Goal: Task Accomplishment & Management: Manage account settings

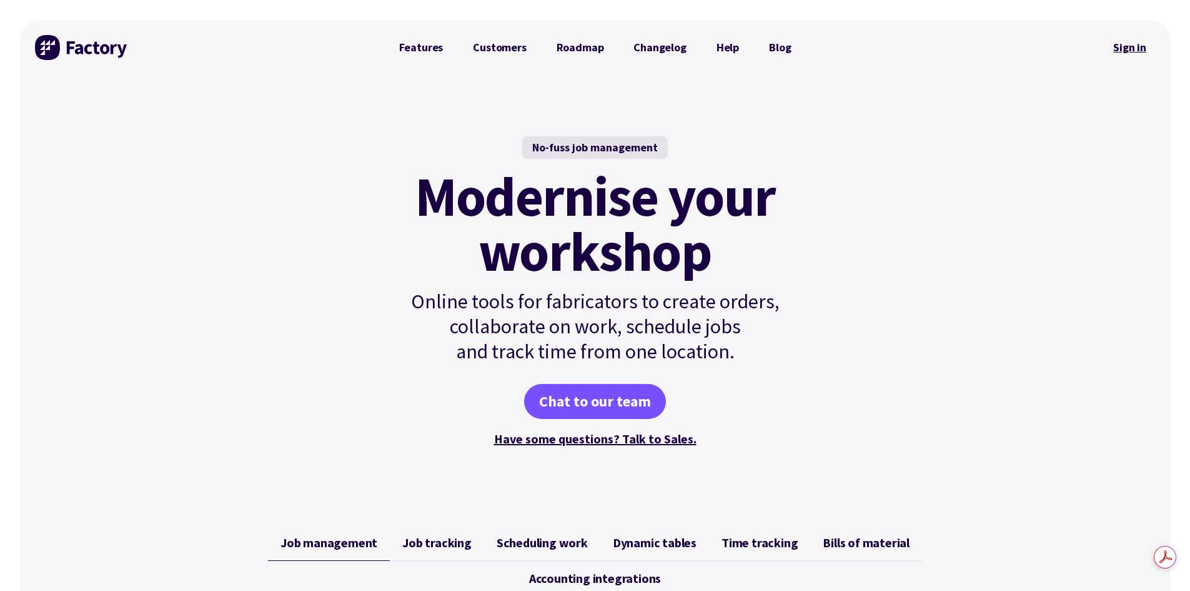
click at [1130, 47] on link "Sign in" at bounding box center [1130, 47] width 51 height 29
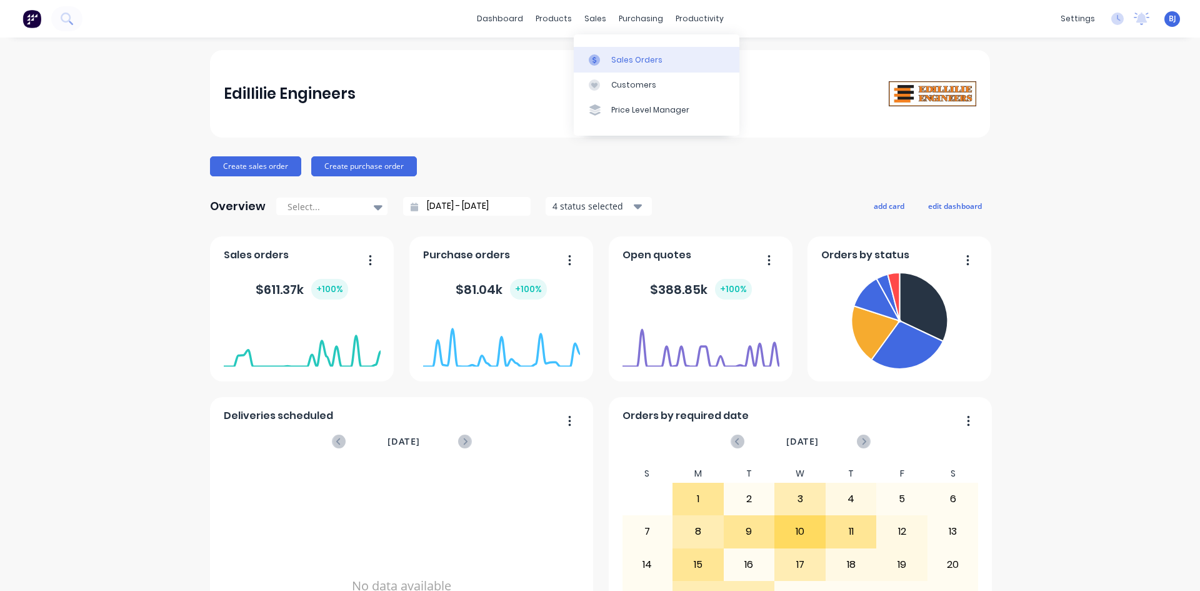
click at [597, 58] on icon at bounding box center [594, 59] width 11 height 11
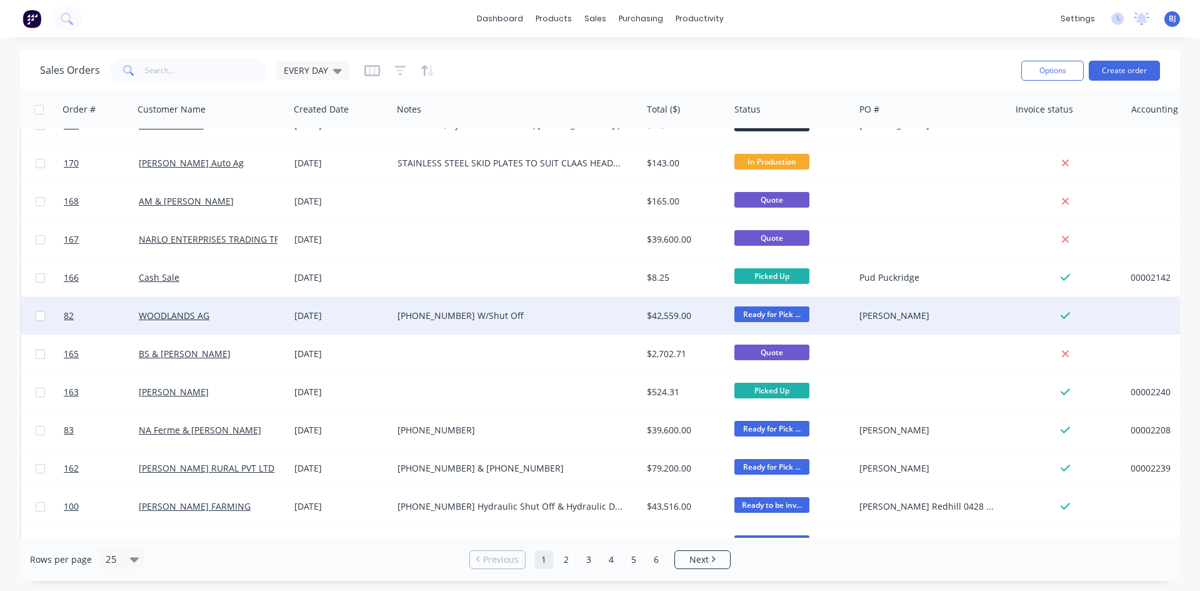
scroll to position [550, 0]
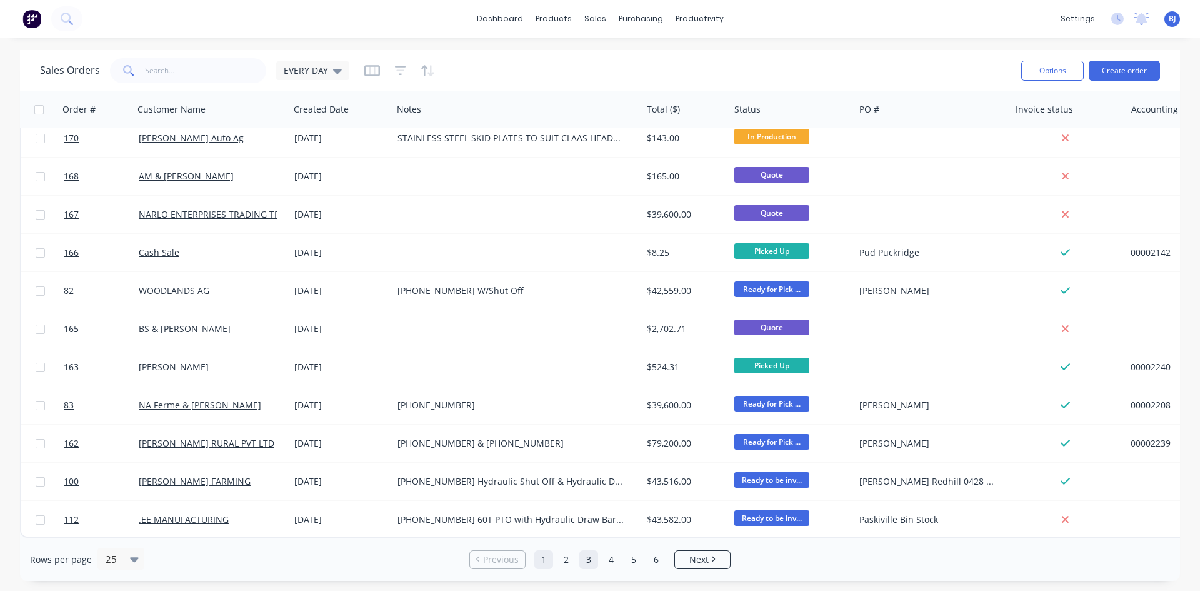
click at [586, 561] on link "3" at bounding box center [588, 559] width 19 height 19
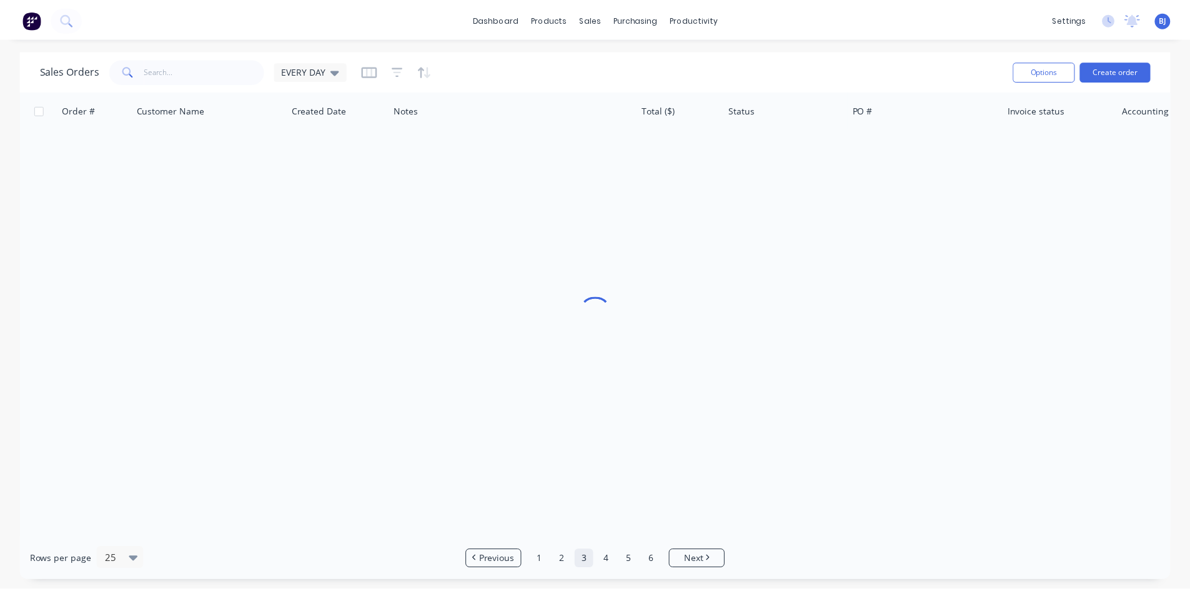
scroll to position [0, 0]
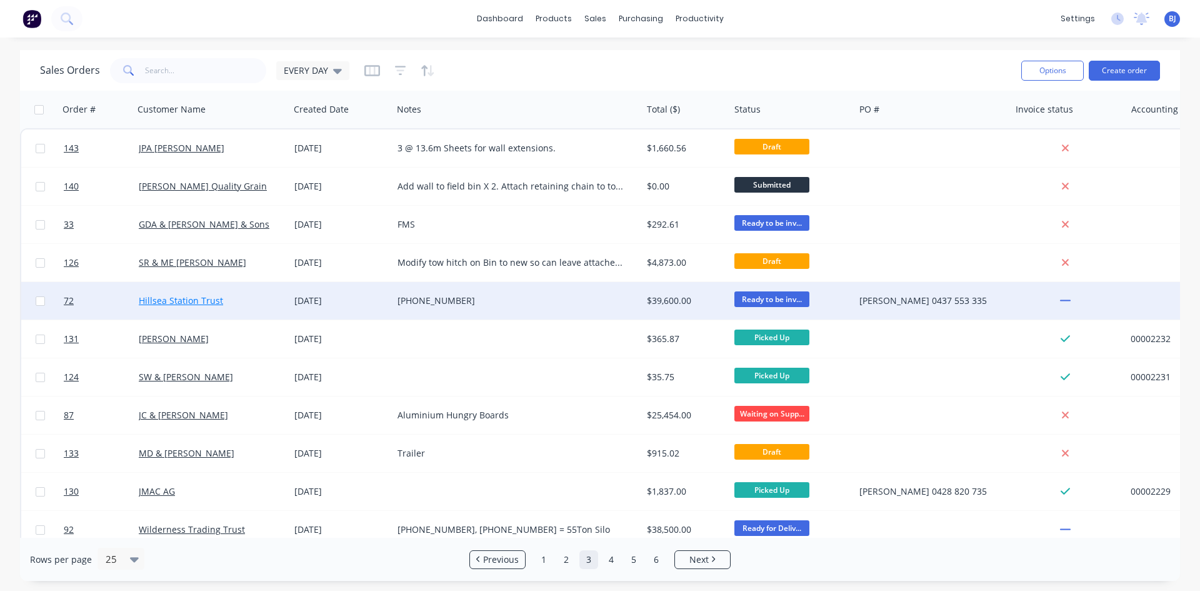
click at [189, 302] on link "Hillsea Station Trust" at bounding box center [181, 300] width 84 height 12
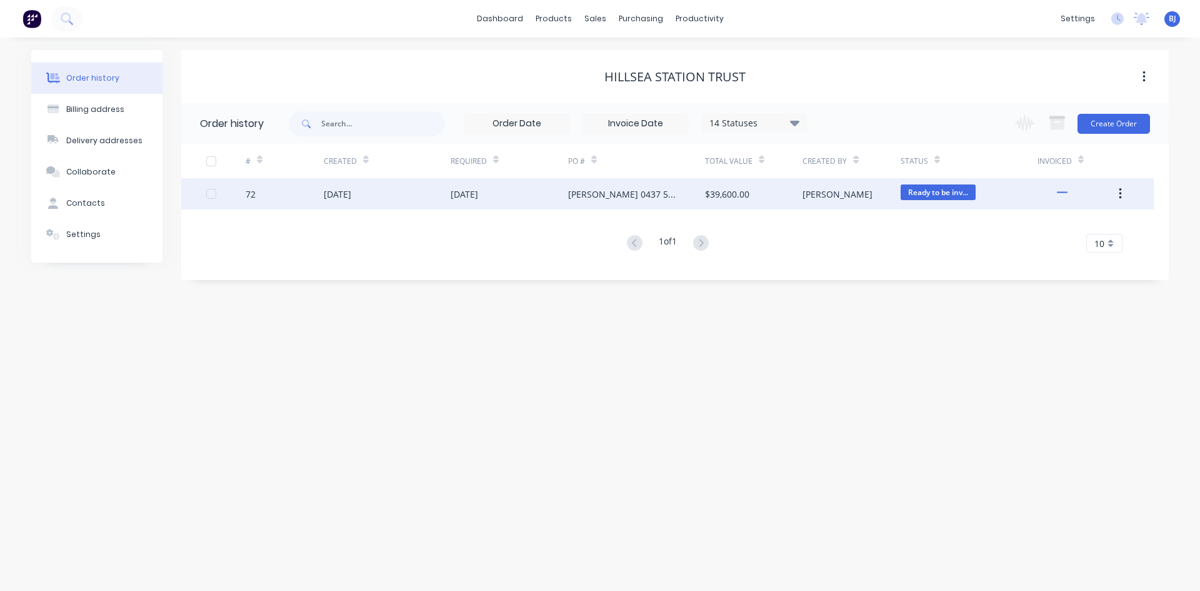
click at [347, 201] on div "27 Aug 2025" at bounding box center [387, 193] width 127 height 31
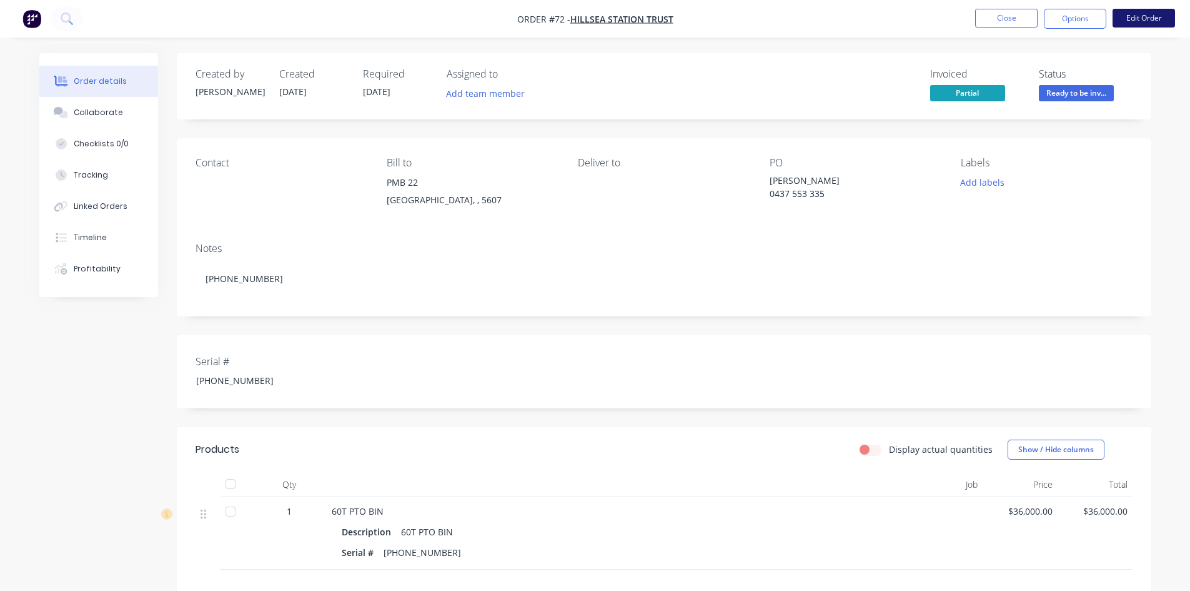
click at [1157, 21] on button "Edit Order" at bounding box center [1144, 18] width 62 height 19
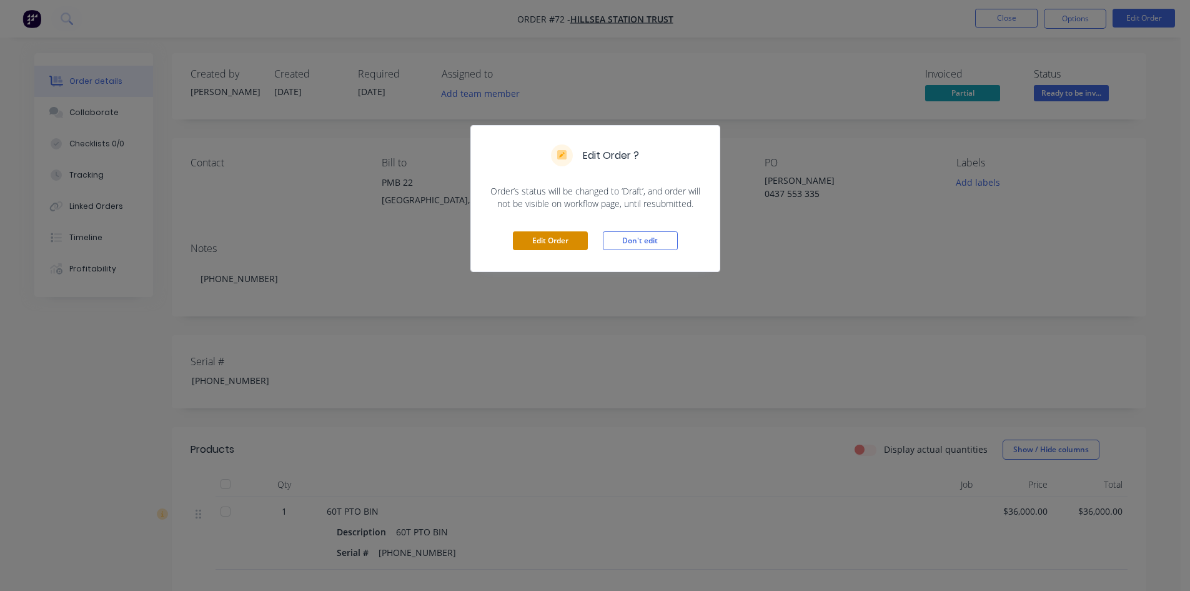
click at [559, 238] on button "Edit Order" at bounding box center [550, 240] width 75 height 19
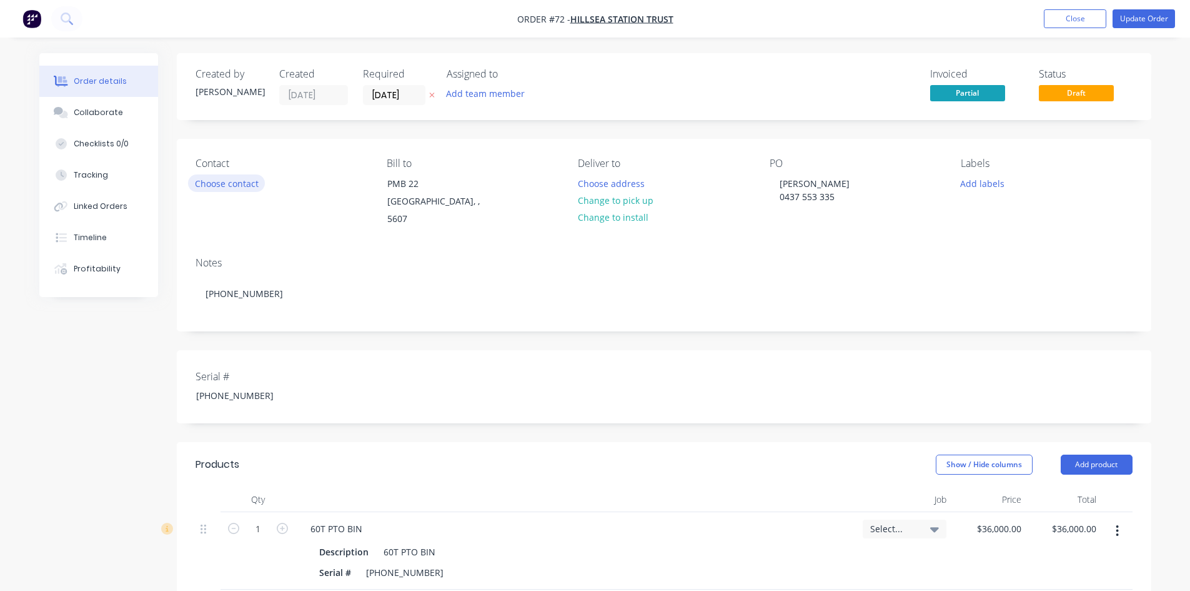
click at [214, 187] on button "Choose contact" at bounding box center [226, 182] width 77 height 17
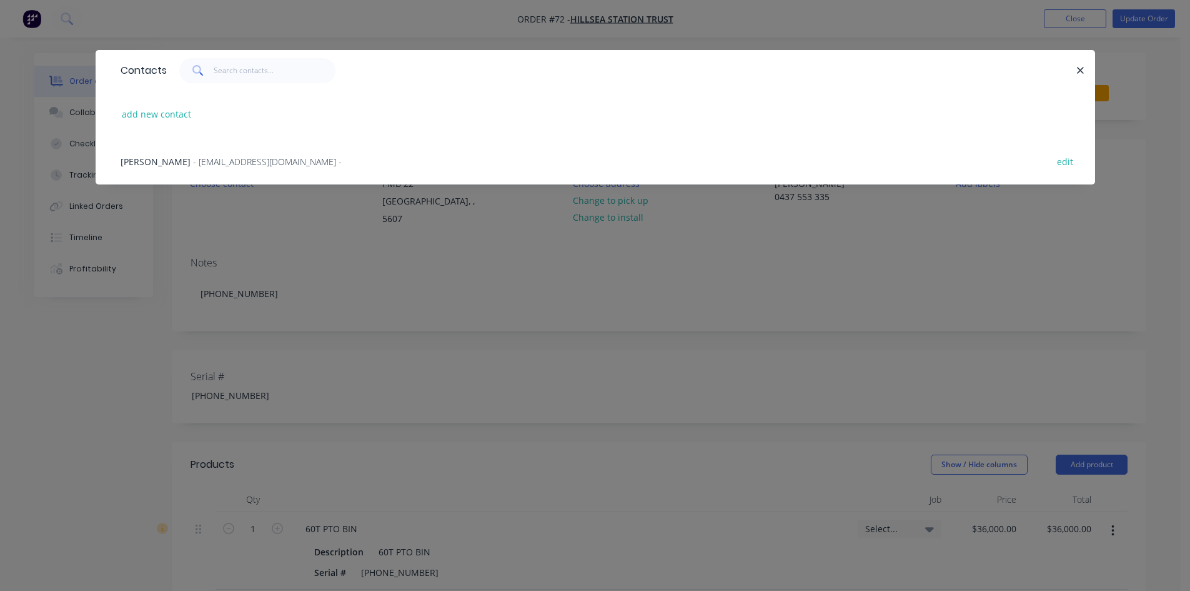
click at [193, 161] on span "- hillseastation@bigpond.com -" at bounding box center [267, 162] width 149 height 12
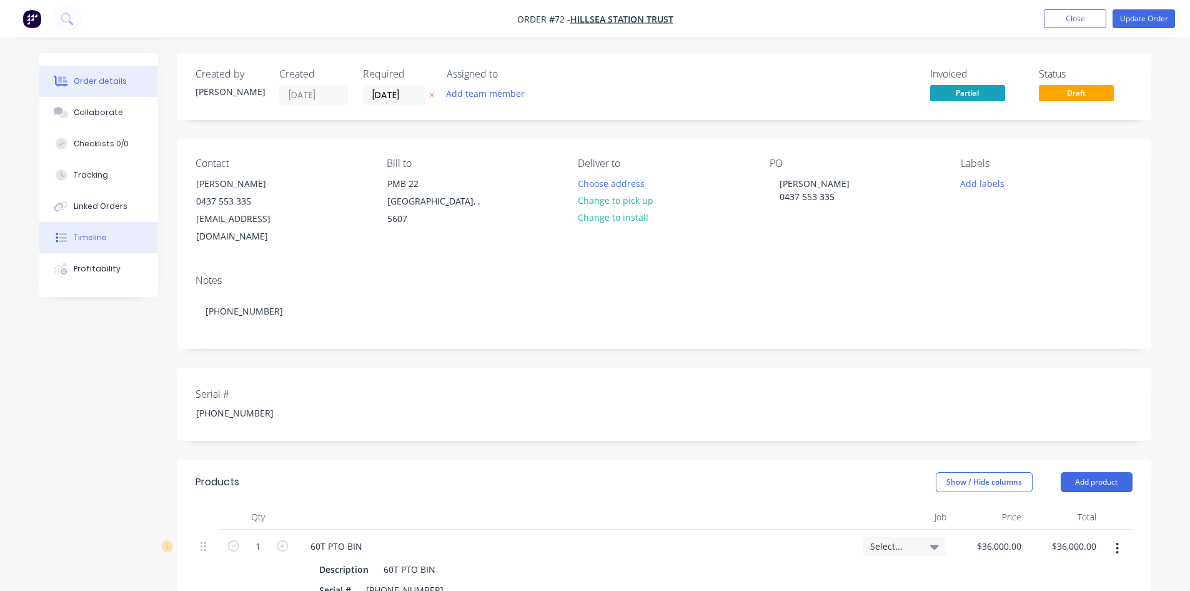
click at [105, 241] on button "Timeline" at bounding box center [98, 237] width 119 height 31
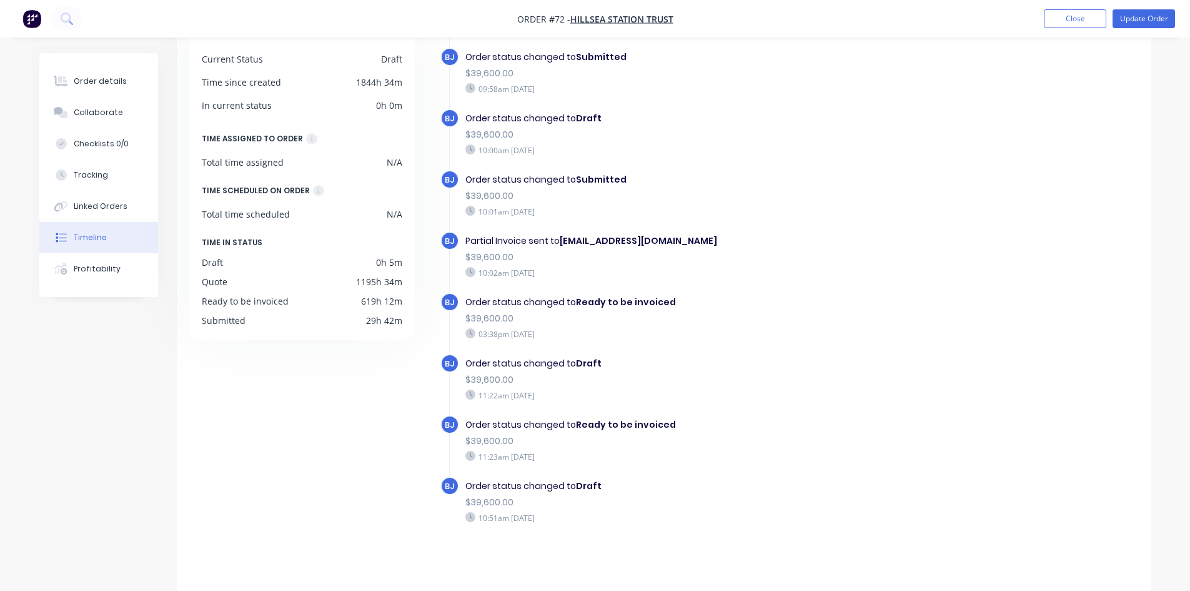
scroll to position [96, 0]
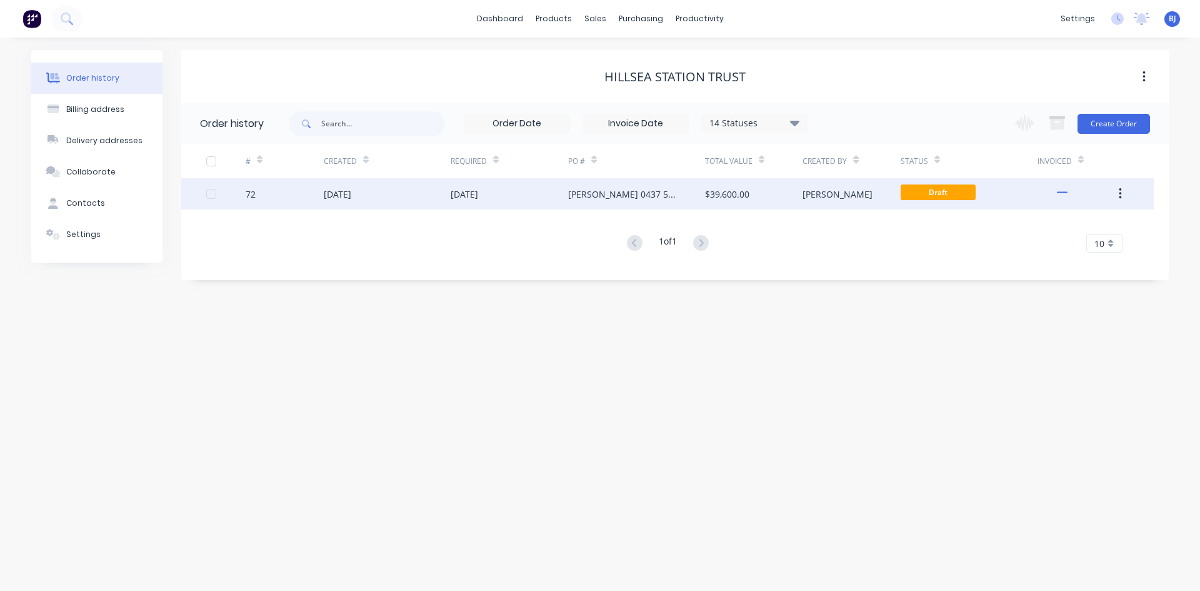
click at [347, 193] on div "27 Aug 2025" at bounding box center [337, 193] width 27 height 13
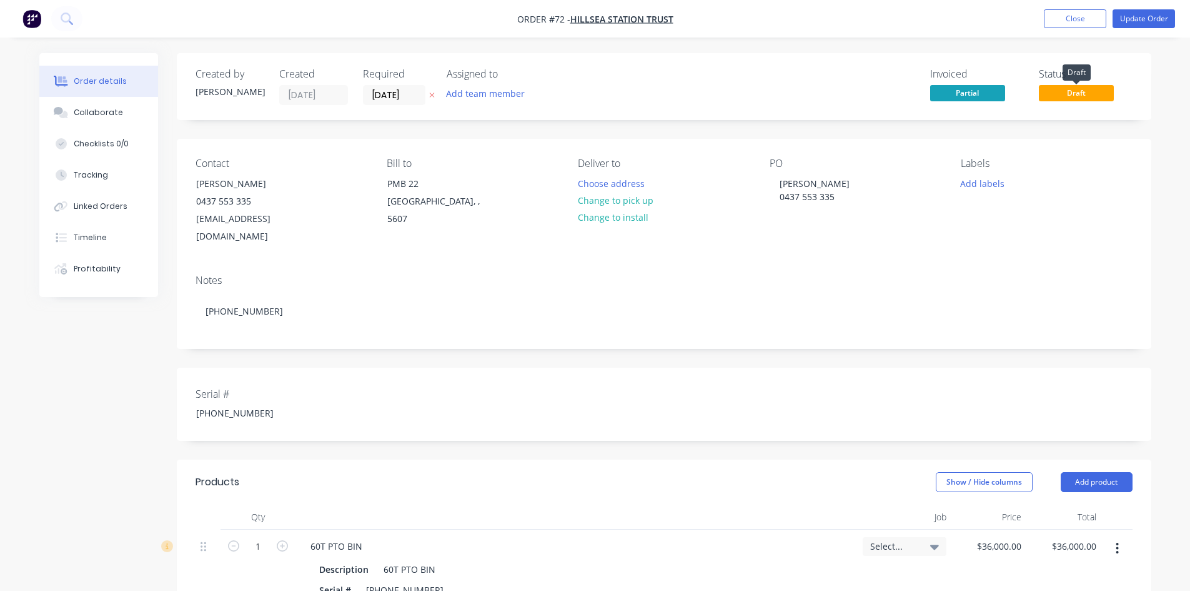
click at [1060, 94] on span "Draft" at bounding box center [1076, 93] width 75 height 16
click at [1130, 23] on button "Update Order" at bounding box center [1144, 18] width 62 height 19
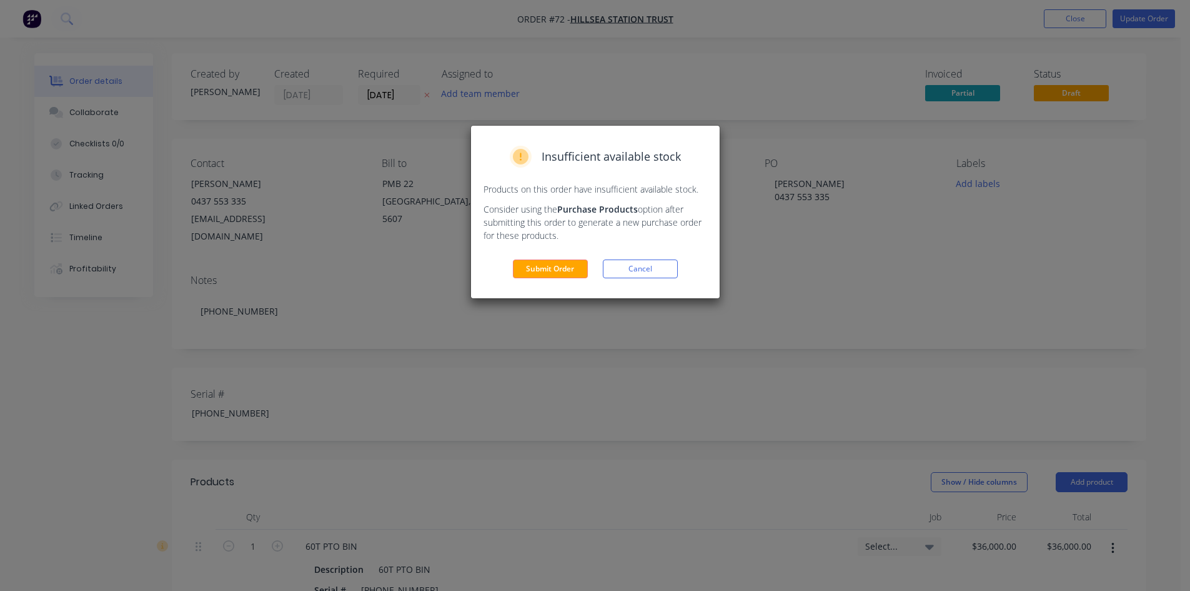
drag, startPoint x: 562, startPoint y: 269, endPoint x: 572, endPoint y: 261, distance: 13.4
click at [563, 269] on button "Submit Order" at bounding box center [550, 268] width 75 height 19
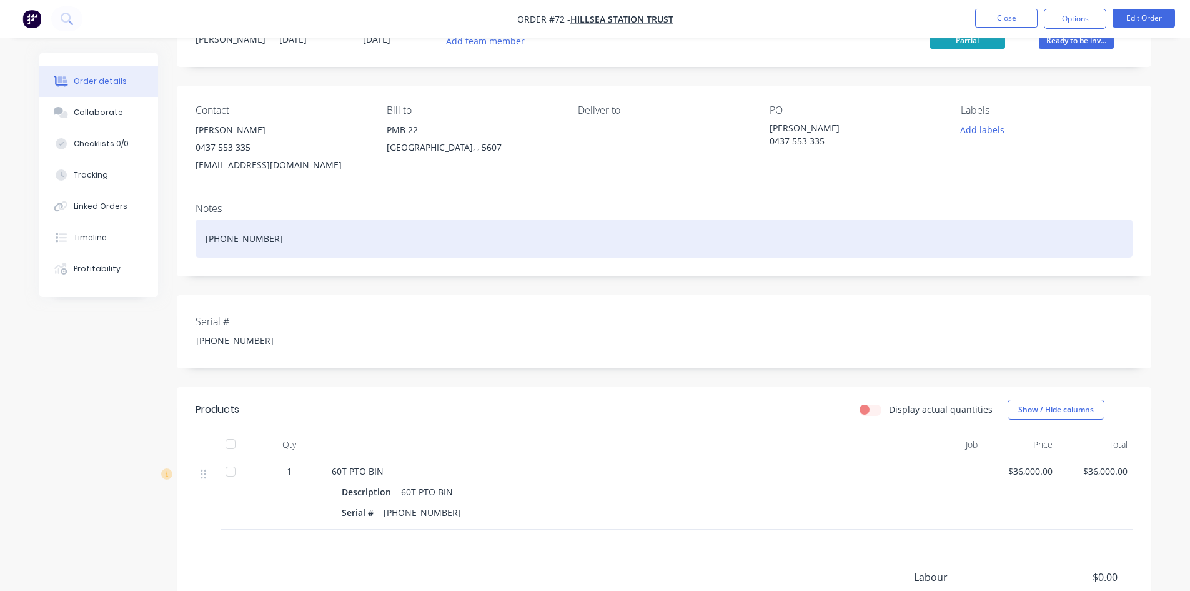
scroll to position [186, 0]
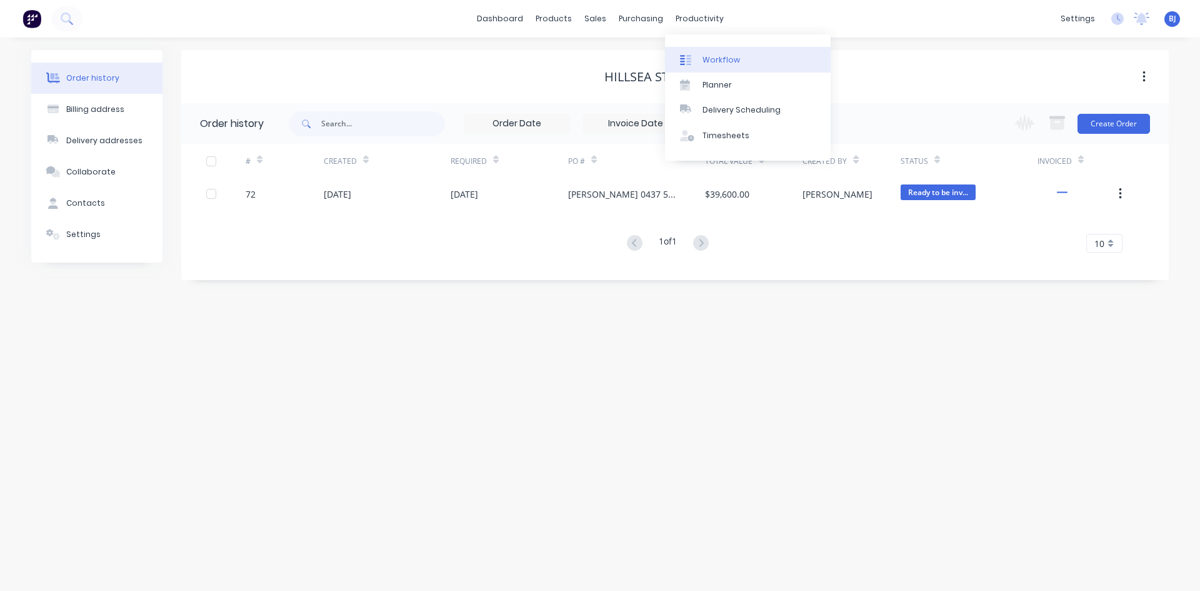
click at [693, 58] on div at bounding box center [689, 59] width 19 height 11
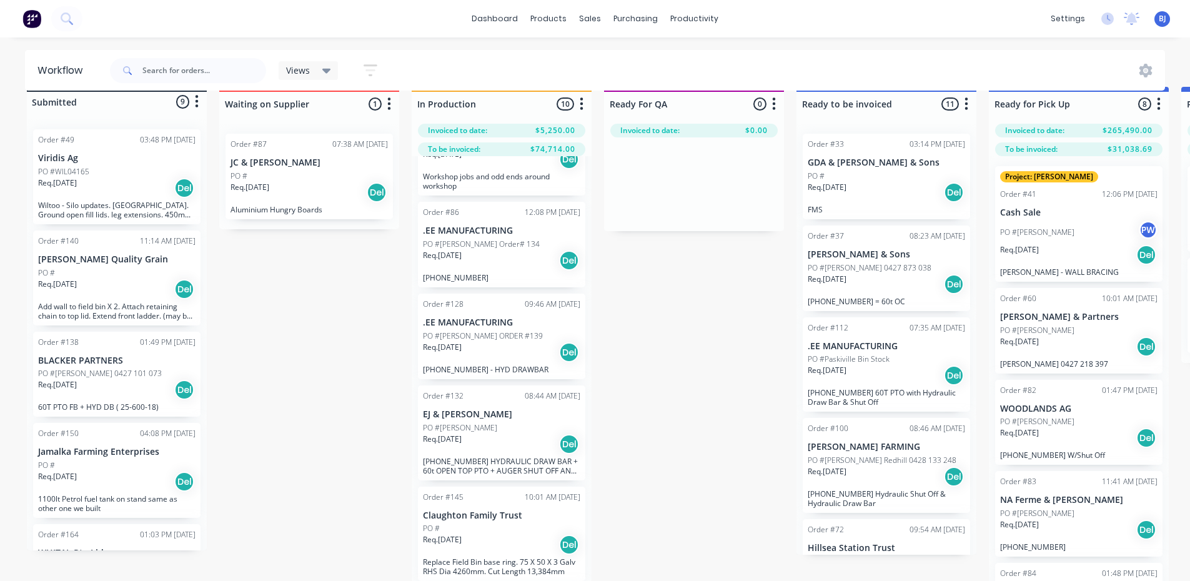
scroll to position [35, 0]
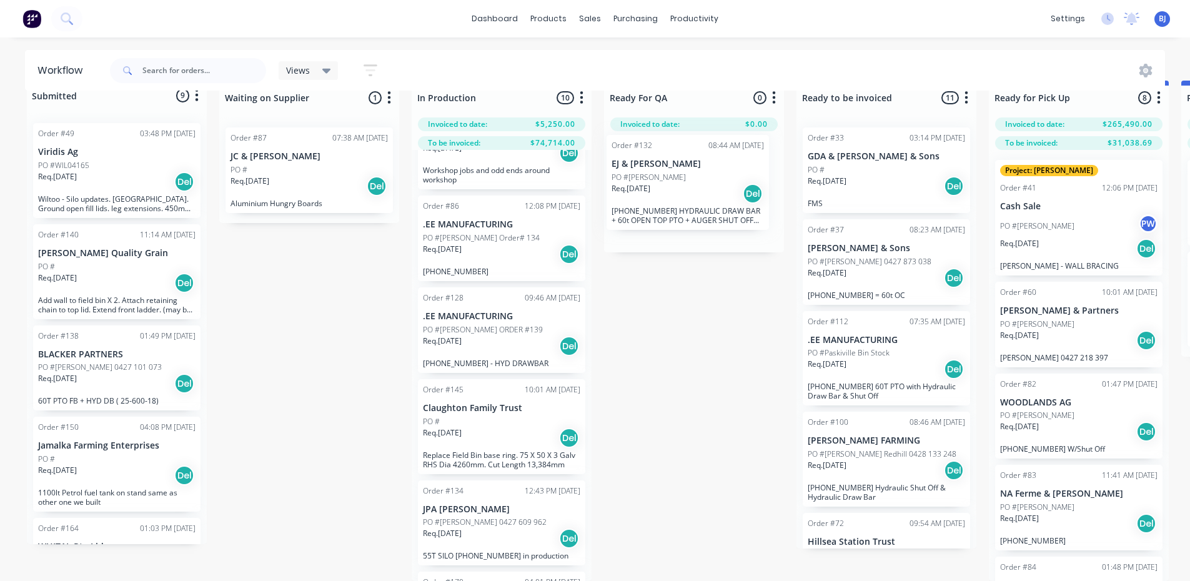
drag, startPoint x: 521, startPoint y: 407, endPoint x: 717, endPoint y: 181, distance: 299.0
click at [713, 172] on div "Submitted 9 Status colour #273444 hex #273444 Save Cancel Summaries Total order…" at bounding box center [852, 331] width 1722 height 501
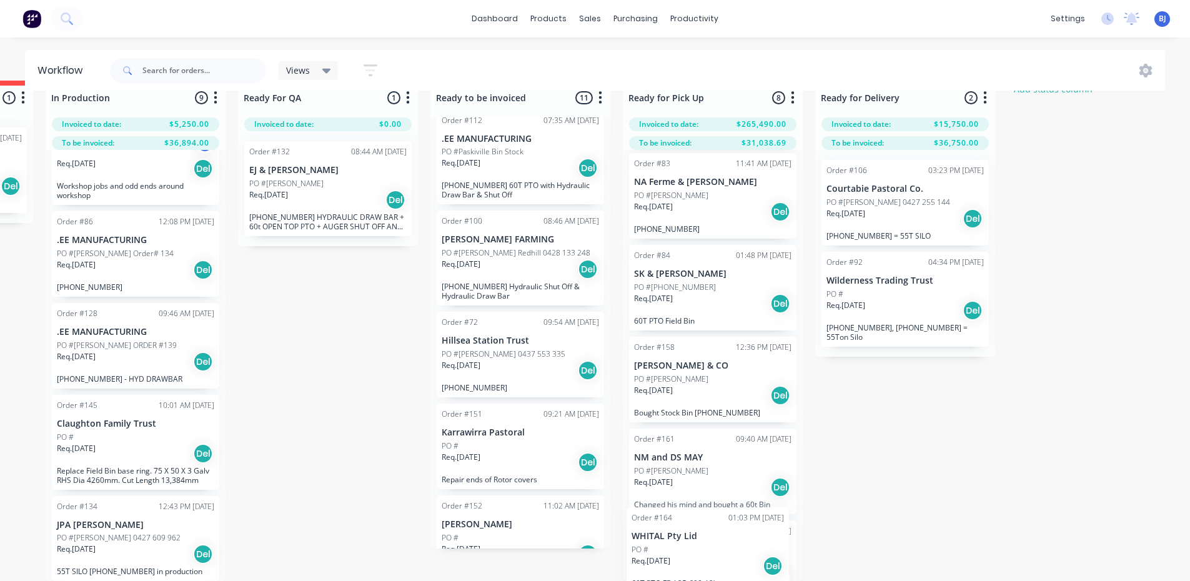
scroll to position [435, 0]
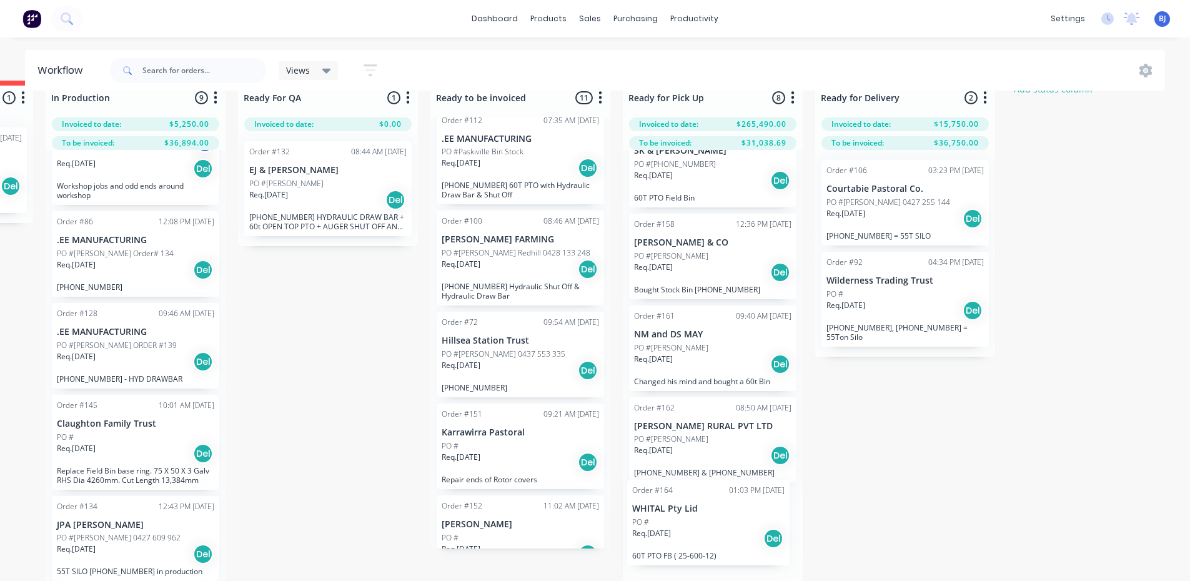
drag, startPoint x: 124, startPoint y: 342, endPoint x: 723, endPoint y: 530, distance: 628.1
click at [723, 530] on div "Submitted 9 Status colour #273444 hex #273444 Save Cancel Summaries Total order…" at bounding box center [485, 331] width 1722 height 501
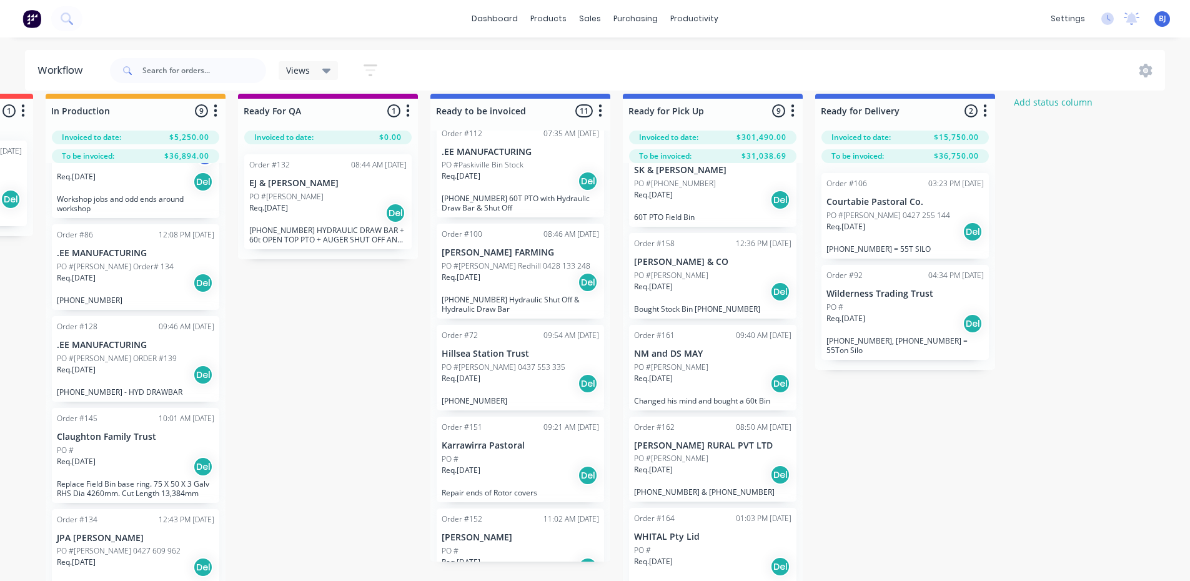
scroll to position [0, 366]
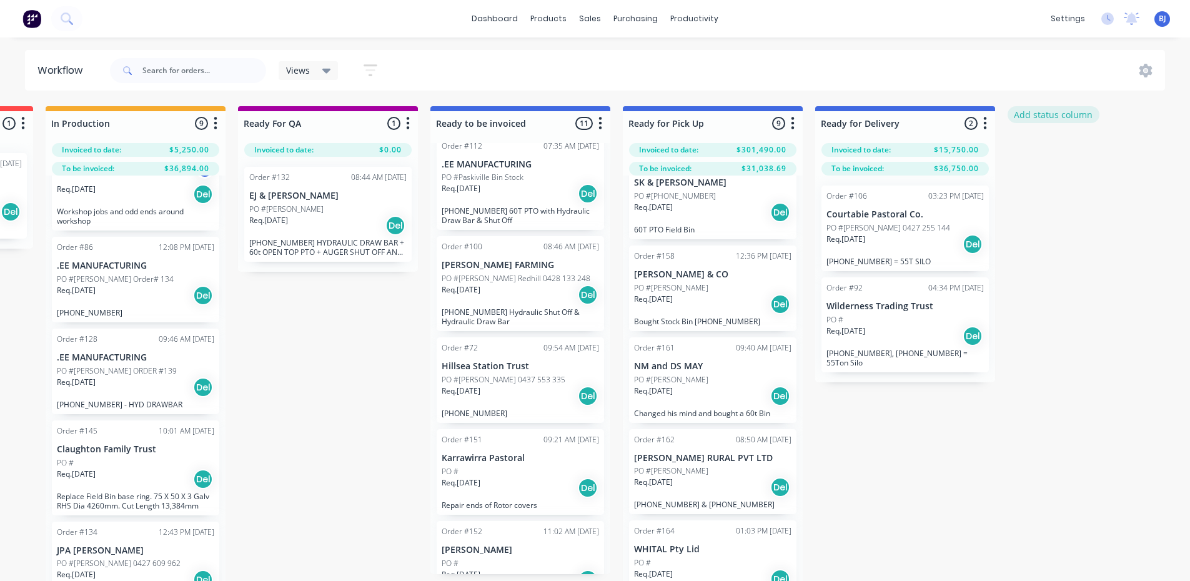
click at [1044, 117] on button "Add status column" at bounding box center [1054, 114] width 92 height 17
type input "COLLECTED"
click at [1049, 156] on button "Add" at bounding box center [1049, 152] width 69 height 20
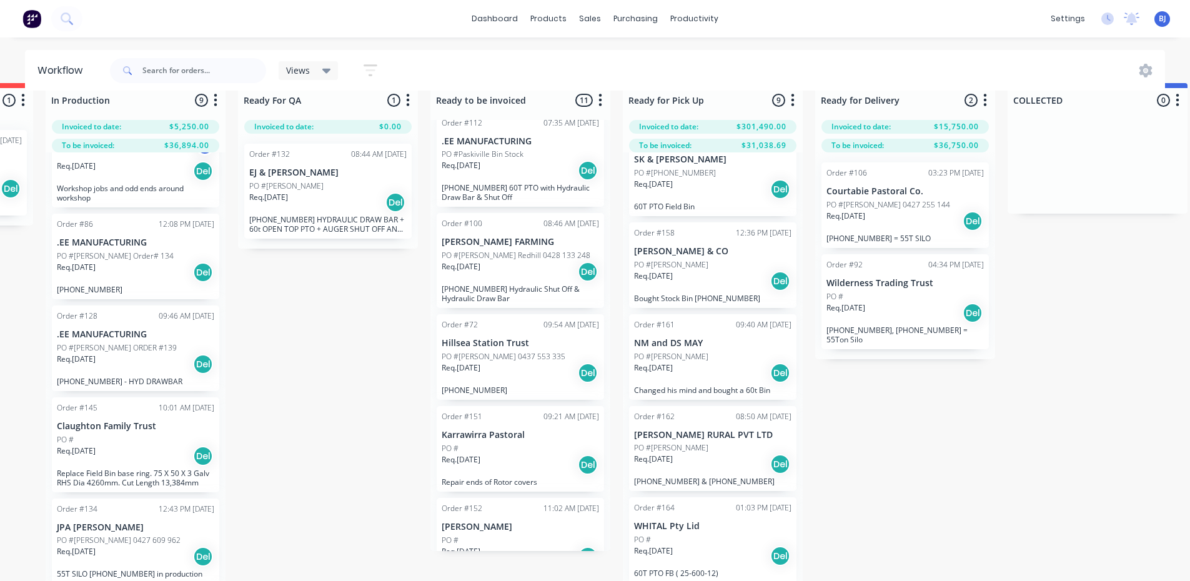
scroll to position [35, 366]
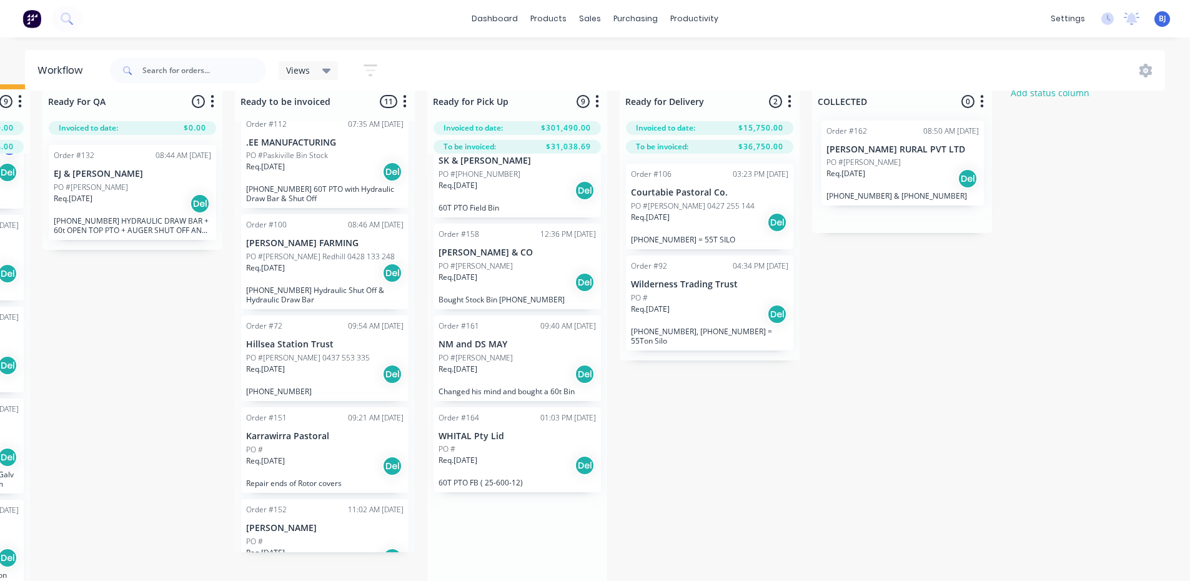
drag, startPoint x: 702, startPoint y: 434, endPoint x: 899, endPoint y: 171, distance: 328.9
click at [899, 171] on div "Submitted 8 Status colour #273444 hex #273444 Save Cancel Summaries Total order…" at bounding box center [380, 334] width 1903 height 501
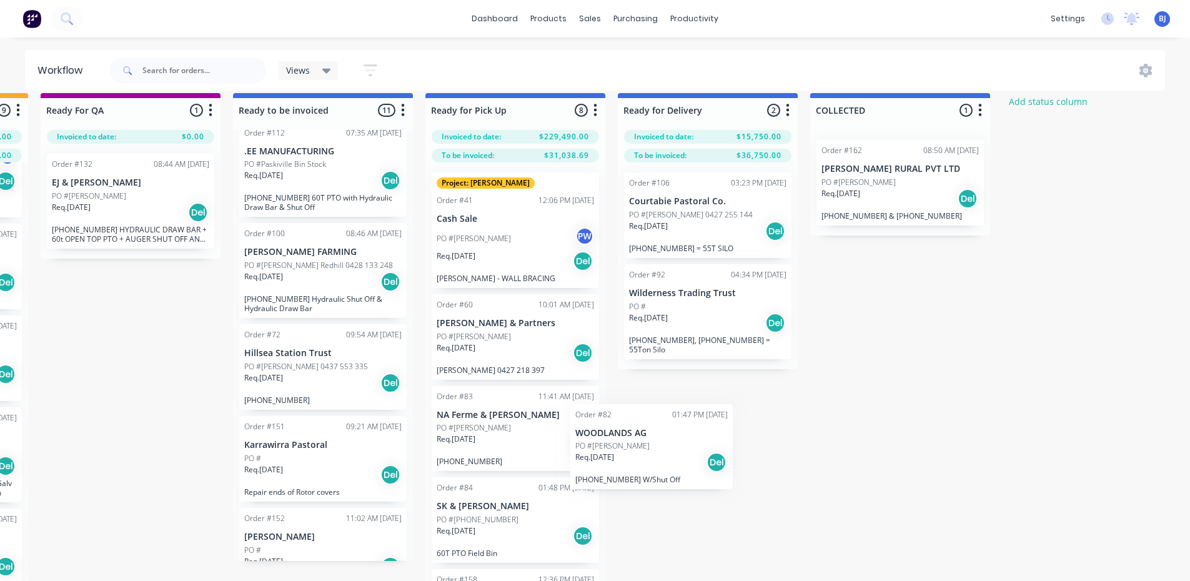
scroll to position [19, 564]
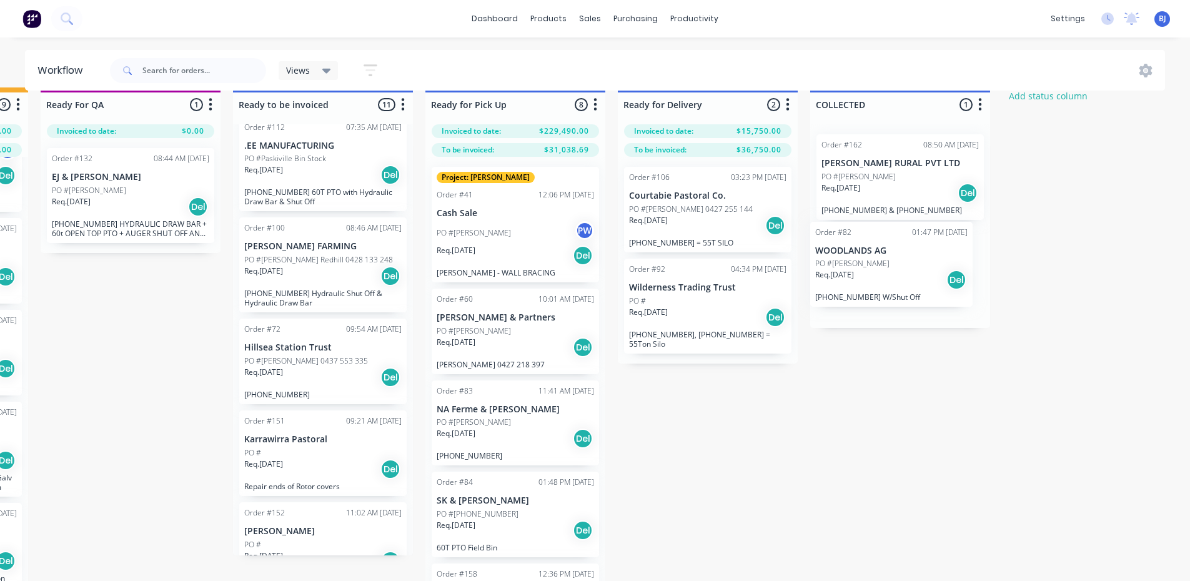
drag, startPoint x: 519, startPoint y: 439, endPoint x: 901, endPoint y: 262, distance: 421.6
click at [901, 262] on div "Submitted 8 Status colour #273444 hex #273444 Save Cancel Summaries Total order…" at bounding box center [378, 337] width 1903 height 501
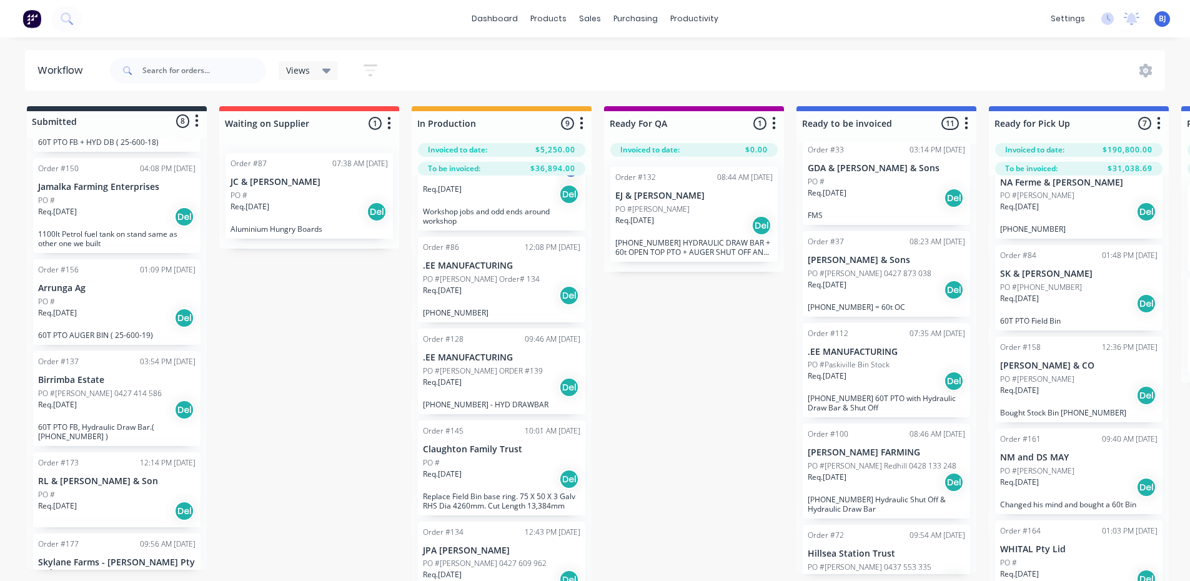
scroll to position [333, 0]
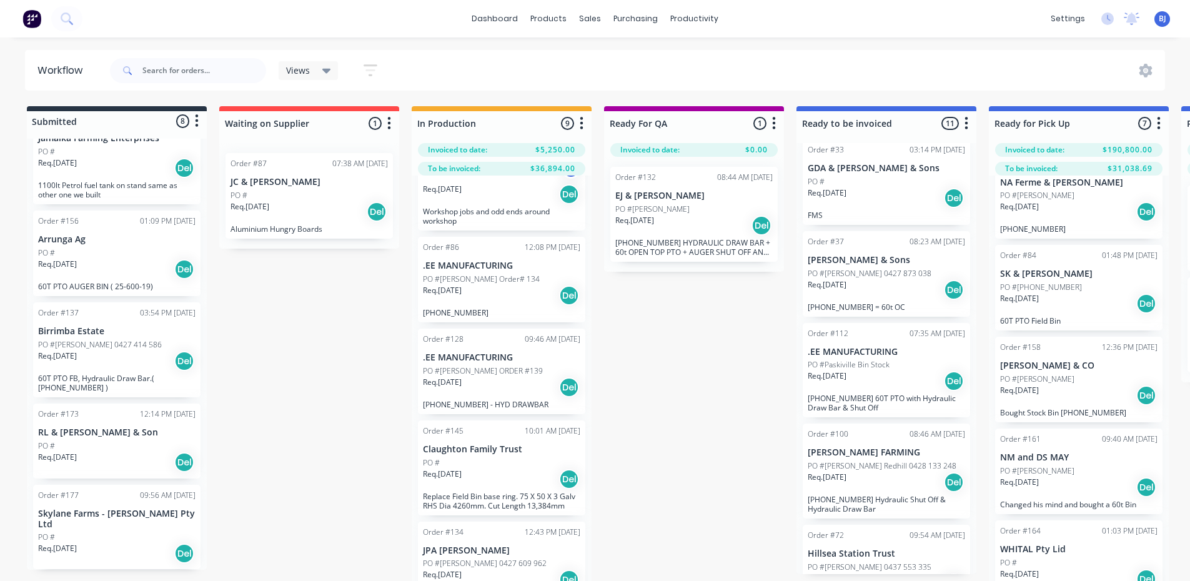
click at [112, 248] on div "PO #" at bounding box center [116, 252] width 157 height 11
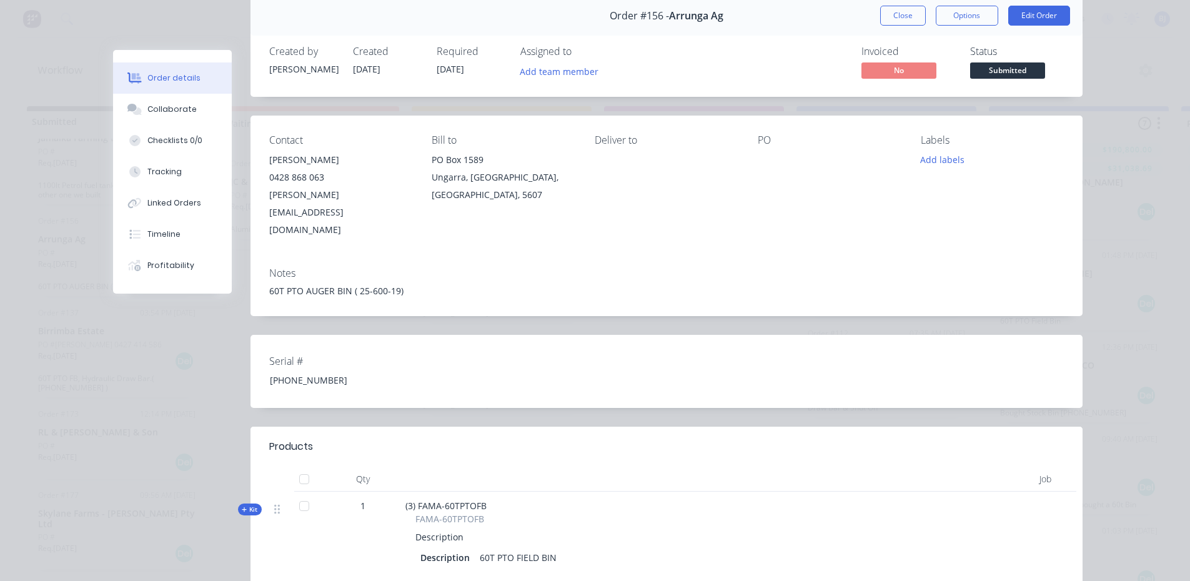
scroll to position [0, 0]
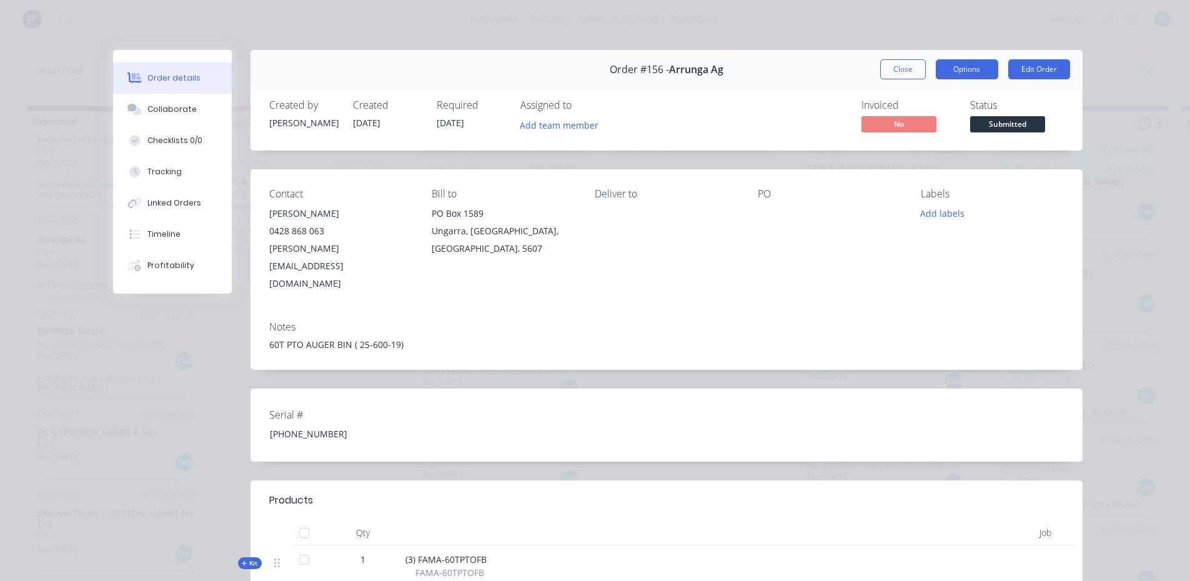
click at [982, 76] on button "Options" at bounding box center [967, 69] width 62 height 20
click at [1022, 89] on div "Order #156 - Arrunga Ag Close Options PRINT Work Order Delivery Docket Edit Ord…" at bounding box center [667, 69] width 832 height 39
click at [912, 126] on span "No" at bounding box center [899, 124] width 75 height 16
click at [975, 77] on button "Options" at bounding box center [967, 69] width 62 height 20
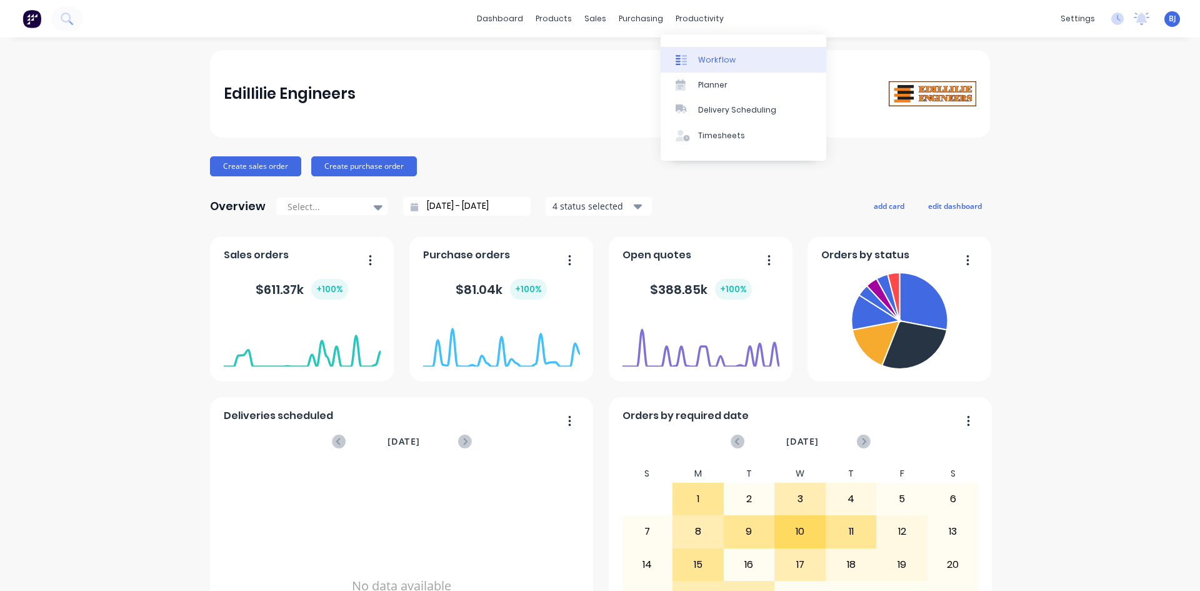
click at [696, 56] on link "Workflow" at bounding box center [744, 59] width 166 height 25
click at [595, 61] on icon at bounding box center [594, 59] width 11 height 11
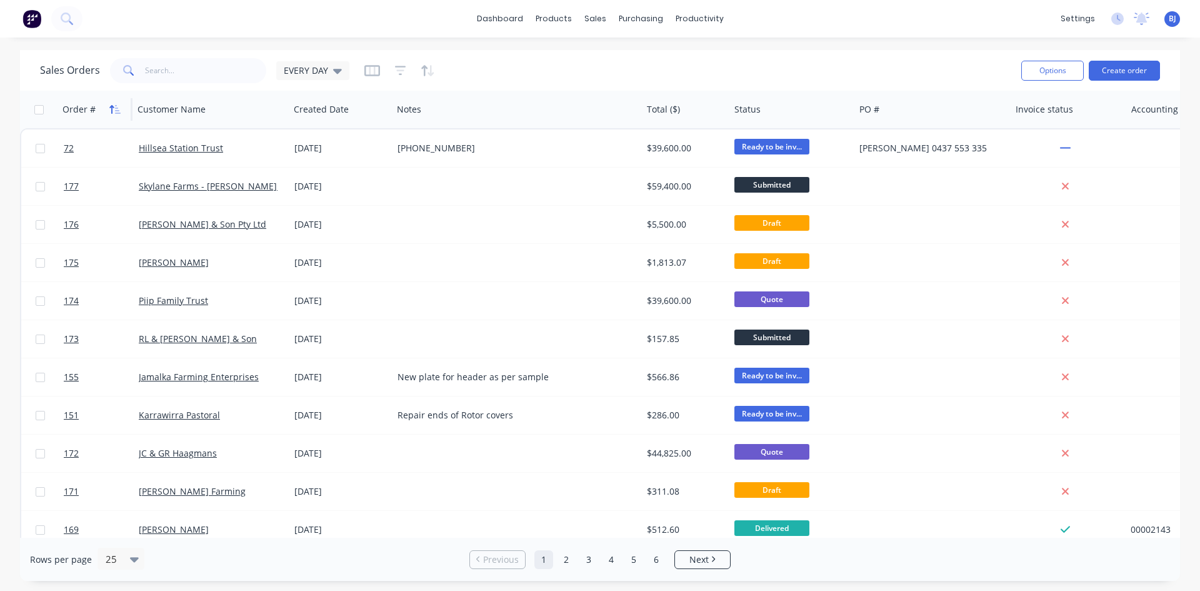
click at [115, 114] on button "button" at bounding box center [115, 109] width 19 height 19
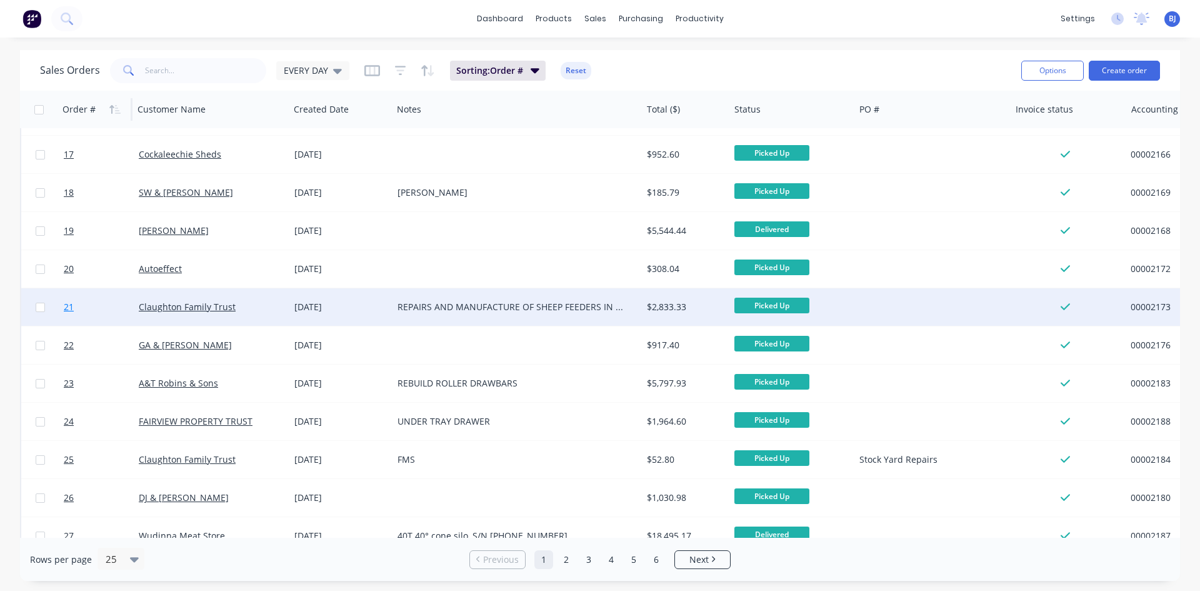
scroll to position [550, 0]
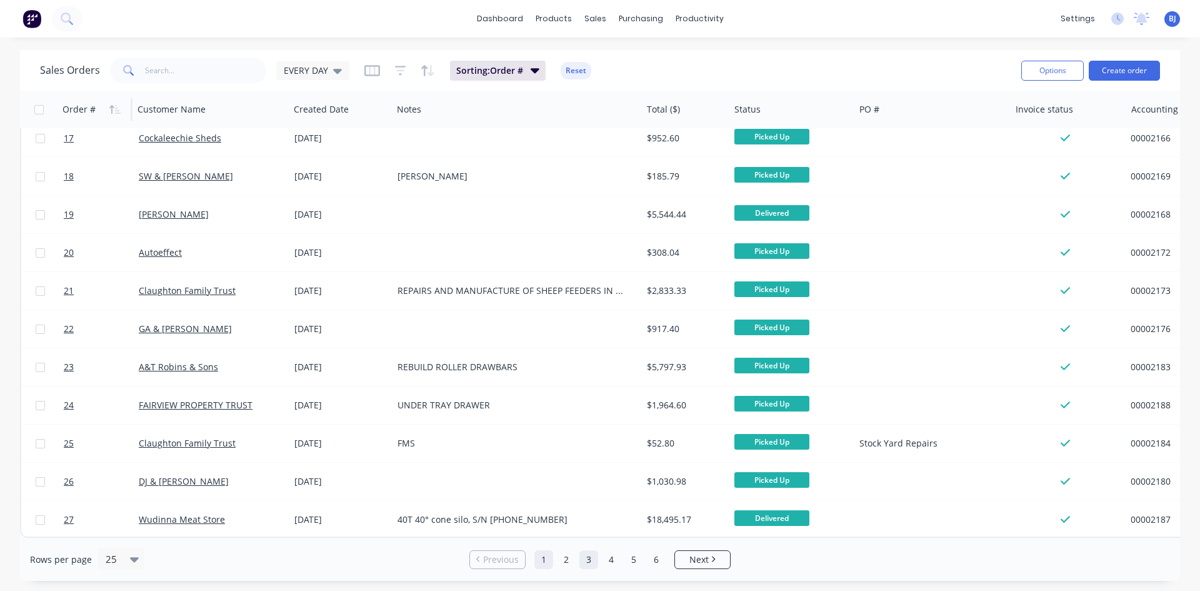
click at [585, 558] on link "3" at bounding box center [588, 559] width 19 height 19
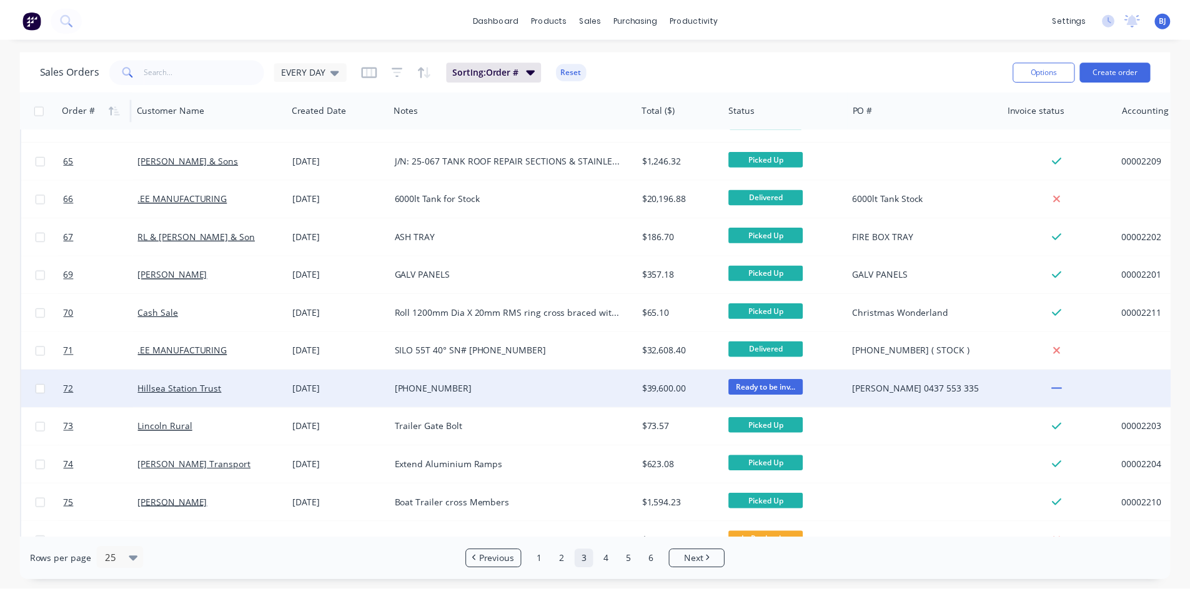
scroll to position [125, 0]
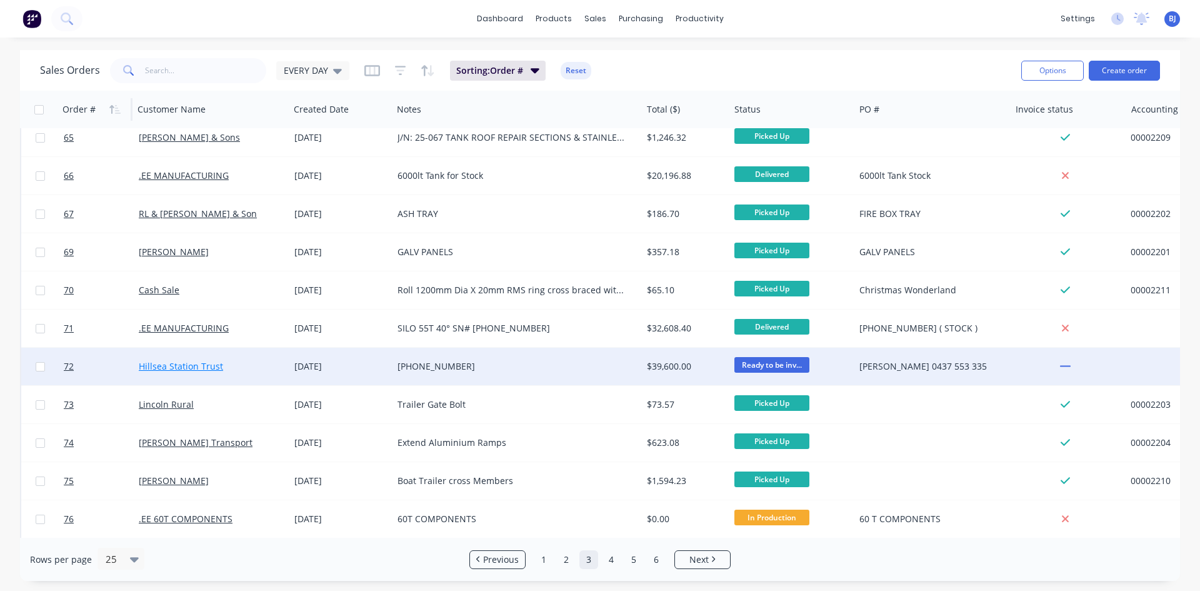
click at [189, 368] on link "Hillsea Station Trust" at bounding box center [181, 366] width 84 height 12
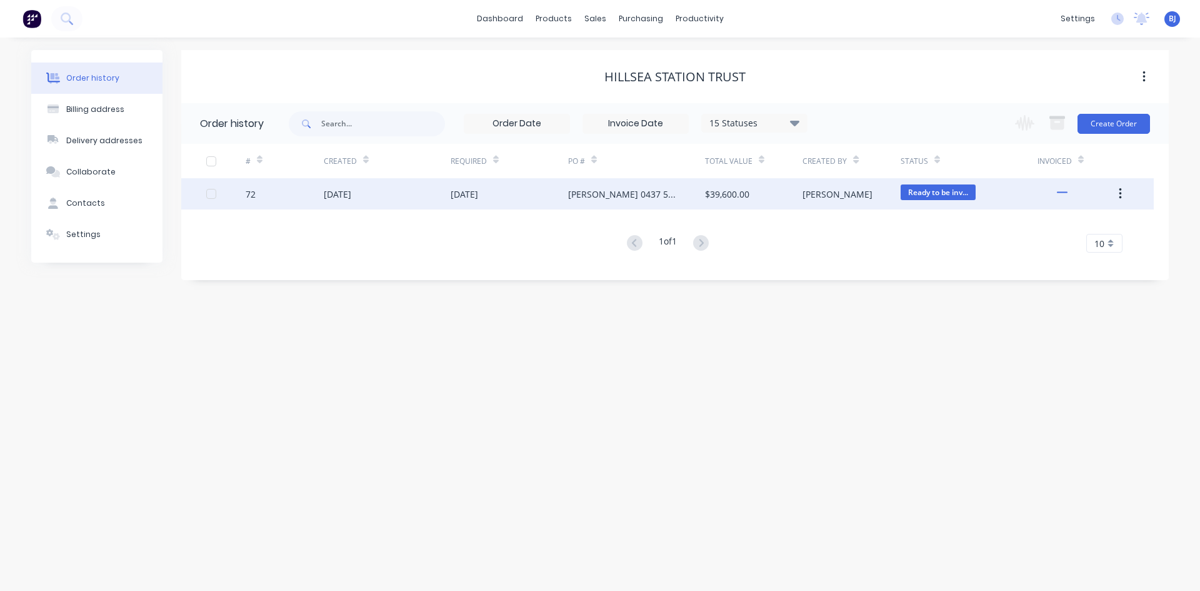
click at [349, 189] on div "27 Aug 2025" at bounding box center [337, 193] width 27 height 13
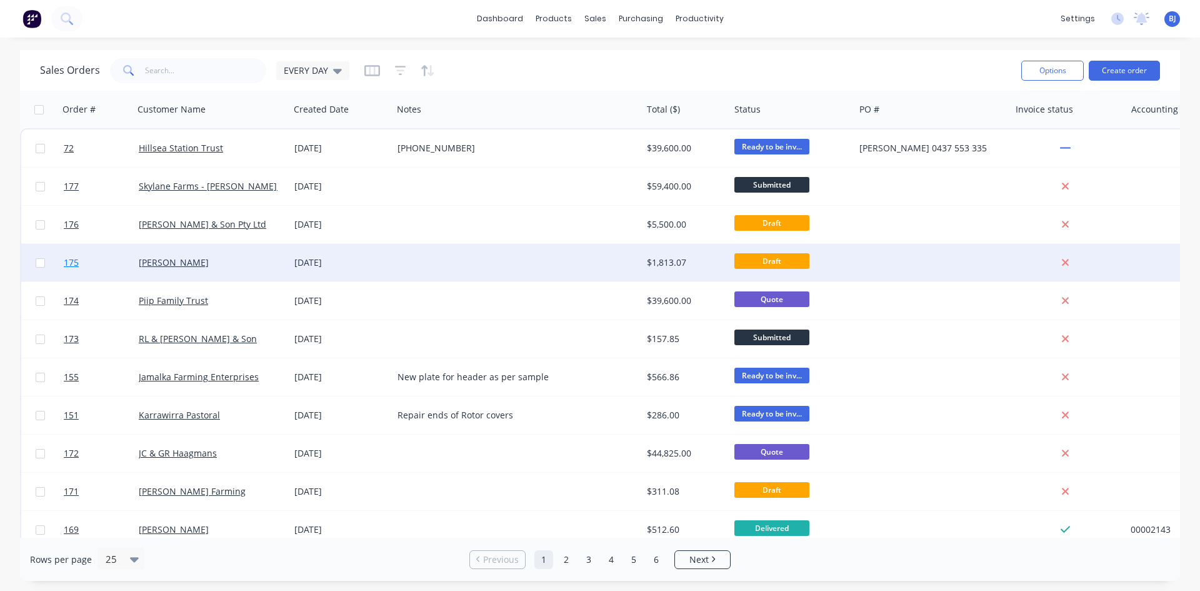
scroll to position [62, 0]
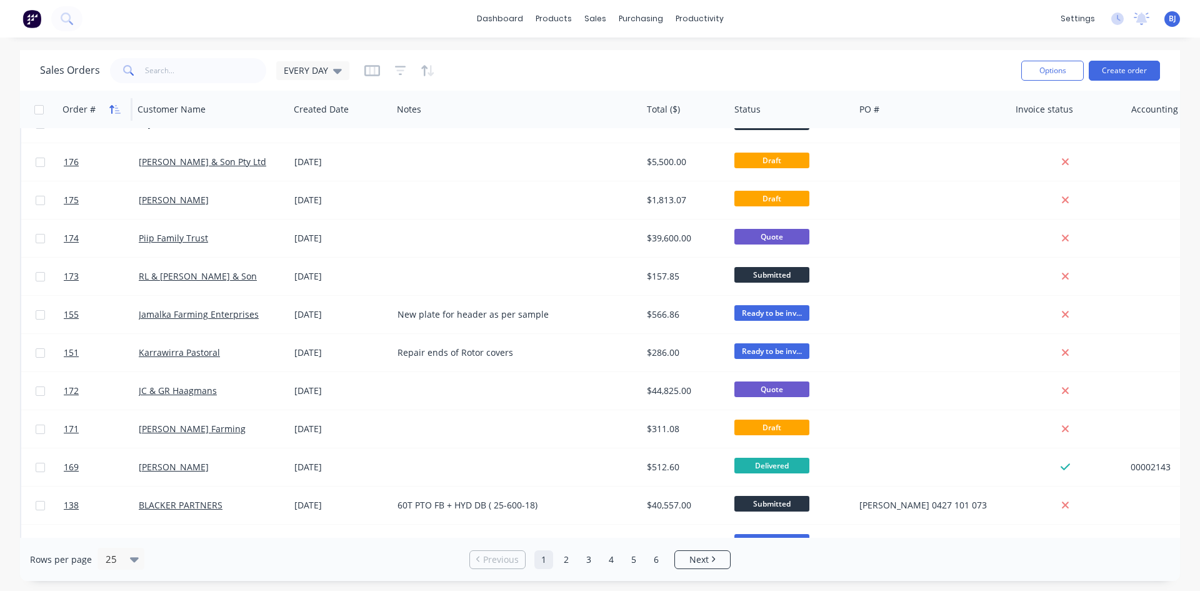
click at [116, 112] on icon "button" at bounding box center [114, 109] width 11 height 10
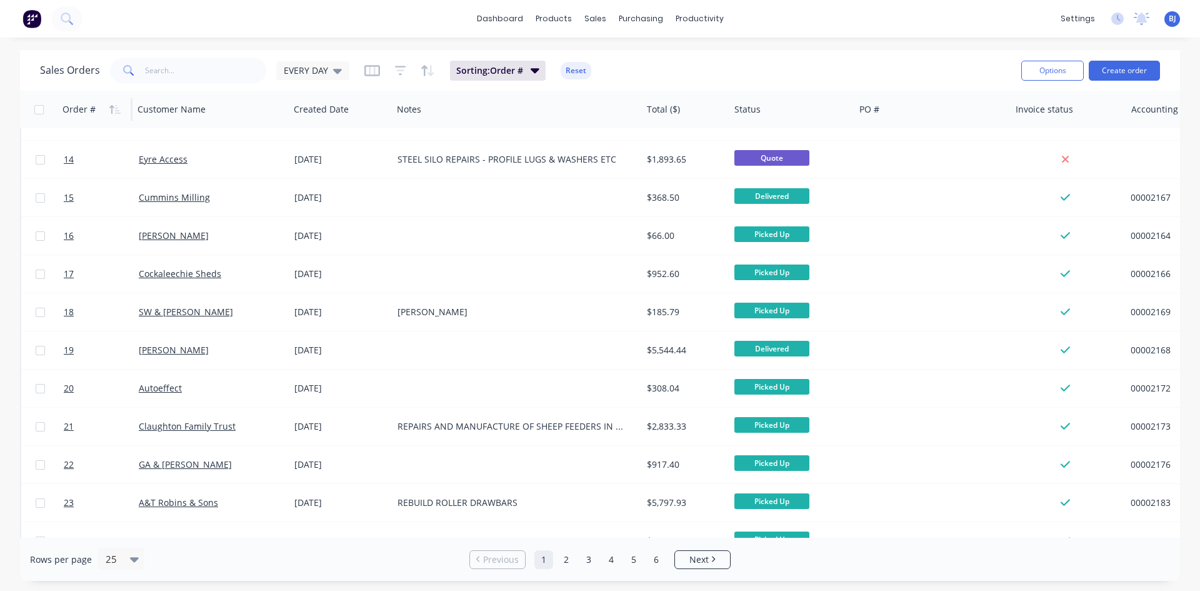
scroll to position [437, 0]
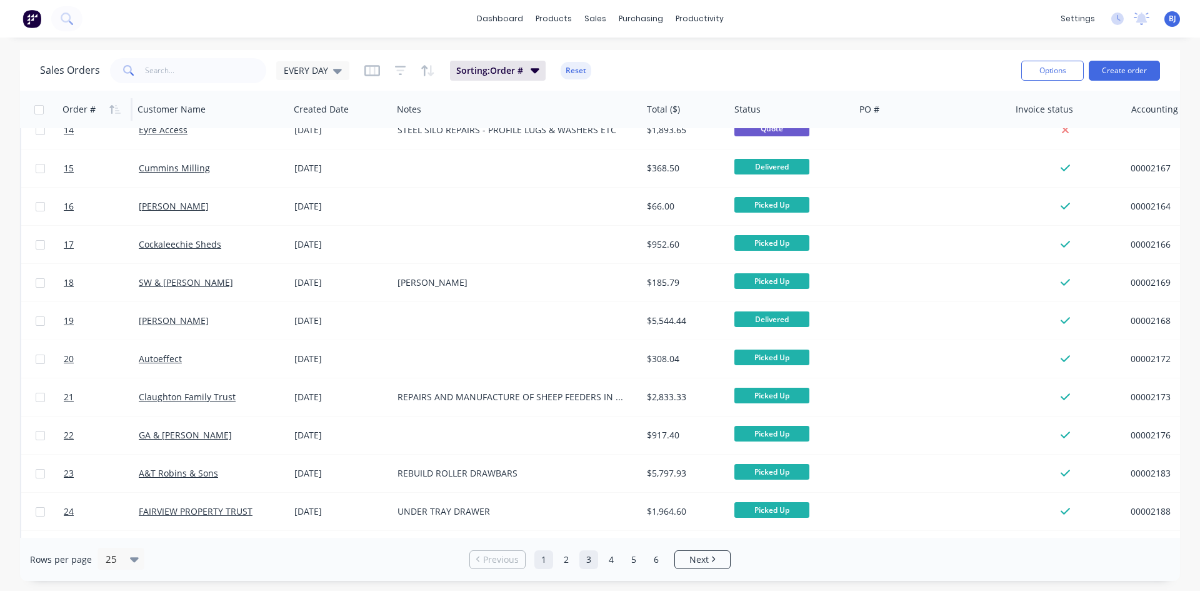
click at [588, 559] on link "3" at bounding box center [588, 559] width 19 height 19
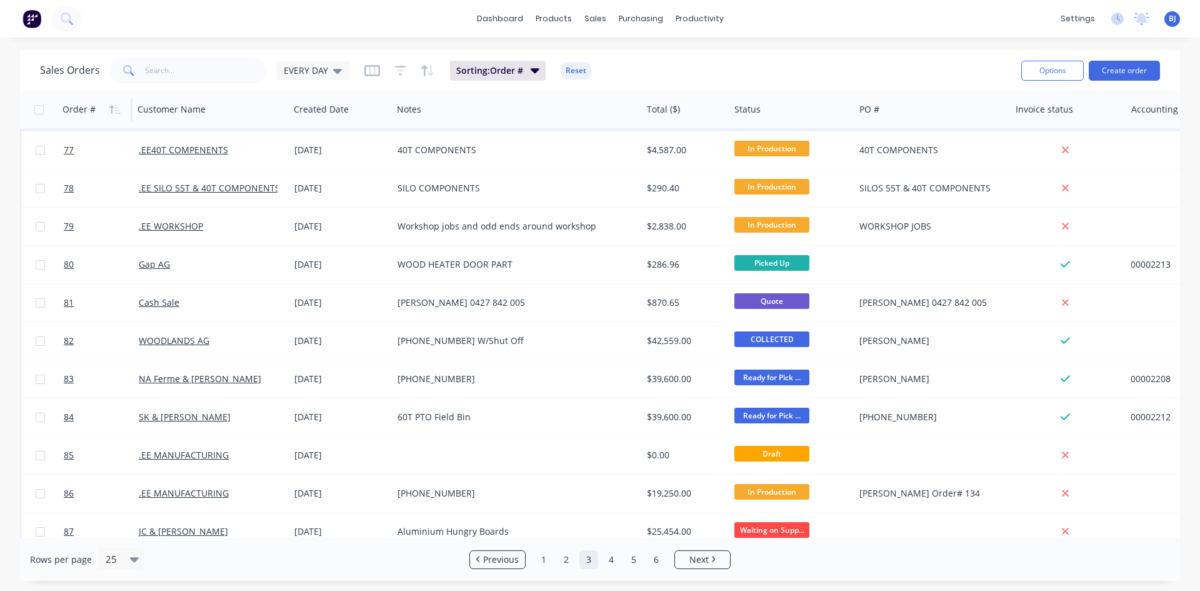
scroll to position [550, 0]
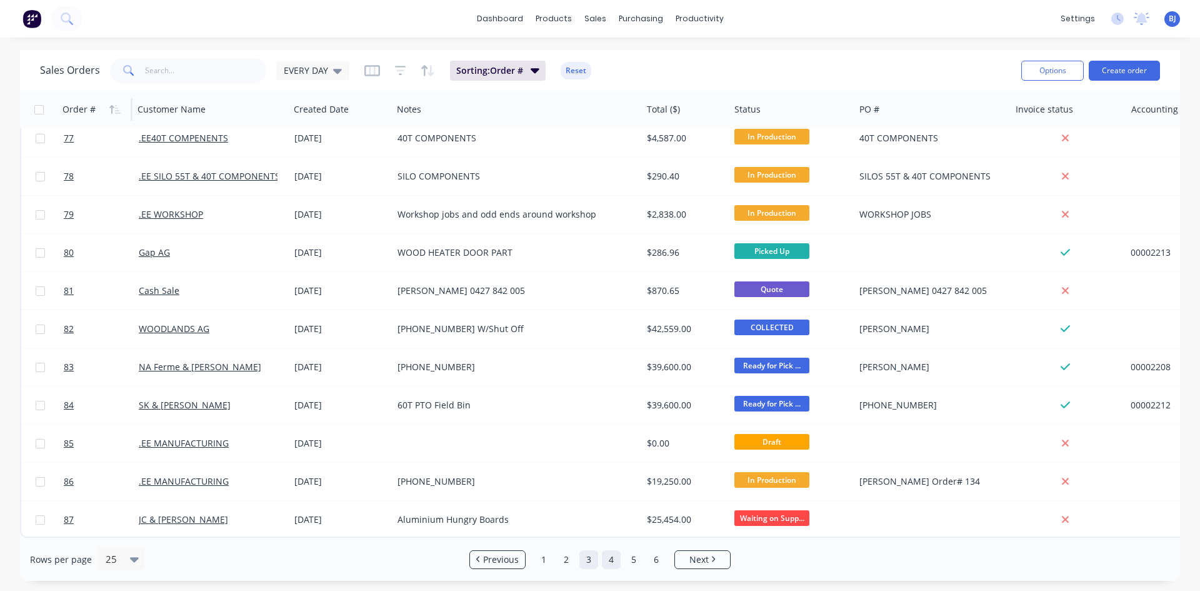
click at [606, 564] on link "4" at bounding box center [611, 559] width 19 height 19
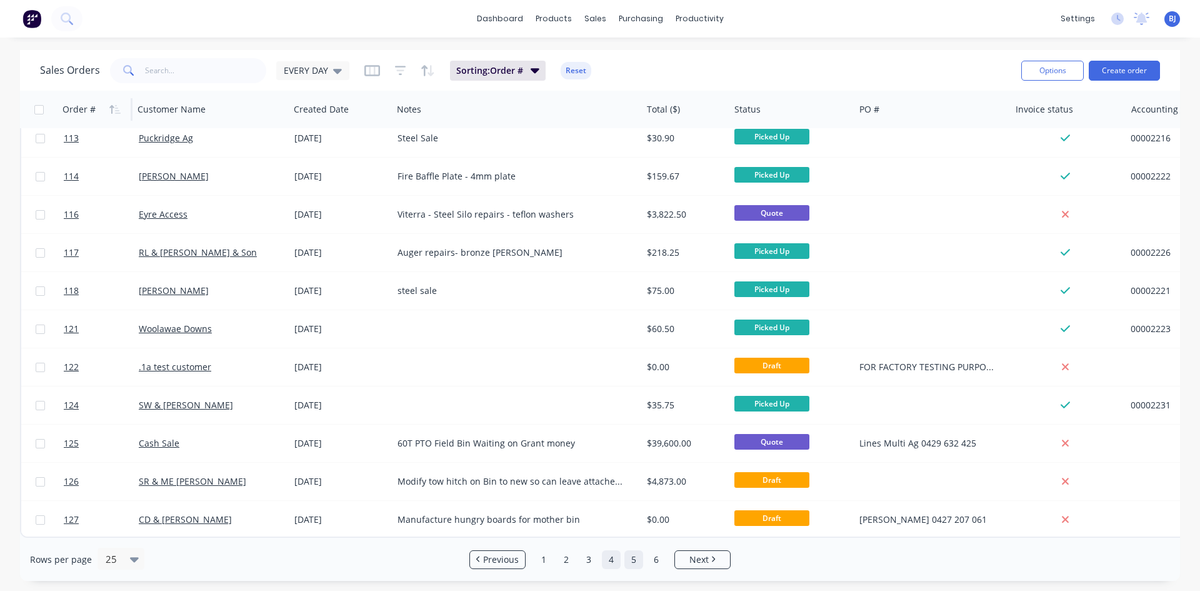
click at [632, 564] on link "5" at bounding box center [633, 559] width 19 height 19
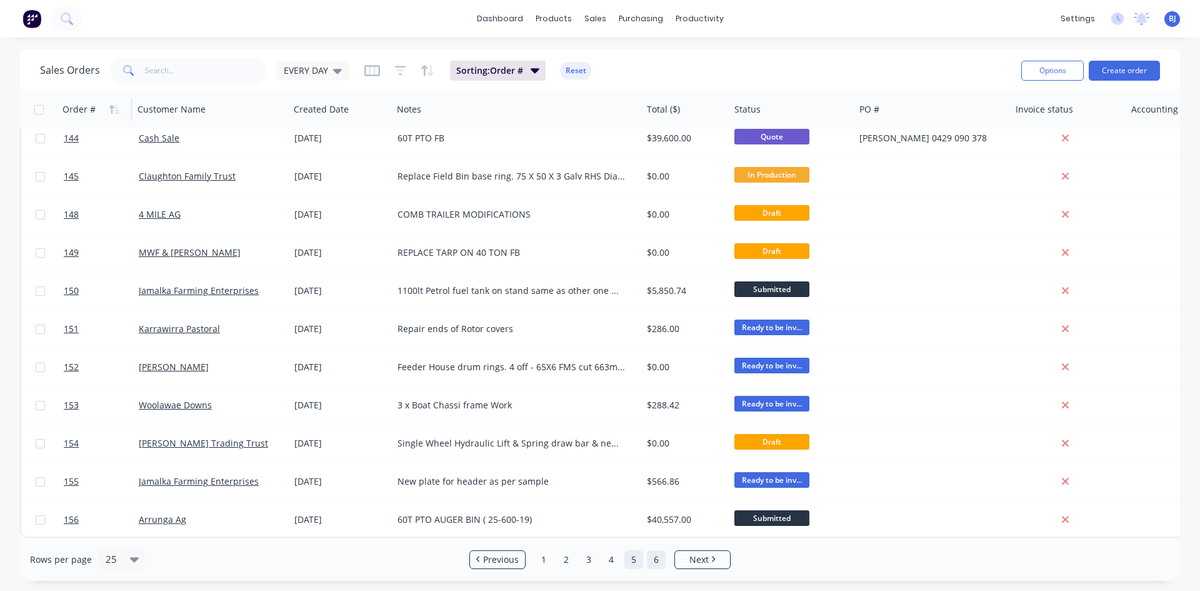
click at [652, 561] on link "6" at bounding box center [656, 559] width 19 height 19
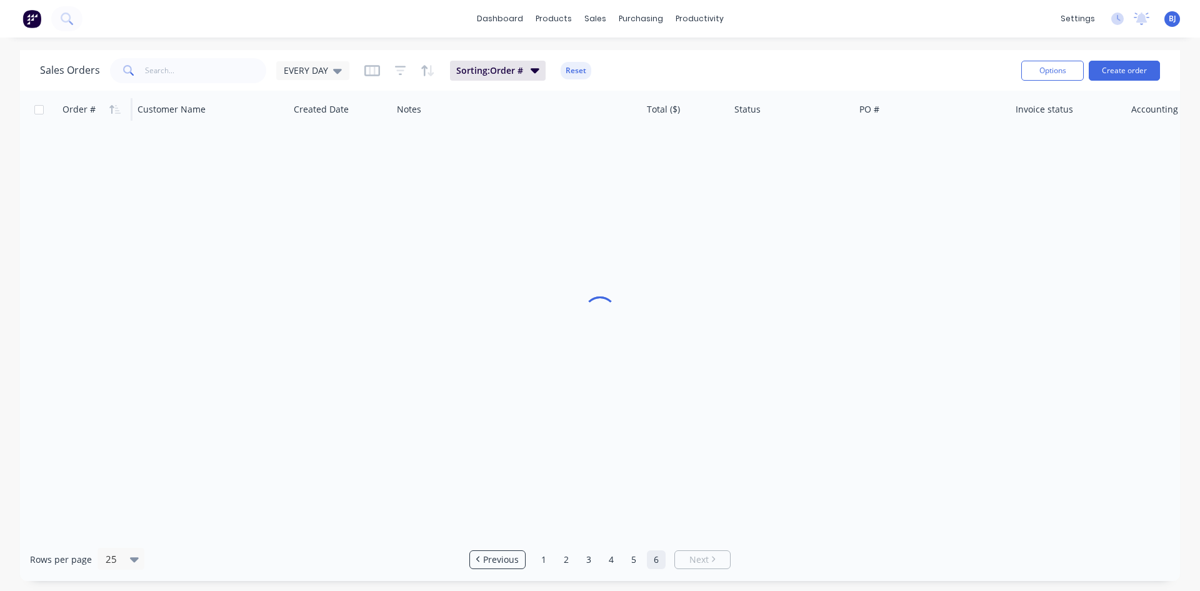
scroll to position [0, 0]
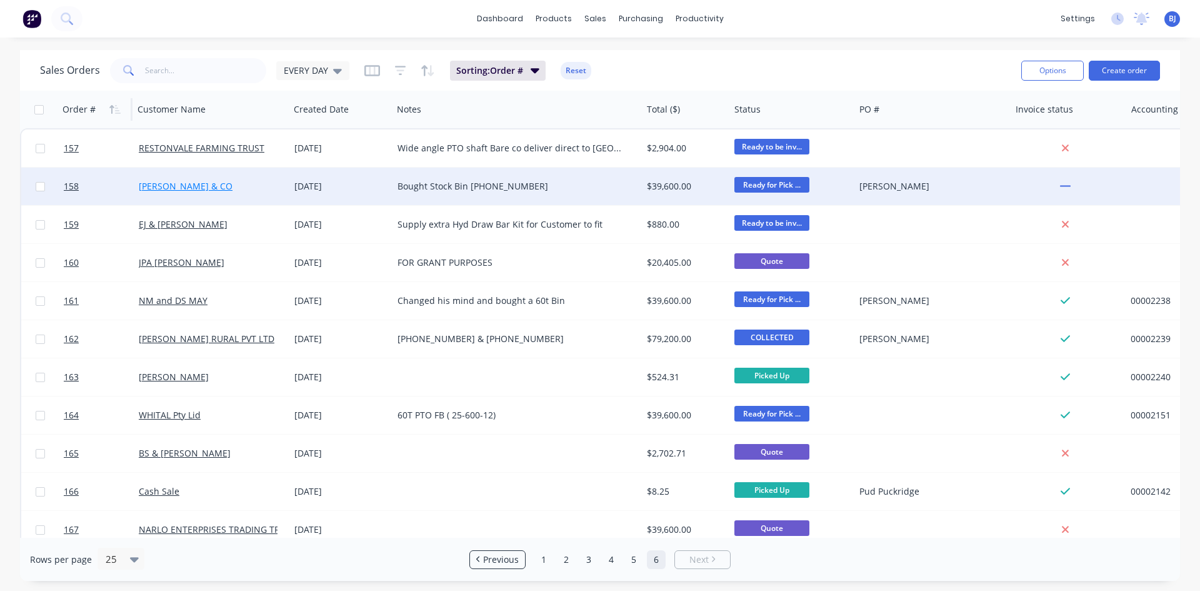
click at [169, 184] on link "JN RANFORD & CO" at bounding box center [186, 186] width 94 height 12
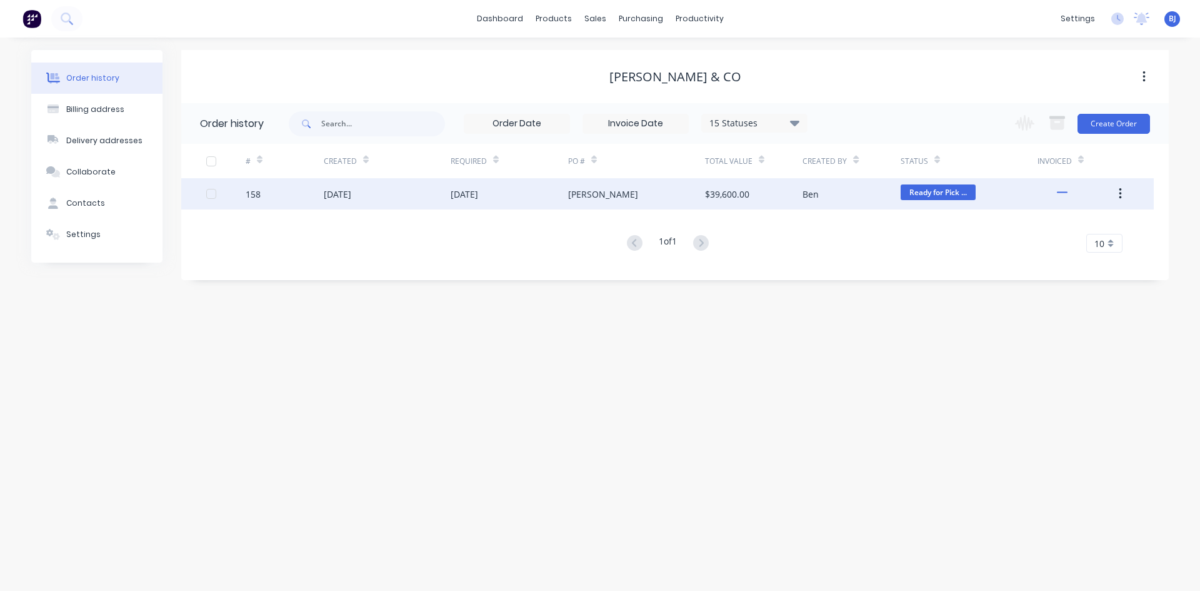
click at [333, 195] on div "11 Sep 2025" at bounding box center [337, 193] width 27 height 13
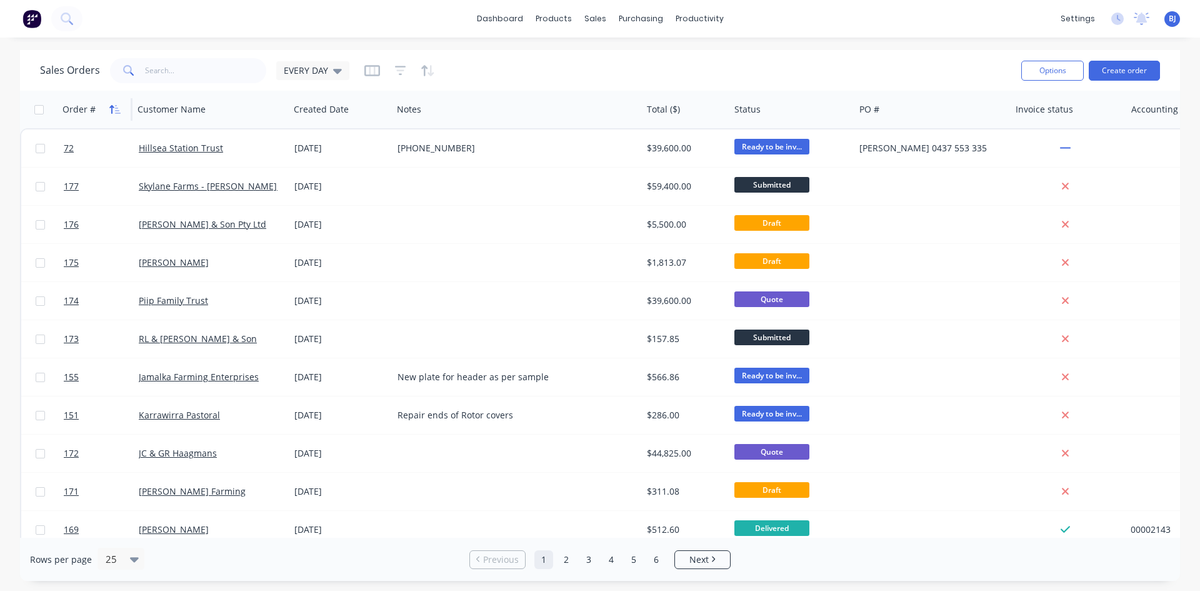
click at [113, 110] on icon "button" at bounding box center [114, 109] width 11 height 10
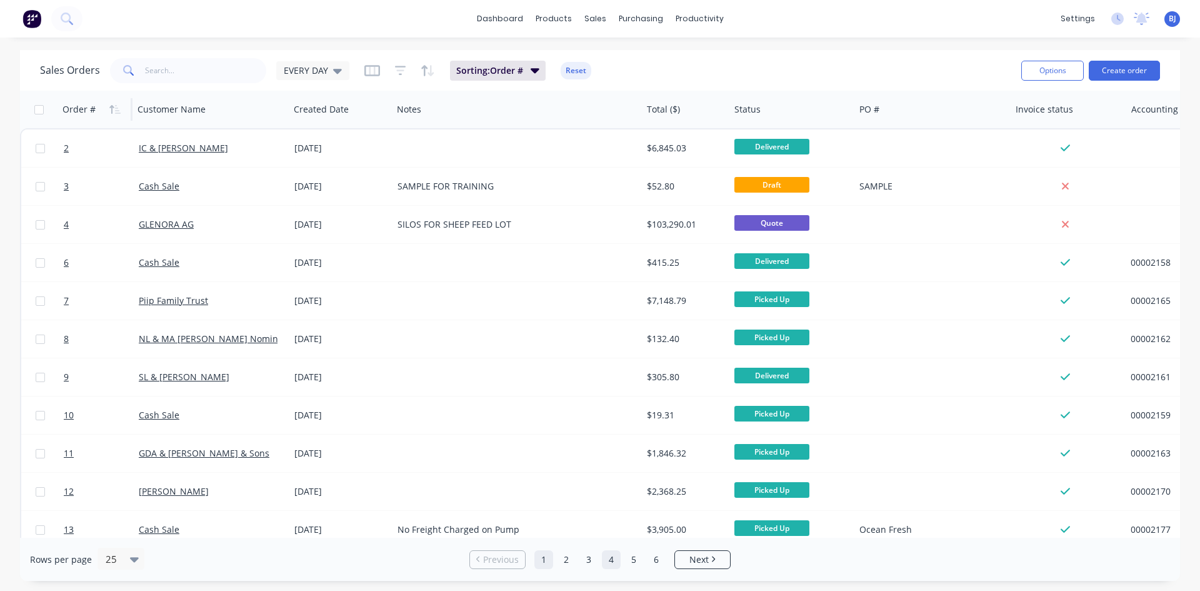
click at [606, 556] on link "4" at bounding box center [611, 559] width 19 height 19
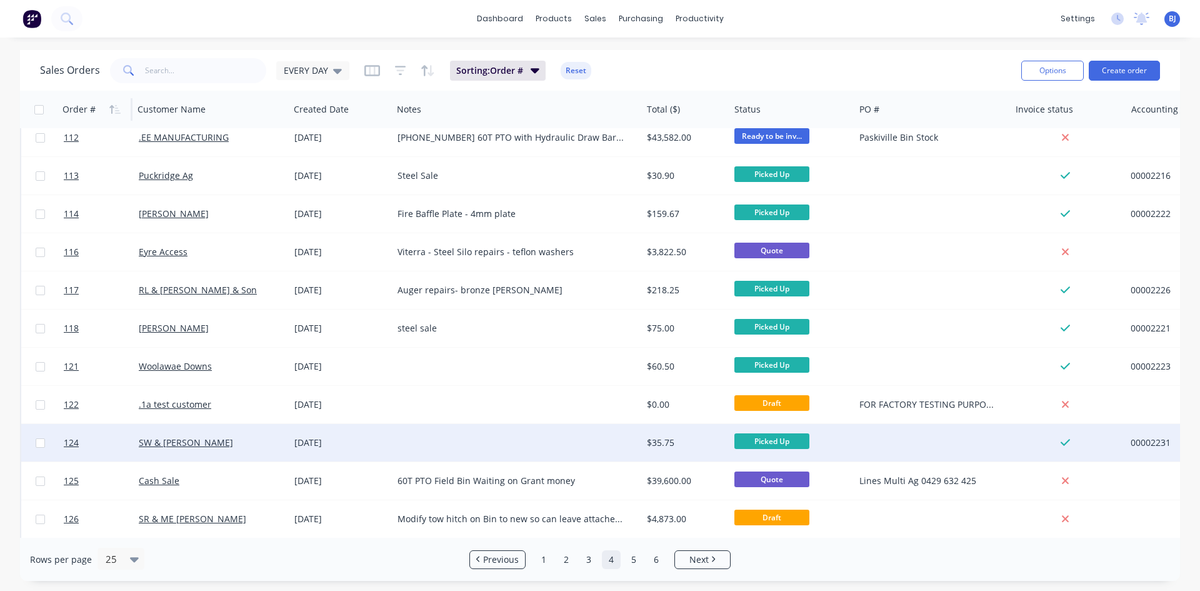
scroll to position [550, 0]
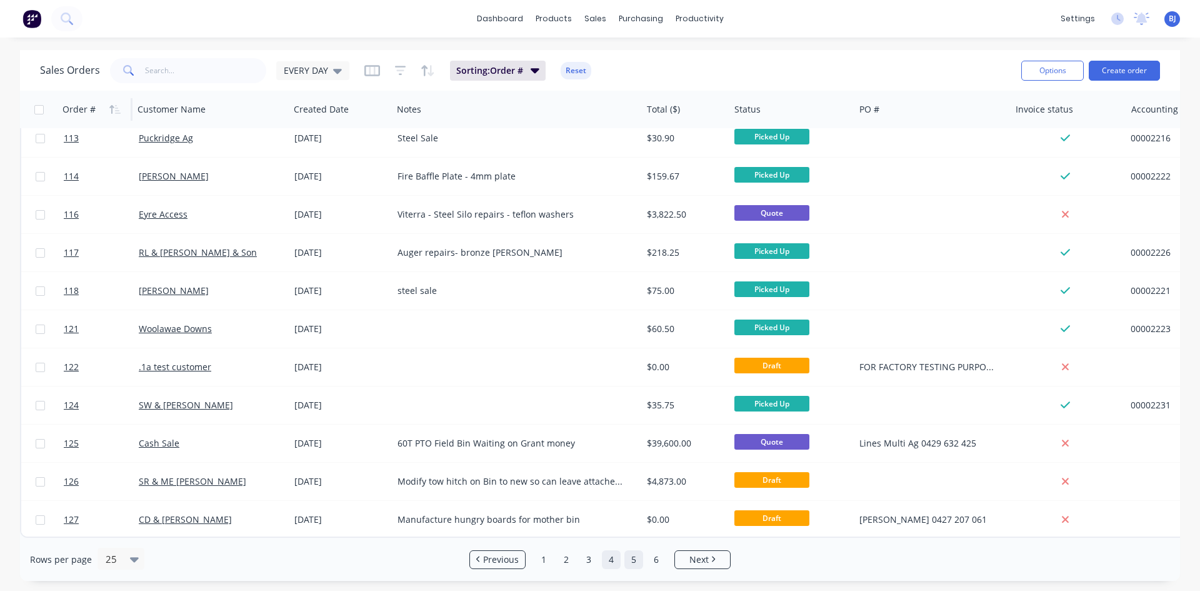
click at [628, 561] on link "5" at bounding box center [633, 559] width 19 height 19
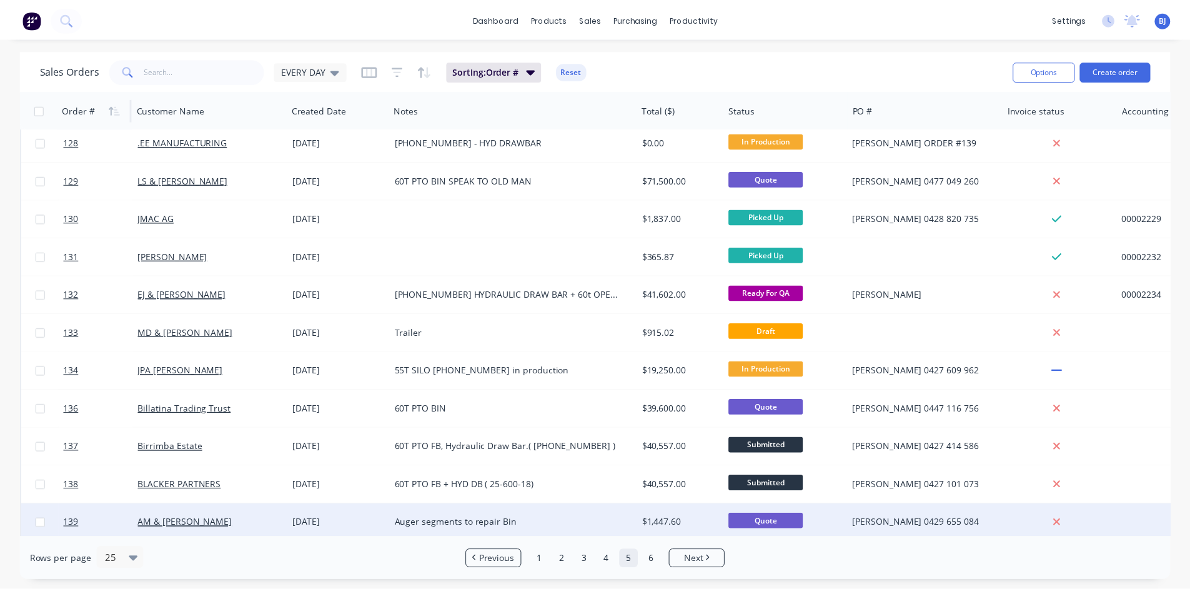
scroll to position [0, 0]
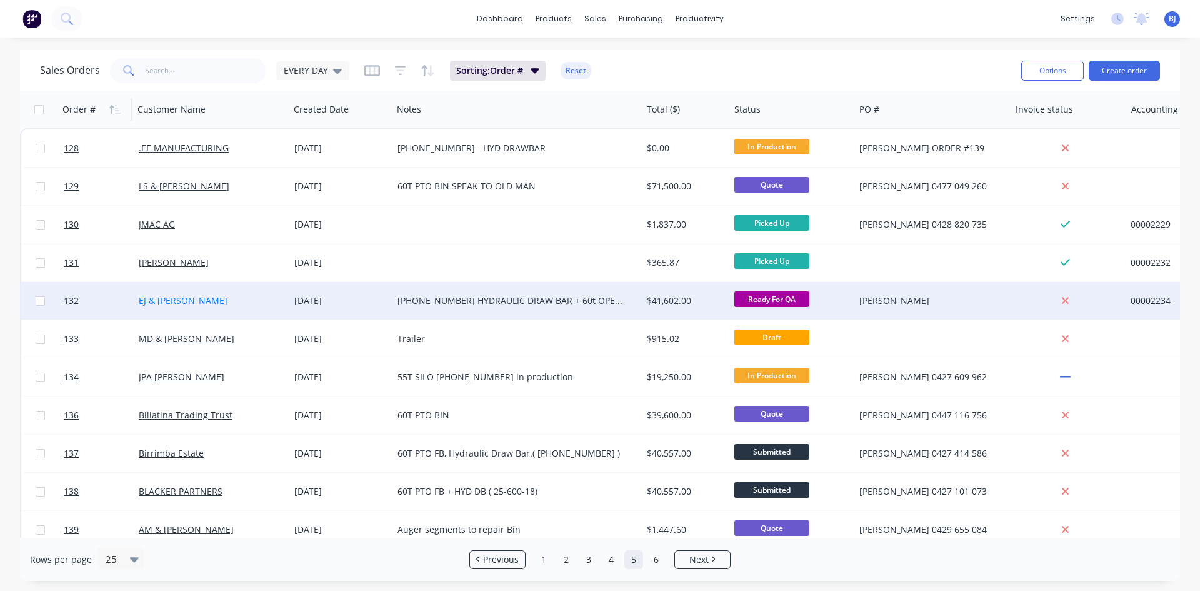
click at [148, 297] on link "EJ & LC Hunt" at bounding box center [183, 300] width 89 height 12
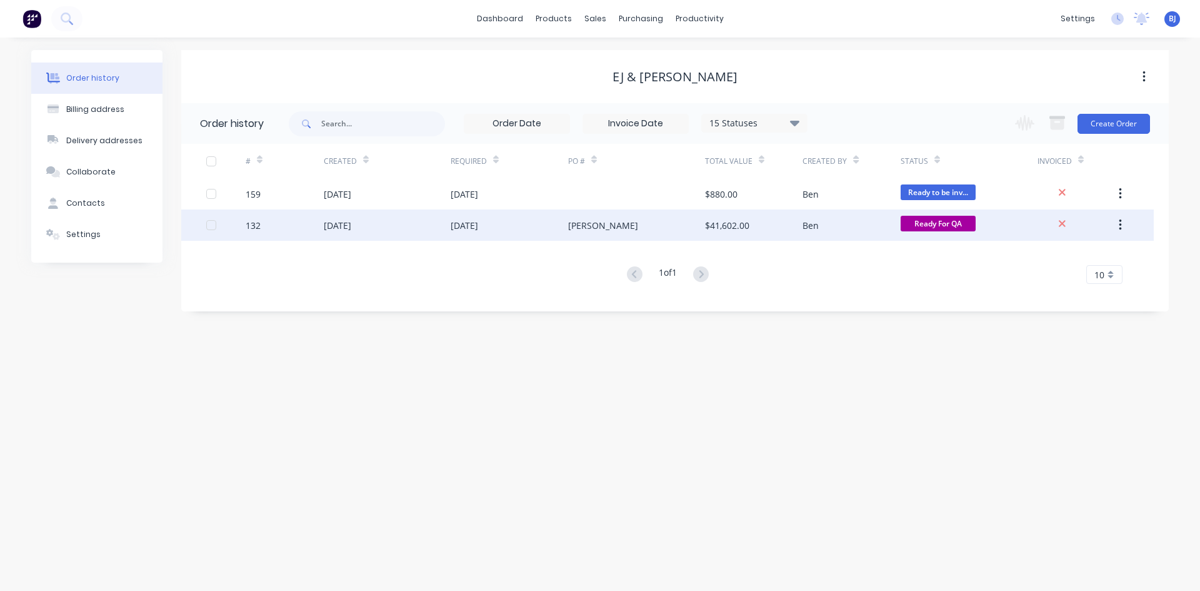
click at [351, 224] on div "27 Aug 2025" at bounding box center [337, 225] width 27 height 13
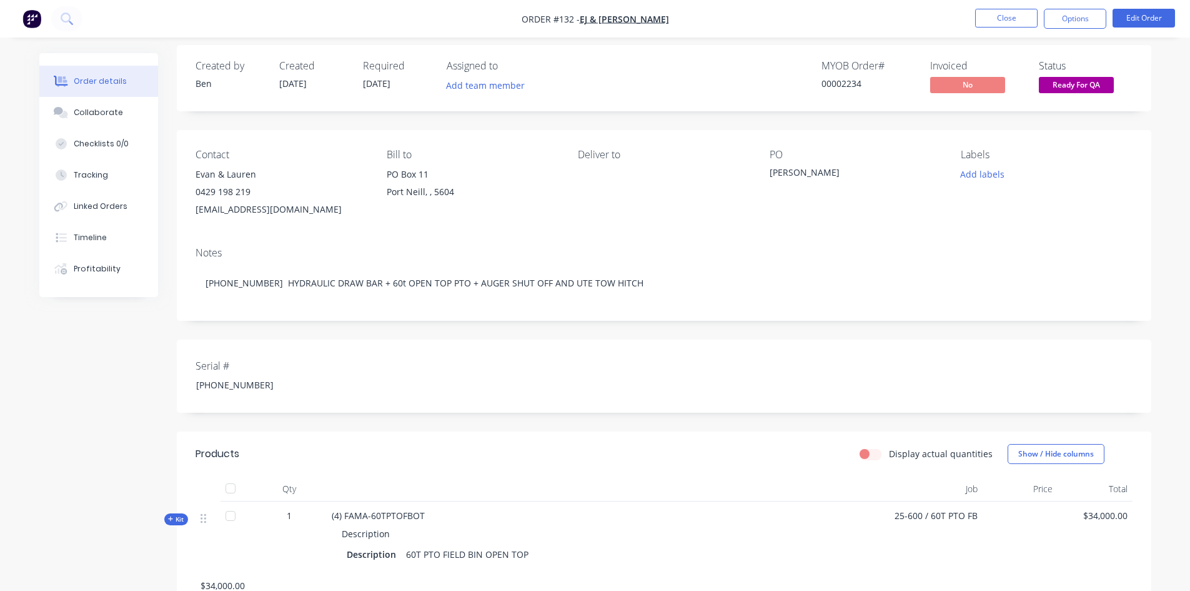
scroll to position [6, 0]
click at [1099, 22] on button "Options" at bounding box center [1075, 19] width 62 height 20
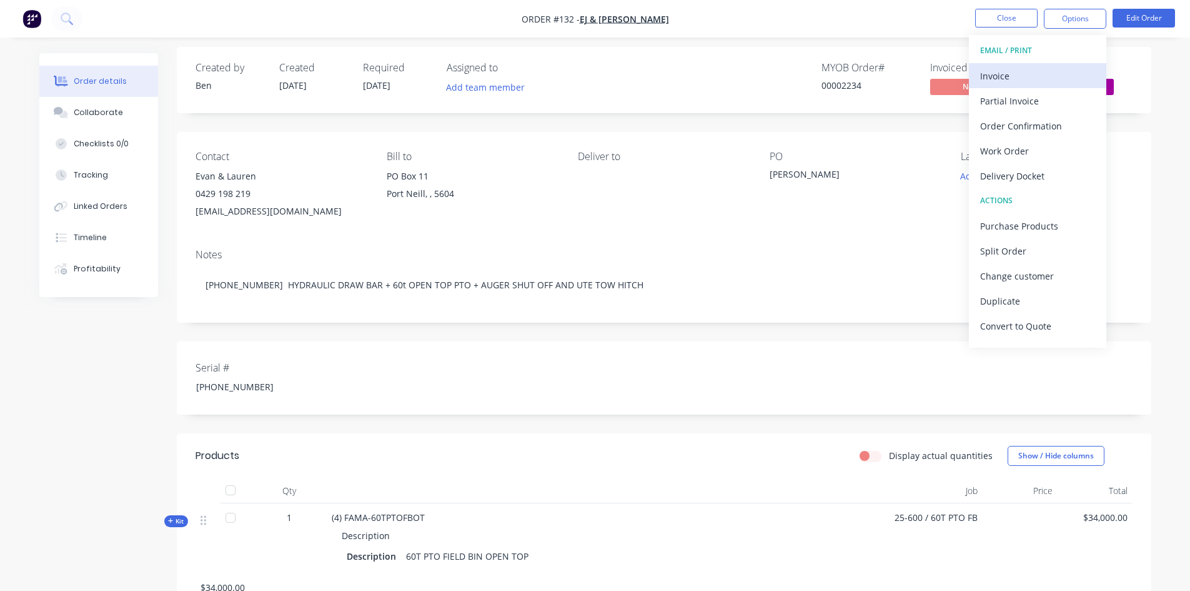
click at [1007, 76] on div "Invoice" at bounding box center [1037, 76] width 115 height 18
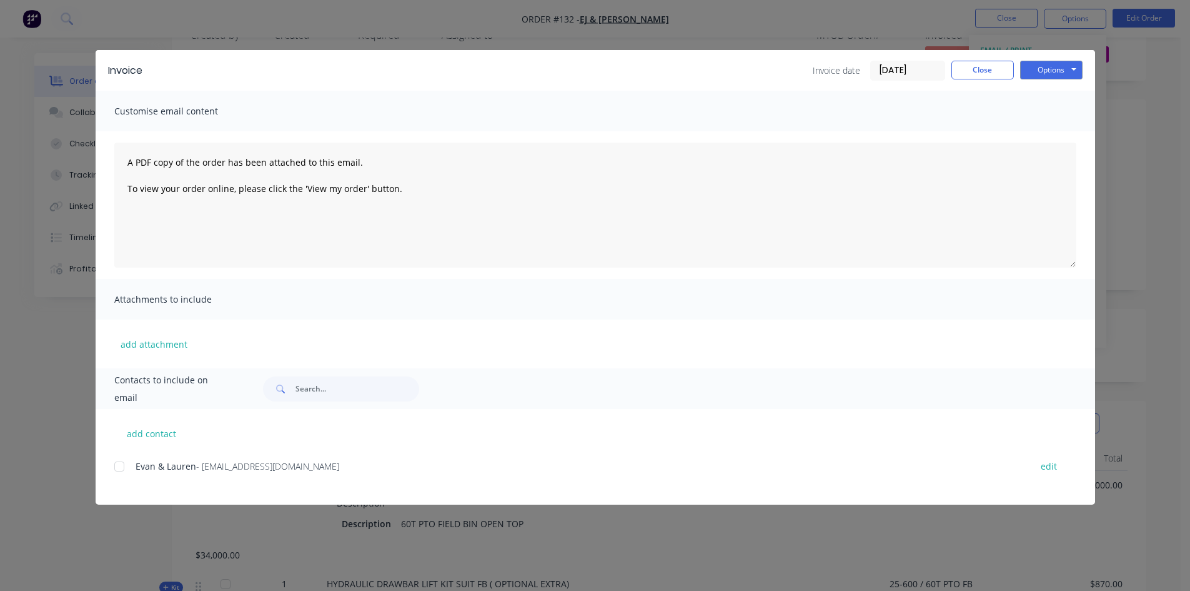
scroll to position [69, 0]
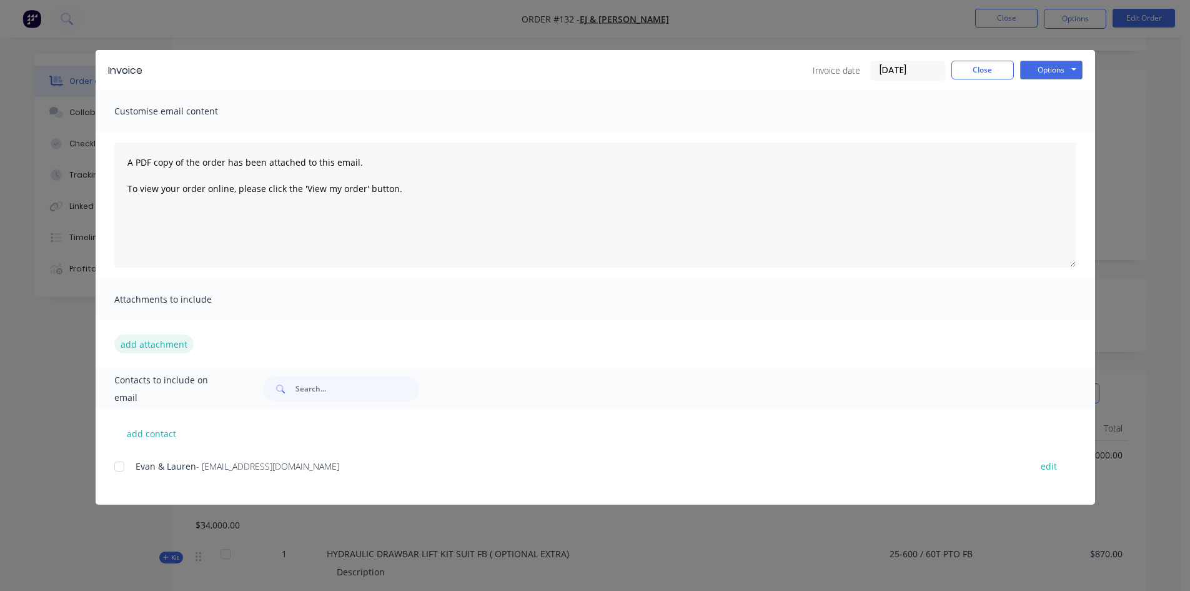
click at [139, 342] on button "add attachment" at bounding box center [153, 343] width 79 height 19
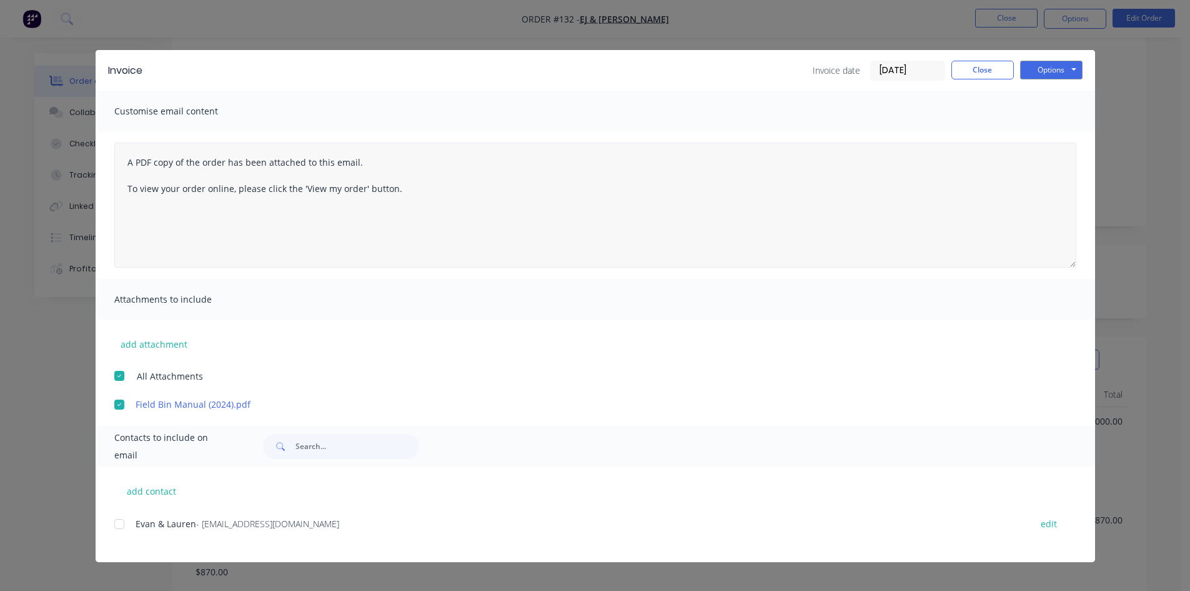
scroll to position [131, 0]
click at [121, 524] on div at bounding box center [119, 523] width 25 height 25
click at [397, 190] on textarea "A PDF copy of the order has been attached to this email. To view your order onl…" at bounding box center [595, 204] width 962 height 125
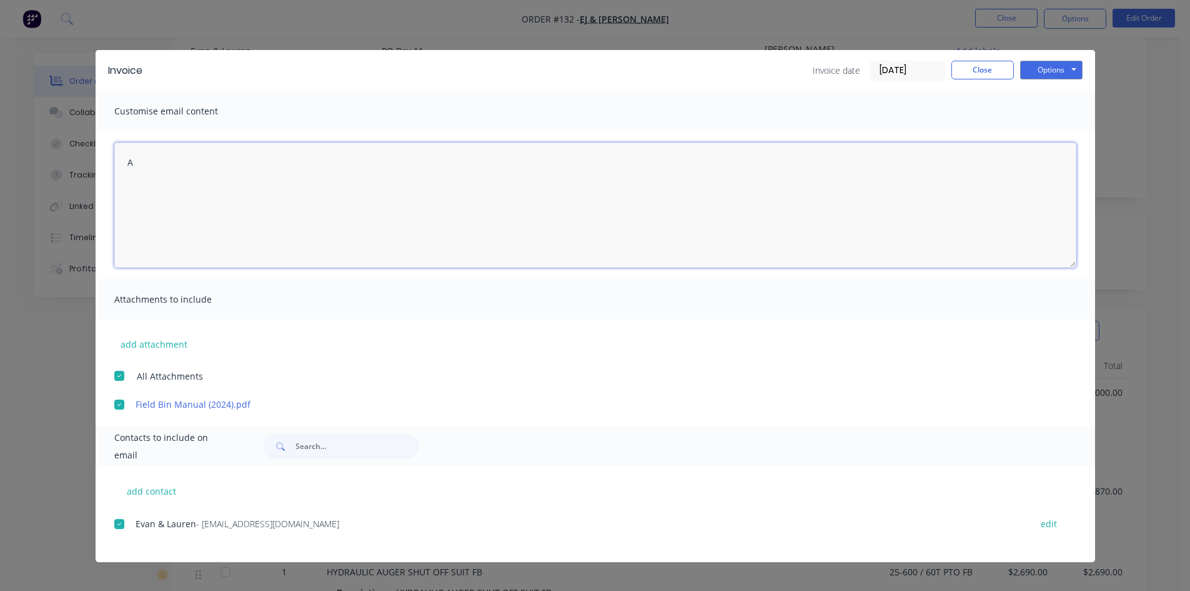
type textarea "A"
drag, startPoint x: 376, startPoint y: 187, endPoint x: 394, endPoint y: 254, distance: 69.3
click at [376, 189] on textarea "Hi Evan We have completed your bin it can be collected once we recieve payment" at bounding box center [595, 204] width 962 height 125
drag, startPoint x: 229, startPoint y: 188, endPoint x: 239, endPoint y: 196, distance: 12.9
click at [234, 192] on textarea "Hi Evan We have completed your bin it can be collected once we receive payment" at bounding box center [595, 204] width 962 height 125
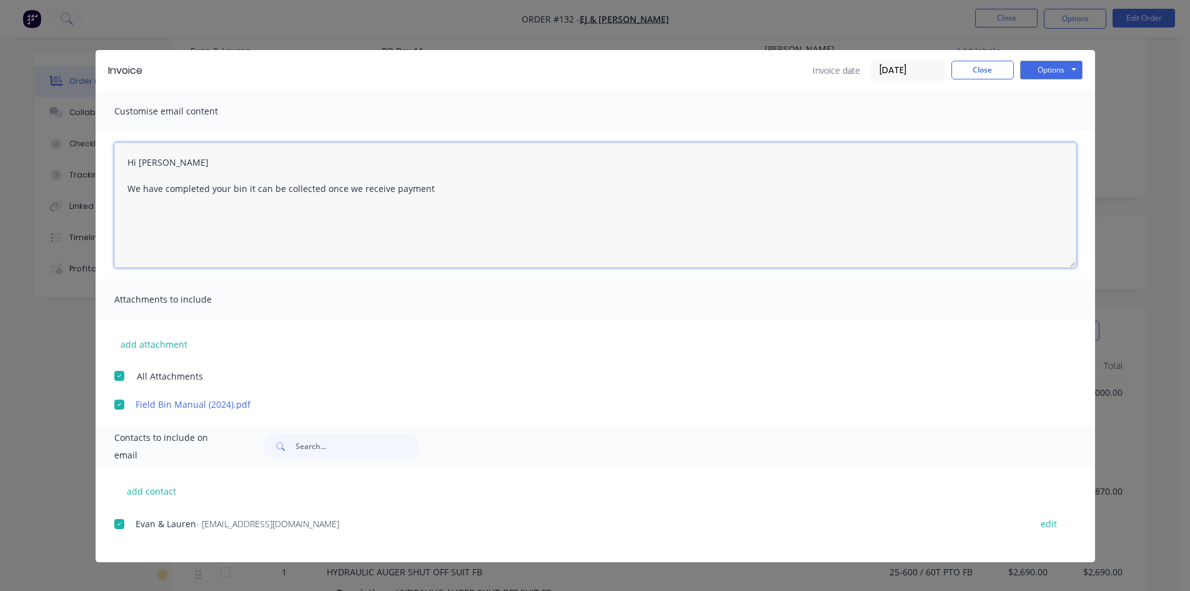
click at [228, 186] on textarea "Hi Evan We have completed your bin it can be collected once we receive payment" at bounding box center [595, 204] width 962 height 125
click at [230, 187] on textarea "Hi Evan We have completed your bin it can be collected once we receive payment" at bounding box center [595, 204] width 962 height 125
click at [487, 188] on textarea "Hi Evan We have completed your 60T open top bin it can be collected once we rec…" at bounding box center [595, 204] width 962 height 125
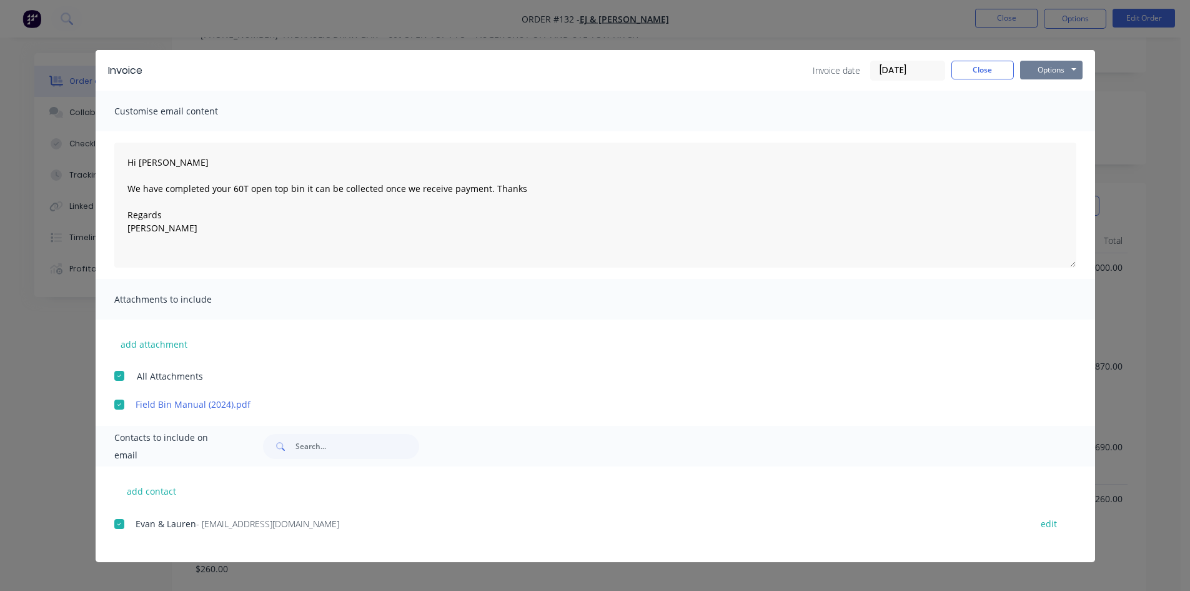
click at [1049, 74] on button "Options" at bounding box center [1051, 70] width 62 height 19
click at [1045, 92] on button "Preview" at bounding box center [1060, 92] width 80 height 21
type textarea "A PDF copy of the order has been attached to this email. To view your order onl…"
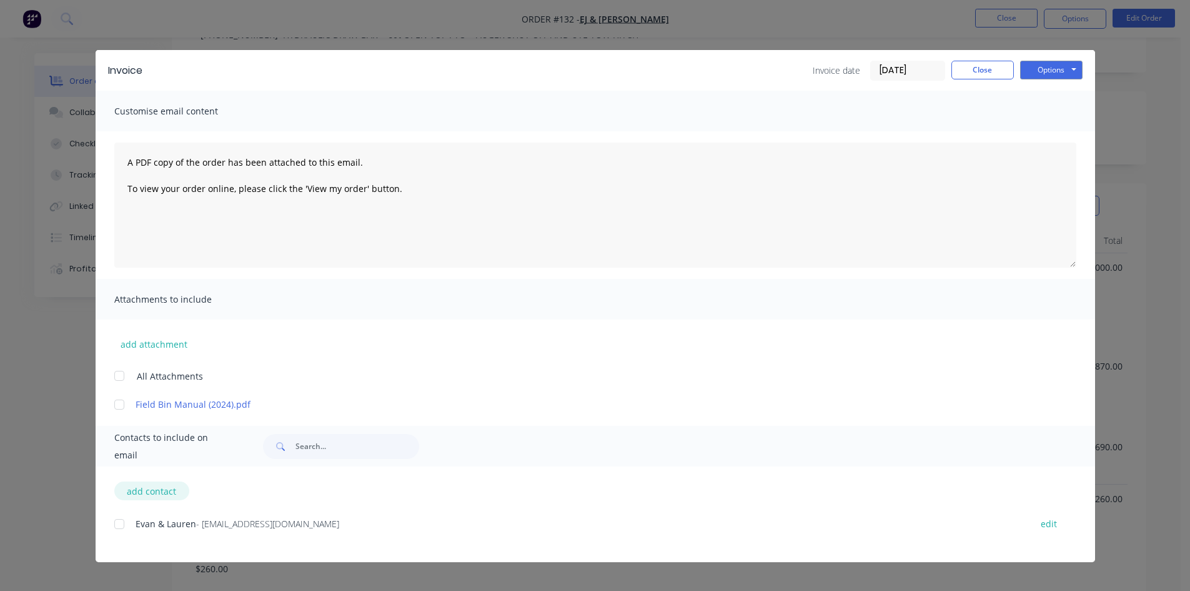
drag, startPoint x: 122, startPoint y: 405, endPoint x: 147, endPoint y: 495, distance: 93.2
click at [122, 407] on div at bounding box center [119, 404] width 25 height 25
drag, startPoint x: 120, startPoint y: 524, endPoint x: 144, endPoint y: 524, distance: 24.4
click at [121, 524] on div at bounding box center [119, 523] width 25 height 25
click at [1036, 73] on button "Options" at bounding box center [1051, 70] width 62 height 19
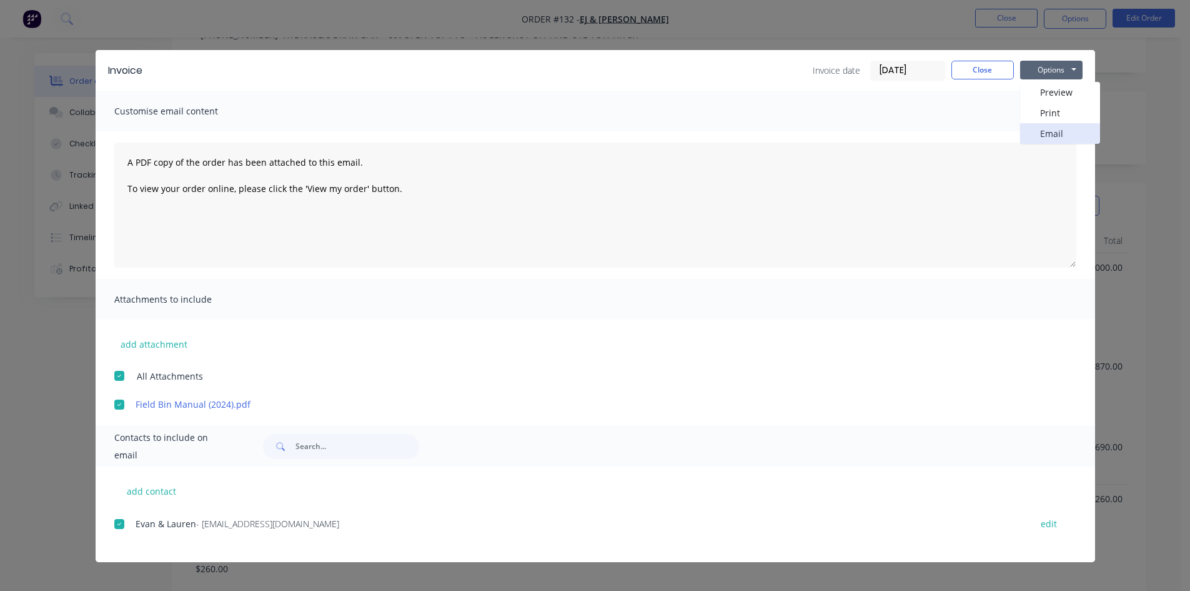
click at [1045, 133] on button "Email" at bounding box center [1060, 133] width 80 height 21
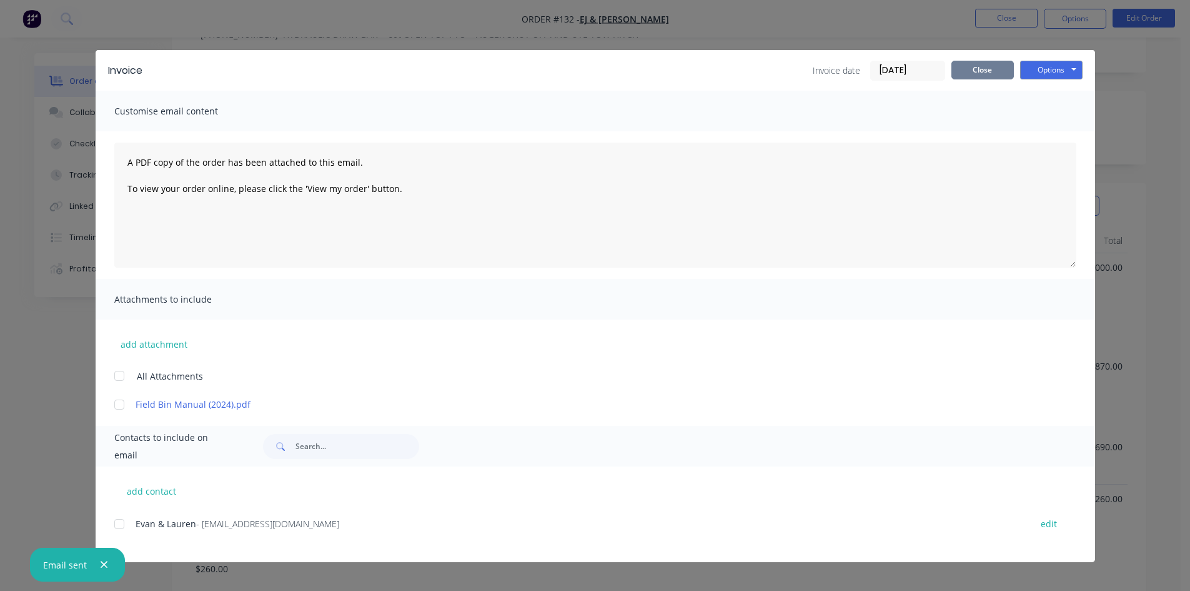
click at [999, 72] on button "Close" at bounding box center [983, 70] width 62 height 19
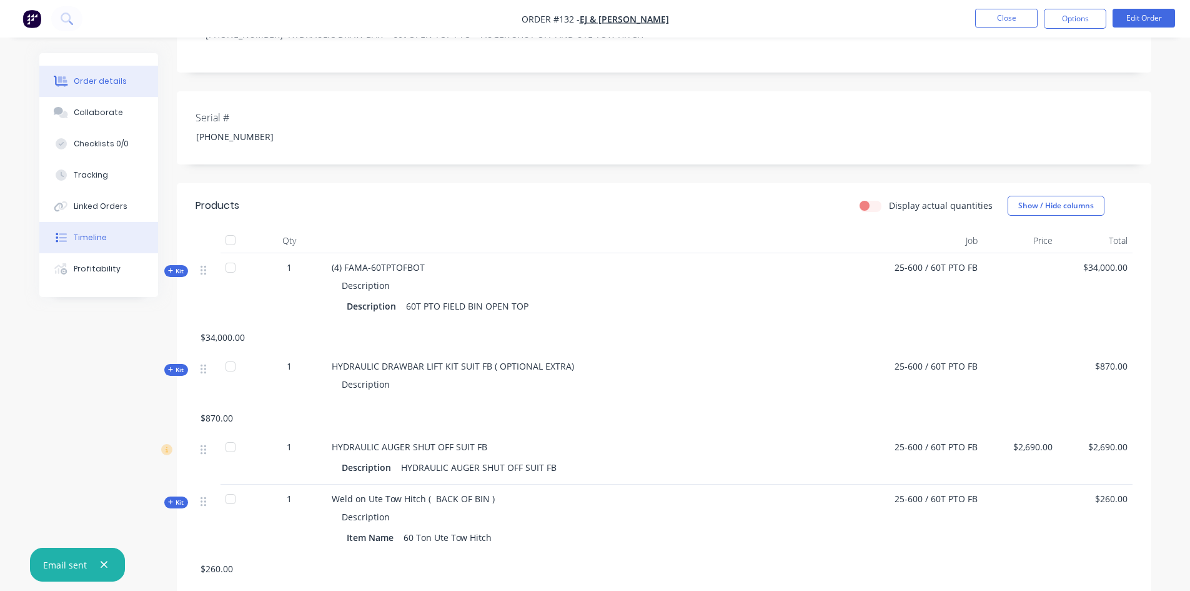
click at [107, 244] on button "Timeline" at bounding box center [98, 237] width 119 height 31
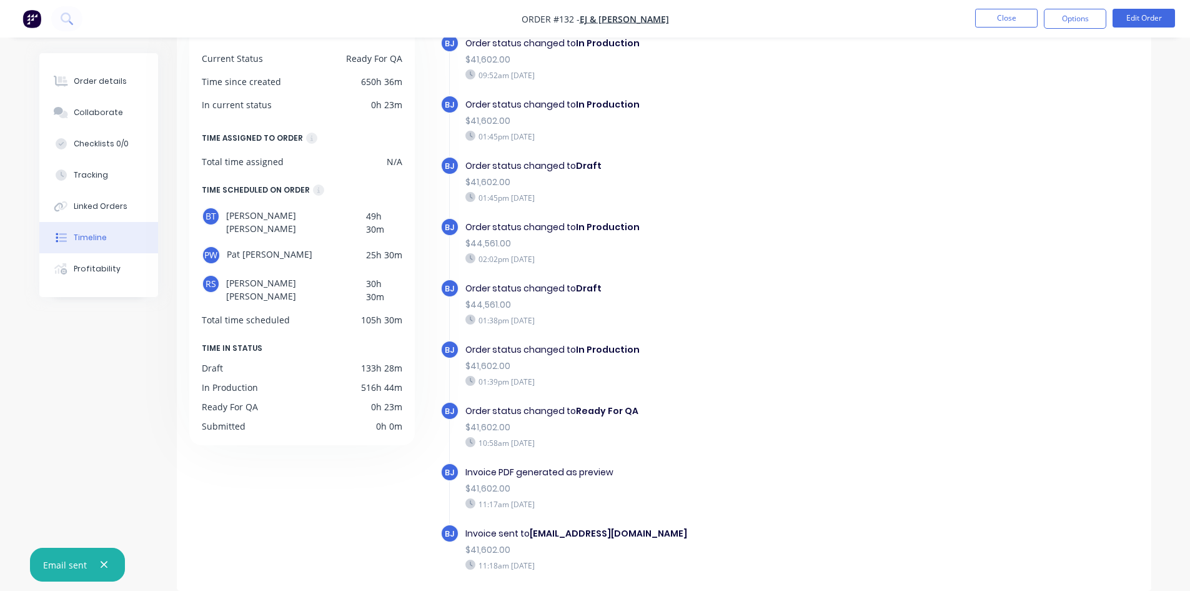
scroll to position [1242, 0]
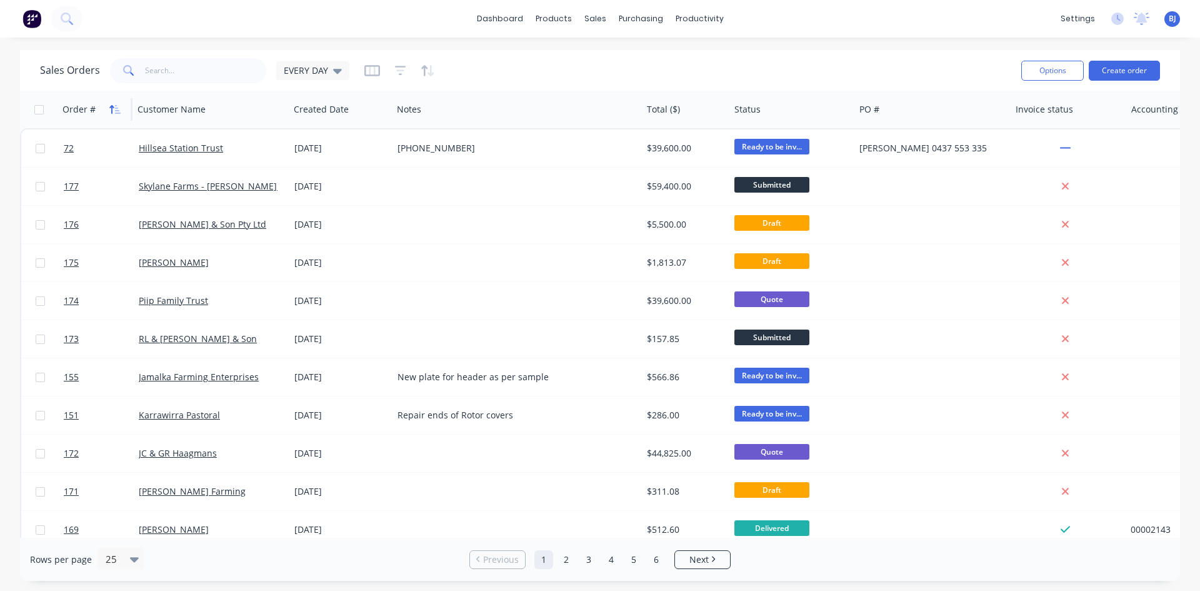
click at [110, 107] on icon "button" at bounding box center [111, 109] width 4 height 9
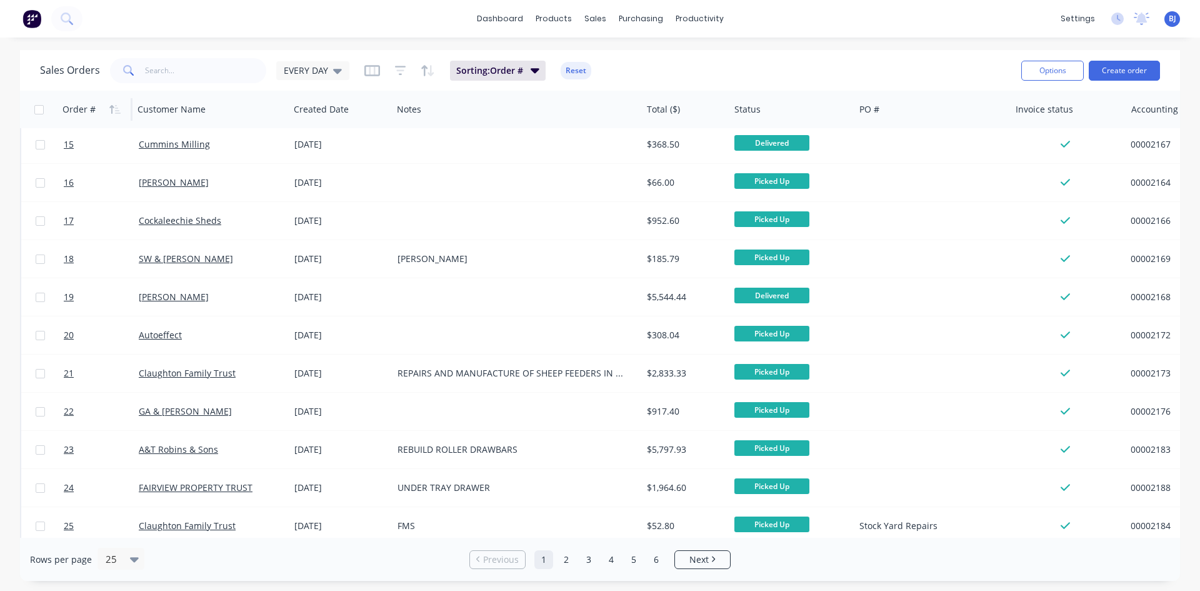
scroll to position [550, 0]
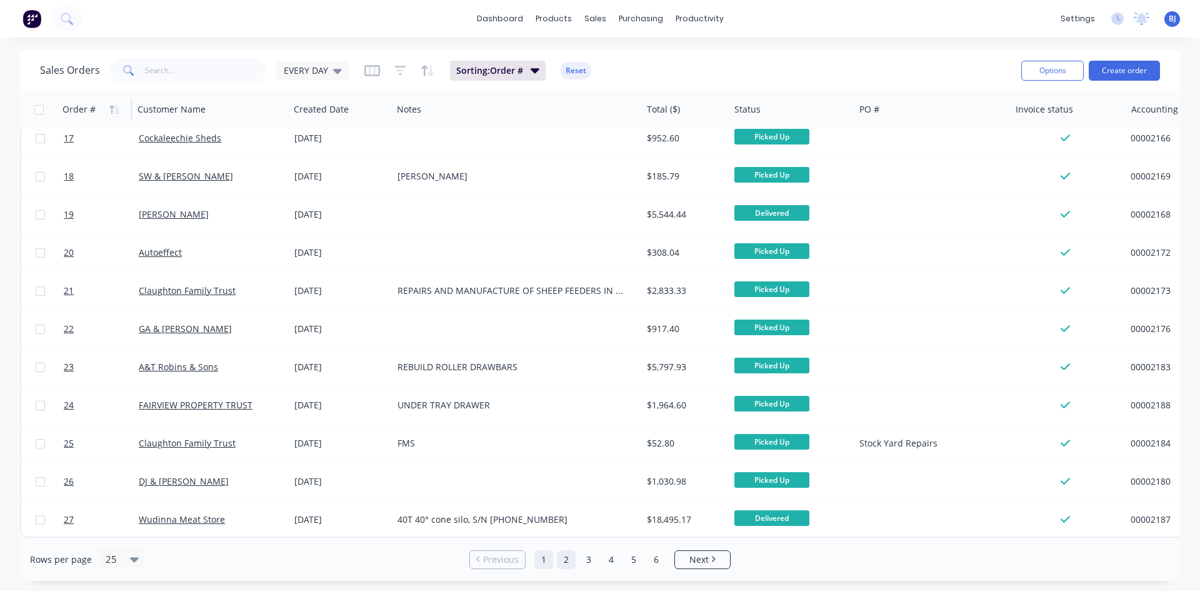
click at [560, 560] on link "2" at bounding box center [566, 559] width 19 height 19
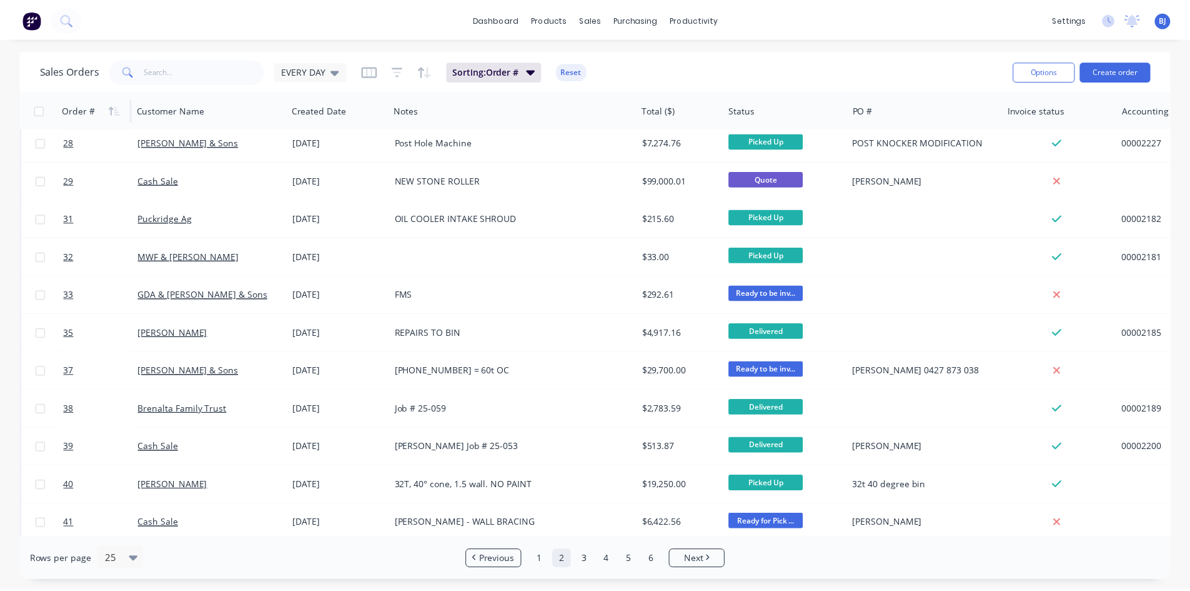
scroll to position [0, 0]
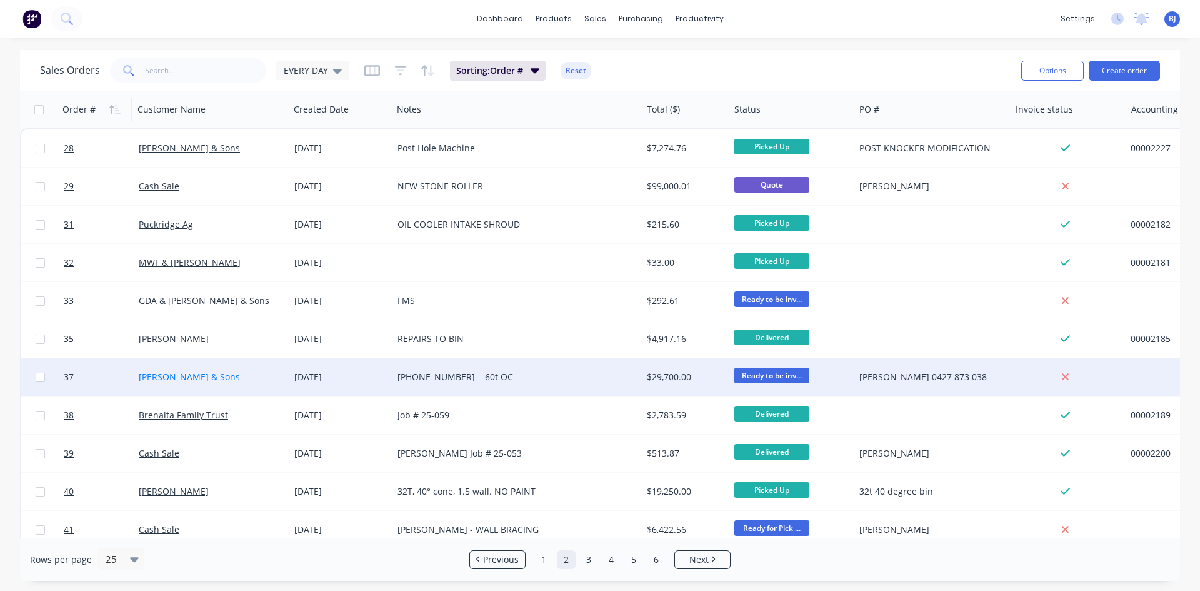
click at [180, 381] on link "C.J. Kay & Sons" at bounding box center [189, 377] width 101 height 12
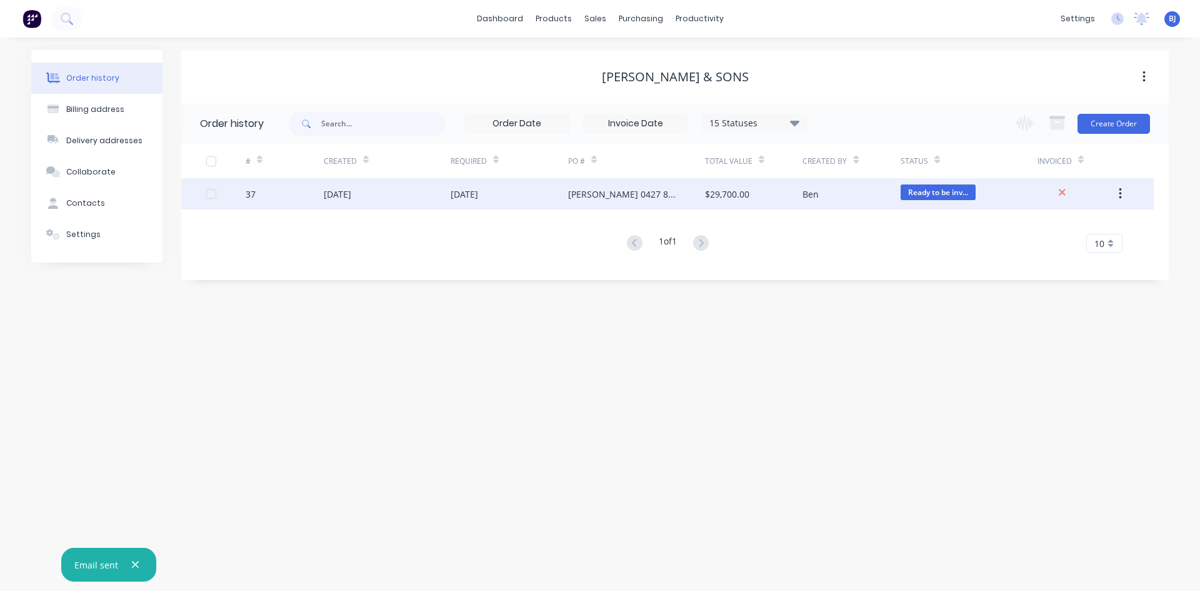
click at [351, 194] on div "22 Jul 2025" at bounding box center [337, 193] width 27 height 13
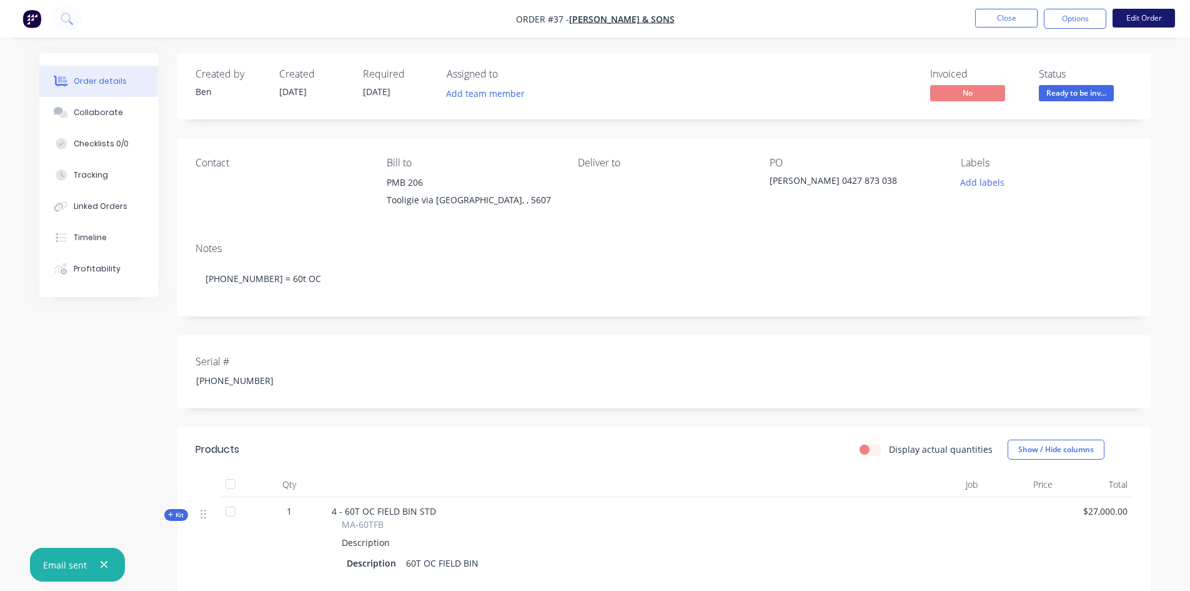
click at [1132, 19] on button "Edit Order" at bounding box center [1144, 18] width 62 height 19
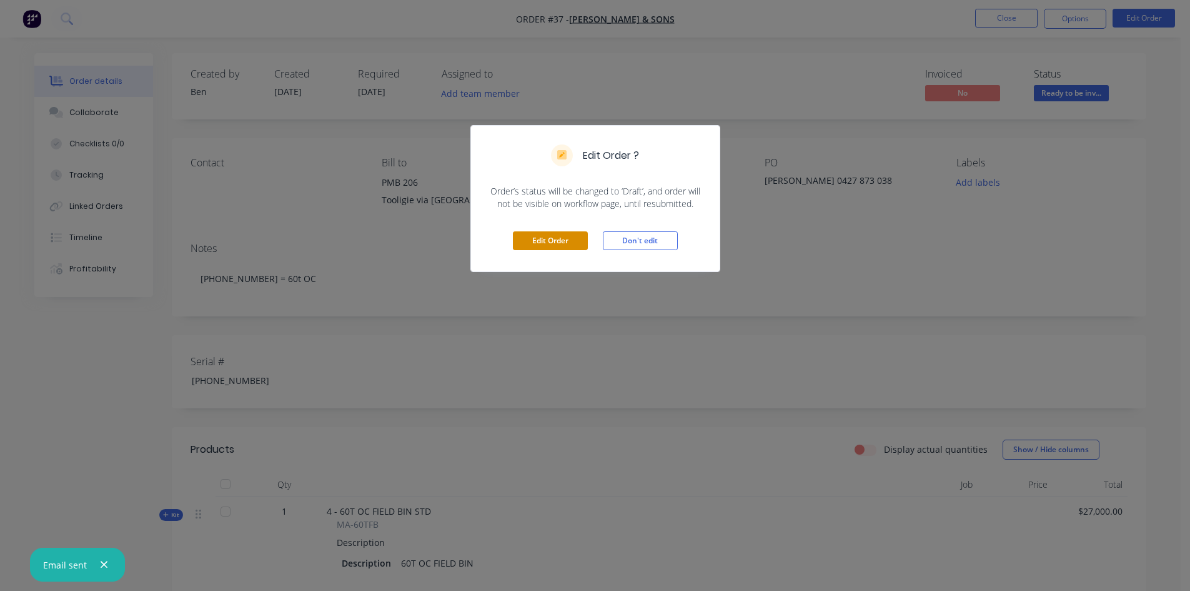
click at [532, 241] on button "Edit Order" at bounding box center [550, 240] width 75 height 19
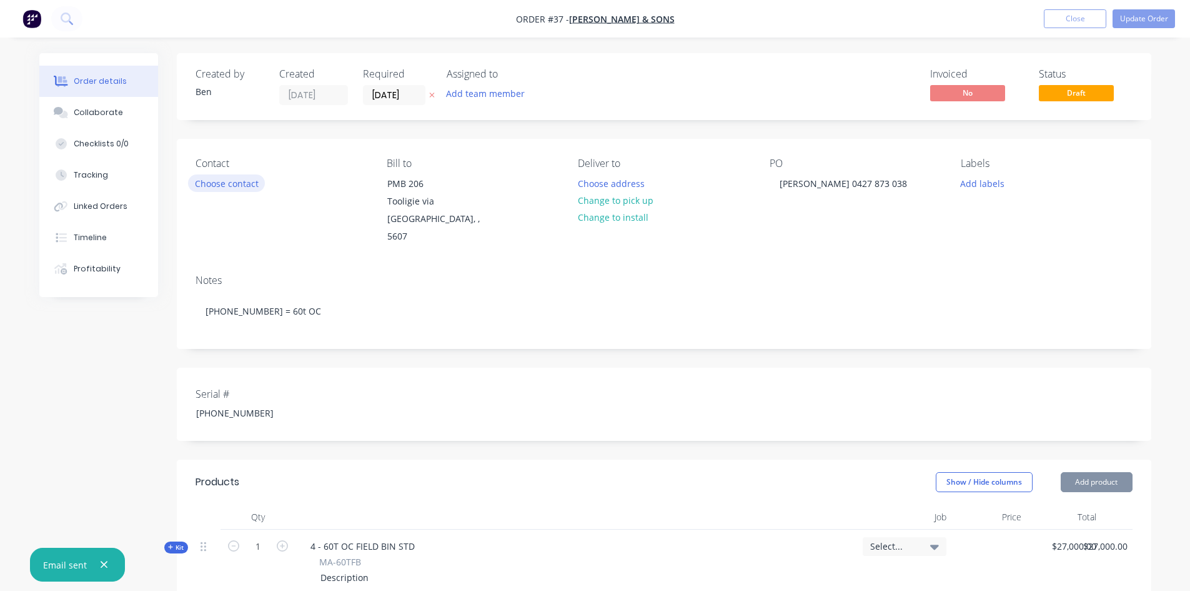
click at [228, 187] on button "Choose contact" at bounding box center [226, 182] width 77 height 17
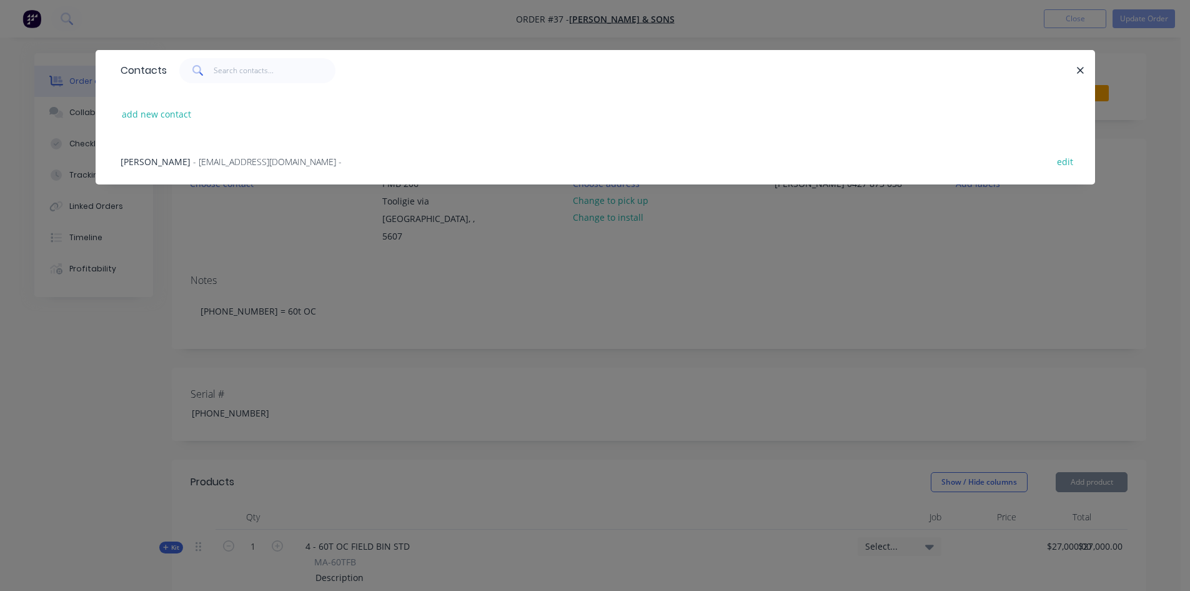
click at [149, 159] on span "Dylan Kay" at bounding box center [156, 162] width 70 height 12
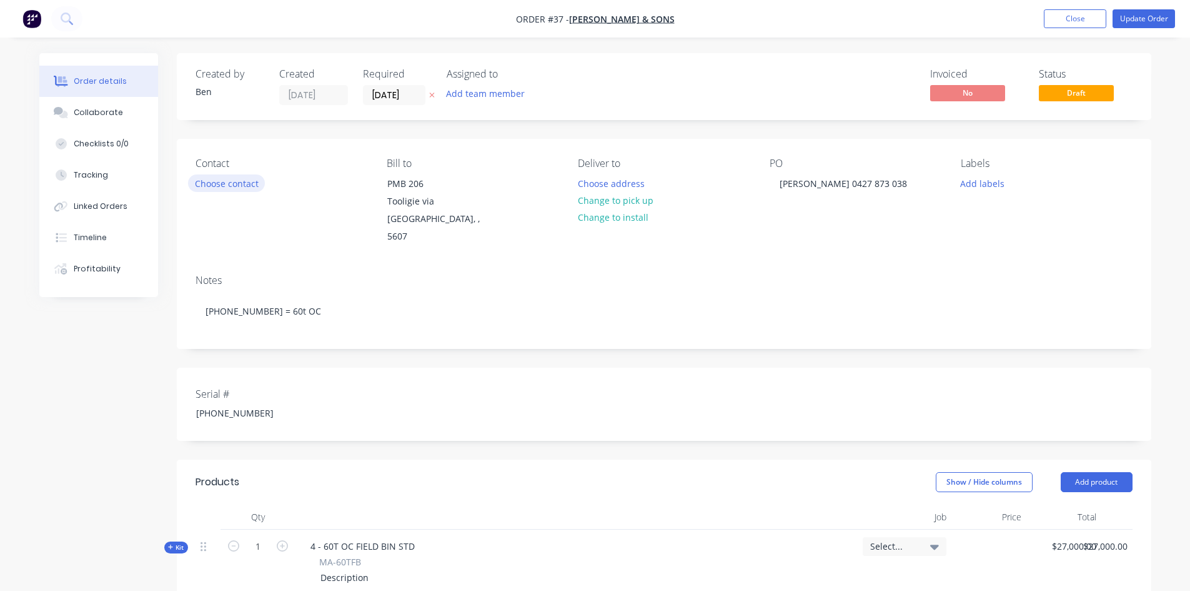
click at [221, 187] on button "Choose contact" at bounding box center [226, 182] width 77 height 17
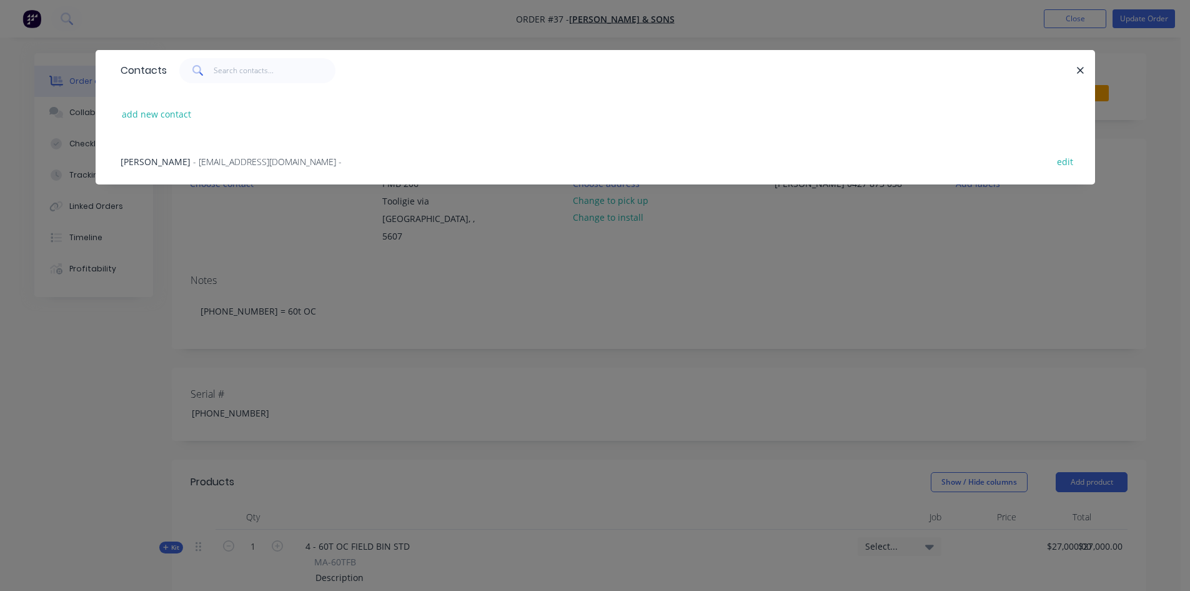
click at [216, 164] on span "- cjkayandsons@gmail.com -" at bounding box center [267, 162] width 149 height 12
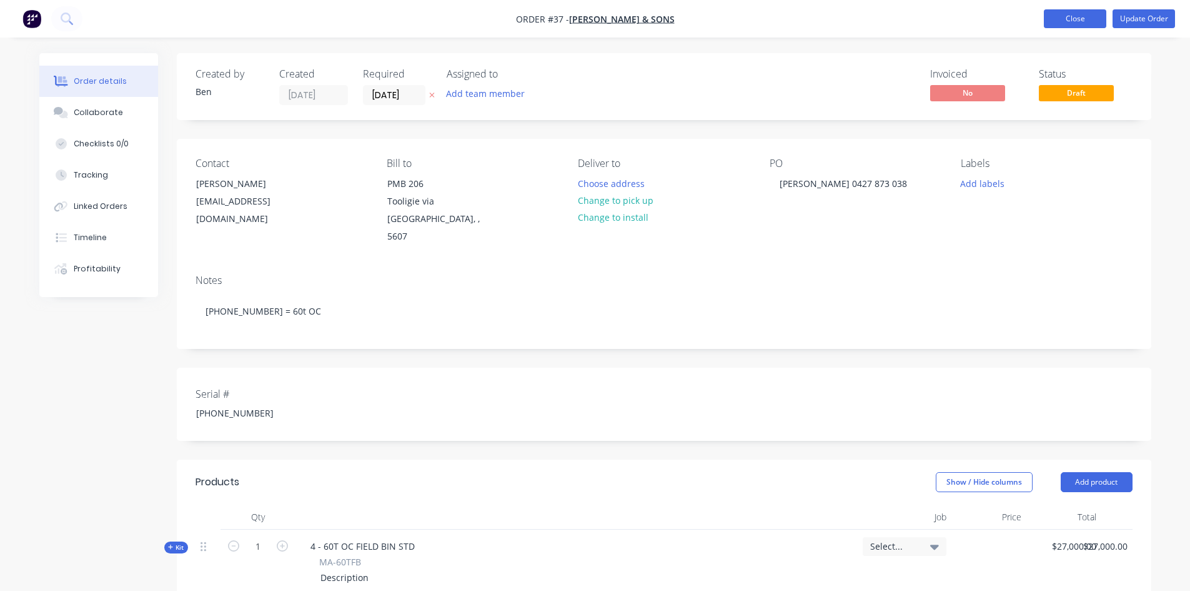
click at [1101, 21] on button "Close" at bounding box center [1075, 18] width 62 height 19
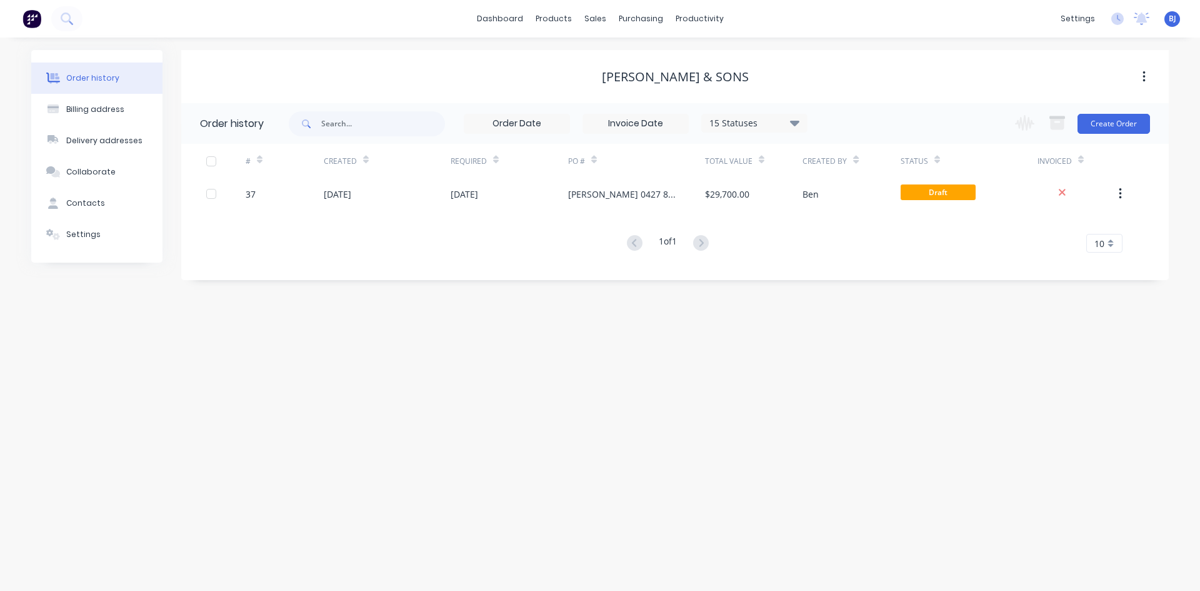
drag, startPoint x: 739, startPoint y: 388, endPoint x: 729, endPoint y: 383, distance: 11.2
click at [738, 387] on div "Order history Billing address Delivery addresses Collaborate Contacts Settings …" at bounding box center [600, 313] width 1200 height 553
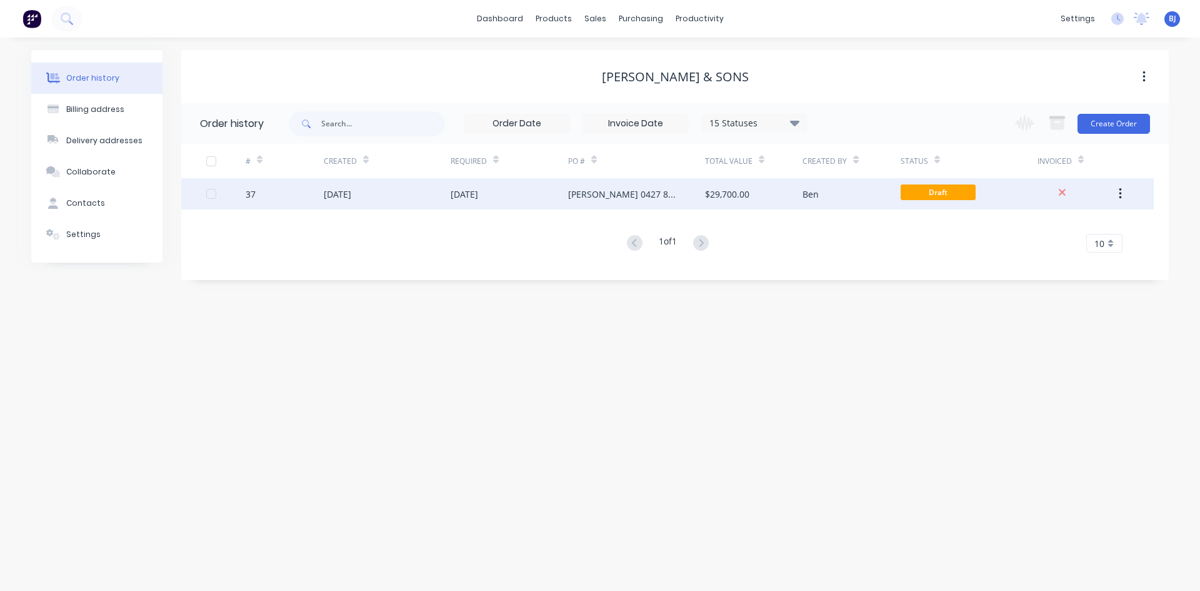
click at [465, 191] on div "02 Jun 2025" at bounding box center [464, 193] width 27 height 13
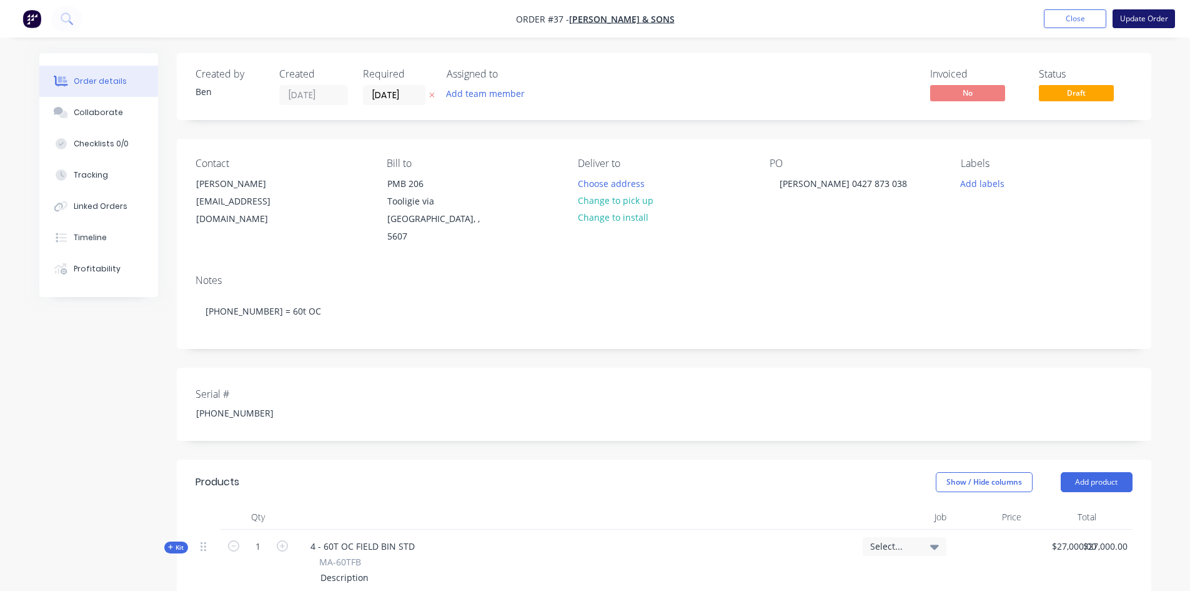
click at [1127, 19] on button "Update Order" at bounding box center [1144, 18] width 62 height 19
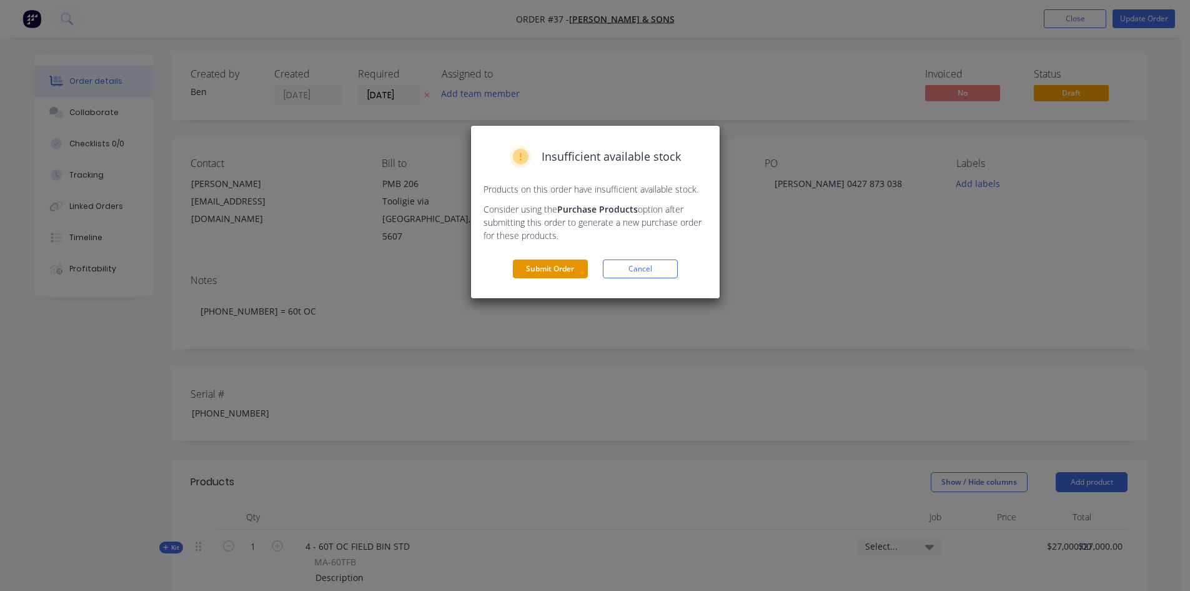
click at [542, 266] on button "Submit Order" at bounding box center [550, 268] width 75 height 19
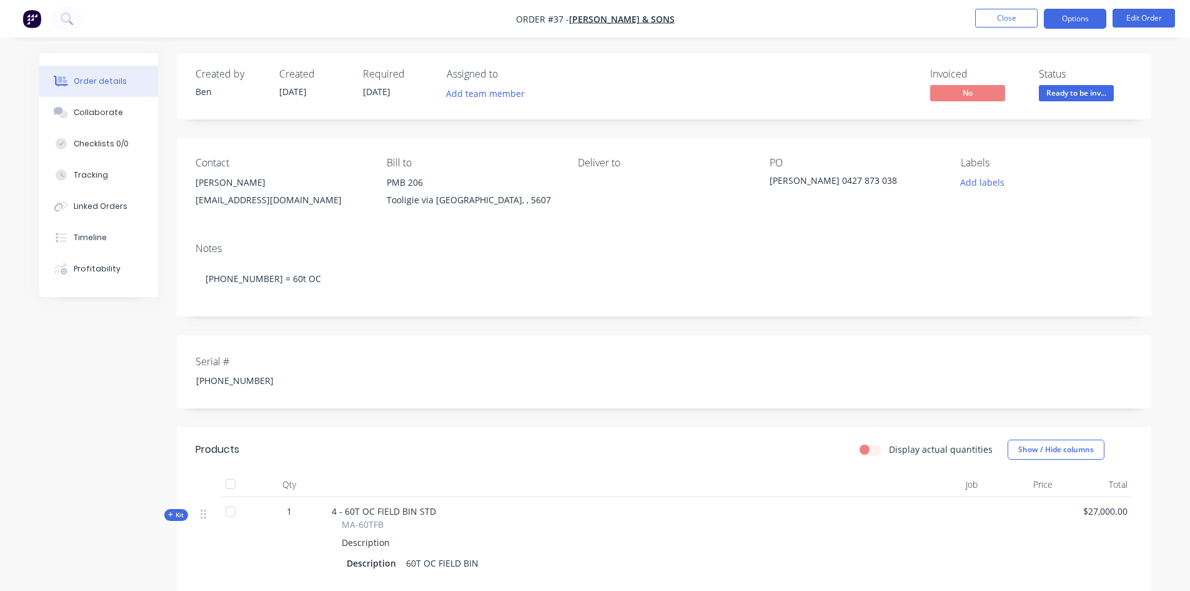
click at [1078, 21] on button "Options" at bounding box center [1075, 19] width 62 height 20
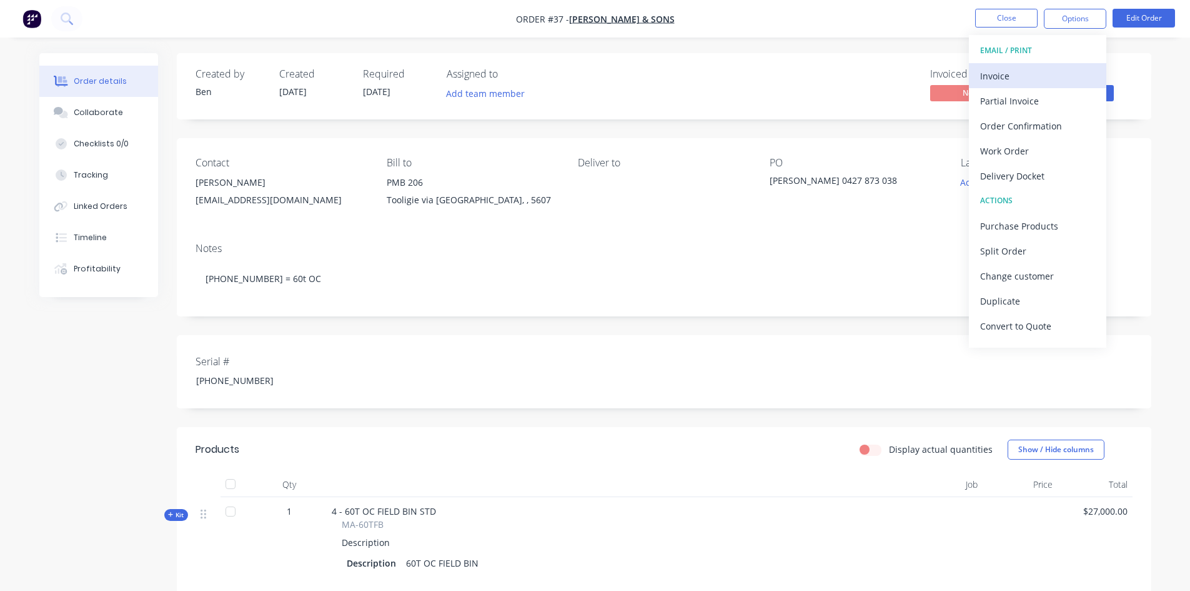
click at [1016, 76] on div "Invoice" at bounding box center [1037, 76] width 115 height 18
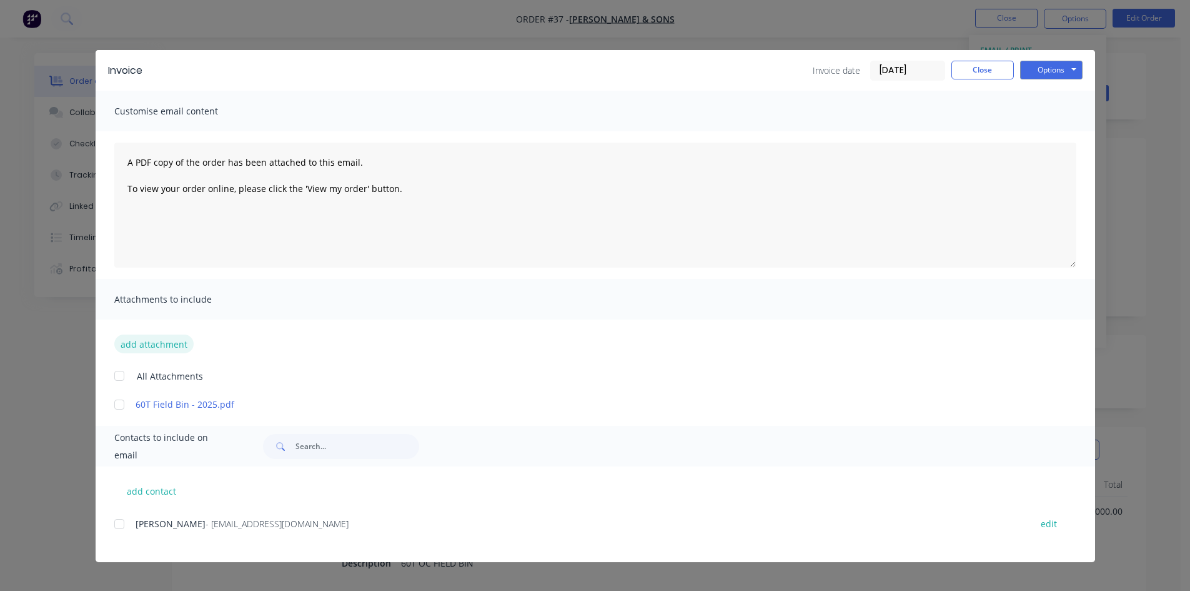
click at [154, 345] on button "add attachment" at bounding box center [153, 343] width 79 height 19
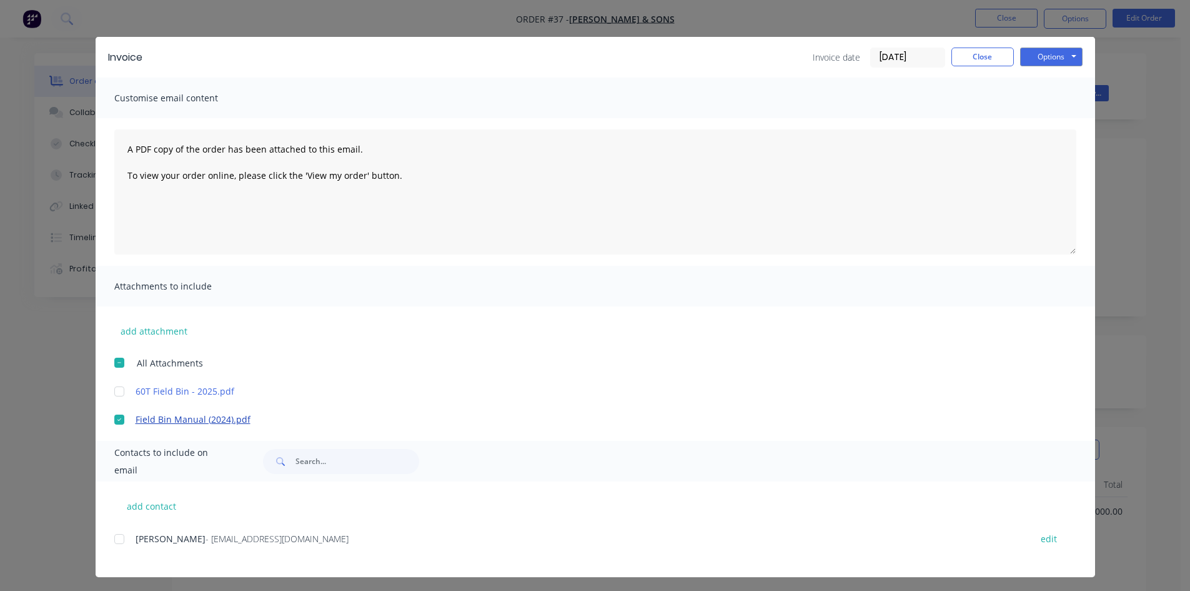
scroll to position [17, 0]
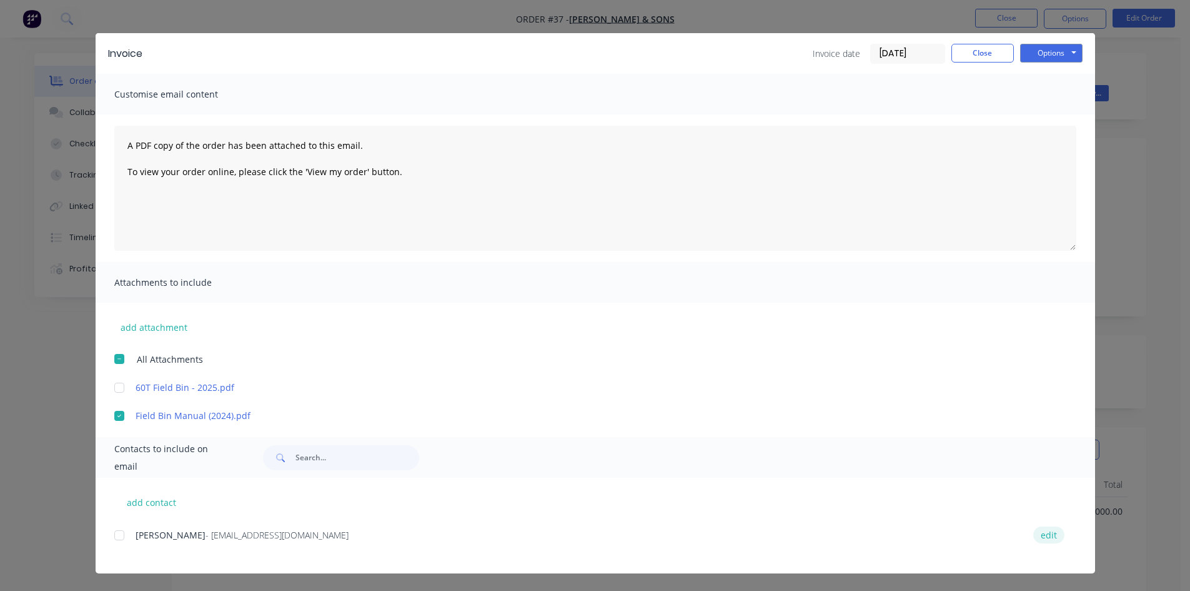
click at [1047, 535] on button "edit" at bounding box center [1049, 534] width 31 height 17
select select "AU"
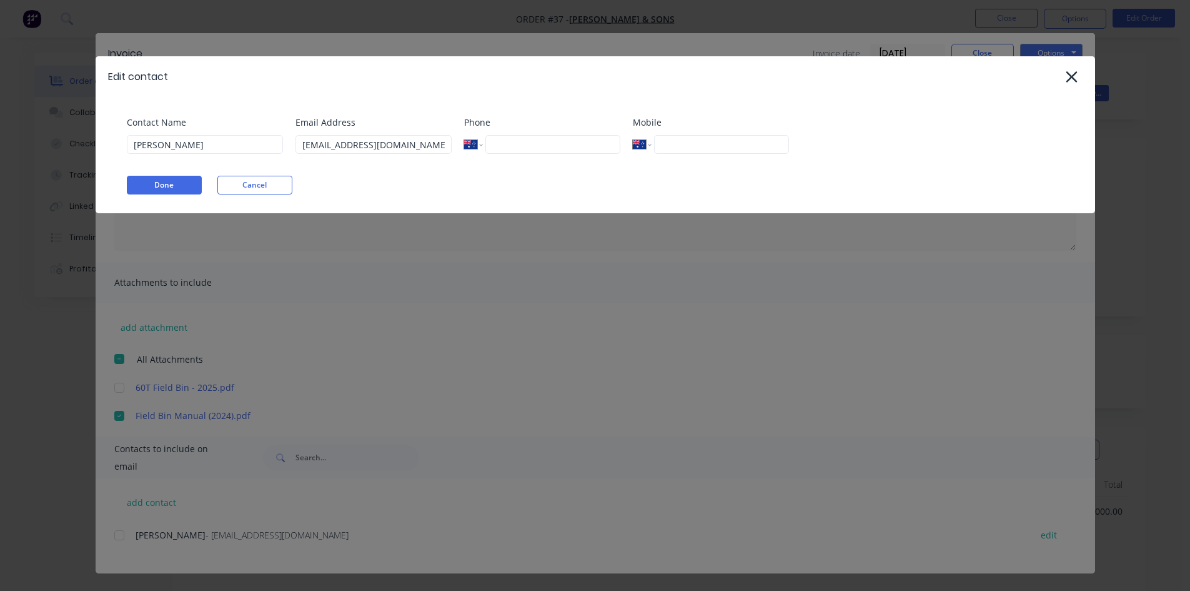
click at [673, 147] on input "tel" at bounding box center [721, 144] width 134 height 19
click at [1076, 79] on icon at bounding box center [1071, 76] width 13 height 17
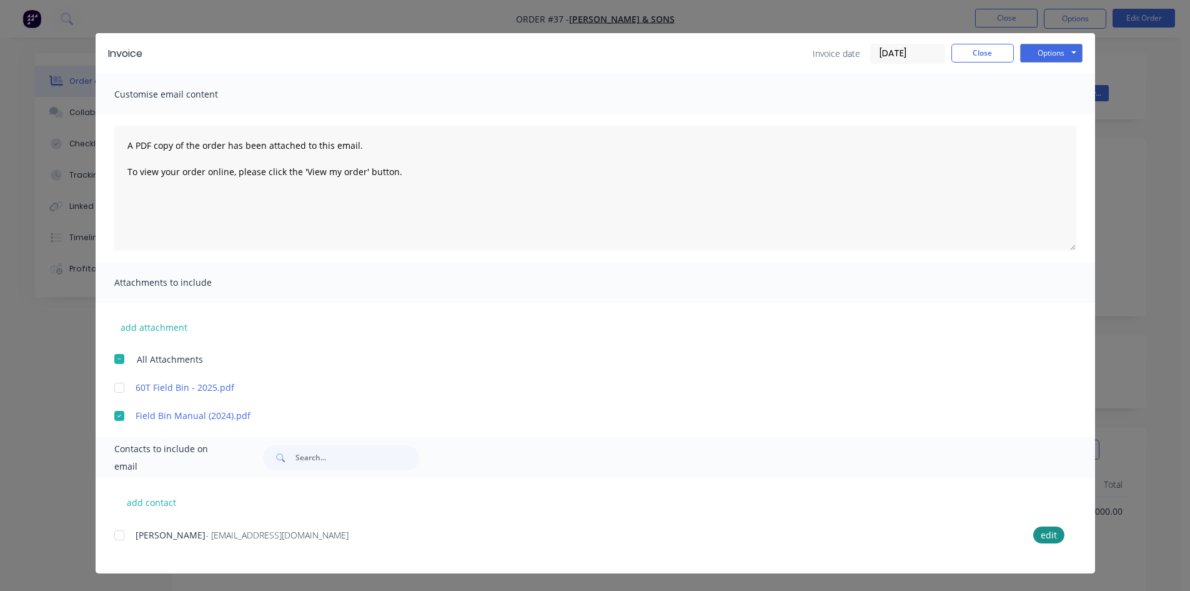
click at [114, 534] on div at bounding box center [119, 534] width 25 height 25
click at [1054, 47] on button "Options" at bounding box center [1051, 53] width 62 height 19
click at [1050, 77] on button "Preview" at bounding box center [1060, 75] width 80 height 21
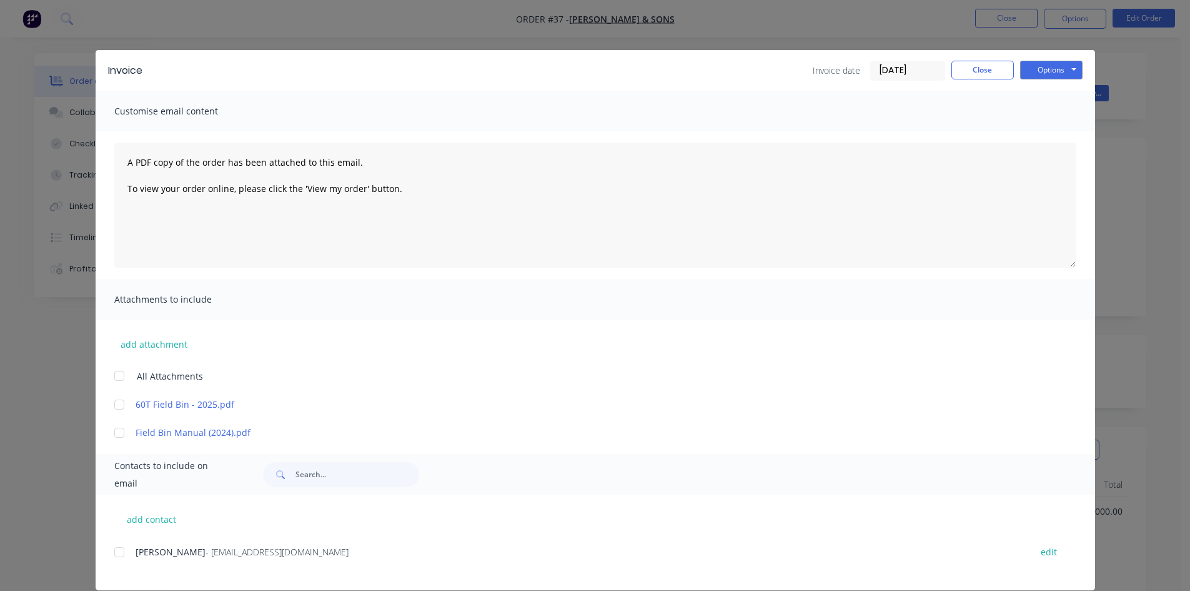
click at [111, 431] on div at bounding box center [119, 432] width 25 height 25
drag, startPoint x: 111, startPoint y: 432, endPoint x: 318, endPoint y: 354, distance: 220.9
click at [116, 430] on div at bounding box center [119, 432] width 25 height 25
drag, startPoint x: 114, startPoint y: 432, endPoint x: 124, endPoint y: 446, distance: 17.4
click at [115, 434] on div at bounding box center [119, 432] width 25 height 25
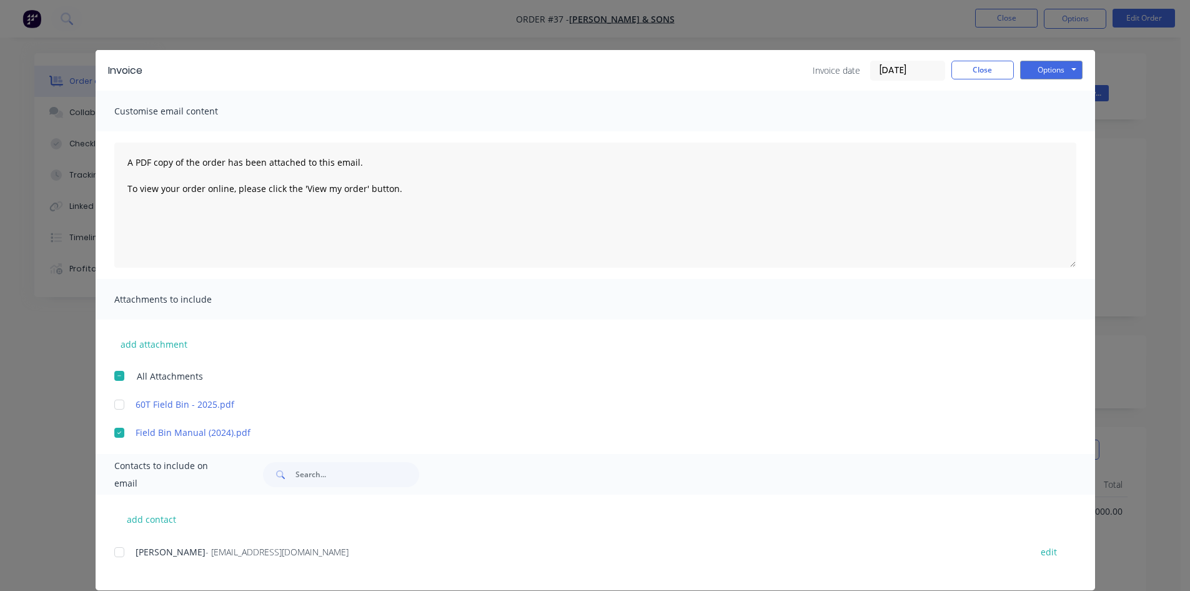
click at [118, 549] on div at bounding box center [119, 551] width 25 height 25
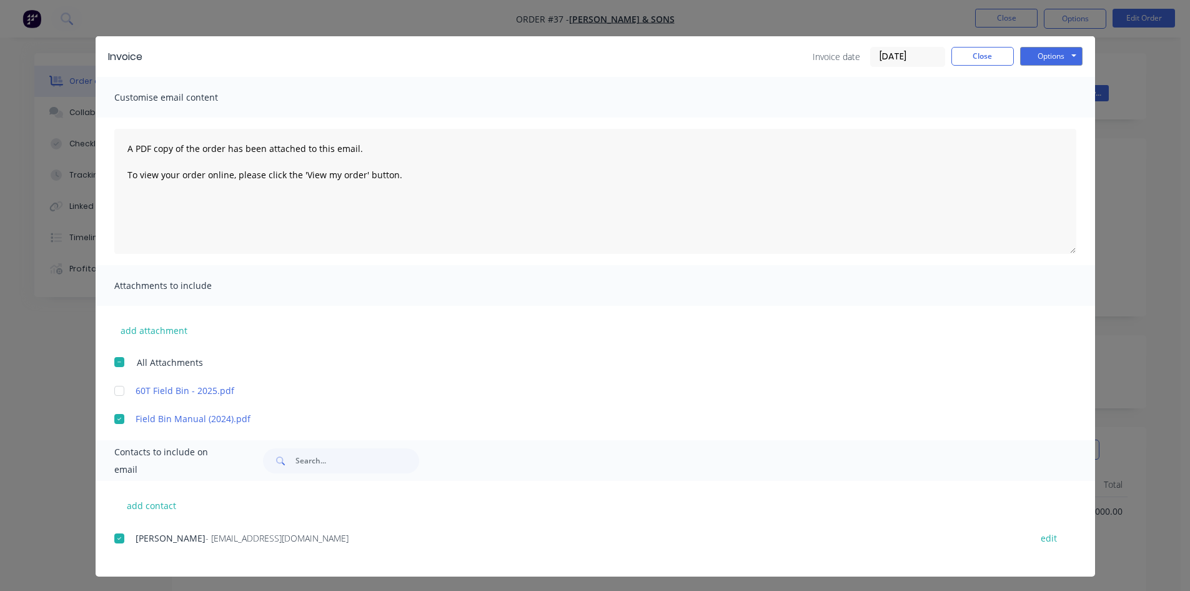
scroll to position [17, 0]
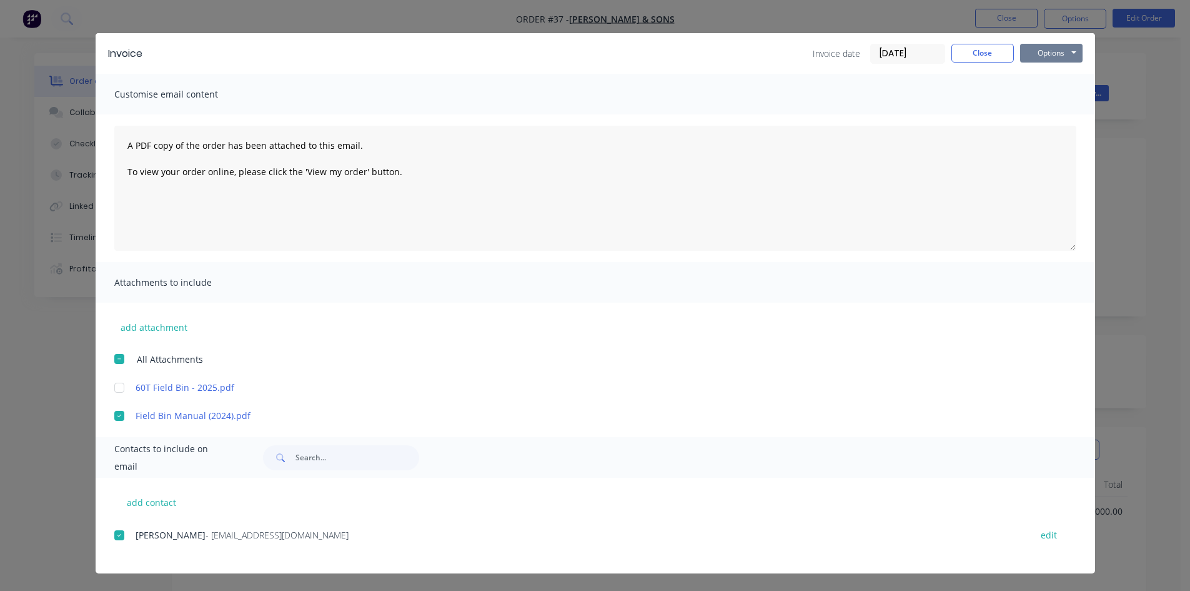
click at [1038, 52] on button "Options" at bounding box center [1051, 53] width 62 height 19
click at [1039, 117] on button "Email" at bounding box center [1060, 116] width 80 height 21
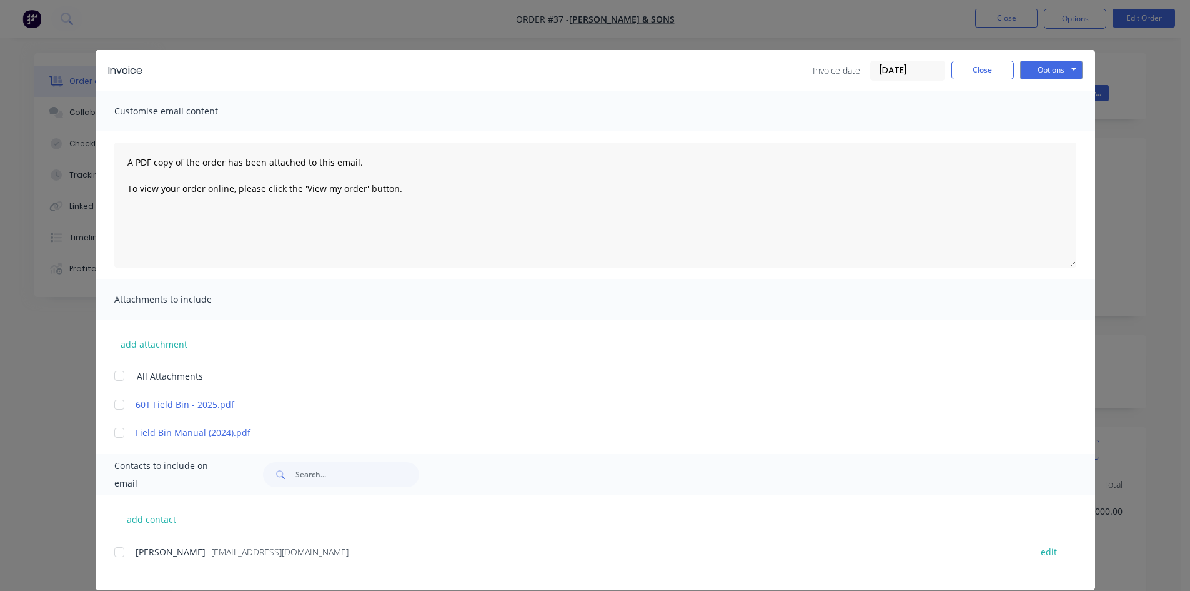
click at [114, 432] on div at bounding box center [119, 432] width 25 height 25
click at [115, 552] on div at bounding box center [119, 551] width 25 height 25
click at [990, 72] on button "Close" at bounding box center [983, 70] width 62 height 19
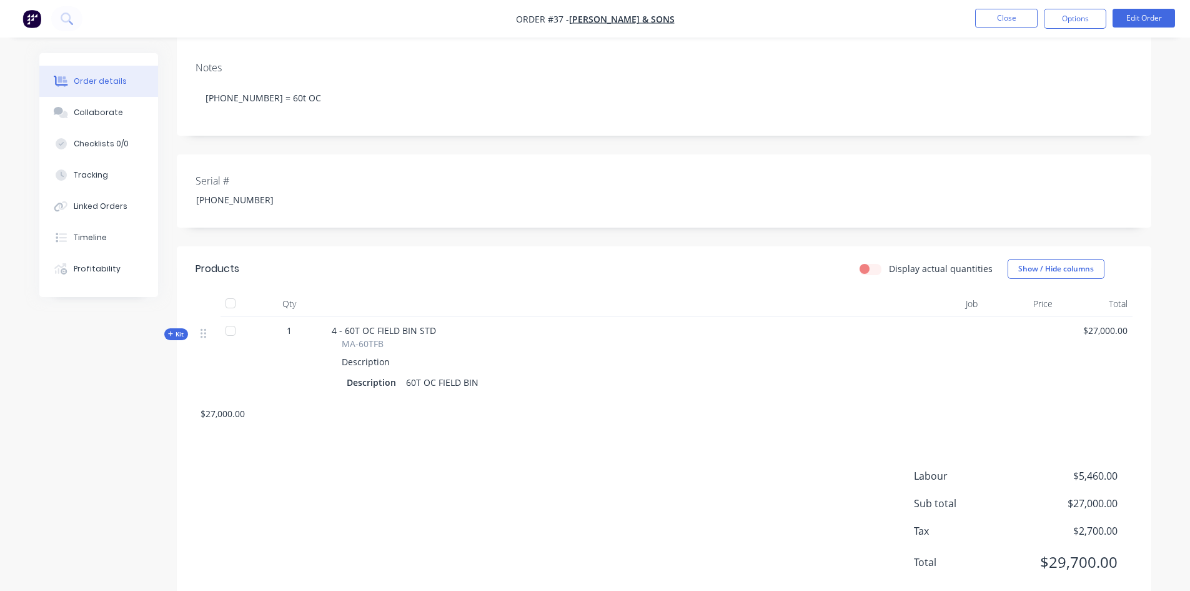
scroll to position [151, 0]
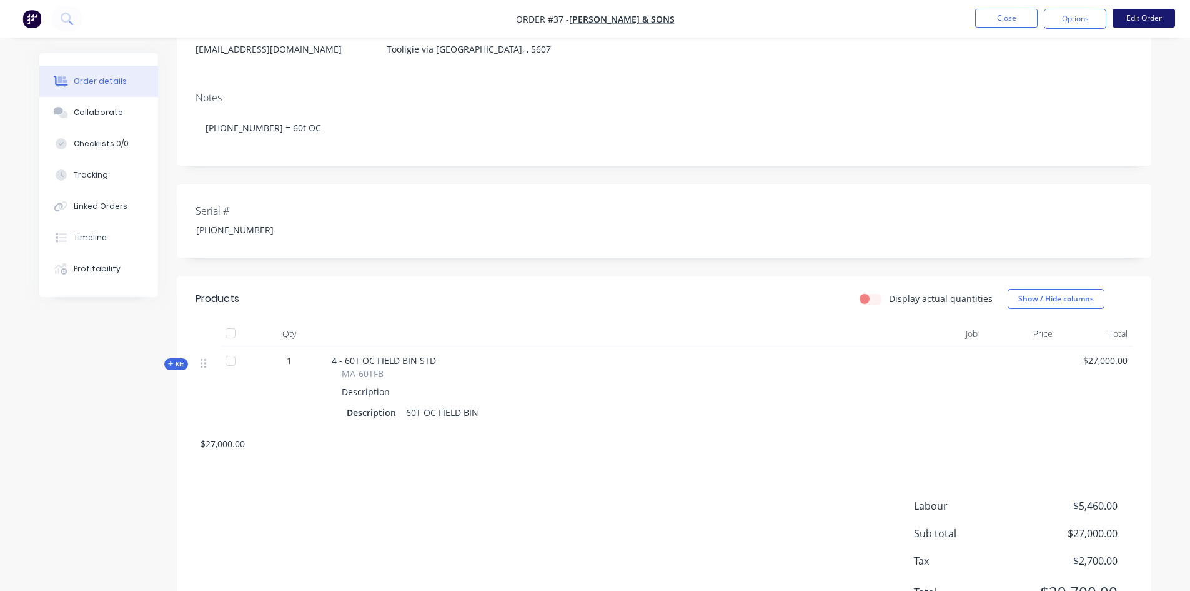
click at [1143, 20] on button "Edit Order" at bounding box center [1144, 18] width 62 height 19
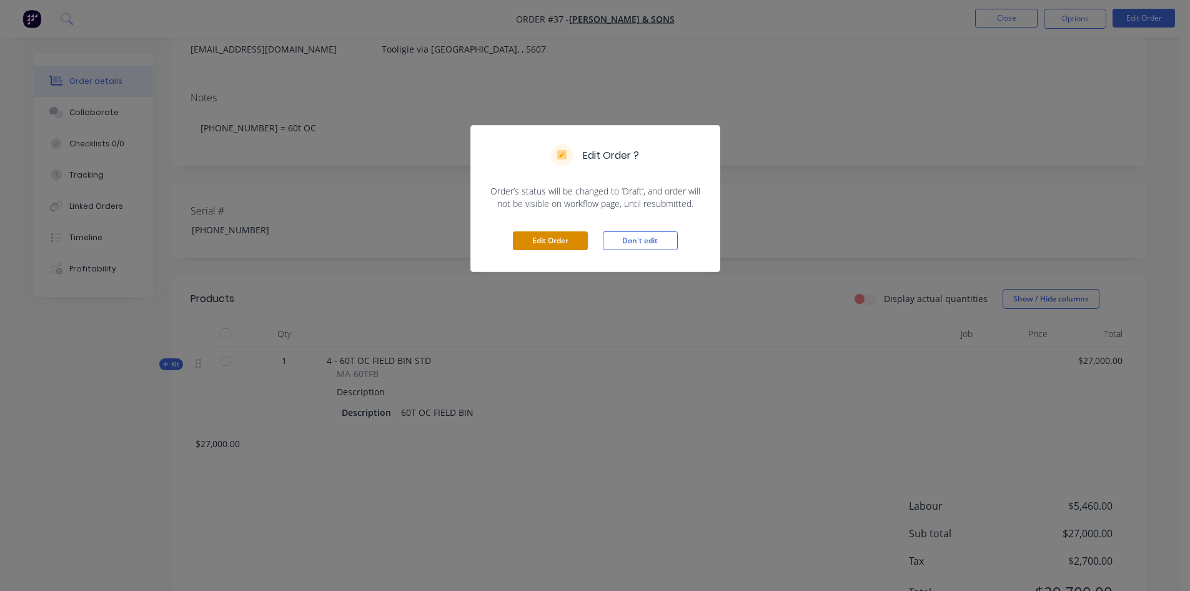
click at [535, 241] on button "Edit Order" at bounding box center [550, 240] width 75 height 19
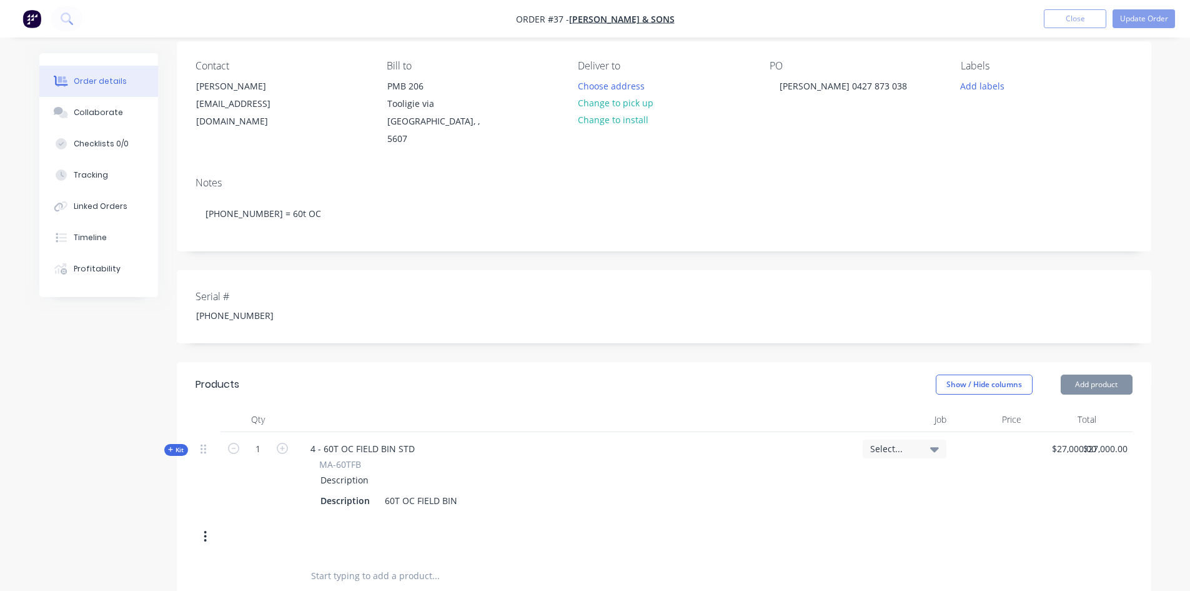
scroll to position [187, 0]
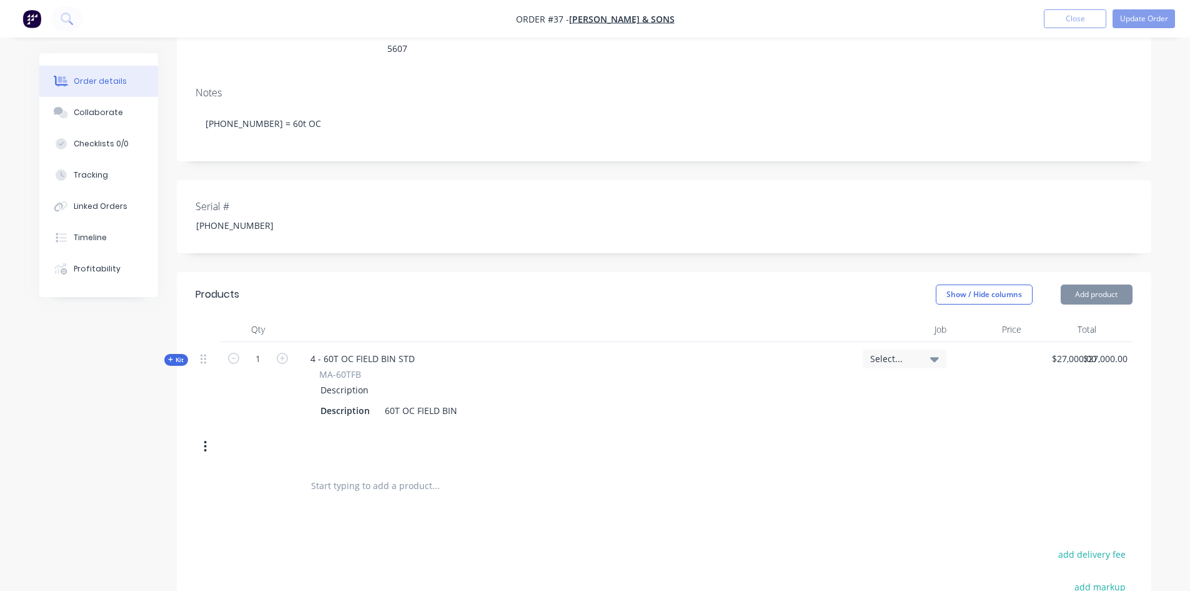
click at [207, 439] on icon "button" at bounding box center [205, 446] width 3 height 14
click at [131, 570] on div "Delete" at bounding box center [161, 579] width 96 height 18
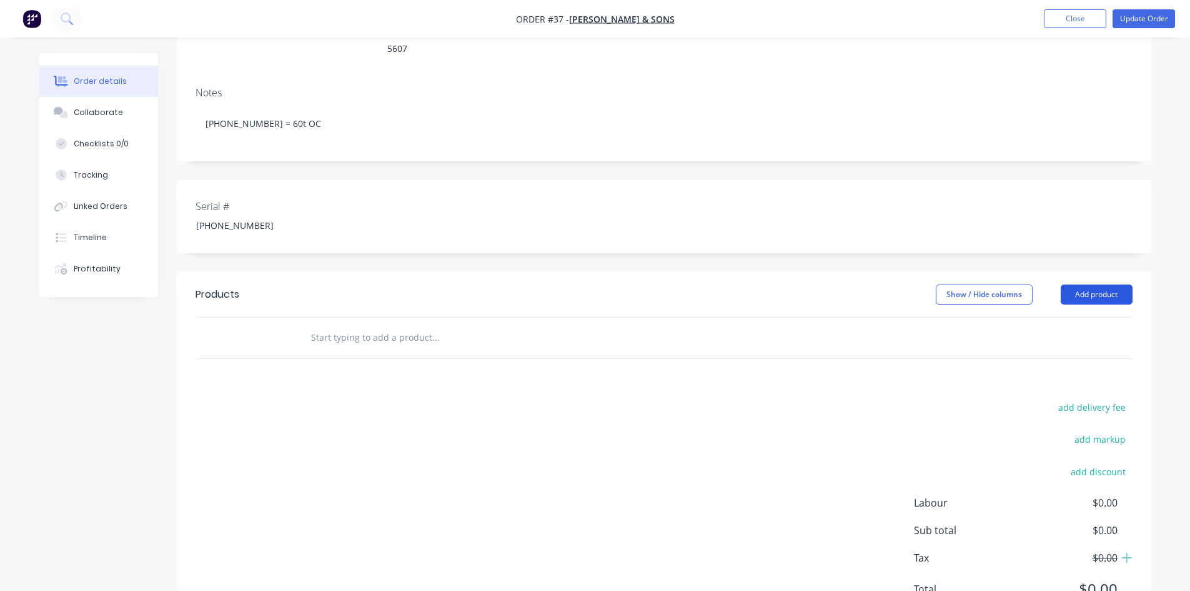
click at [1072, 284] on button "Add product" at bounding box center [1097, 294] width 72 height 20
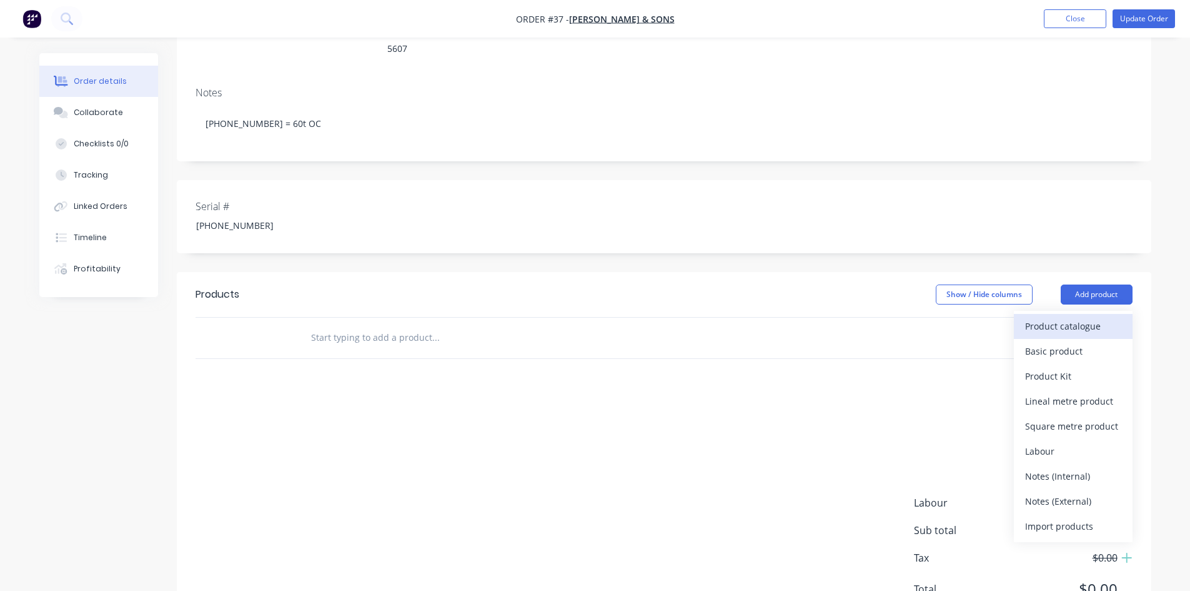
click at [1054, 317] on div "Product catalogue" at bounding box center [1073, 326] width 96 height 18
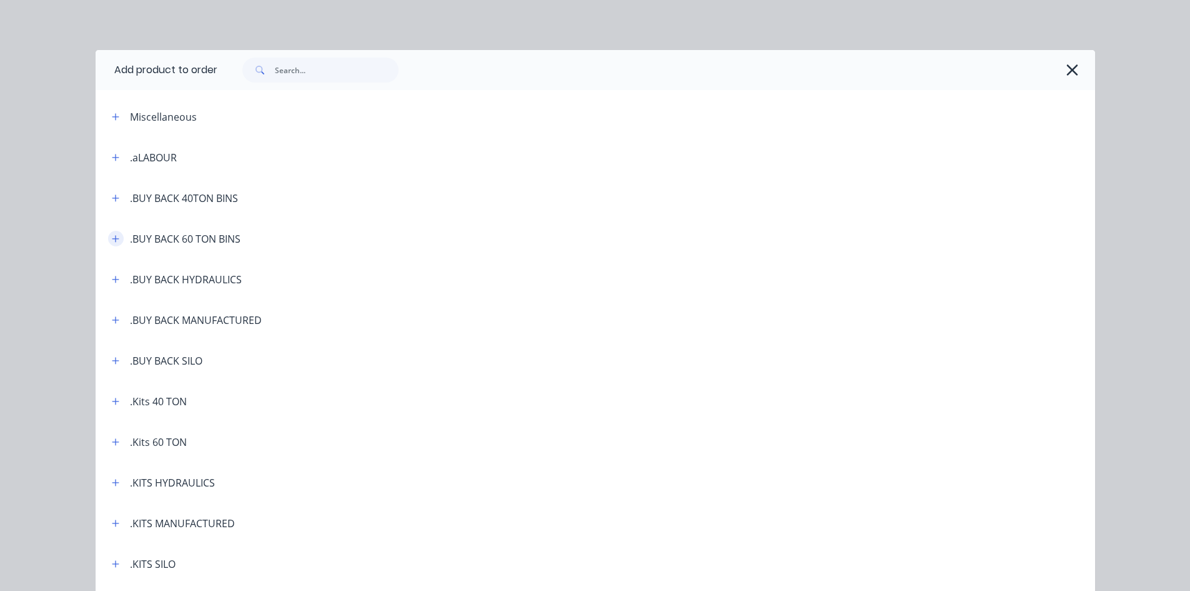
click at [116, 240] on button "button" at bounding box center [116, 239] width 16 height 16
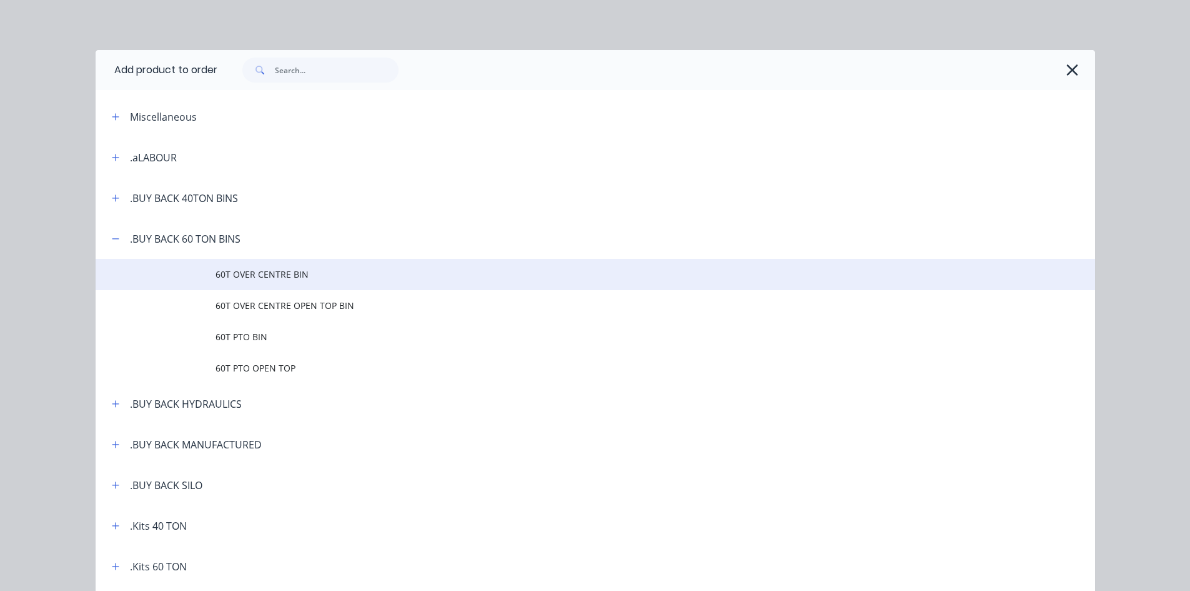
click at [263, 276] on span "60T OVER CENTRE BIN" at bounding box center [568, 273] width 704 height 13
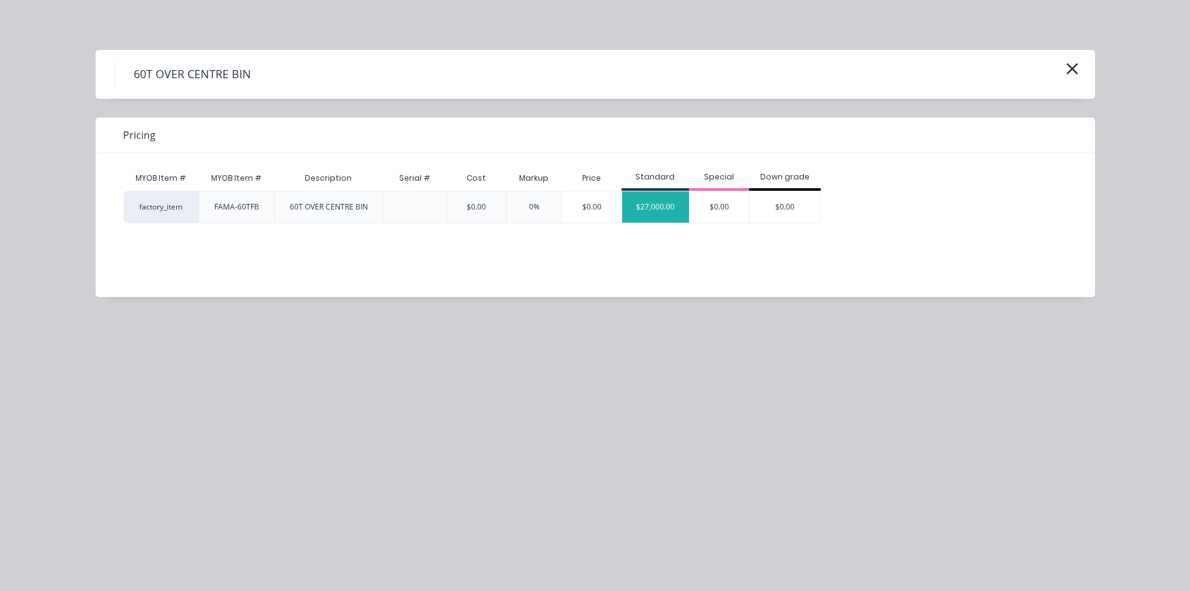
click at [664, 207] on div "$27,000.00" at bounding box center [655, 206] width 67 height 31
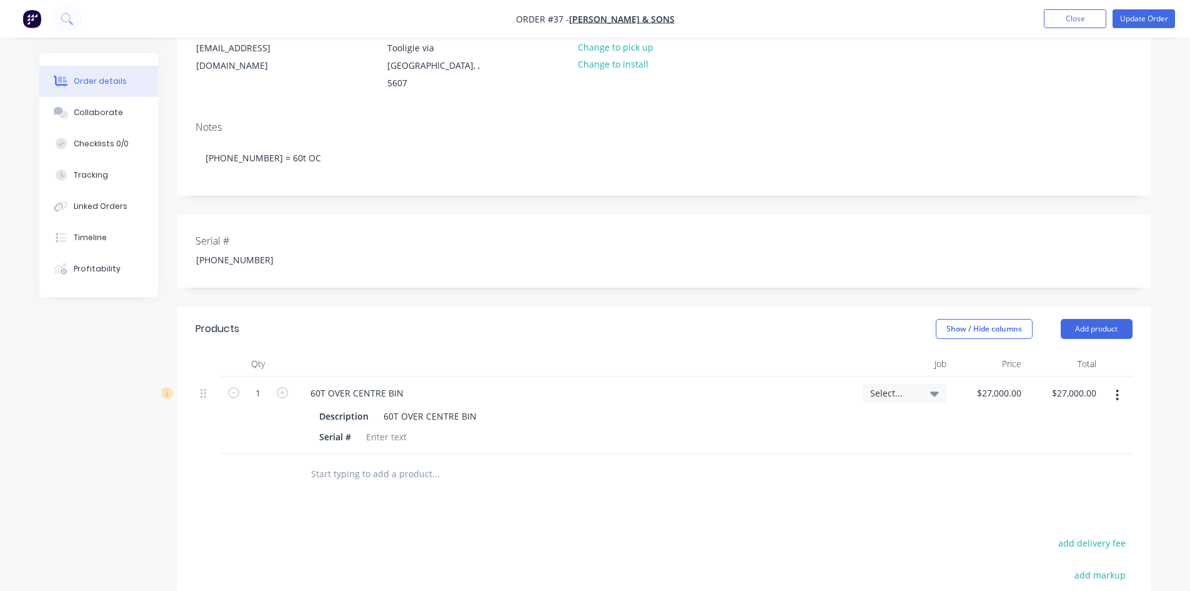
scroll to position [81, 0]
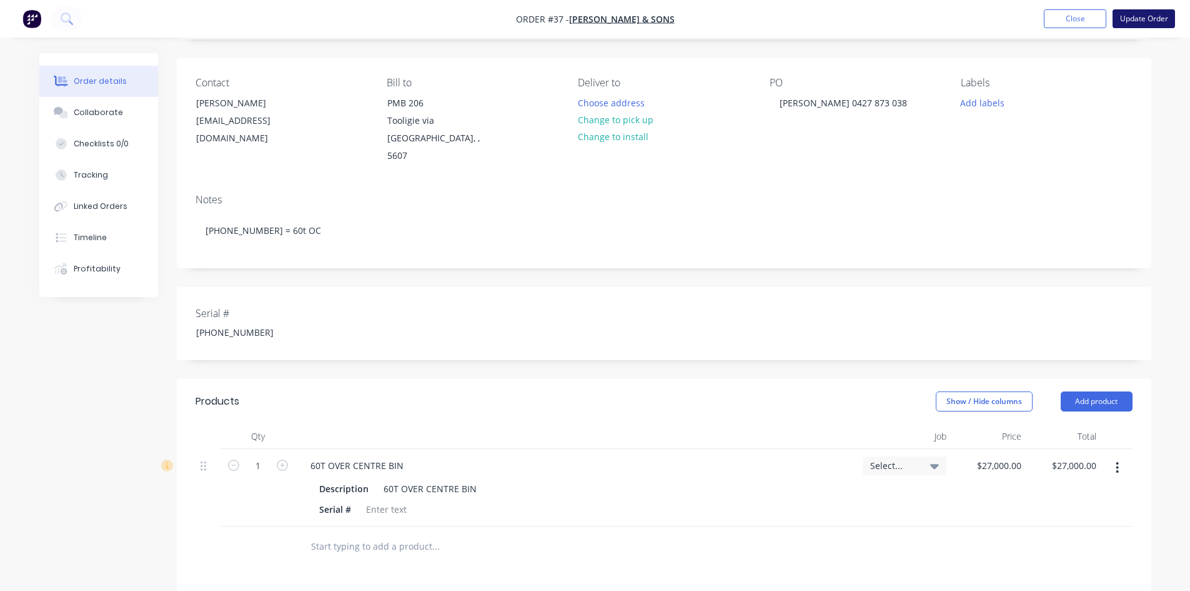
click at [1147, 21] on button "Update Order" at bounding box center [1144, 18] width 62 height 19
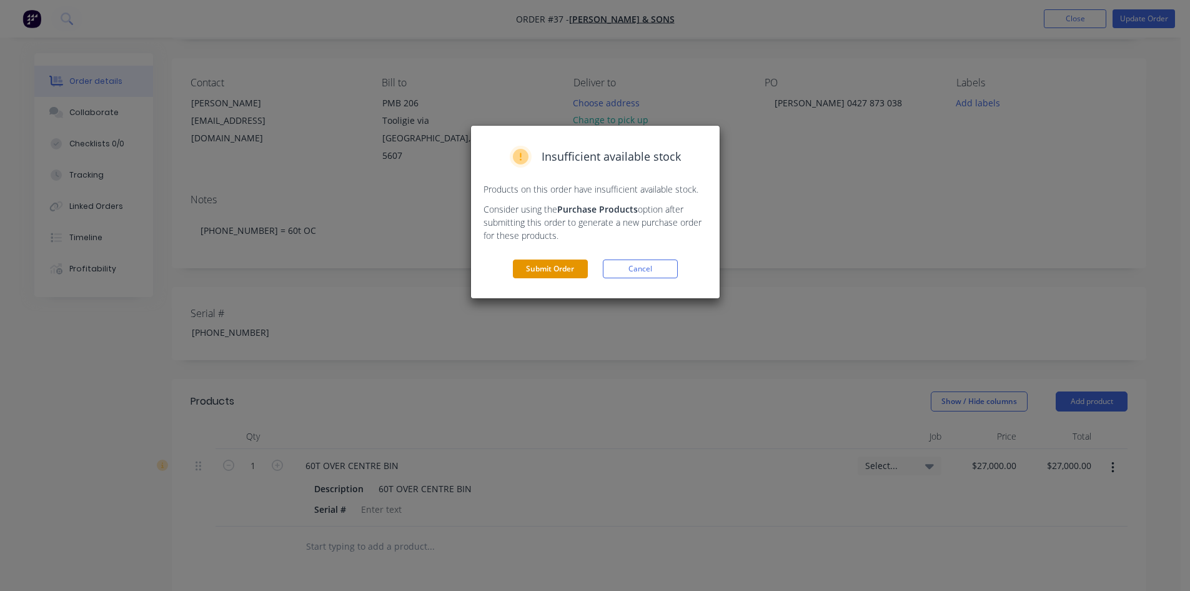
click at [539, 265] on button "Submit Order" at bounding box center [550, 268] width 75 height 19
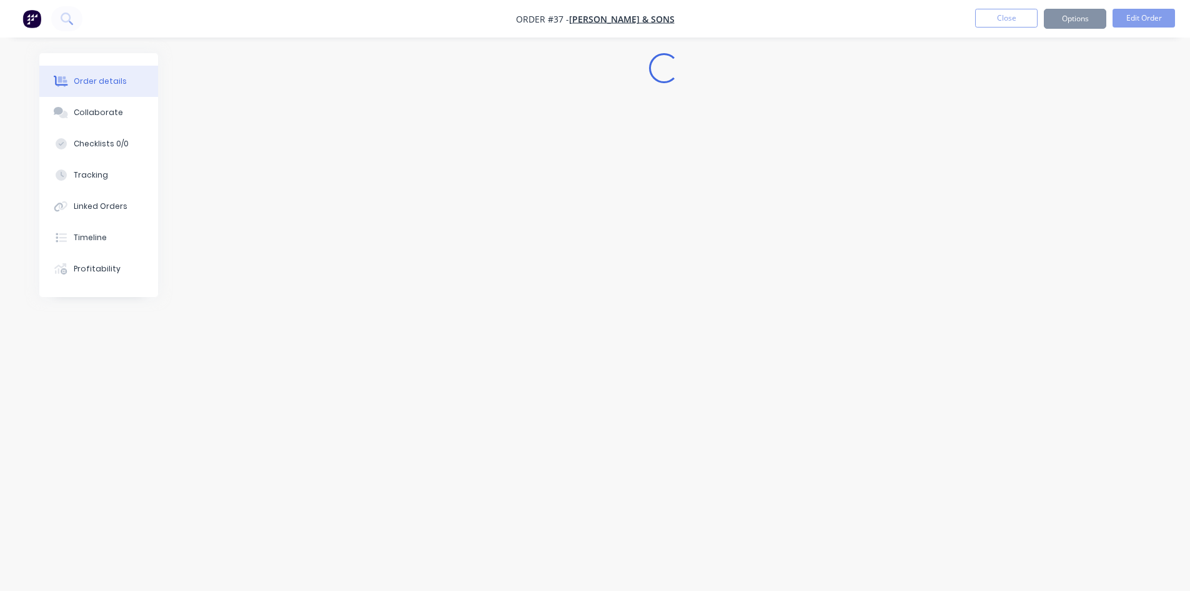
scroll to position [0, 0]
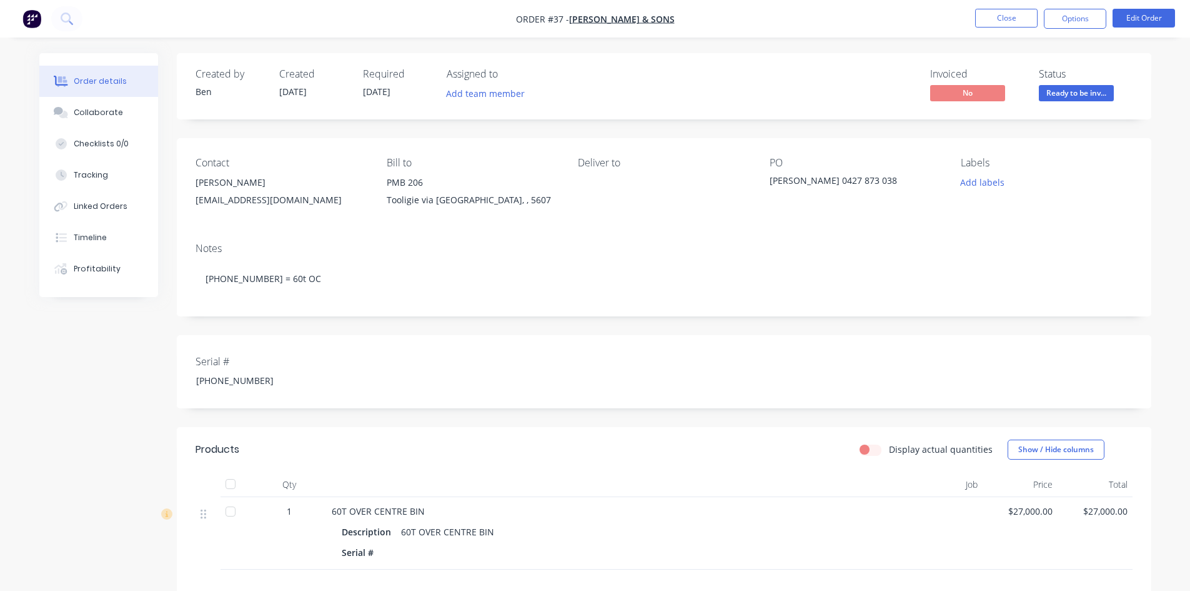
click at [388, 552] on div "Serial #" at bounding box center [608, 552] width 532 height 18
click at [1141, 16] on button "Edit Order" at bounding box center [1144, 18] width 62 height 19
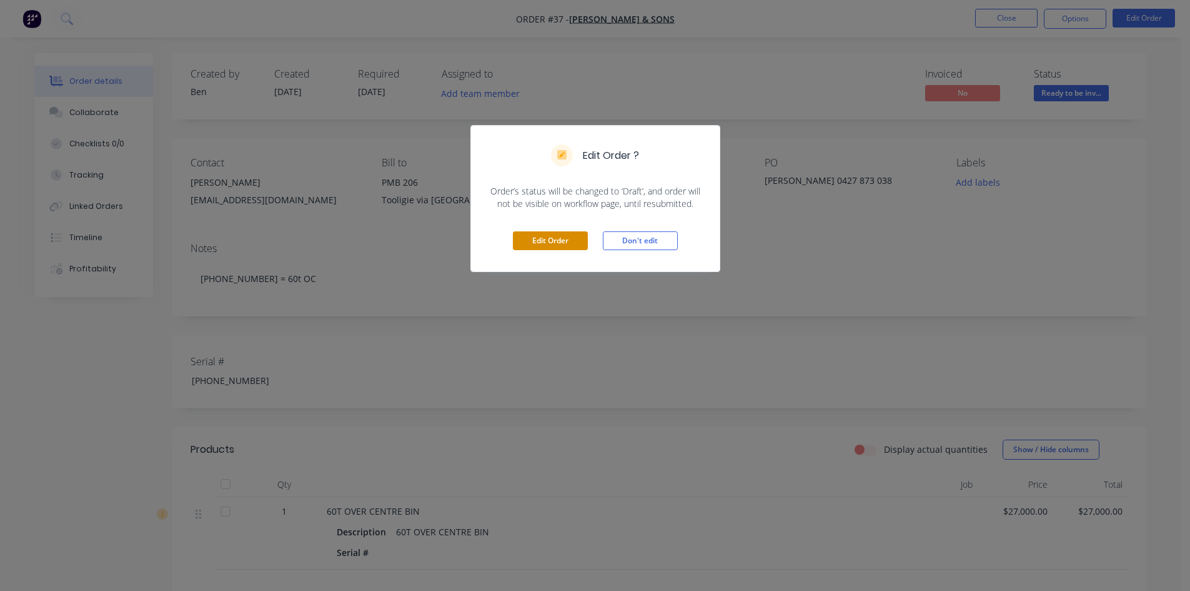
click at [539, 242] on button "Edit Order" at bounding box center [550, 240] width 75 height 19
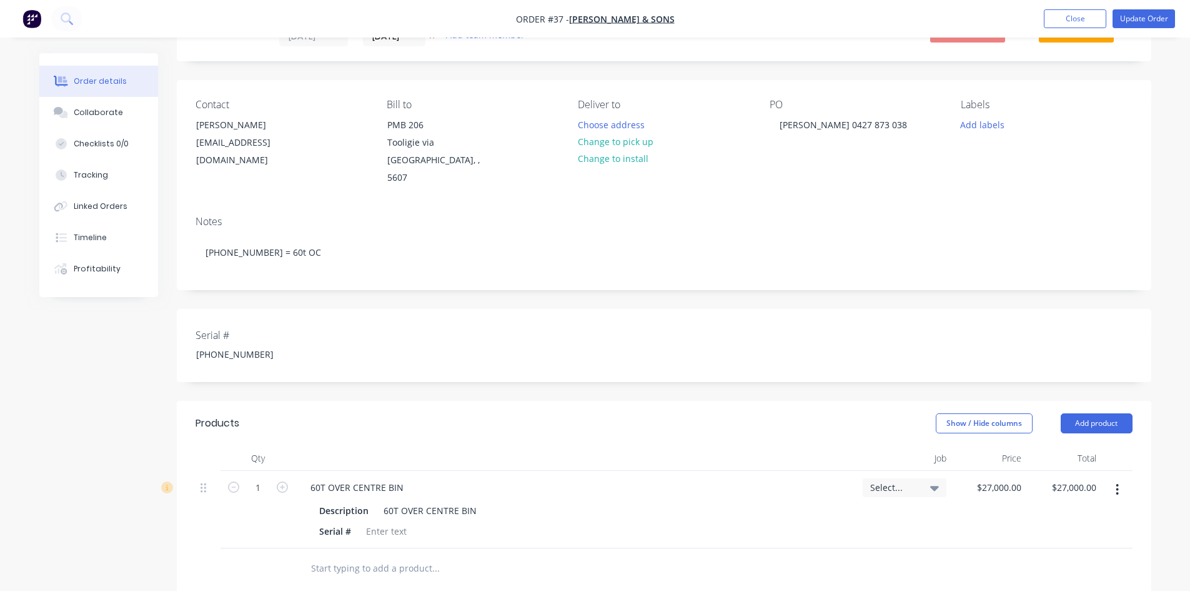
scroll to position [125, 0]
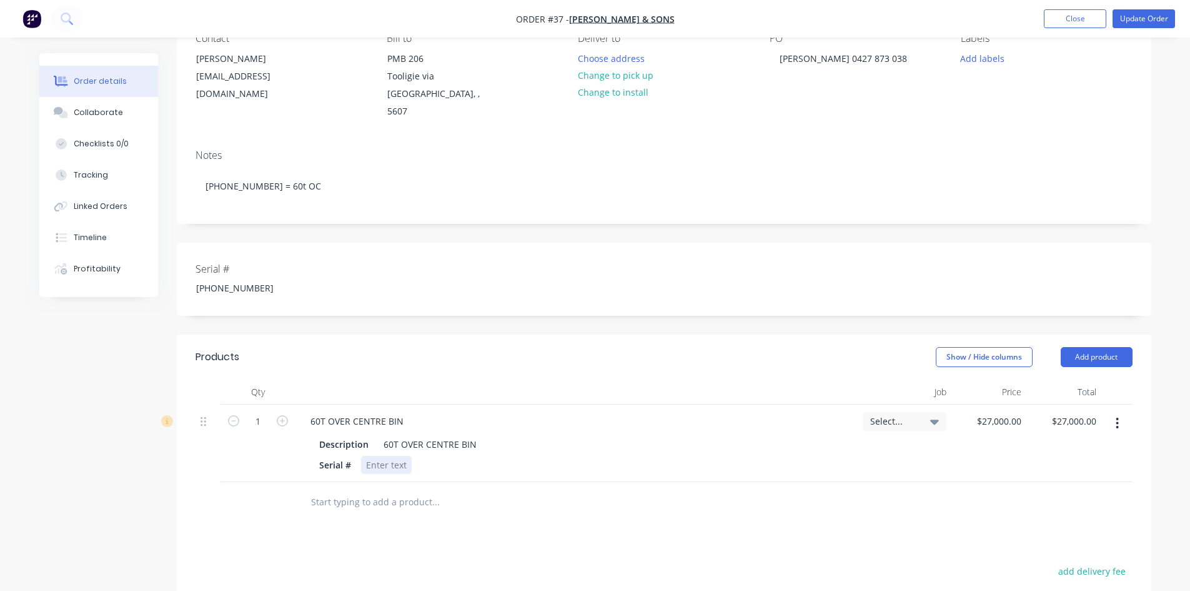
click at [364, 456] on div at bounding box center [386, 465] width 51 height 18
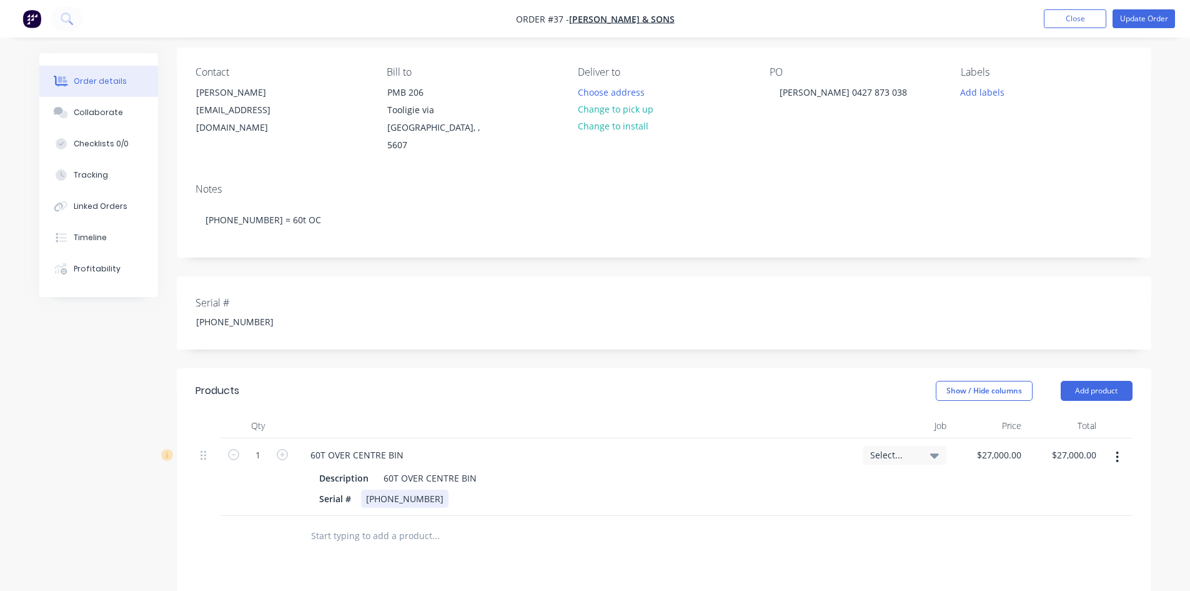
scroll to position [62, 0]
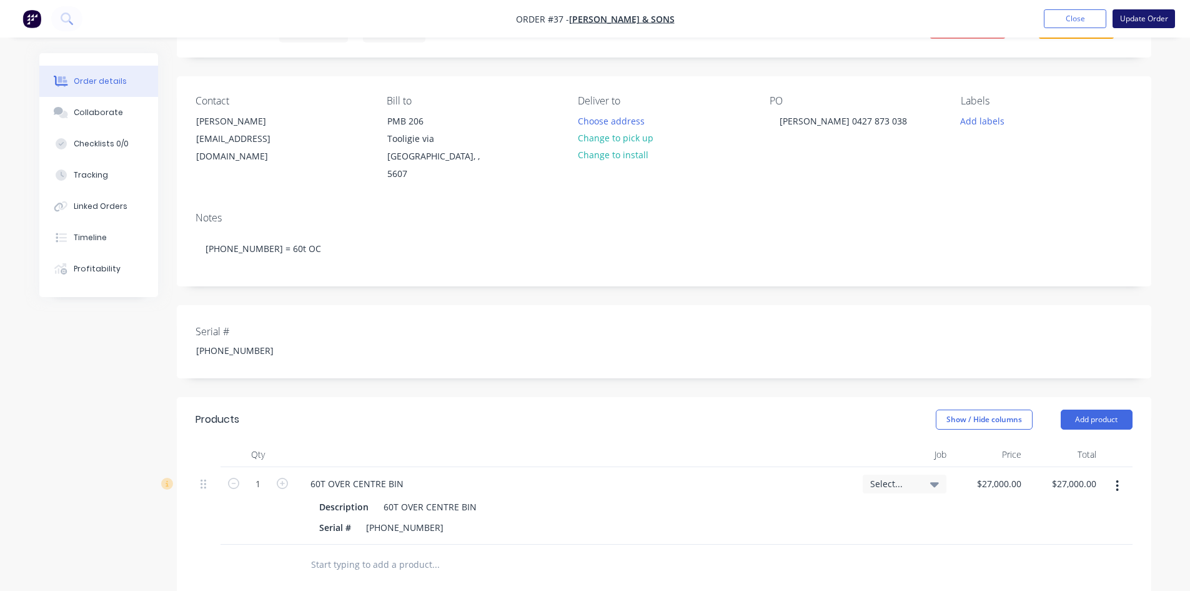
click at [1123, 20] on button "Update Order" at bounding box center [1144, 18] width 62 height 19
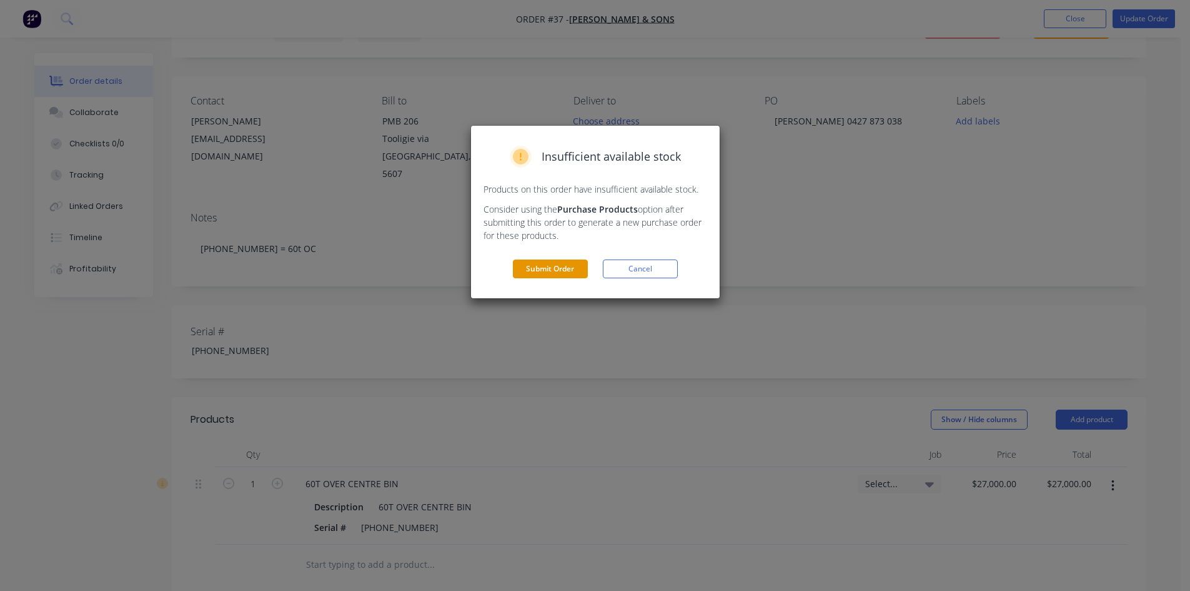
click at [551, 265] on button "Submit Order" at bounding box center [550, 268] width 75 height 19
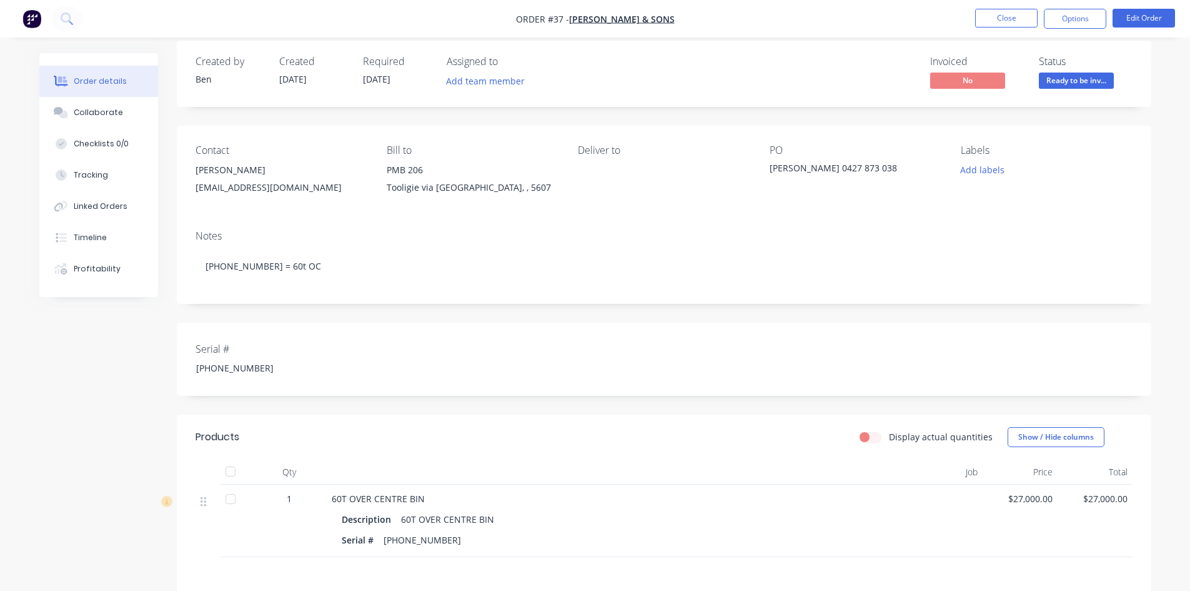
scroll to position [0, 0]
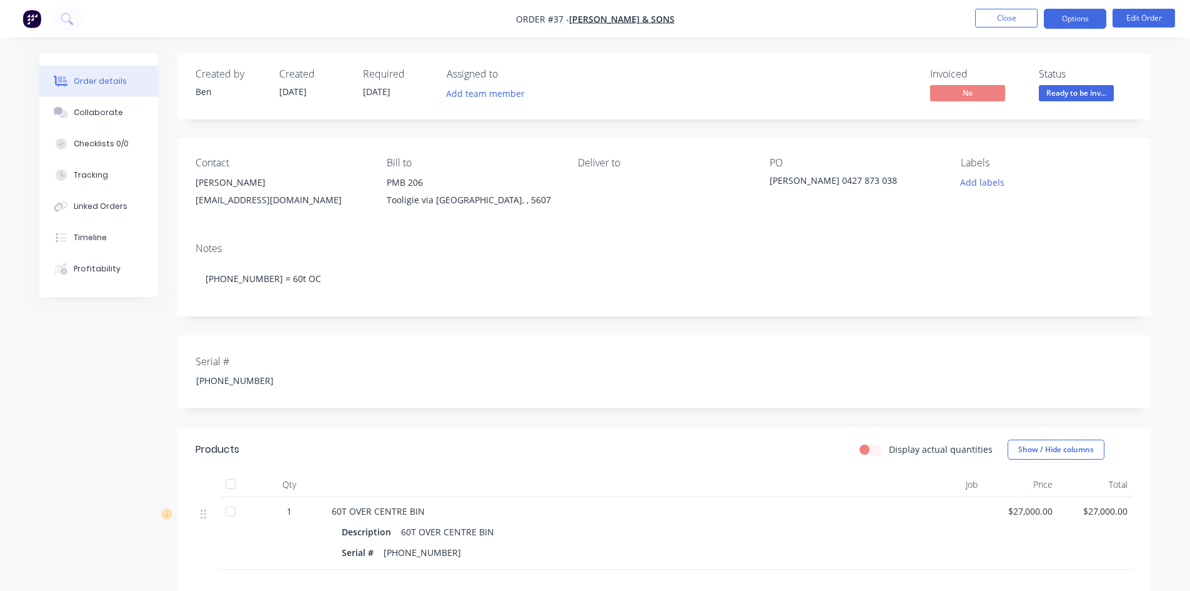
click at [1079, 21] on button "Options" at bounding box center [1075, 19] width 62 height 20
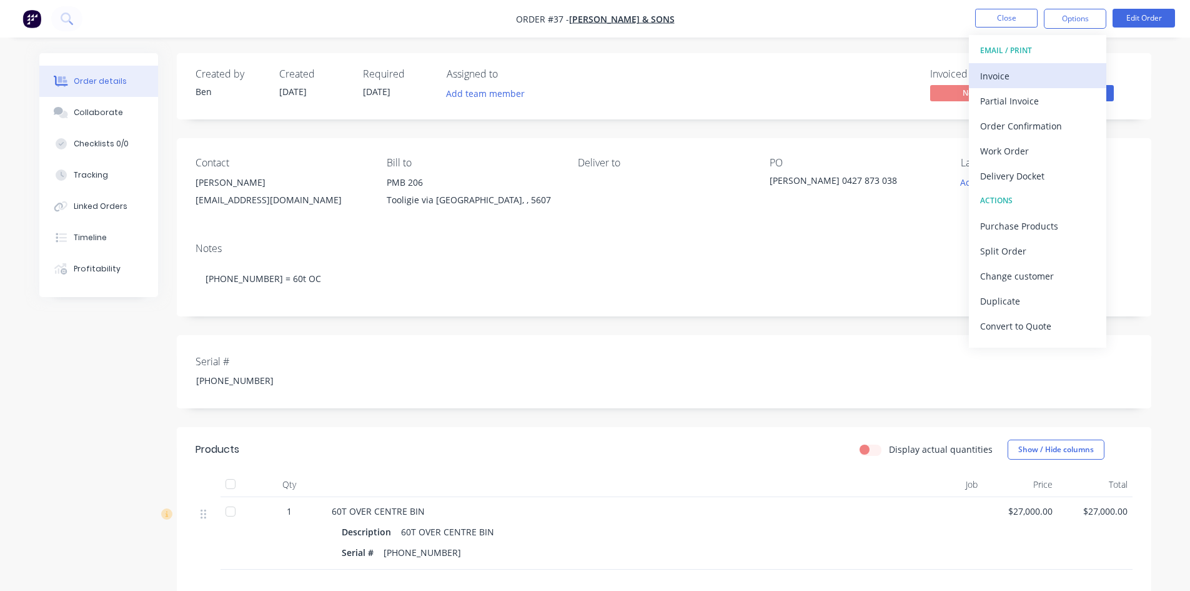
click at [1008, 78] on div "Invoice" at bounding box center [1037, 76] width 115 height 18
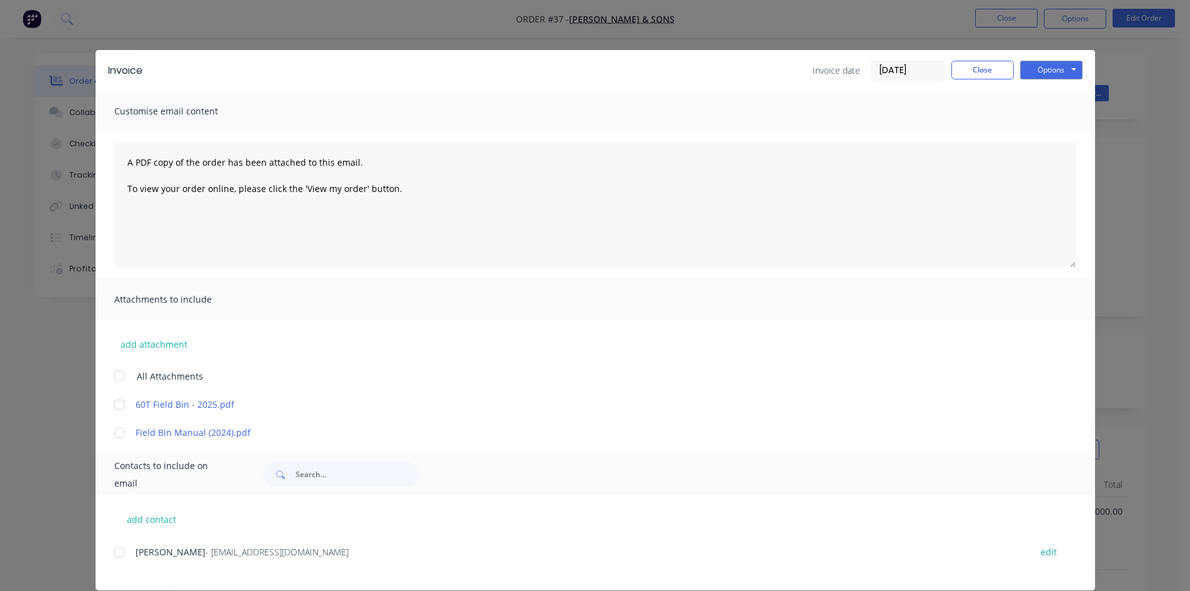
click at [115, 432] on div at bounding box center [119, 432] width 25 height 25
click at [1044, 549] on button "edit" at bounding box center [1049, 551] width 31 height 17
select select "AU"
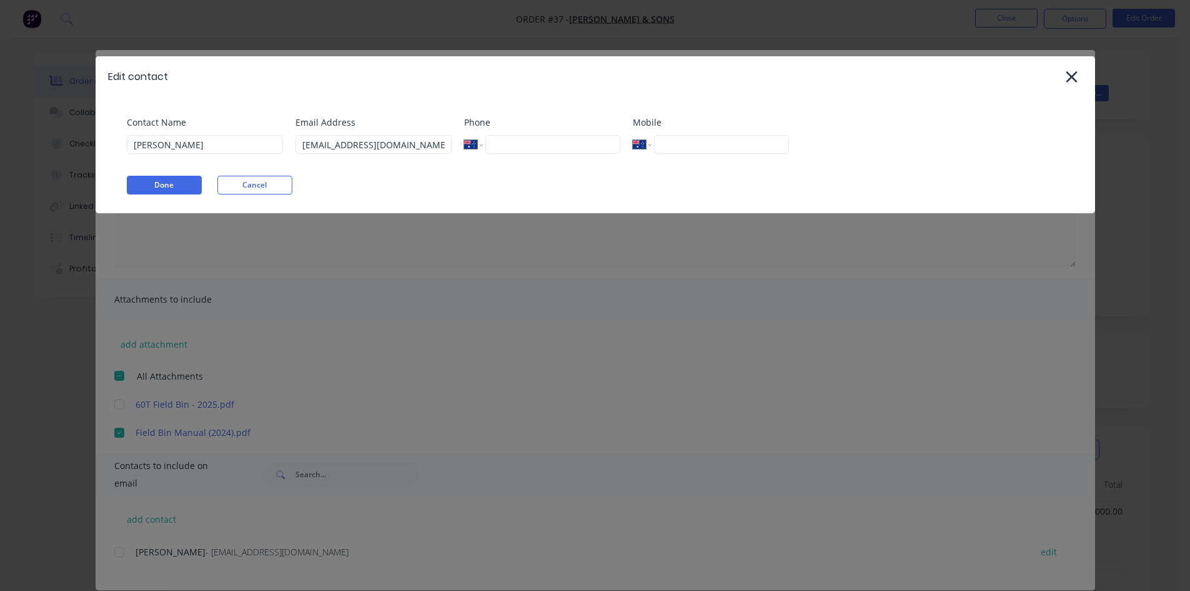
drag, startPoint x: 669, startPoint y: 143, endPoint x: 696, endPoint y: 178, distance: 44.1
click at [676, 154] on div "Mobile International Afghanistan Åland Islands Albania Algeria American Samoa A…" at bounding box center [711, 139] width 156 height 47
type input "0427 873 038"
click at [179, 186] on button "Done" at bounding box center [164, 185] width 75 height 19
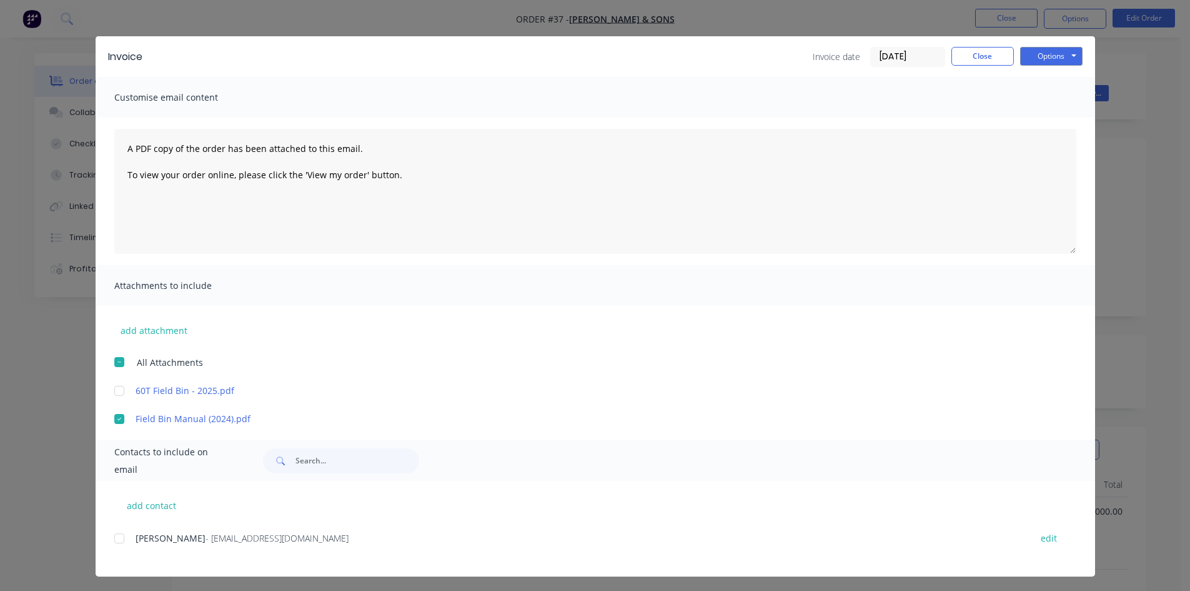
scroll to position [17, 0]
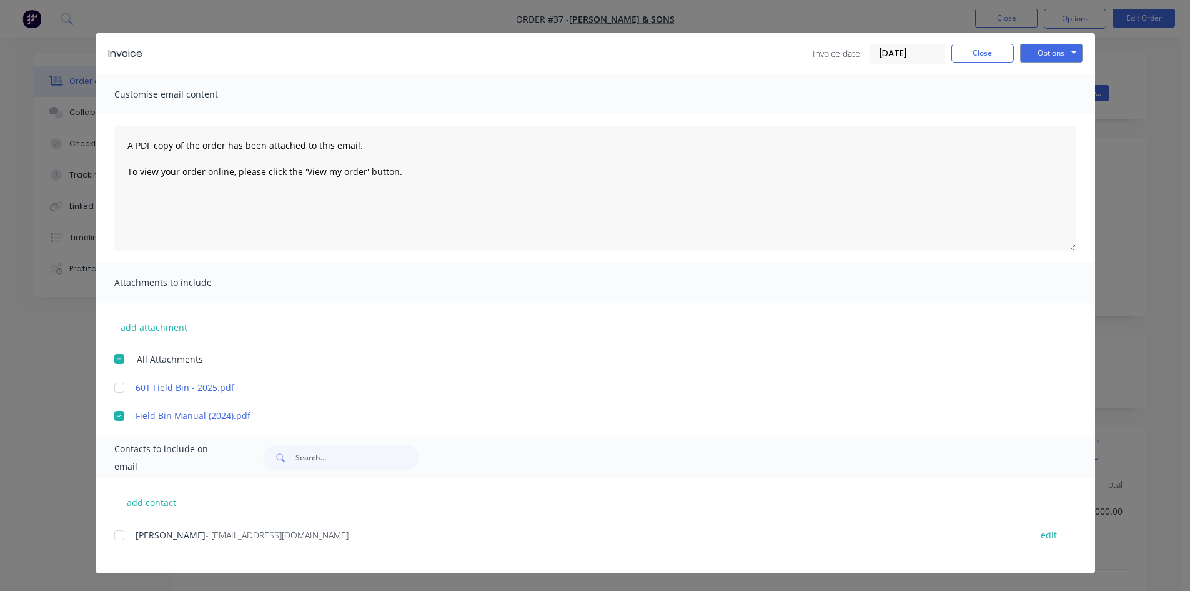
click at [114, 535] on div at bounding box center [119, 534] width 25 height 25
click at [1040, 54] on button "Options" at bounding box center [1051, 53] width 62 height 19
click at [1038, 72] on button "Preview" at bounding box center [1060, 75] width 80 height 21
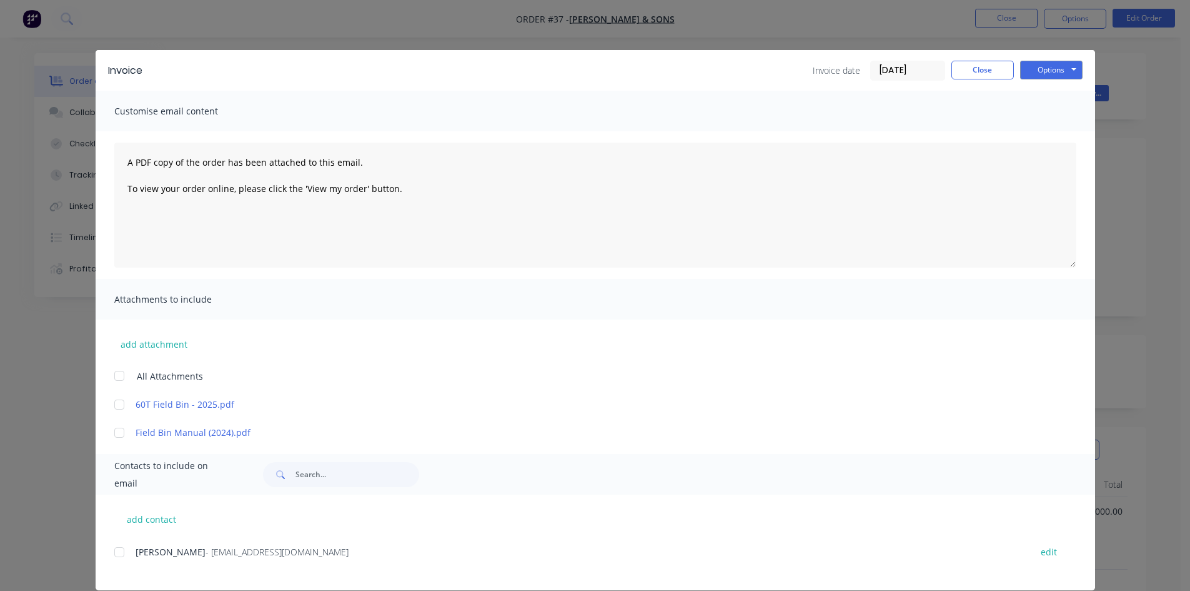
drag, startPoint x: 114, startPoint y: 433, endPoint x: 125, endPoint y: 474, distance: 42.7
click at [115, 438] on div at bounding box center [119, 432] width 25 height 25
drag, startPoint x: 109, startPoint y: 552, endPoint x: 132, endPoint y: 542, distance: 25.2
click at [110, 552] on div at bounding box center [119, 551] width 25 height 25
click at [1050, 72] on button "Options" at bounding box center [1051, 70] width 62 height 19
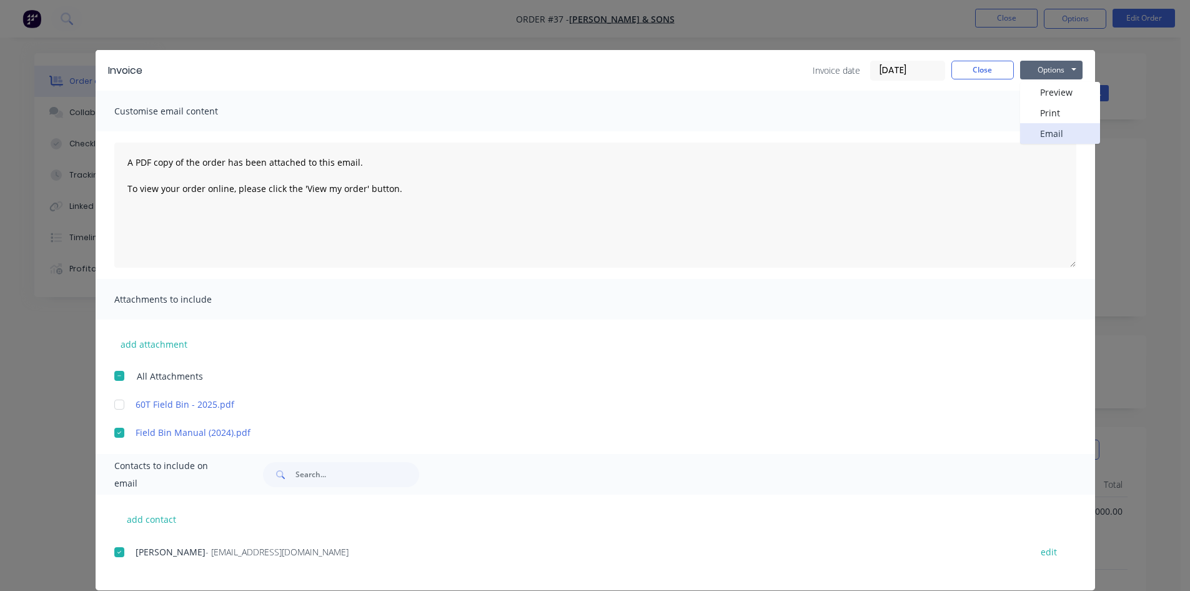
click at [1043, 132] on button "Email" at bounding box center [1060, 133] width 80 height 21
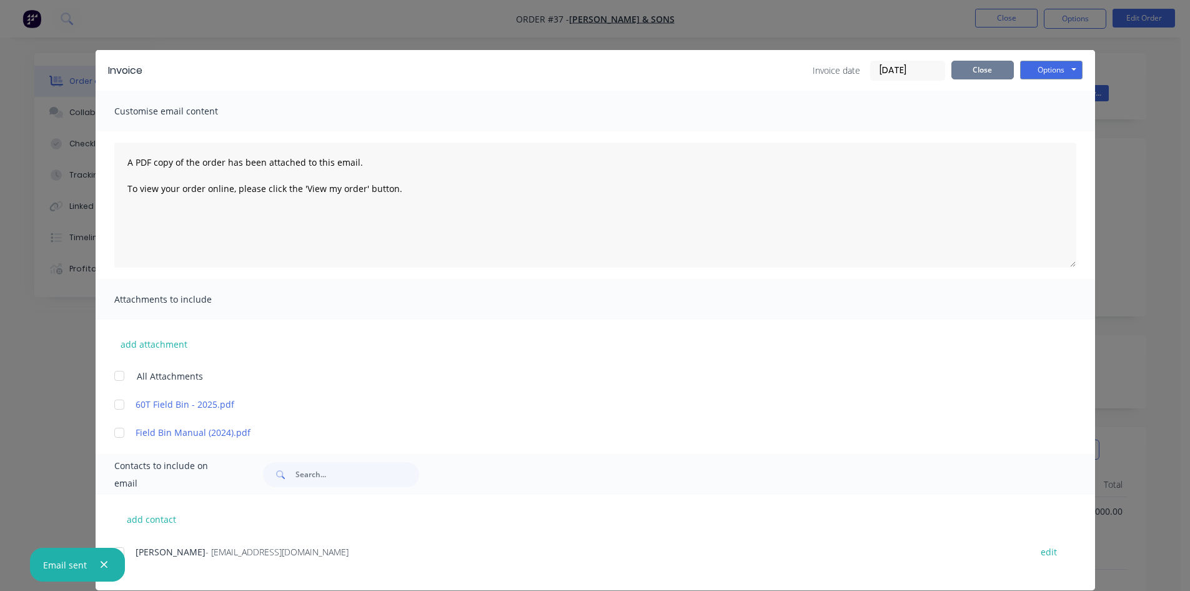
click at [983, 72] on button "Close" at bounding box center [983, 70] width 62 height 19
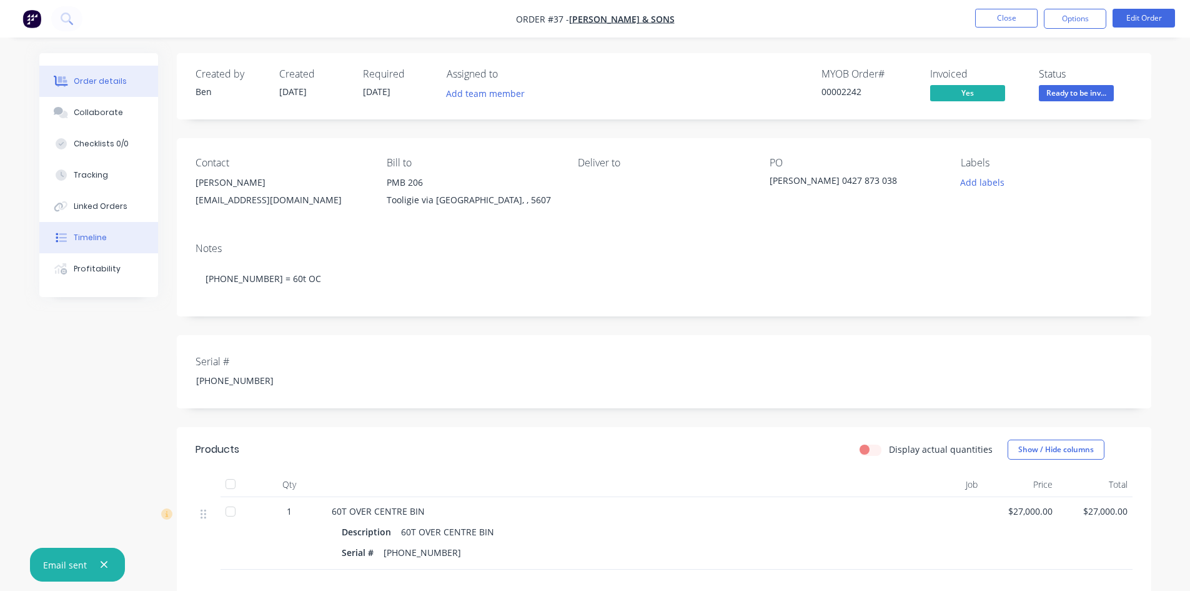
click at [104, 232] on div "Timeline" at bounding box center [90, 237] width 33 height 11
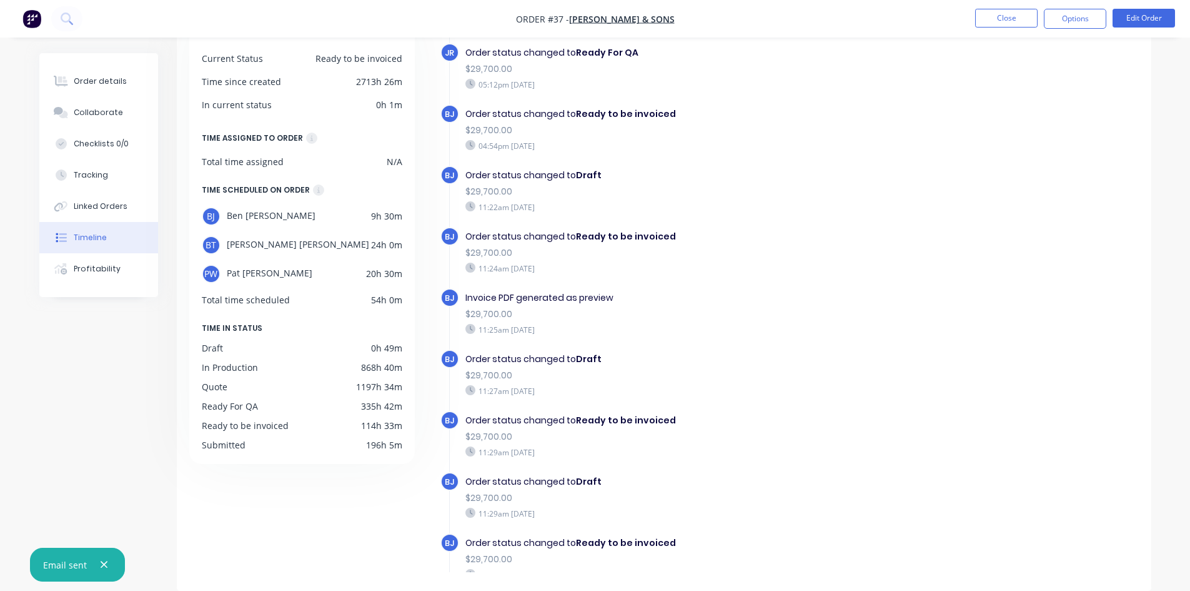
scroll to position [625, 0]
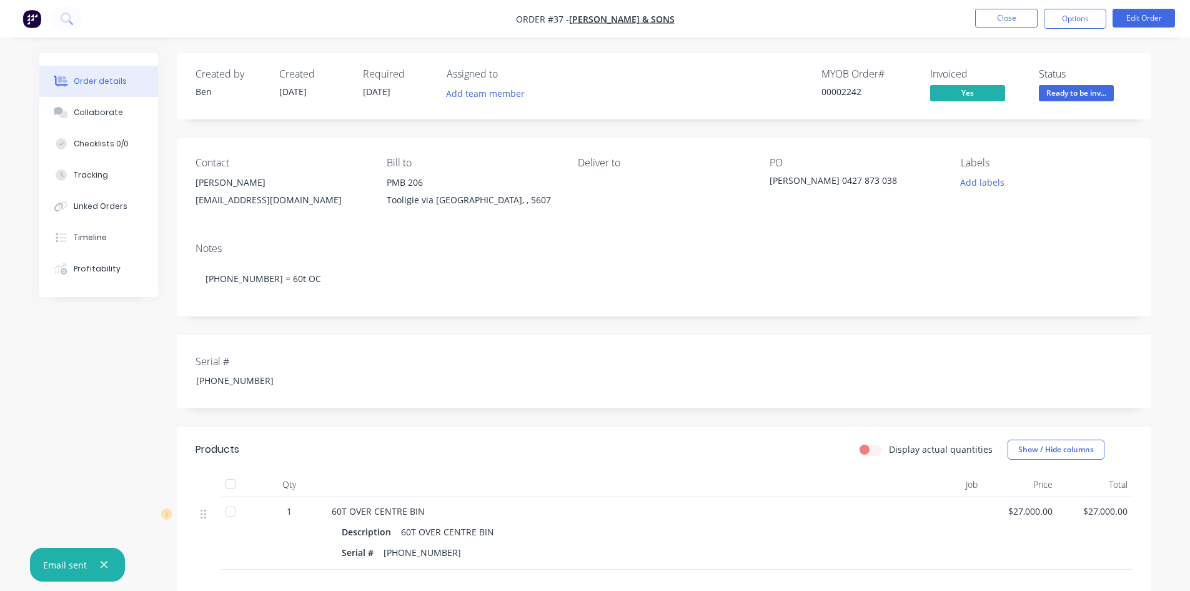
click at [109, 564] on button "button" at bounding box center [104, 565] width 16 height 16
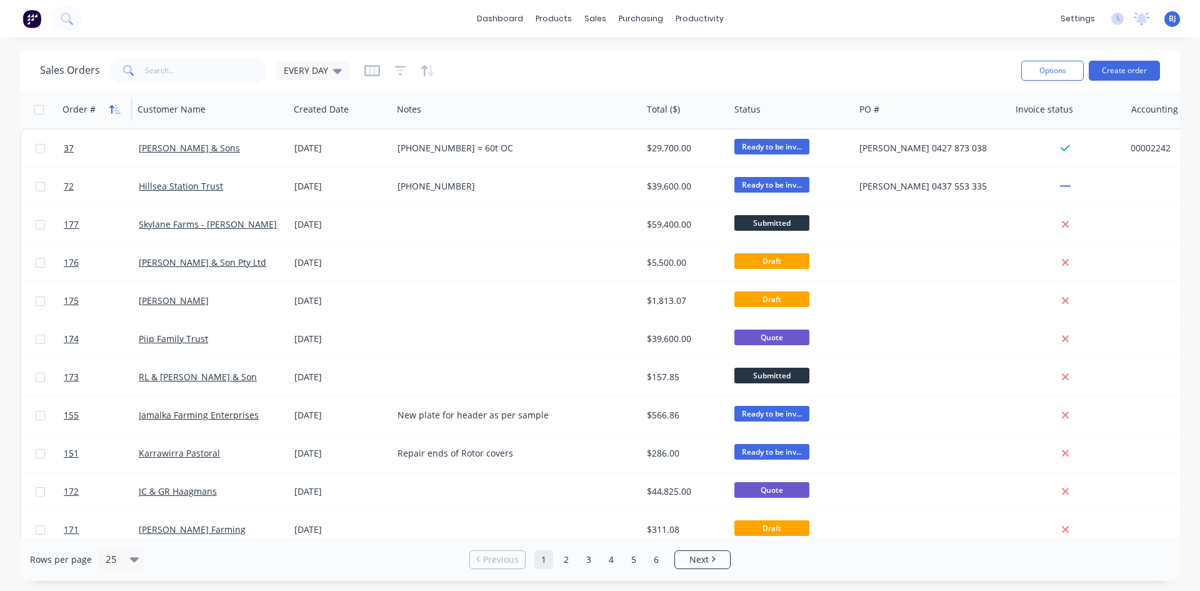
click at [112, 108] on icon "button" at bounding box center [111, 109] width 4 height 9
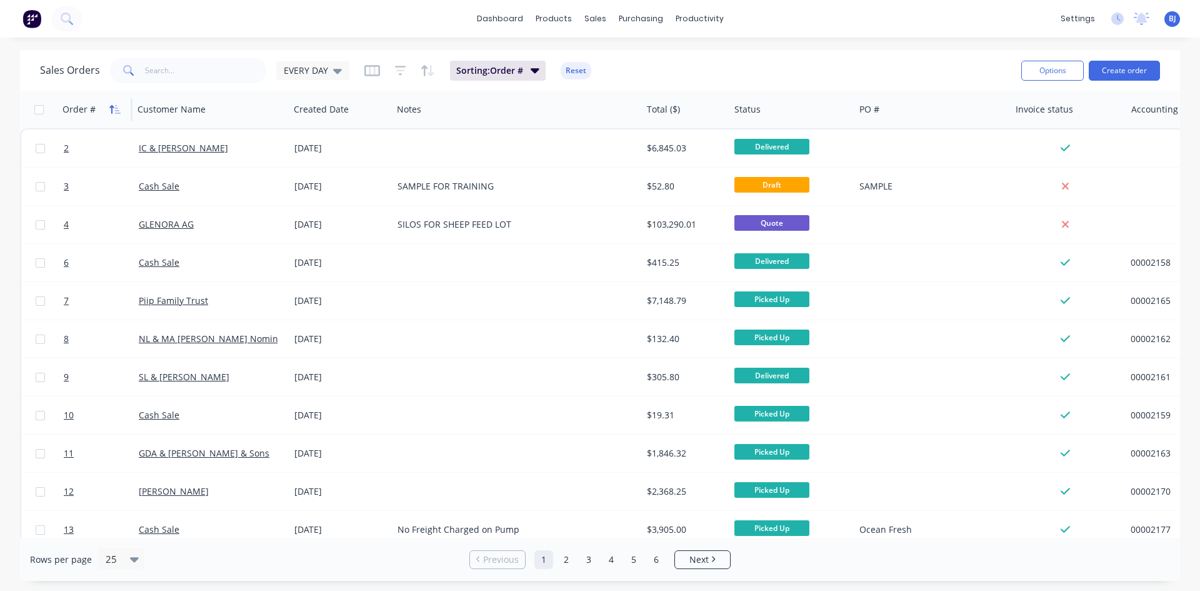
click at [112, 107] on icon "button" at bounding box center [111, 109] width 4 height 9
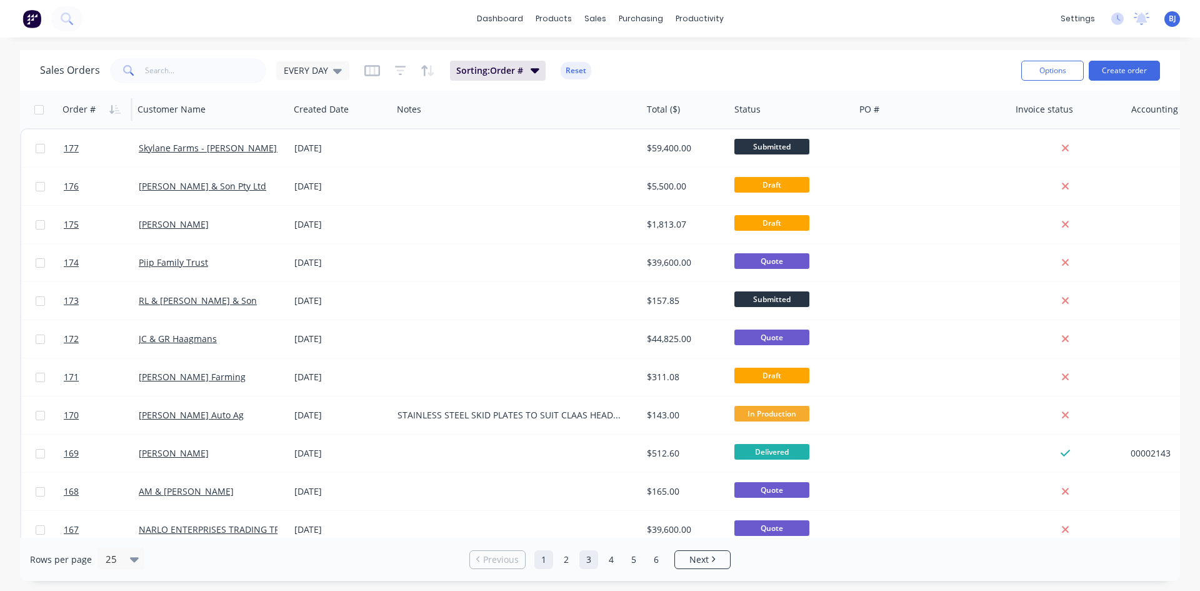
click at [584, 560] on link "3" at bounding box center [588, 559] width 19 height 19
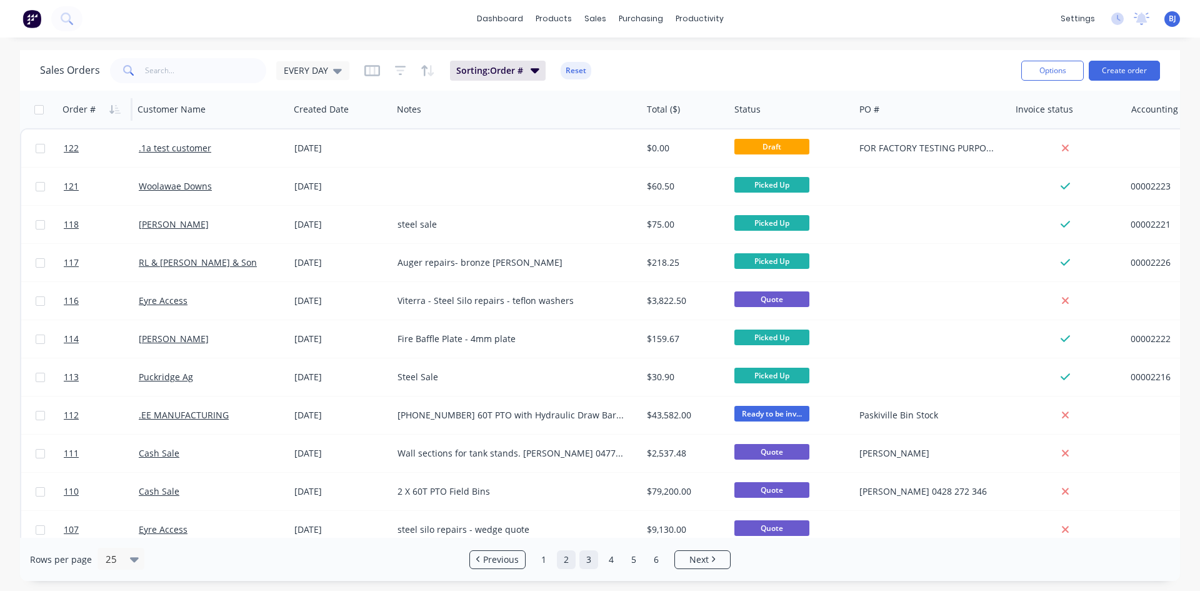
click at [569, 560] on link "2" at bounding box center [566, 559] width 19 height 19
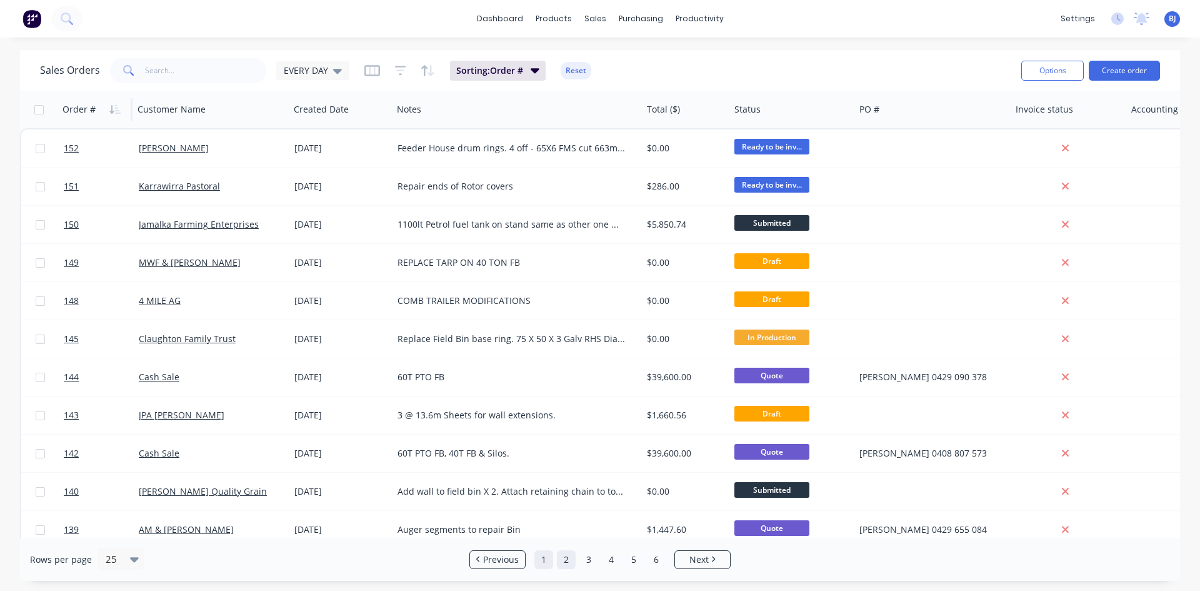
click at [546, 556] on link "1" at bounding box center [543, 559] width 19 height 19
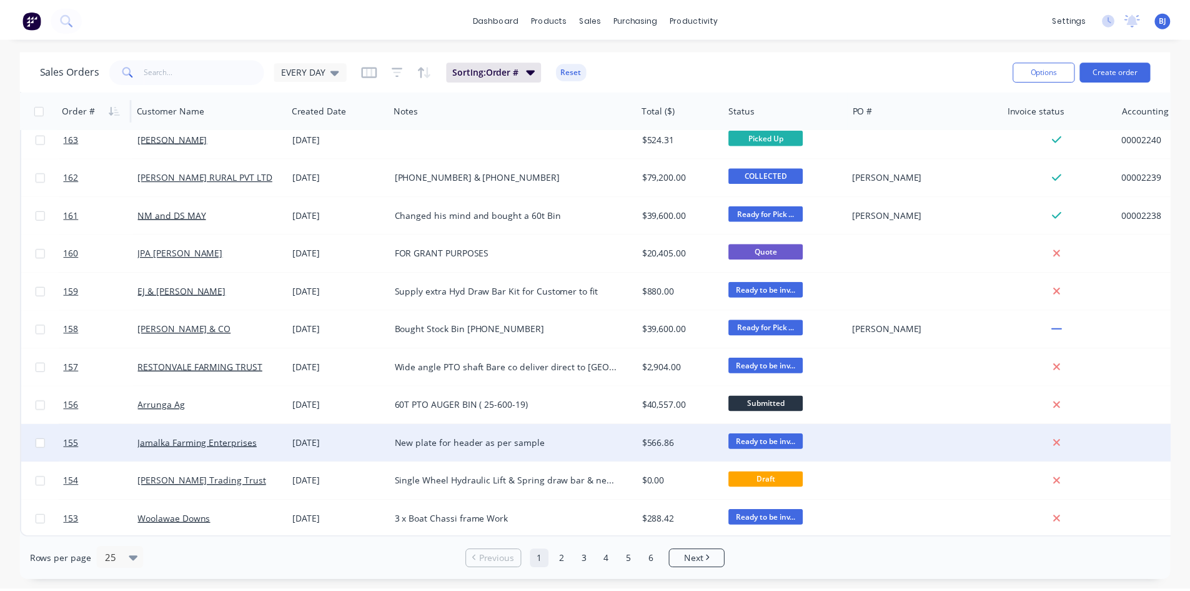
scroll to position [550, 0]
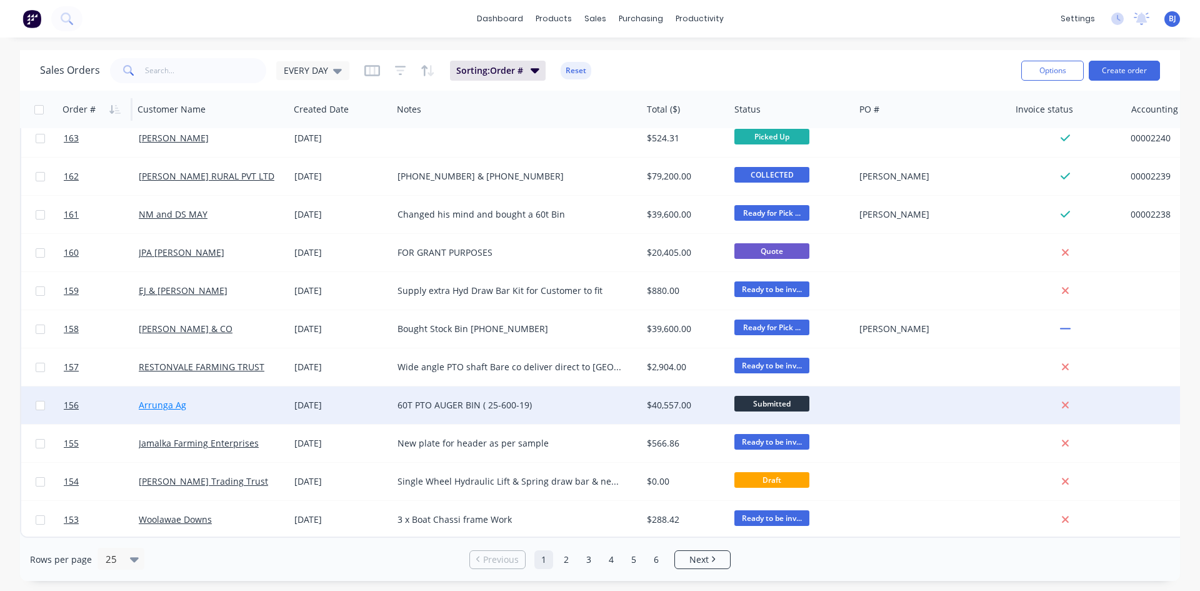
click at [160, 400] on link "Arrunga Ag" at bounding box center [162, 405] width 47 height 12
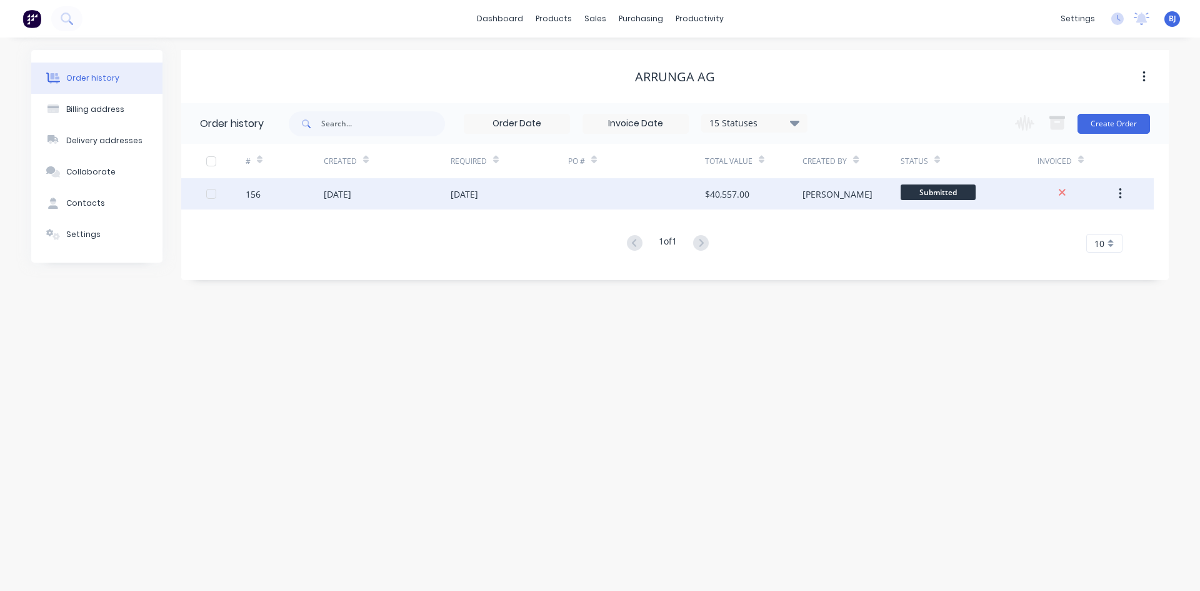
click at [347, 191] on div "18 Sep 2025" at bounding box center [337, 193] width 27 height 13
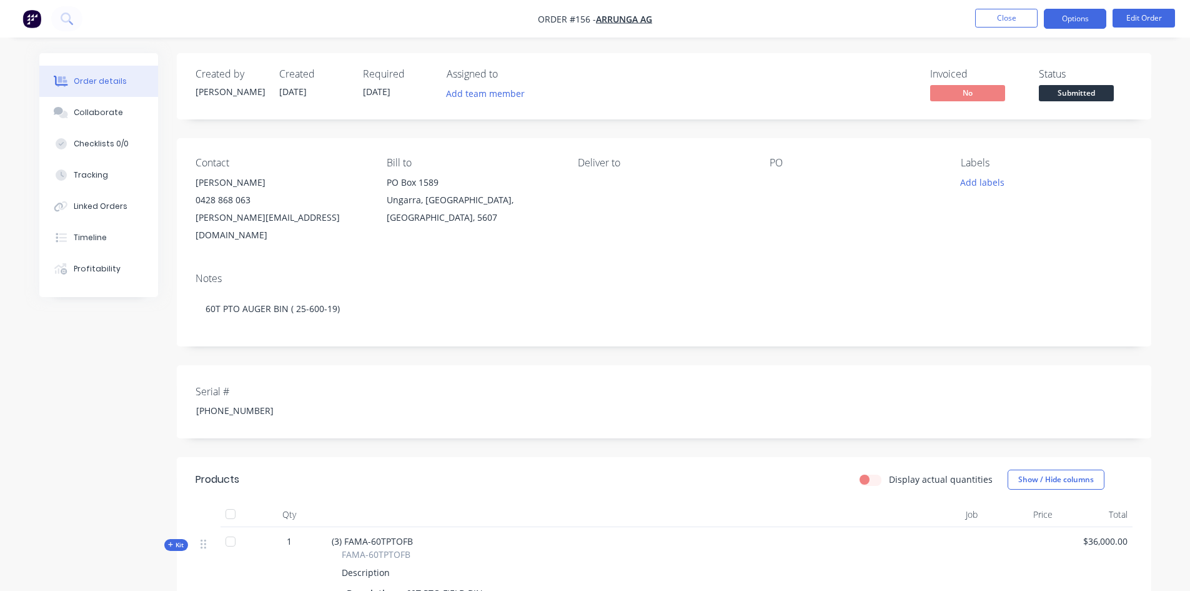
click at [1082, 21] on button "Options" at bounding box center [1075, 19] width 62 height 20
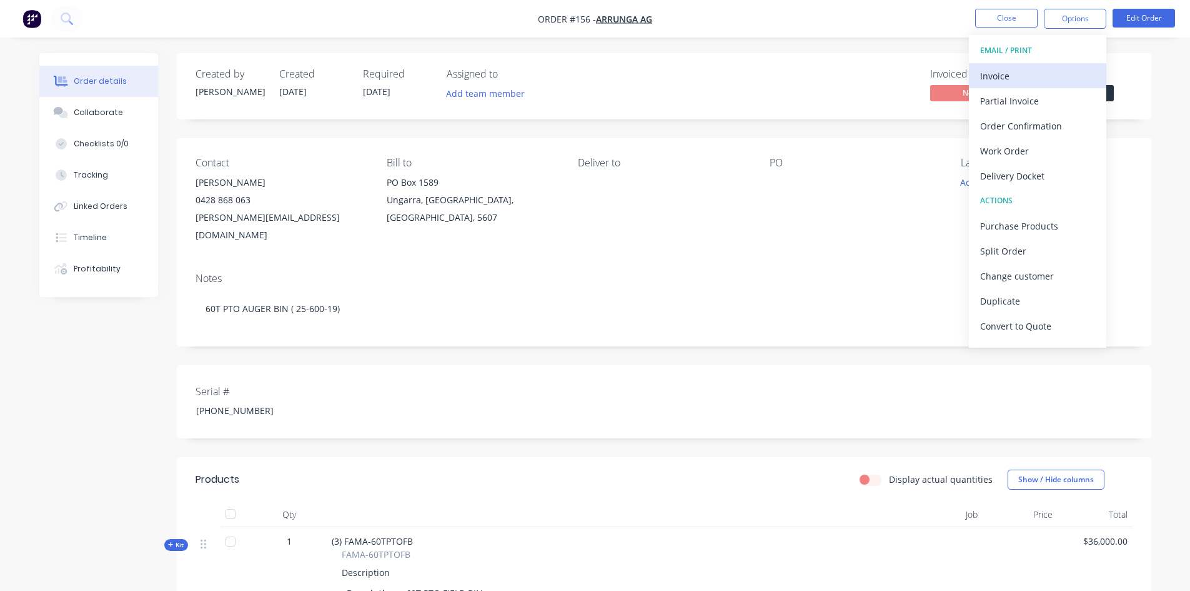
click at [1005, 80] on div "Invoice" at bounding box center [1037, 76] width 115 height 18
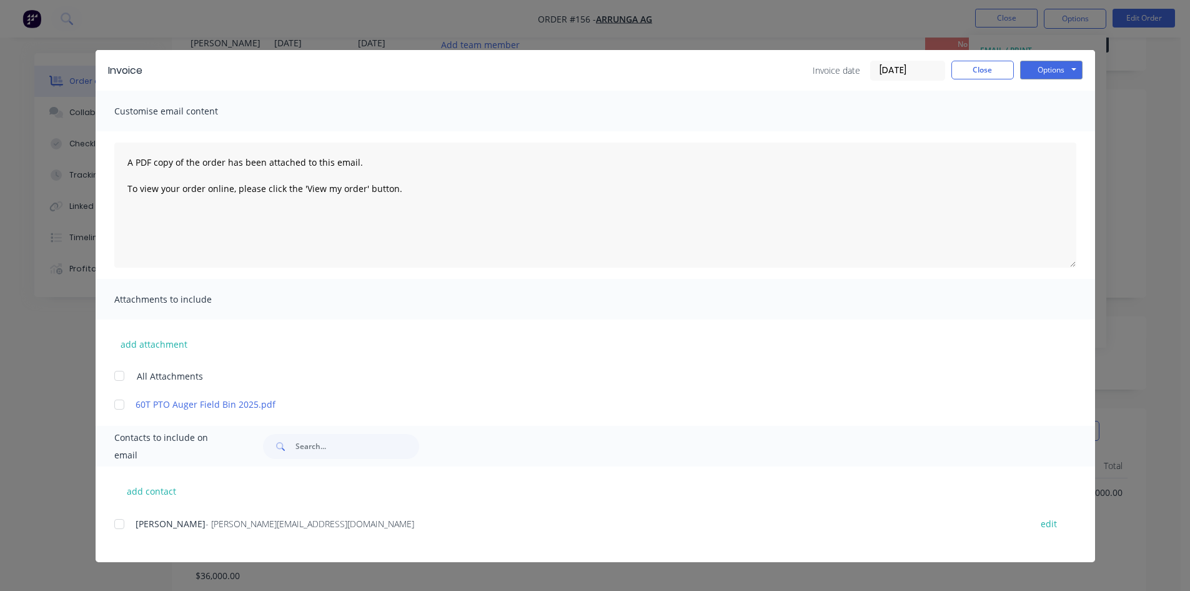
scroll to position [125, 0]
click at [988, 71] on button "Close" at bounding box center [983, 70] width 62 height 19
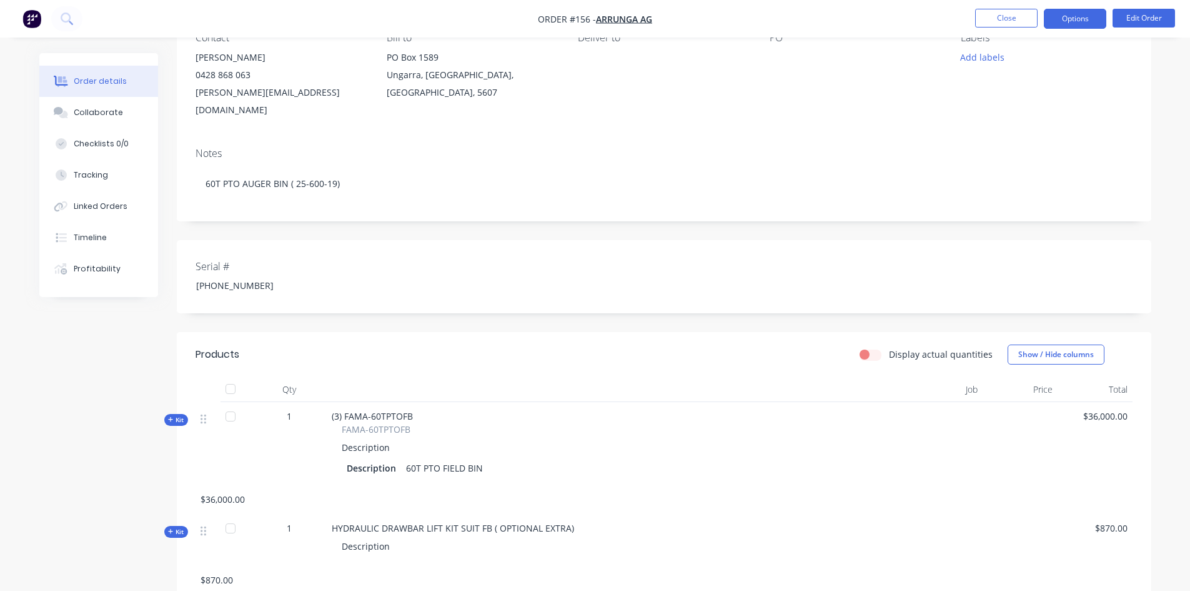
click at [1073, 23] on button "Options" at bounding box center [1075, 19] width 62 height 20
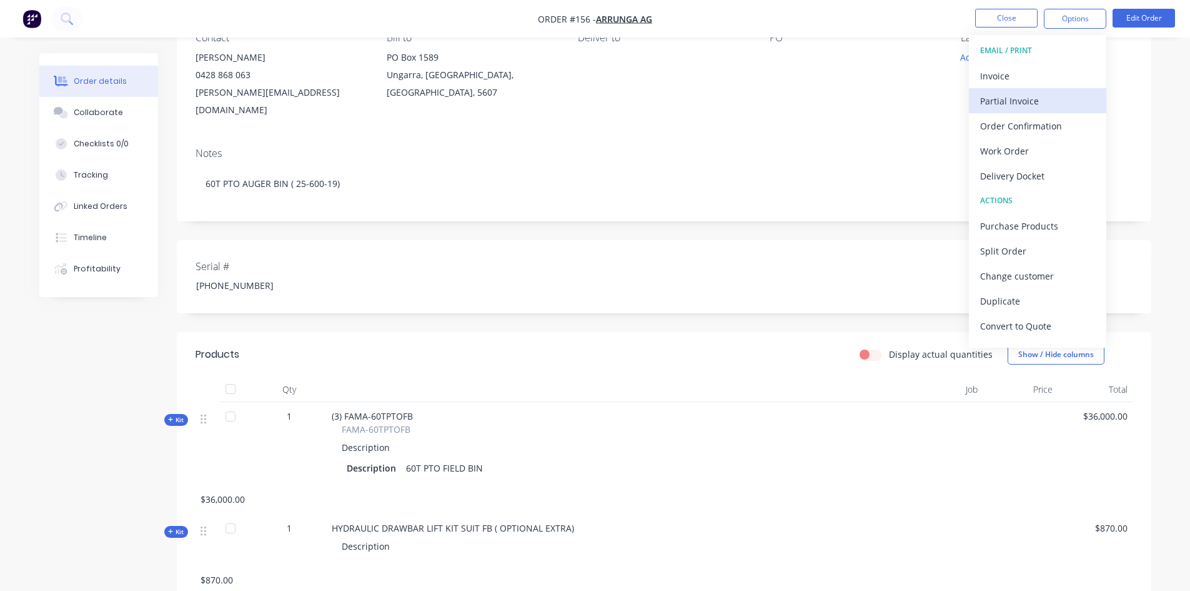
click at [1040, 102] on div "Partial Invoice" at bounding box center [1037, 101] width 115 height 18
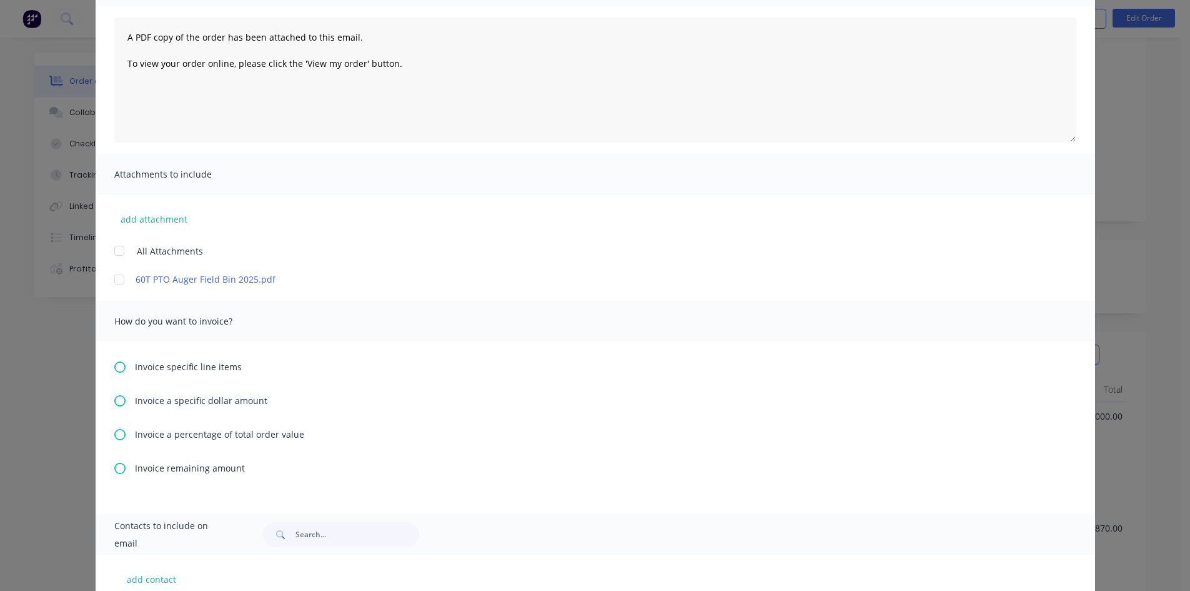
click at [117, 433] on icon at bounding box center [119, 434] width 11 height 11
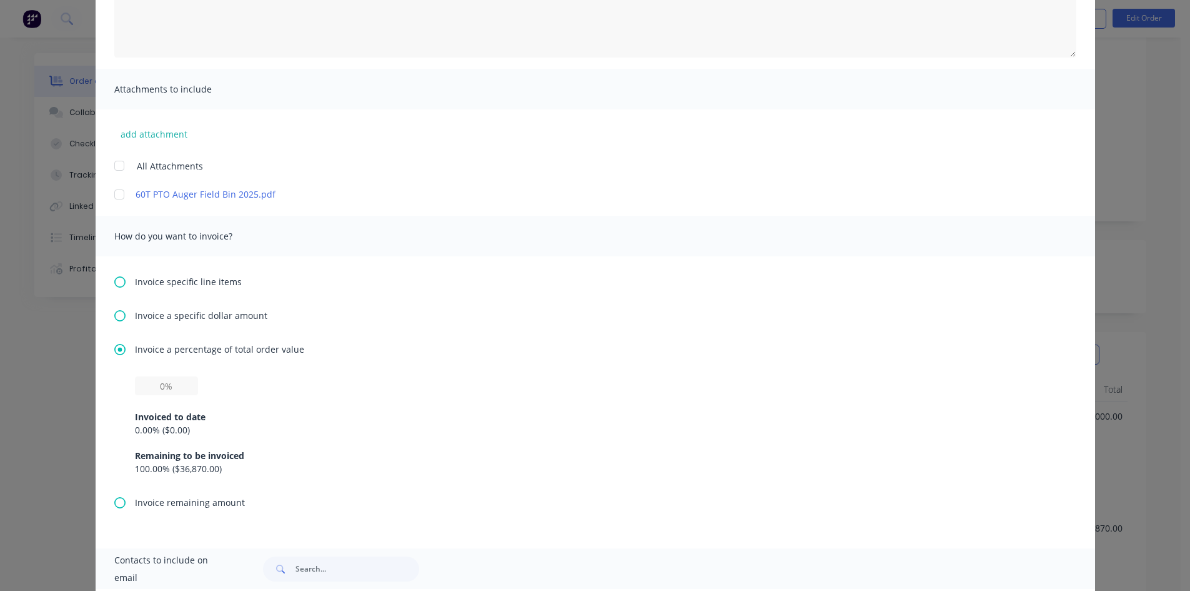
scroll to position [250, 0]
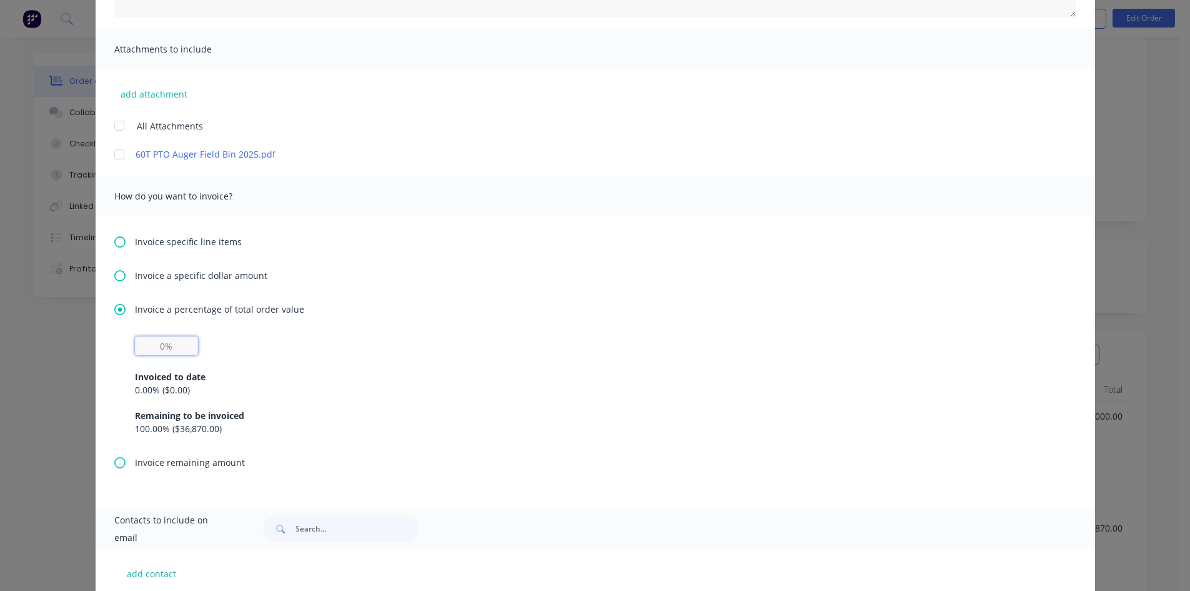
drag, startPoint x: 159, startPoint y: 346, endPoint x: 141, endPoint y: 357, distance: 21.3
click at [141, 357] on div "Invoiced to date 0.00 % ( $0.00 ) Remaining to be invoiced 100.00 % ( $36,870.0…" at bounding box center [595, 385] width 921 height 99
type input "30%"
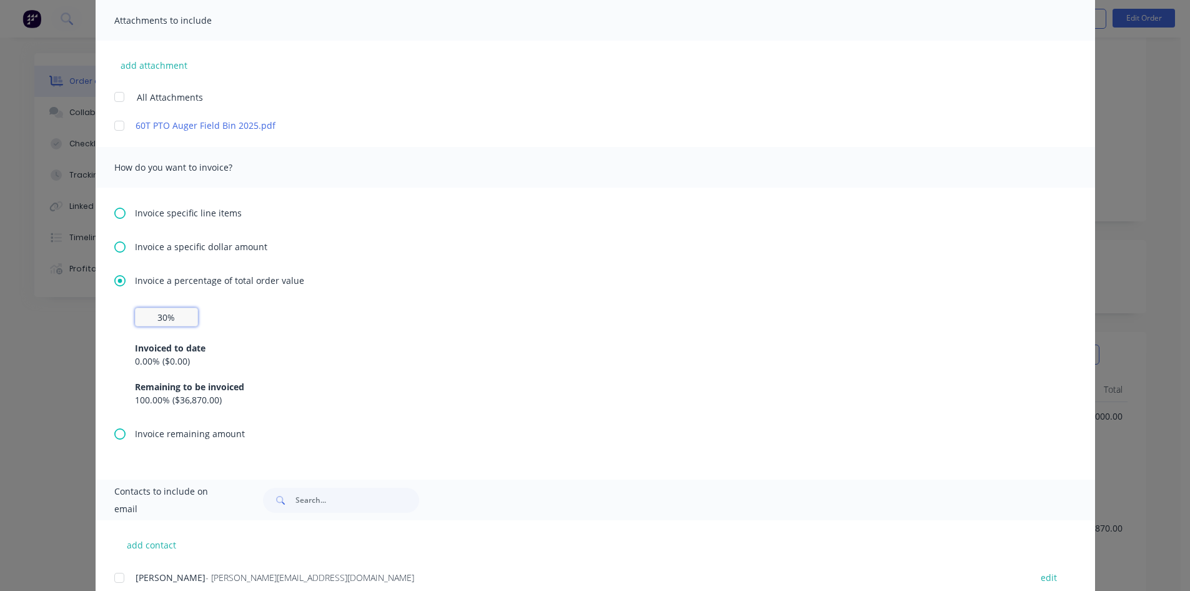
scroll to position [321, 0]
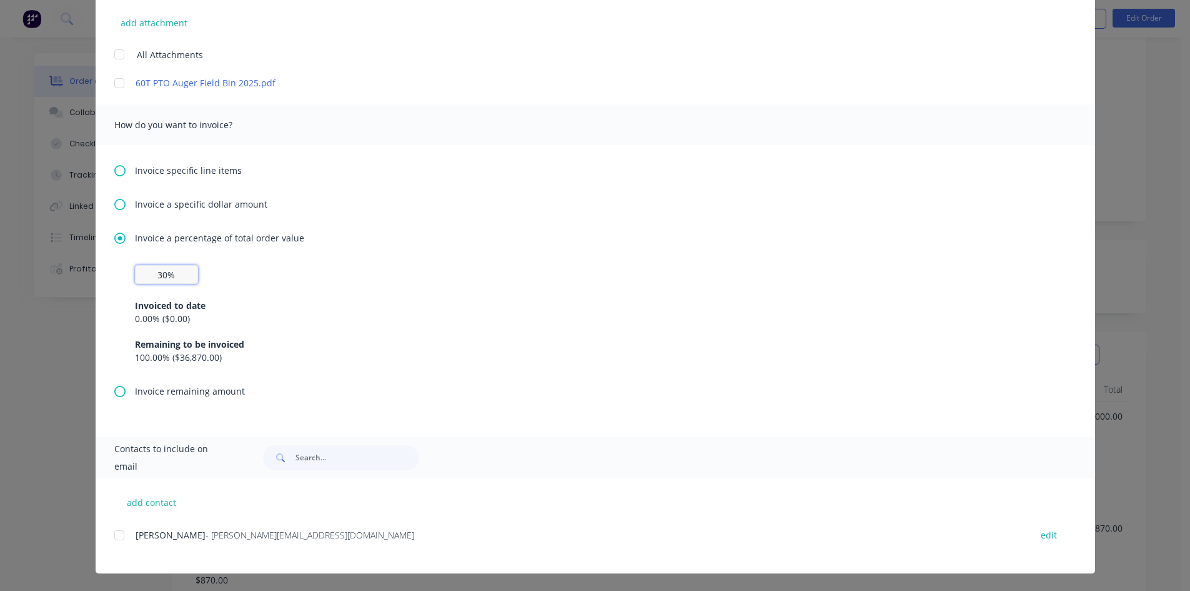
click at [114, 534] on div at bounding box center [119, 534] width 25 height 25
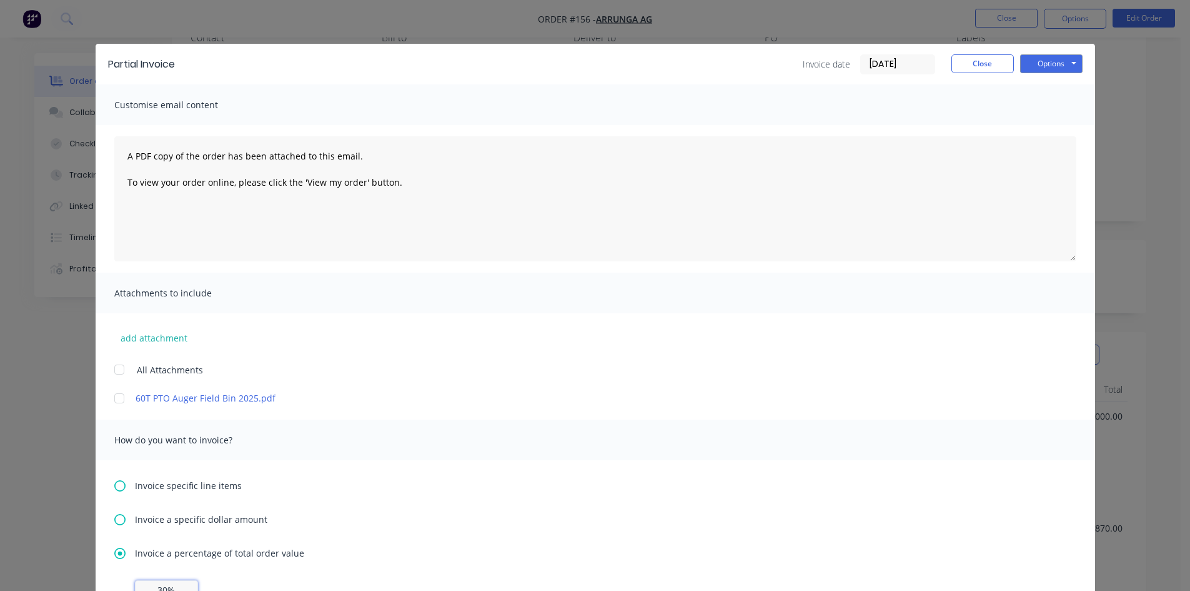
scroll to position [0, 0]
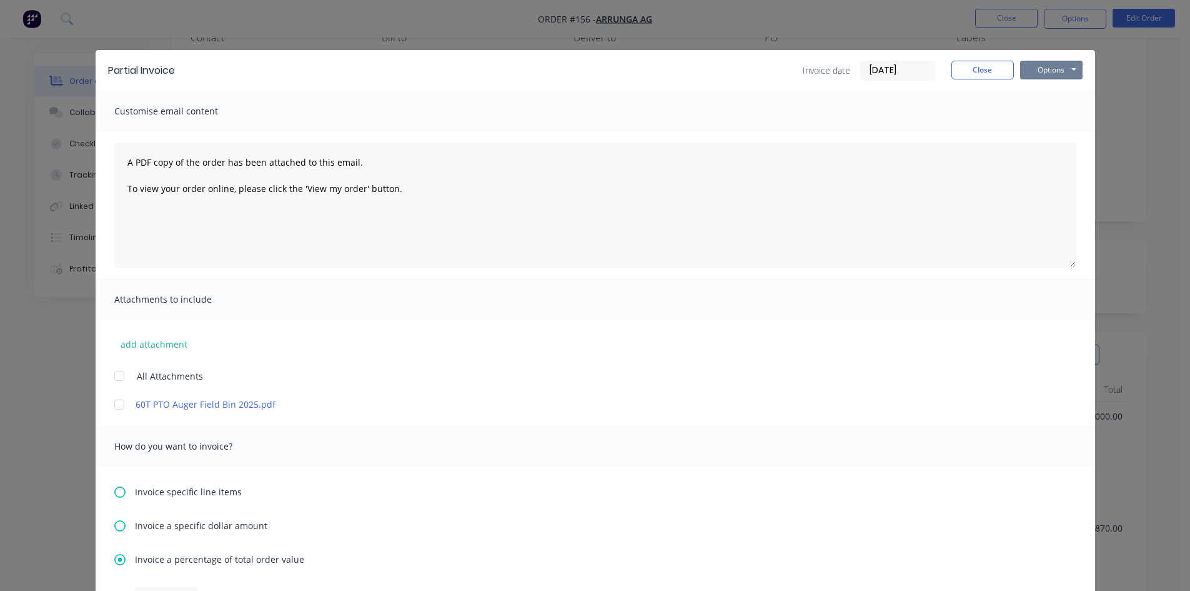
click at [1046, 69] on button "Options" at bounding box center [1051, 70] width 62 height 19
click at [1047, 91] on button "Preview" at bounding box center [1060, 92] width 80 height 21
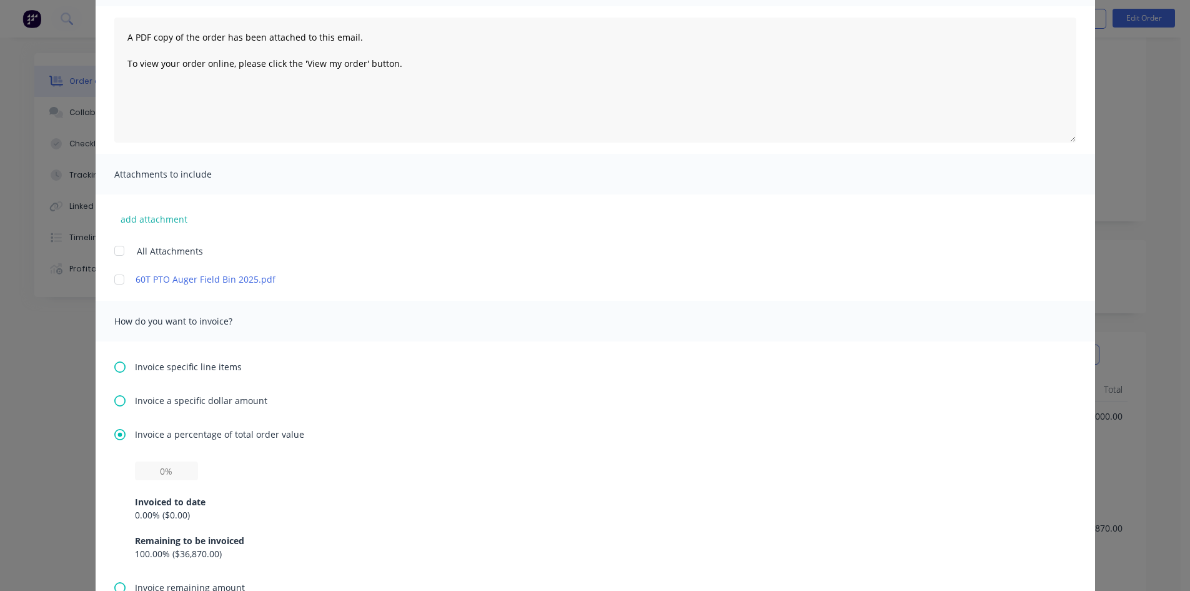
scroll to position [187, 0]
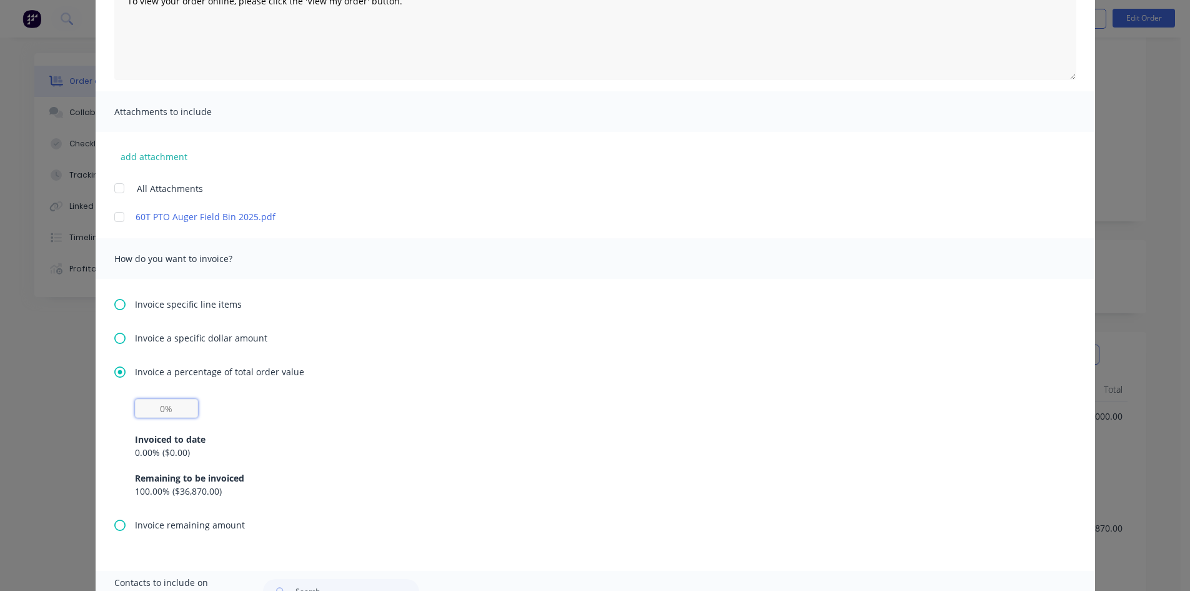
click at [166, 407] on input "text" at bounding box center [166, 408] width 63 height 19
type input "30%"
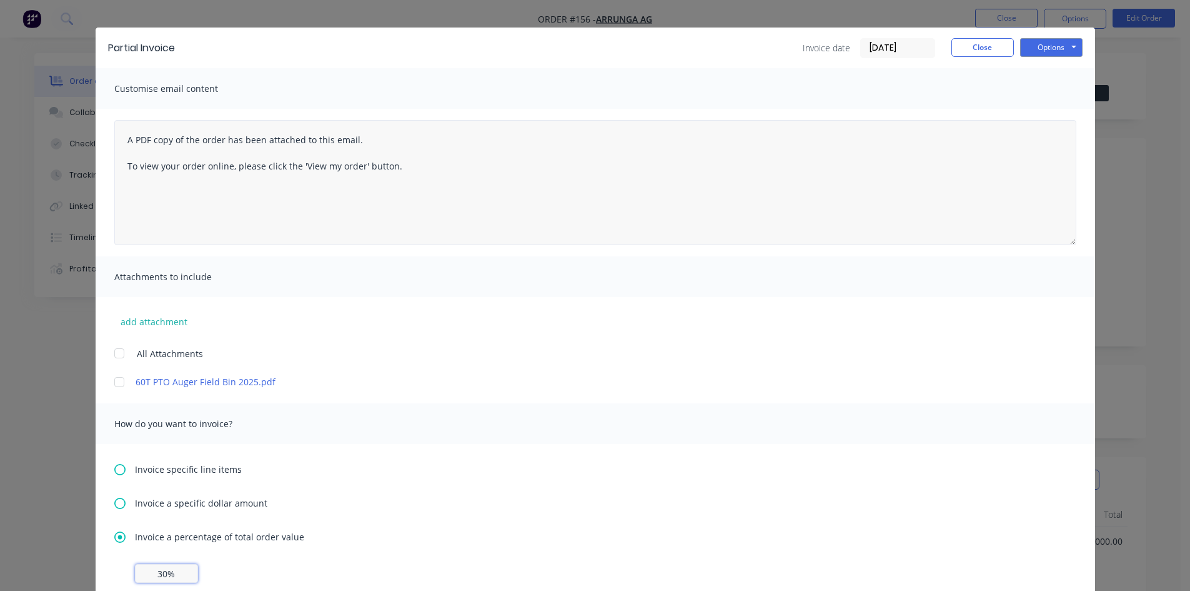
scroll to position [0, 0]
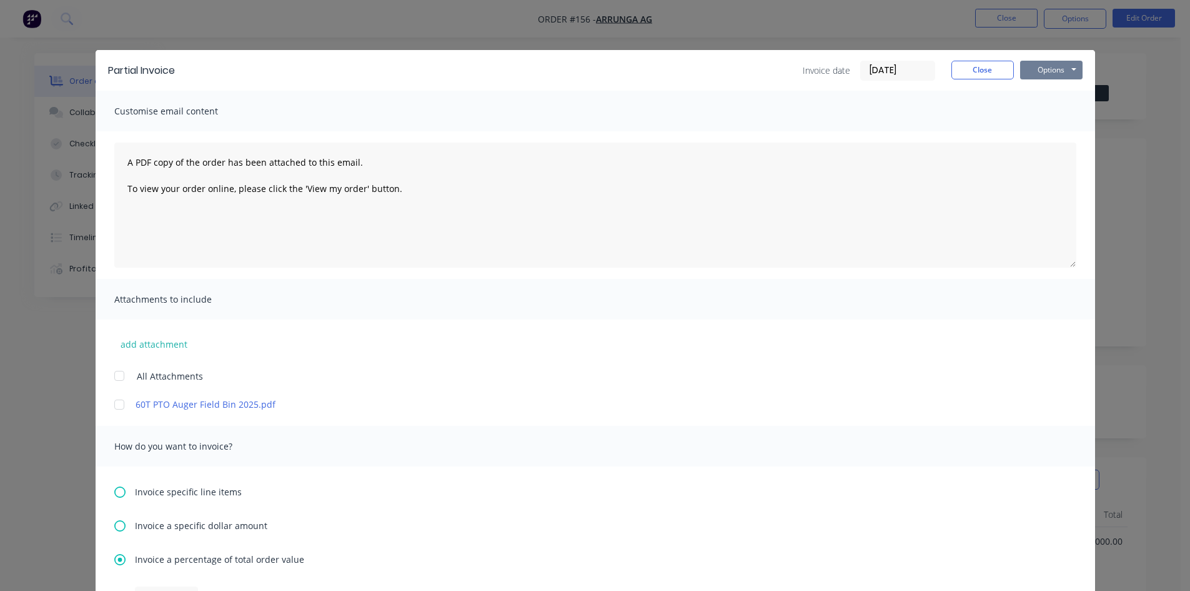
click at [1024, 69] on button "Options" at bounding box center [1051, 70] width 62 height 19
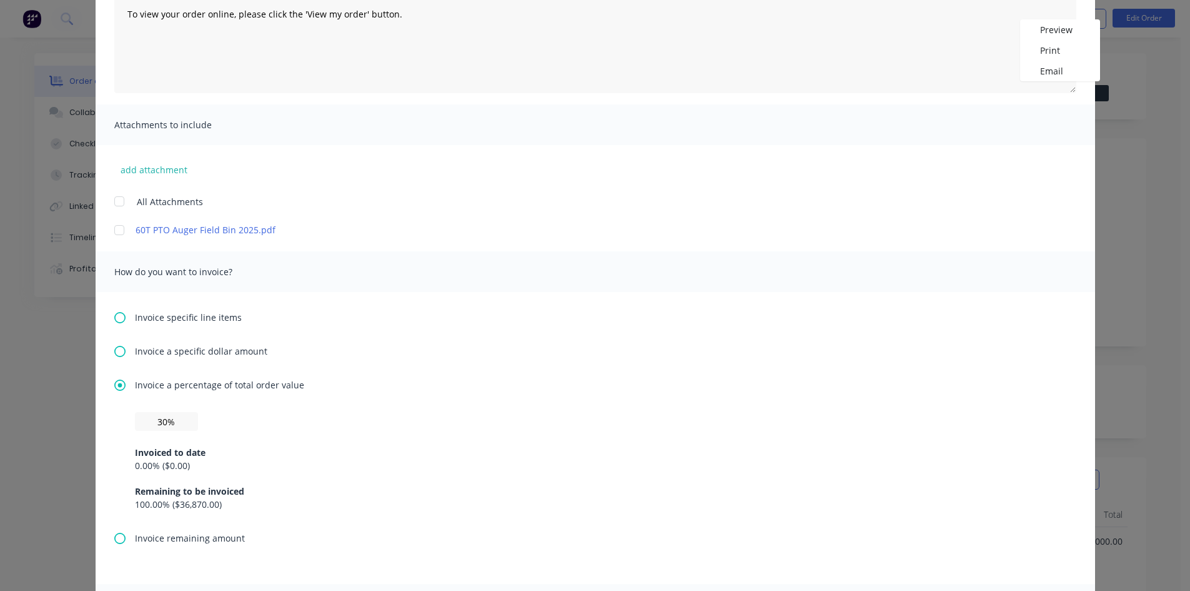
scroll to position [187, 0]
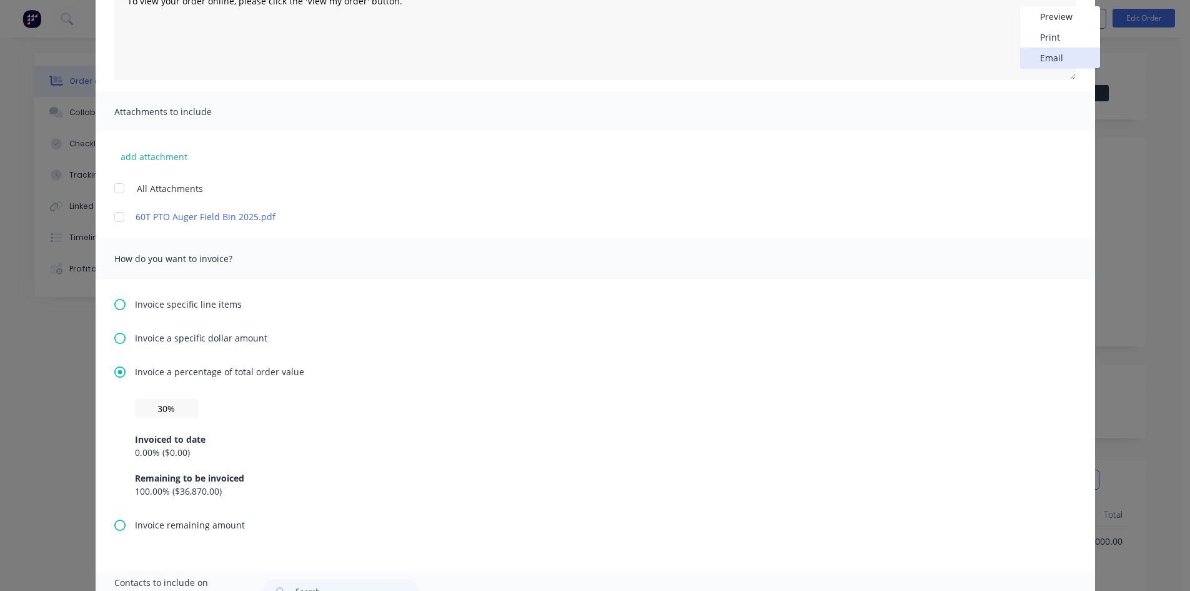
click at [1042, 57] on button "Email" at bounding box center [1060, 57] width 80 height 21
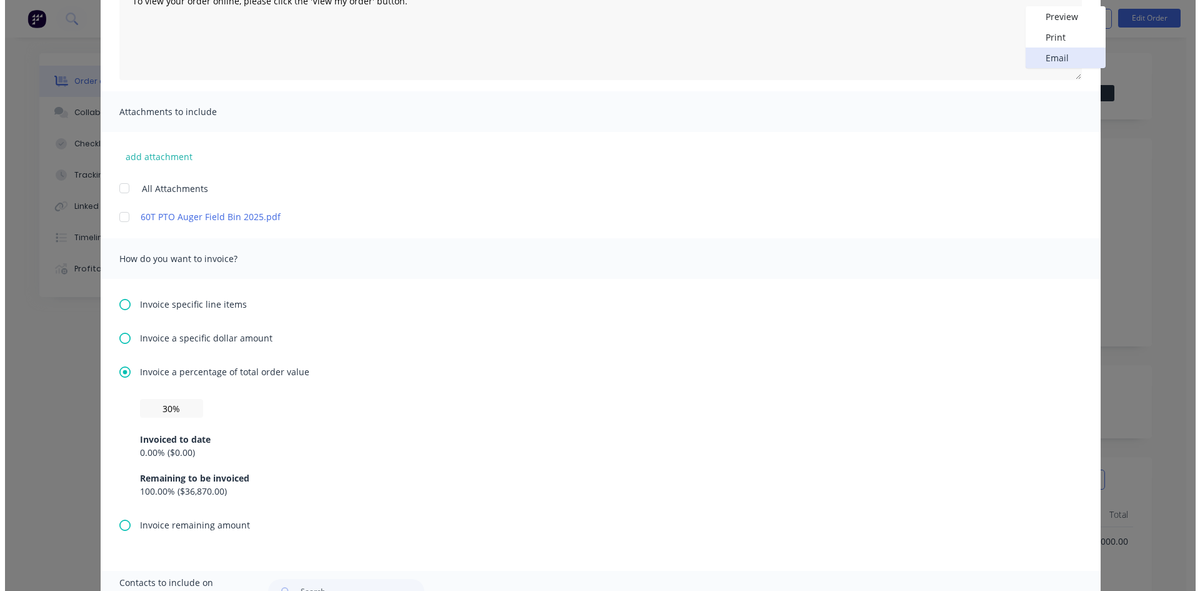
scroll to position [0, 0]
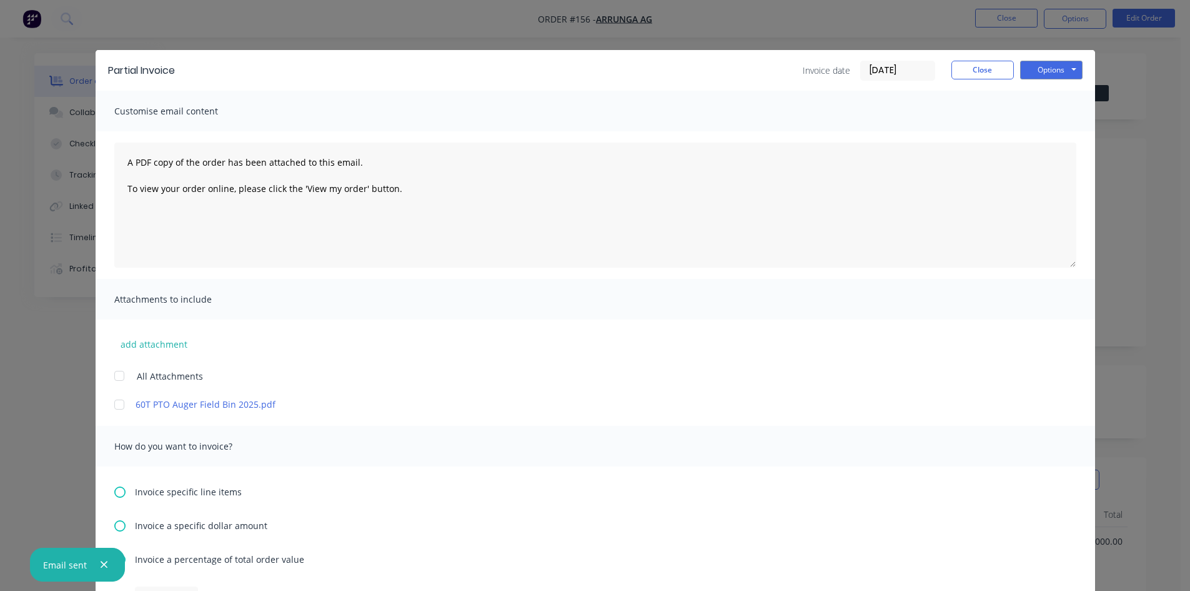
click at [107, 565] on button "button" at bounding box center [104, 565] width 16 height 16
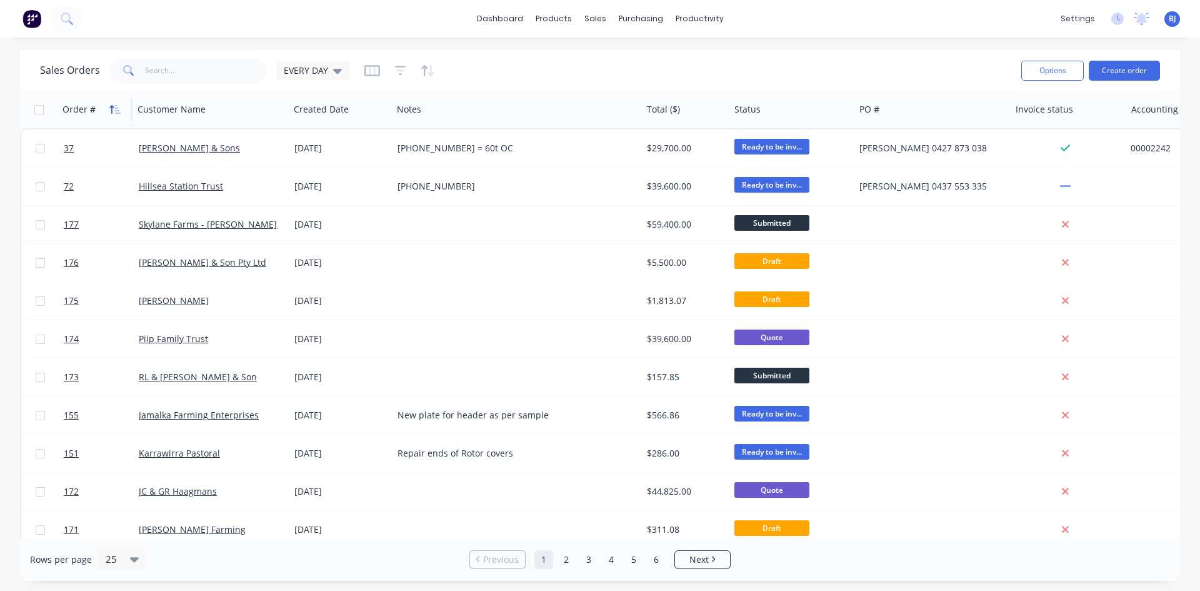
click at [115, 107] on icon "button" at bounding box center [118, 109] width 6 height 9
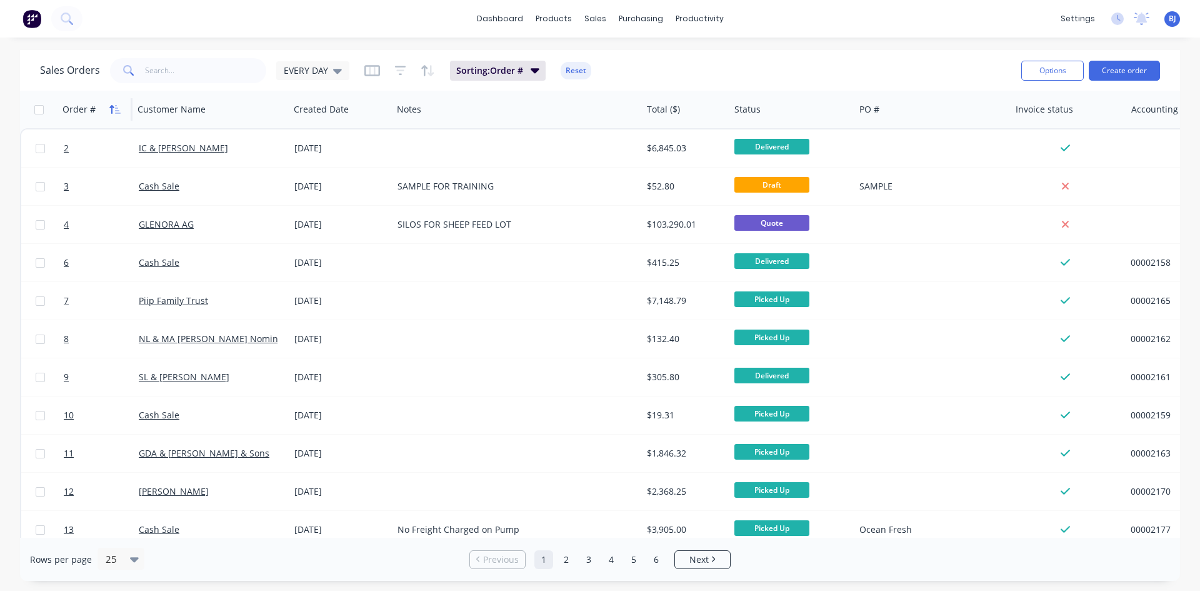
click at [115, 109] on icon "button" at bounding box center [114, 109] width 11 height 10
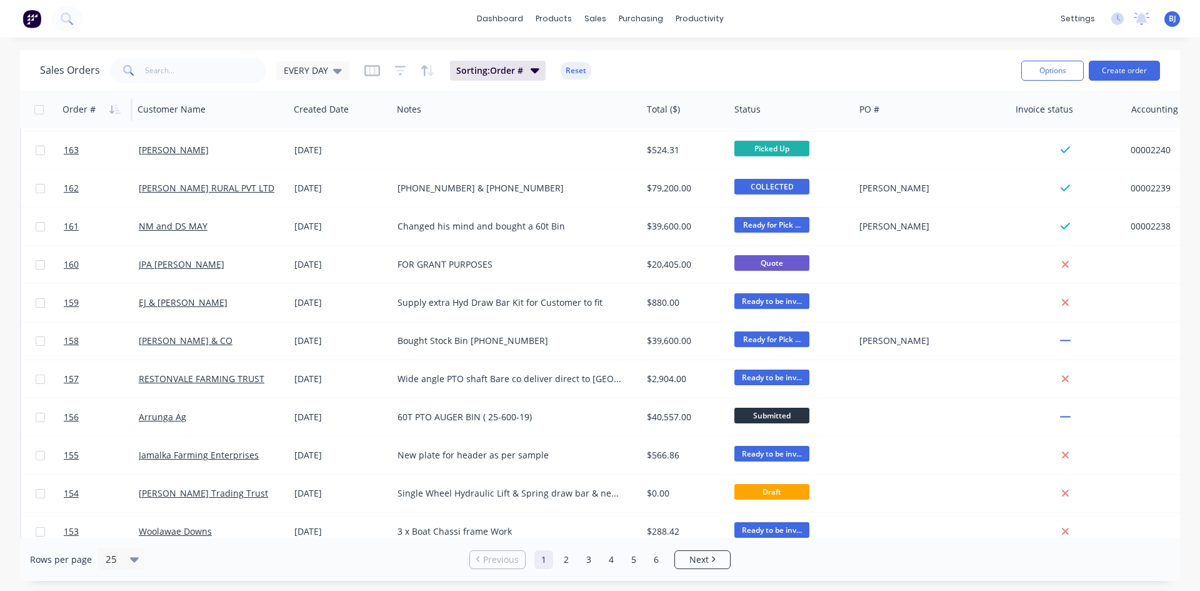
scroll to position [550, 0]
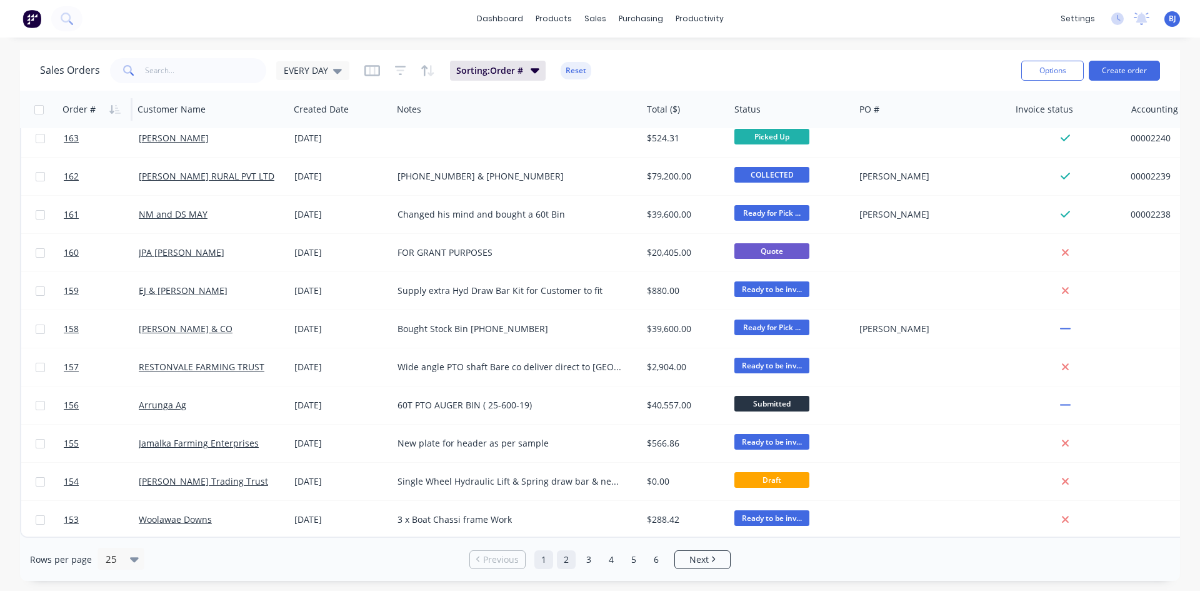
click at [561, 560] on link "2" at bounding box center [566, 559] width 19 height 19
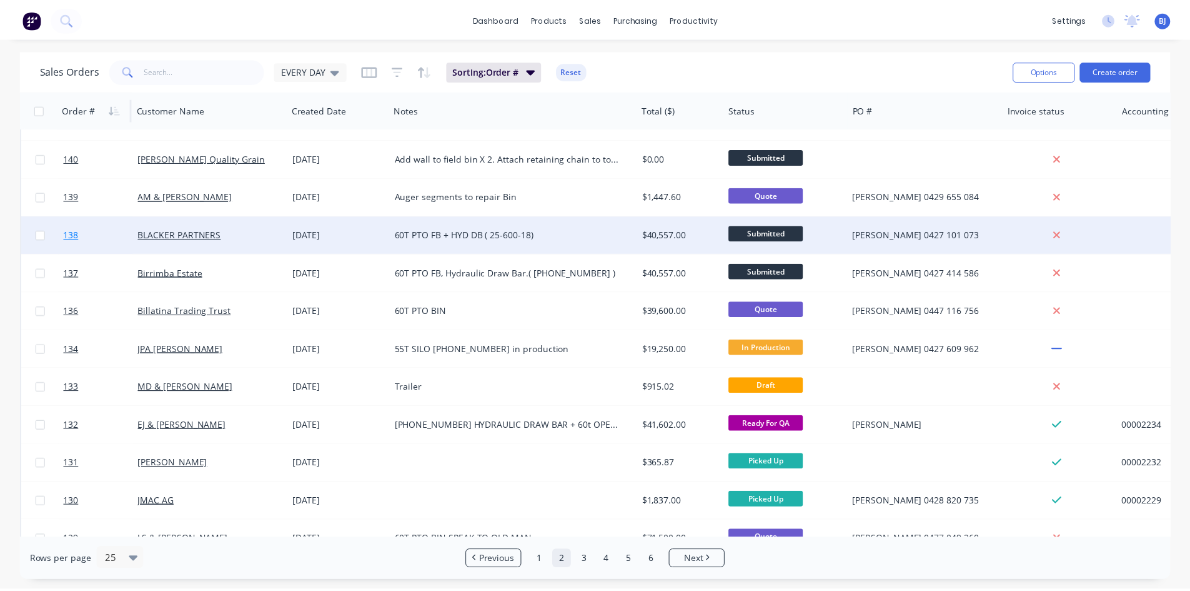
scroll to position [375, 0]
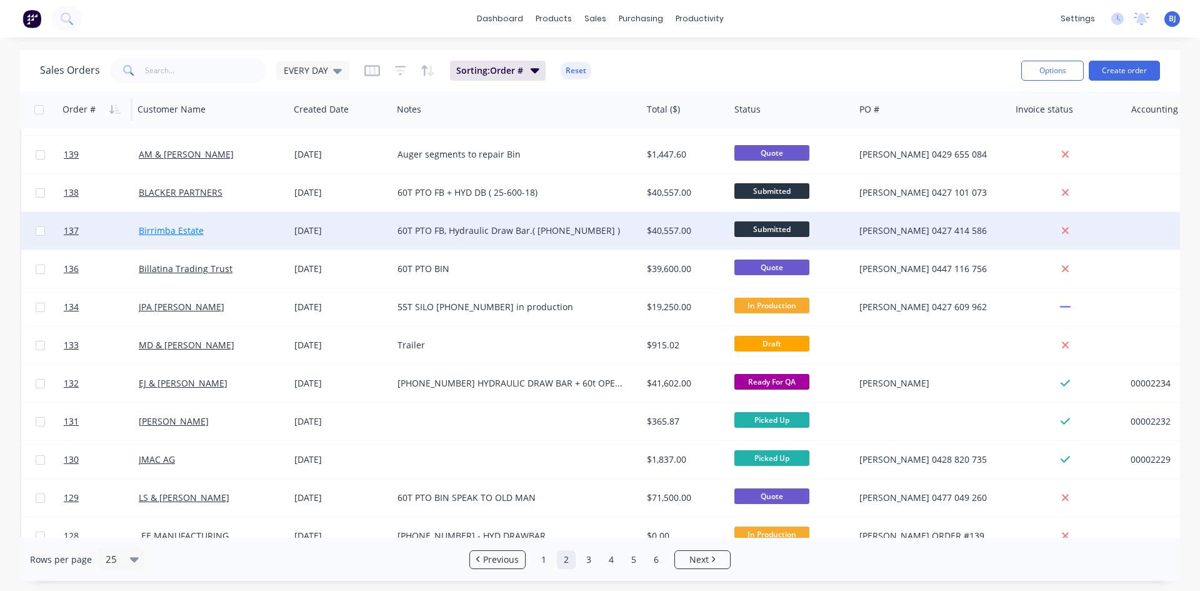
click at [177, 231] on link "Birrimba Estate" at bounding box center [171, 230] width 65 height 12
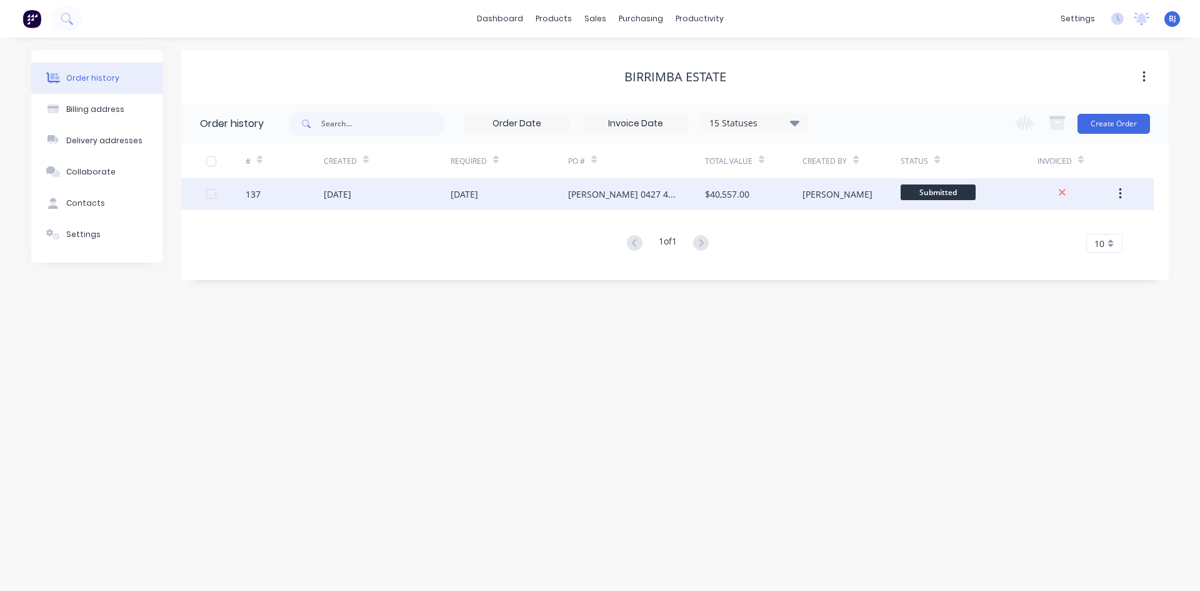
click at [339, 196] on div "18 Sep 2025" at bounding box center [337, 193] width 27 height 13
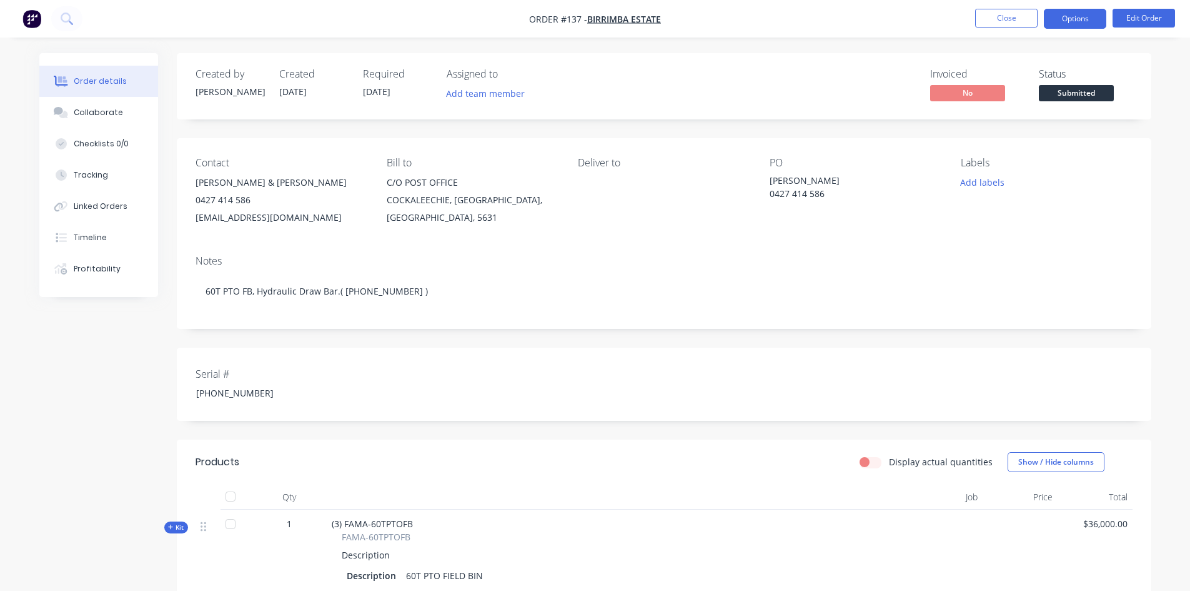
click at [1075, 22] on button "Options" at bounding box center [1075, 19] width 62 height 20
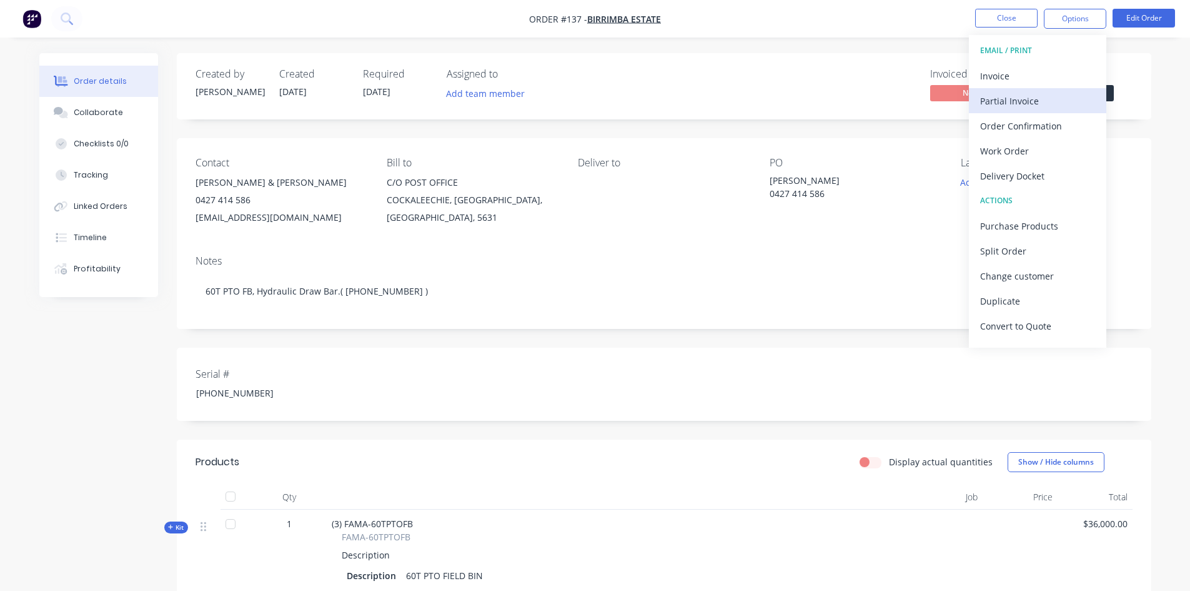
click at [1034, 101] on div "Partial Invoice" at bounding box center [1037, 101] width 115 height 18
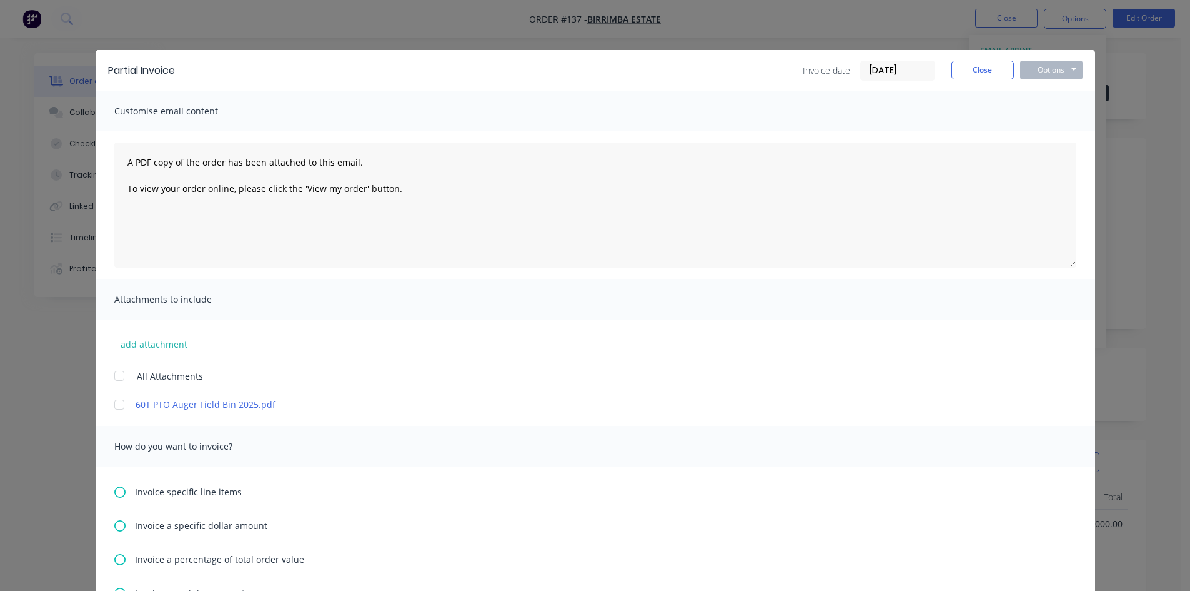
scroll to position [125, 0]
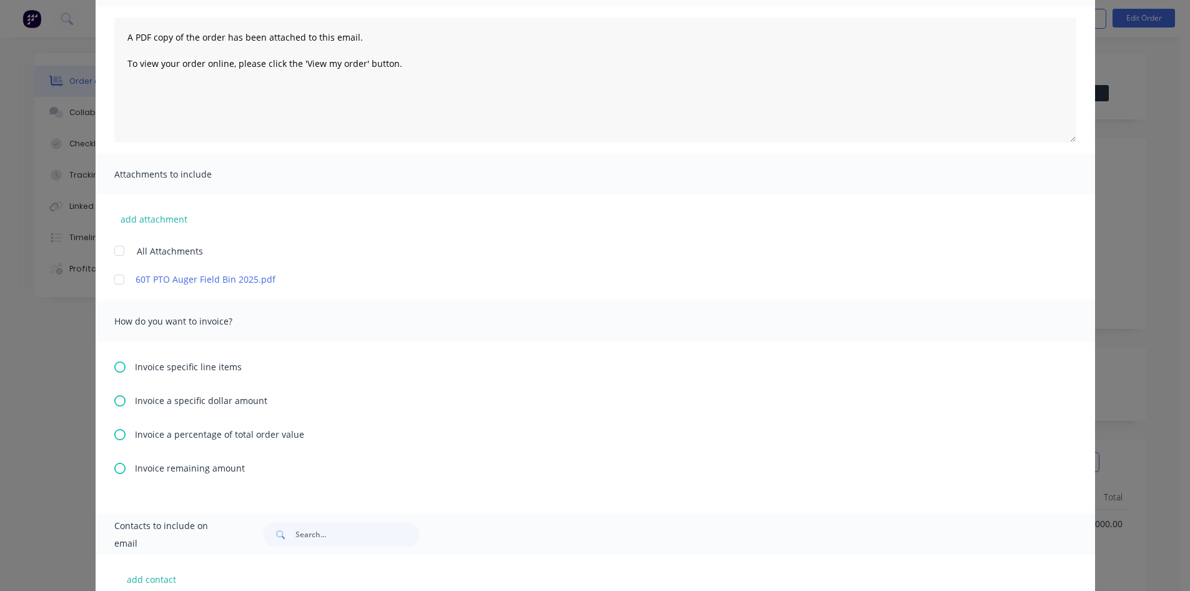
click at [114, 434] on icon at bounding box center [119, 434] width 11 height 11
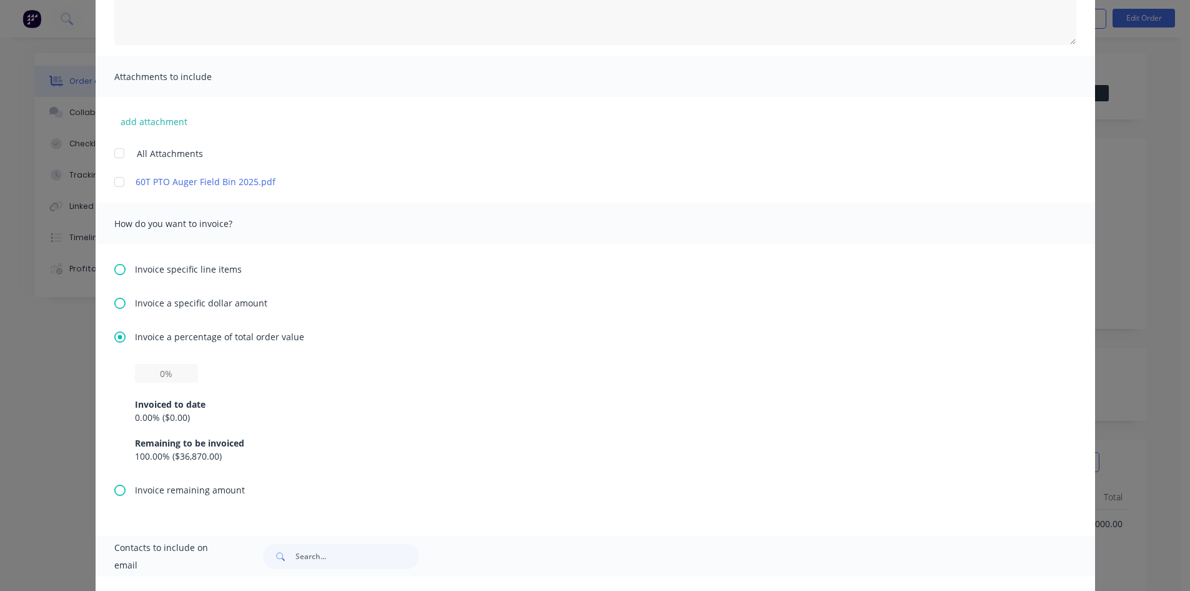
scroll to position [250, 0]
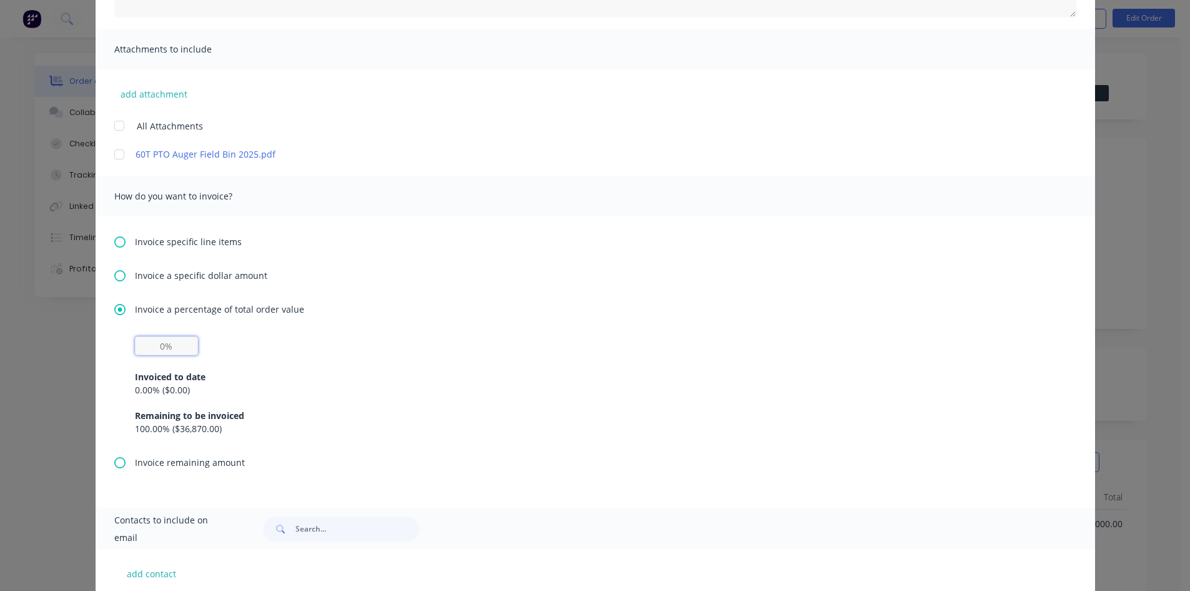
click at [173, 347] on input "text" at bounding box center [166, 345] width 63 height 19
type input "30%"
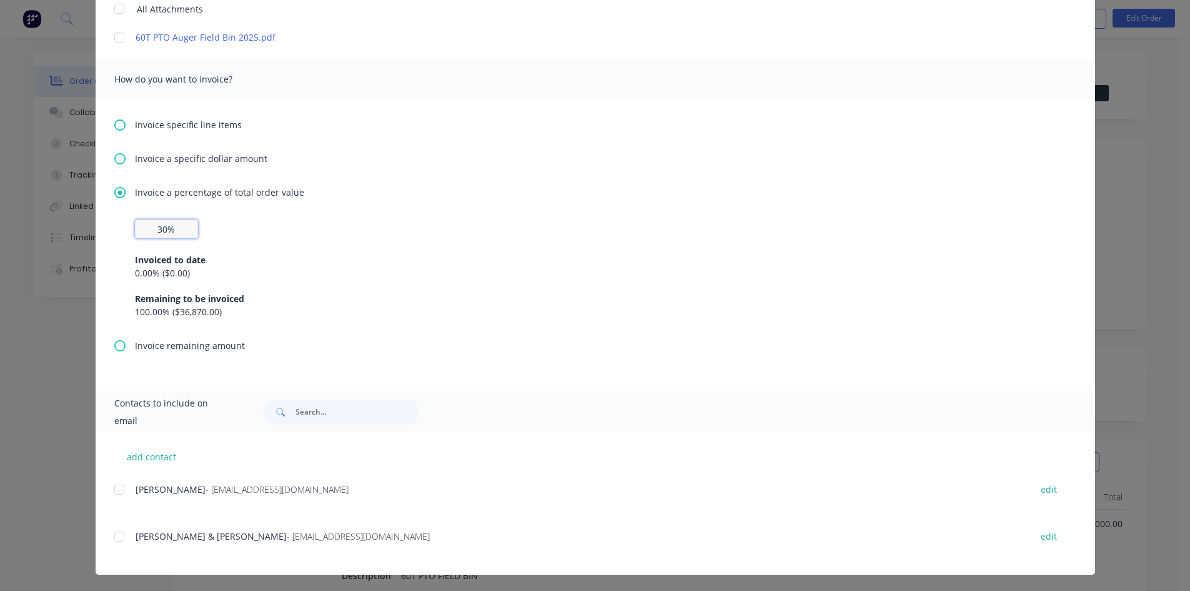
scroll to position [368, 0]
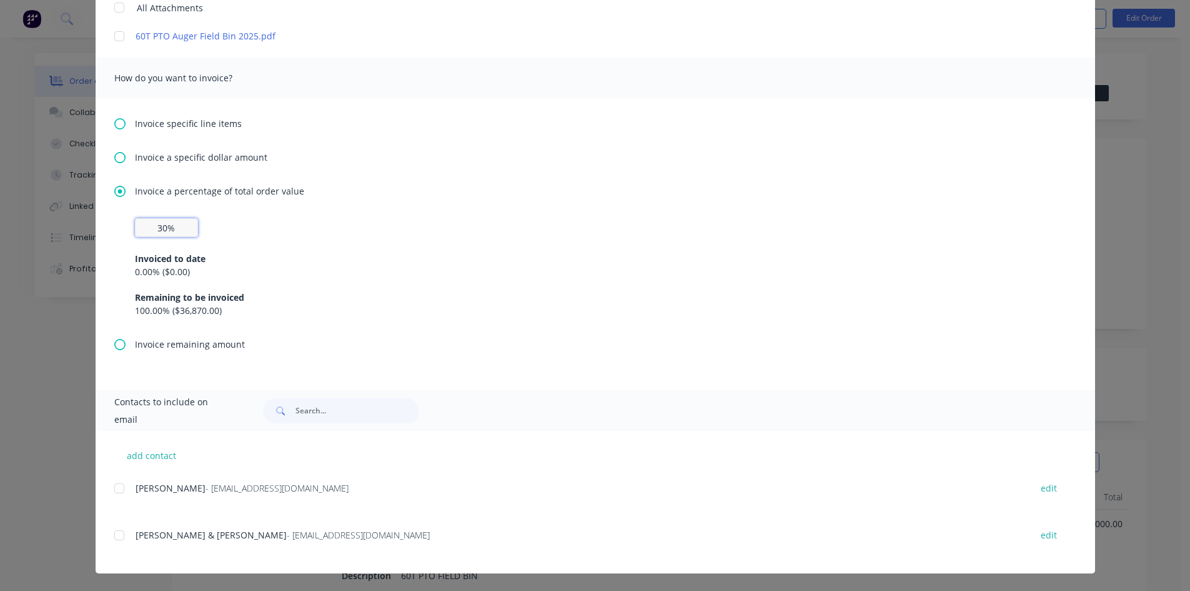
click at [111, 534] on div at bounding box center [119, 534] width 25 height 25
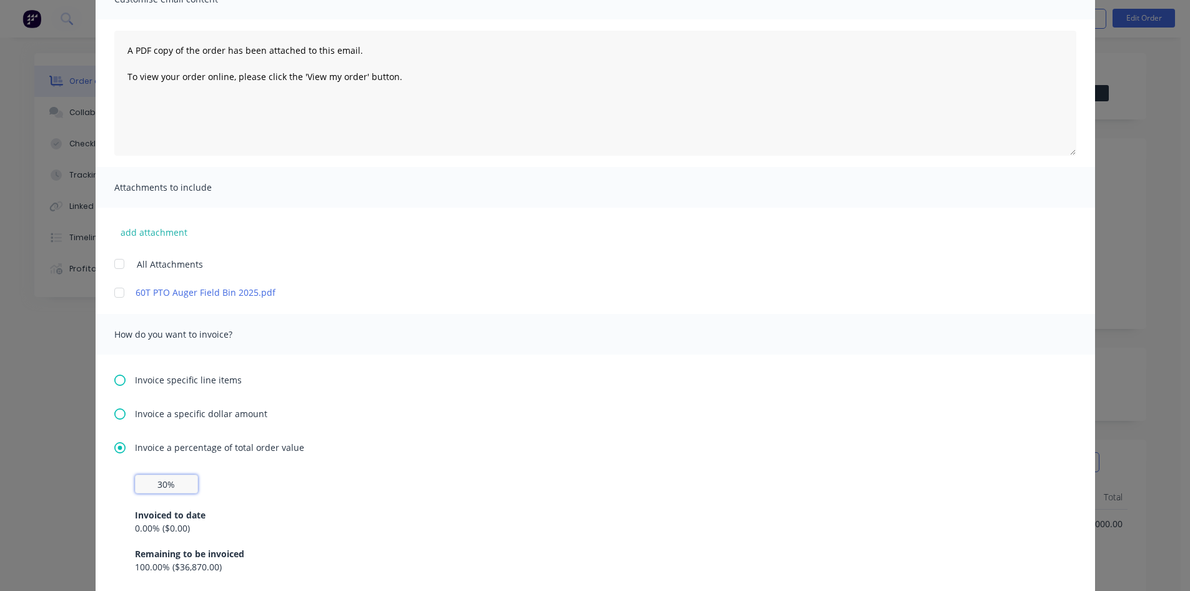
scroll to position [56, 0]
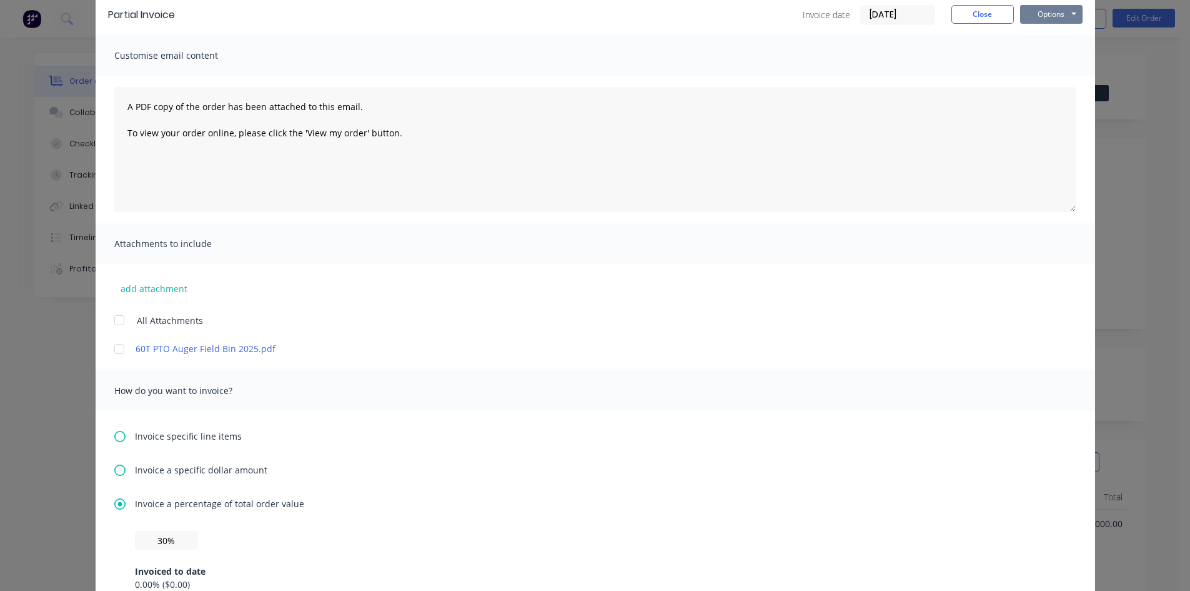
click at [1042, 14] on button "Options" at bounding box center [1051, 14] width 62 height 19
click at [1044, 36] on button "Preview" at bounding box center [1060, 36] width 80 height 21
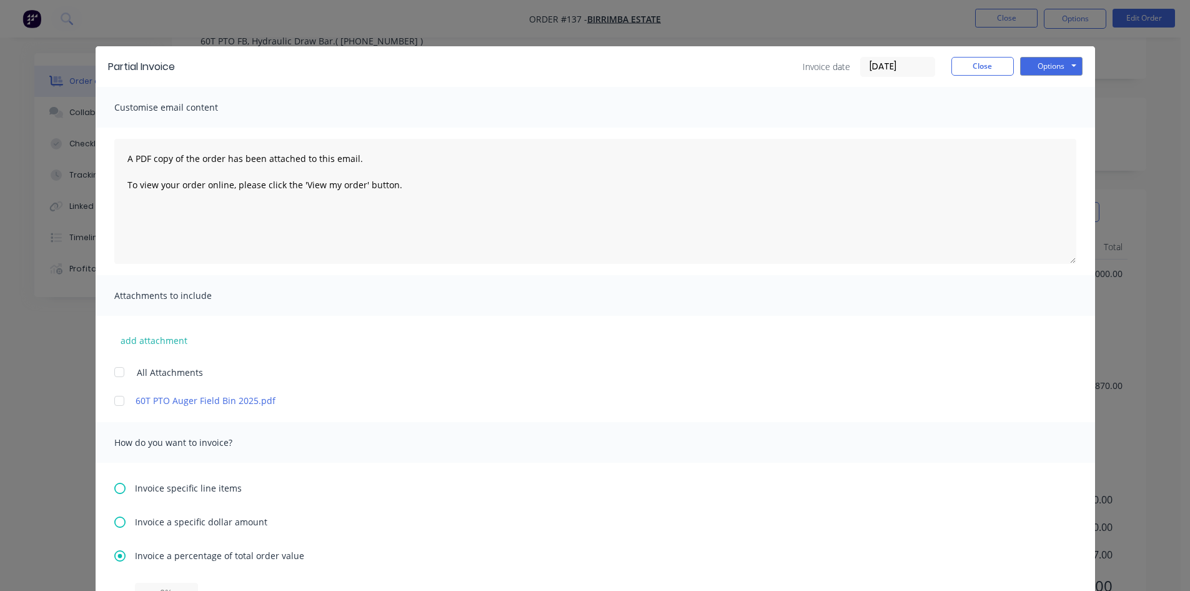
scroll to position [0, 0]
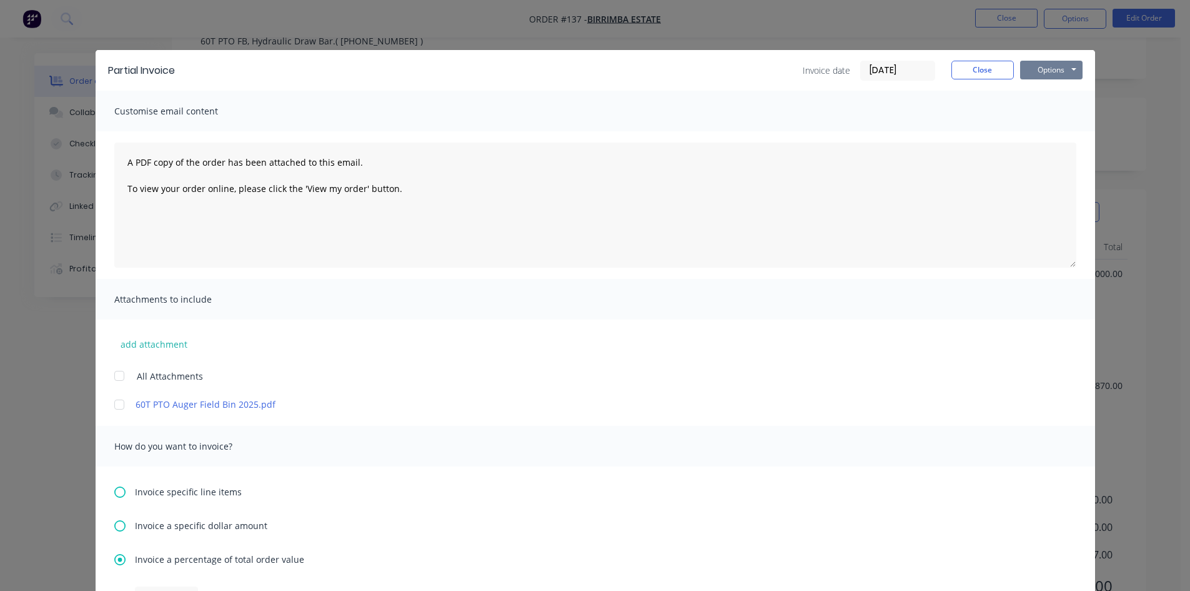
click at [1043, 68] on button "Options" at bounding box center [1051, 70] width 62 height 19
click at [1024, 131] on button "Email" at bounding box center [1060, 133] width 80 height 21
click at [1042, 70] on button "Options" at bounding box center [1051, 70] width 62 height 19
click at [1025, 131] on button "Email" at bounding box center [1060, 133] width 80 height 21
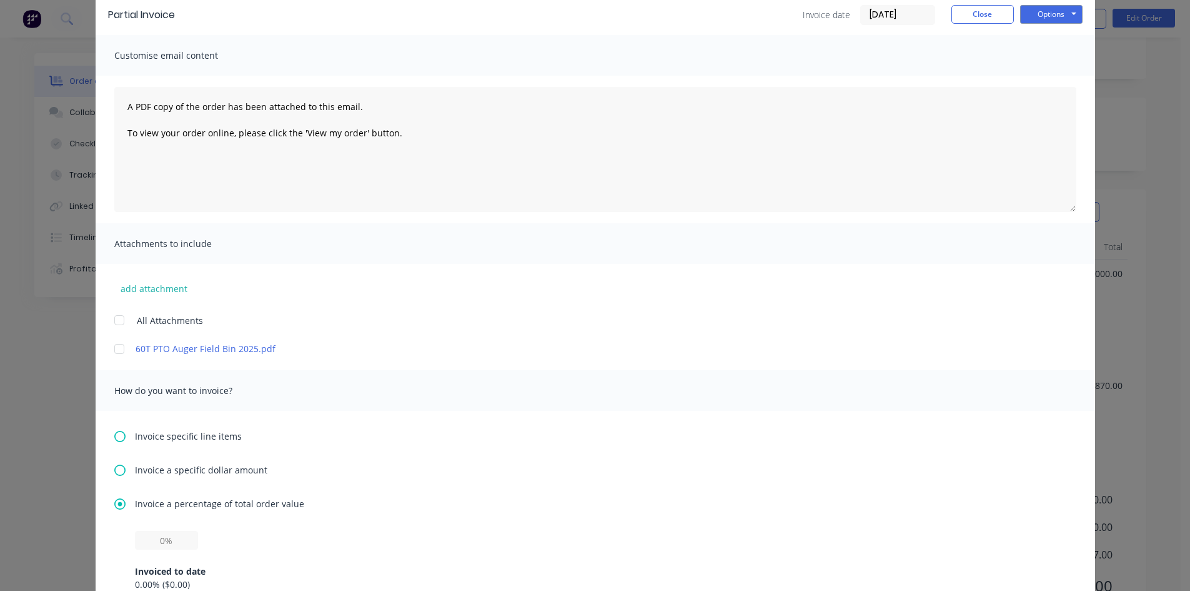
scroll to position [187, 0]
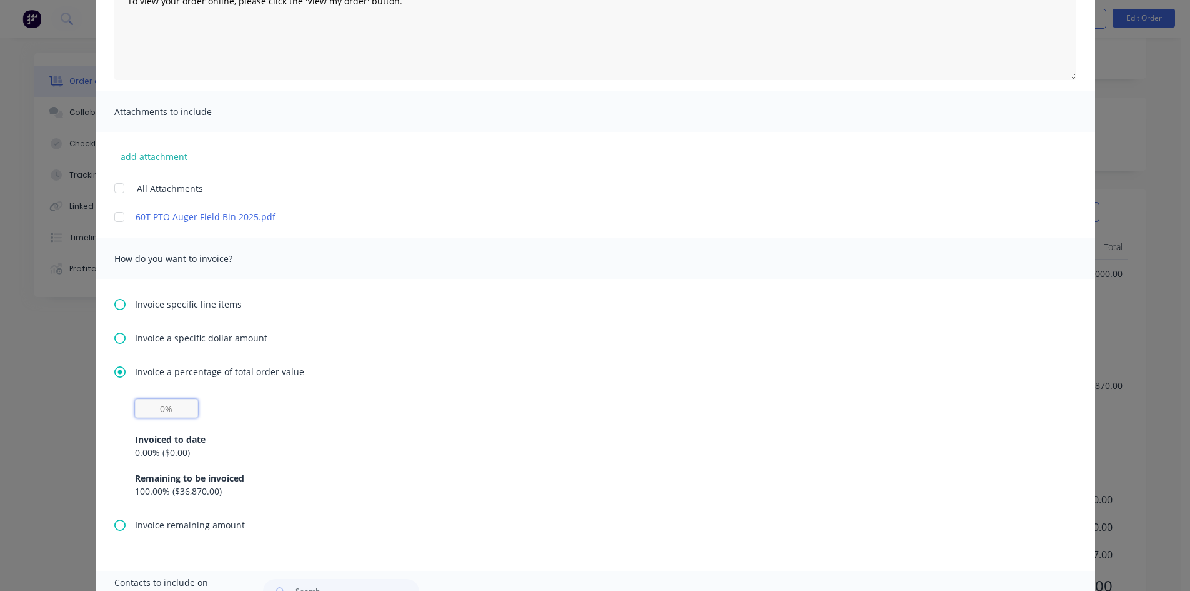
click at [164, 409] on input "text" at bounding box center [166, 408] width 63 height 19
type input "30%"
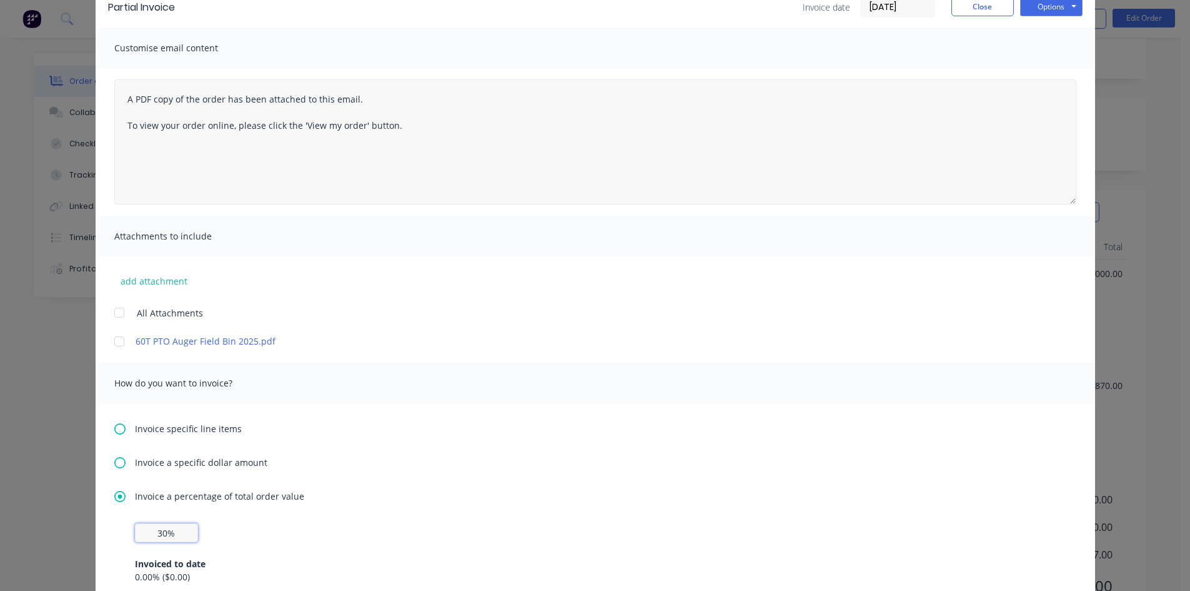
scroll to position [62, 0]
click at [1055, 10] on button "Options" at bounding box center [1051, 7] width 62 height 19
click at [1039, 72] on button "Email" at bounding box center [1060, 71] width 80 height 21
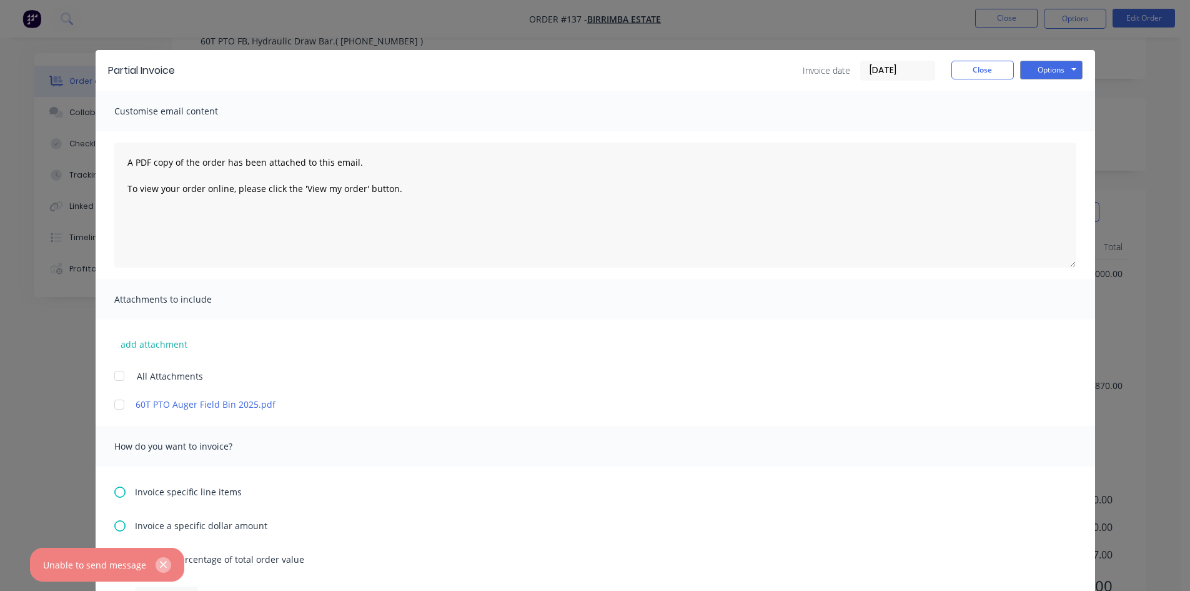
click at [163, 567] on icon "button" at bounding box center [163, 564] width 7 height 7
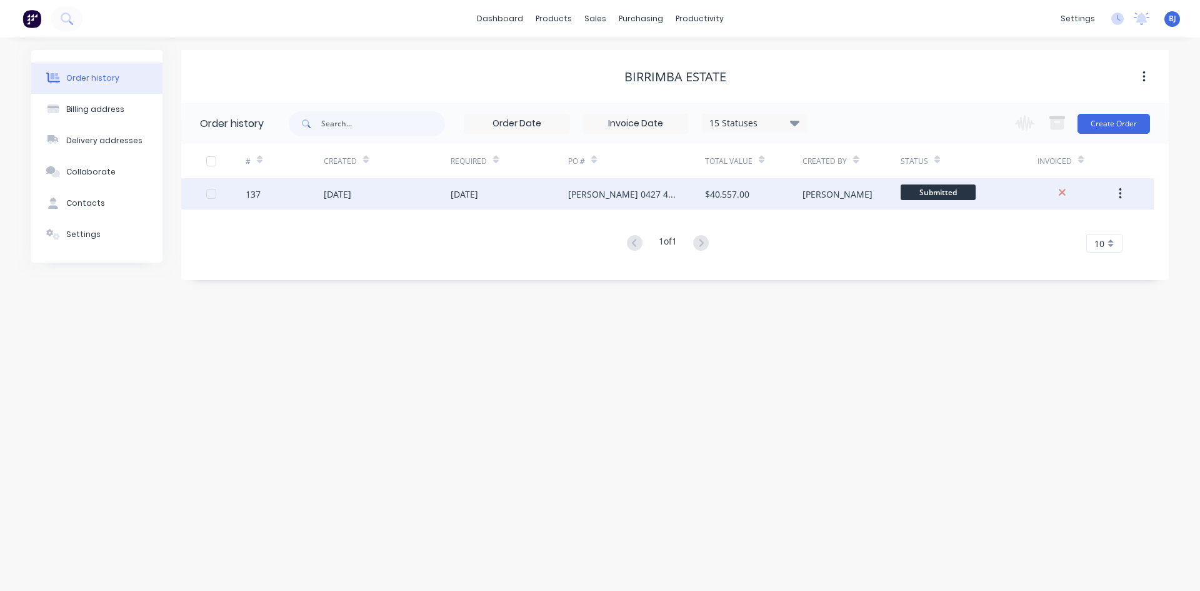
click at [456, 193] on div "01 Sep 2025" at bounding box center [464, 193] width 27 height 13
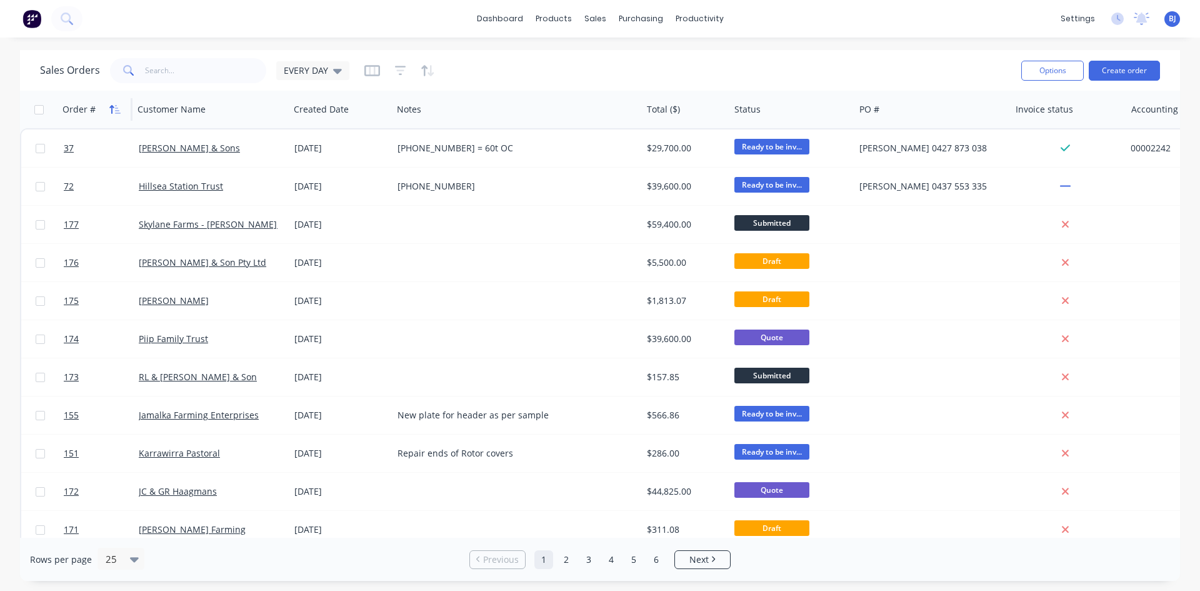
click at [116, 109] on icon "button" at bounding box center [114, 109] width 11 height 10
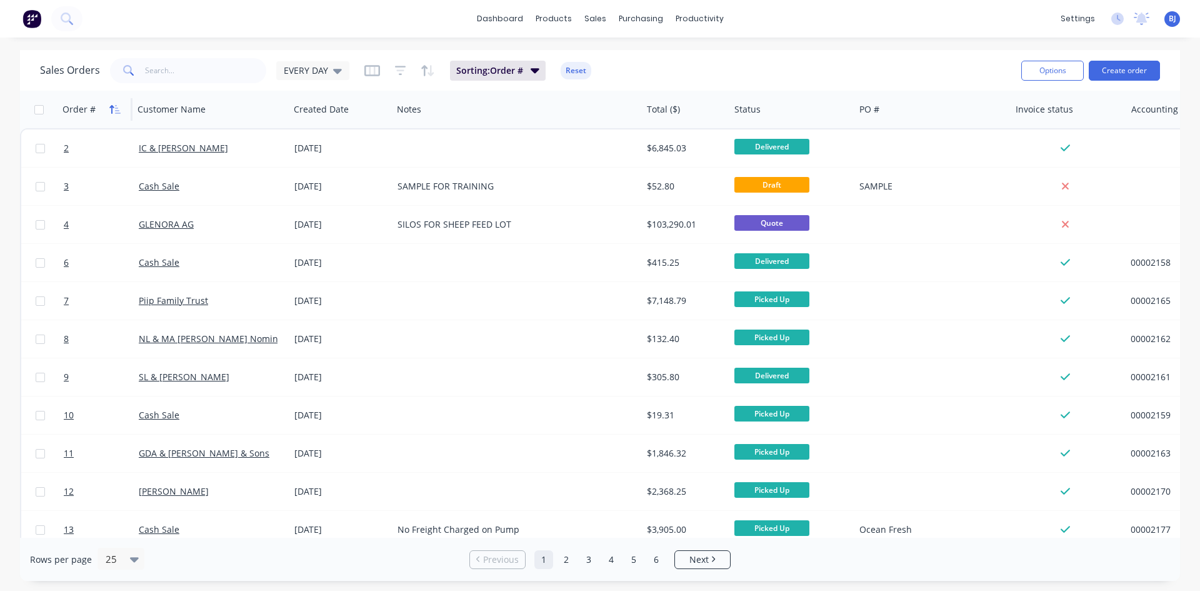
click at [116, 109] on icon "button" at bounding box center [114, 109] width 11 height 10
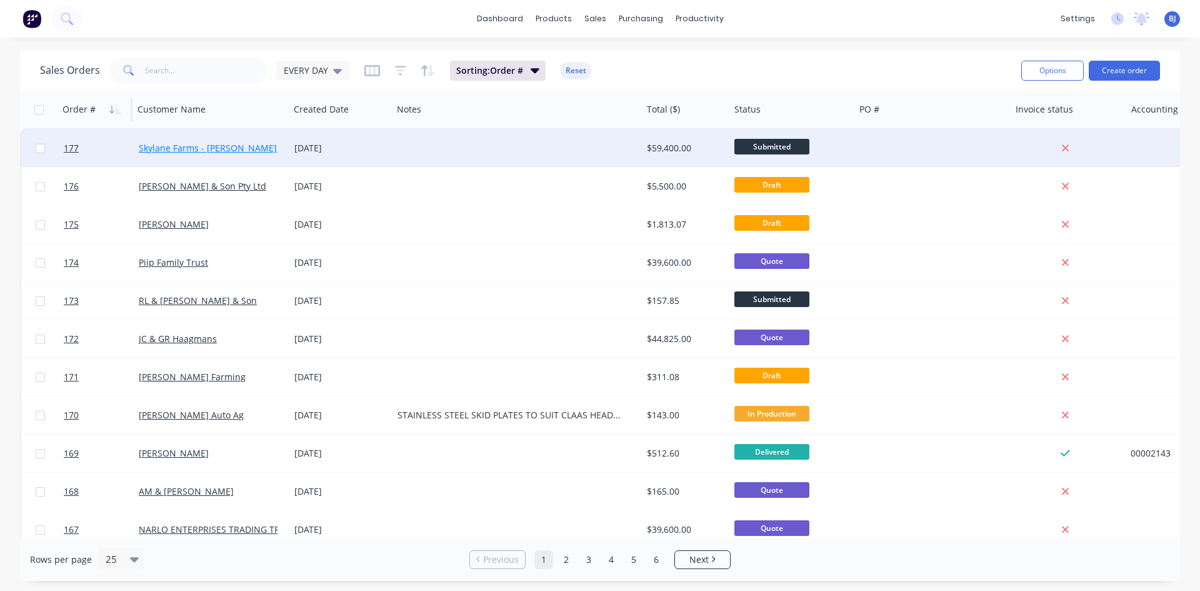
click at [150, 145] on link "Skylane Farms - Nigel McNamara Pty Ltd" at bounding box center [223, 148] width 169 height 12
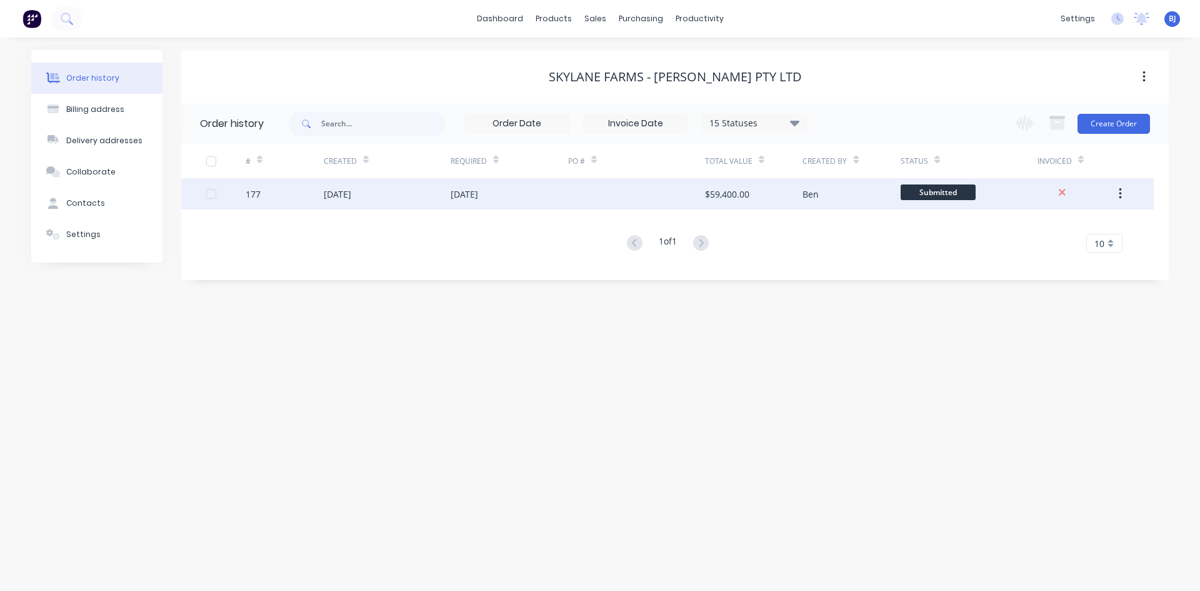
click at [478, 192] on div "23 Sep 2025" at bounding box center [464, 193] width 27 height 13
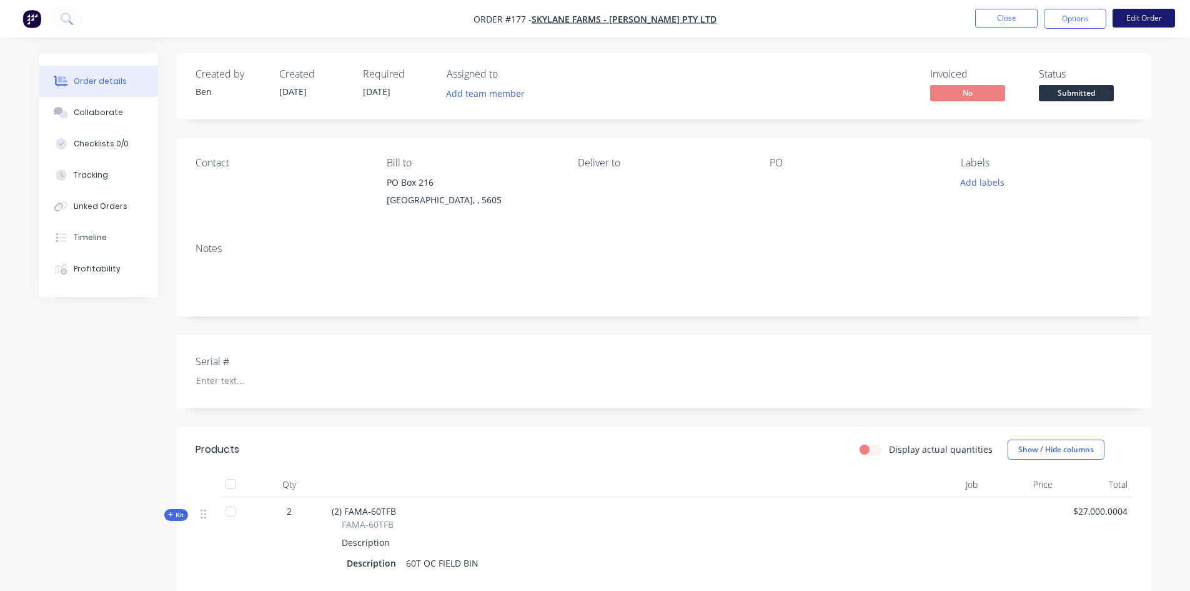
click at [1137, 16] on button "Edit Order" at bounding box center [1144, 18] width 62 height 19
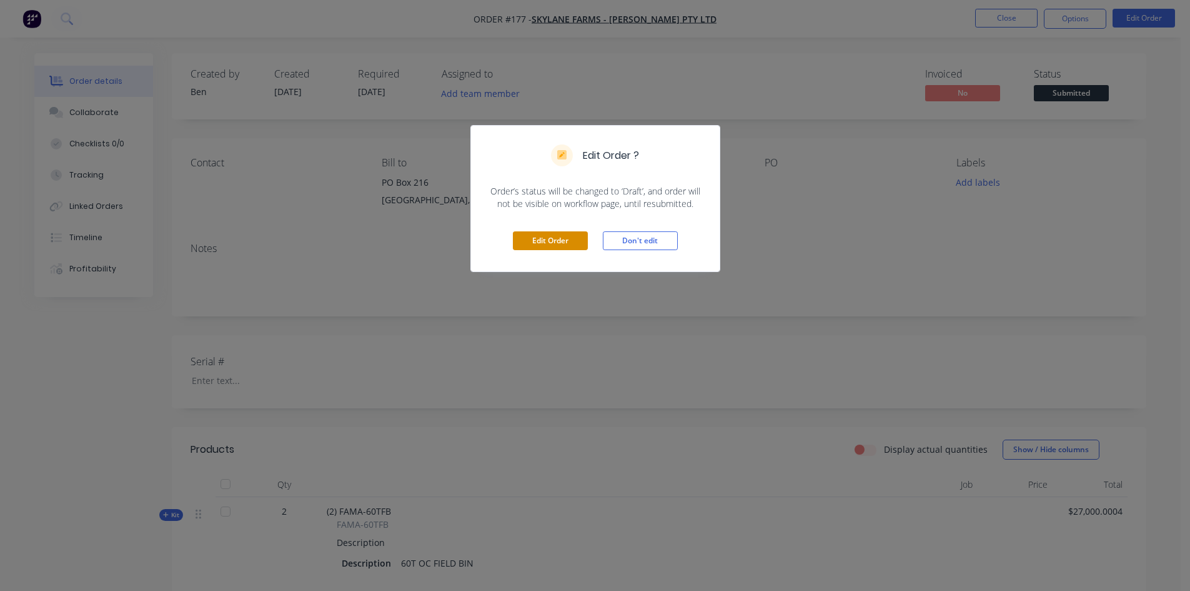
click at [551, 236] on button "Edit Order" at bounding box center [550, 240] width 75 height 19
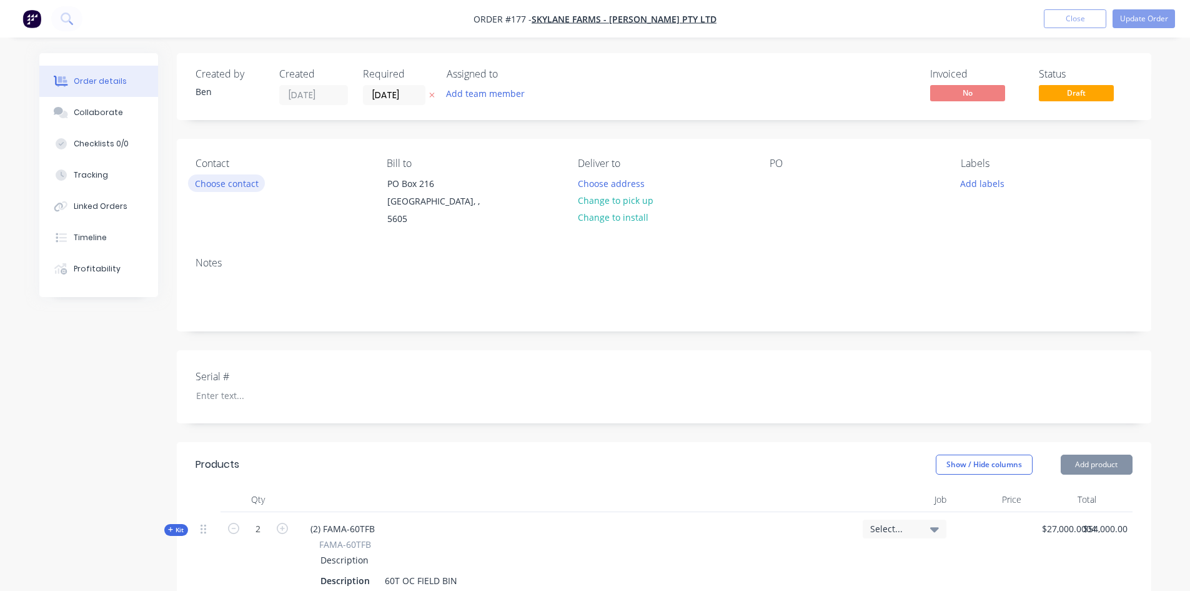
click at [242, 185] on button "Choose contact" at bounding box center [226, 182] width 77 height 17
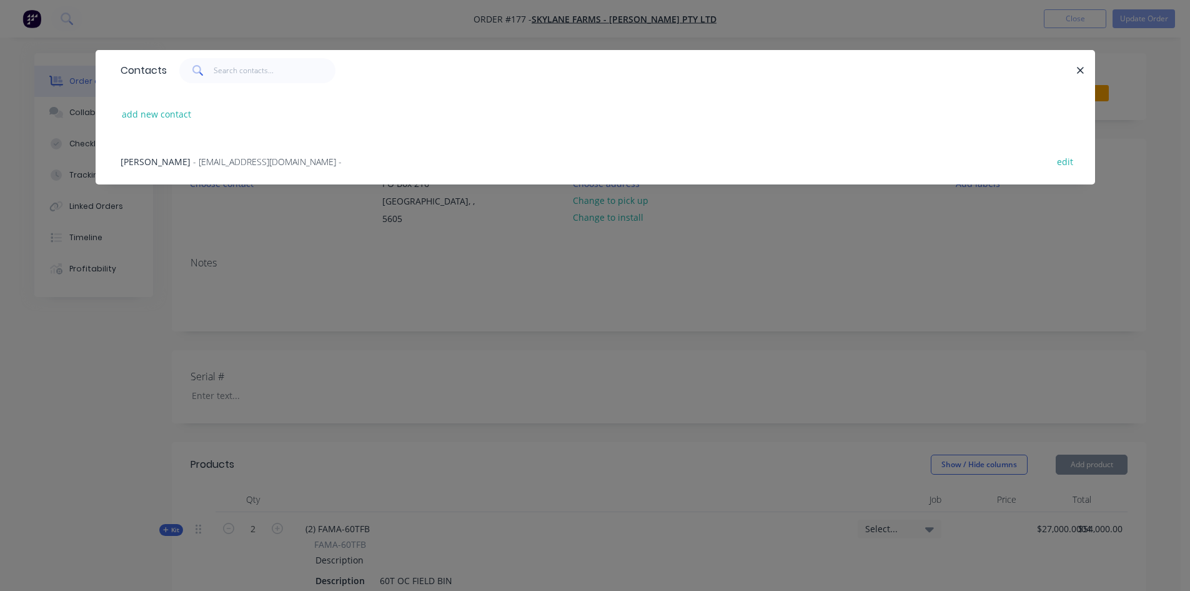
click at [227, 162] on span "- skylane9@bigpond.com -" at bounding box center [267, 162] width 149 height 12
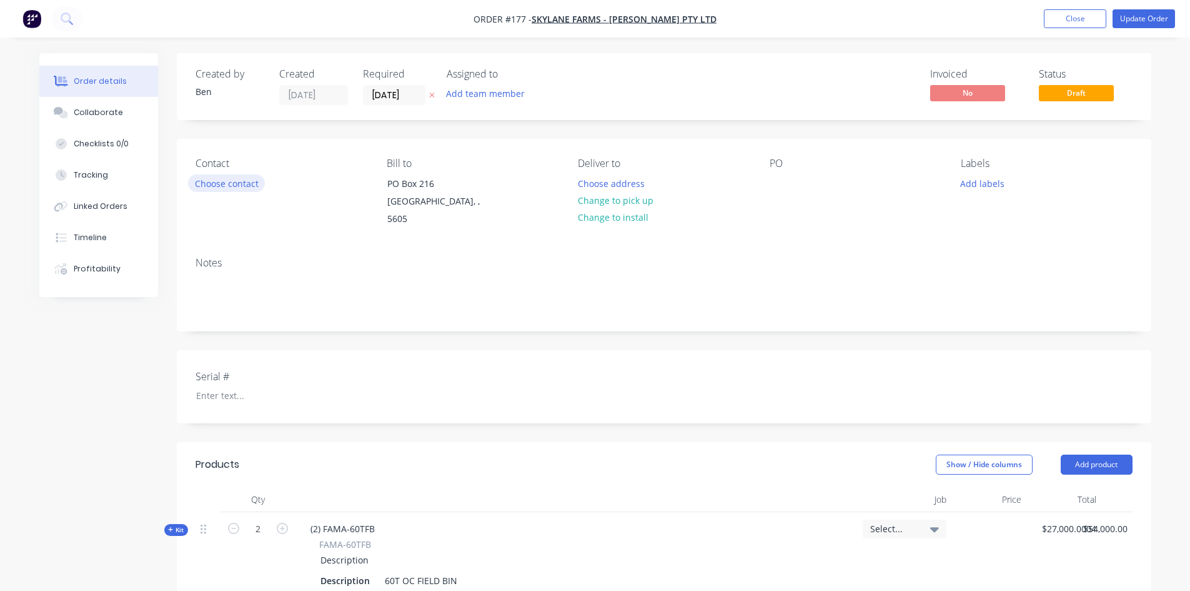
click at [242, 180] on button "Choose contact" at bounding box center [226, 182] width 77 height 17
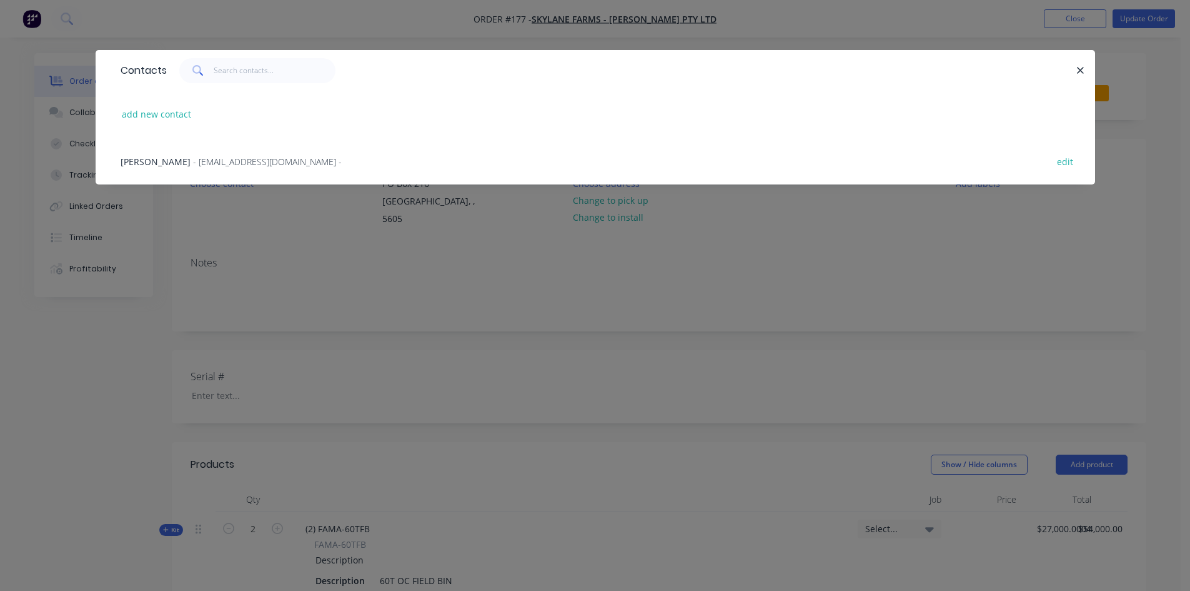
click at [219, 161] on span "- skylane9@bigpond.com -" at bounding box center [267, 162] width 149 height 12
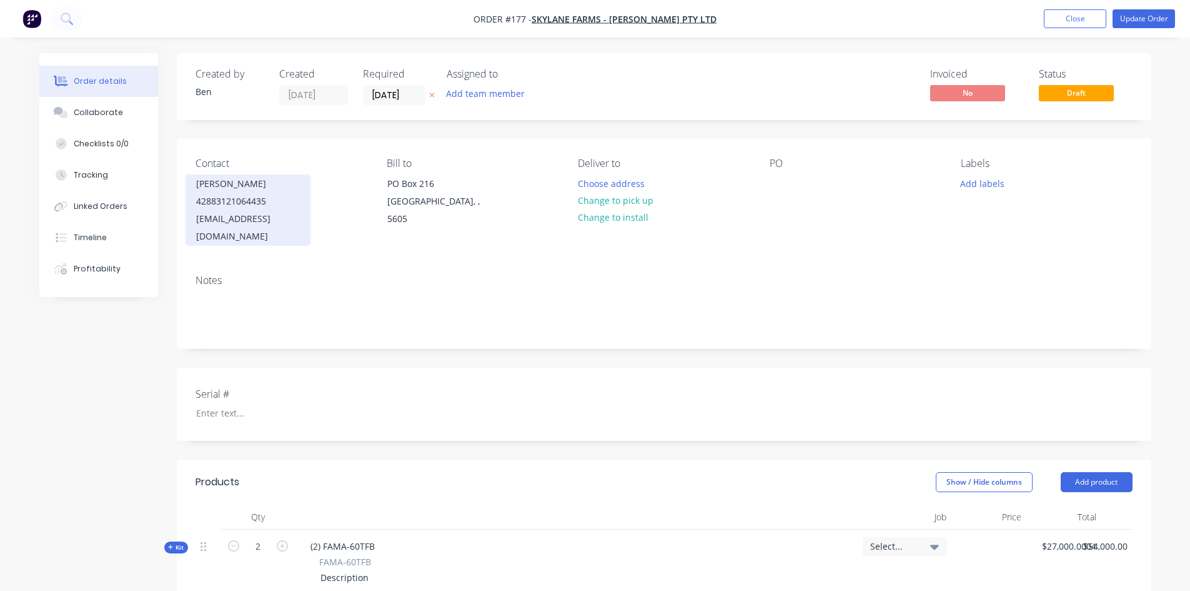
click at [210, 199] on div "42883121064435" at bounding box center [248, 200] width 104 height 17
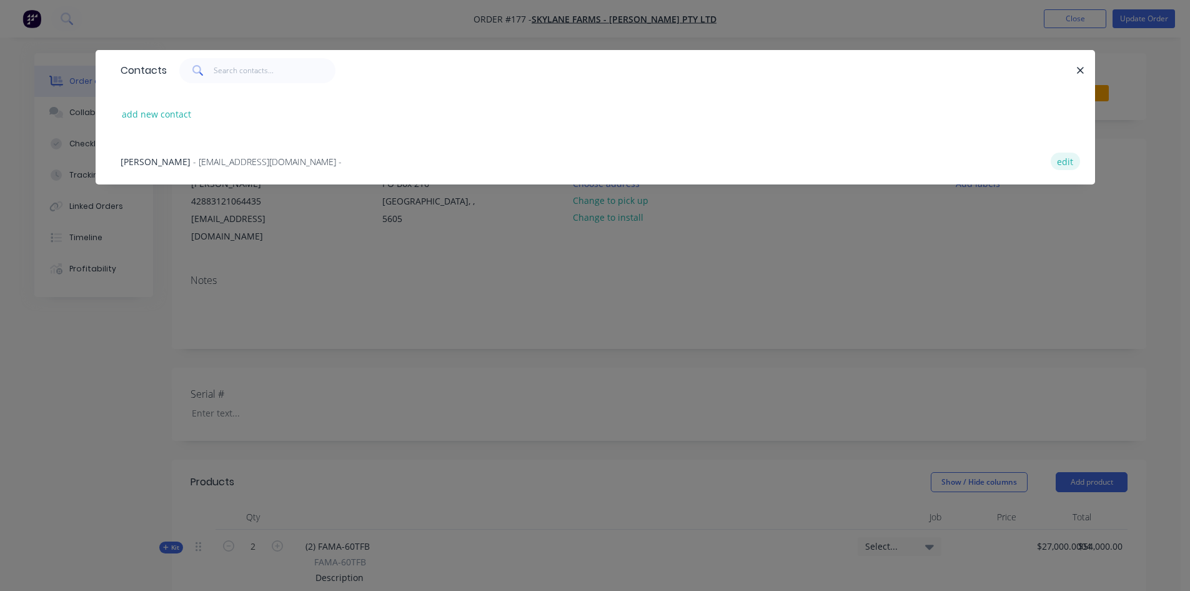
click at [1062, 161] on button "edit" at bounding box center [1065, 160] width 29 height 17
select select "AU"
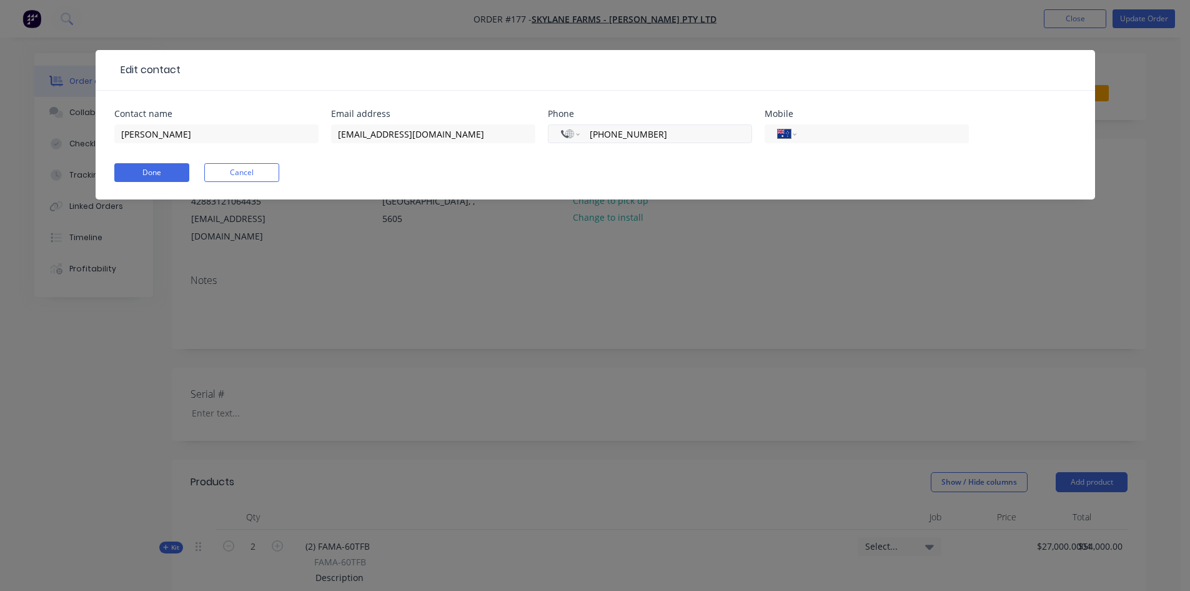
click at [679, 132] on input "+61 42883121064435" at bounding box center [664, 134] width 150 height 14
type input "+61 4288312106"
select select "AU"
type input "0"
click at [812, 135] on input "tel" at bounding box center [880, 134] width 150 height 14
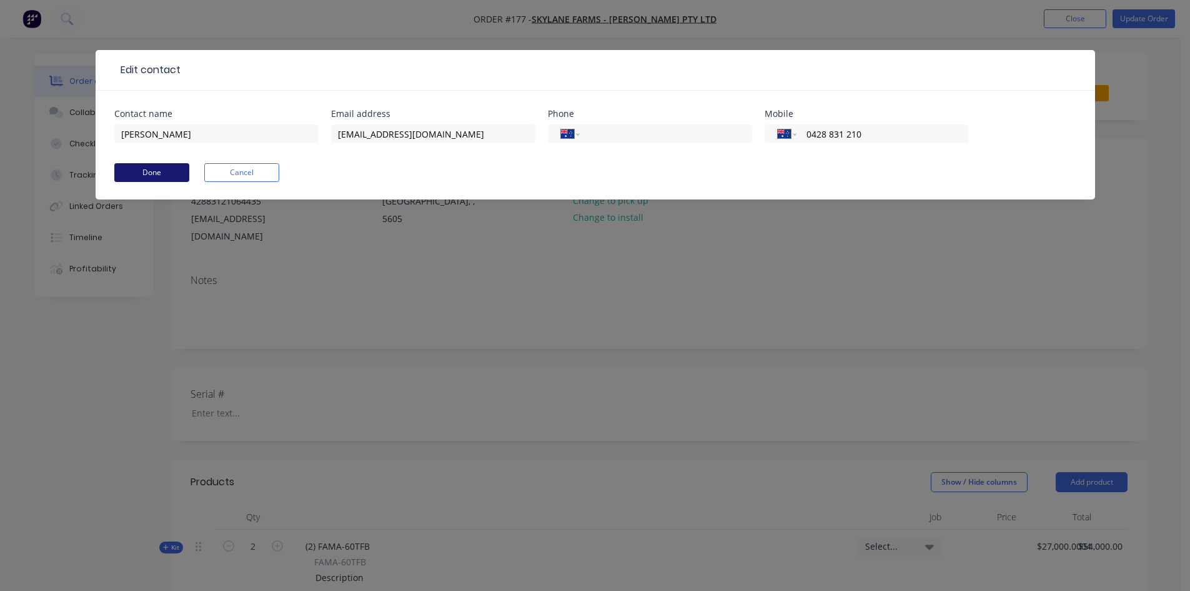
type input "0428 831 210"
click at [149, 175] on button "Done" at bounding box center [151, 172] width 75 height 19
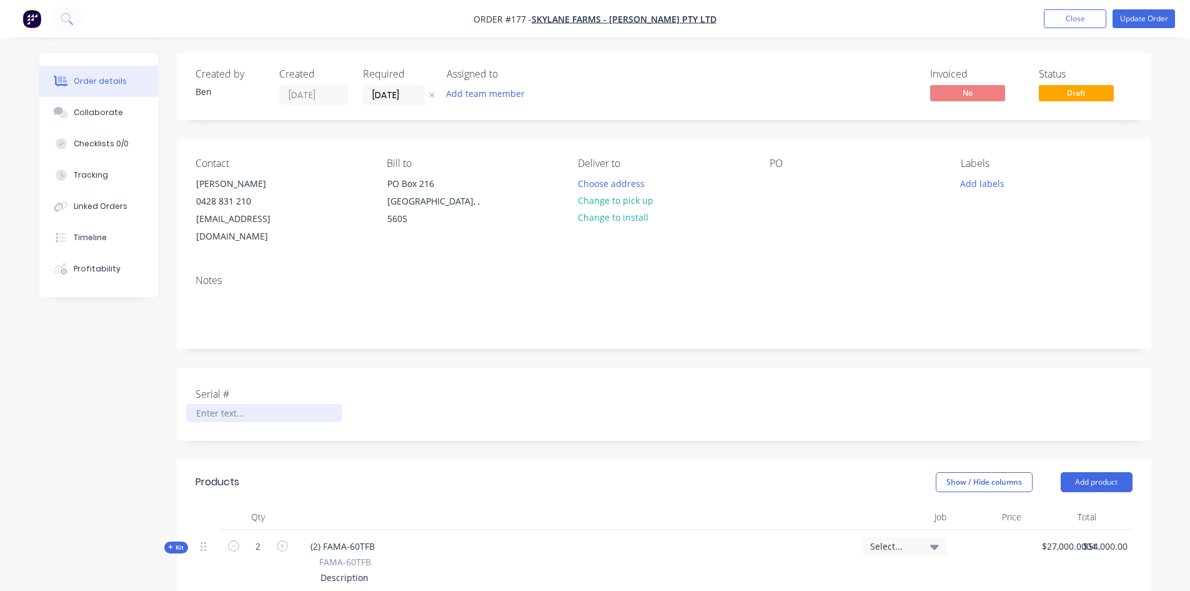
click at [196, 404] on div at bounding box center [264, 413] width 156 height 18
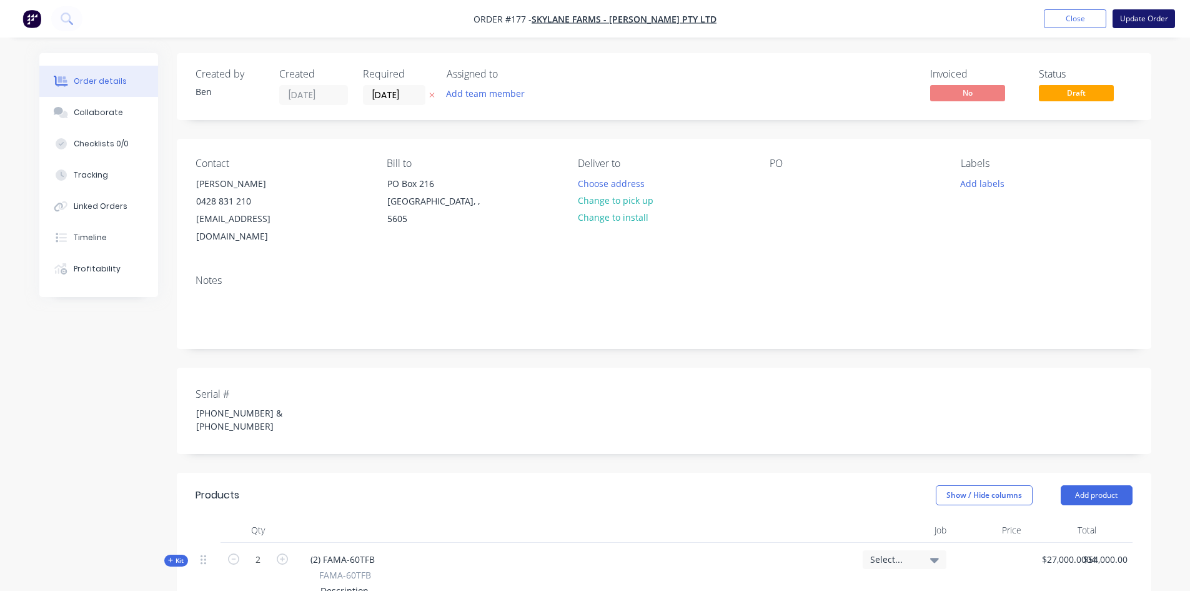
click at [1139, 20] on button "Update Order" at bounding box center [1144, 18] width 62 height 19
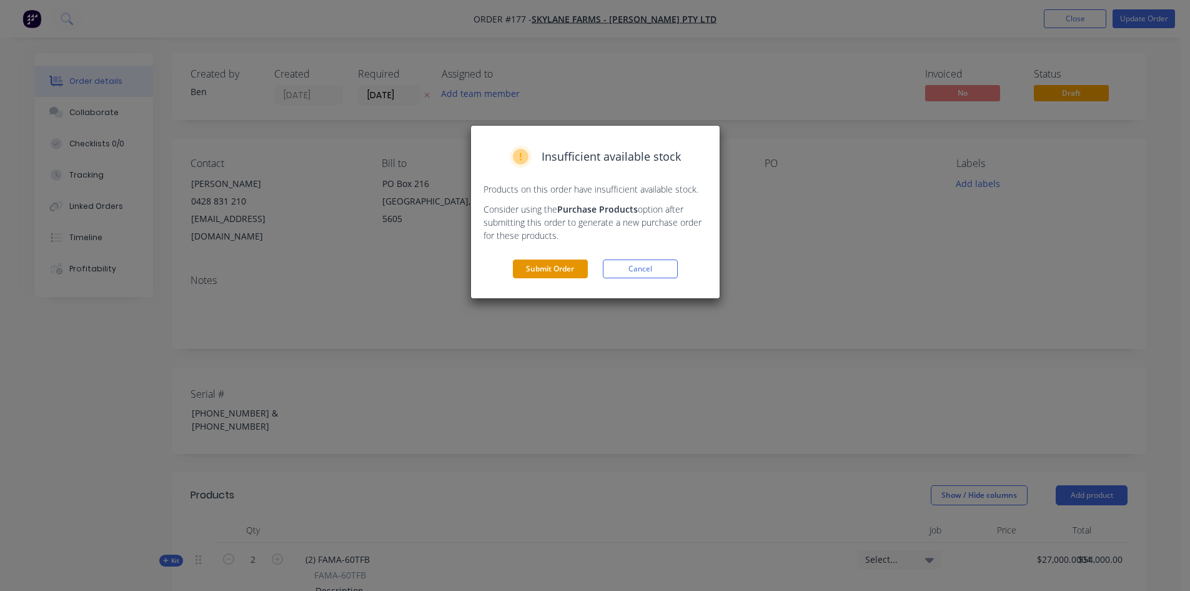
click at [541, 271] on button "Submit Order" at bounding box center [550, 268] width 75 height 19
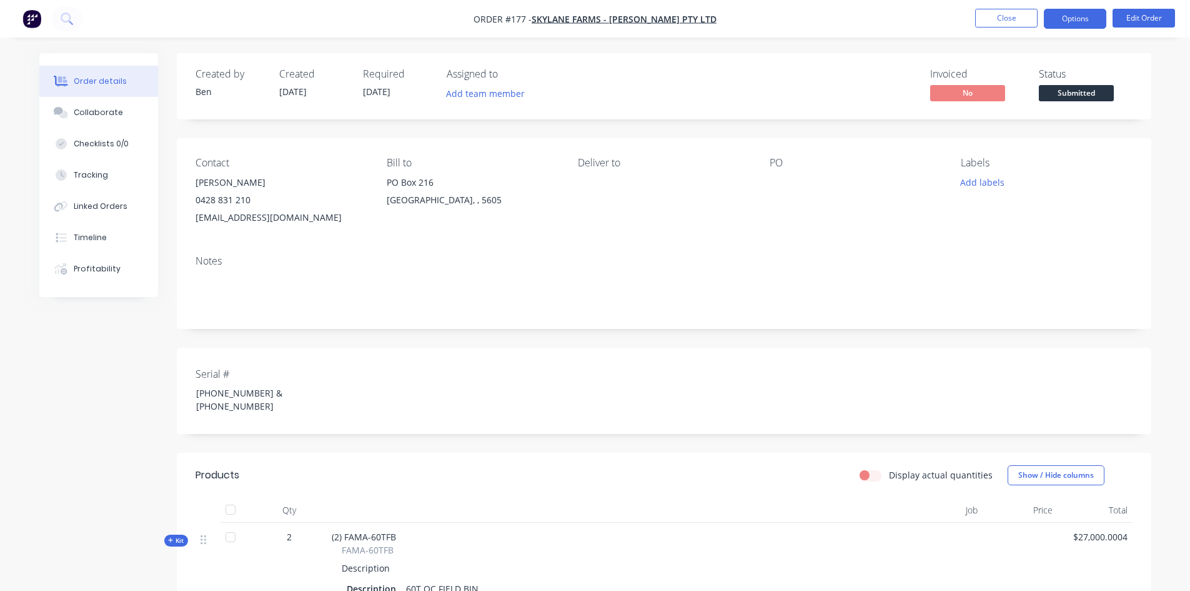
click at [1088, 22] on button "Options" at bounding box center [1075, 19] width 62 height 20
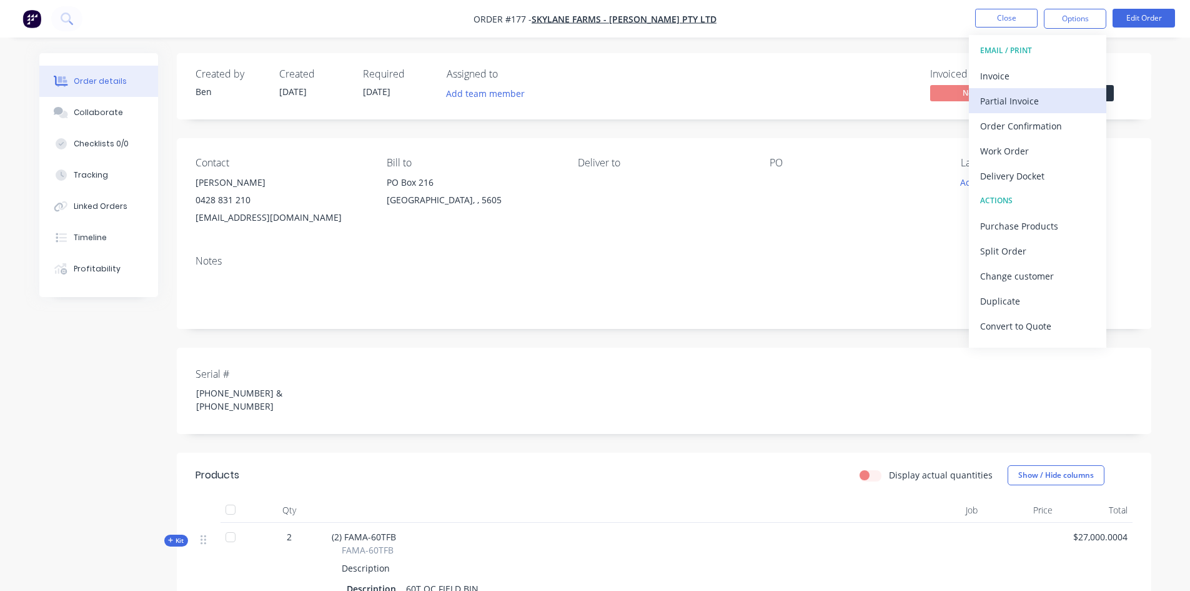
click at [1027, 96] on div "Partial Invoice" at bounding box center [1037, 101] width 115 height 18
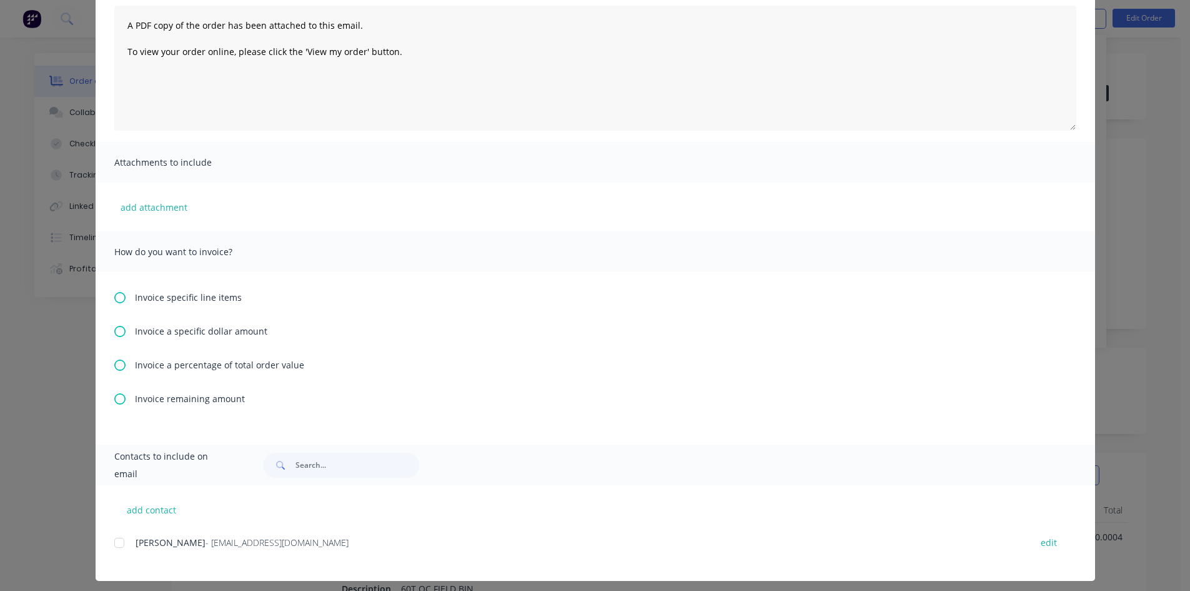
scroll to position [144, 0]
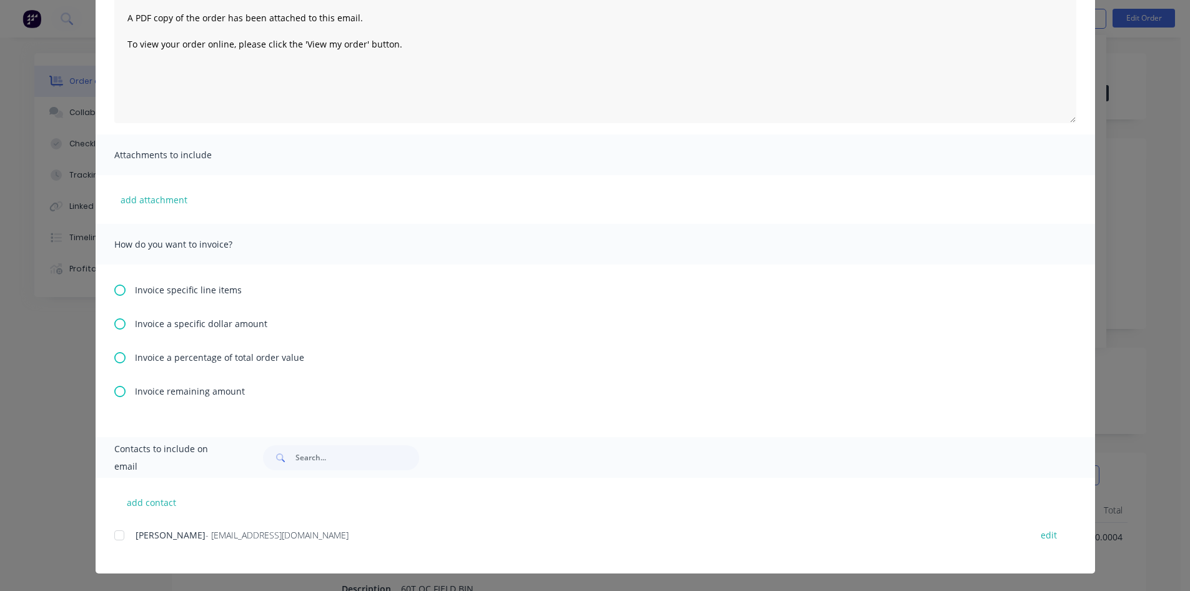
click at [115, 357] on icon at bounding box center [119, 357] width 11 height 11
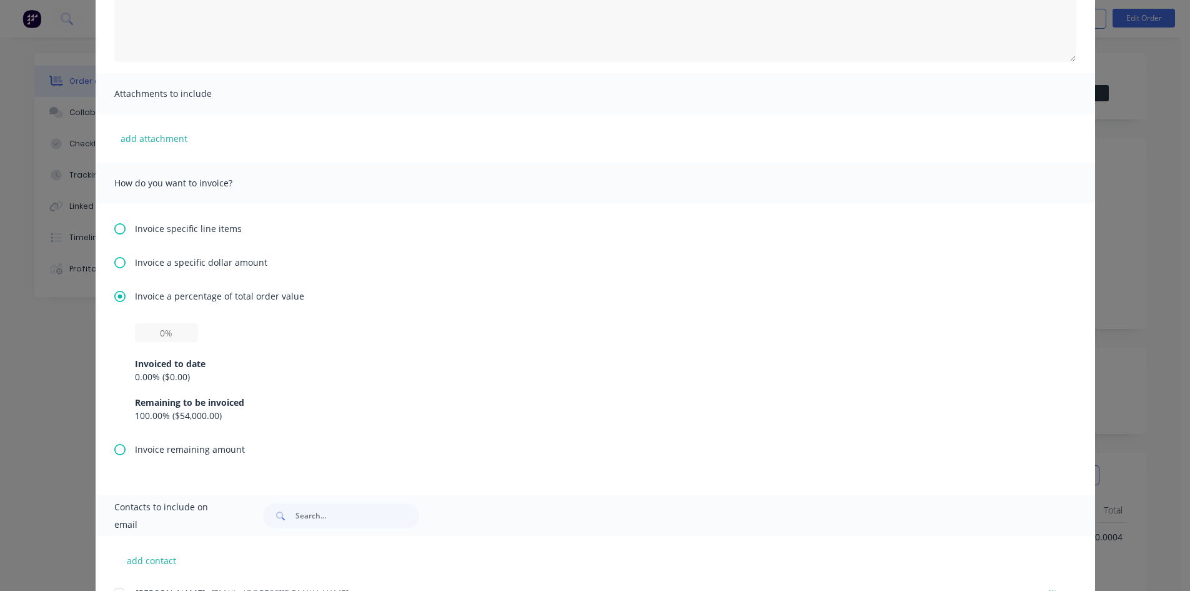
scroll to position [250, 0]
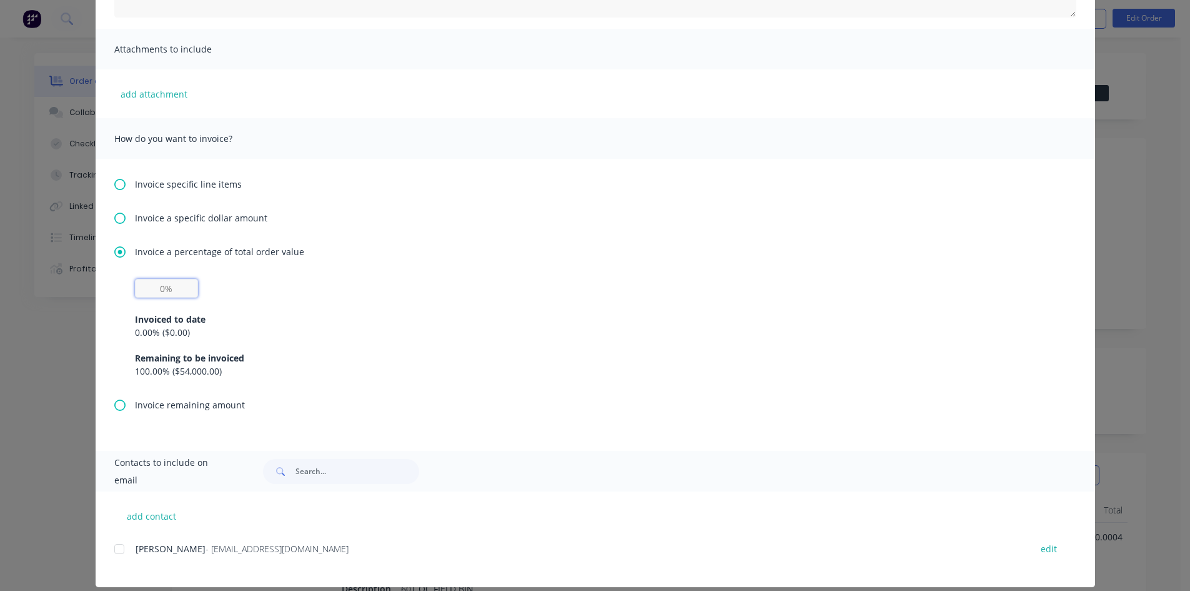
click at [173, 294] on input "text" at bounding box center [166, 288] width 63 height 19
type input "30%"
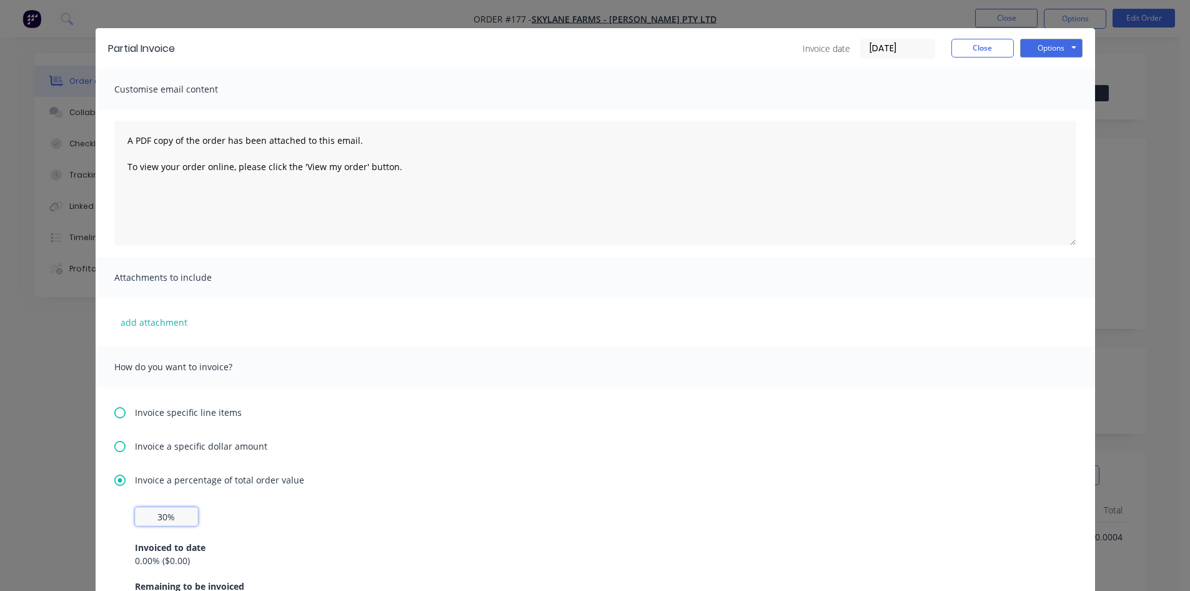
scroll to position [14, 0]
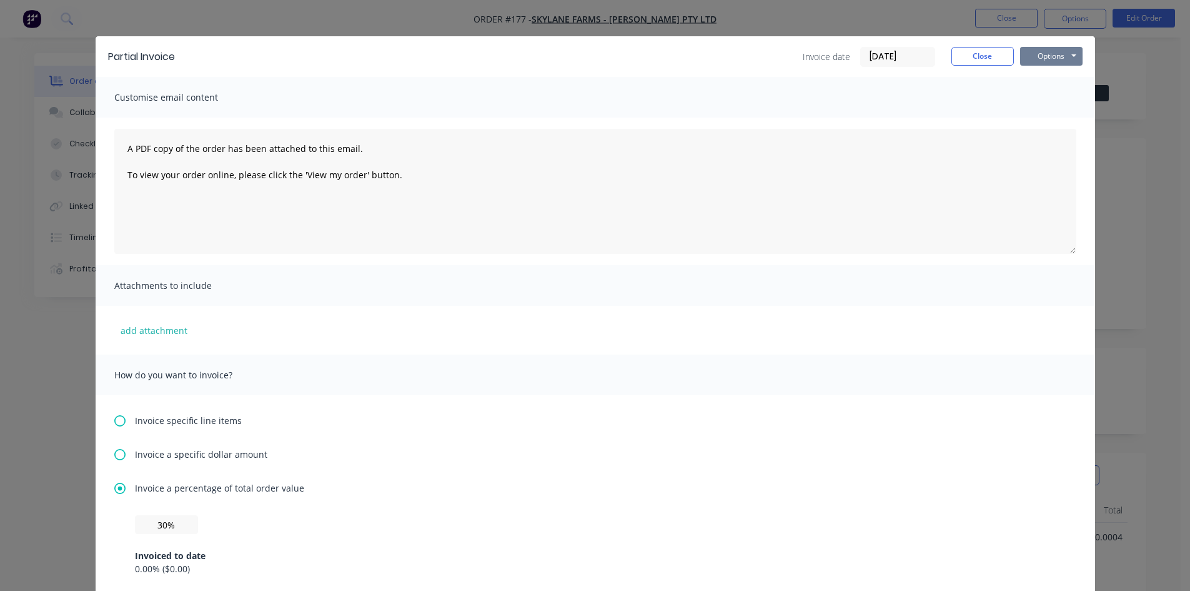
click at [1037, 56] on button "Options" at bounding box center [1051, 56] width 62 height 19
click at [1035, 74] on button "Preview" at bounding box center [1060, 78] width 80 height 21
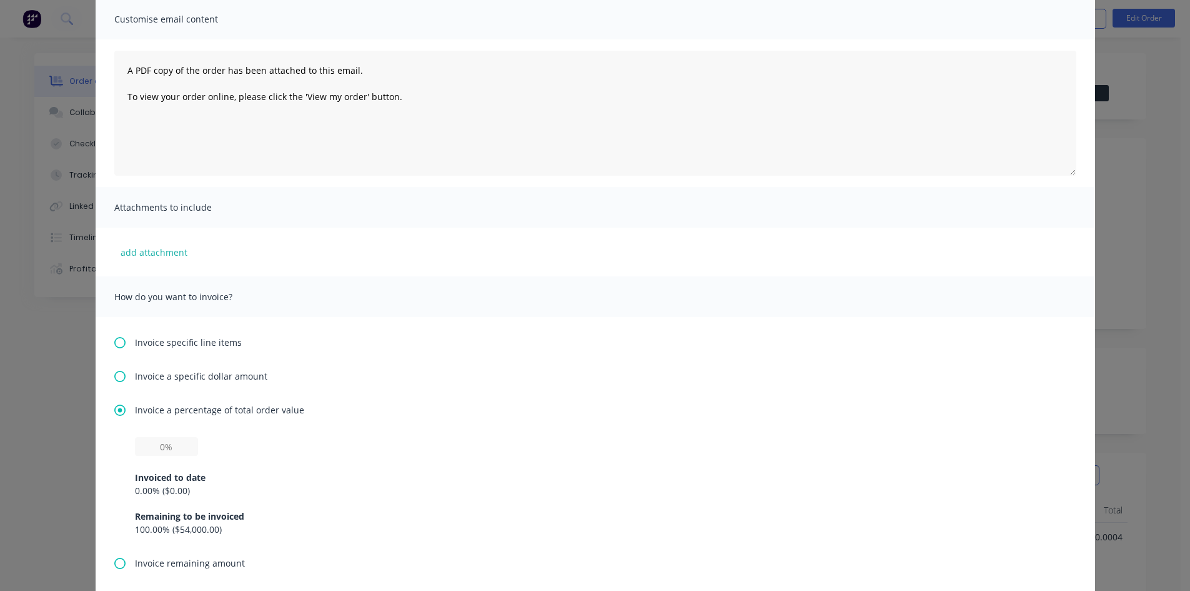
scroll to position [250, 0]
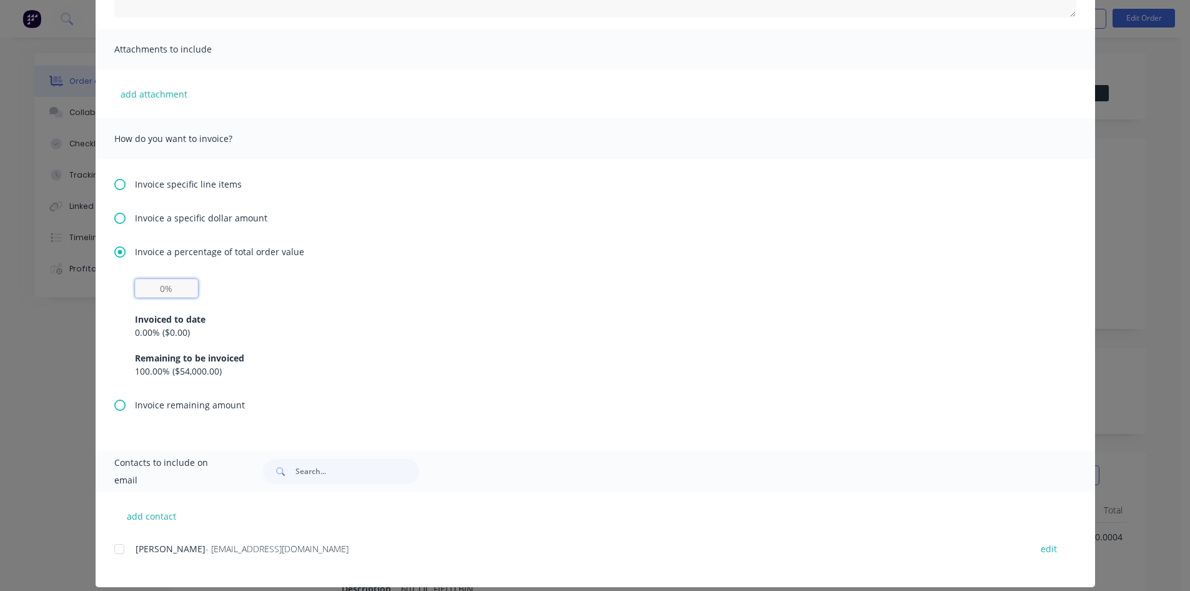
click at [173, 292] on input "text" at bounding box center [166, 288] width 63 height 19
type input "30%"
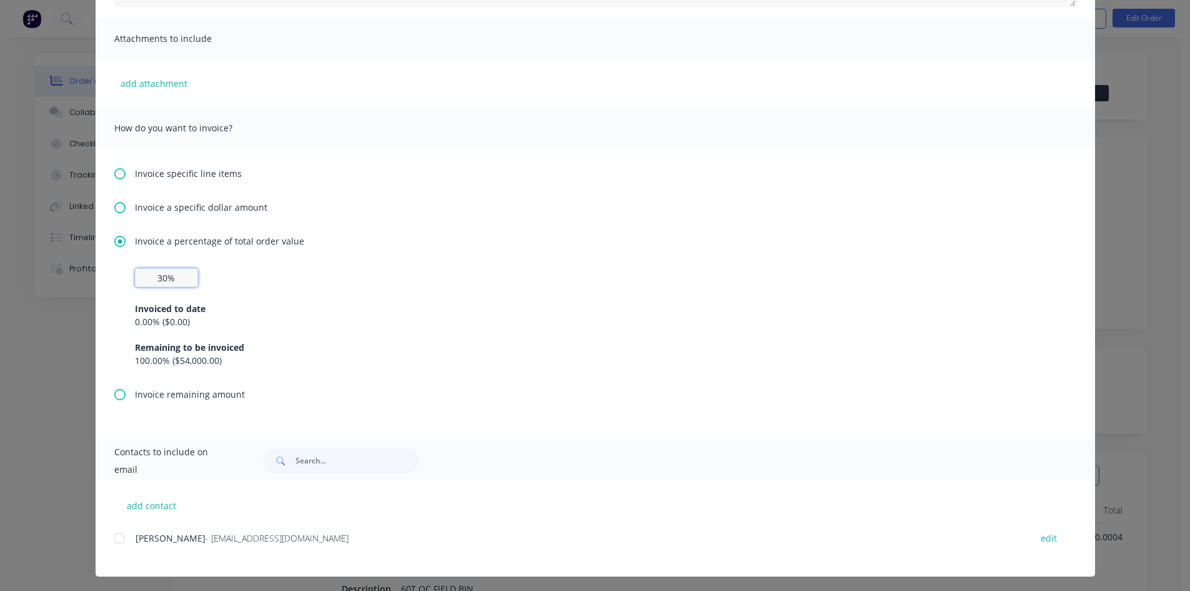
scroll to position [264, 0]
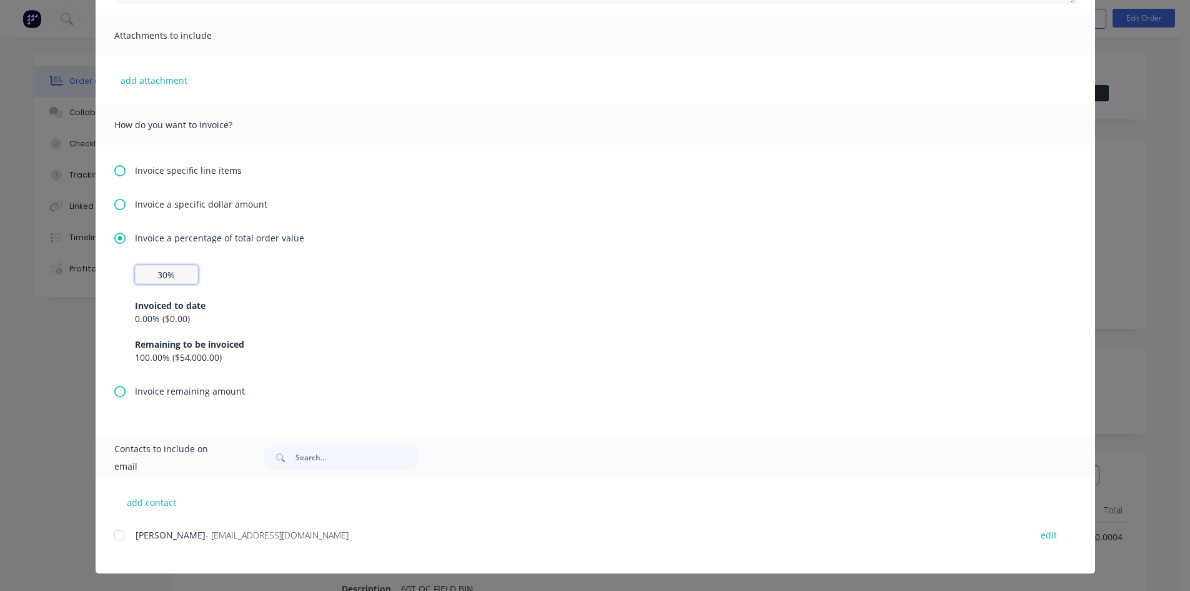
click at [115, 536] on div at bounding box center [119, 534] width 25 height 25
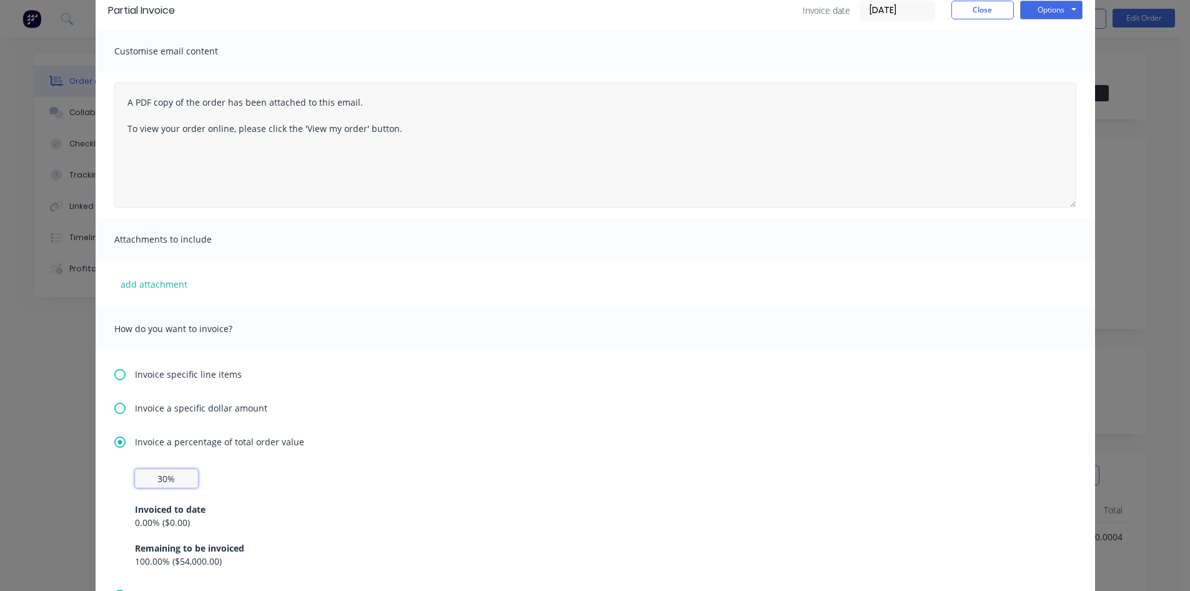
scroll to position [0, 0]
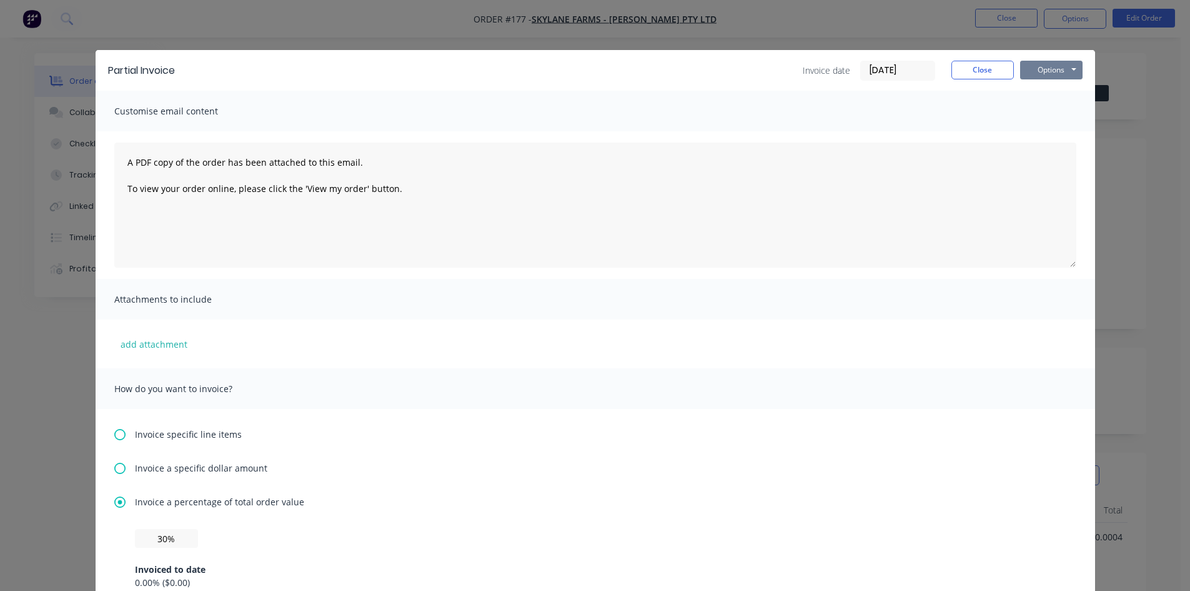
click at [1042, 73] on button "Options" at bounding box center [1051, 70] width 62 height 19
click at [1041, 132] on button "Email" at bounding box center [1060, 133] width 80 height 21
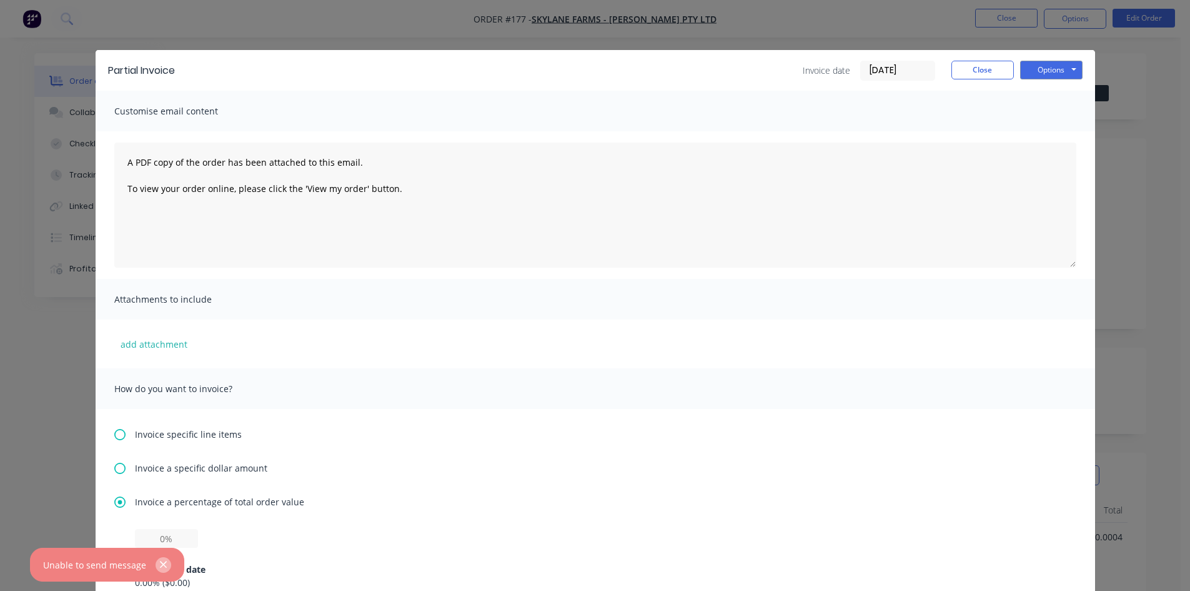
click at [159, 562] on icon "button" at bounding box center [163, 564] width 8 height 11
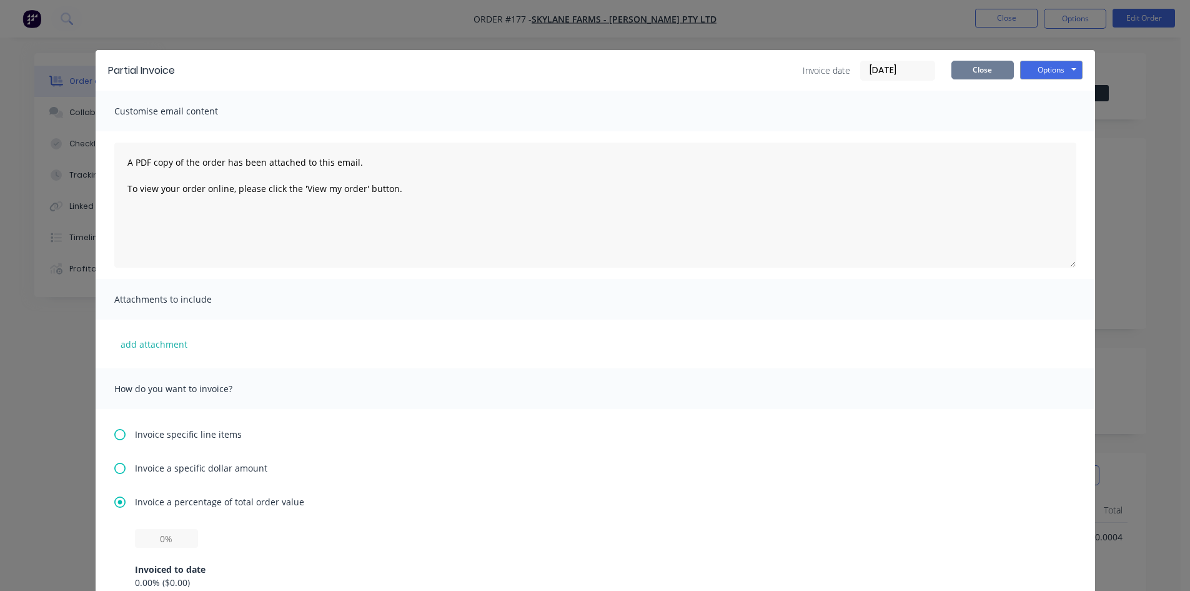
click at [987, 67] on button "Close" at bounding box center [983, 70] width 62 height 19
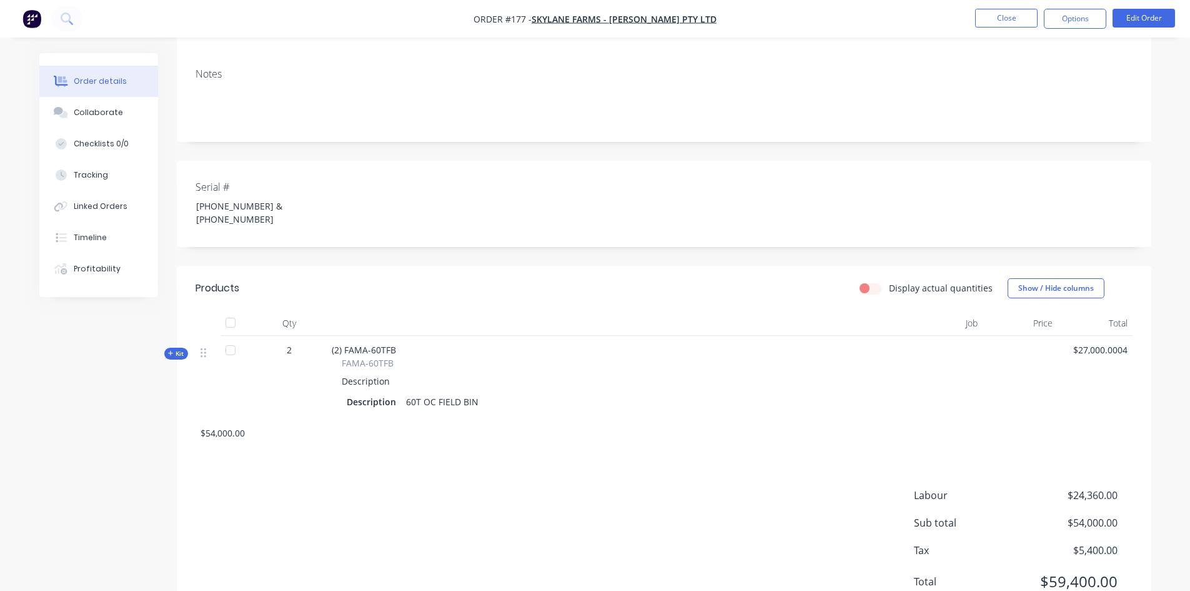
scroll to position [187, 0]
click at [1135, 21] on button "Edit Order" at bounding box center [1144, 18] width 62 height 19
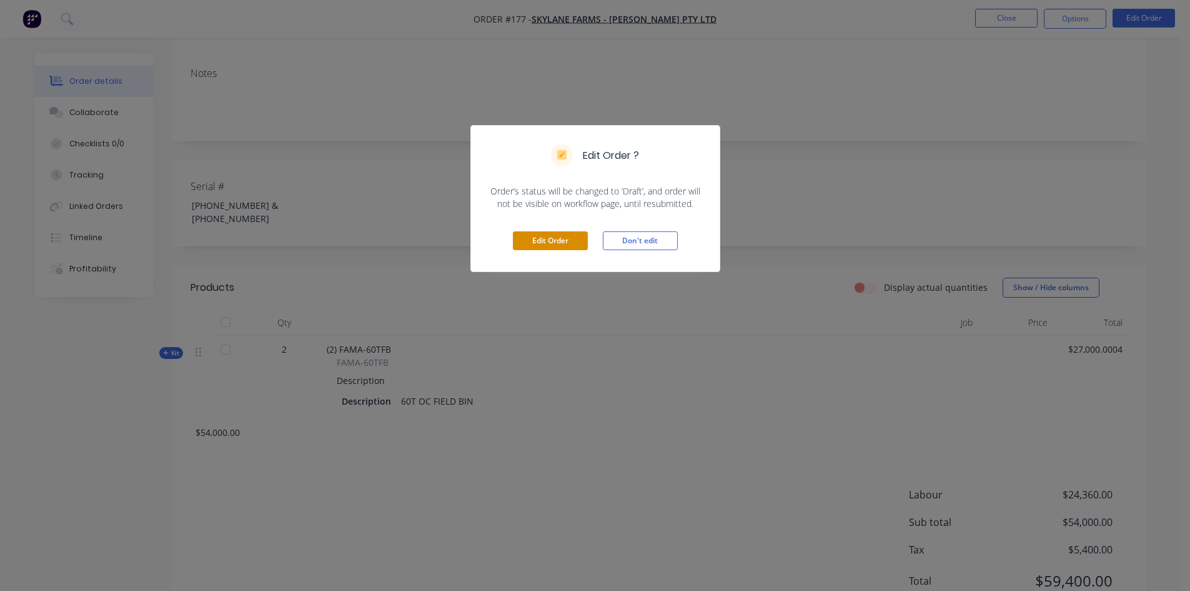
click at [561, 241] on button "Edit Order" at bounding box center [550, 240] width 75 height 19
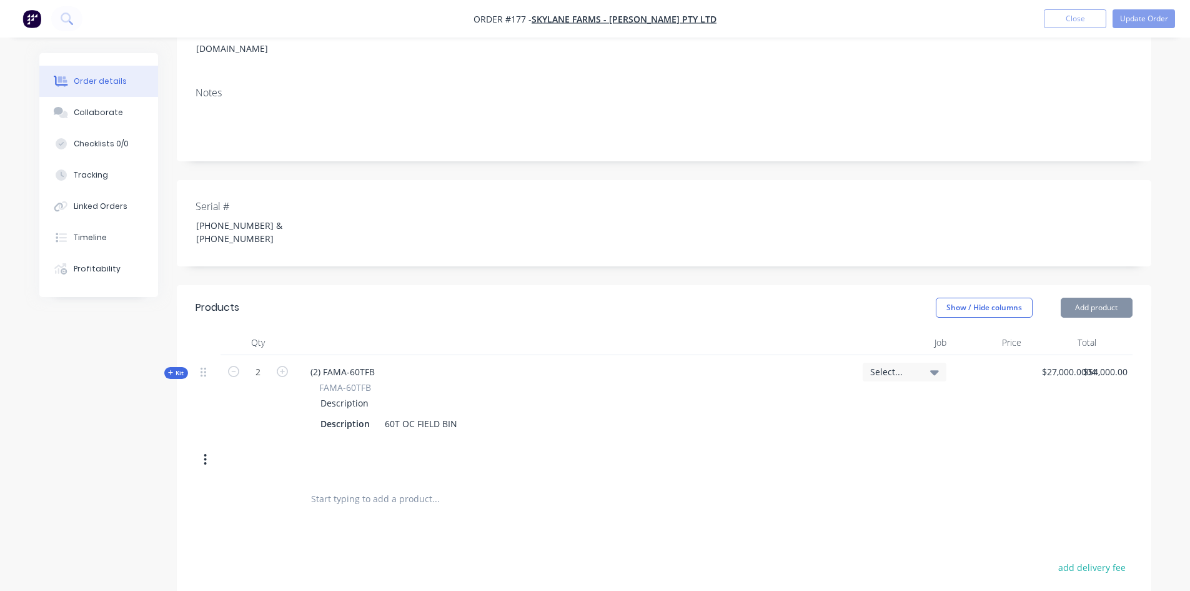
click at [206, 452] on icon "button" at bounding box center [205, 459] width 3 height 14
click at [147, 583] on div "Delete" at bounding box center [161, 592] width 96 height 18
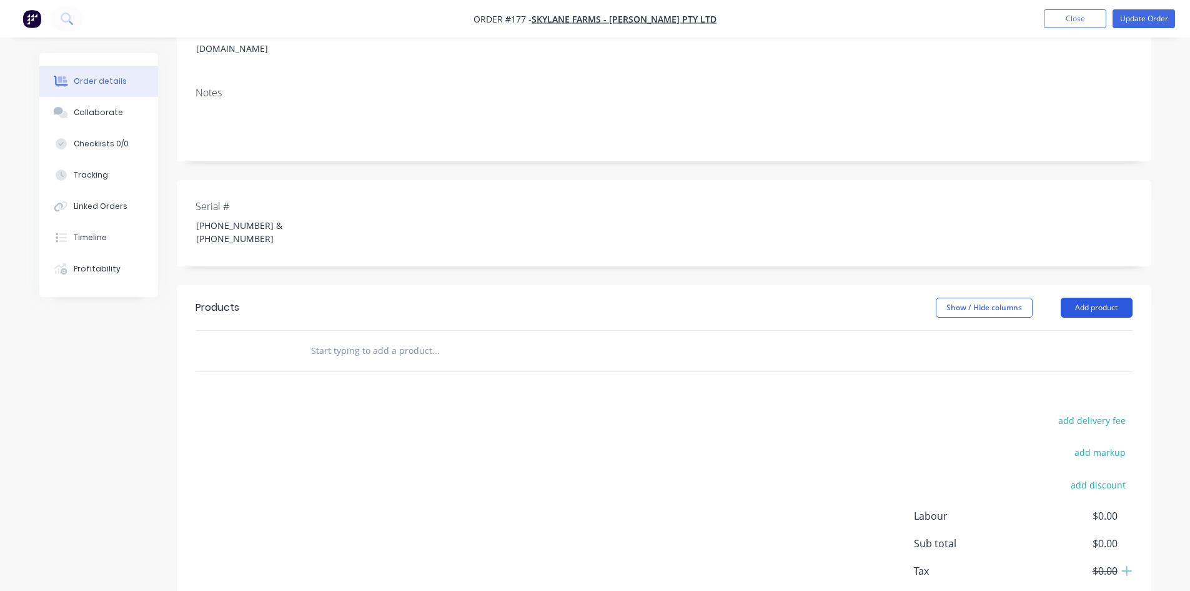
click at [1079, 297] on button "Add product" at bounding box center [1097, 307] width 72 height 20
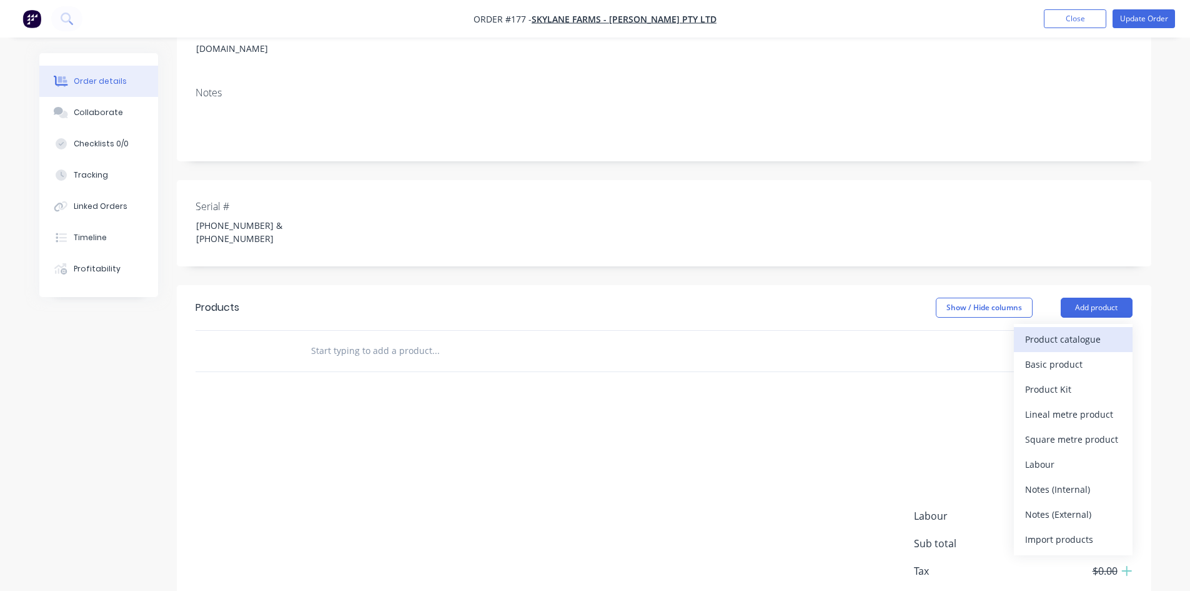
click at [1062, 330] on div "Product catalogue" at bounding box center [1073, 339] width 96 height 18
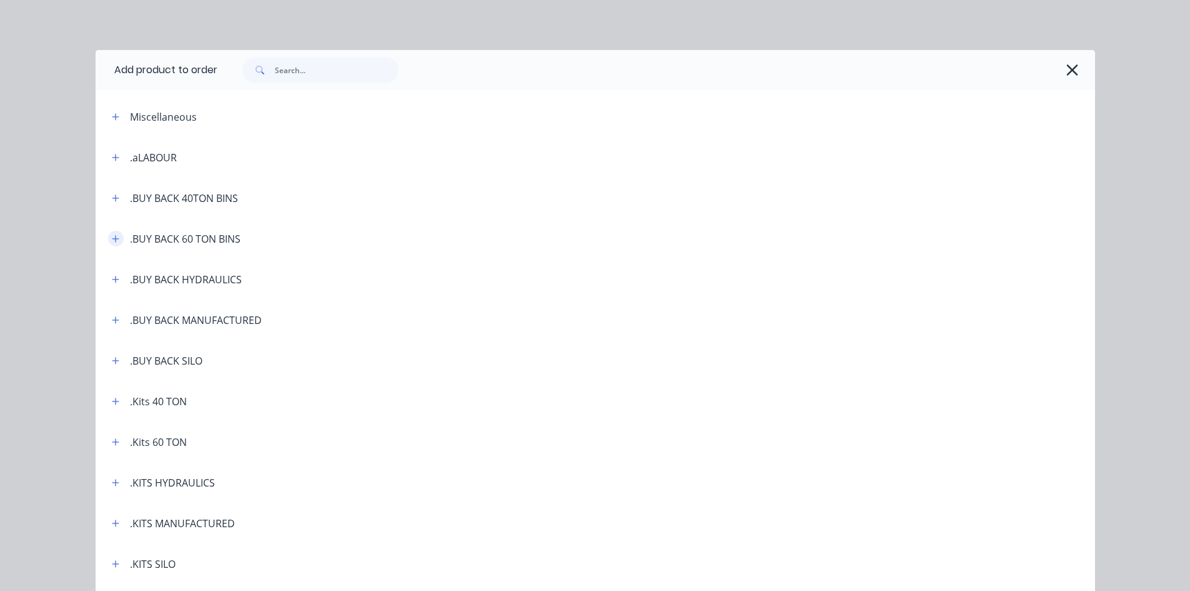
click at [112, 237] on icon "button" at bounding box center [115, 238] width 7 height 9
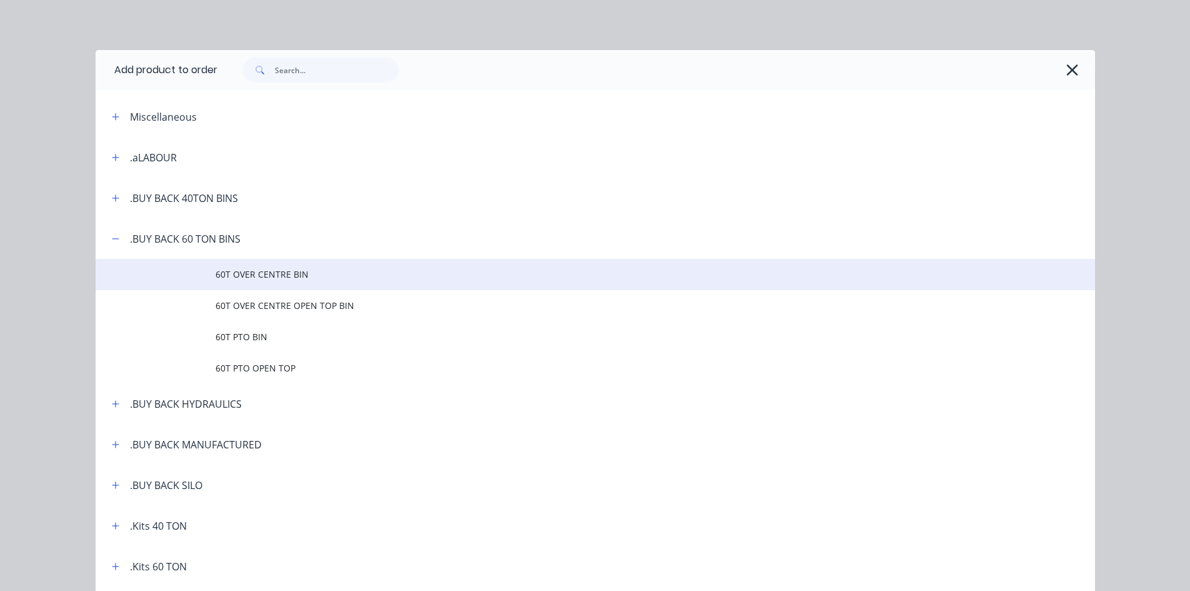
click at [256, 274] on span "60T OVER CENTRE BIN" at bounding box center [568, 273] width 704 height 13
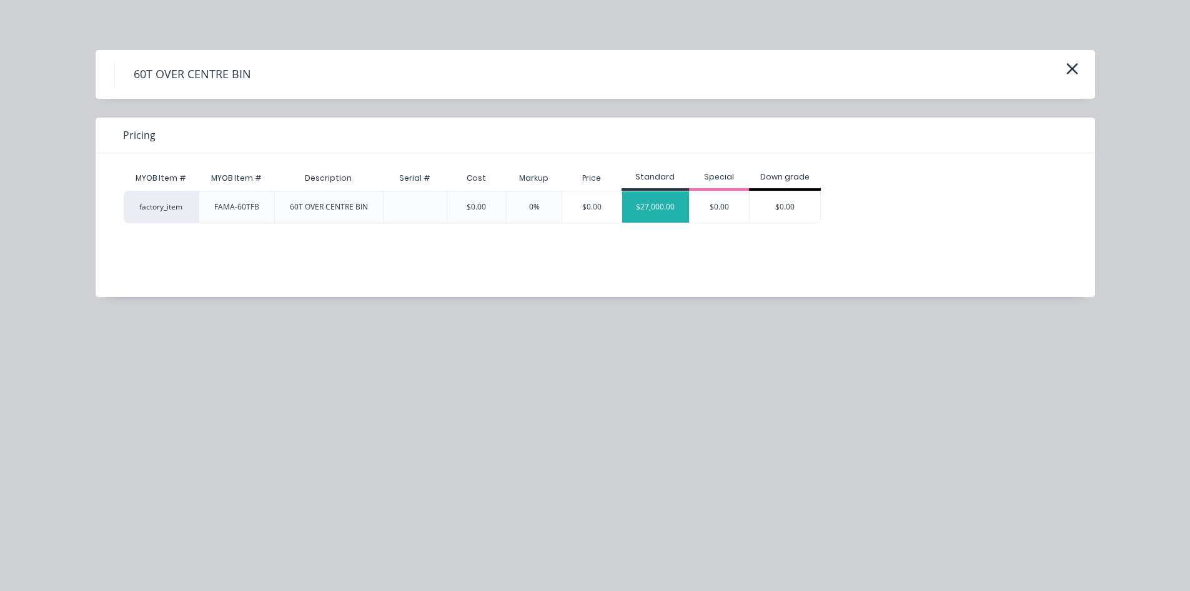
click at [673, 205] on div "$27,000.00" at bounding box center [655, 206] width 67 height 31
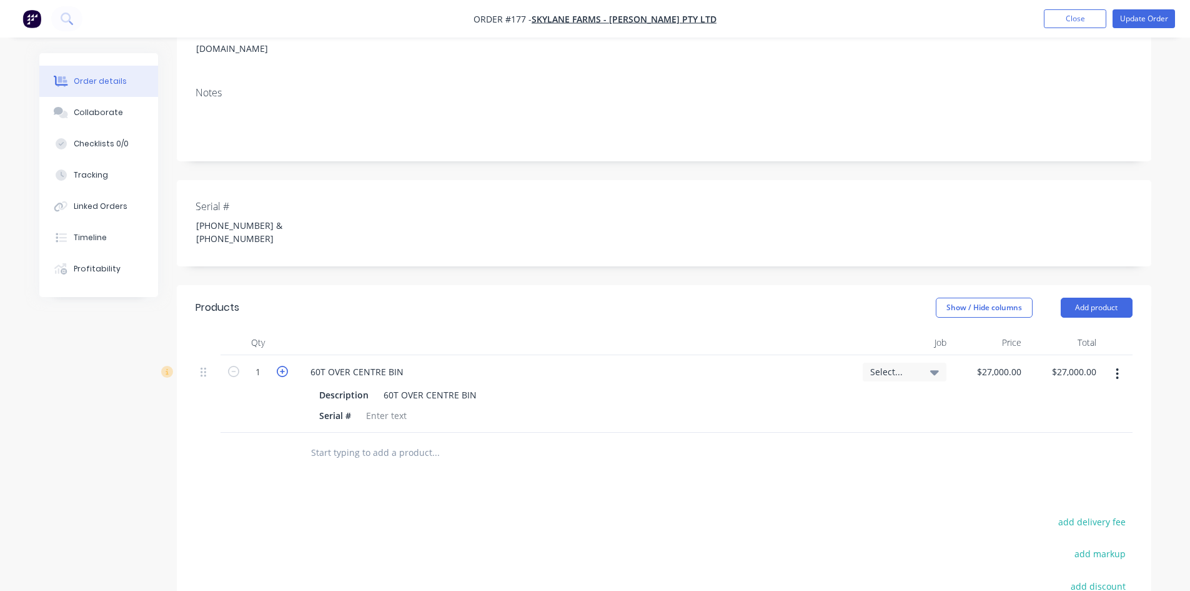
click at [286, 366] on icon "button" at bounding box center [282, 371] width 11 height 11
type input "2"
type input "$54,000.00"
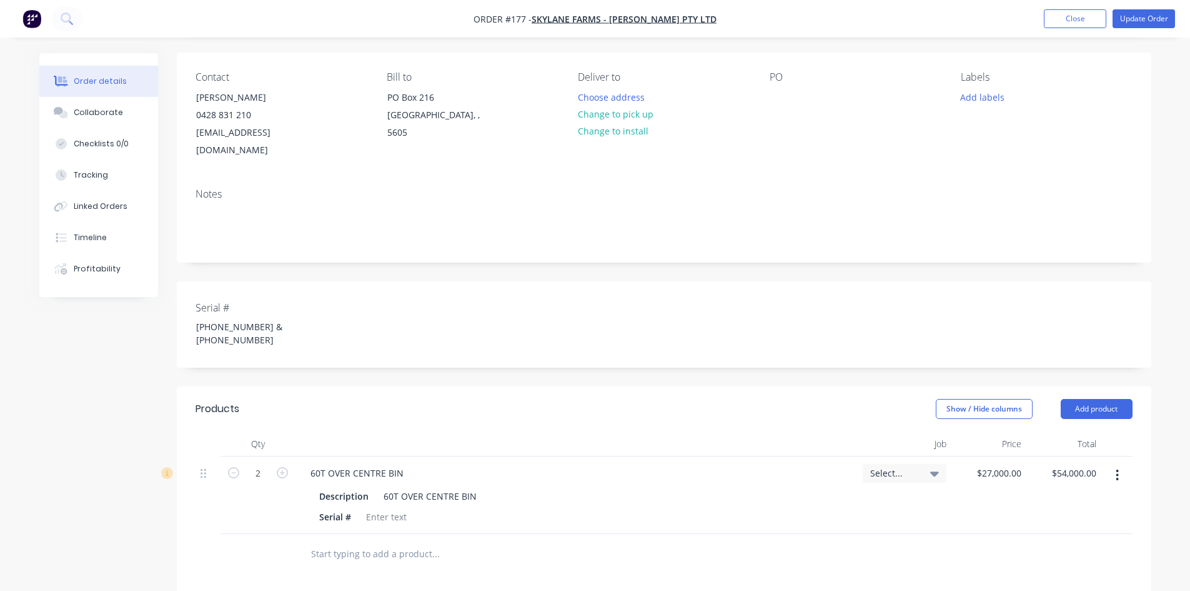
scroll to position [62, 0]
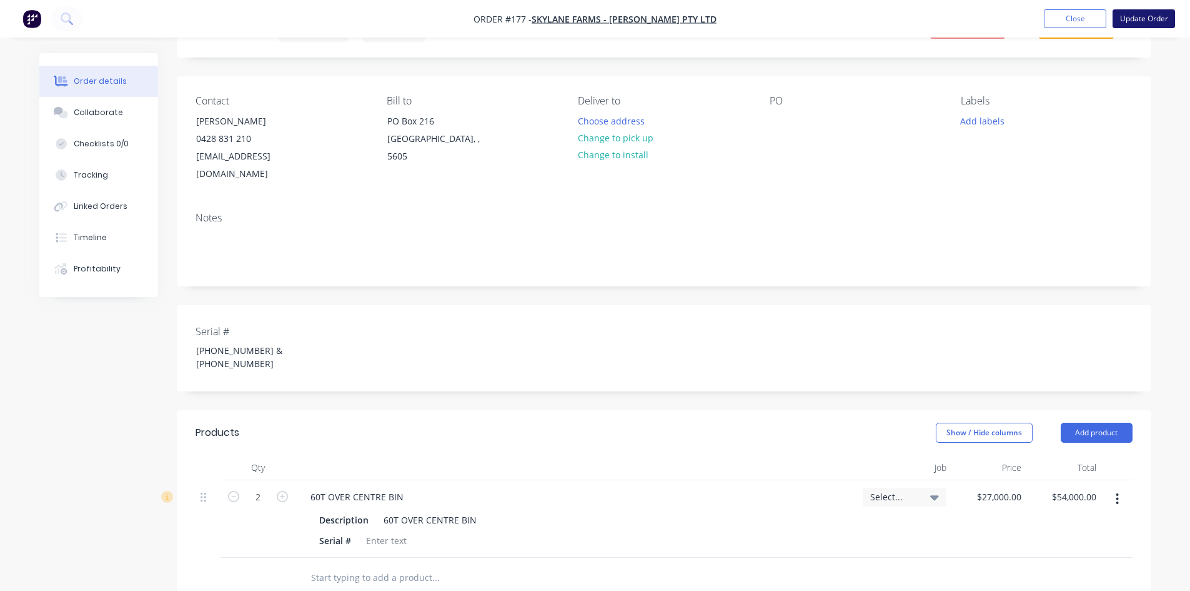
click at [1139, 19] on button "Update Order" at bounding box center [1144, 18] width 62 height 19
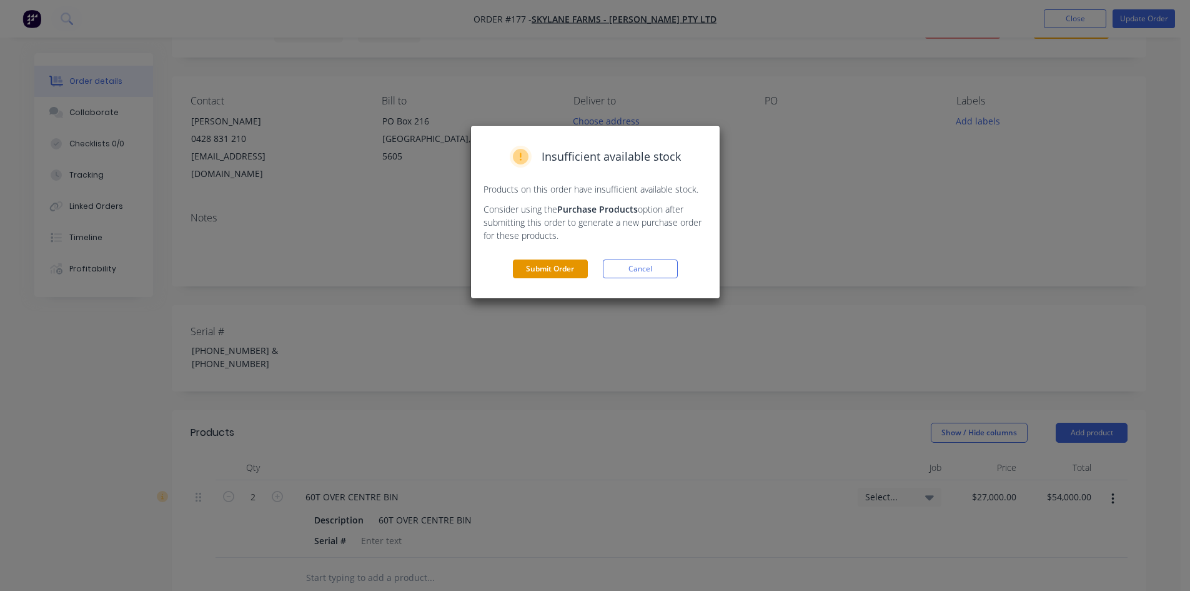
click at [578, 273] on button "Submit Order" at bounding box center [550, 268] width 75 height 19
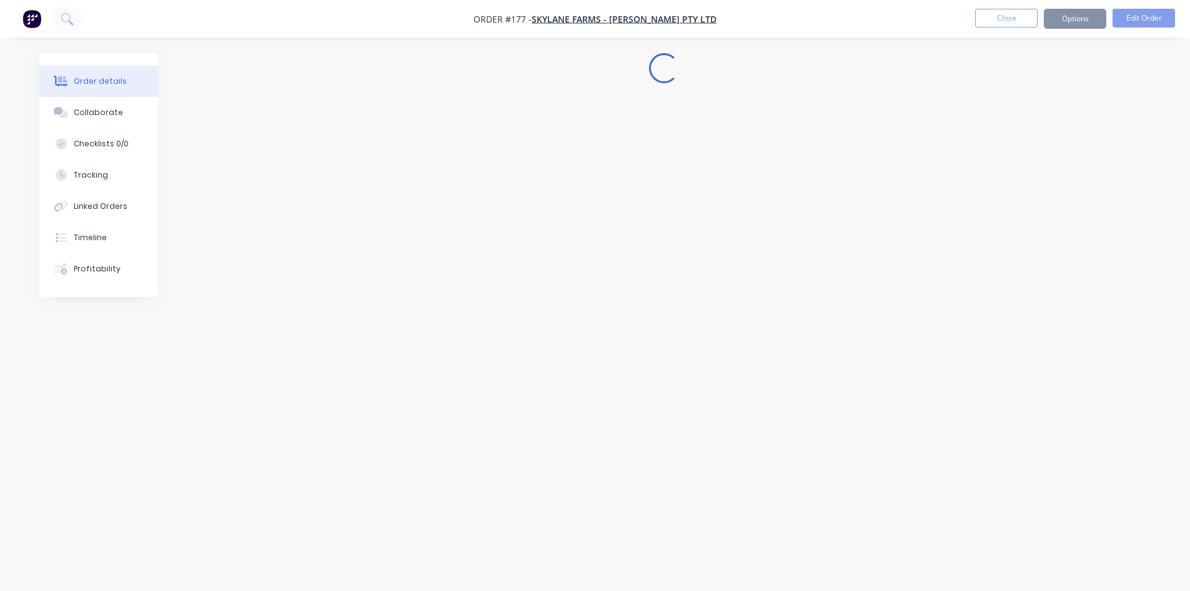
scroll to position [0, 0]
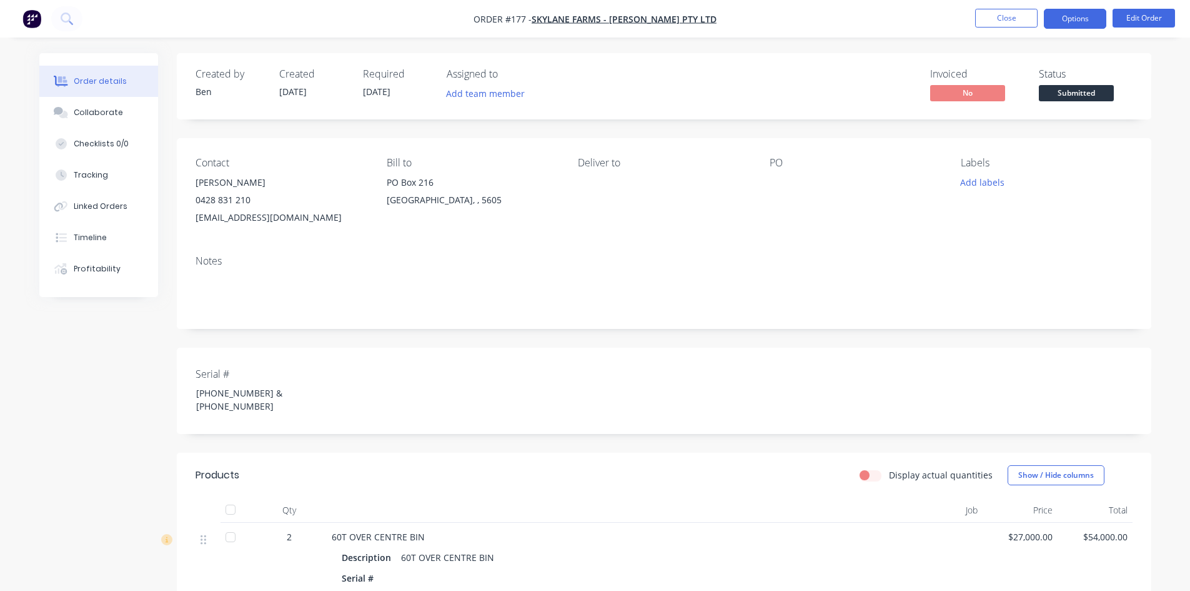
click at [1079, 25] on button "Options" at bounding box center [1075, 19] width 62 height 20
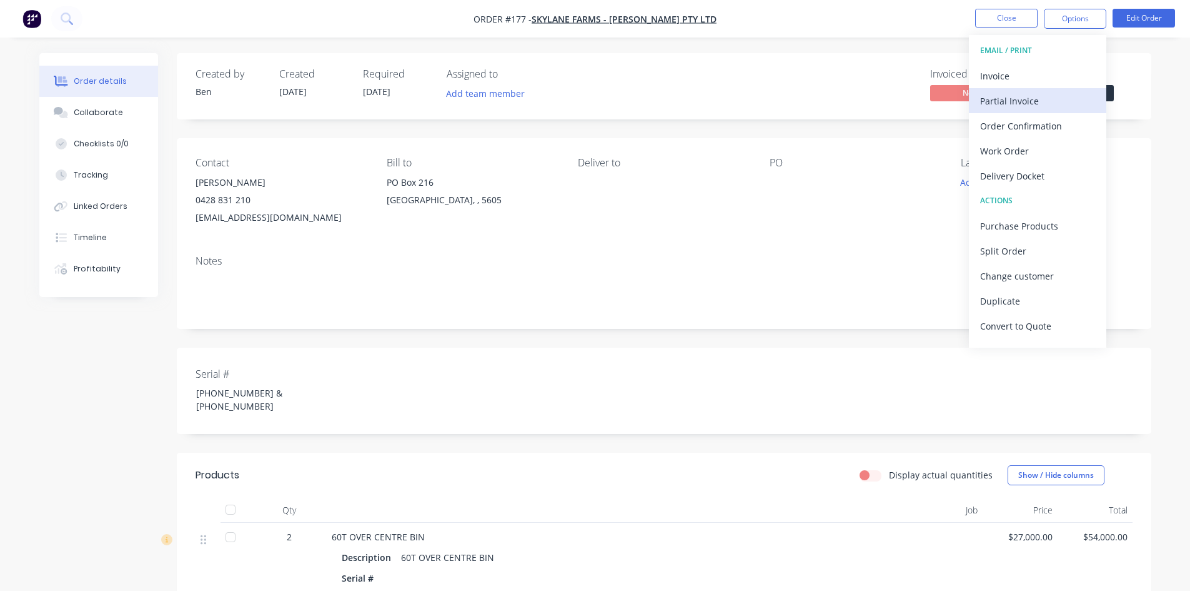
click at [1004, 96] on div "Partial Invoice" at bounding box center [1037, 101] width 115 height 18
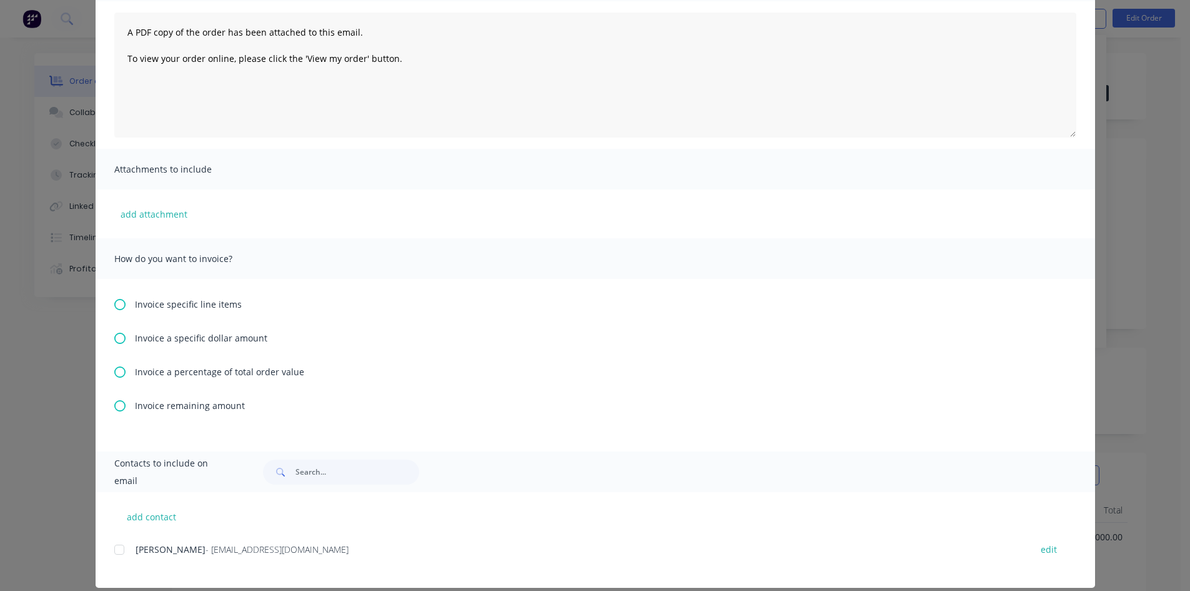
scroll to position [144, 0]
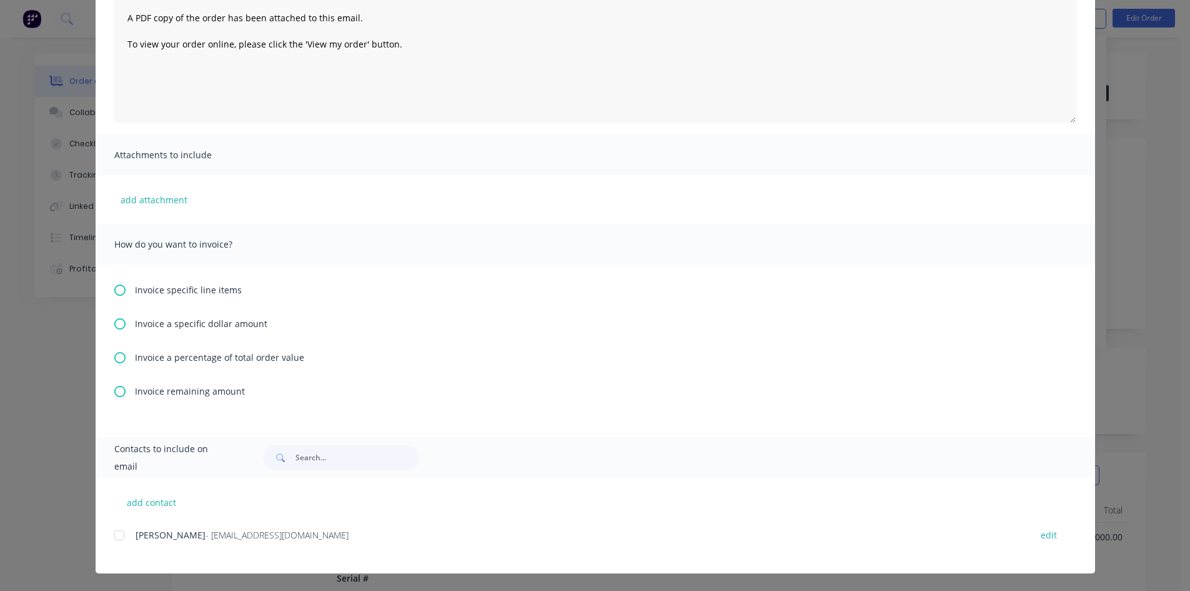
click at [118, 358] on icon at bounding box center [119, 357] width 11 height 11
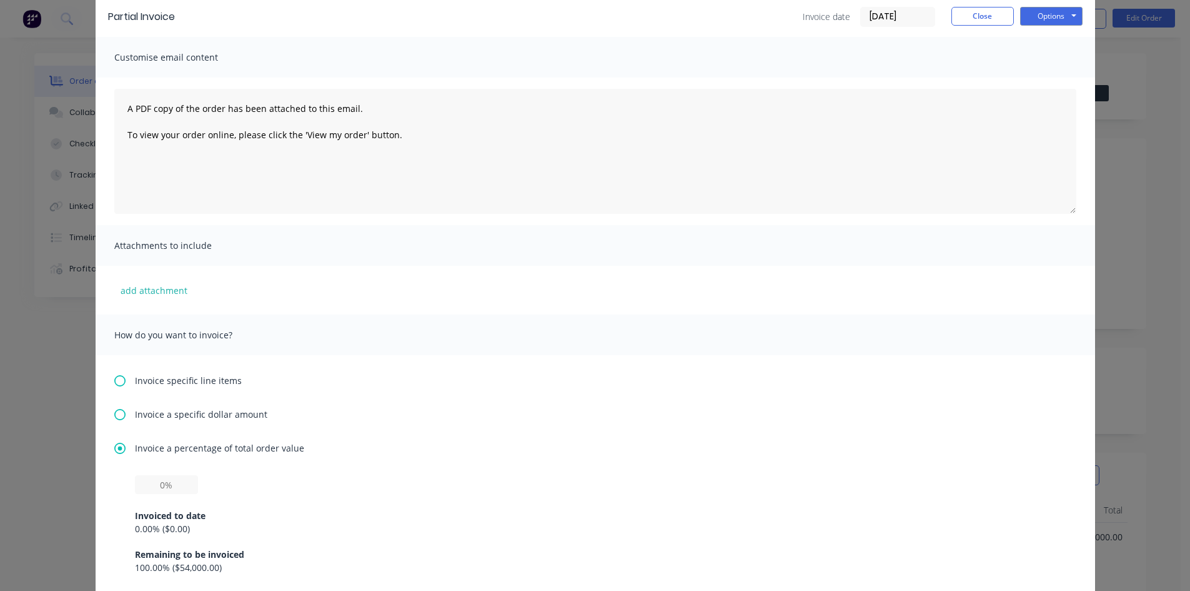
scroll to position [187, 0]
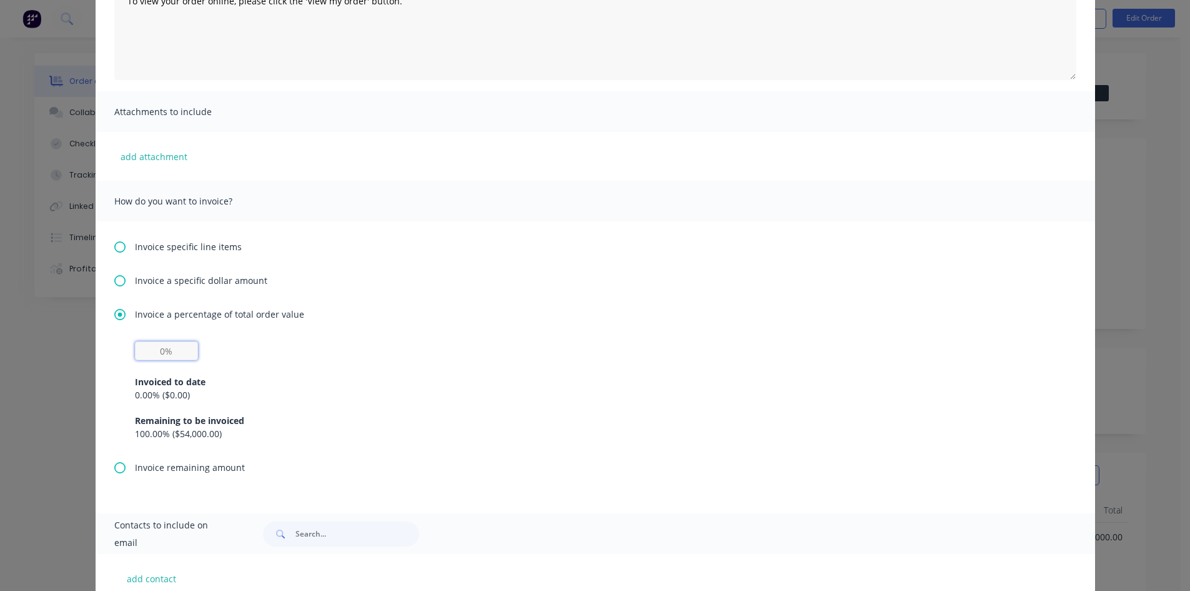
click at [156, 354] on input "text" at bounding box center [166, 350] width 63 height 19
type input "30%"
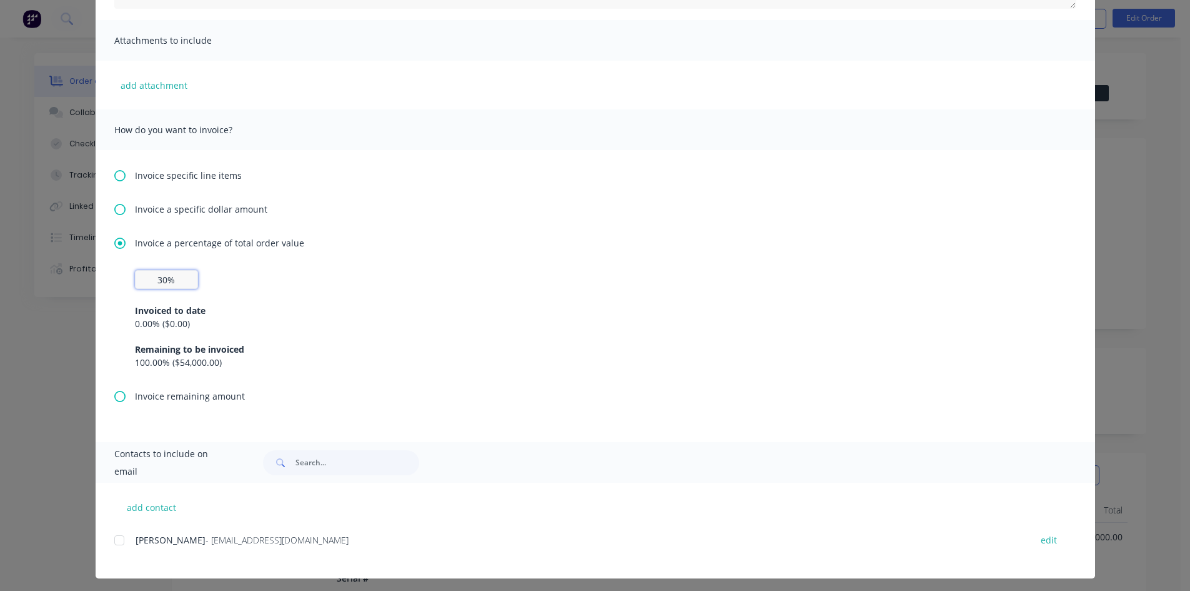
scroll to position [264, 0]
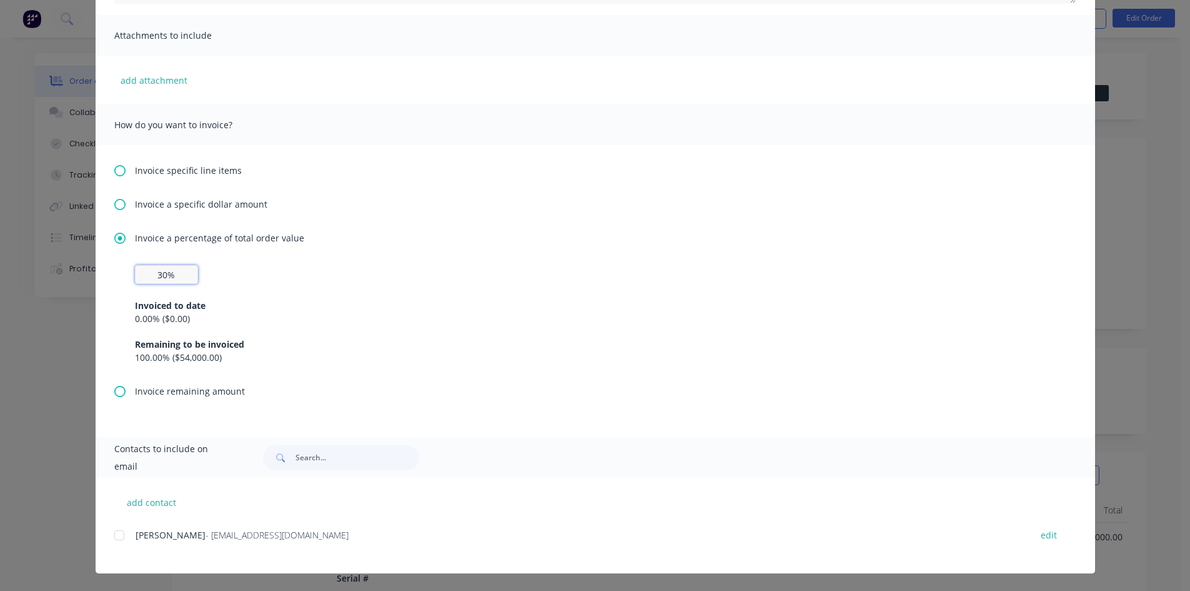
drag, startPoint x: 112, startPoint y: 534, endPoint x: 139, endPoint y: 529, distance: 26.7
click at [113, 533] on div at bounding box center [119, 534] width 25 height 25
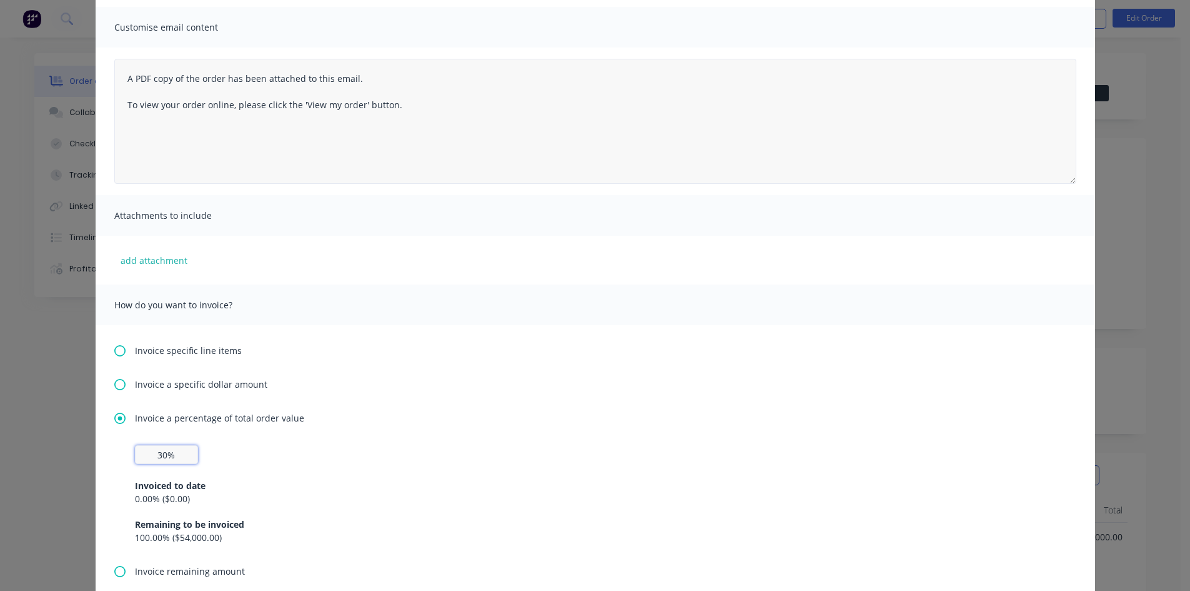
scroll to position [14, 0]
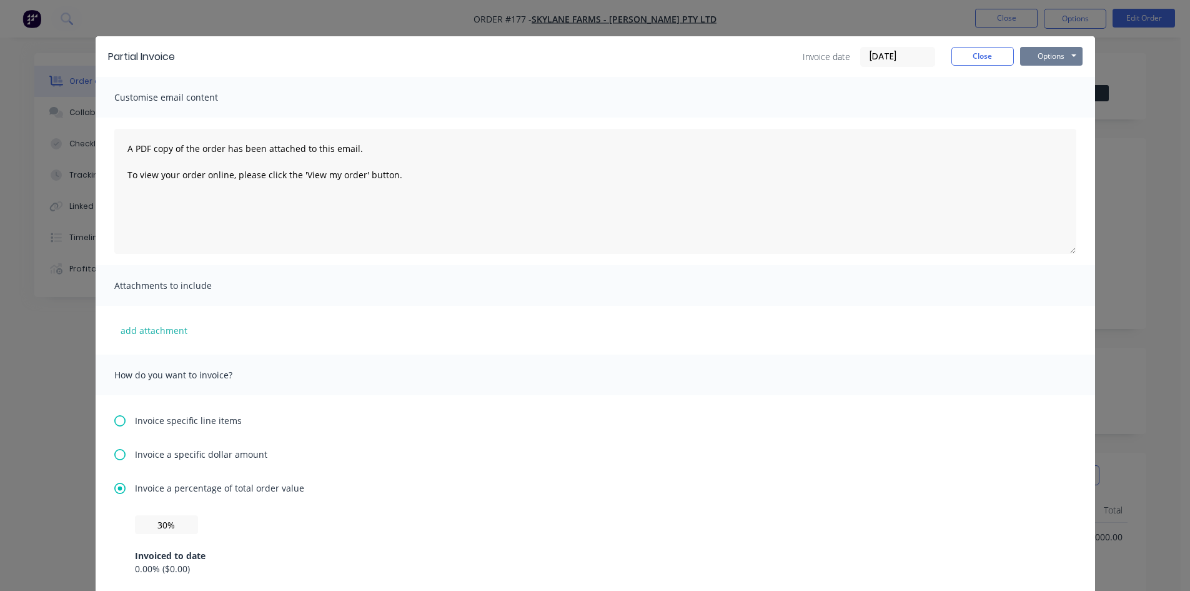
click at [1051, 59] on button "Options" at bounding box center [1051, 56] width 62 height 19
click at [1047, 118] on button "Email" at bounding box center [1060, 119] width 80 height 21
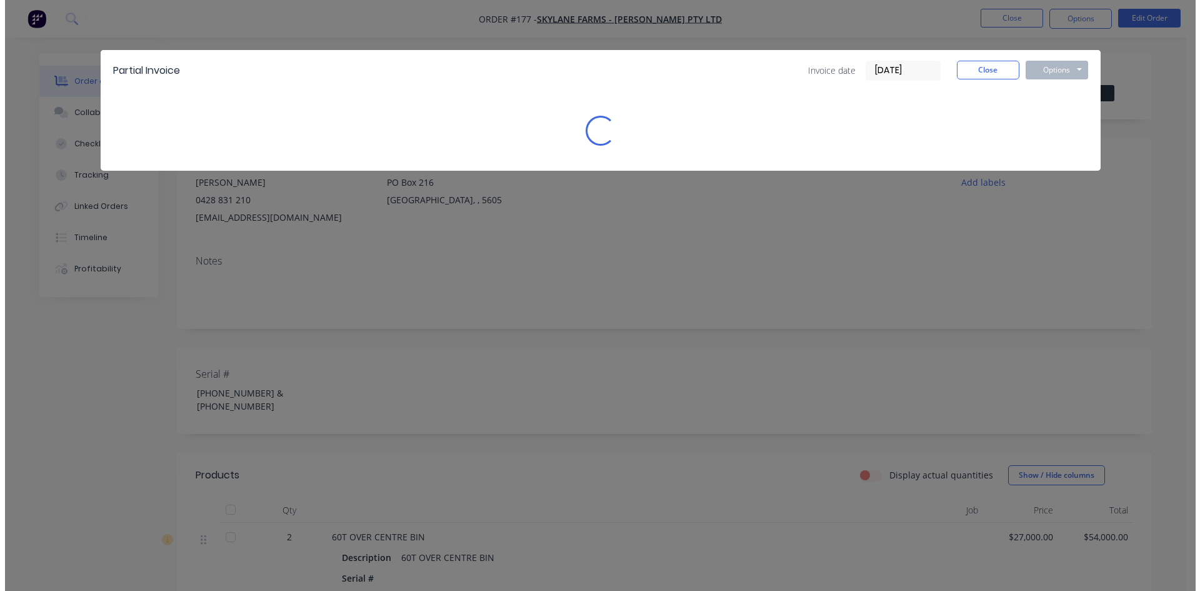
scroll to position [0, 0]
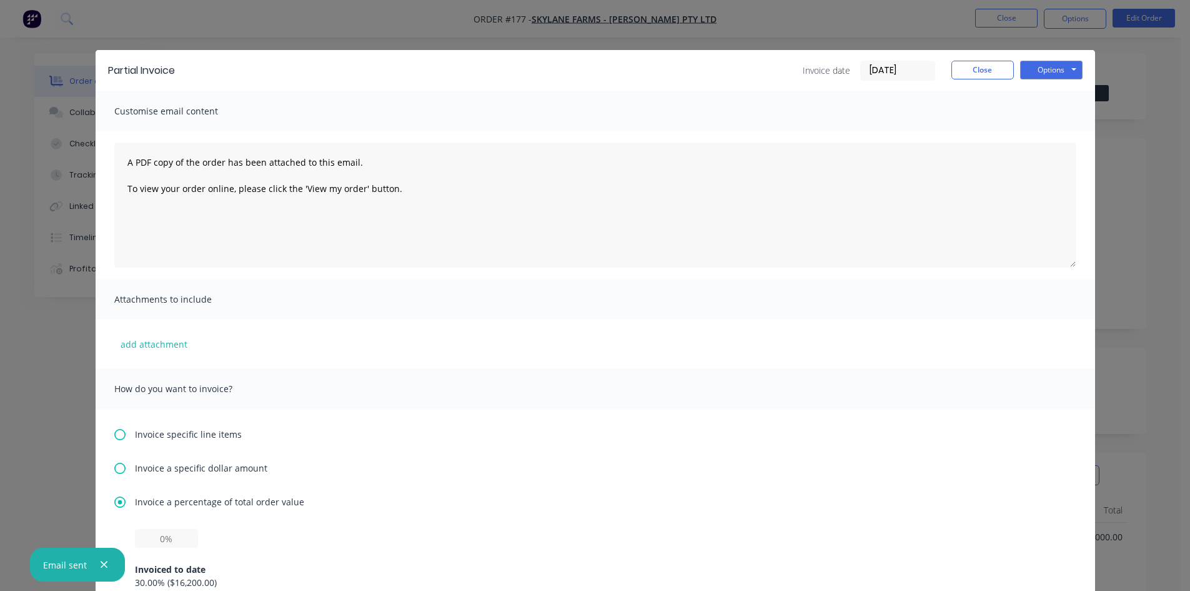
click at [102, 559] on icon "button" at bounding box center [104, 564] width 8 height 11
click at [959, 72] on button "Close" at bounding box center [983, 70] width 62 height 19
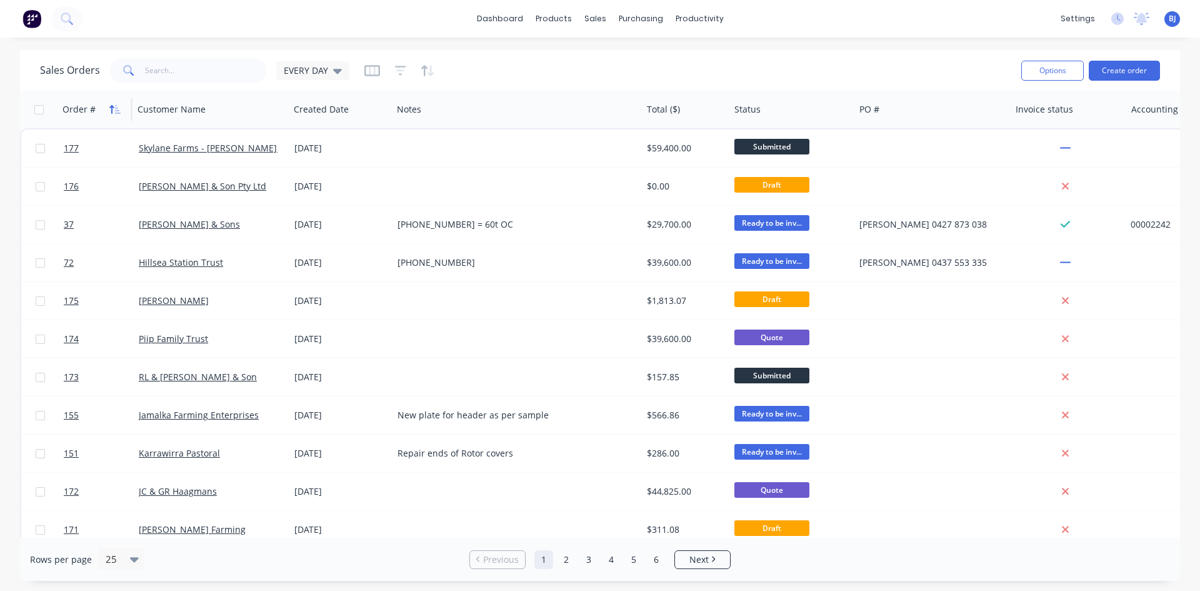
click at [110, 111] on icon "button" at bounding box center [114, 109] width 11 height 10
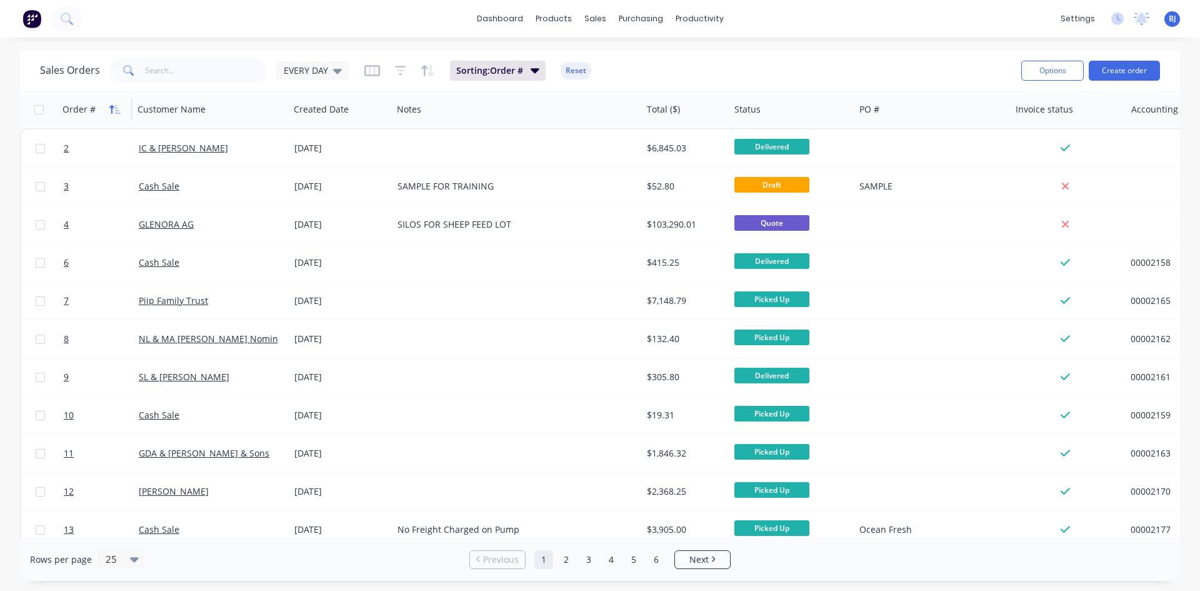
click at [118, 112] on icon "button" at bounding box center [114, 109] width 11 height 10
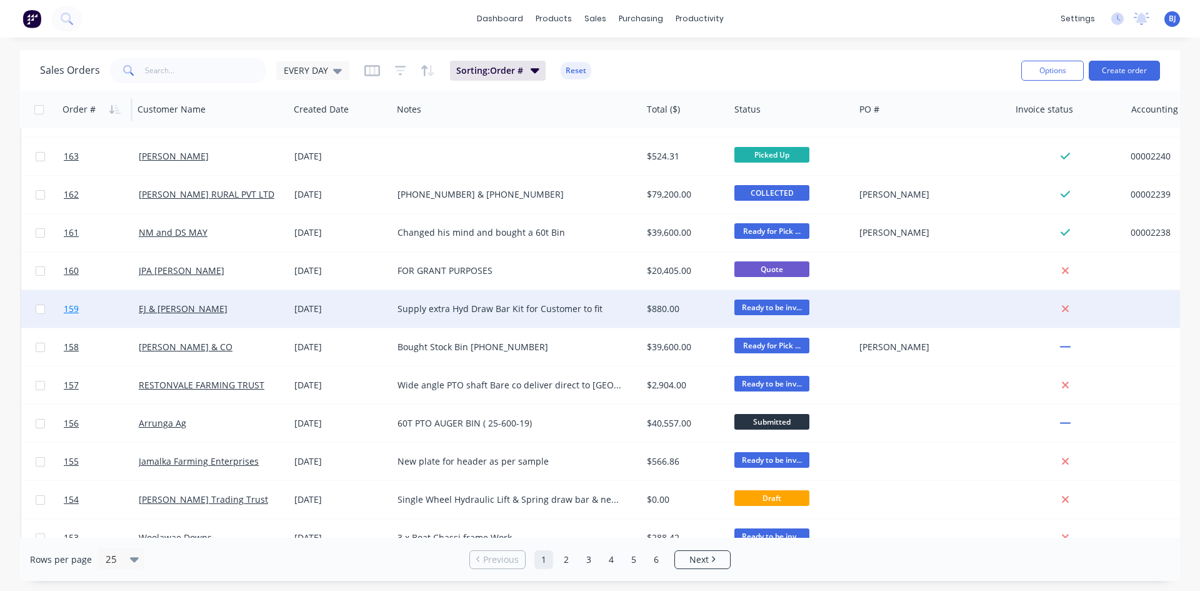
scroll to position [550, 0]
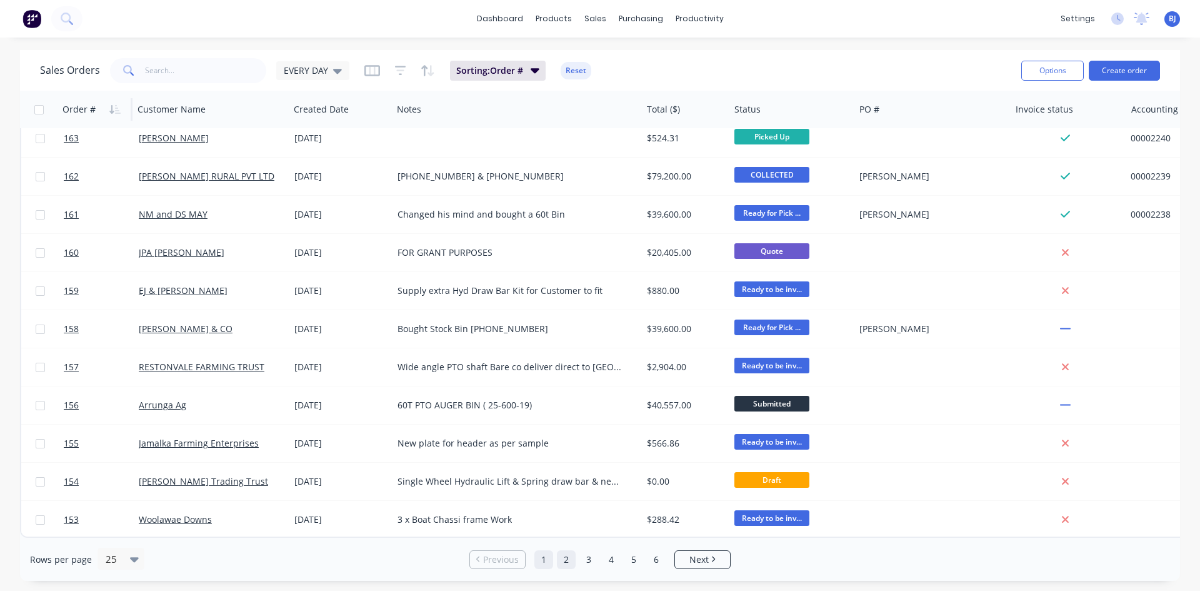
click at [562, 554] on link "2" at bounding box center [566, 559] width 19 height 19
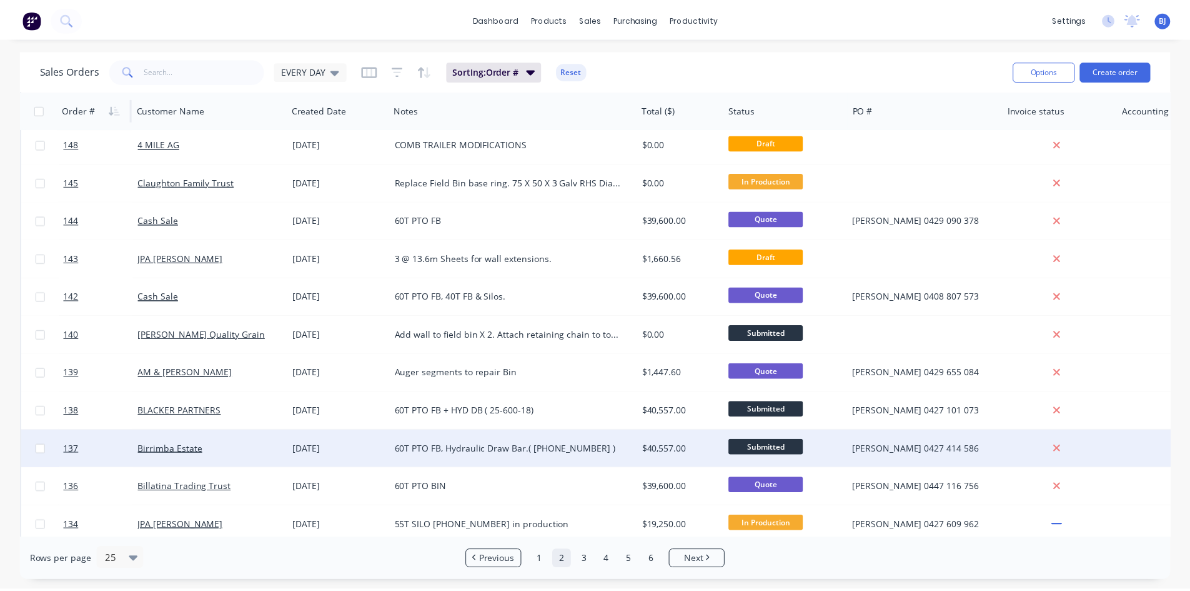
scroll to position [187, 0]
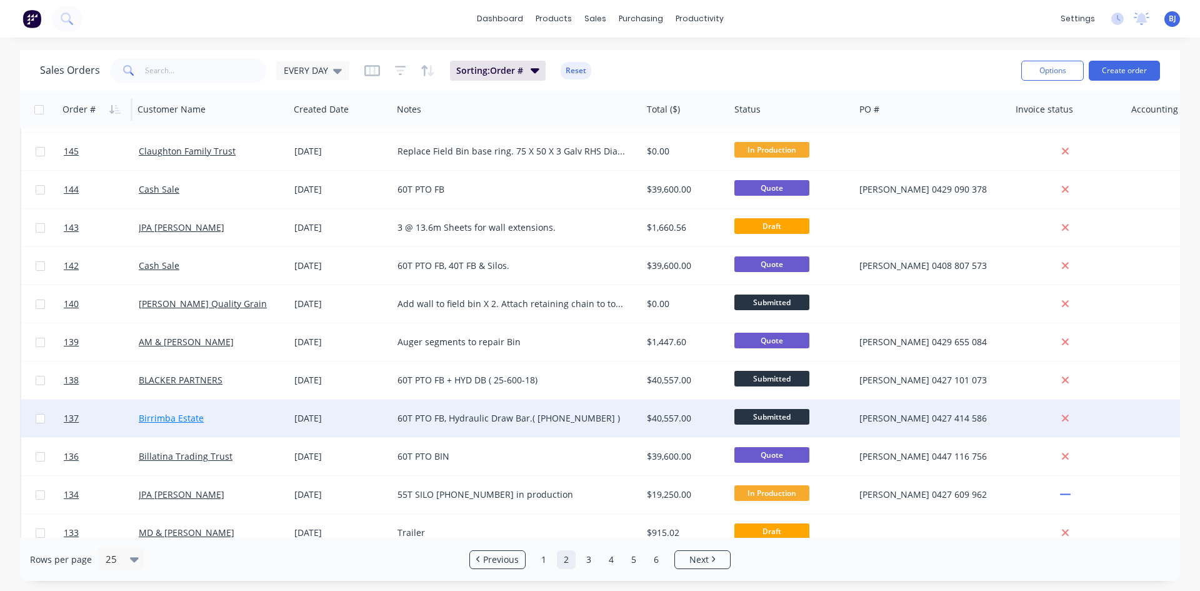
click at [169, 417] on link "Birrimba Estate" at bounding box center [171, 418] width 65 height 12
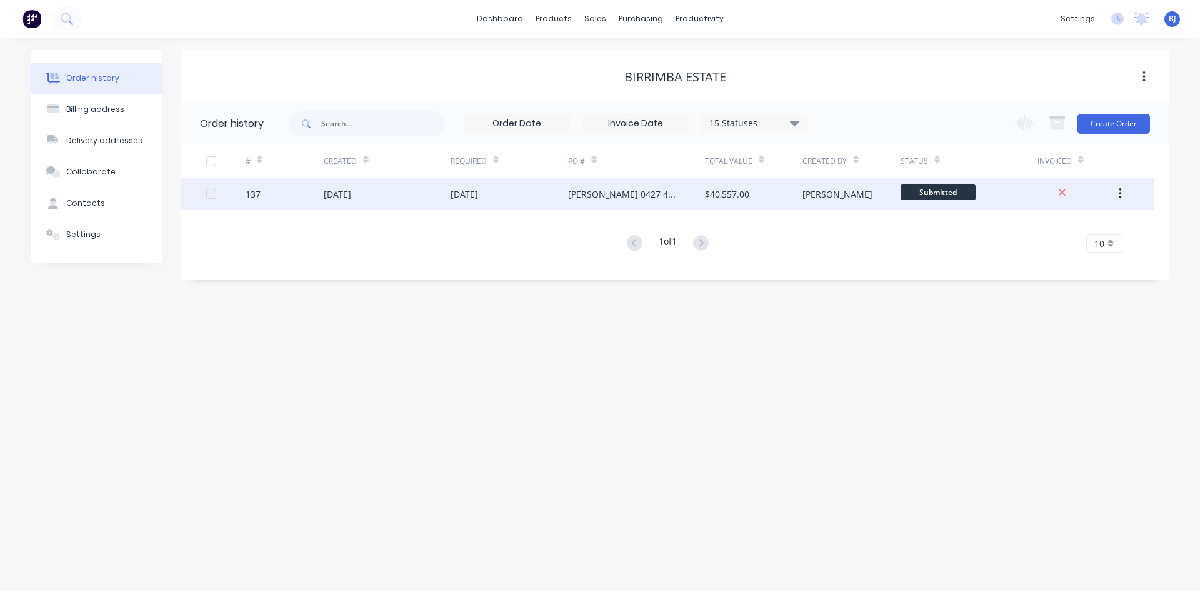
click at [336, 192] on div "18 Sep 2025" at bounding box center [337, 193] width 27 height 13
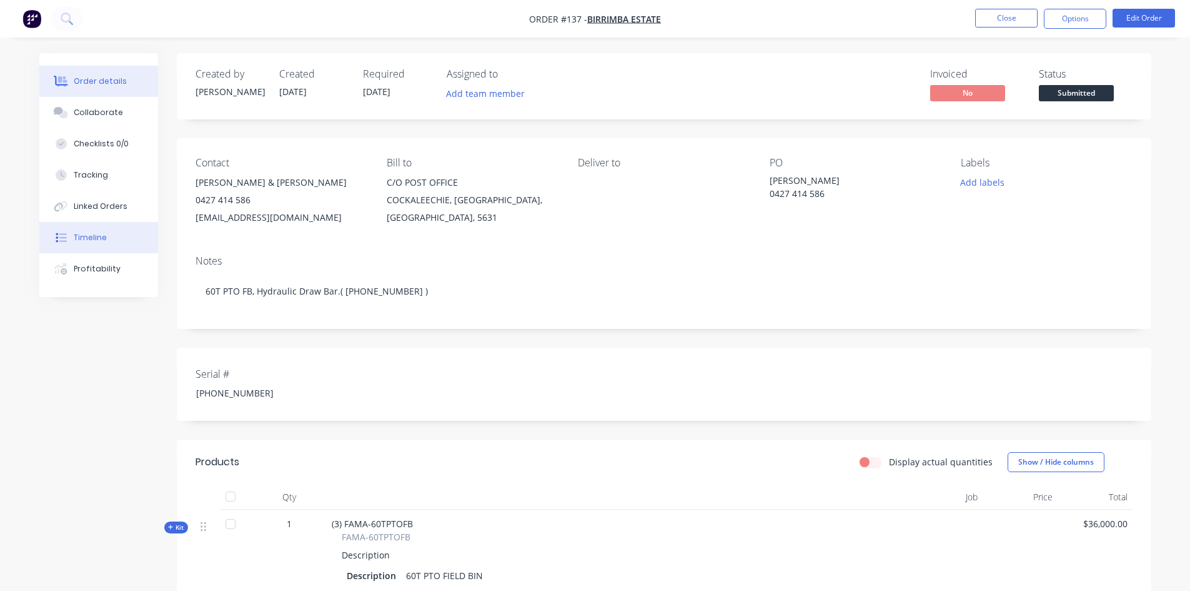
click at [100, 241] on div "Timeline" at bounding box center [90, 237] width 33 height 11
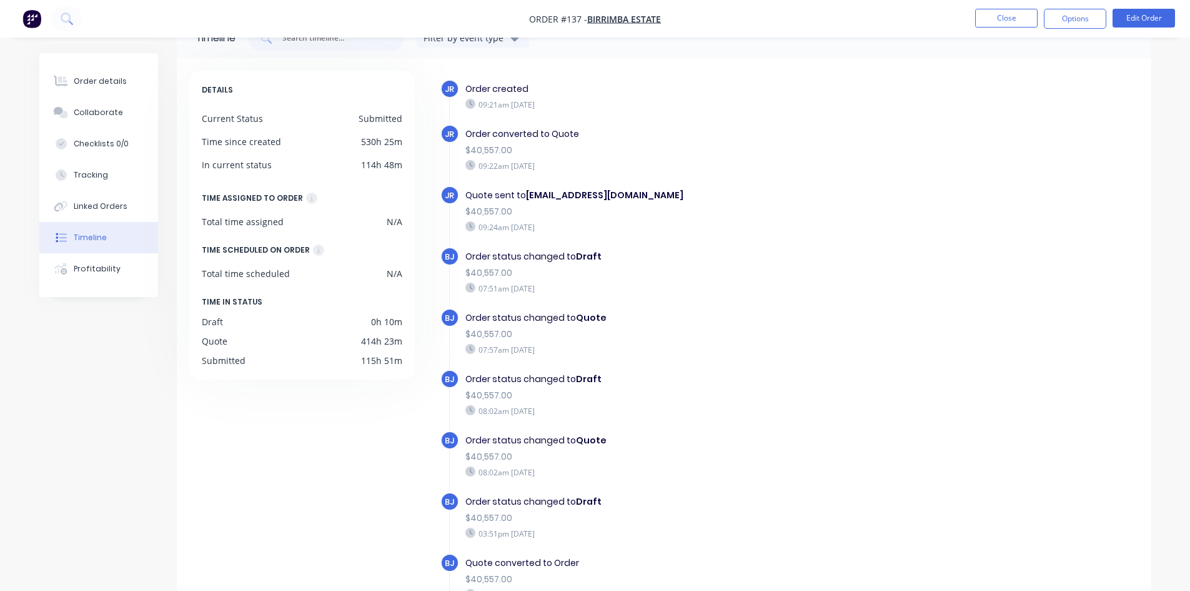
scroll to position [96, 0]
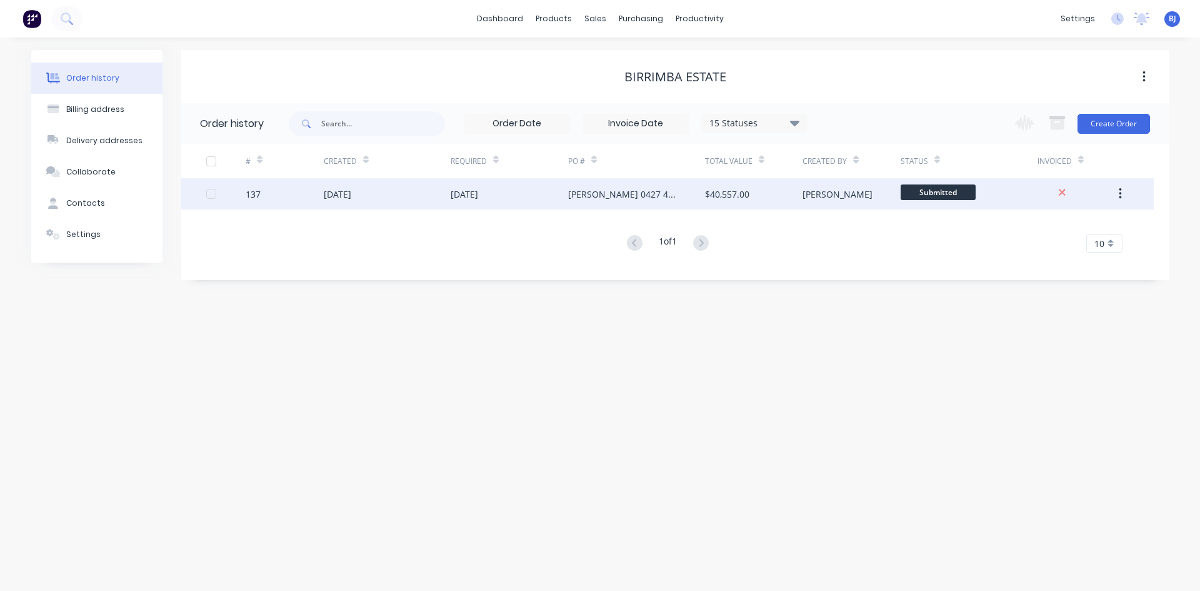
click at [346, 196] on div "18 Sep 2025" at bounding box center [337, 193] width 27 height 13
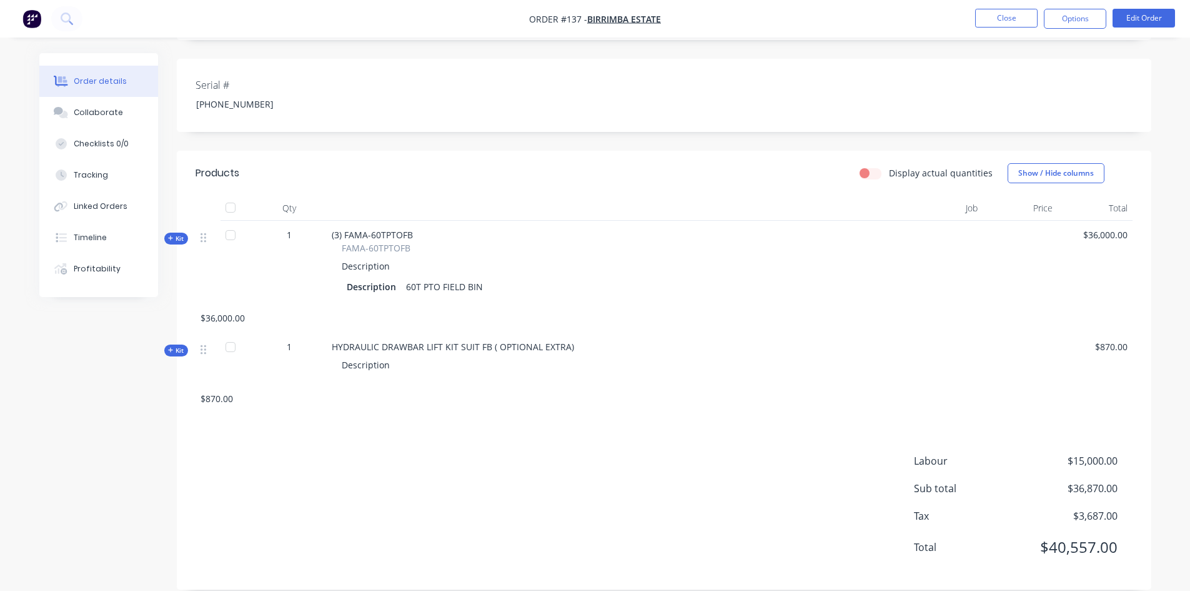
scroll to position [306, 0]
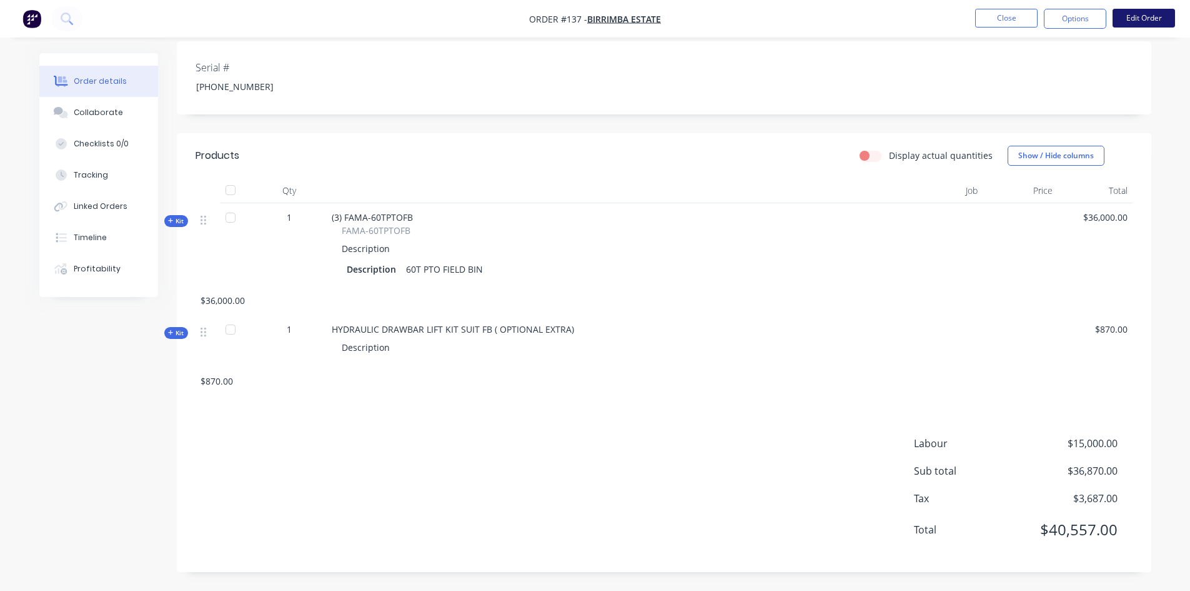
click at [1155, 22] on button "Edit Order" at bounding box center [1144, 18] width 62 height 19
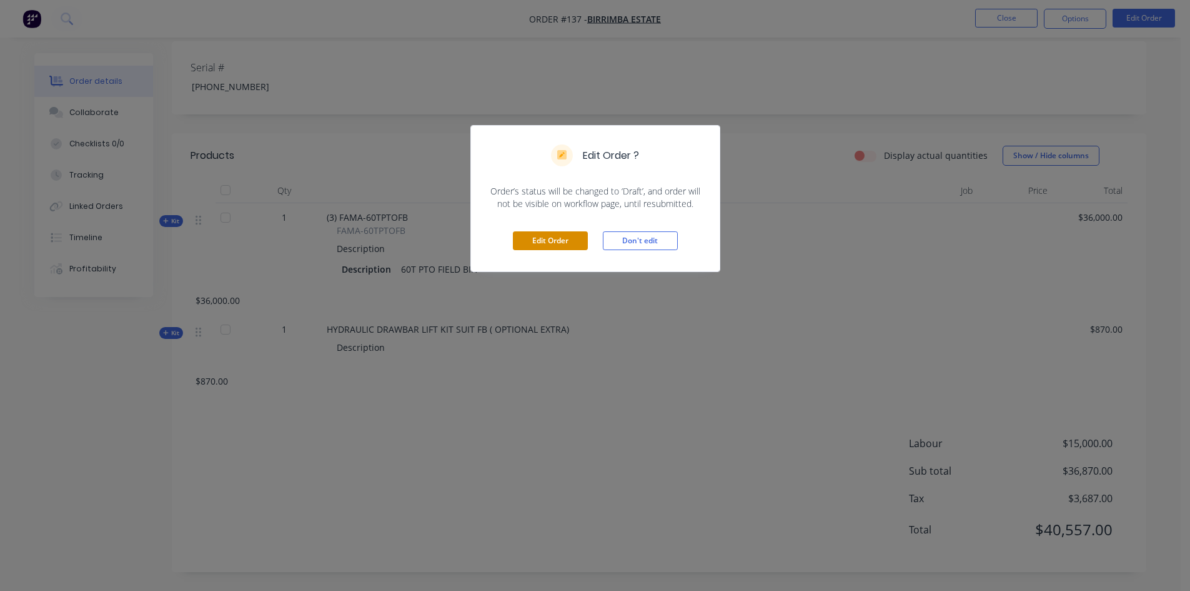
click at [579, 245] on button "Edit Order" at bounding box center [550, 240] width 75 height 19
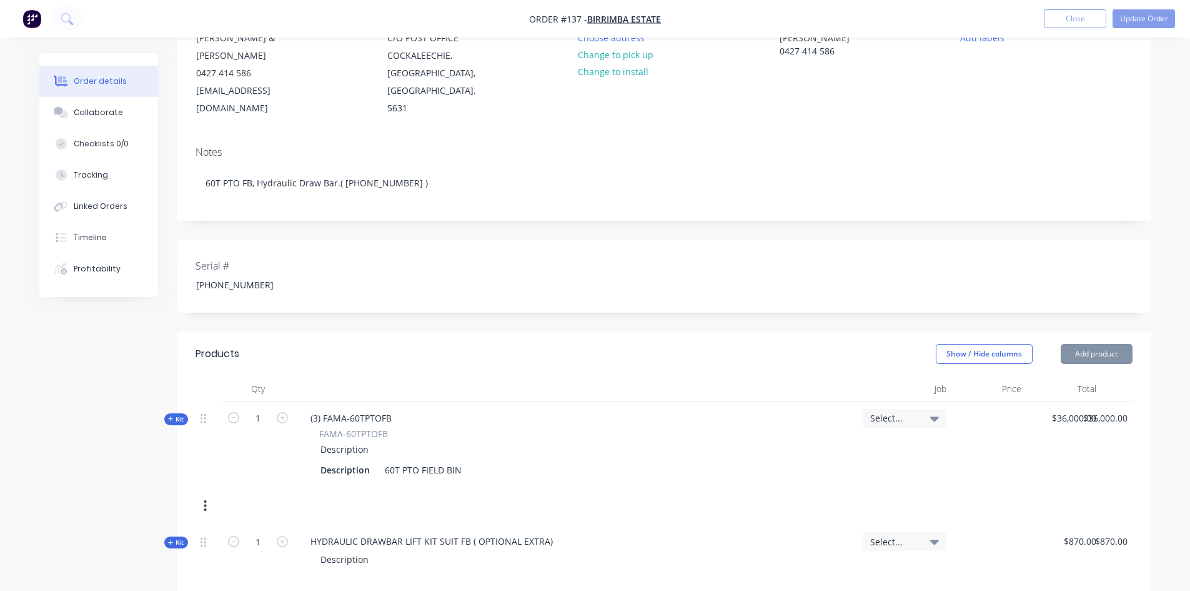
scroll to position [187, 0]
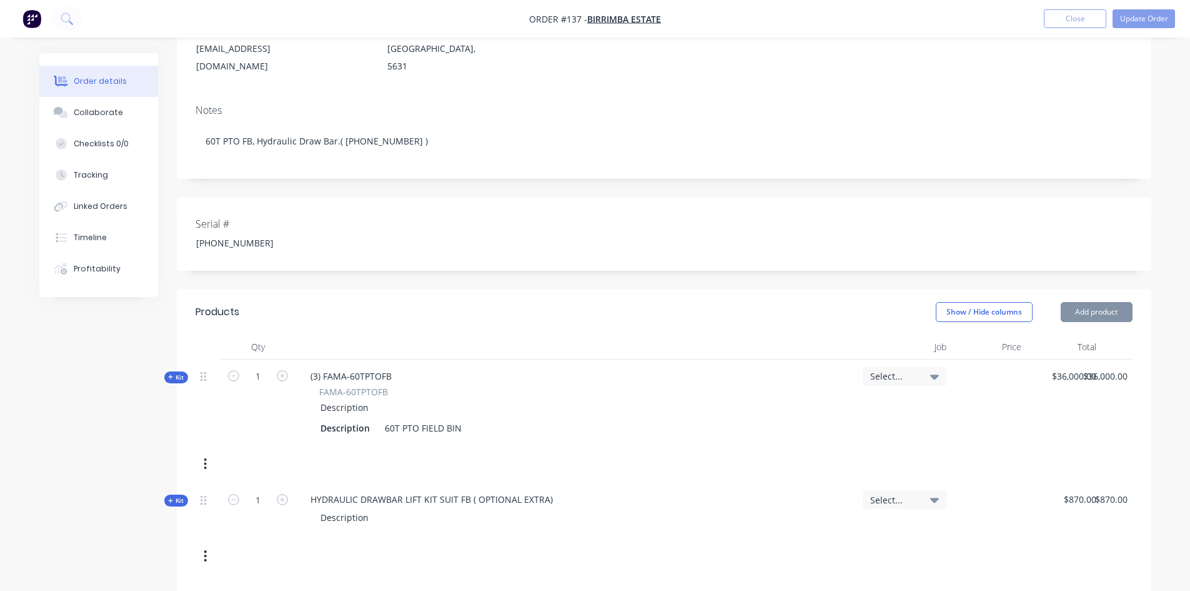
click at [206, 458] on icon "button" at bounding box center [205, 463] width 2 height 11
click at [118, 587] on div "Delete" at bounding box center [161, 596] width 96 height 18
click at [204, 458] on icon "button" at bounding box center [205, 463] width 2 height 11
click at [132, 587] on div "Delete" at bounding box center [161, 596] width 96 height 18
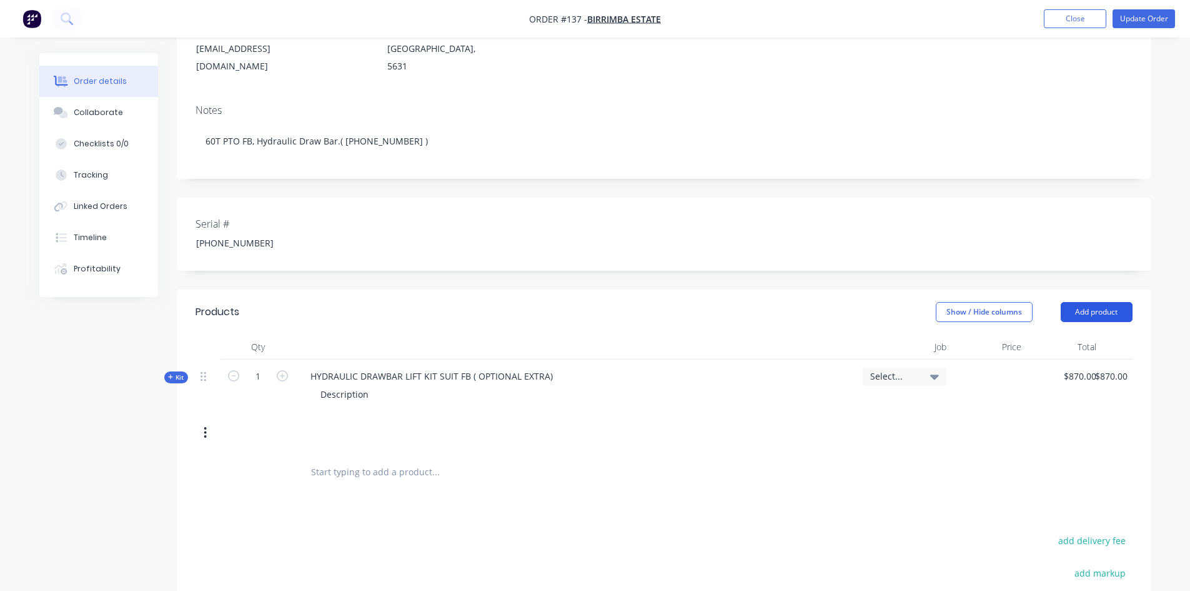
scroll to position [250, 0]
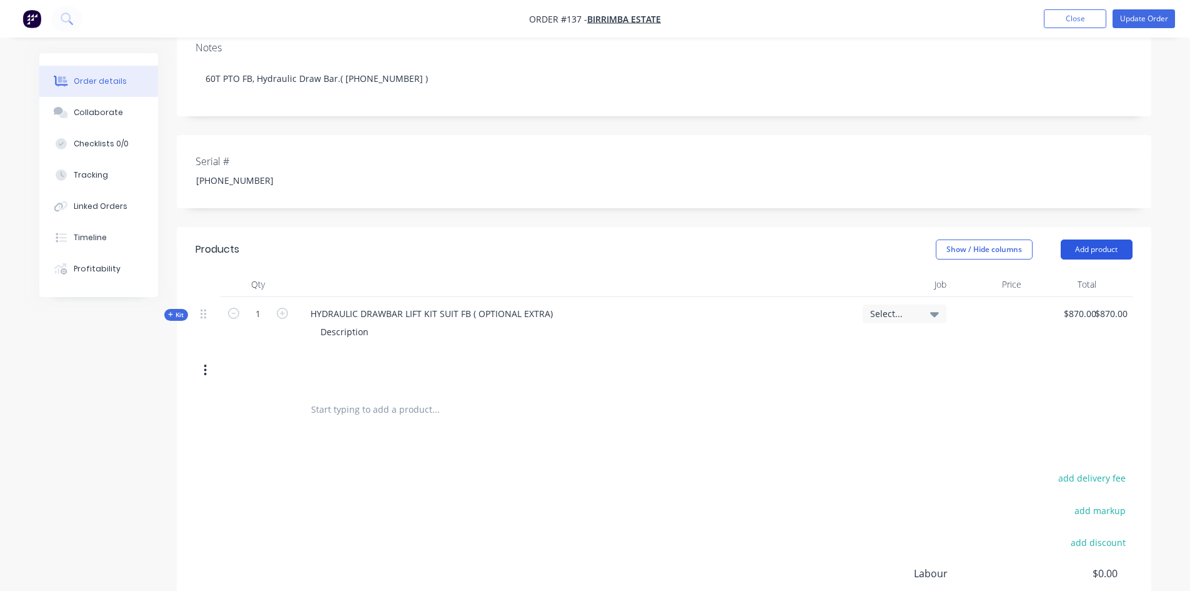
click at [1089, 239] on button "Add product" at bounding box center [1097, 249] width 72 height 20
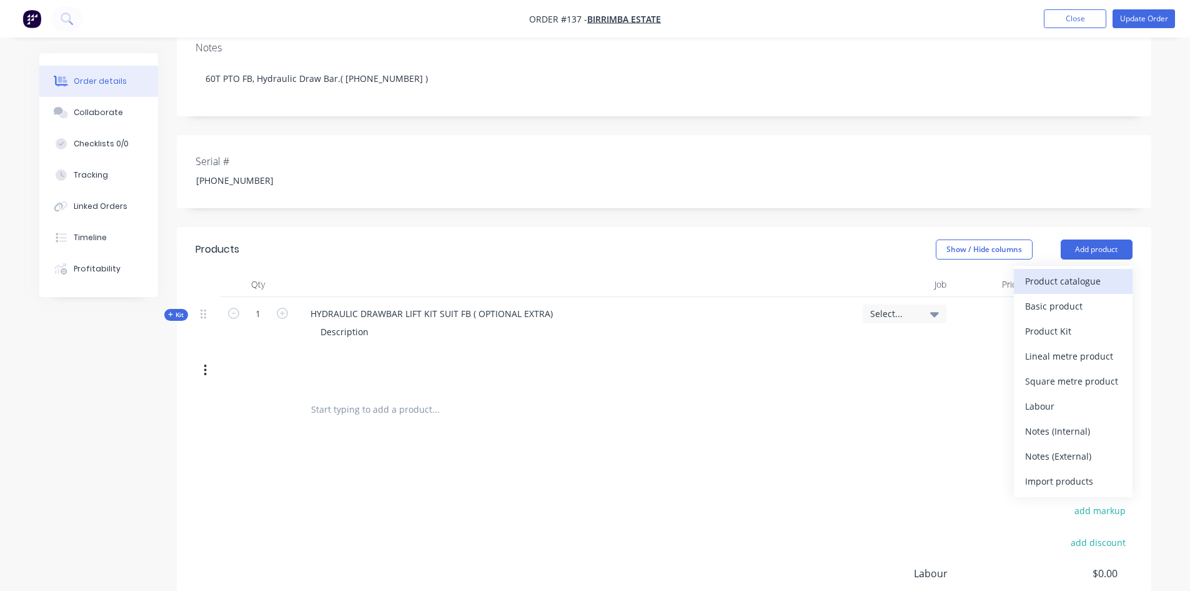
click at [1057, 272] on div "Product catalogue" at bounding box center [1073, 281] width 96 height 18
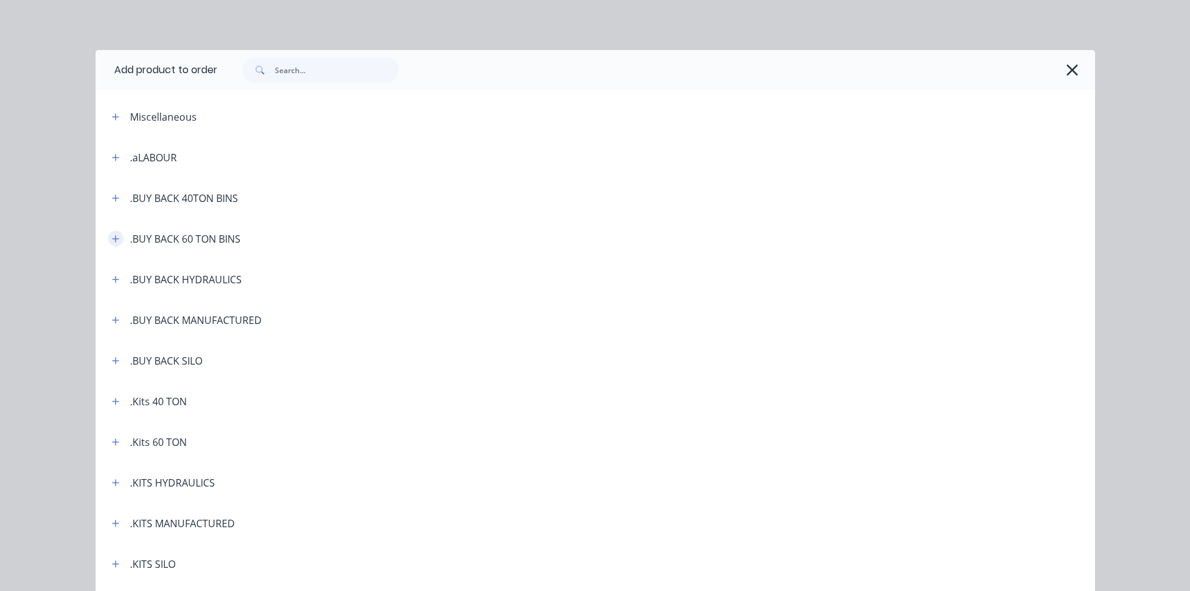
click at [112, 236] on icon "button" at bounding box center [115, 238] width 7 height 7
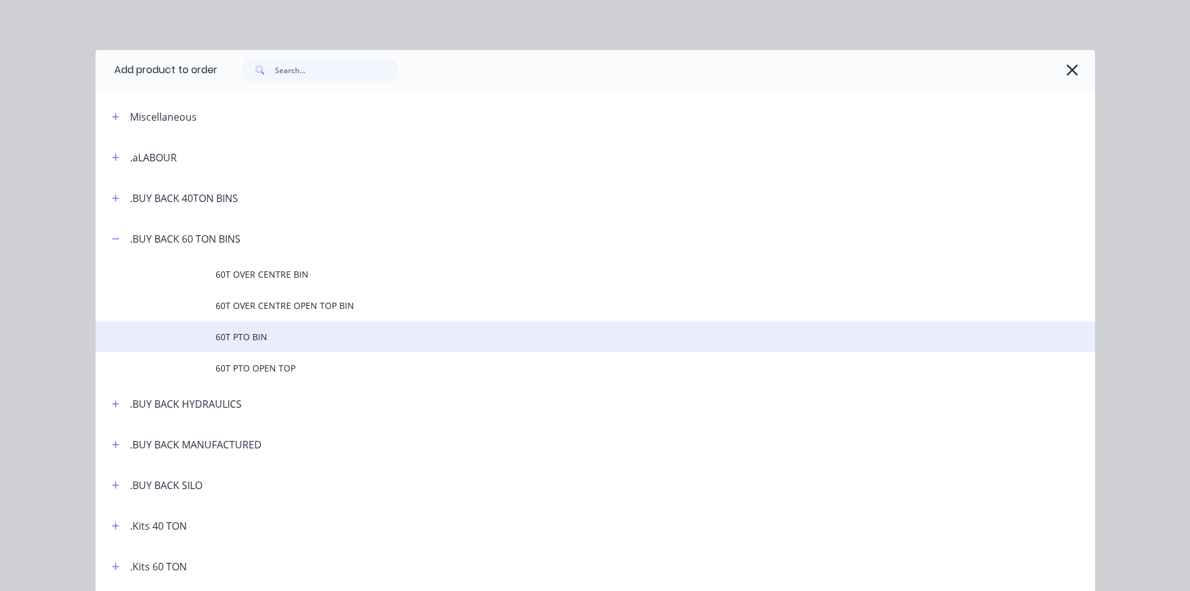
click at [246, 336] on span "60T PTO BIN" at bounding box center [568, 336] width 704 height 13
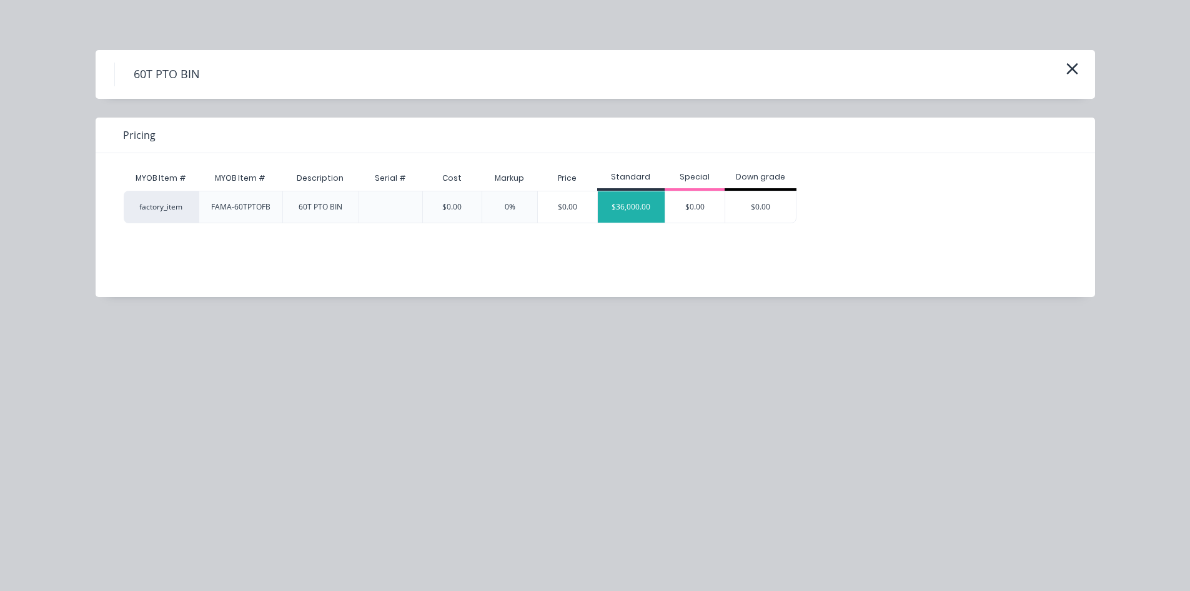
click at [642, 206] on div "$36,000.00" at bounding box center [631, 206] width 67 height 31
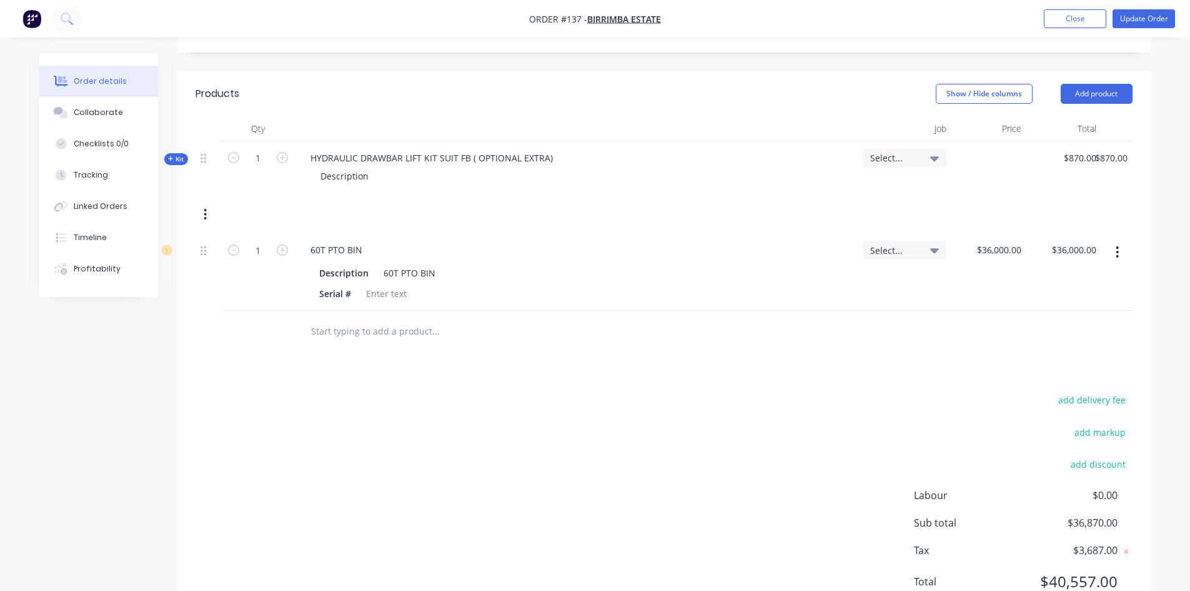
scroll to position [422, 0]
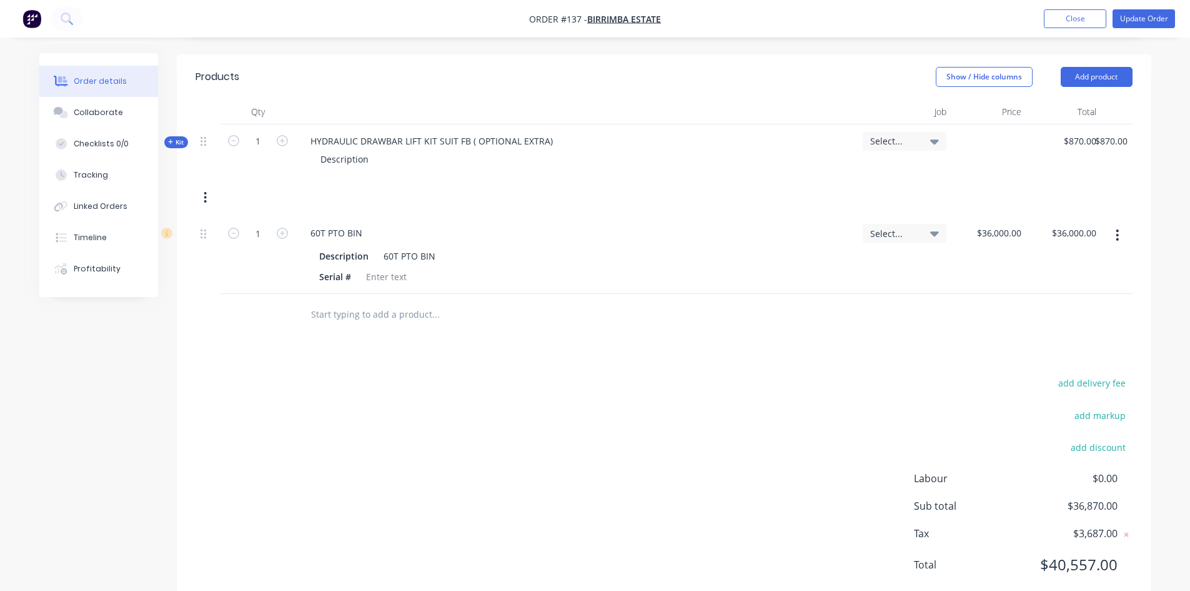
click at [206, 191] on icon "button" at bounding box center [205, 198] width 3 height 14
click at [142, 321] on div "Delete" at bounding box center [161, 330] width 96 height 18
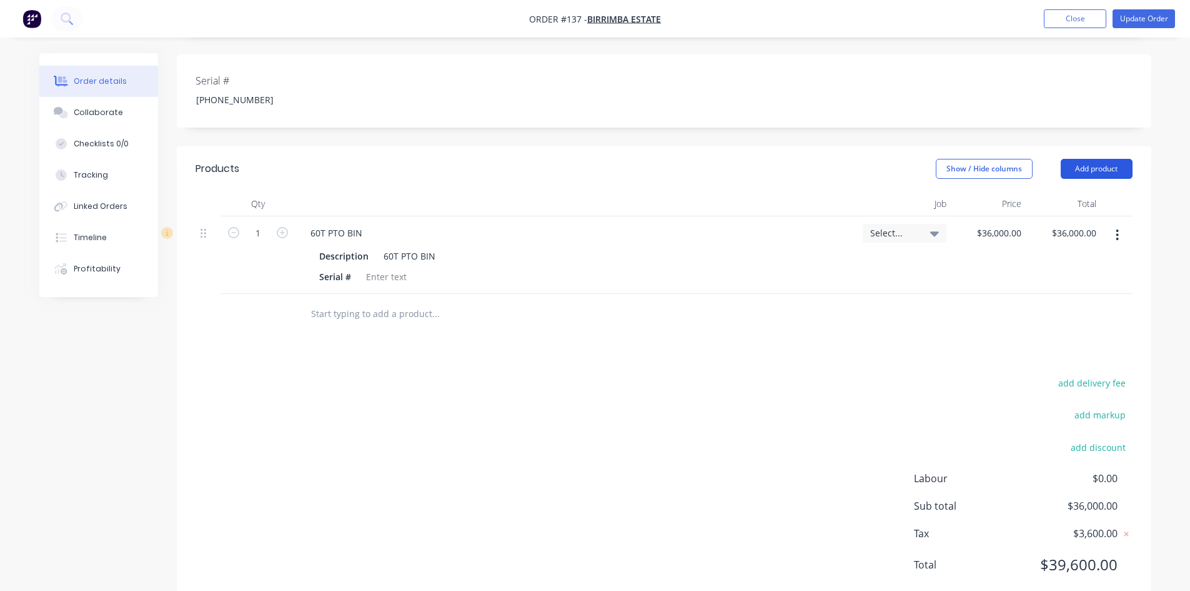
click at [1086, 159] on button "Add product" at bounding box center [1097, 169] width 72 height 20
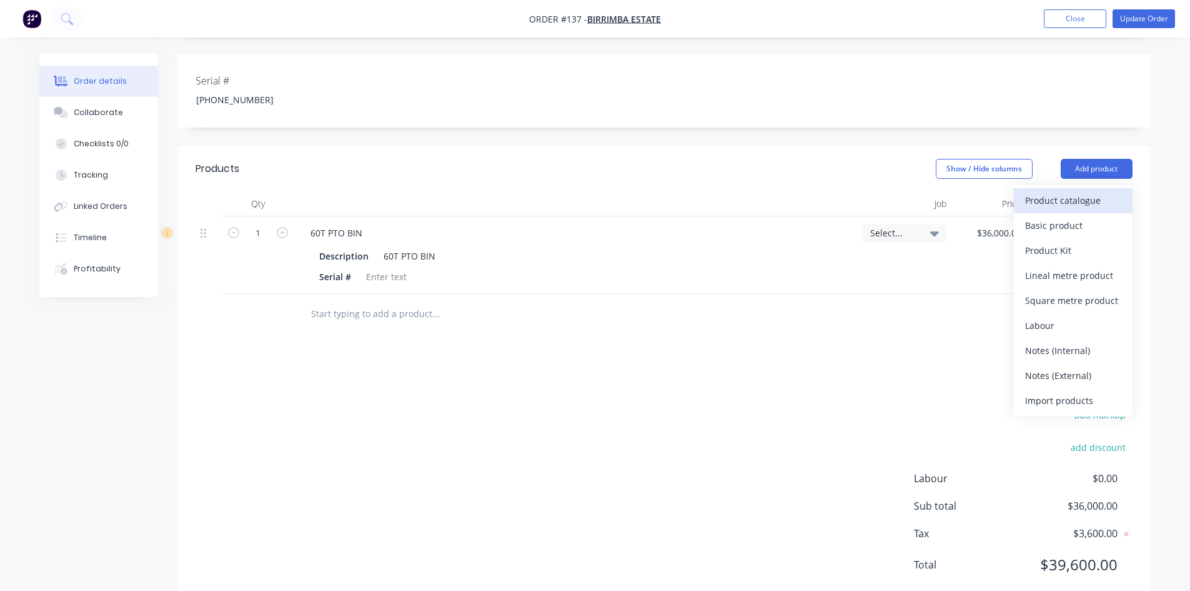
click at [1047, 191] on div "Product catalogue" at bounding box center [1073, 200] width 96 height 18
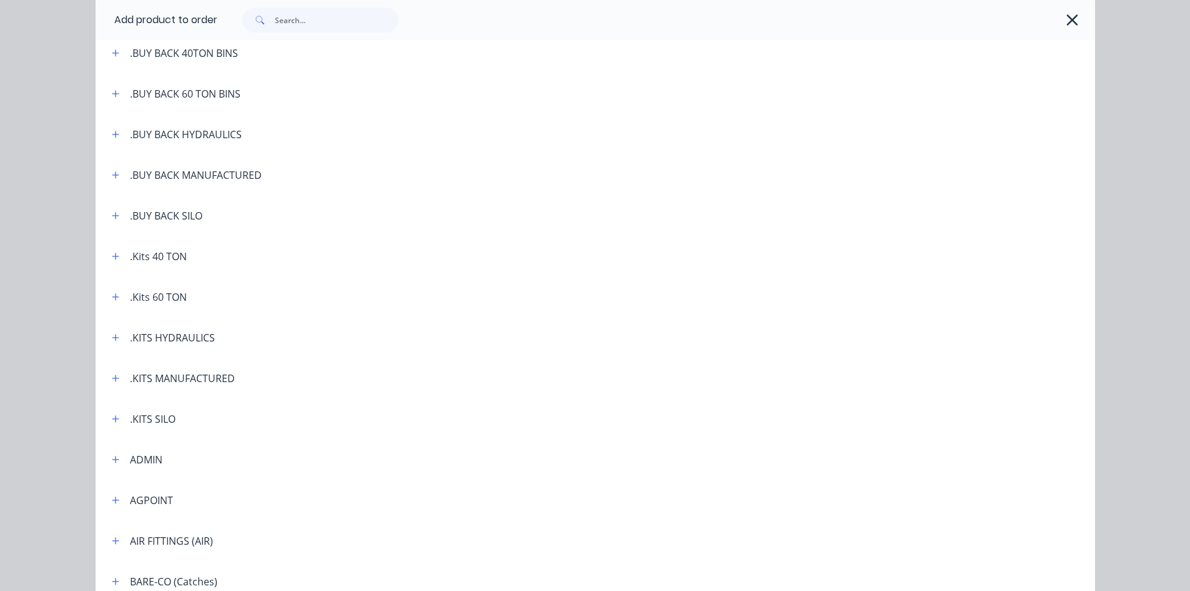
scroll to position [187, 0]
click at [114, 295] on icon "button" at bounding box center [115, 294] width 7 height 7
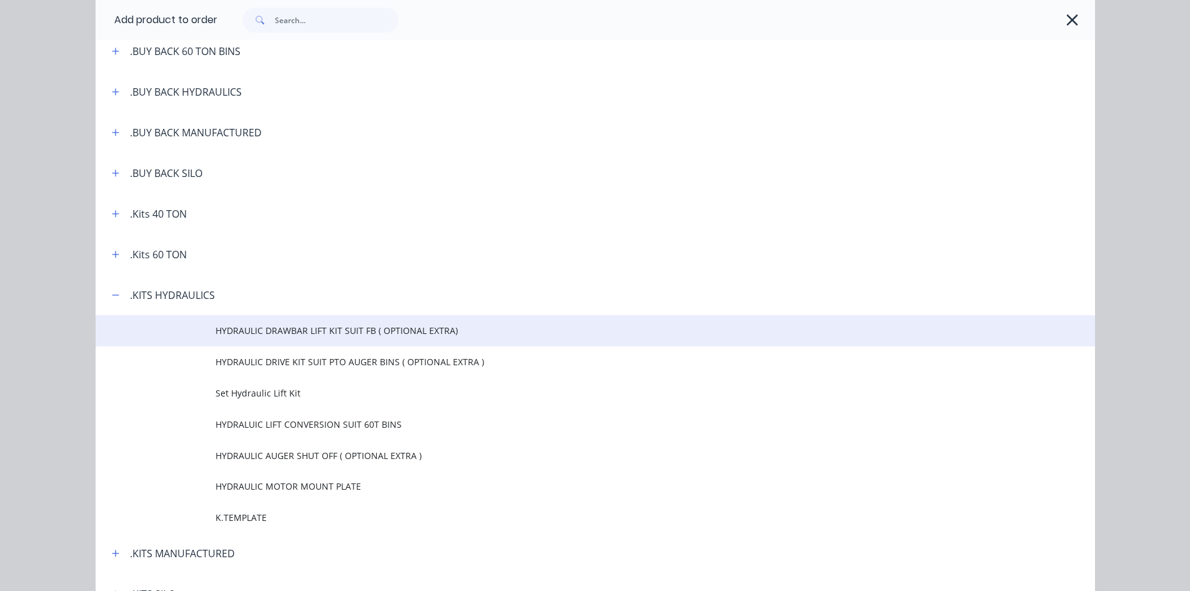
click at [280, 331] on span "HYDRAULIC DRAWBAR LIFT KIT SUIT FB ( OPTIONAL EXTRA)" at bounding box center [568, 330] width 704 height 13
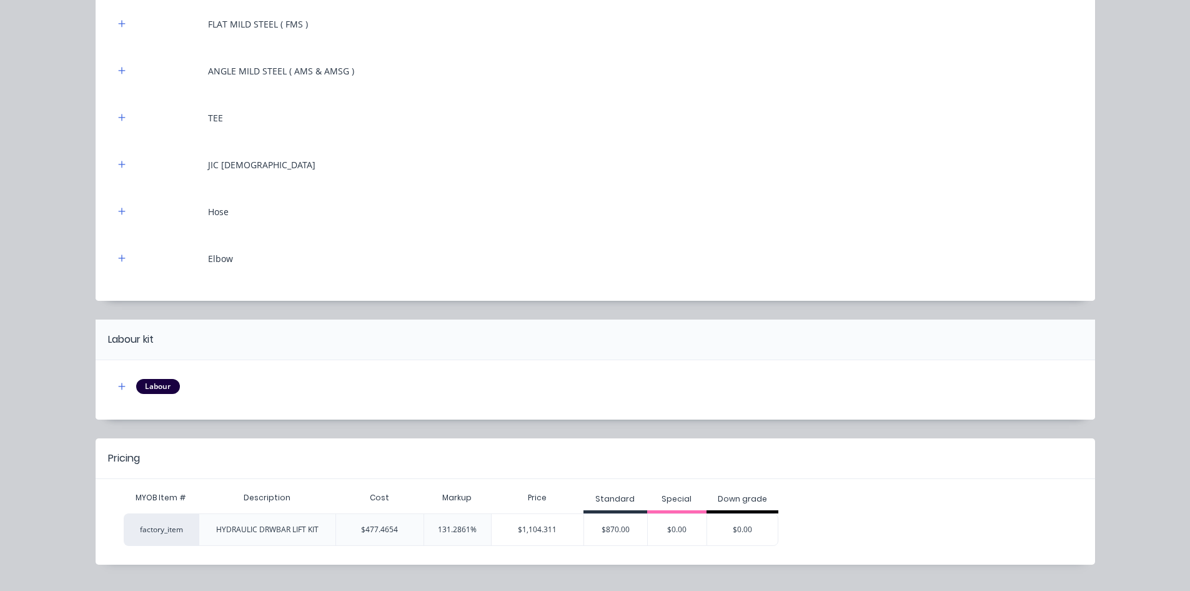
scroll to position [246, 0]
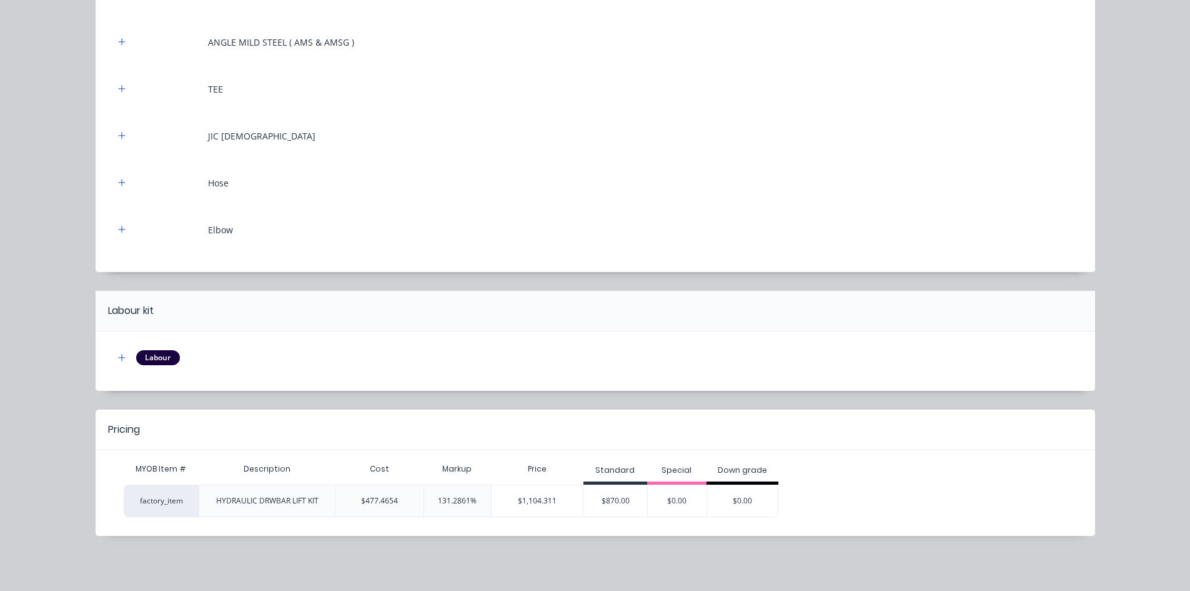
click at [613, 491] on div "$870.00" at bounding box center [615, 500] width 63 height 31
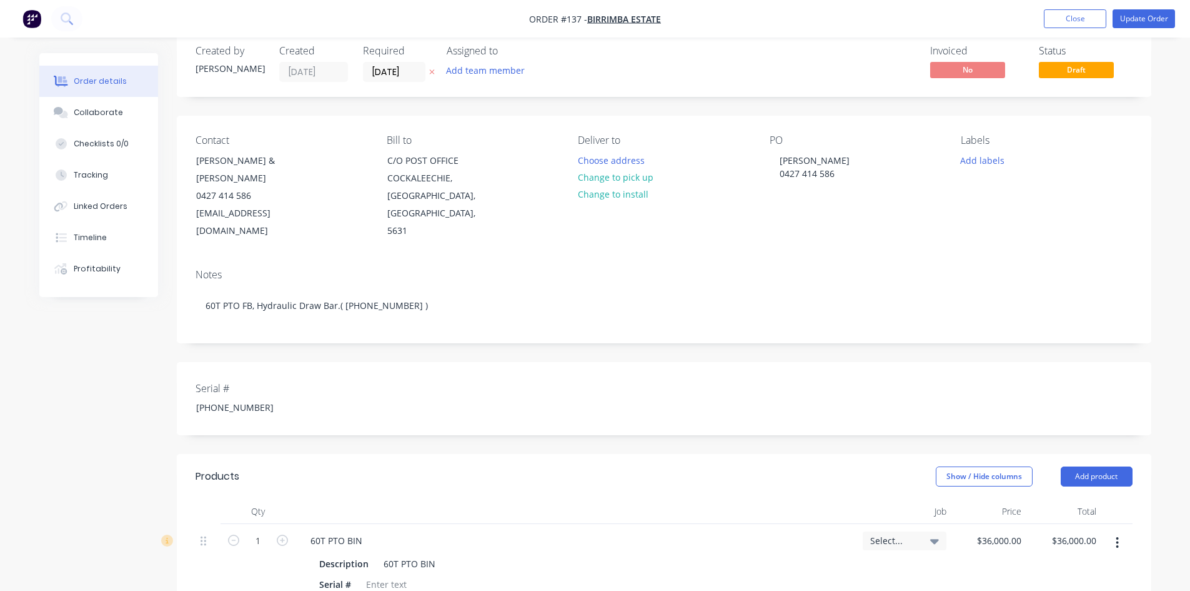
scroll to position [0, 0]
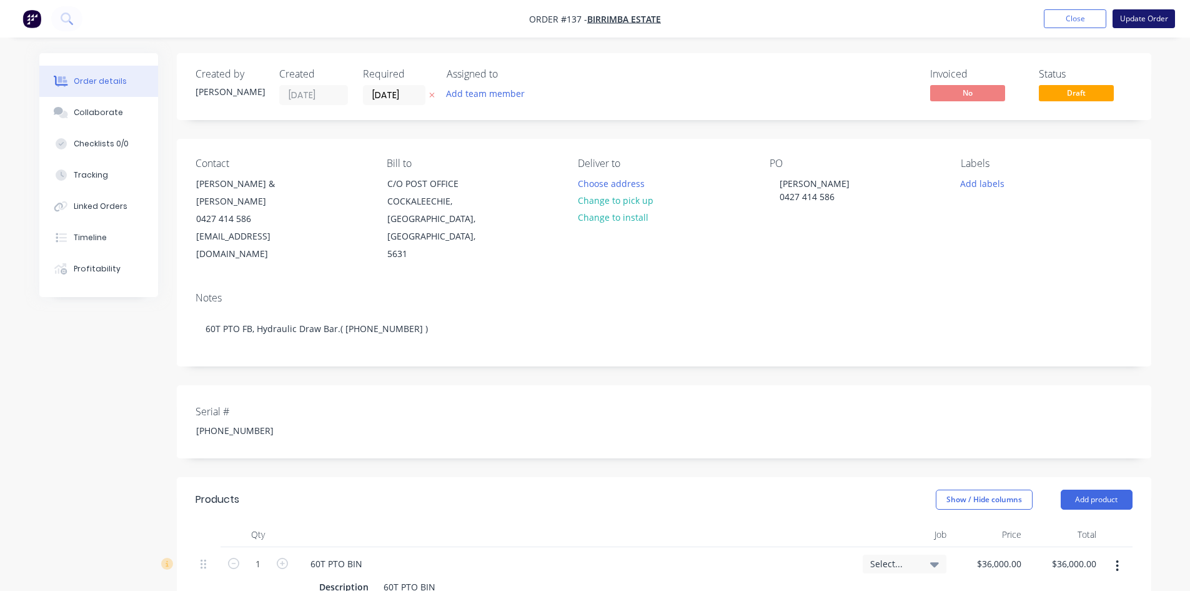
click at [1141, 16] on button "Update Order" at bounding box center [1144, 18] width 62 height 19
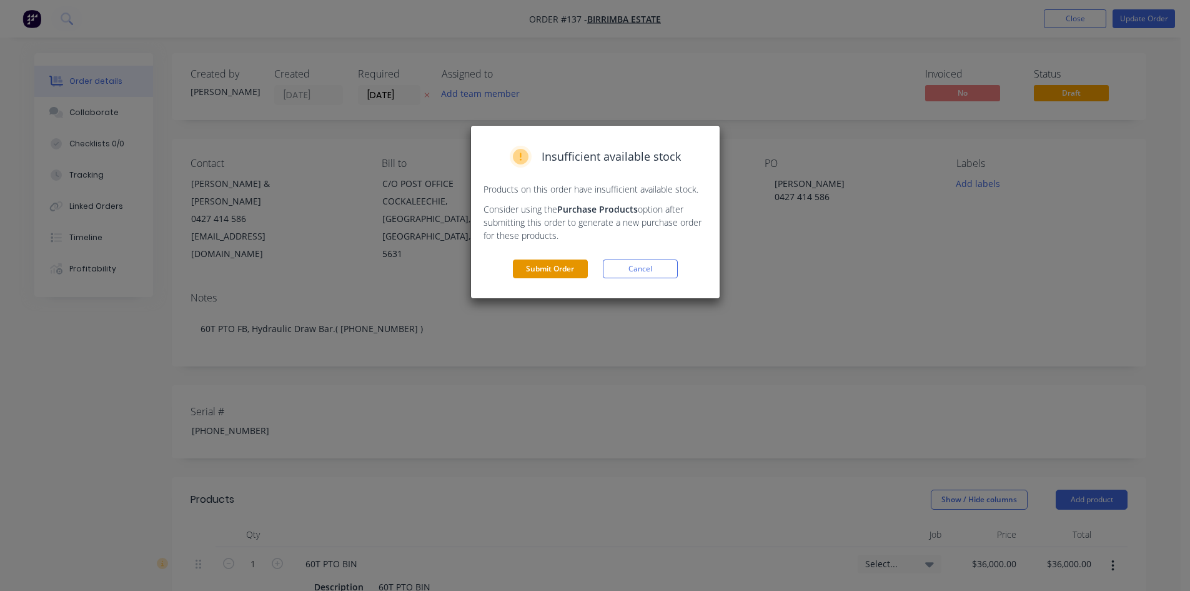
click at [559, 267] on button "Submit Order" at bounding box center [550, 268] width 75 height 19
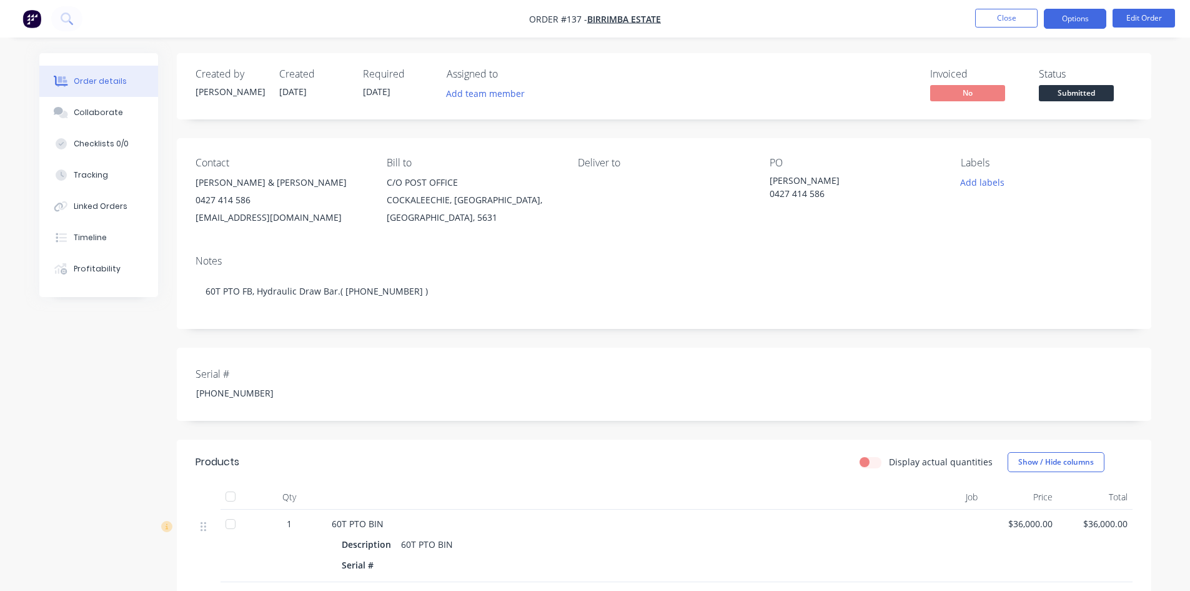
click at [1057, 22] on button "Options" at bounding box center [1075, 19] width 62 height 20
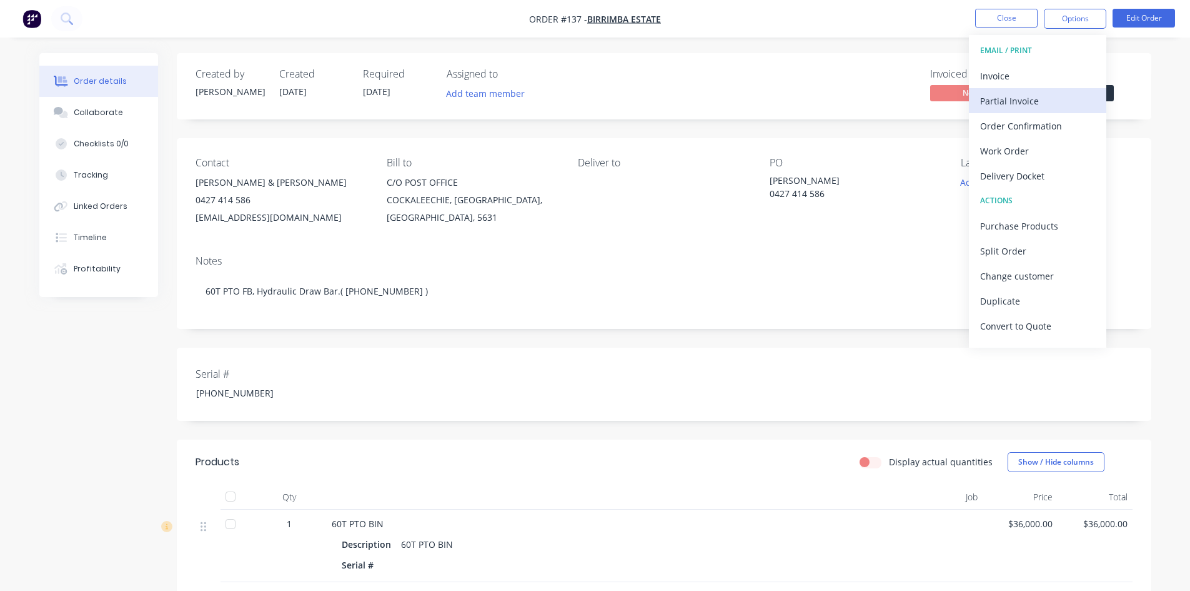
click at [1004, 96] on div "Partial Invoice" at bounding box center [1037, 101] width 115 height 18
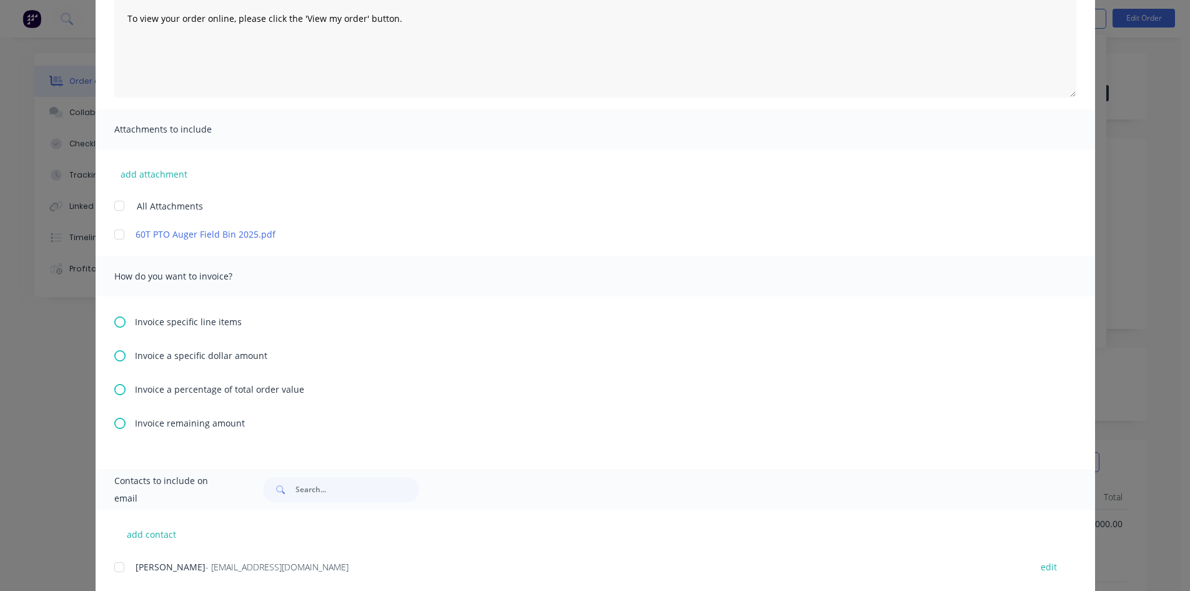
scroll to position [187, 0]
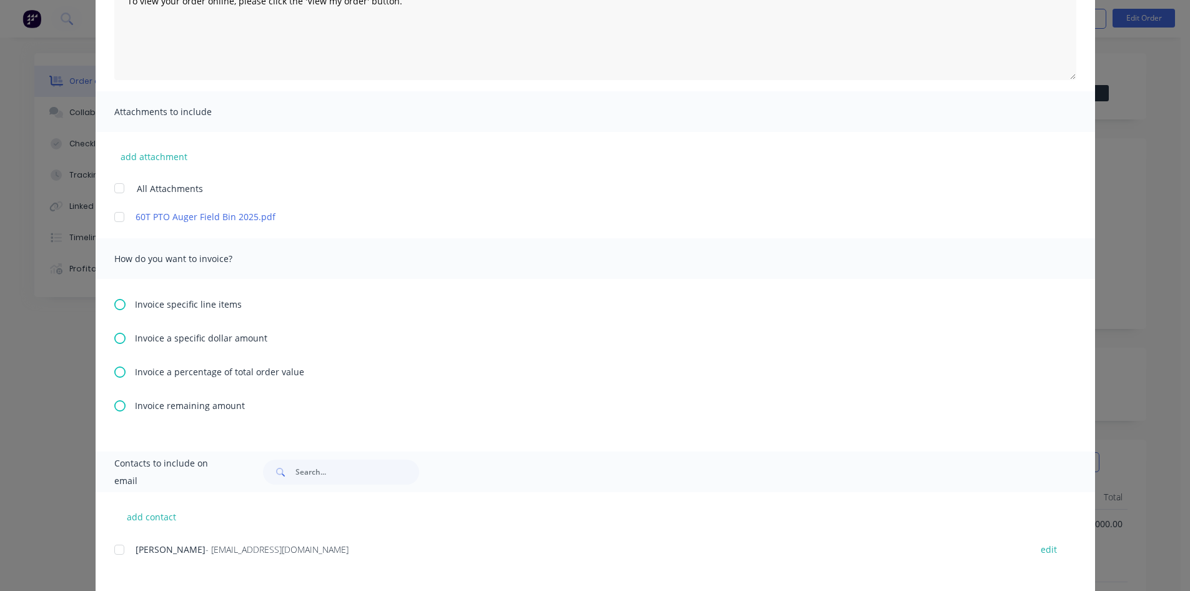
click at [114, 370] on icon at bounding box center [119, 371] width 11 height 11
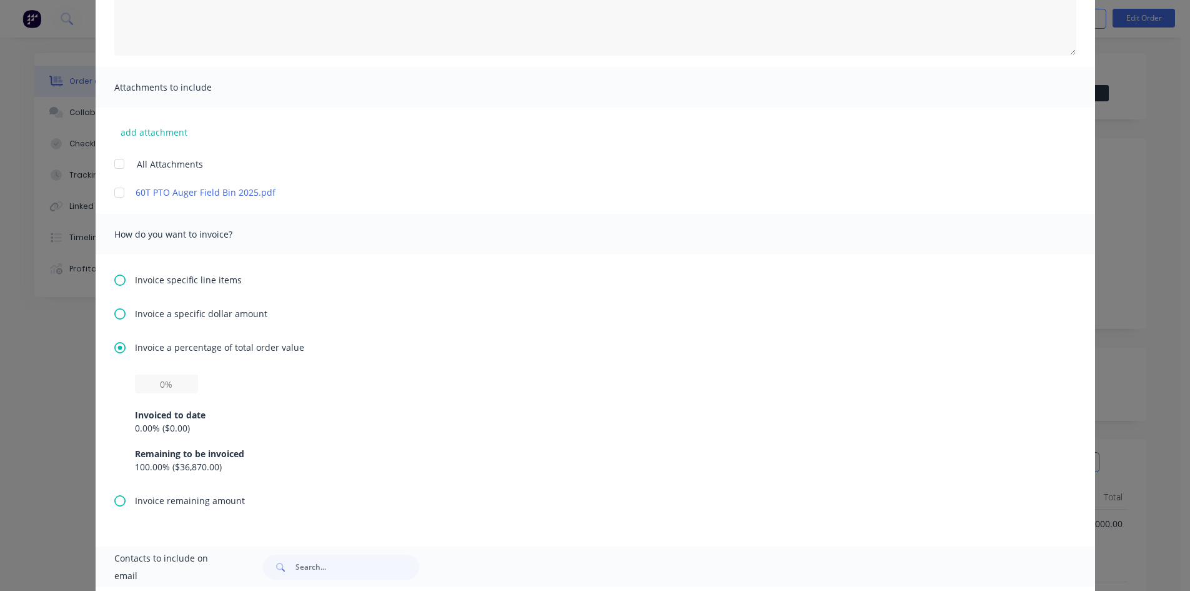
scroll to position [250, 0]
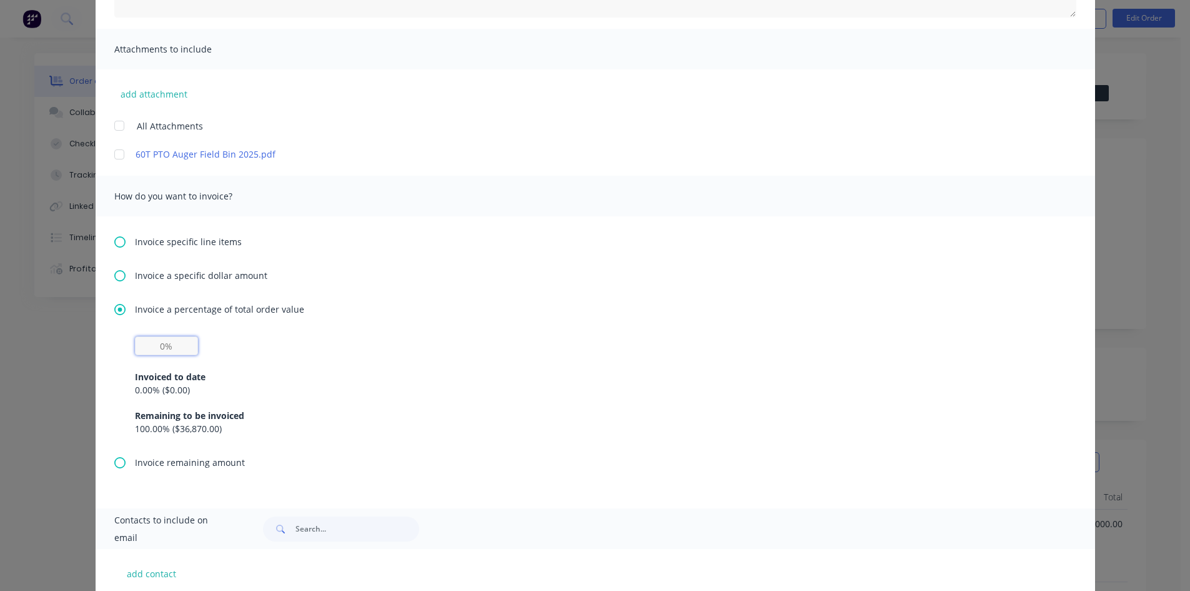
click at [162, 346] on input "text" at bounding box center [166, 345] width 63 height 19
type input "30%"
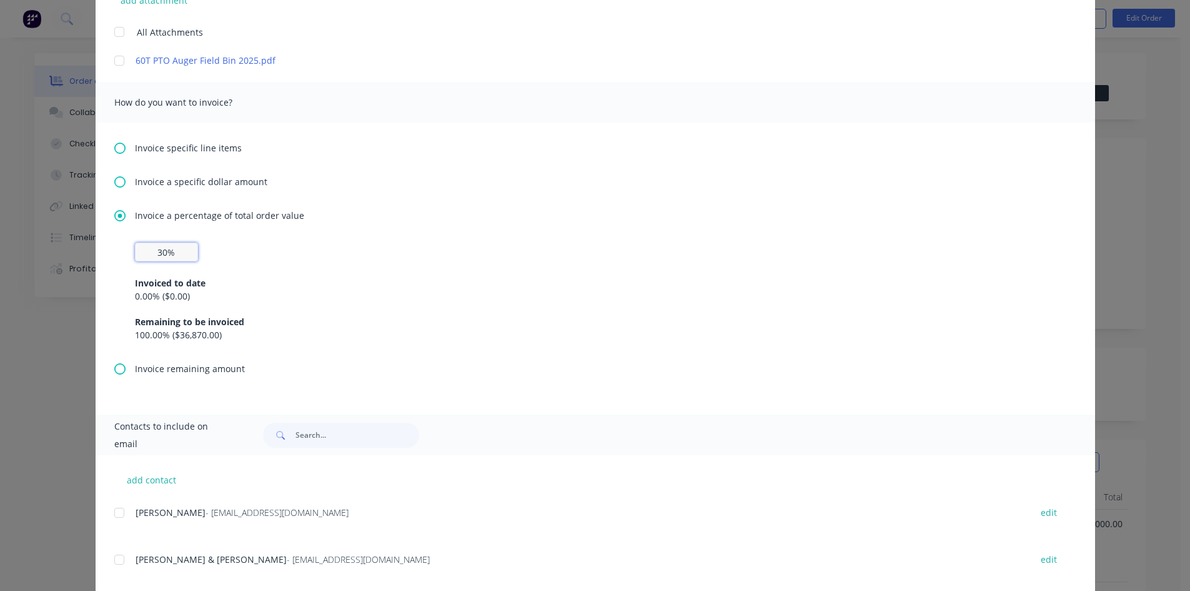
scroll to position [368, 0]
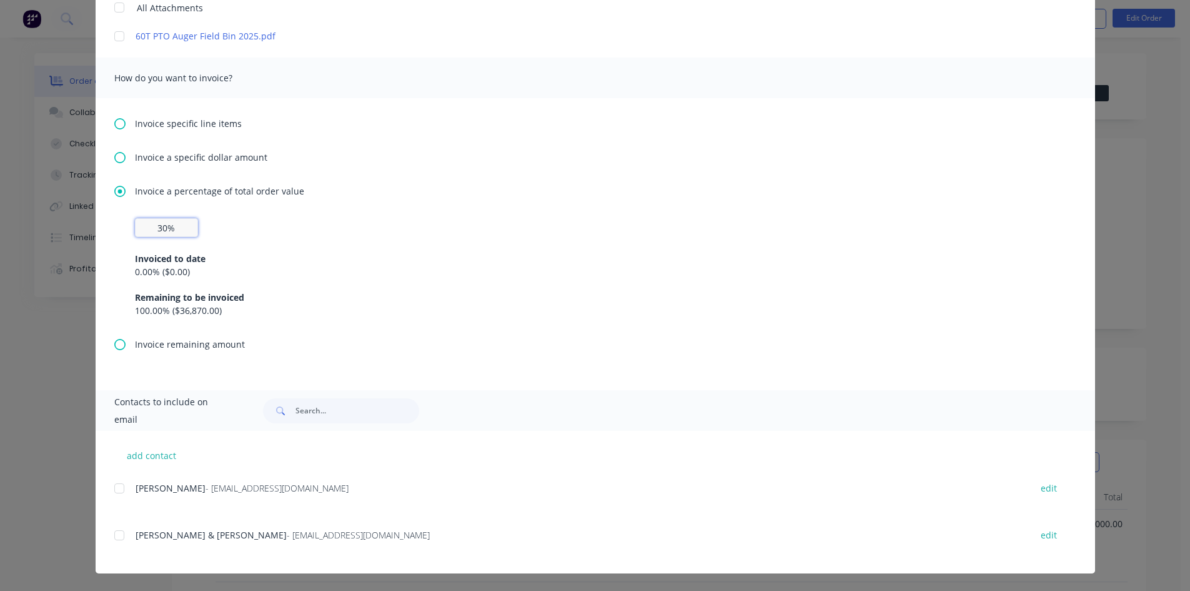
click at [112, 534] on div at bounding box center [119, 534] width 25 height 25
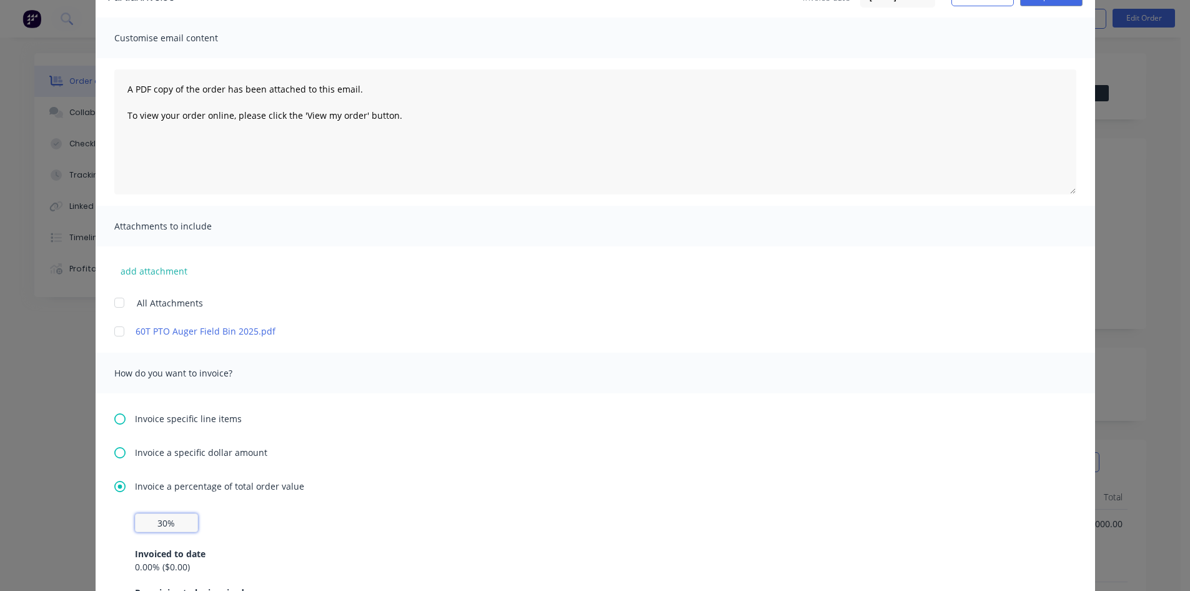
scroll to position [56, 0]
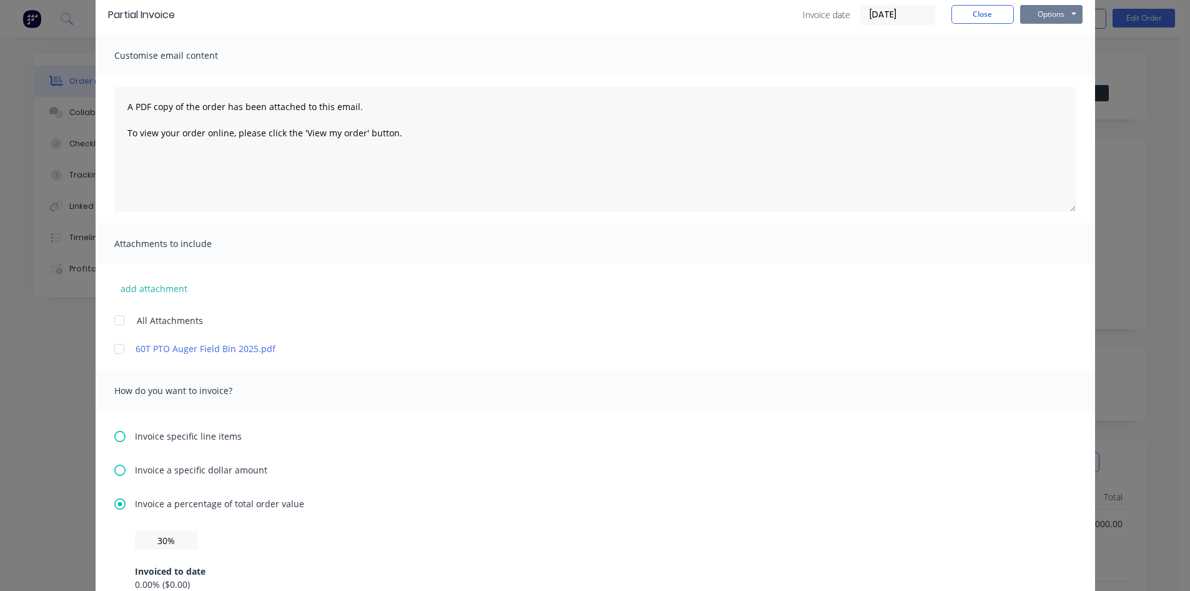
click at [1050, 16] on button "Options" at bounding box center [1051, 14] width 62 height 19
click at [1046, 37] on button "Preview" at bounding box center [1060, 36] width 80 height 21
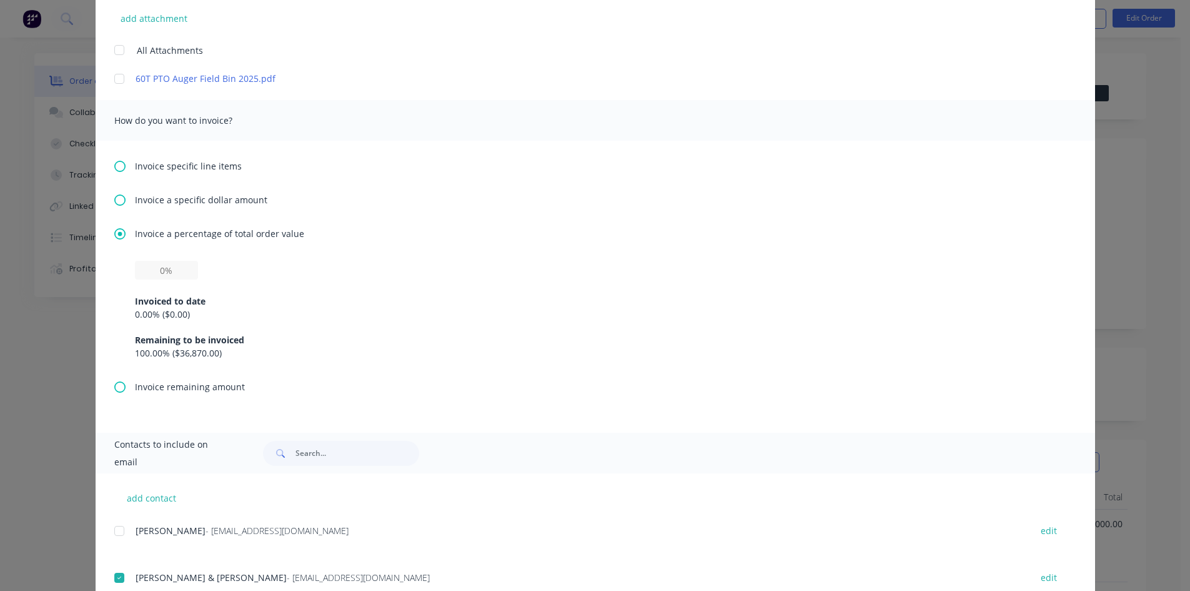
scroll to position [368, 0]
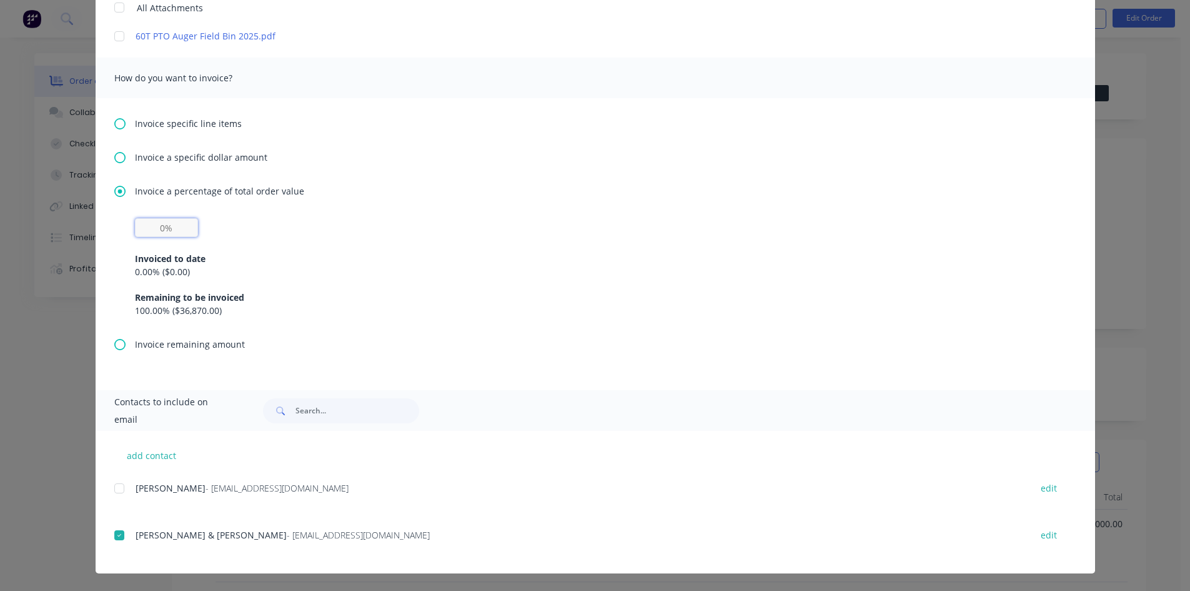
click at [161, 227] on input "text" at bounding box center [166, 227] width 63 height 19
type input "30%"
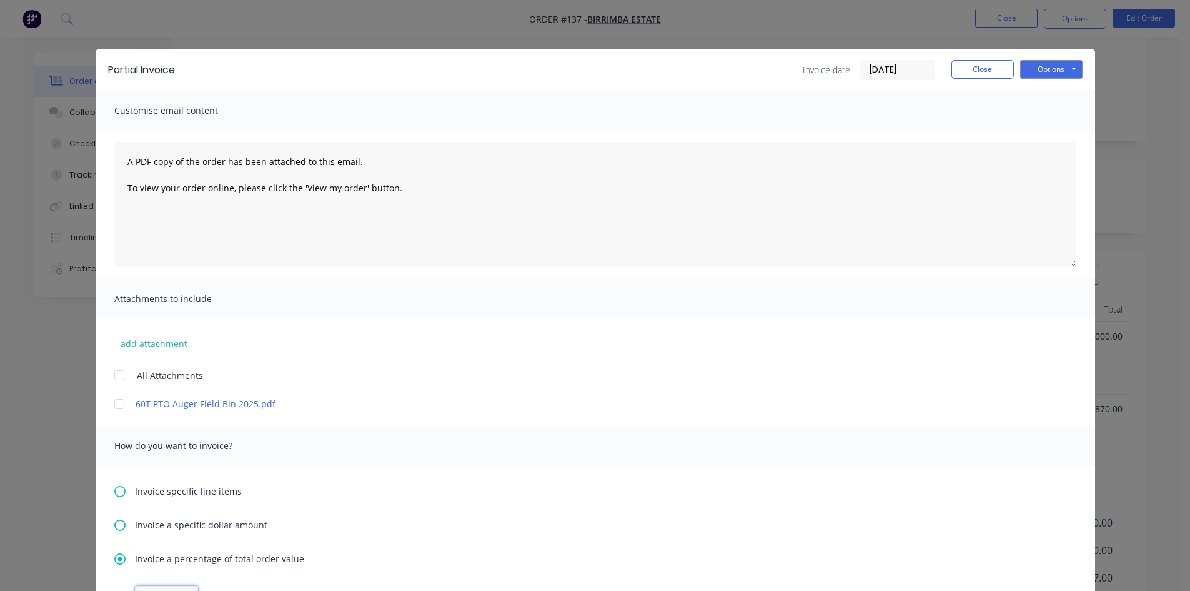
scroll to position [0, 0]
click at [1044, 69] on button "Options" at bounding box center [1051, 70] width 62 height 19
click at [1042, 131] on button "Email" at bounding box center [1060, 133] width 80 height 21
click at [103, 567] on icon "button" at bounding box center [104, 564] width 8 height 11
click at [979, 64] on button "Close" at bounding box center [983, 70] width 62 height 19
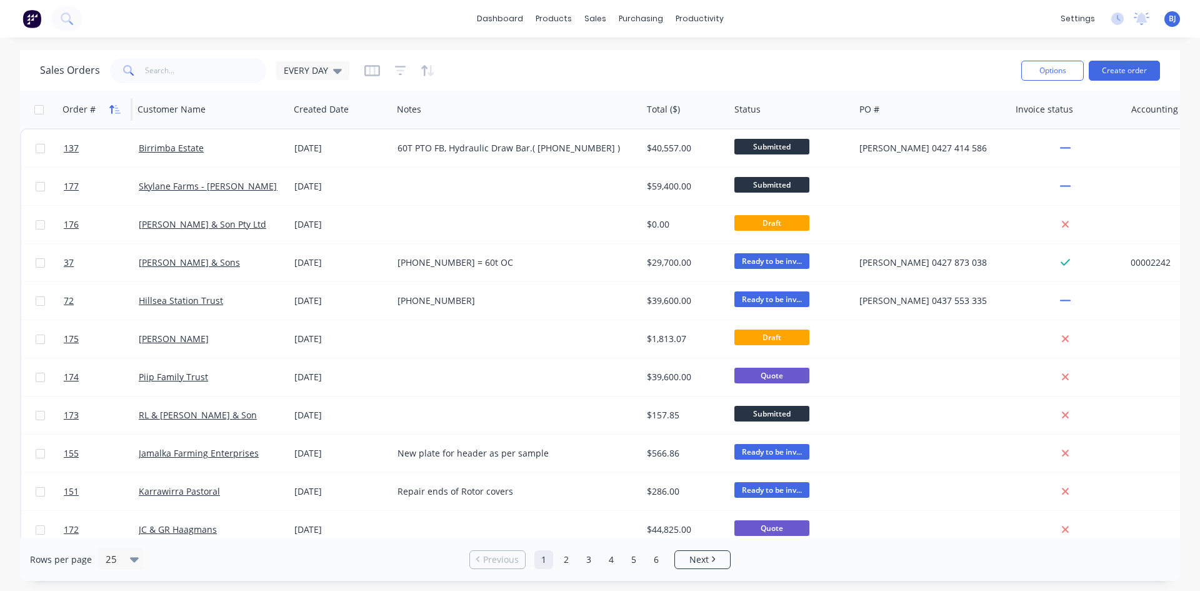
click at [110, 104] on icon "button" at bounding box center [114, 109] width 11 height 10
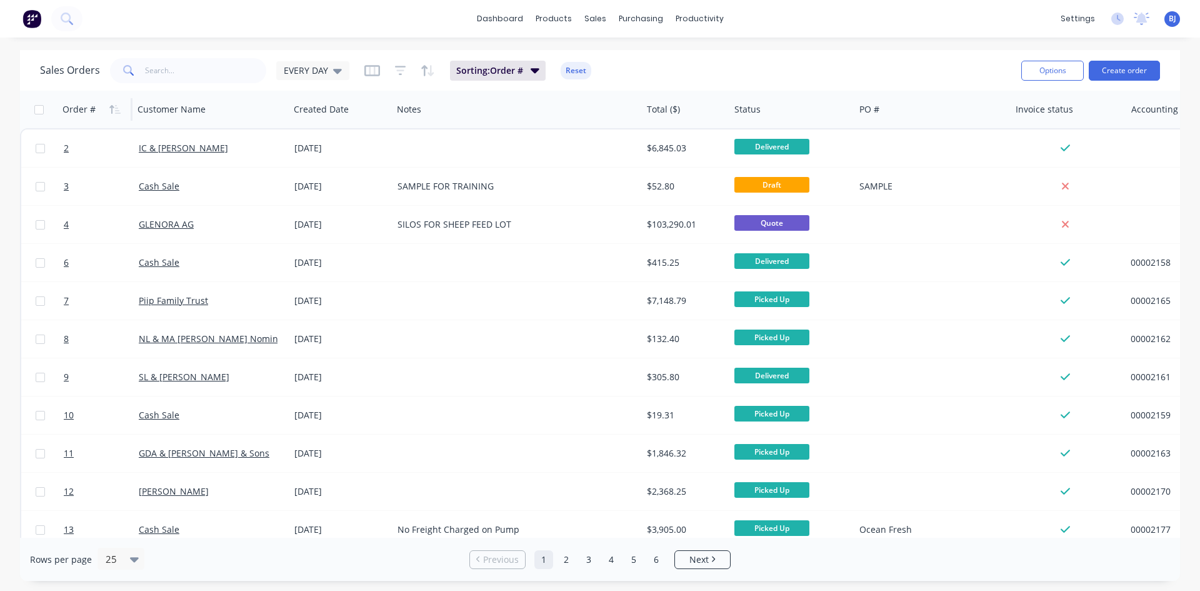
click at [110, 104] on icon "button" at bounding box center [114, 109] width 11 height 10
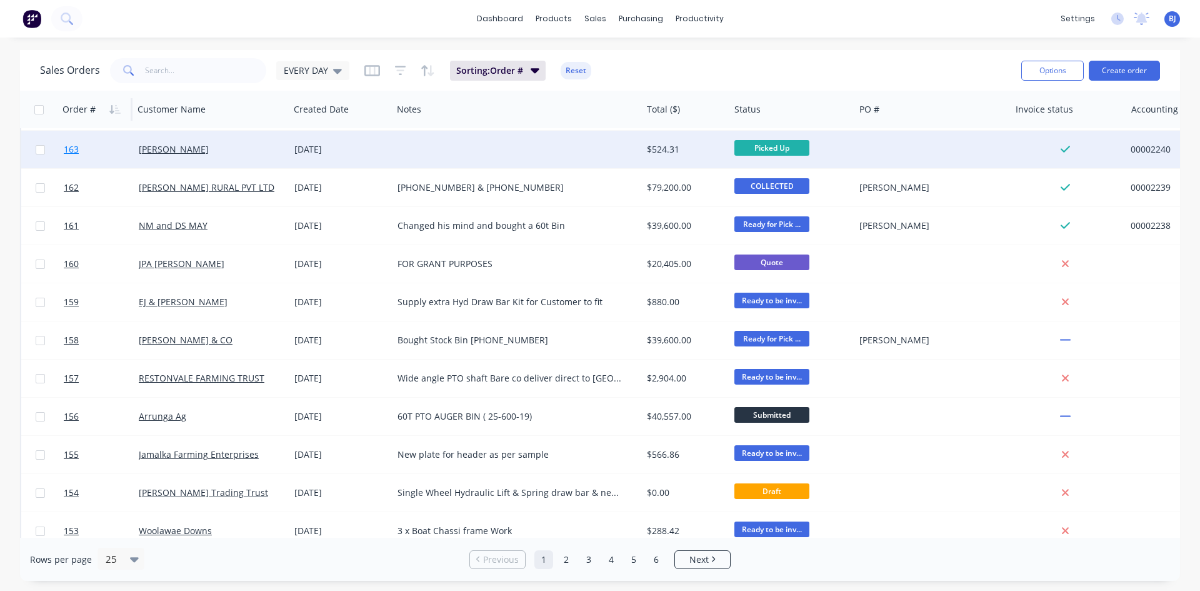
scroll to position [550, 0]
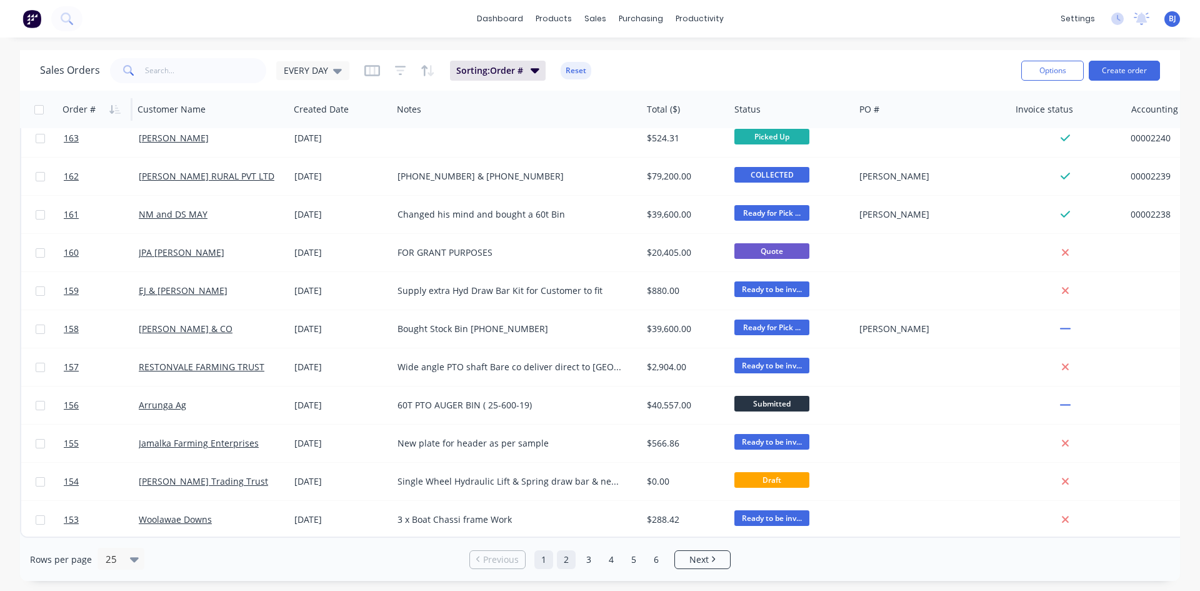
click at [566, 559] on link "2" at bounding box center [566, 559] width 19 height 19
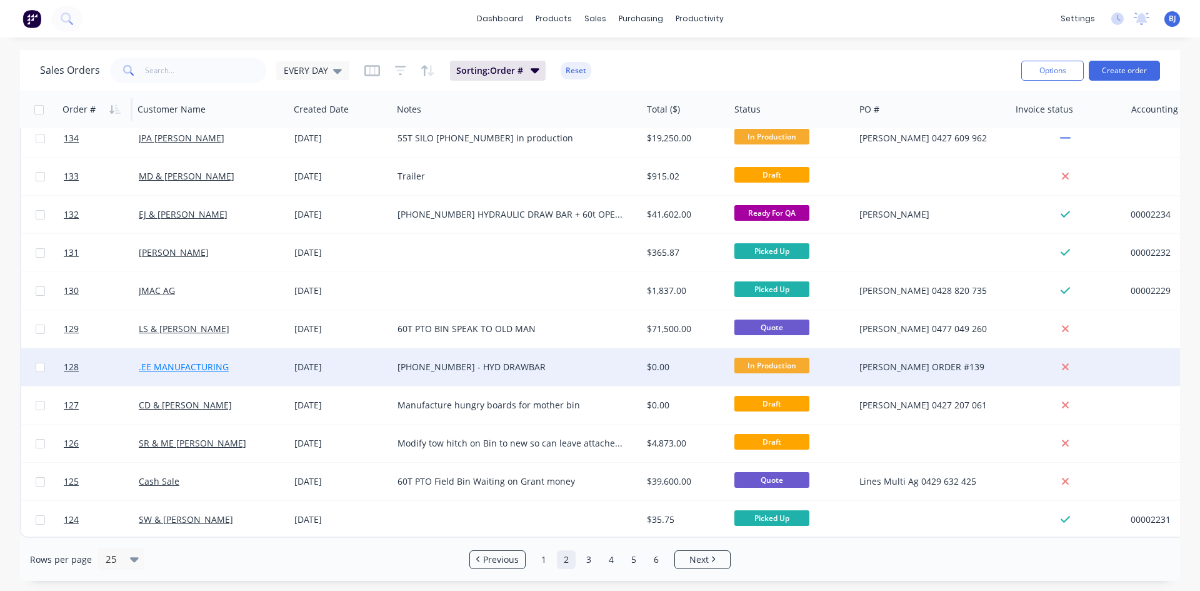
click at [156, 361] on link ".EE MANUFACTURING" at bounding box center [184, 367] width 90 height 12
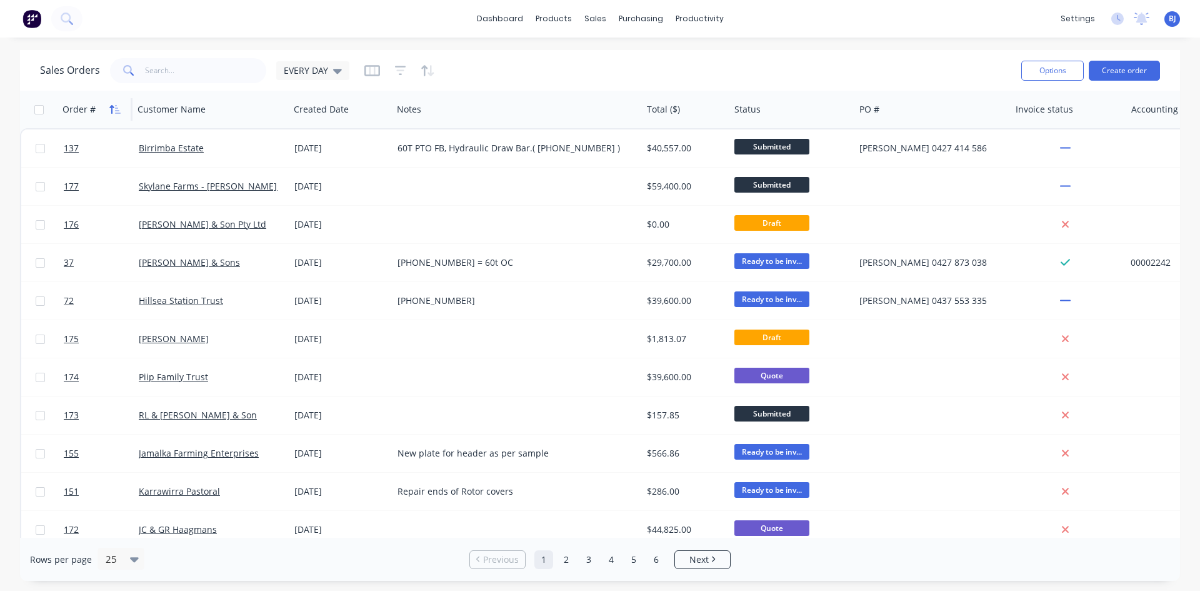
click at [111, 109] on icon "button" at bounding box center [114, 109] width 11 height 10
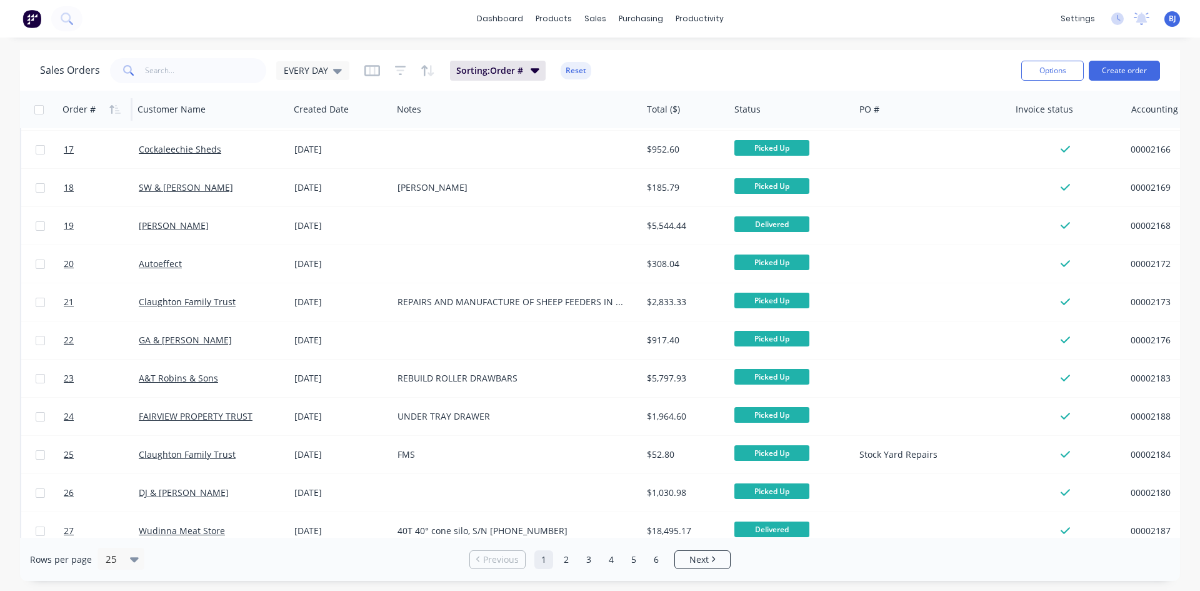
scroll to position [550, 0]
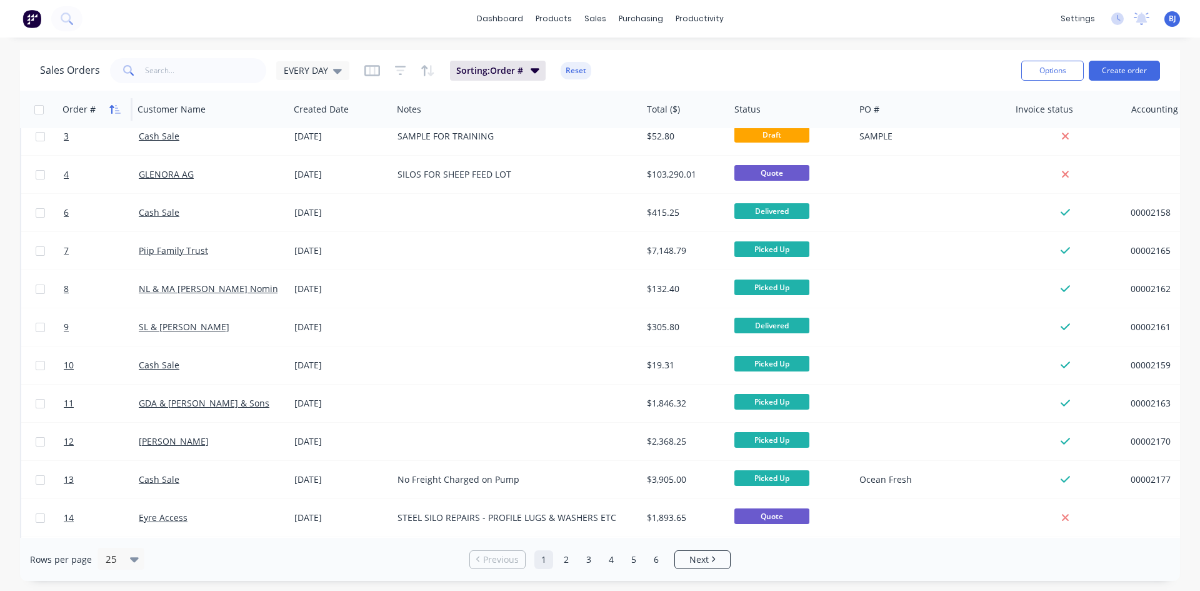
click at [117, 110] on icon "button" at bounding box center [118, 109] width 6 height 9
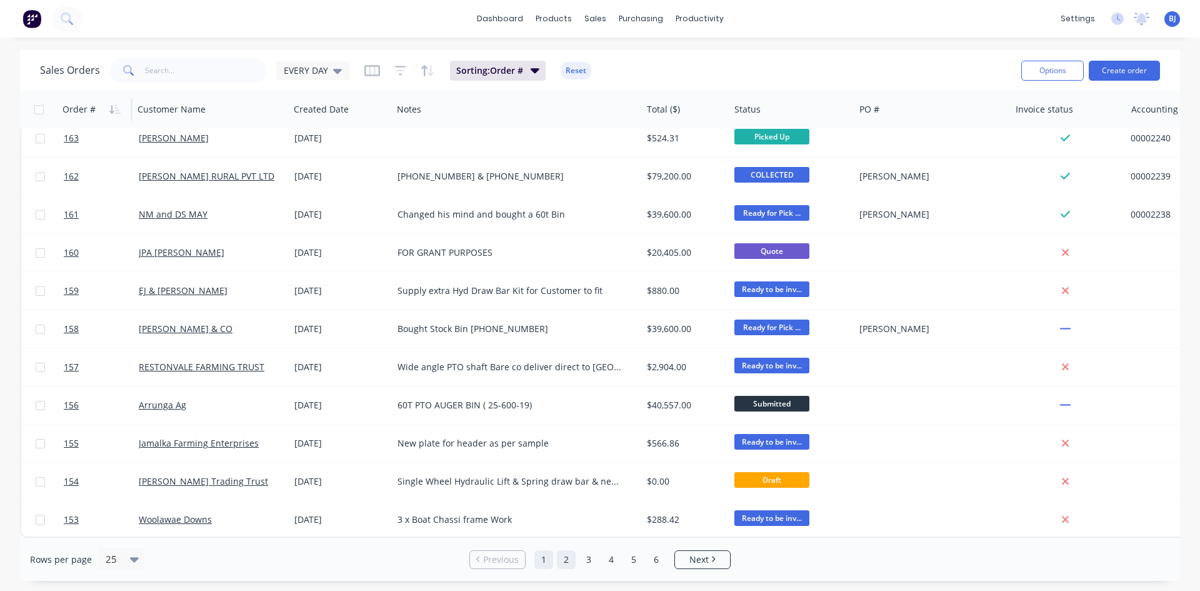
click at [569, 559] on link "2" at bounding box center [566, 559] width 19 height 19
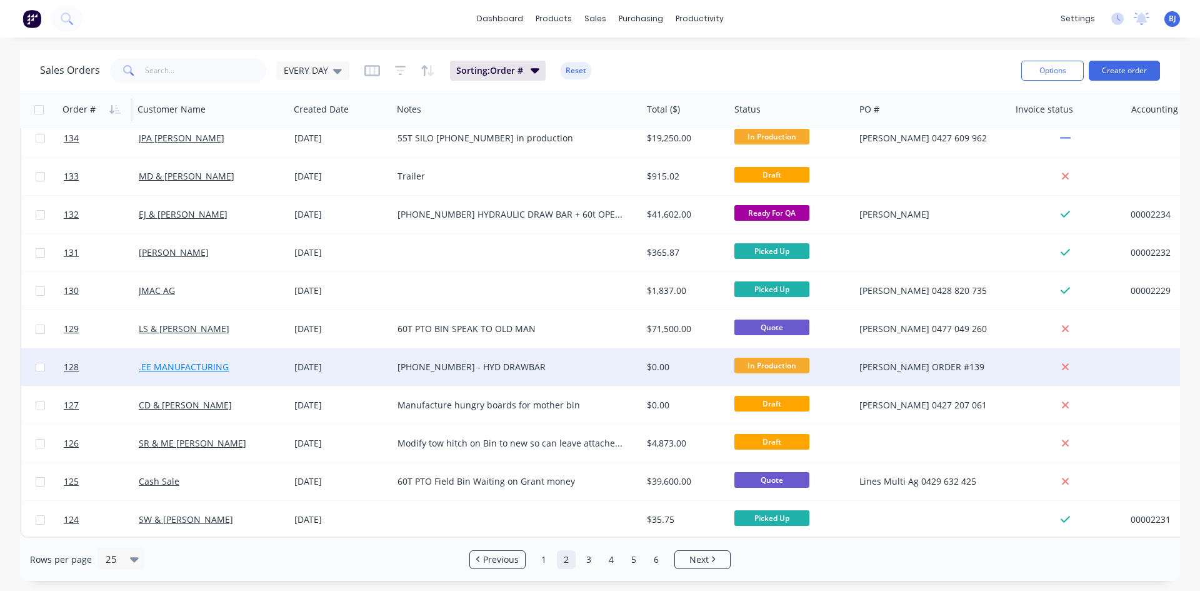
click at [157, 361] on link ".EE MANUFACTURING" at bounding box center [184, 367] width 90 height 12
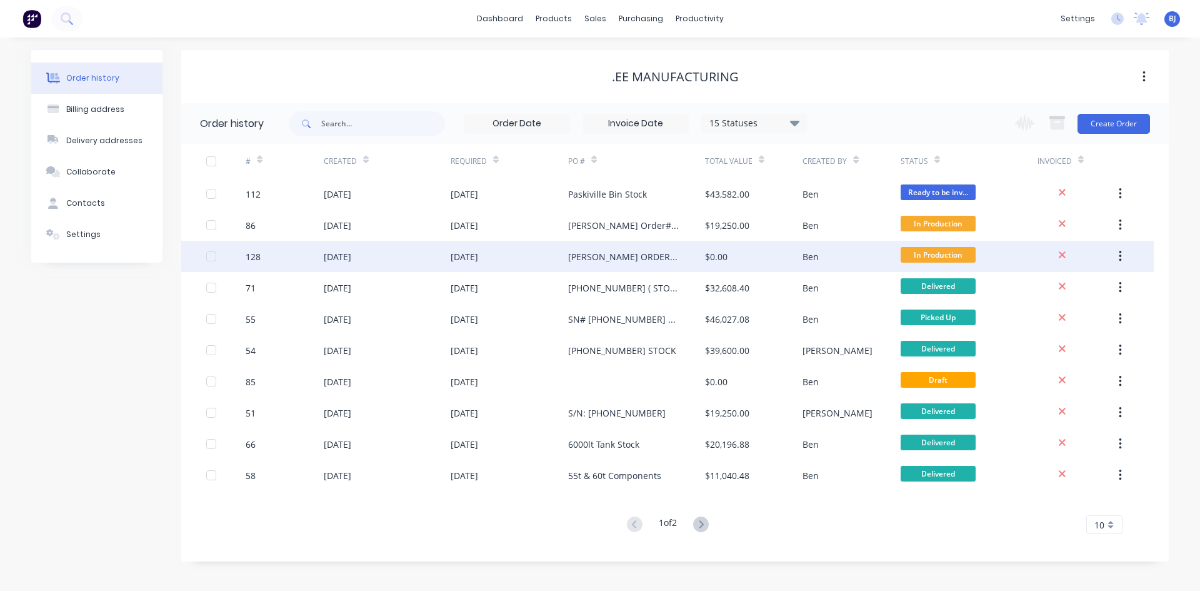
click at [331, 256] on div "26 Aug 2025" at bounding box center [337, 256] width 27 height 13
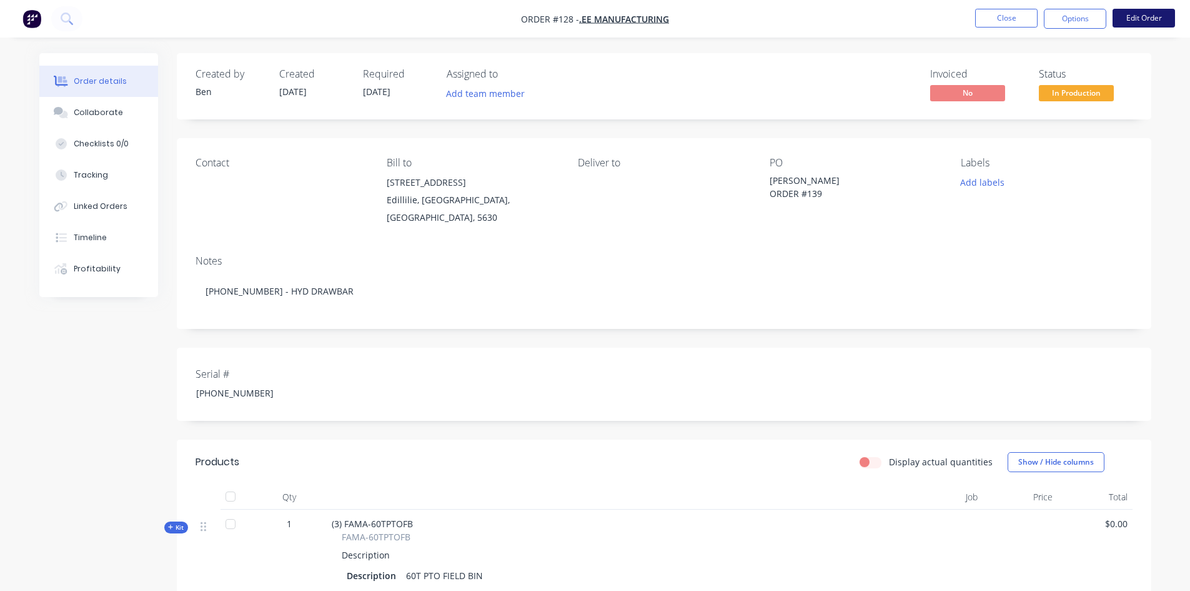
click at [1141, 18] on button "Edit Order" at bounding box center [1144, 18] width 62 height 19
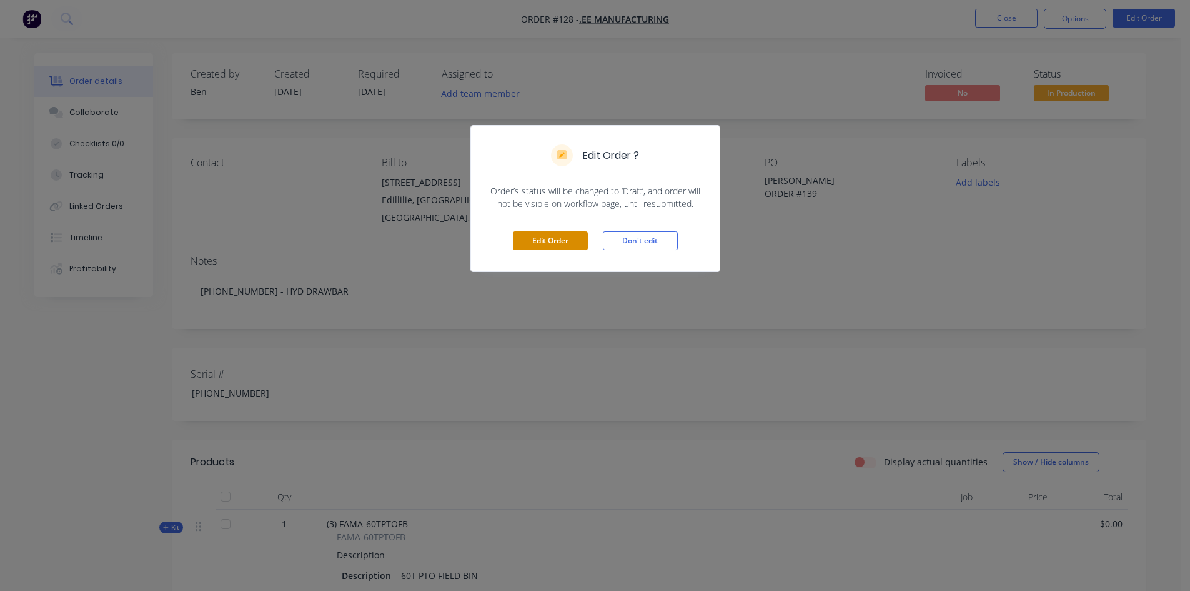
click at [549, 234] on button "Edit Order" at bounding box center [550, 240] width 75 height 19
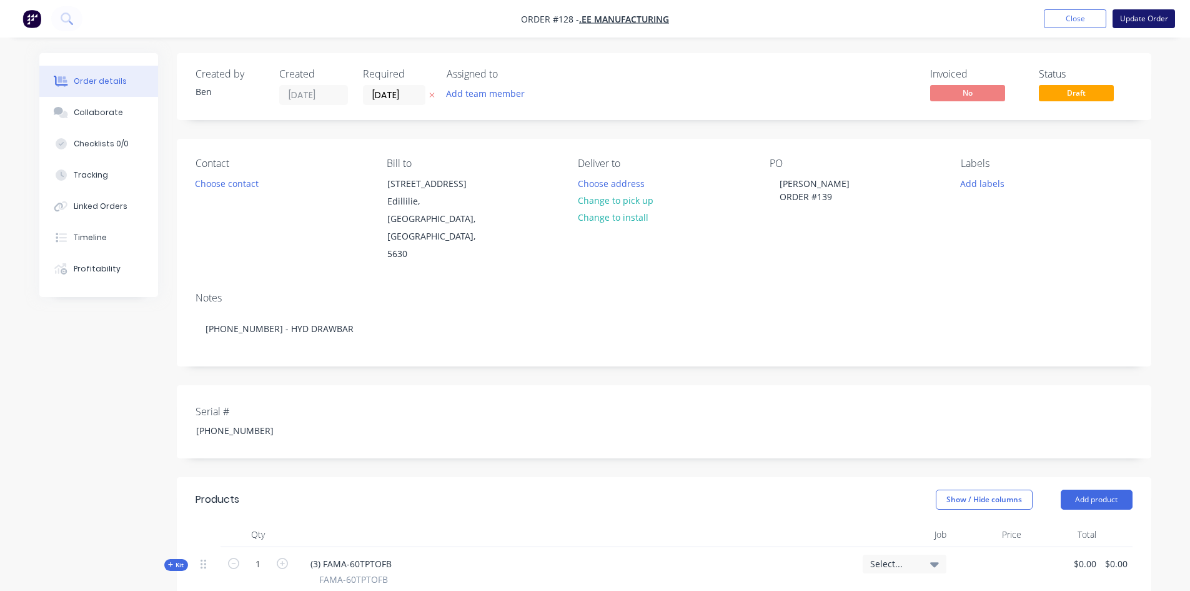
click at [1130, 22] on button "Update Order" at bounding box center [1144, 18] width 62 height 19
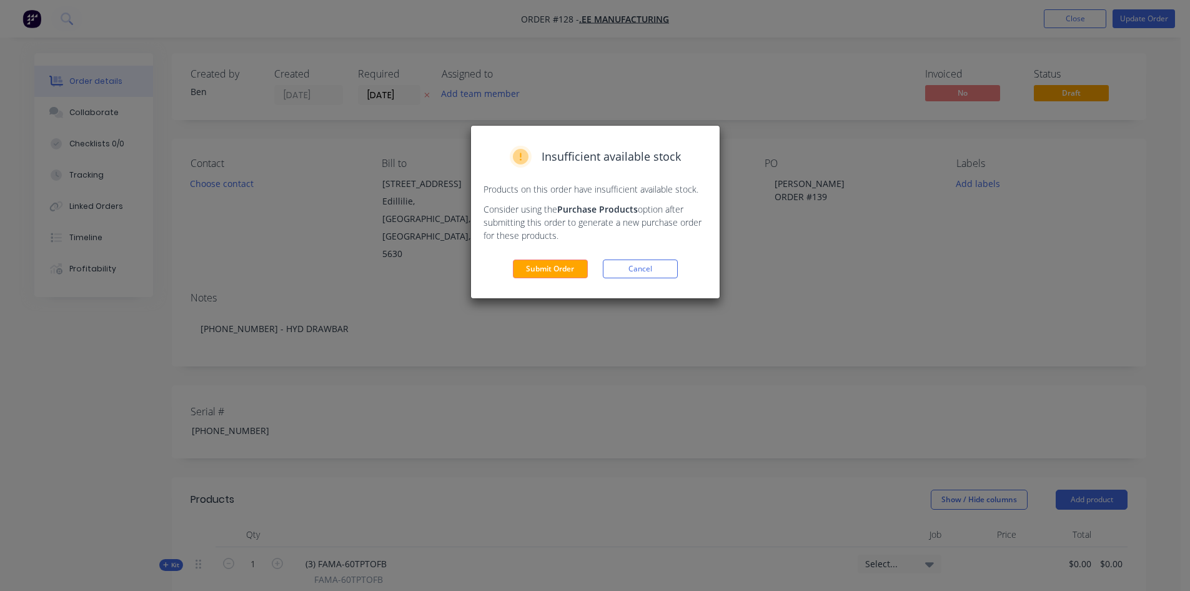
drag, startPoint x: 661, startPoint y: 272, endPoint x: 670, endPoint y: 266, distance: 11.1
click at [661, 272] on button "Cancel" at bounding box center [640, 268] width 75 height 19
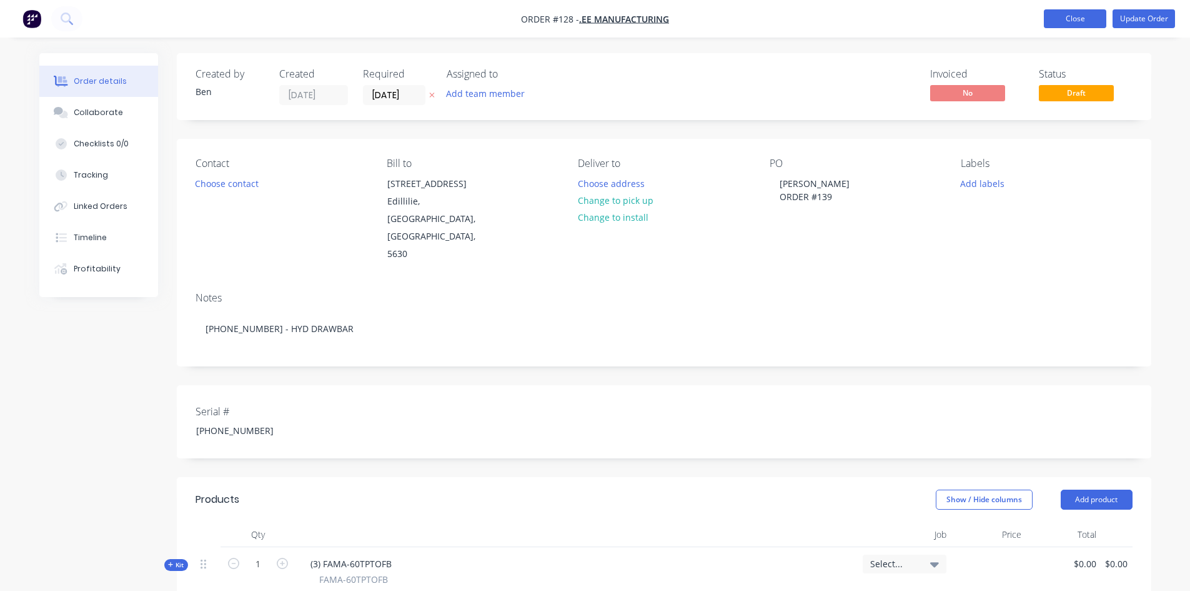
click at [1055, 17] on button "Close" at bounding box center [1075, 18] width 62 height 19
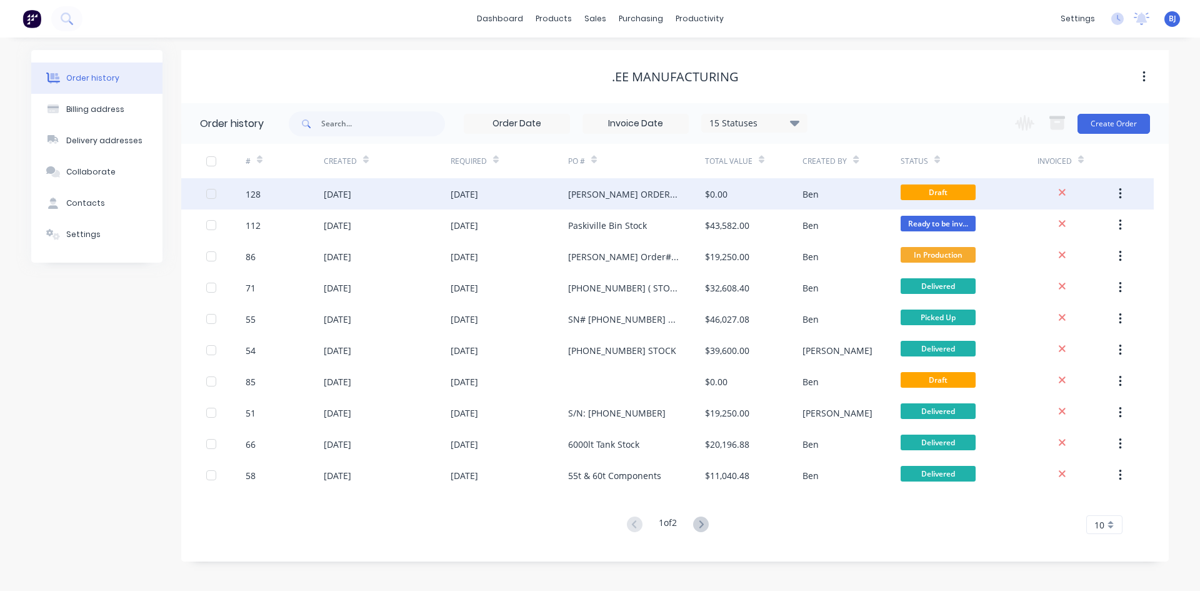
click at [344, 194] on div "26 Aug 2025" at bounding box center [337, 193] width 27 height 13
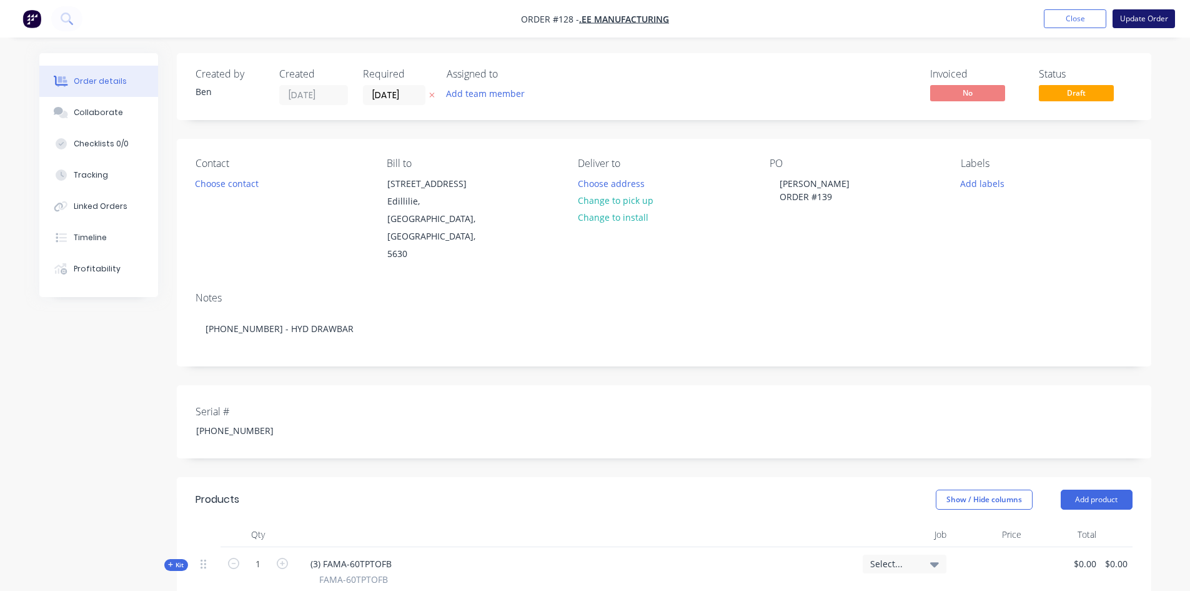
click at [1142, 16] on button "Update Order" at bounding box center [1144, 18] width 62 height 19
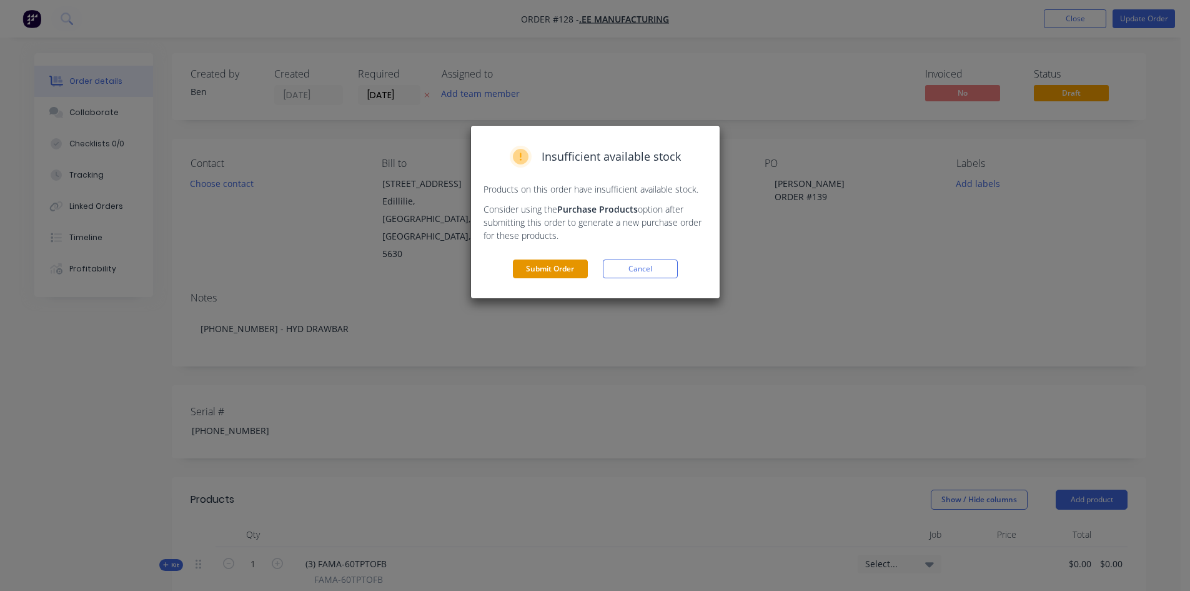
click at [541, 269] on button "Submit Order" at bounding box center [550, 268] width 75 height 19
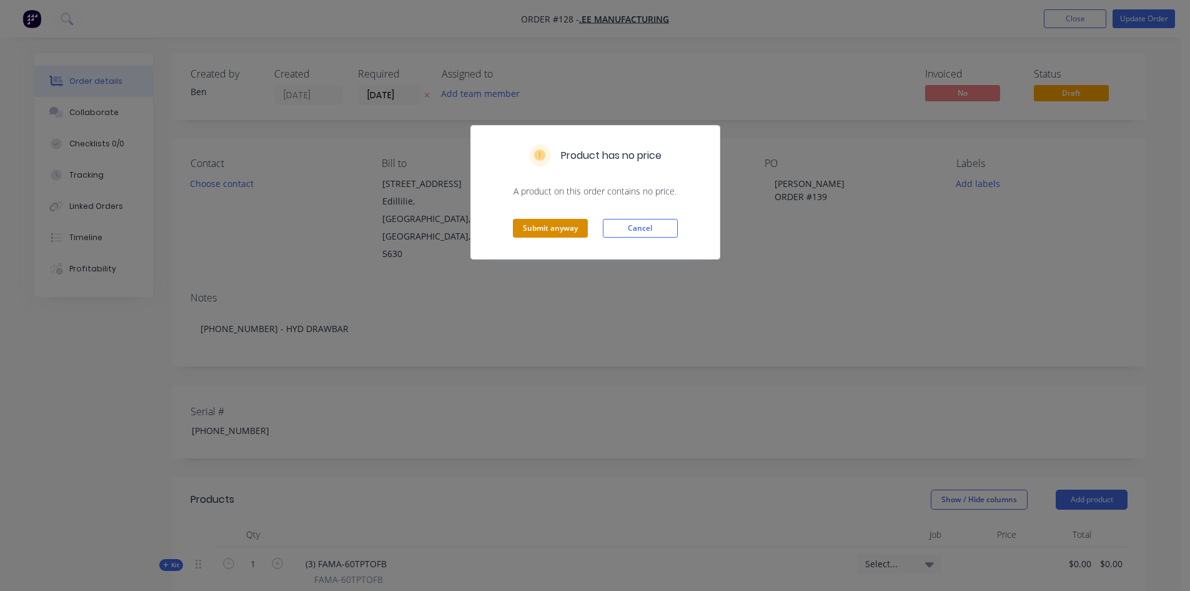
click at [548, 229] on button "Submit anyway" at bounding box center [550, 228] width 75 height 19
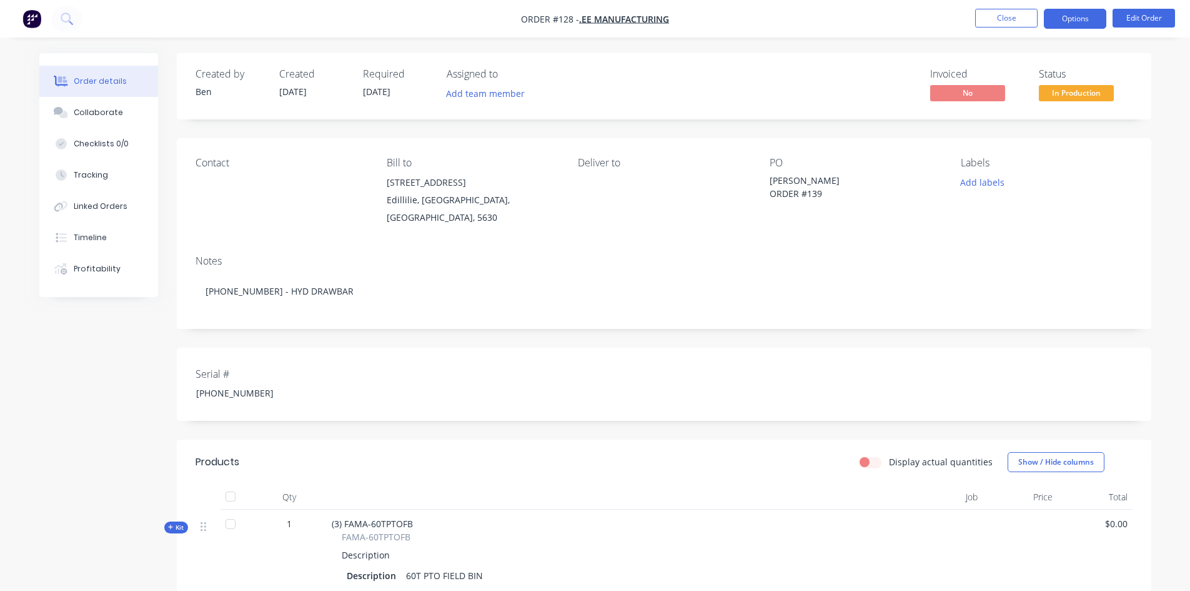
click at [1089, 21] on button "Options" at bounding box center [1075, 19] width 62 height 20
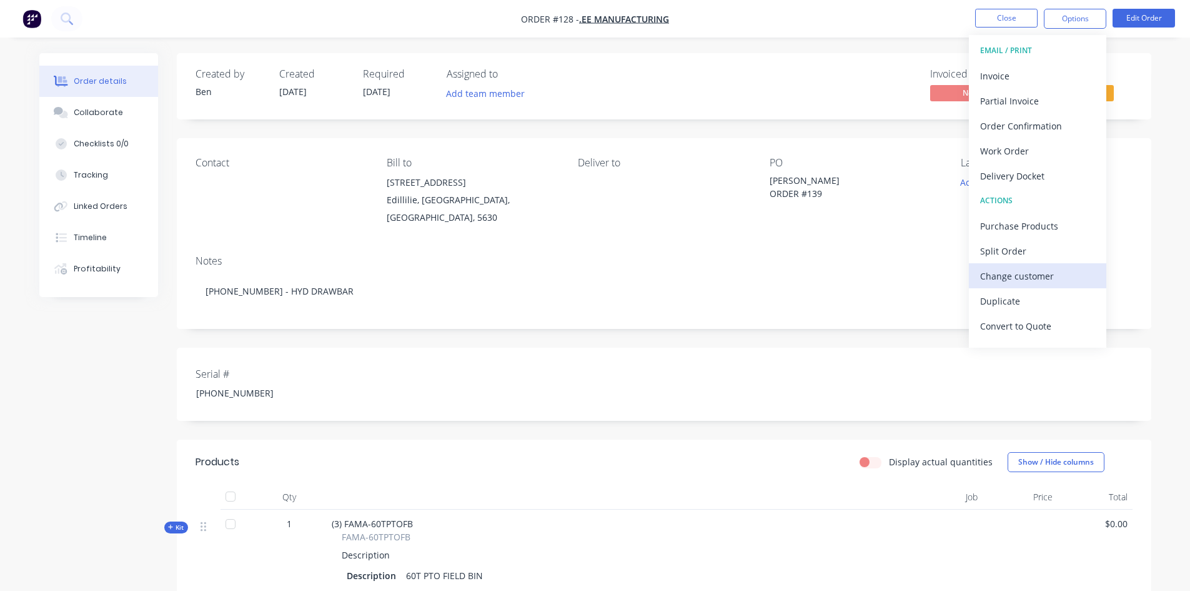
click at [1015, 272] on div "Change customer" at bounding box center [1037, 276] width 115 height 18
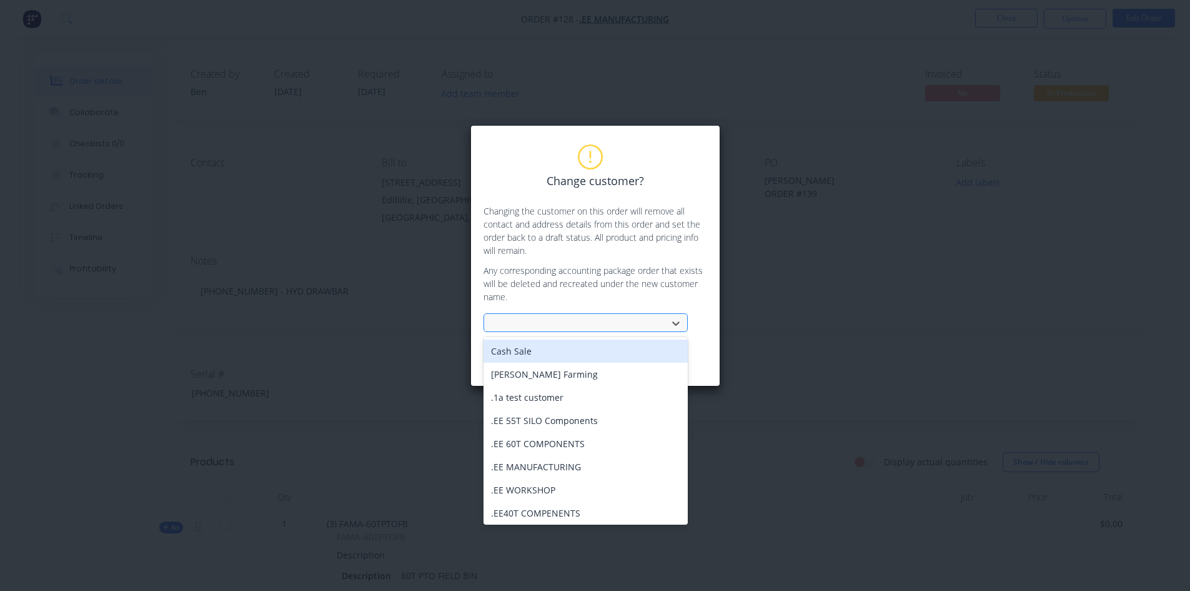
click at [502, 319] on div at bounding box center [577, 324] width 167 height 16
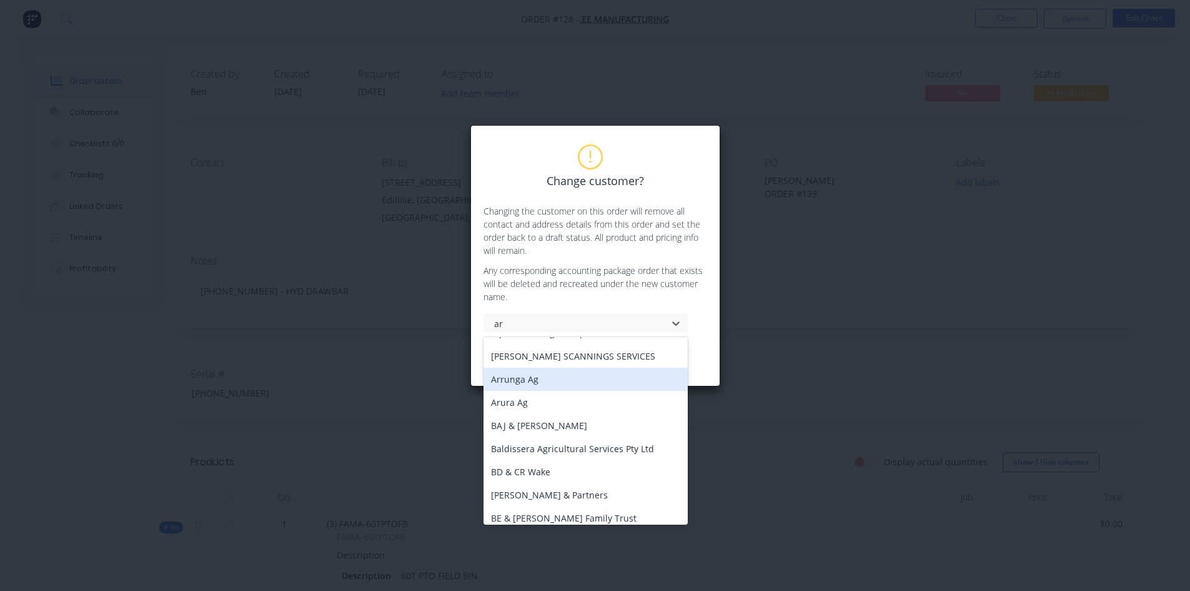
scroll to position [250, 0]
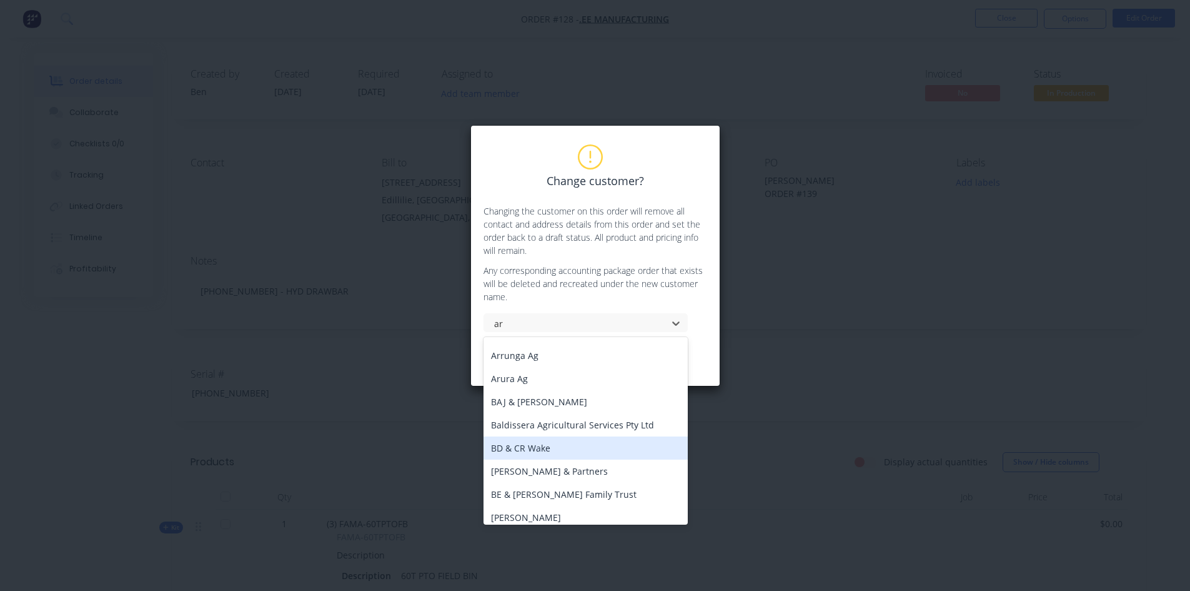
type input "a"
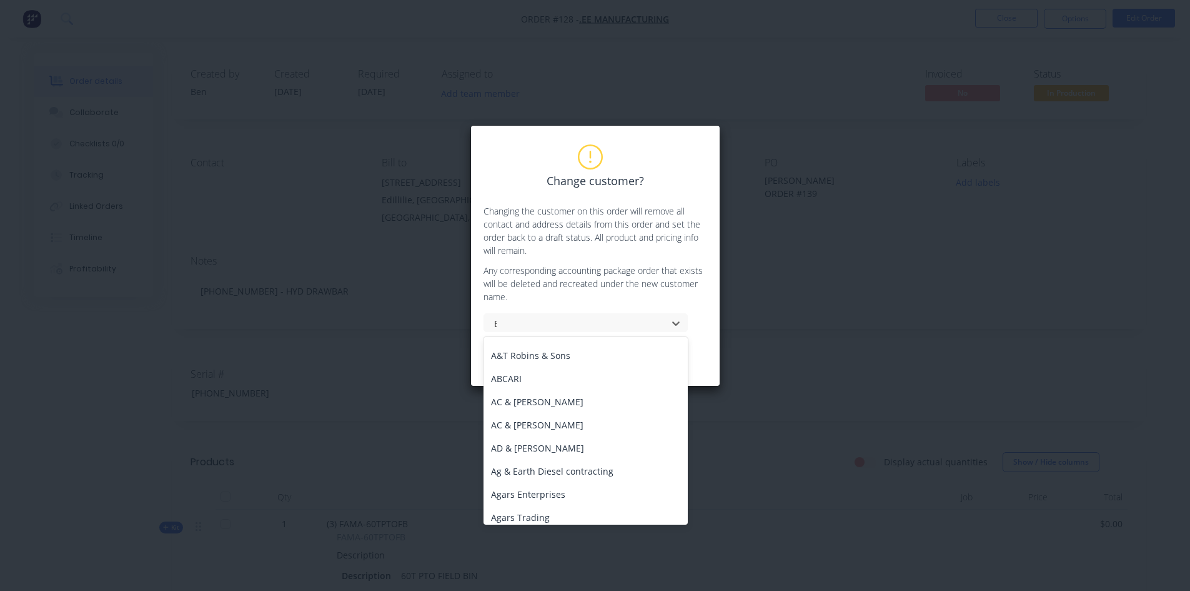
scroll to position [0, 0]
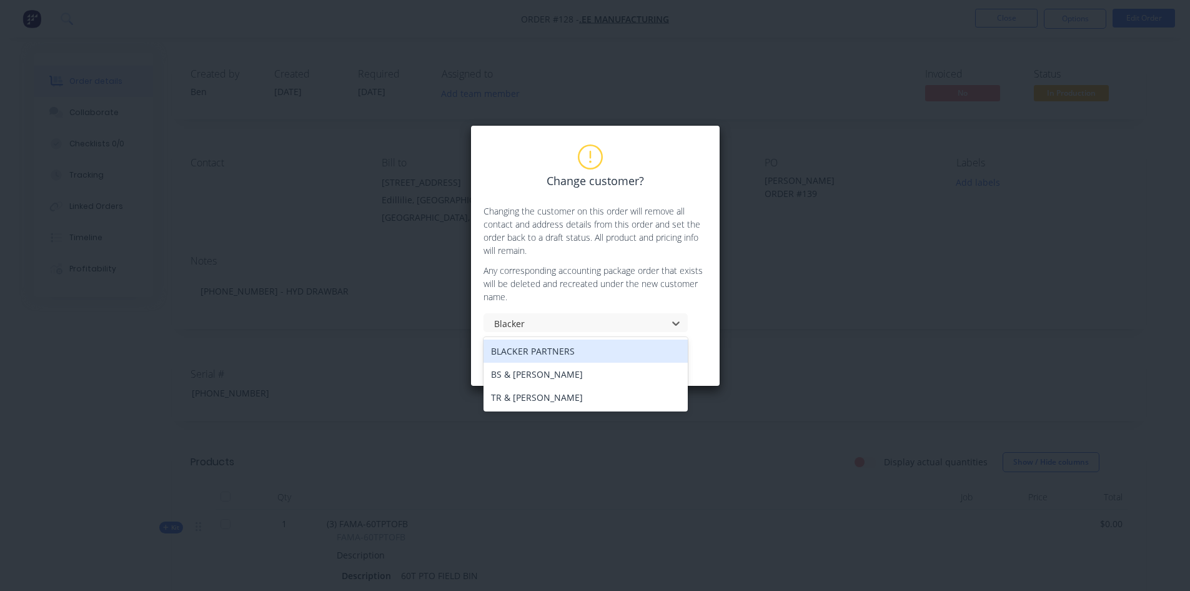
type input "Blacker"
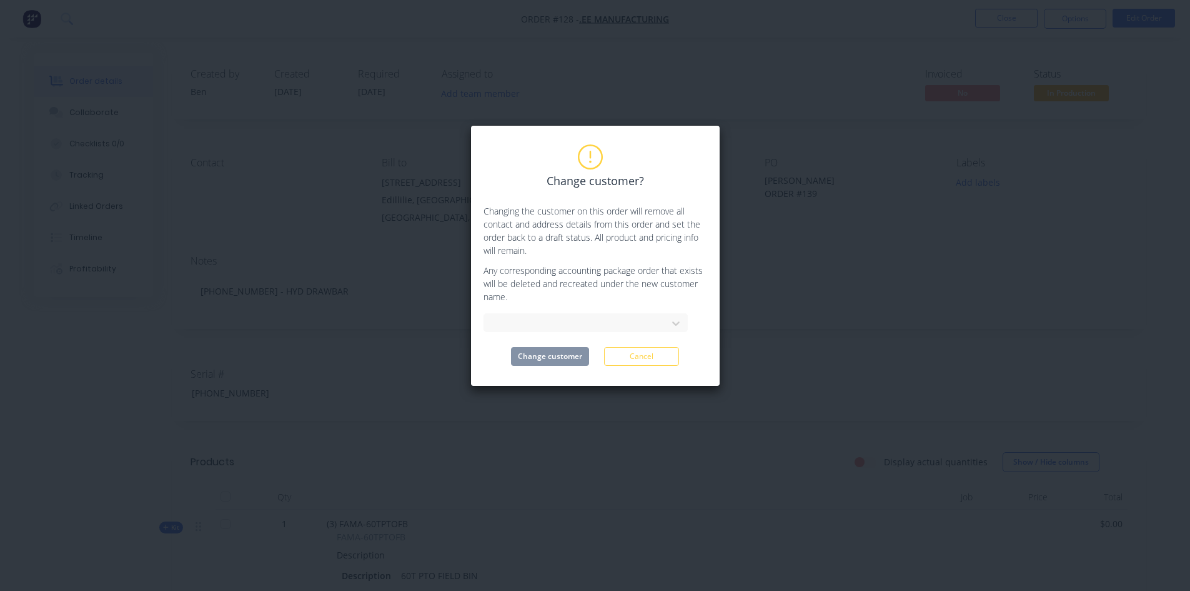
click at [793, 298] on div "Change customer? Changing the customer on this order will remove all contact an…" at bounding box center [595, 295] width 1190 height 591
click at [657, 357] on button "Cancel" at bounding box center [641, 356] width 75 height 19
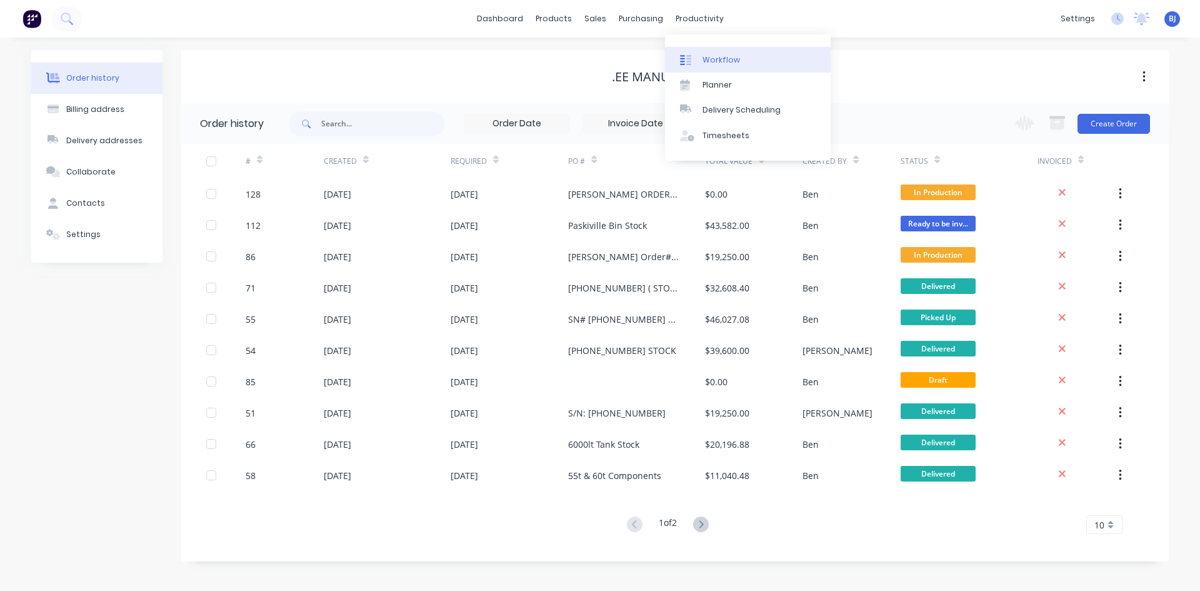
click at [706, 59] on div "Workflow" at bounding box center [720, 59] width 37 height 11
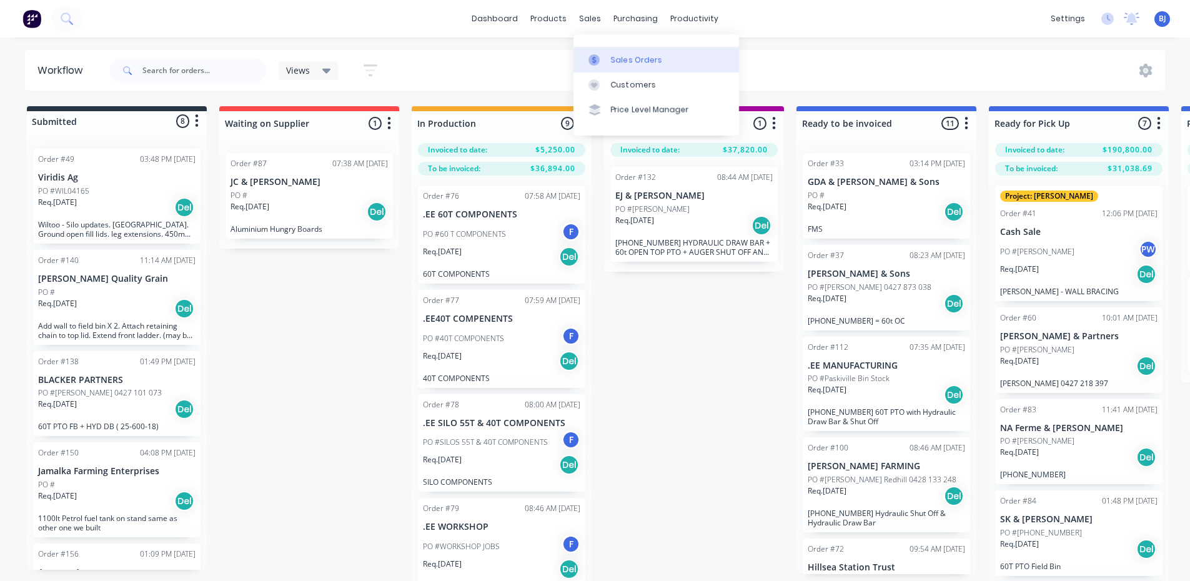
click at [593, 59] on icon at bounding box center [594, 59] width 4 height 7
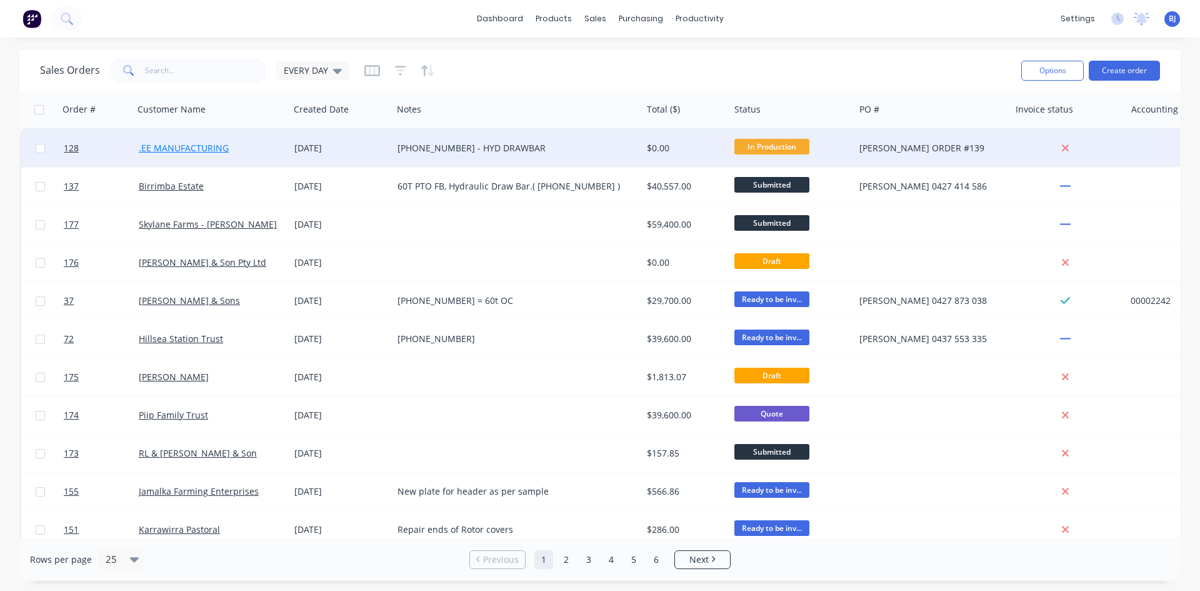
click at [156, 144] on link ".EE MANUFACTURING" at bounding box center [184, 148] width 90 height 12
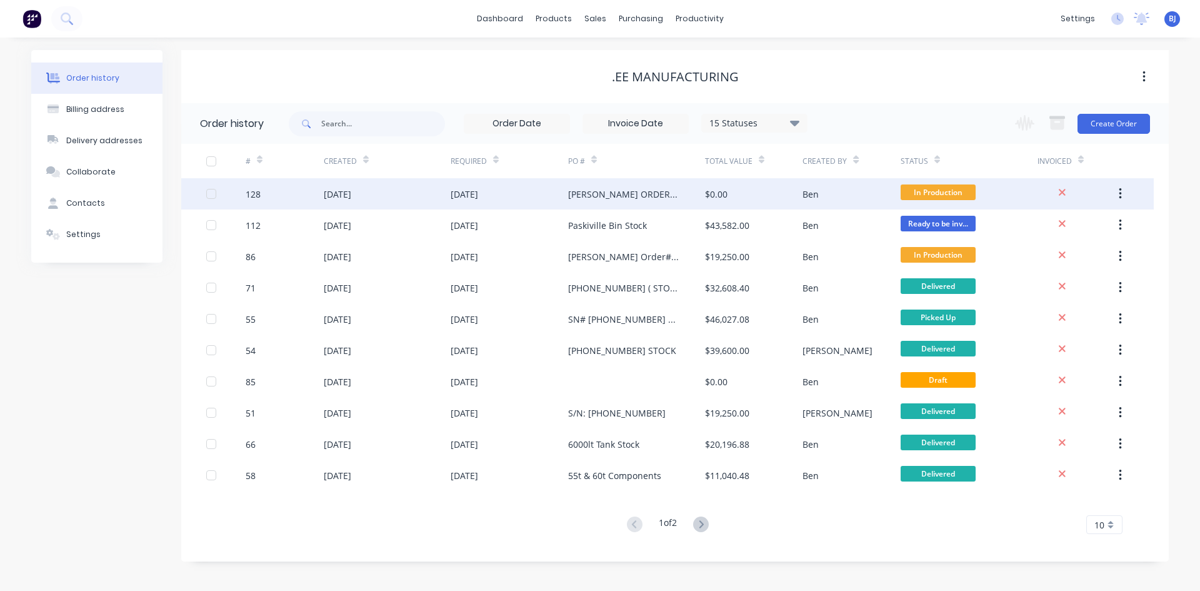
click at [457, 191] on div "26 Aug 2025" at bounding box center [464, 193] width 27 height 13
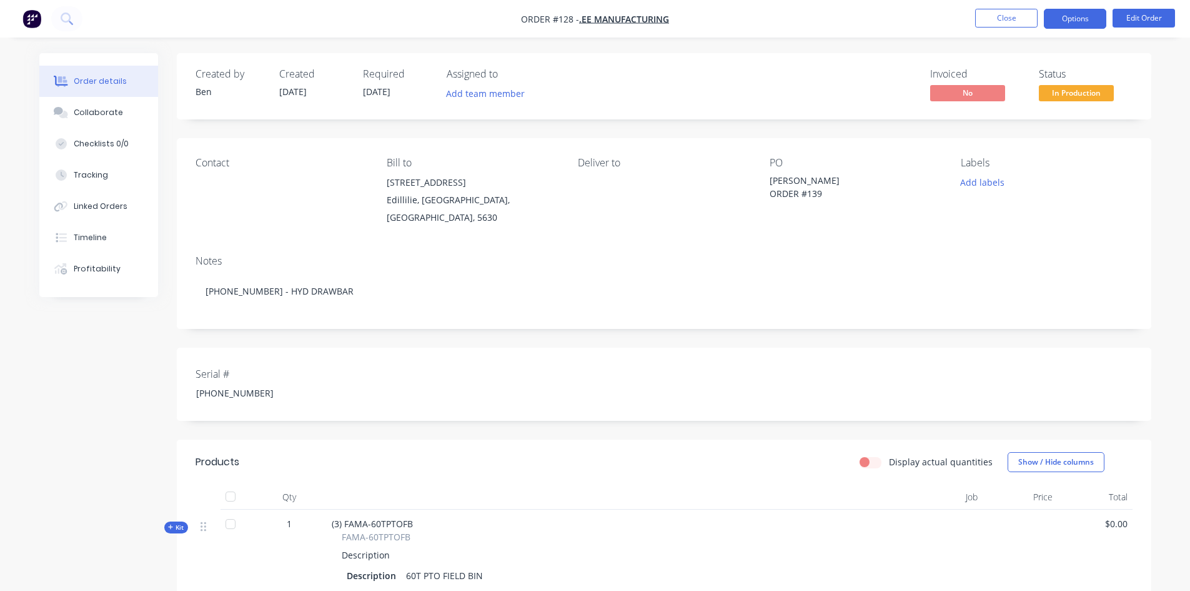
click at [1077, 24] on button "Options" at bounding box center [1075, 19] width 62 height 20
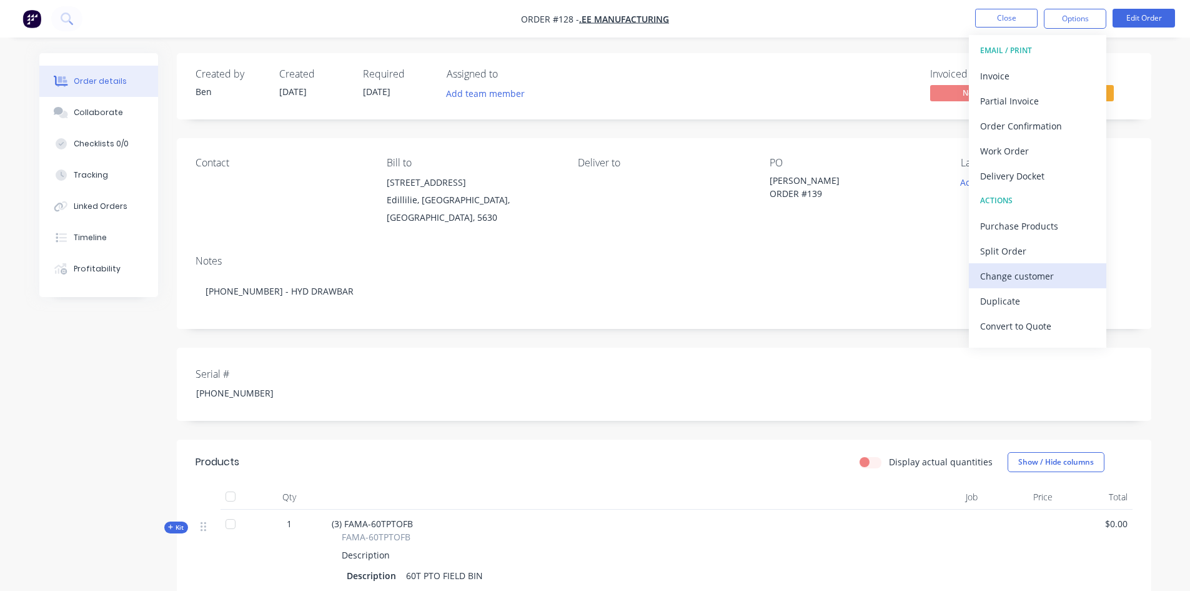
click at [1034, 277] on div "Change customer" at bounding box center [1037, 276] width 115 height 18
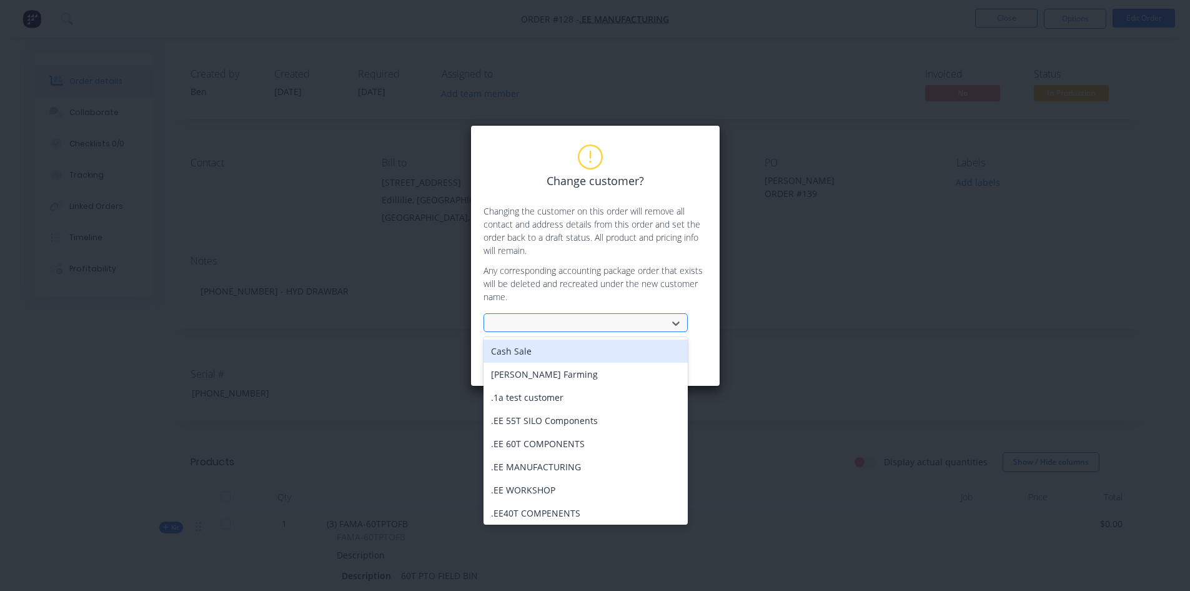
click at [499, 319] on div at bounding box center [577, 324] width 167 height 16
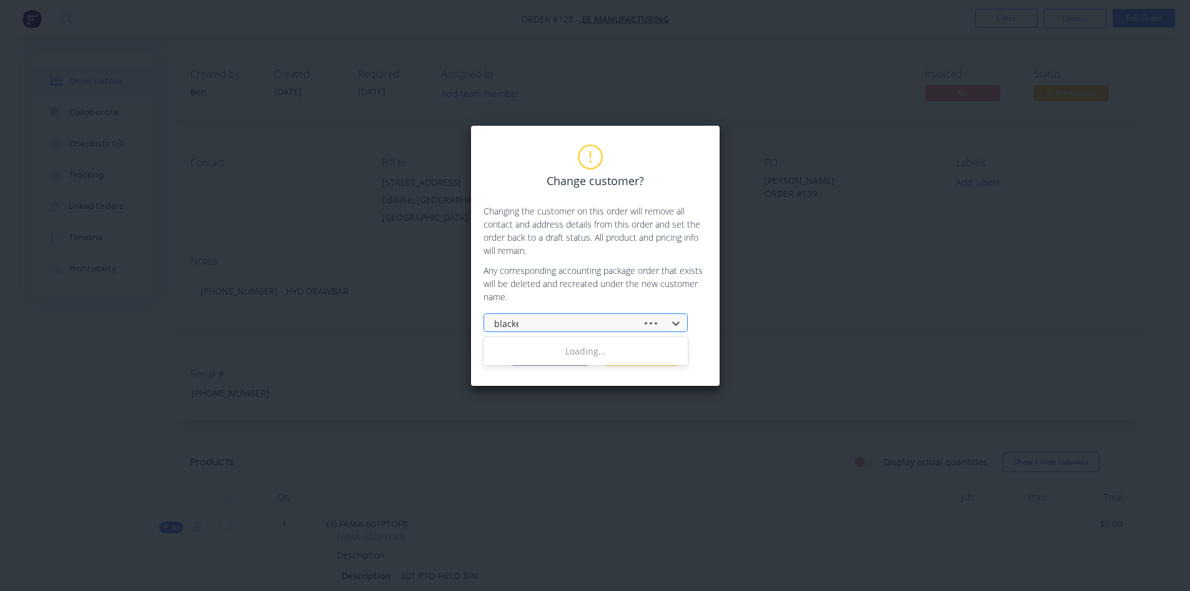
type input "blacker"
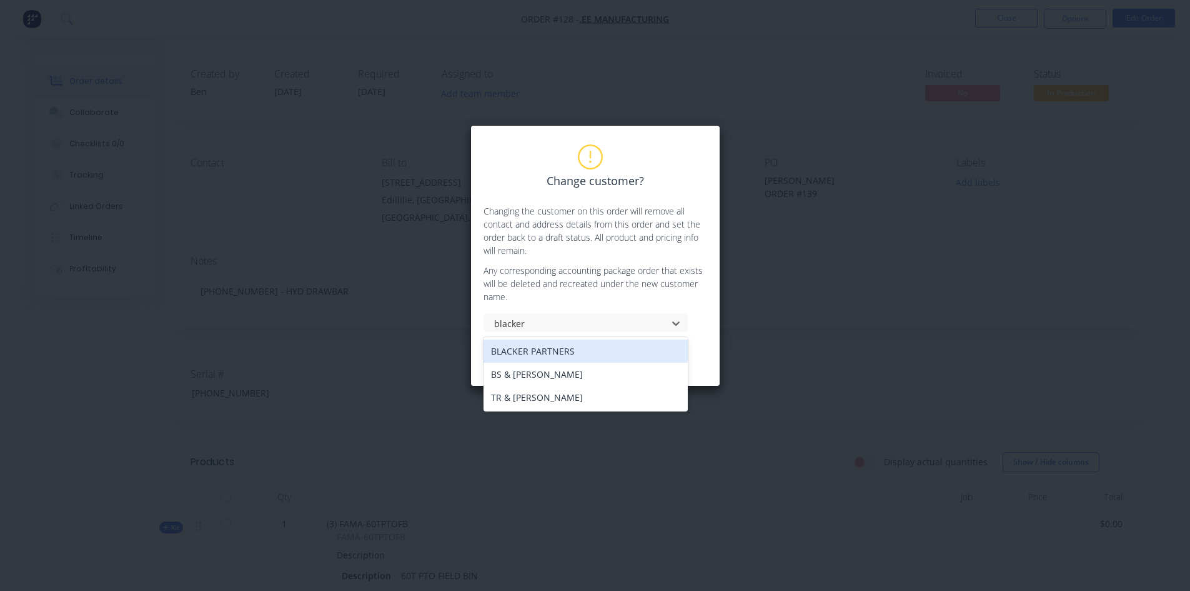
click at [535, 348] on div "BLACKER PARTNERS" at bounding box center [586, 350] width 204 height 23
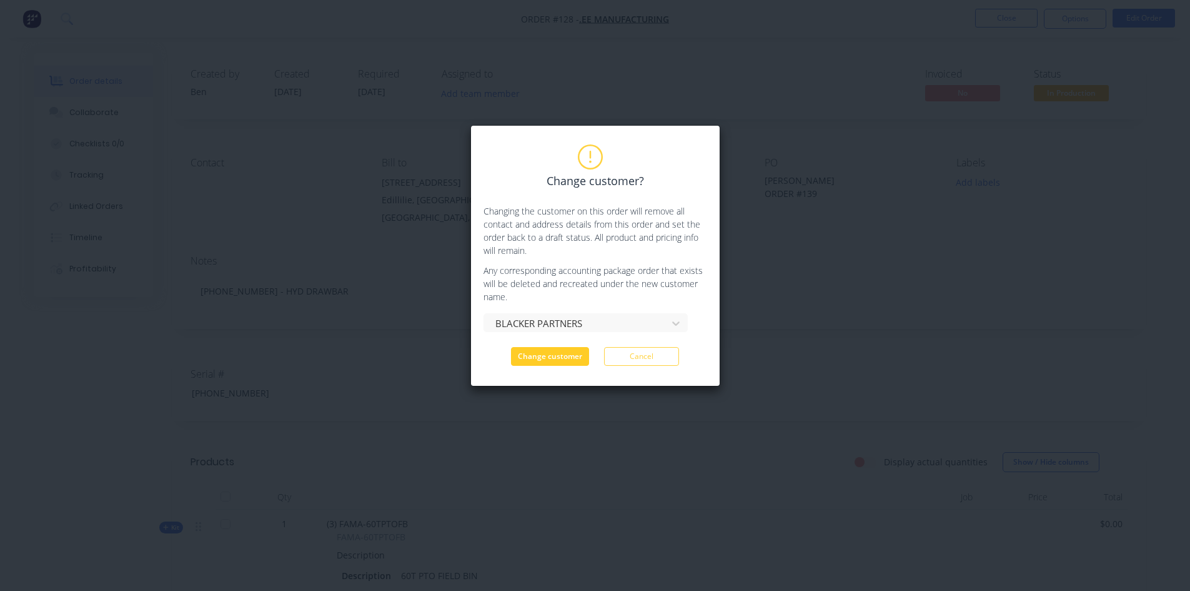
click at [539, 355] on button "Change customer" at bounding box center [550, 356] width 78 height 19
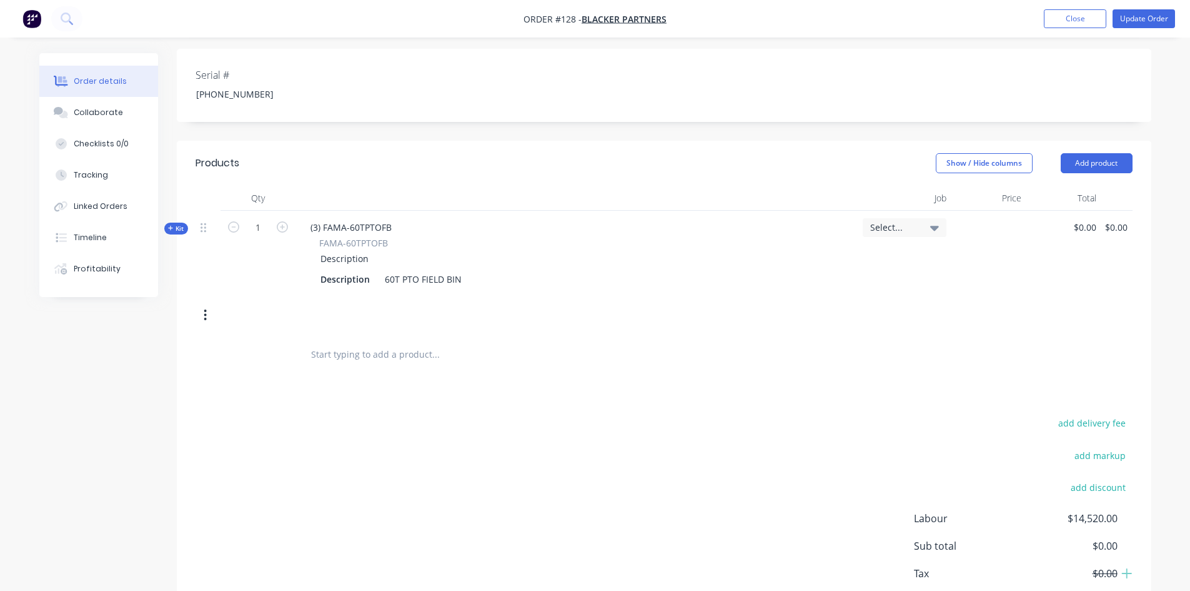
scroll to position [349, 0]
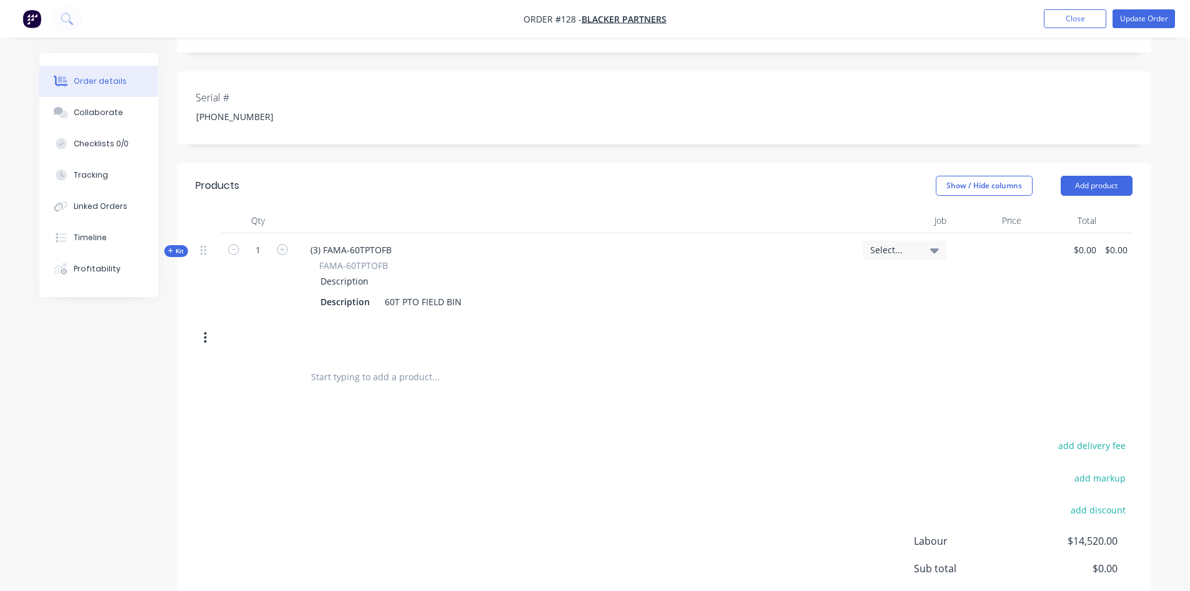
click at [205, 332] on icon "button" at bounding box center [205, 337] width 2 height 11
click at [144, 461] on div "Delete" at bounding box center [161, 470] width 96 height 18
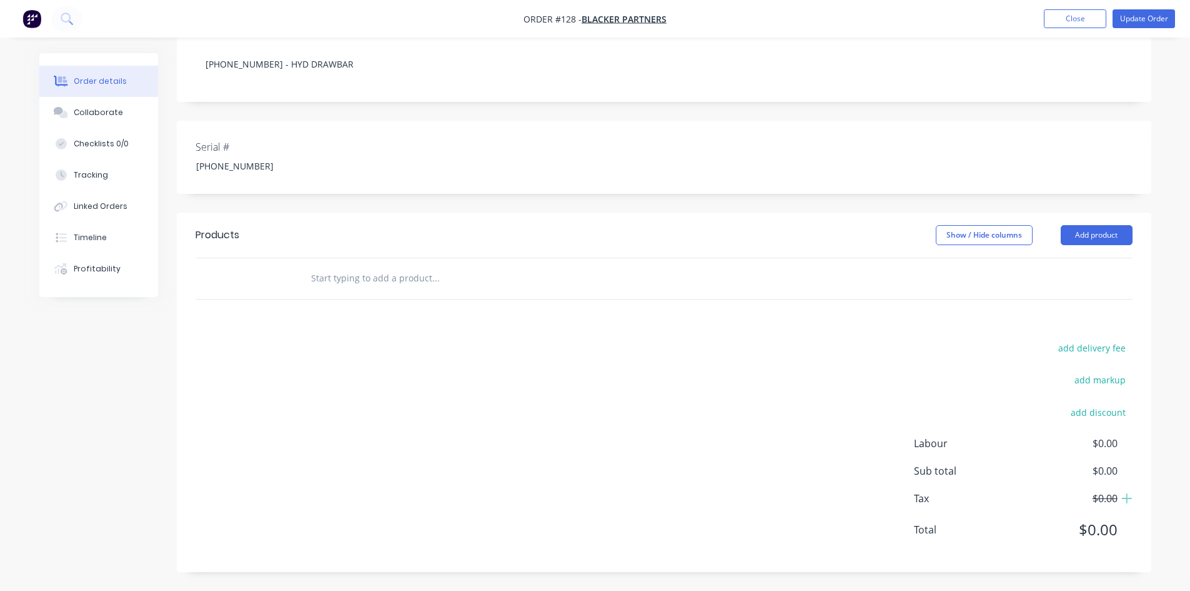
scroll to position [264, 0]
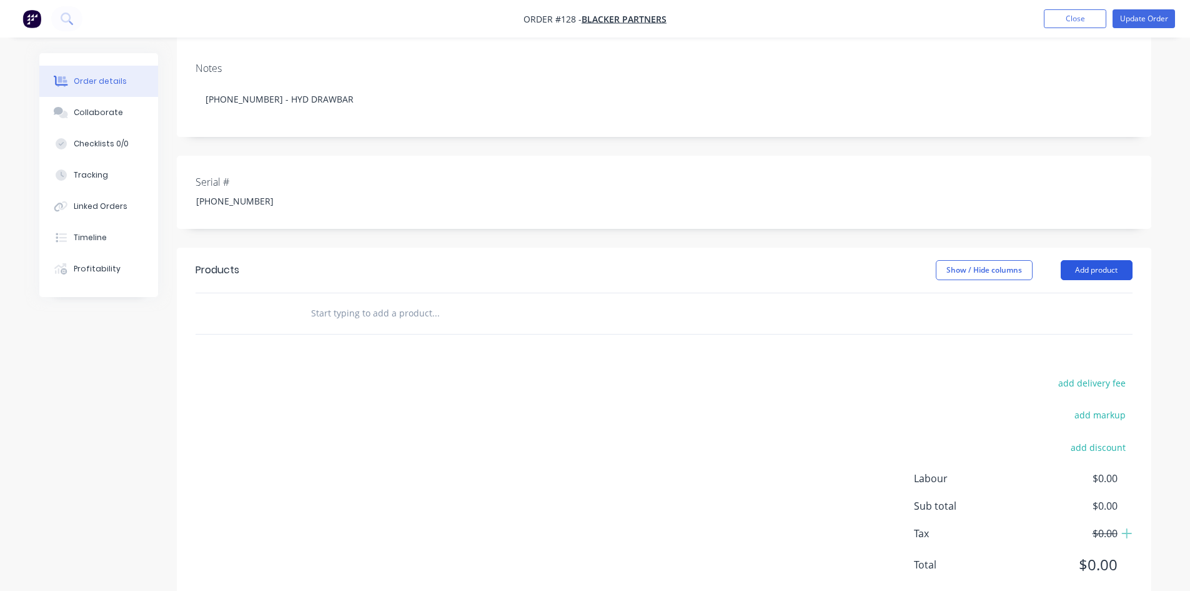
click at [1097, 260] on button "Add product" at bounding box center [1097, 270] width 72 height 20
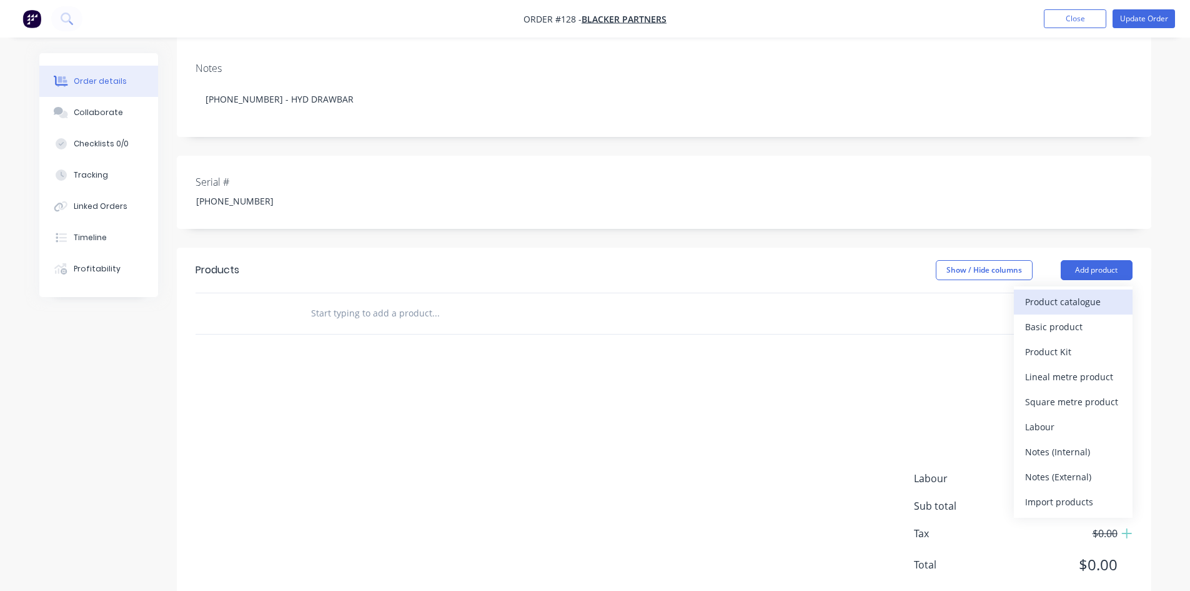
click at [1060, 292] on div "Product catalogue" at bounding box center [1073, 301] width 96 height 18
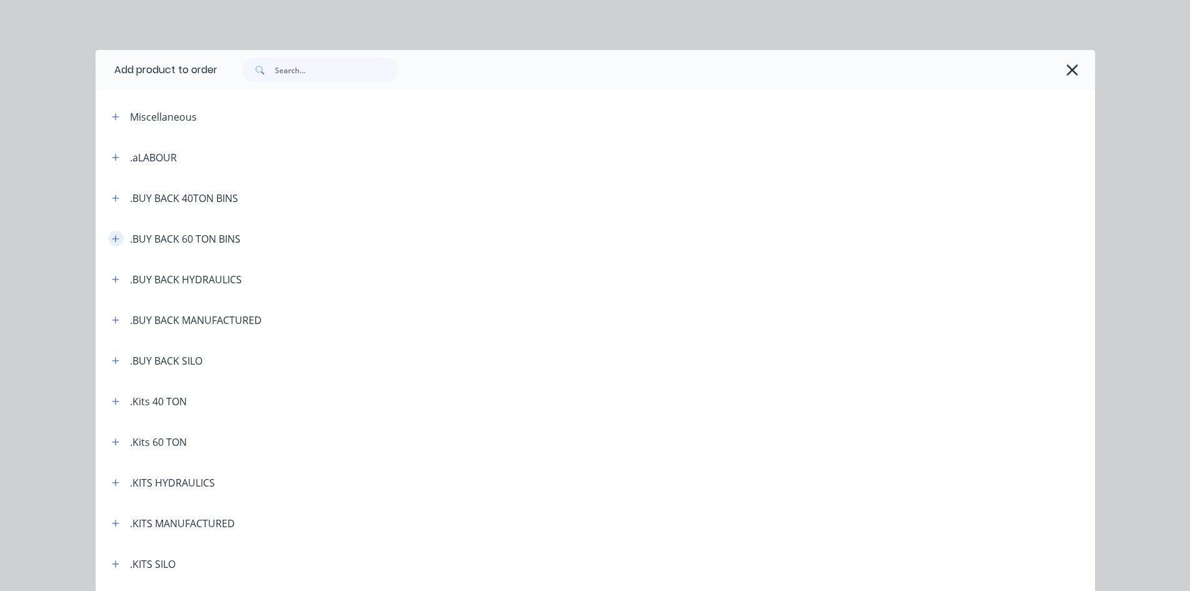
click at [114, 240] on icon "button" at bounding box center [115, 238] width 7 height 9
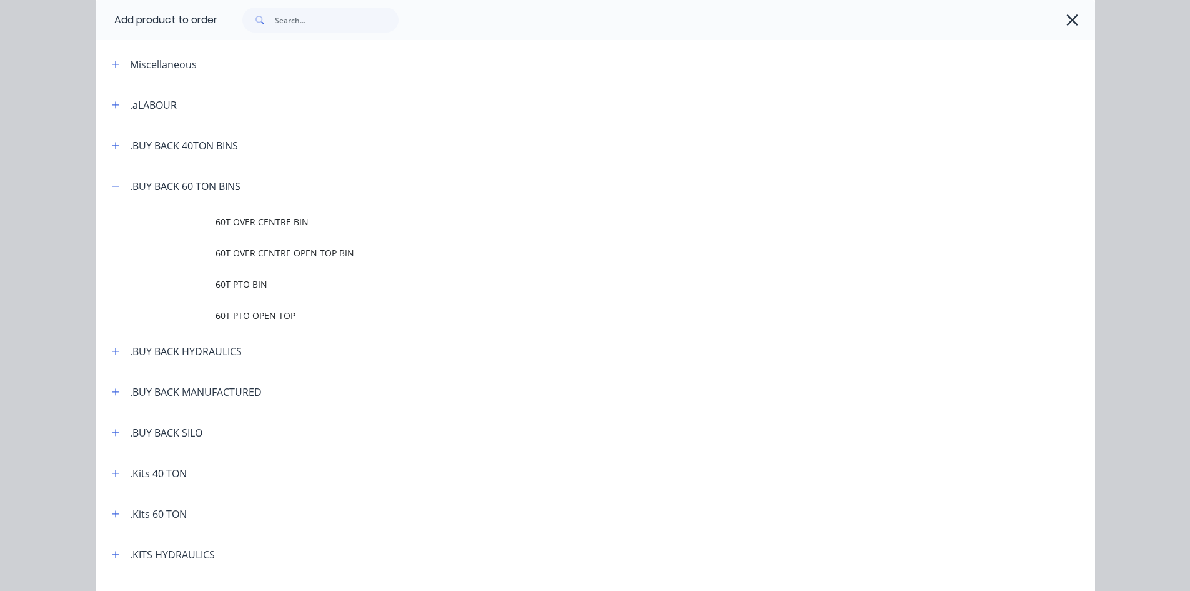
scroll to position [125, 0]
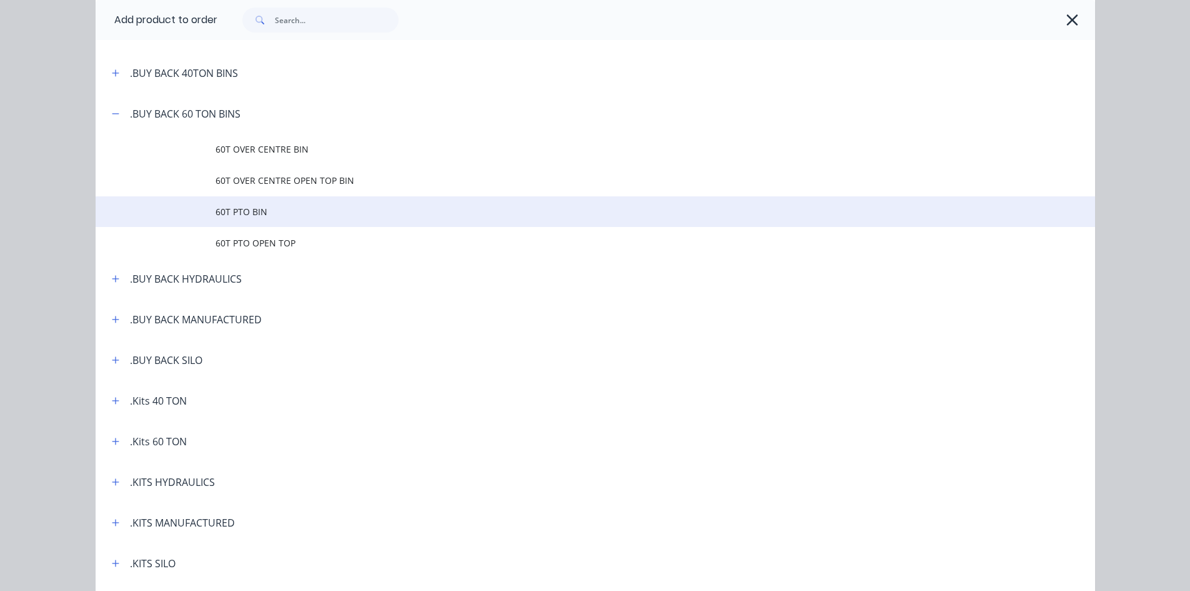
click at [236, 210] on span "60T PTO BIN" at bounding box center [568, 211] width 704 height 13
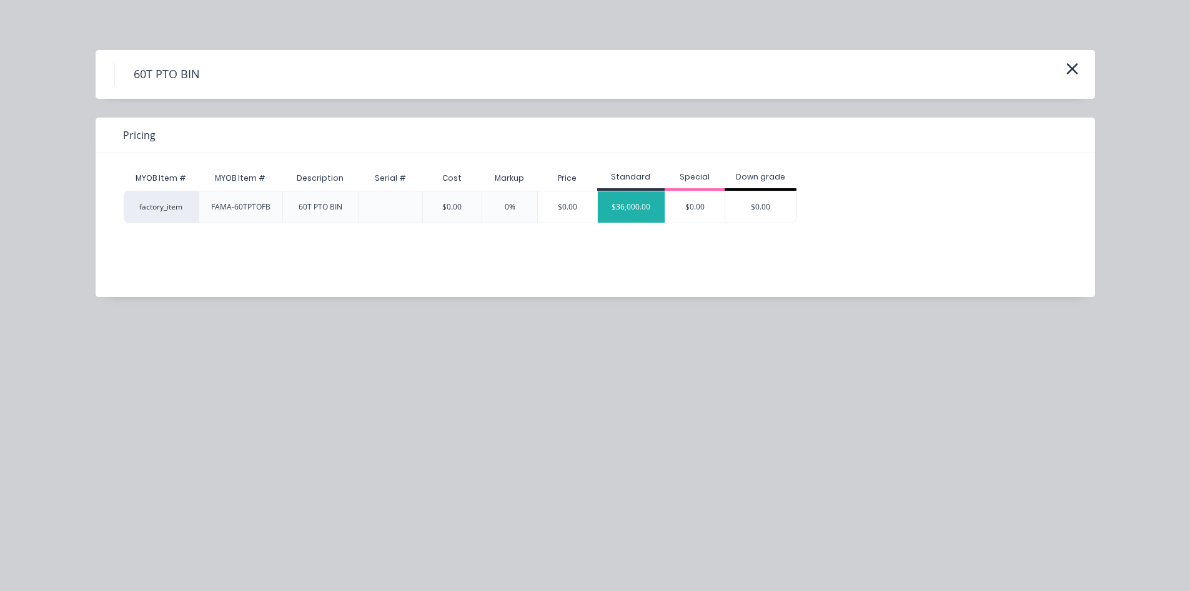
click at [642, 209] on div "$36,000.00" at bounding box center [631, 206] width 67 height 31
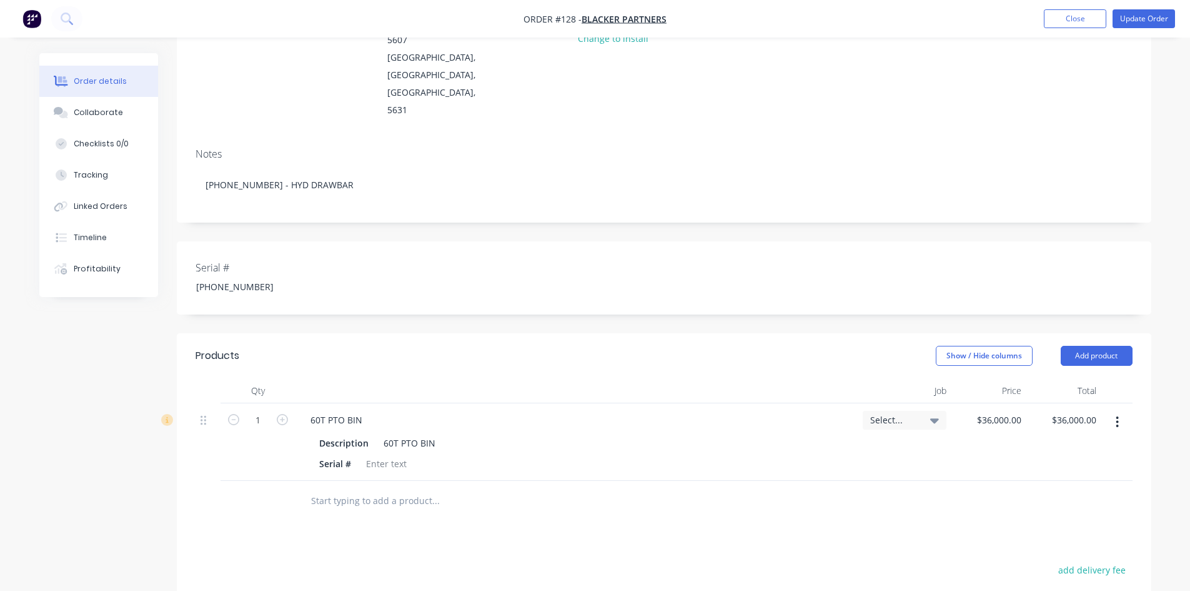
scroll to position [178, 0]
click at [1081, 346] on button "Add product" at bounding box center [1097, 356] width 72 height 20
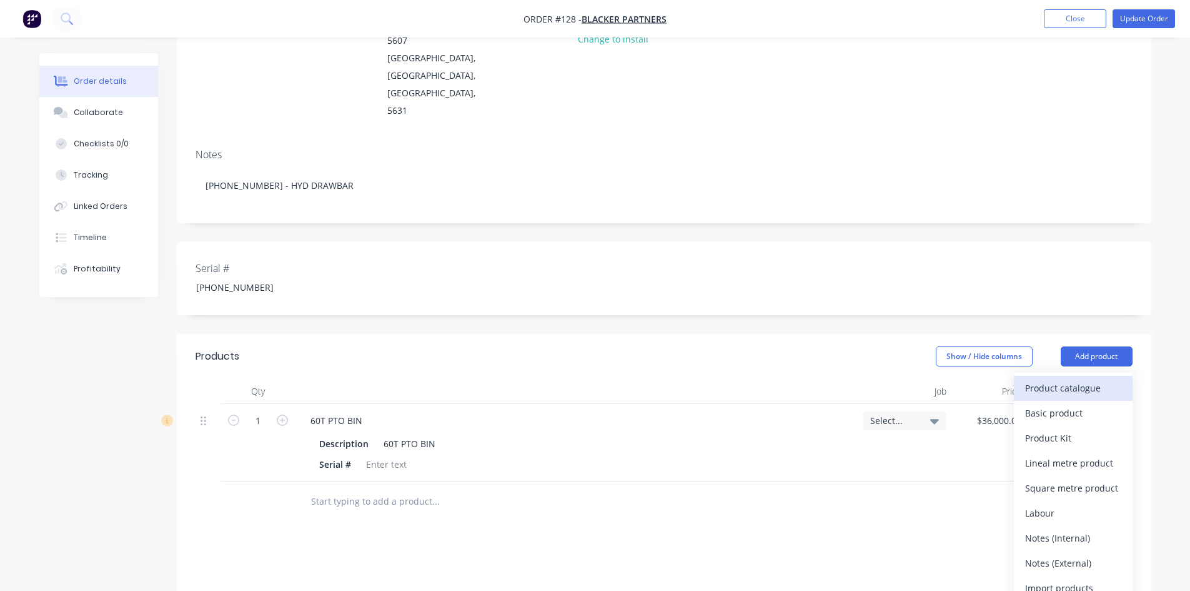
click at [1058, 379] on div "Product catalogue" at bounding box center [1073, 388] width 96 height 18
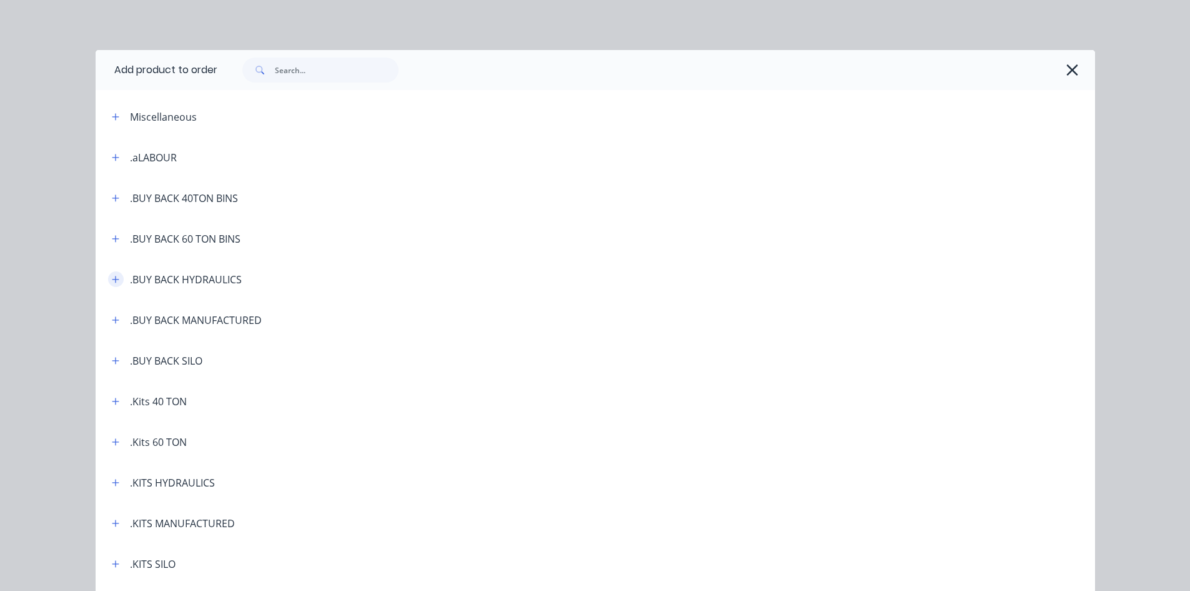
click at [112, 282] on icon "button" at bounding box center [115, 279] width 7 height 9
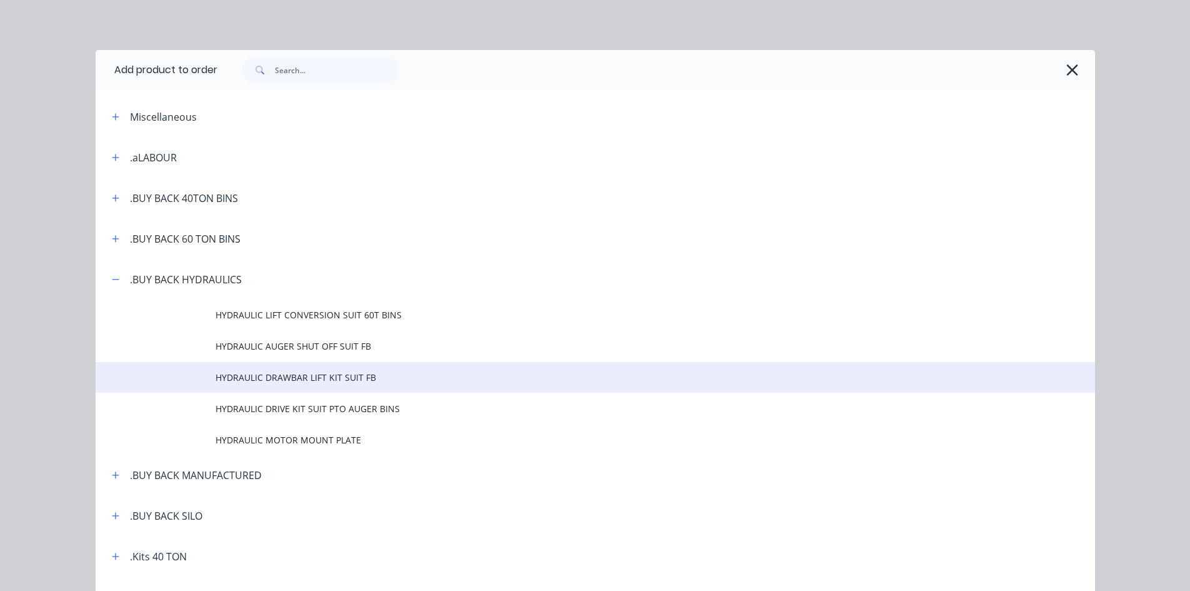
click at [282, 381] on span "HYDRAULIC DRAWBAR LIFT KIT SUIT FB" at bounding box center [568, 377] width 704 height 13
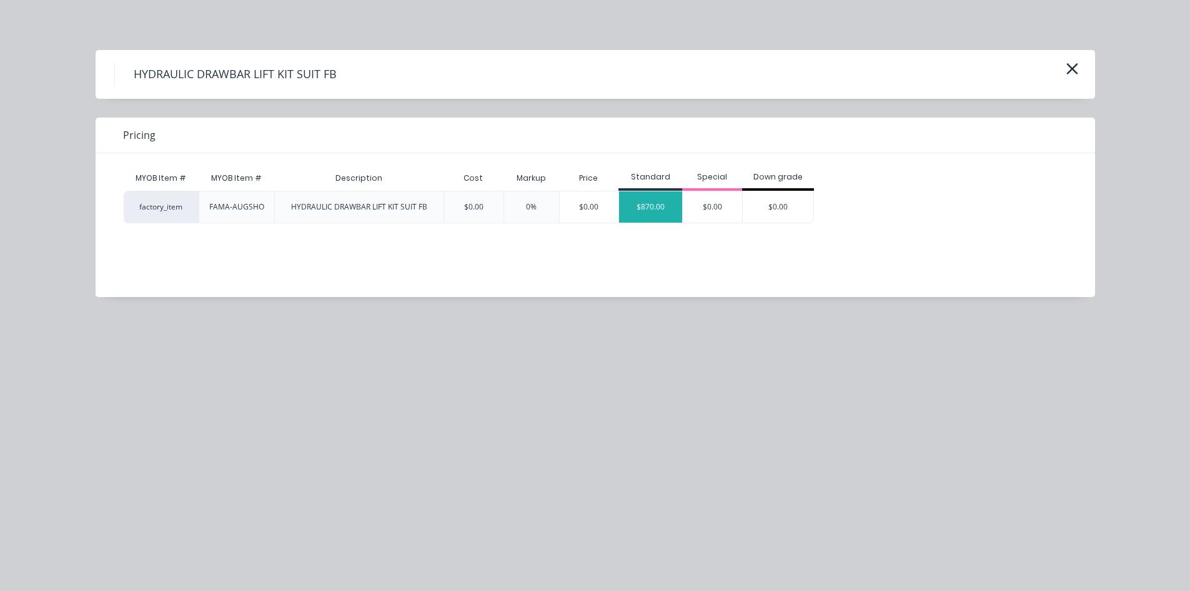
click at [646, 207] on div "$870.00" at bounding box center [650, 206] width 63 height 31
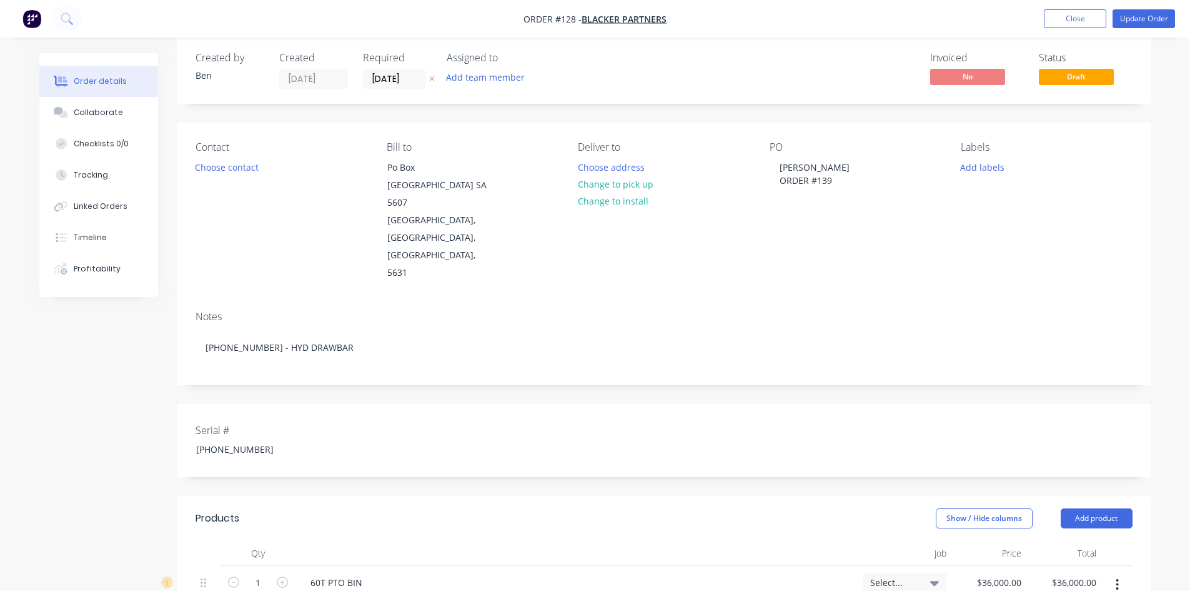
scroll to position [0, 0]
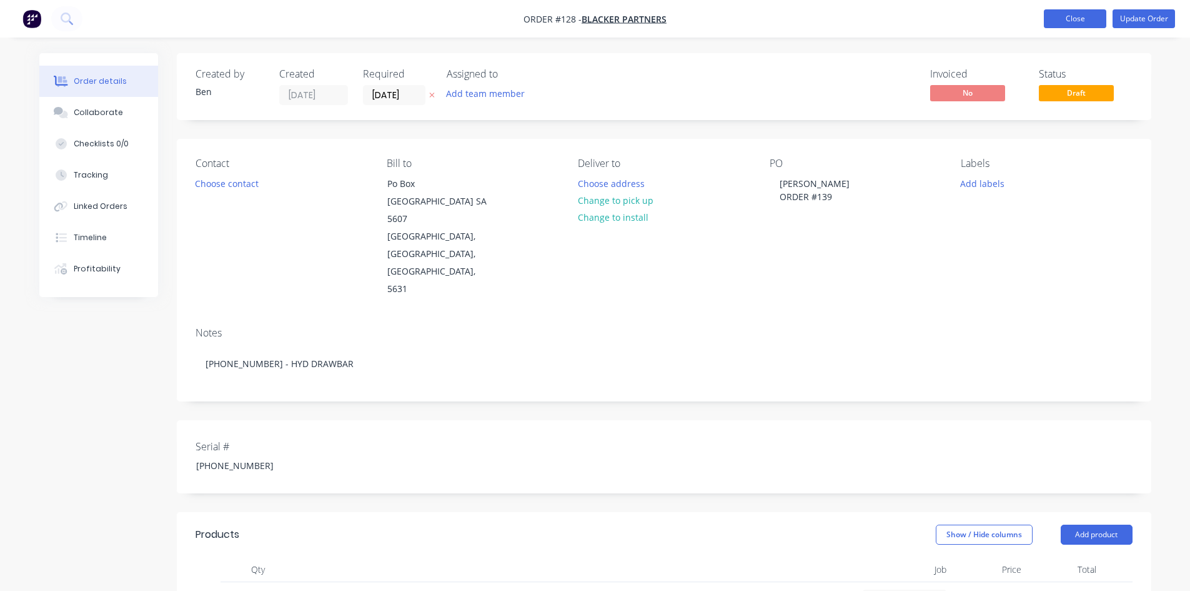
click at [1086, 22] on button "Close" at bounding box center [1075, 18] width 62 height 19
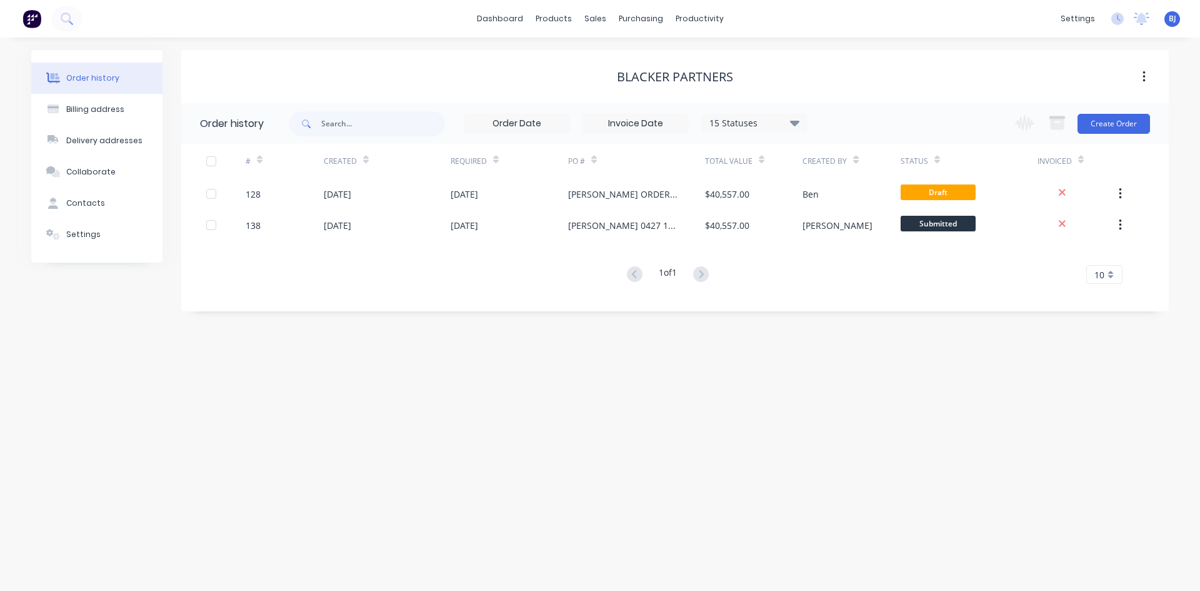
click at [601, 403] on div "Order history Billing address Delivery addresses Collaborate Contacts Settings …" at bounding box center [600, 313] width 1200 height 553
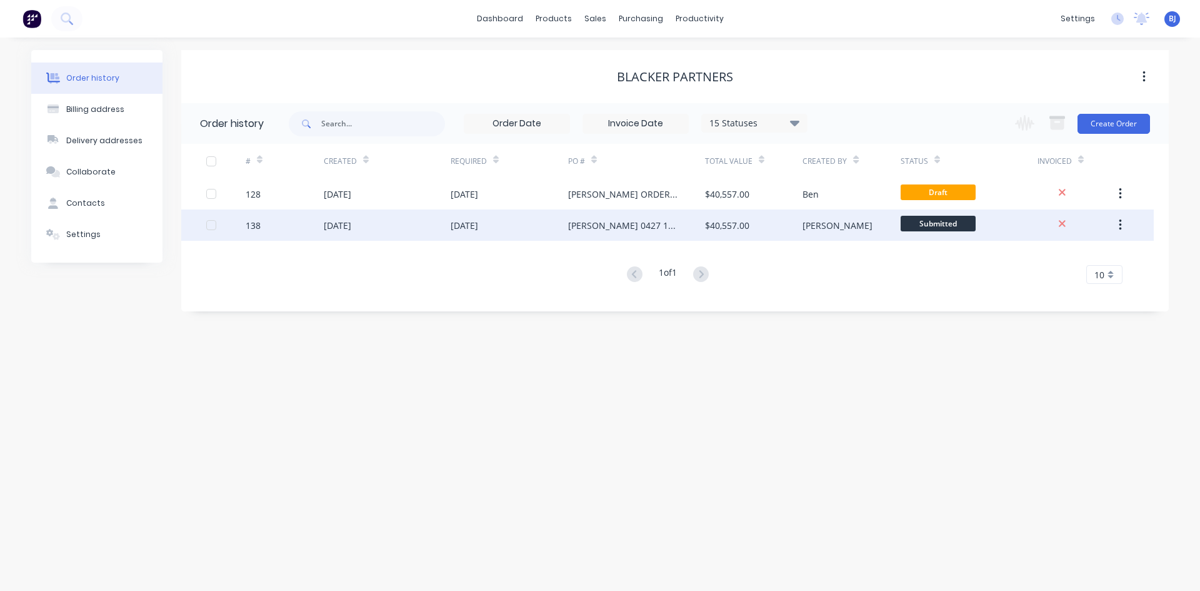
click at [340, 226] on div "09 Sep 2025" at bounding box center [337, 225] width 27 height 13
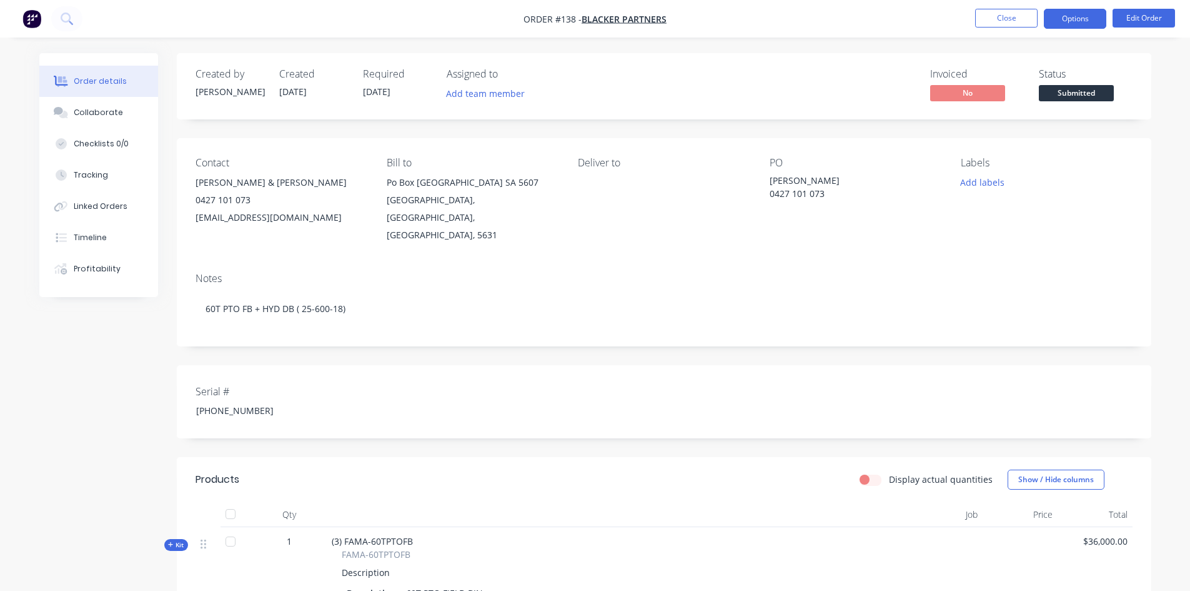
click at [1080, 25] on button "Options" at bounding box center [1075, 19] width 62 height 20
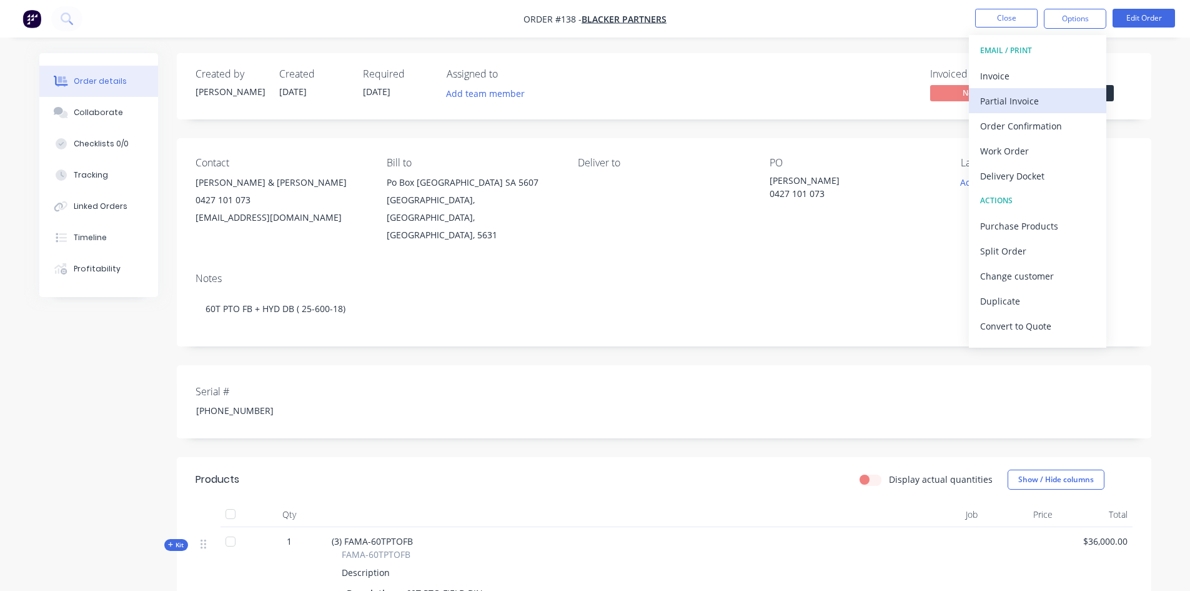
click at [1019, 103] on div "Partial Invoice" at bounding box center [1037, 101] width 115 height 18
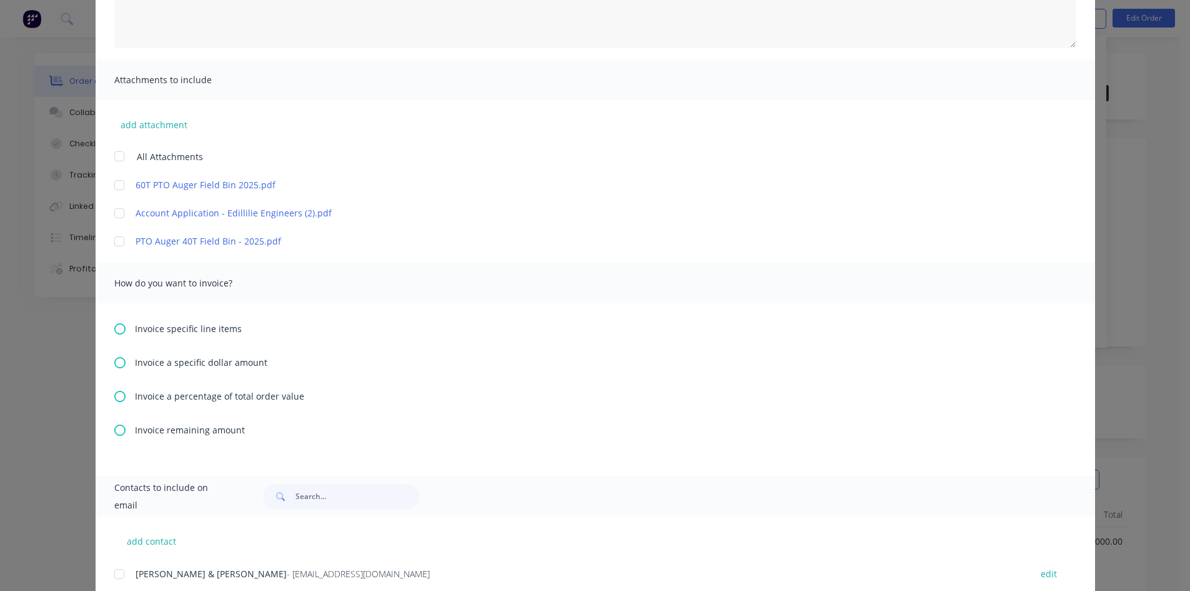
scroll to position [250, 0]
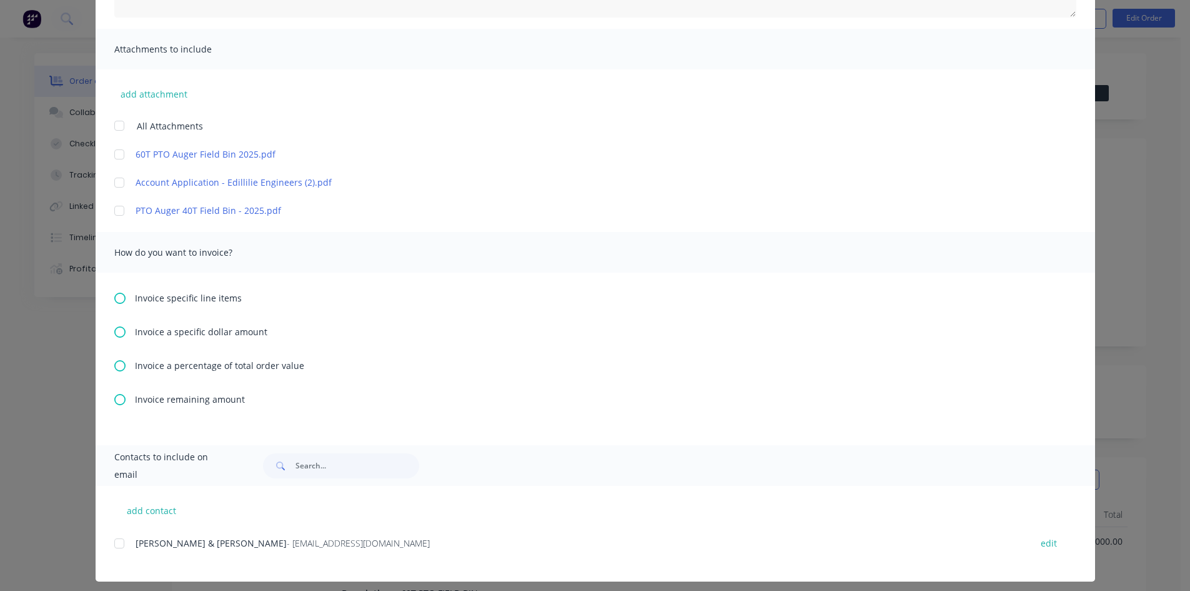
click at [114, 363] on icon at bounding box center [119, 365] width 11 height 11
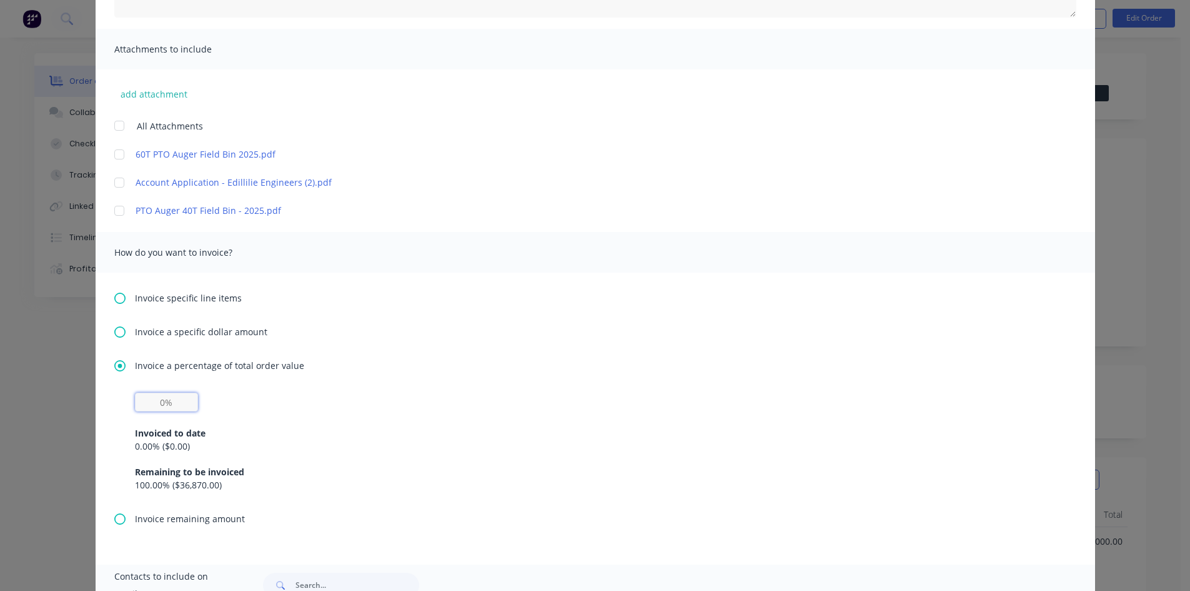
click at [171, 404] on input "text" at bounding box center [166, 401] width 63 height 19
type input "30%"
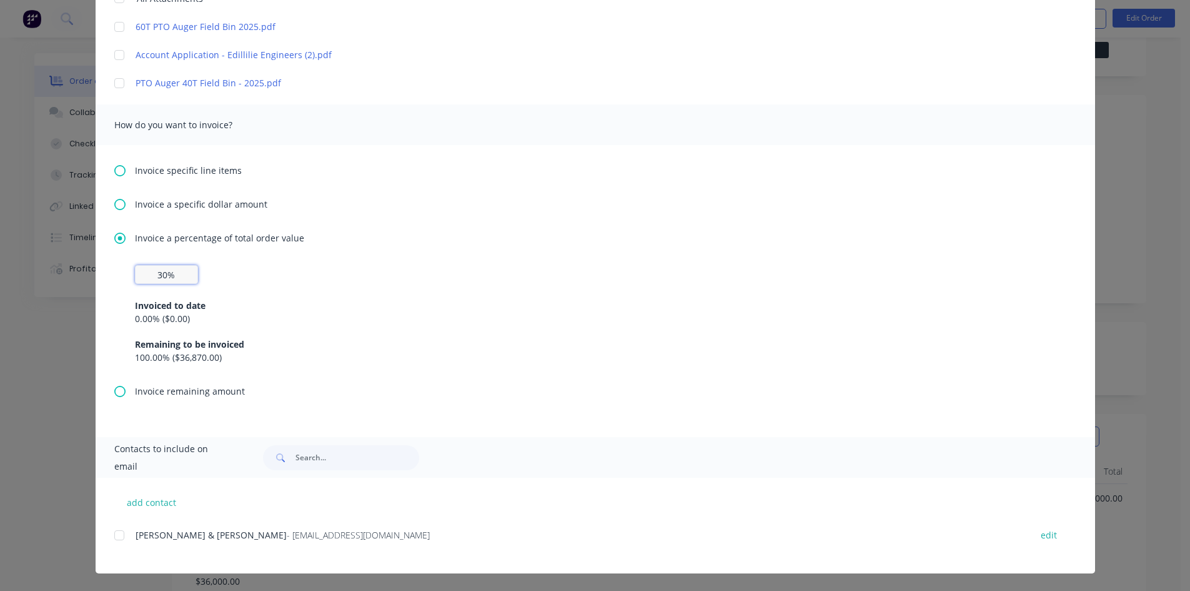
scroll to position [125, 0]
click at [114, 536] on div at bounding box center [119, 534] width 25 height 25
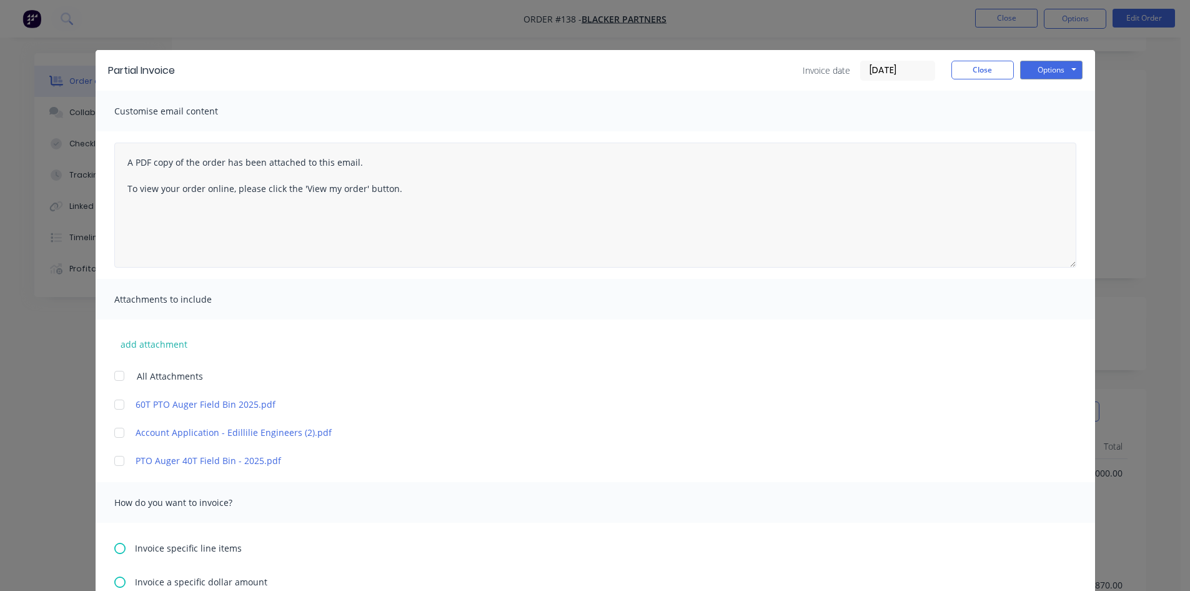
scroll to position [0, 0]
click at [1043, 71] on button "Options" at bounding box center [1051, 70] width 62 height 19
click at [1041, 88] on button "Preview" at bounding box center [1060, 92] width 80 height 21
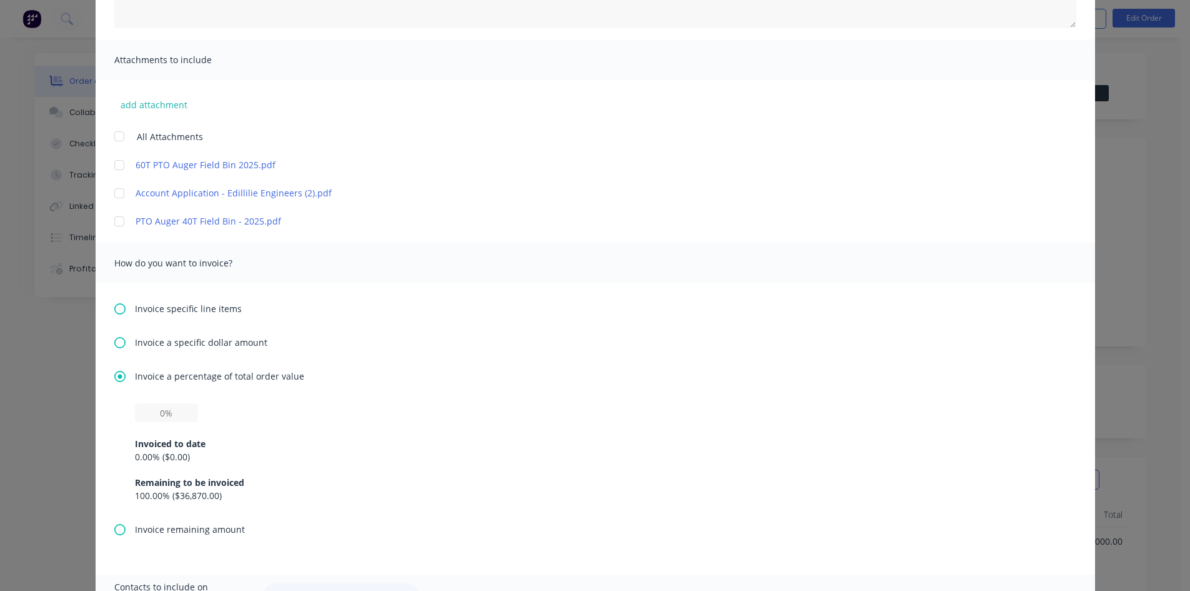
scroll to position [250, 0]
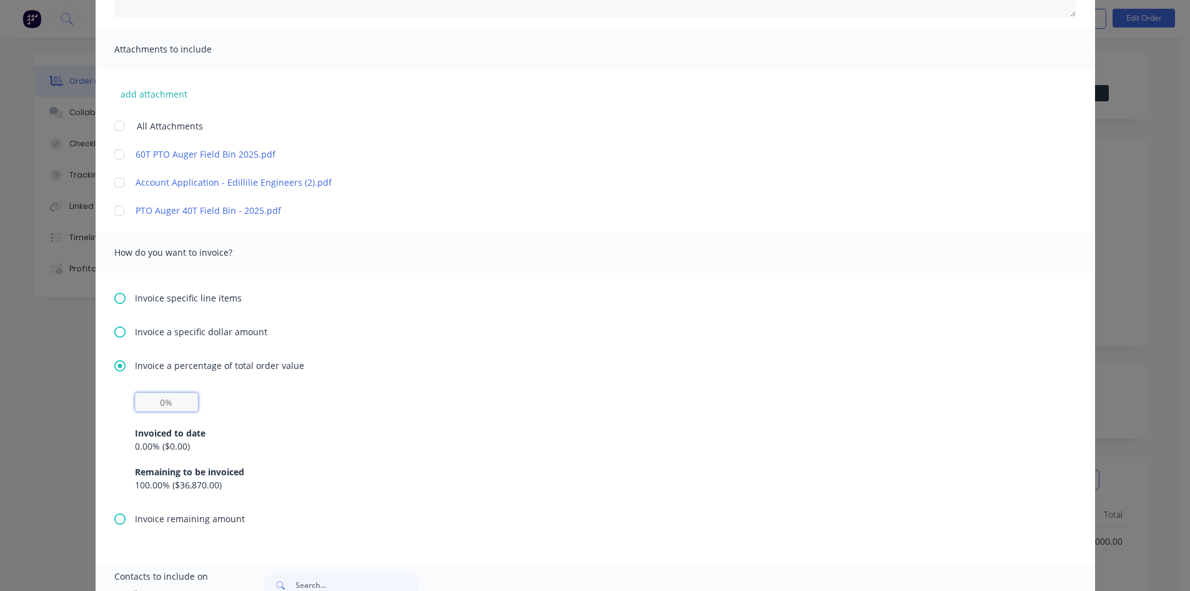
click at [166, 401] on input "text" at bounding box center [166, 401] width 63 height 19
type input "30%"
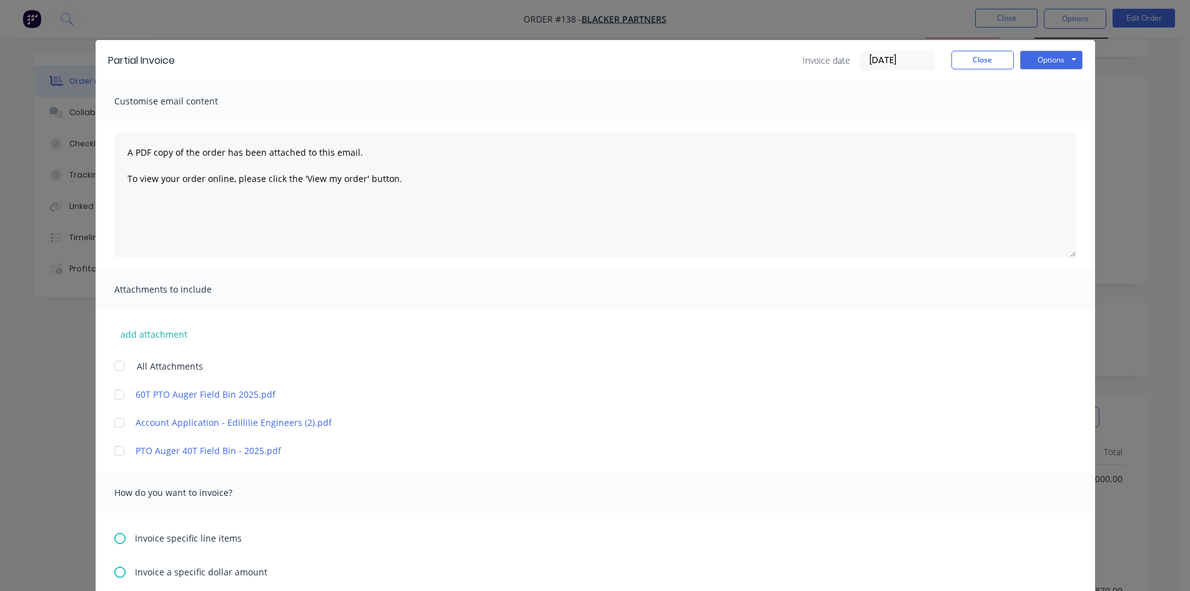
scroll to position [2, 0]
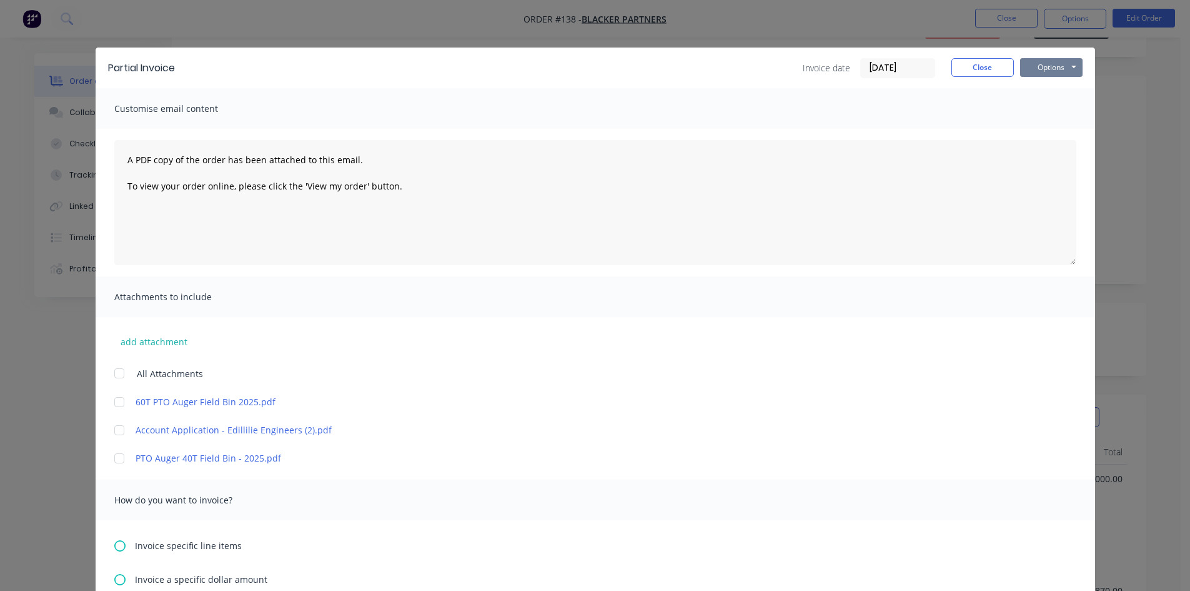
click at [1044, 69] on button "Options" at bounding box center [1051, 67] width 62 height 19
click at [1046, 131] on button "Email" at bounding box center [1060, 131] width 80 height 21
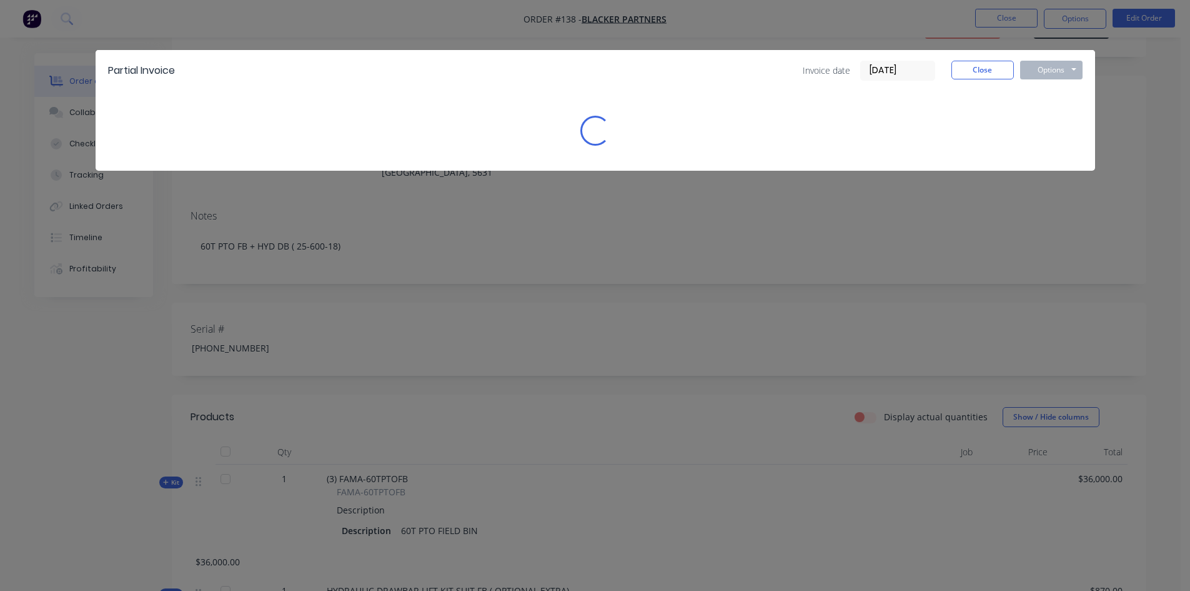
scroll to position [0, 0]
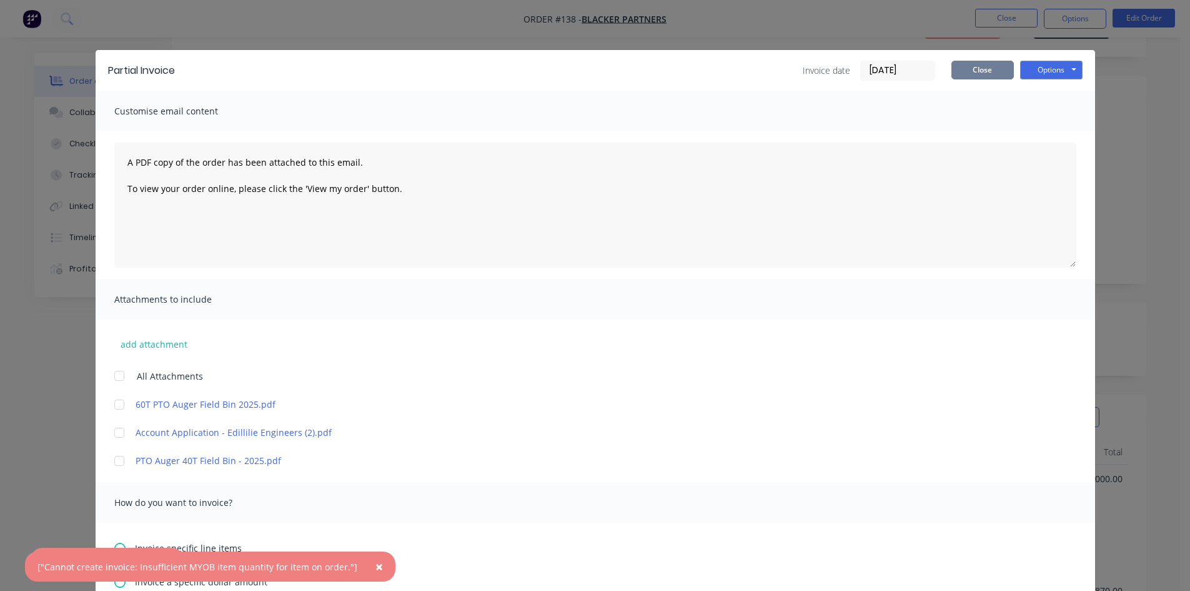
click at [1000, 72] on button "Close" at bounding box center [983, 70] width 62 height 19
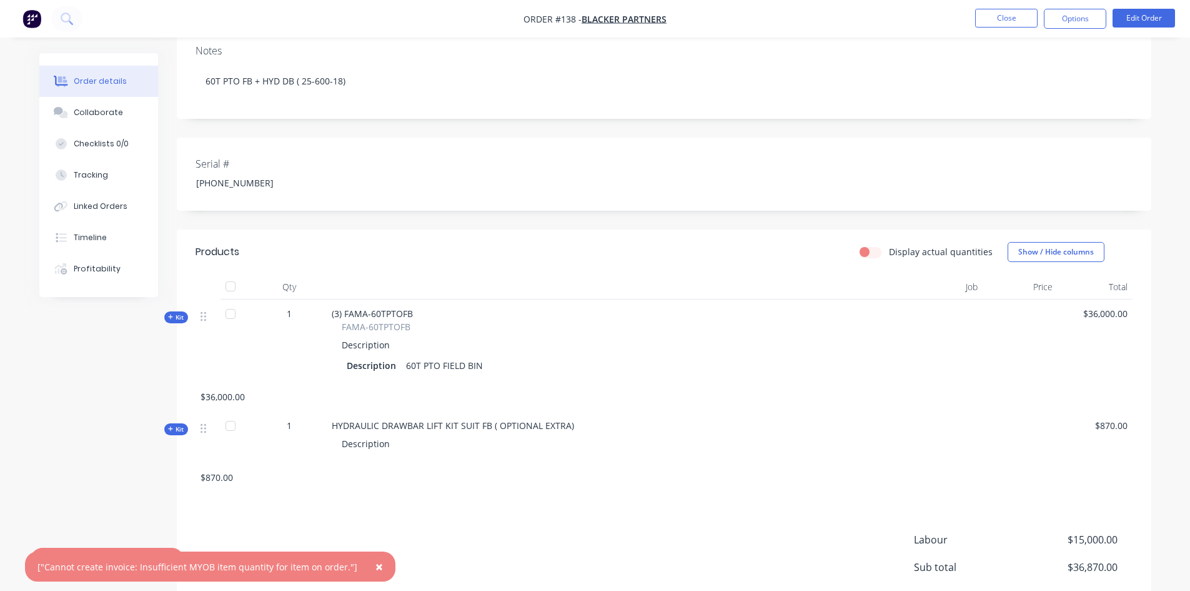
scroll to position [250, 0]
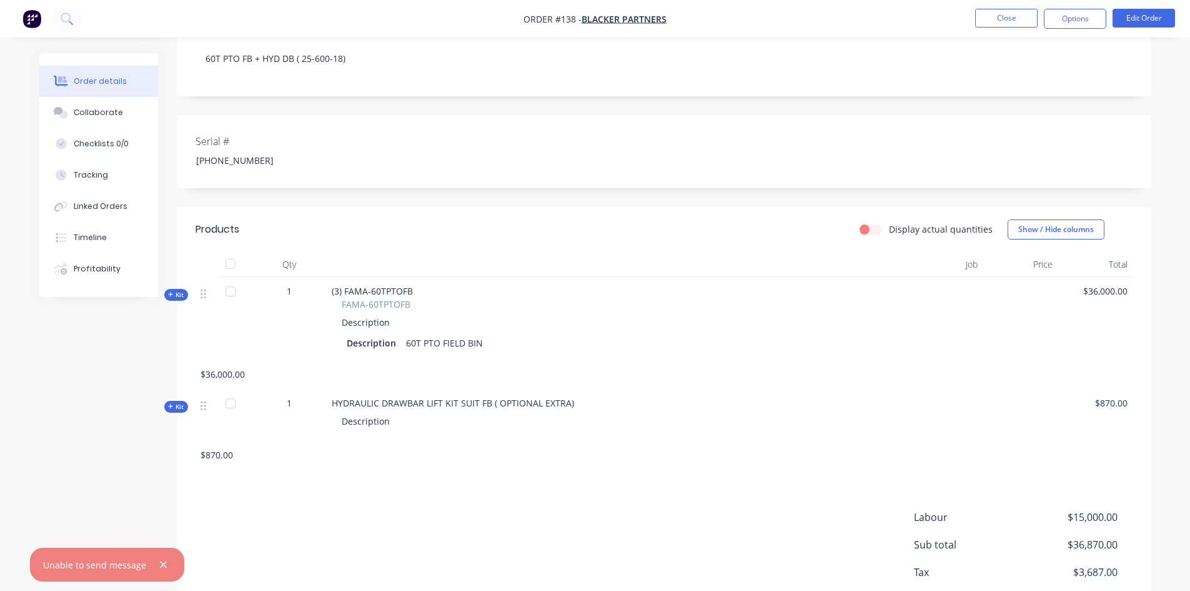
click at [159, 566] on icon "button" at bounding box center [163, 564] width 8 height 11
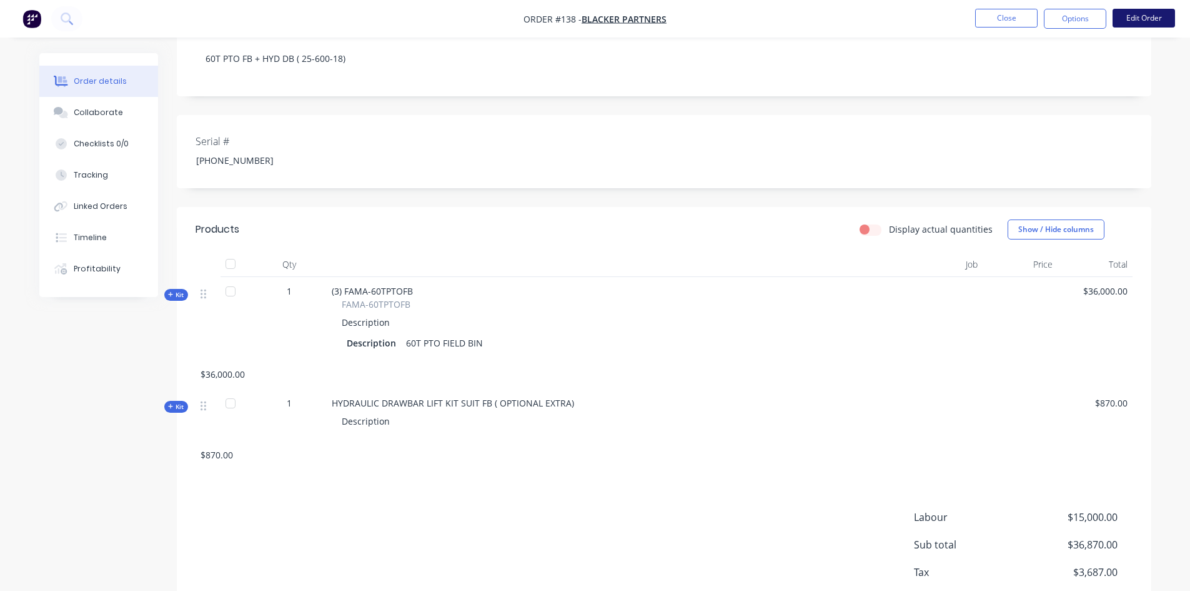
click at [1136, 11] on button "Edit Order" at bounding box center [1144, 18] width 62 height 19
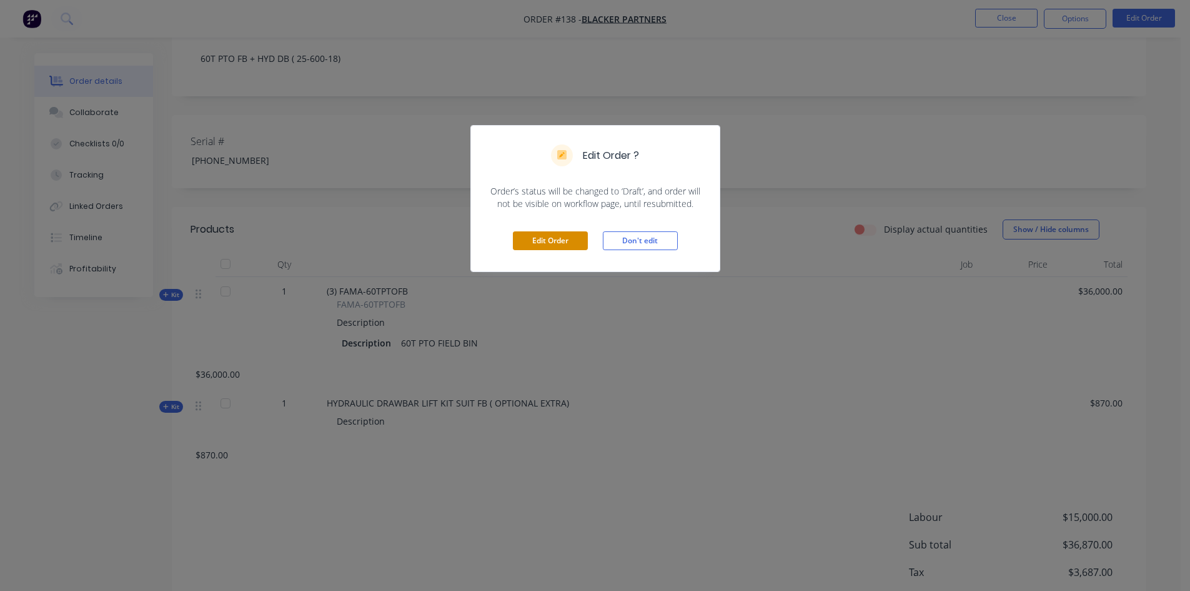
click at [542, 239] on button "Edit Order" at bounding box center [550, 240] width 75 height 19
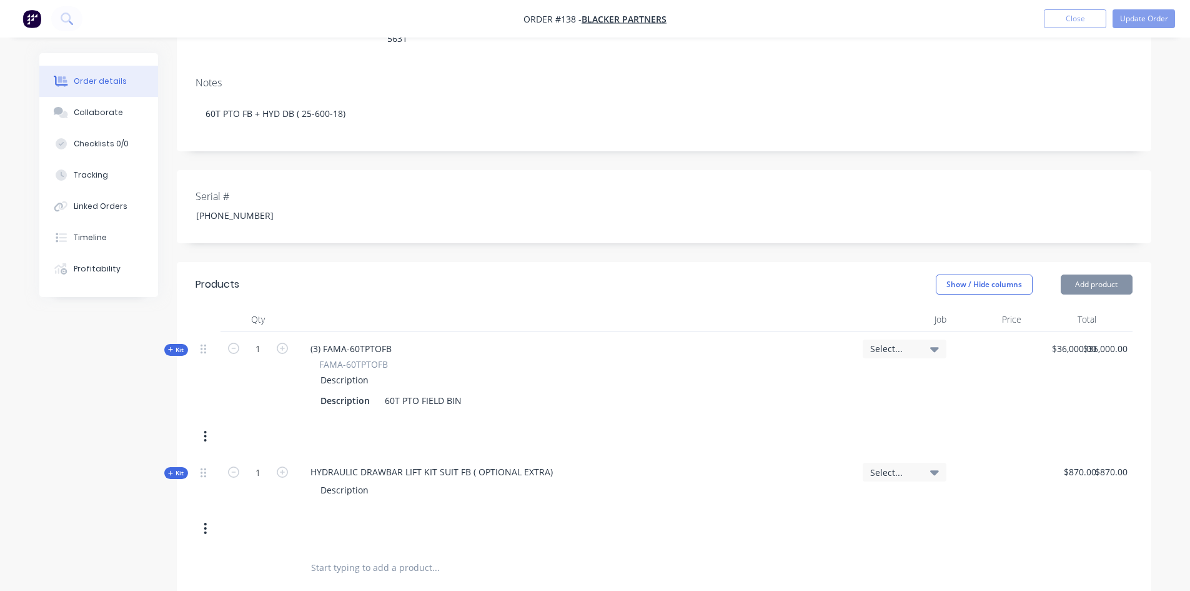
click at [206, 429] on icon "button" at bounding box center [205, 436] width 3 height 14
click at [141, 560] on div "Delete" at bounding box center [161, 569] width 96 height 18
click at [206, 429] on icon "button" at bounding box center [205, 436] width 3 height 14
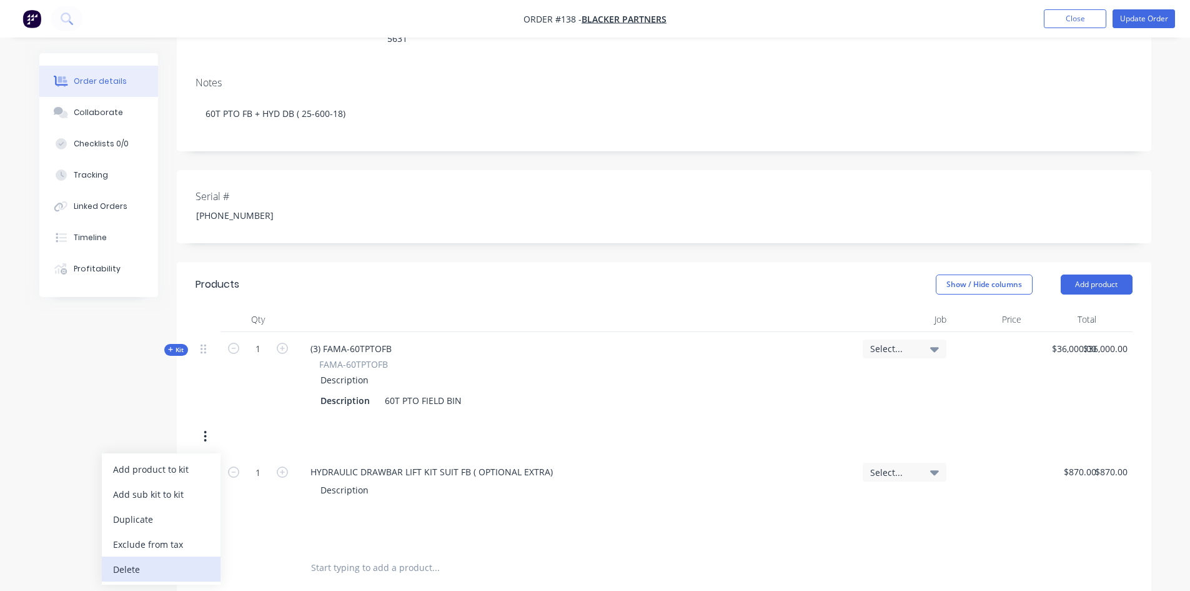
click at [177, 560] on div "Delete" at bounding box center [161, 569] width 96 height 18
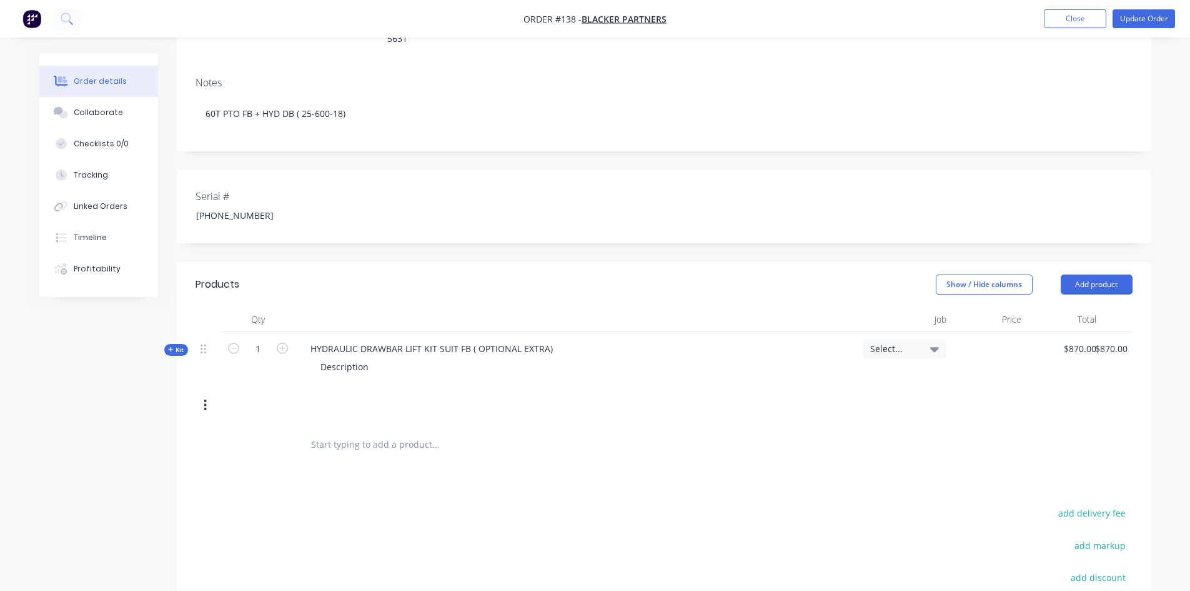
click at [207, 394] on button "button" at bounding box center [205, 405] width 29 height 22
click at [131, 529] on div "Delete" at bounding box center [161, 538] width 96 height 18
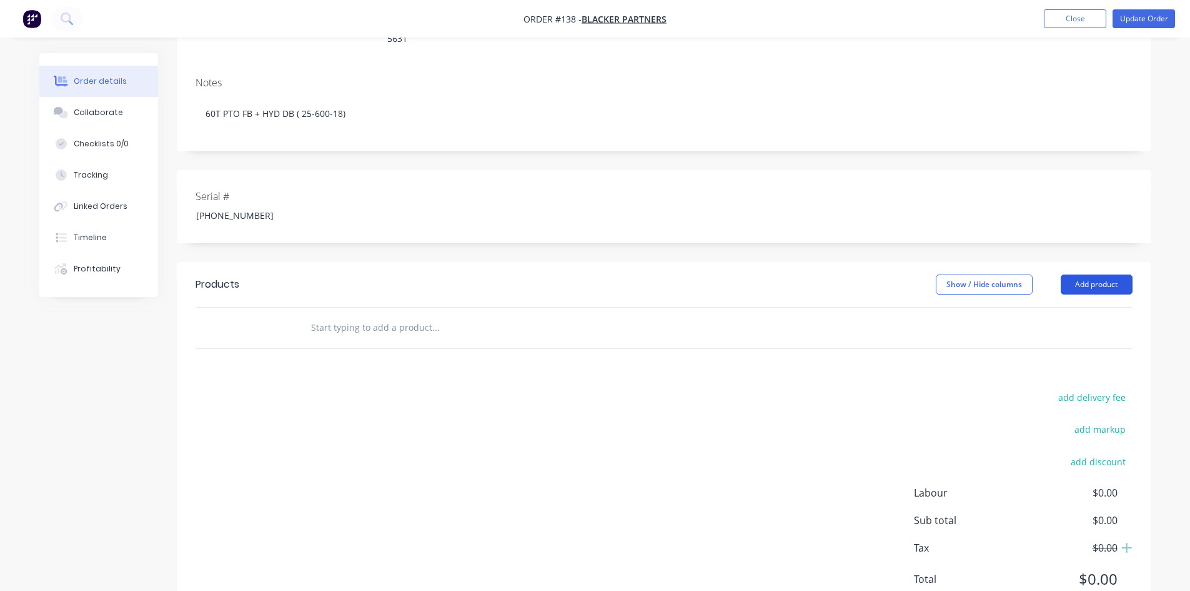
click at [1101, 274] on button "Add product" at bounding box center [1097, 284] width 72 height 20
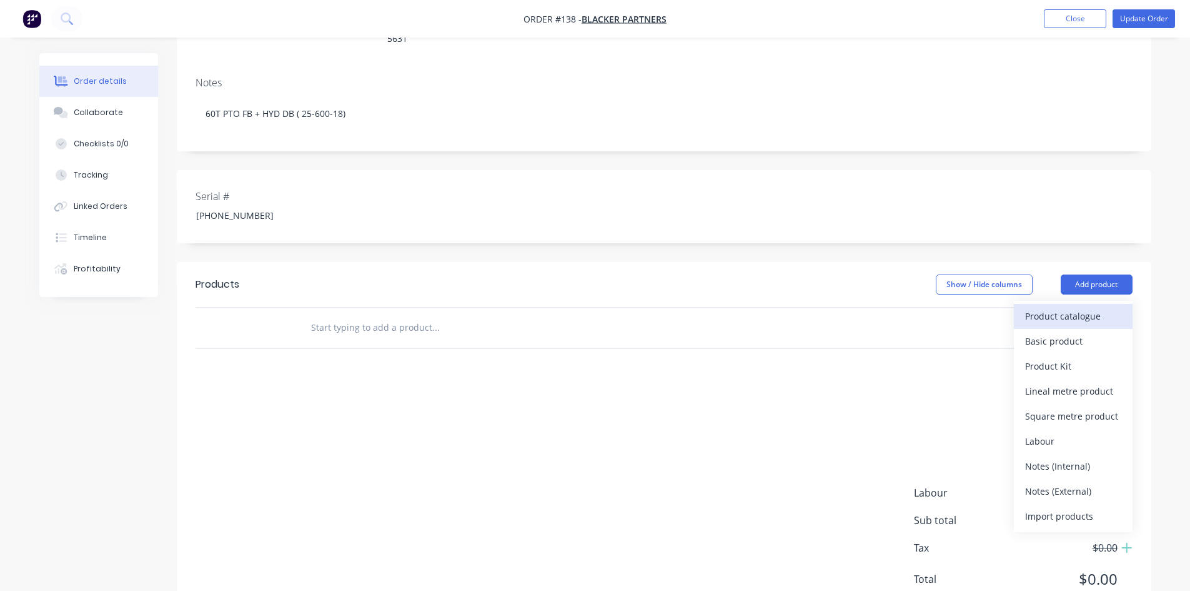
click at [1062, 307] on div "Product catalogue" at bounding box center [1073, 316] width 96 height 18
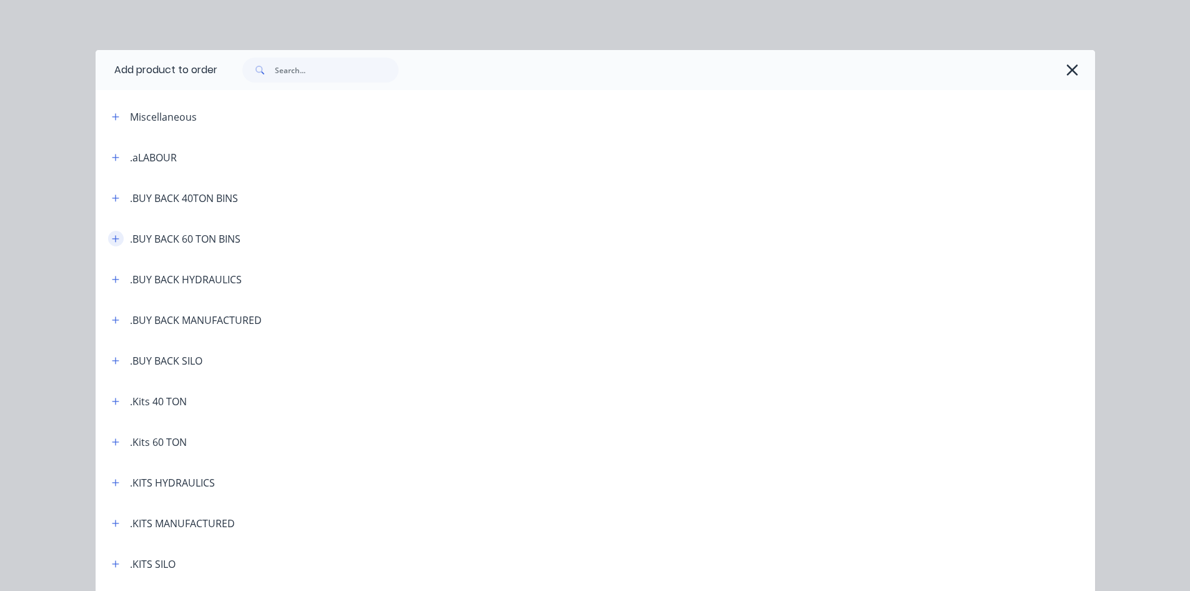
click at [112, 236] on icon "button" at bounding box center [115, 238] width 7 height 9
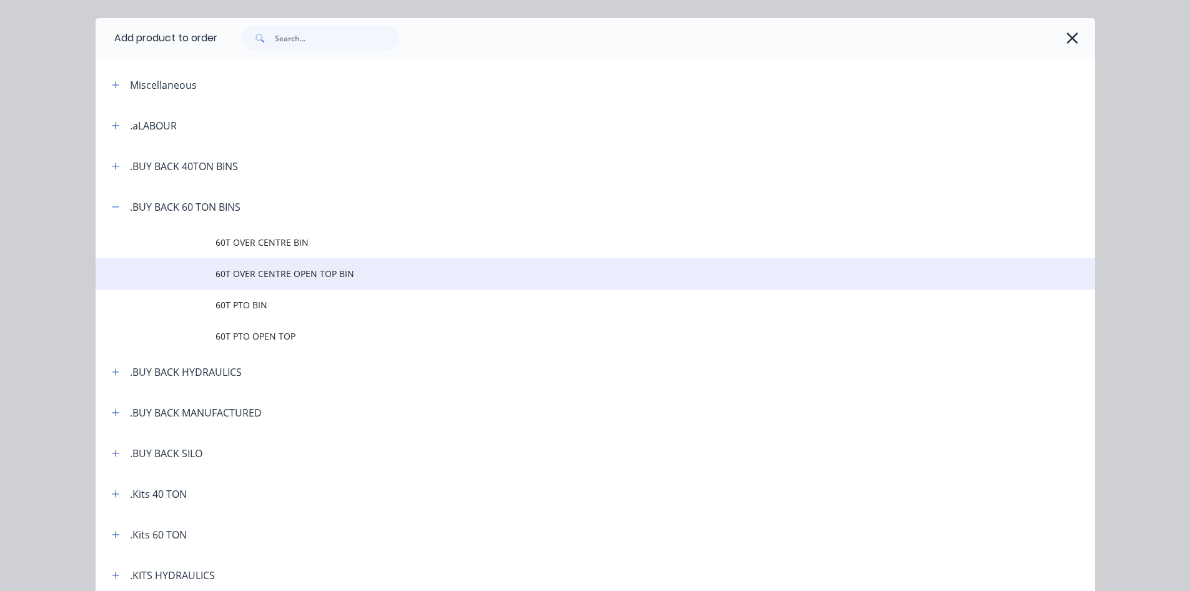
scroll to position [62, 0]
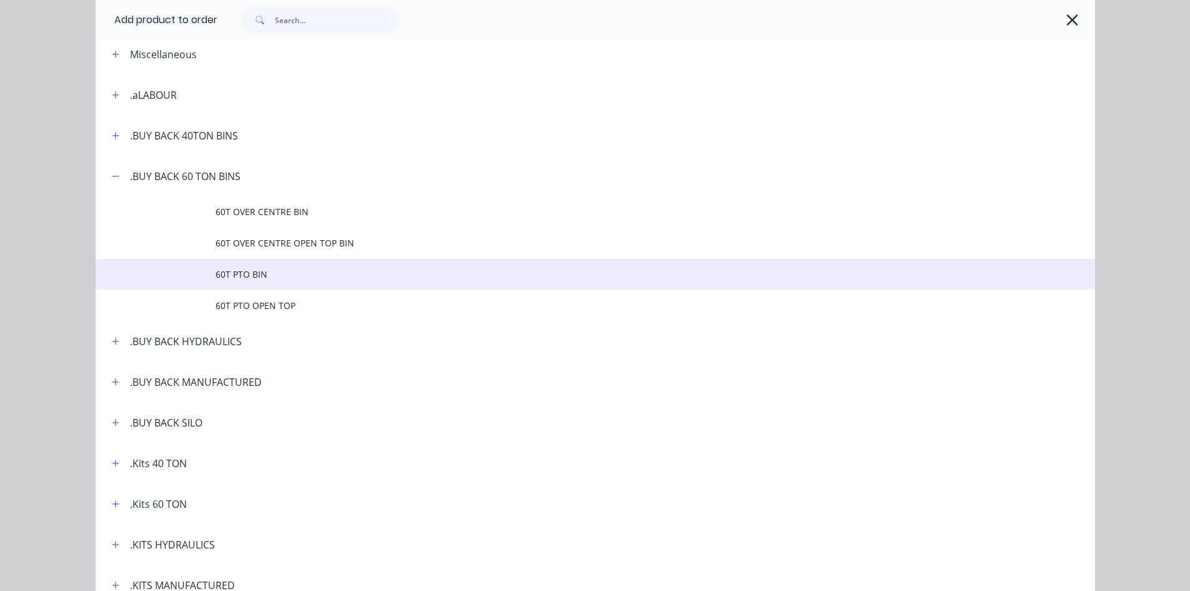
click at [234, 277] on span "60T PTO BIN" at bounding box center [568, 273] width 704 height 13
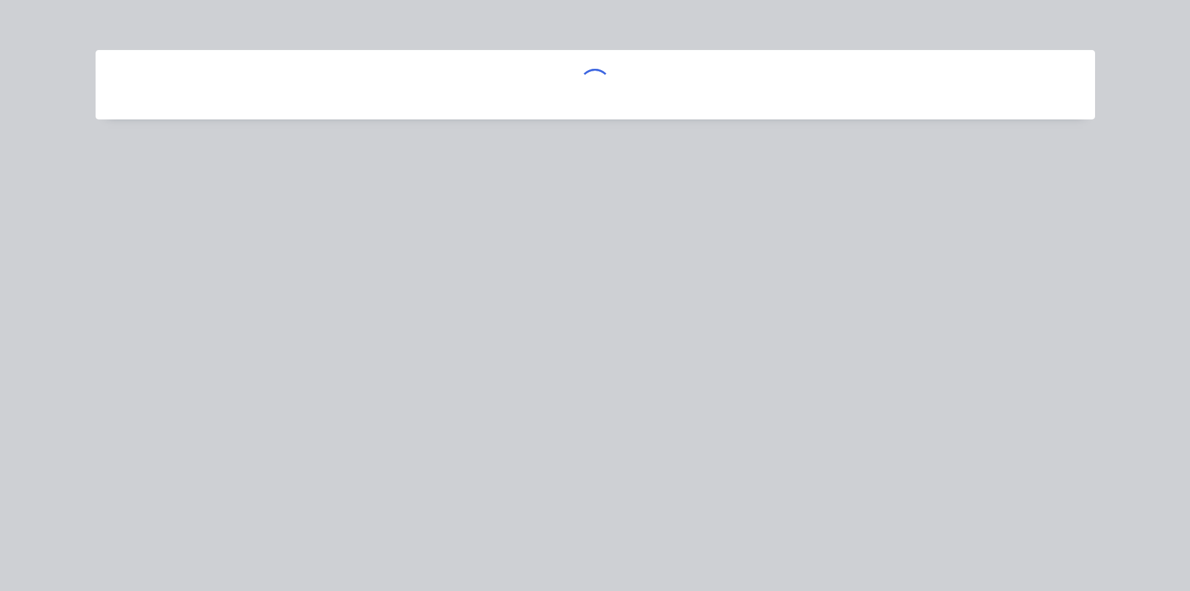
scroll to position [0, 0]
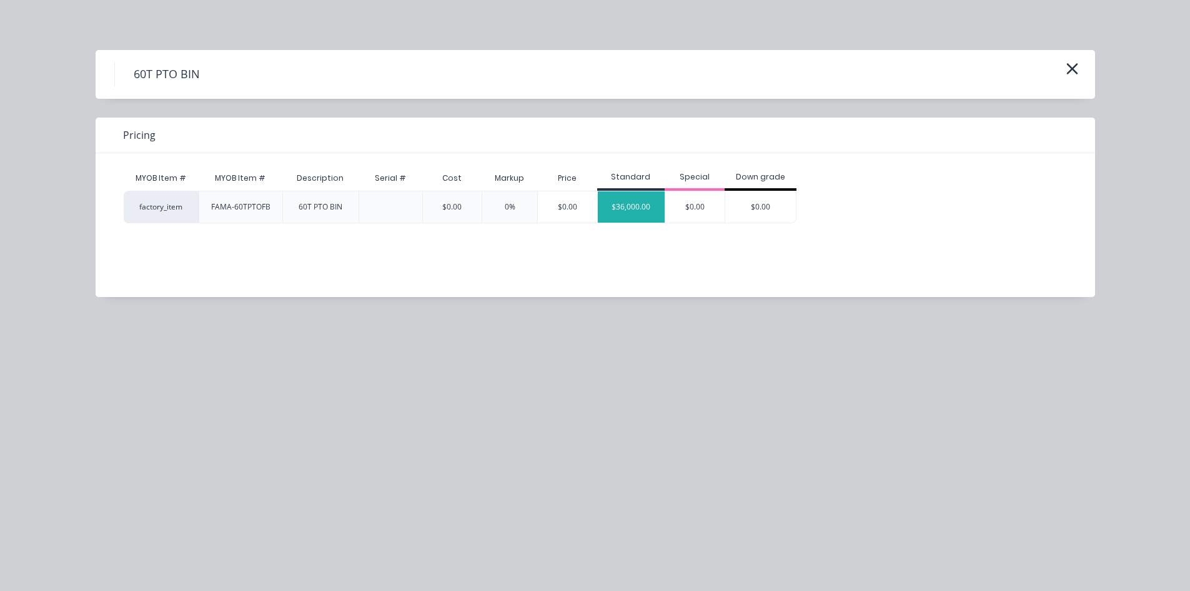
click at [641, 209] on div "$36,000.00" at bounding box center [631, 206] width 67 height 31
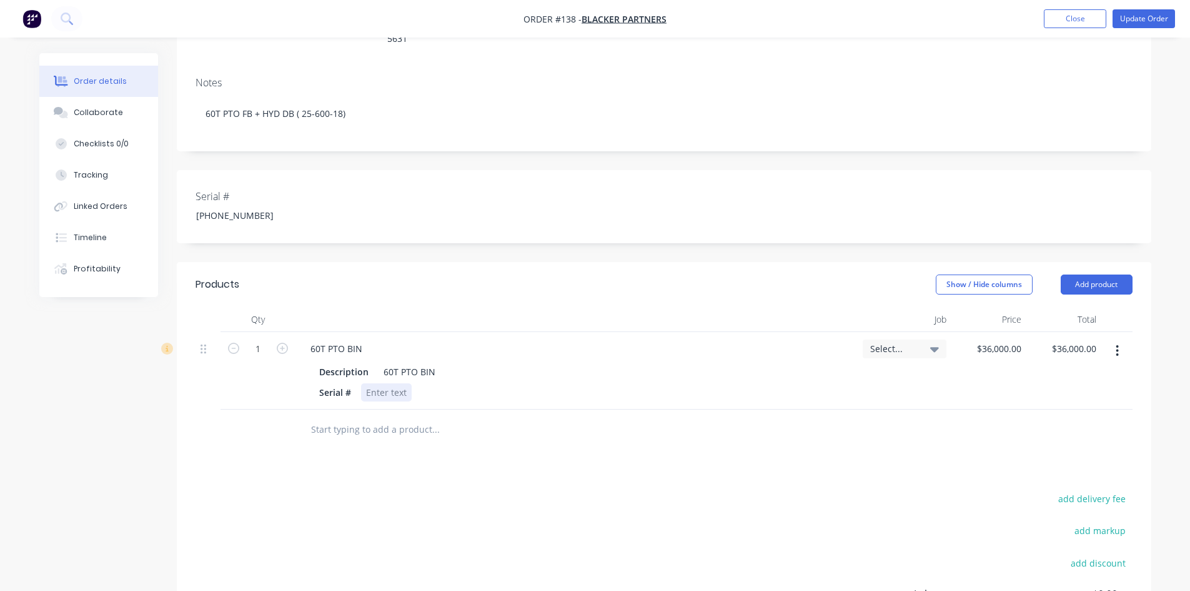
click at [373, 383] on div at bounding box center [386, 392] width 51 height 18
click at [1097, 274] on button "Add product" at bounding box center [1097, 284] width 72 height 20
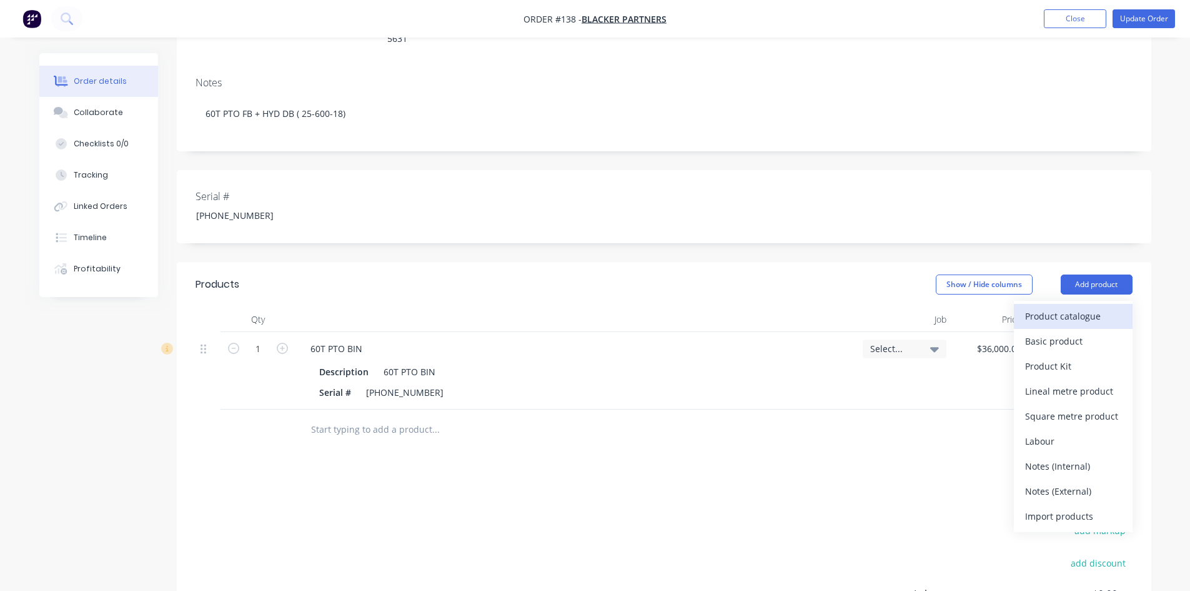
click at [1054, 307] on div "Product catalogue" at bounding box center [1073, 316] width 96 height 18
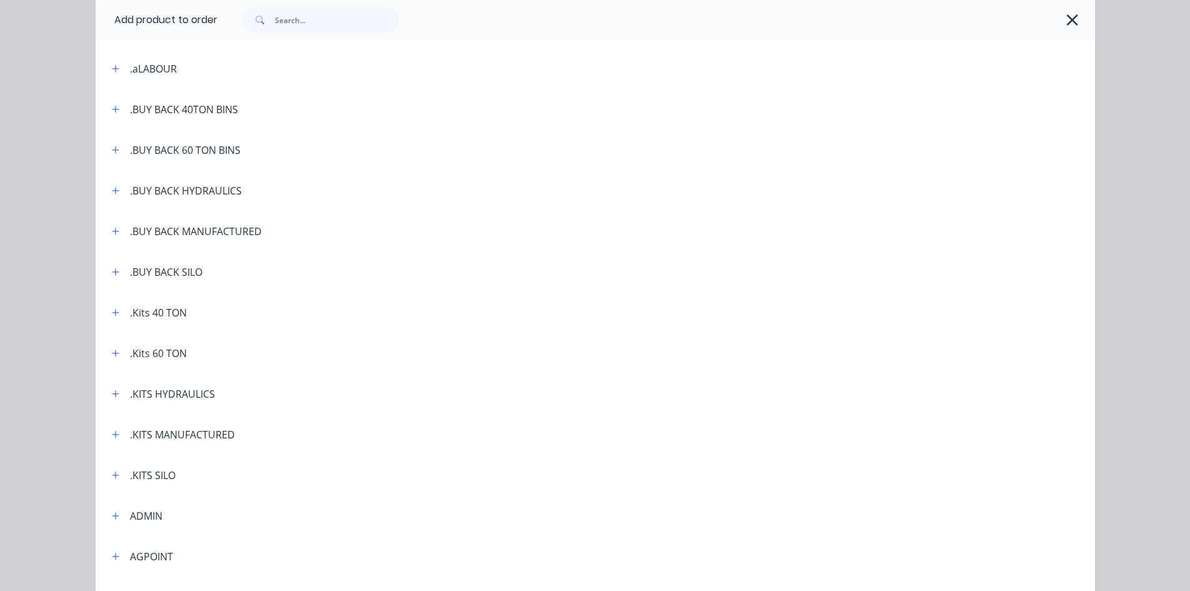
scroll to position [125, 0]
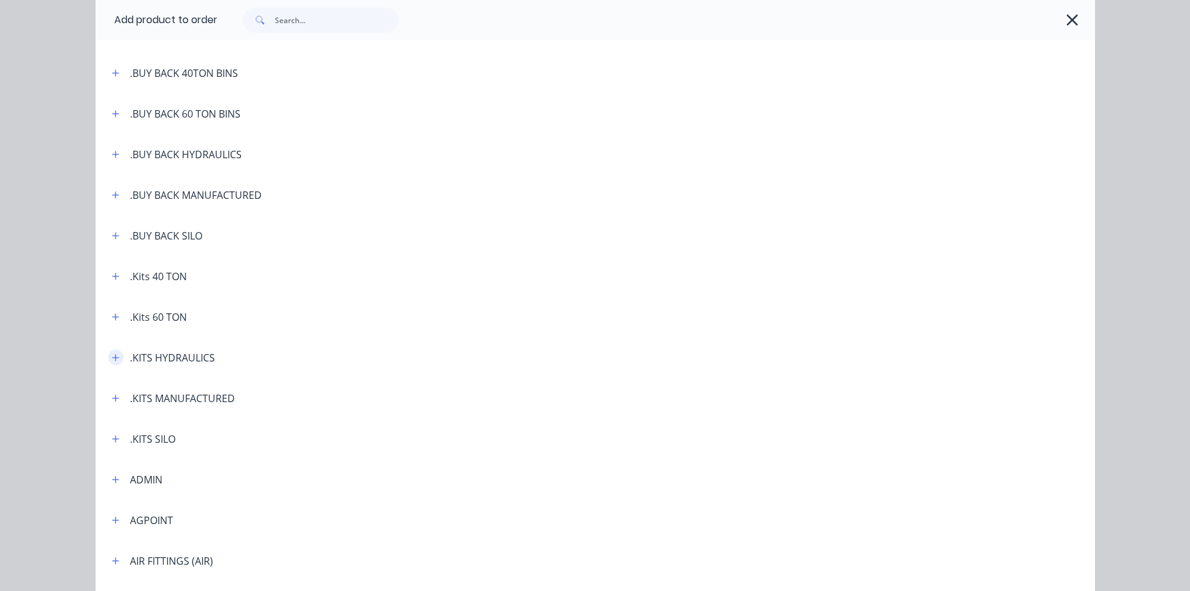
click at [112, 358] on icon "button" at bounding box center [115, 357] width 7 height 9
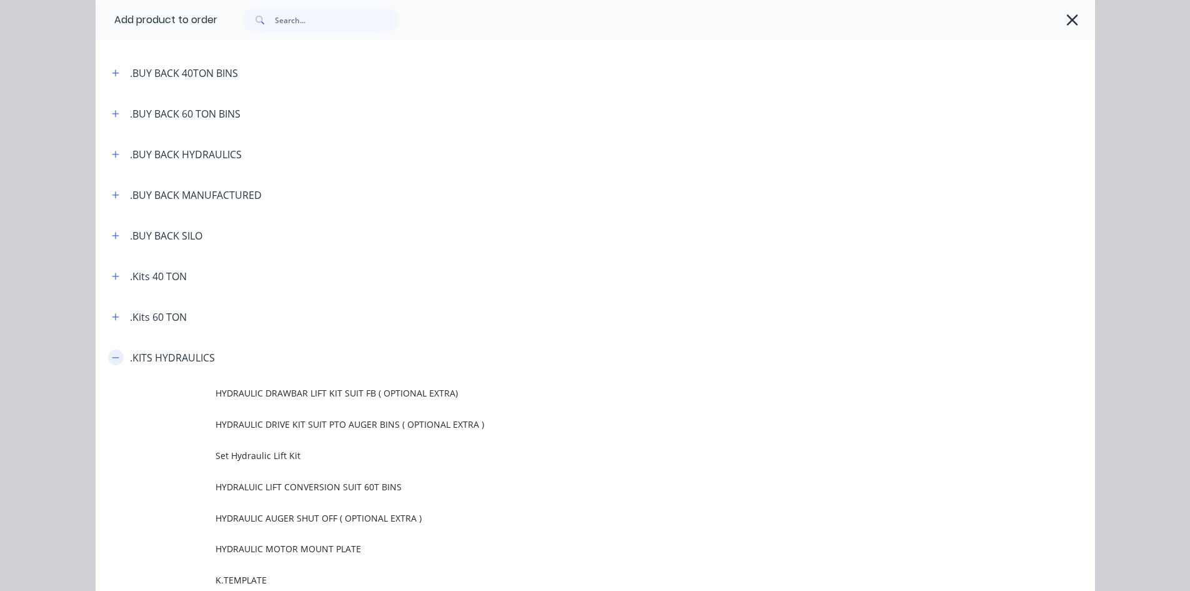
click at [113, 364] on button "button" at bounding box center [116, 357] width 16 height 16
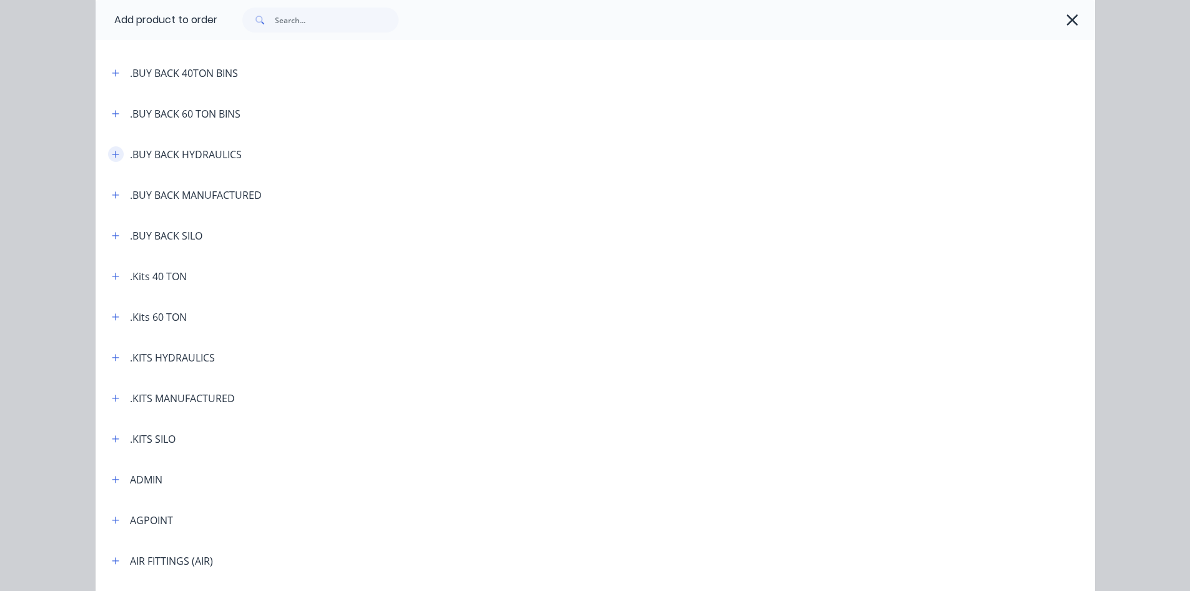
click at [112, 154] on icon "button" at bounding box center [115, 154] width 7 height 7
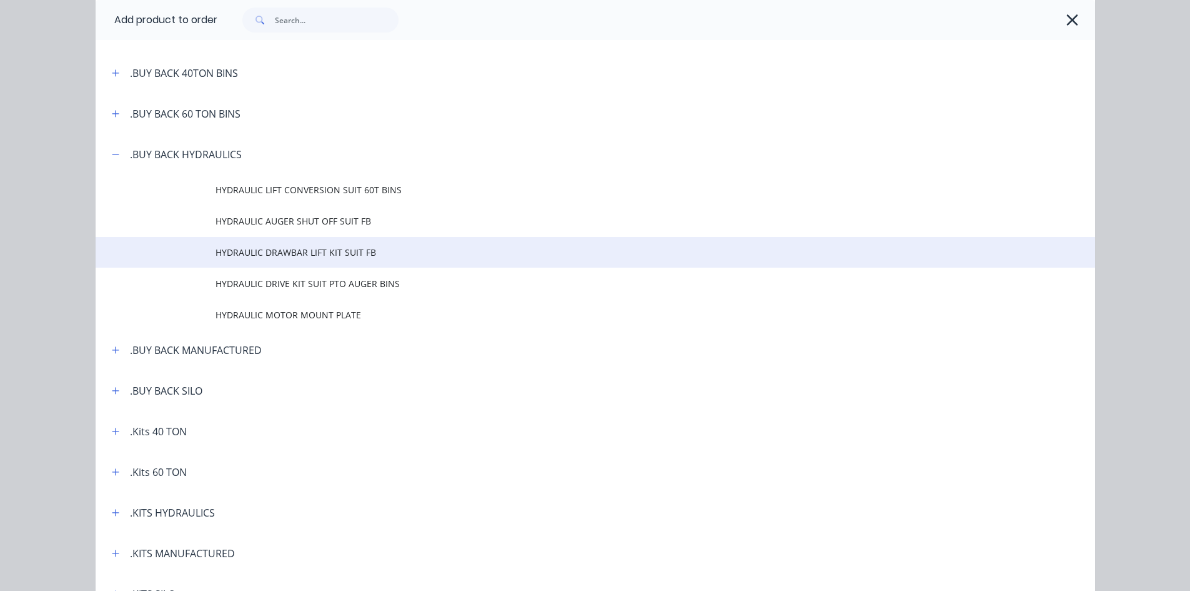
click at [249, 251] on span "HYDRAULIC DRAWBAR LIFT KIT SUIT FB" at bounding box center [568, 252] width 704 height 13
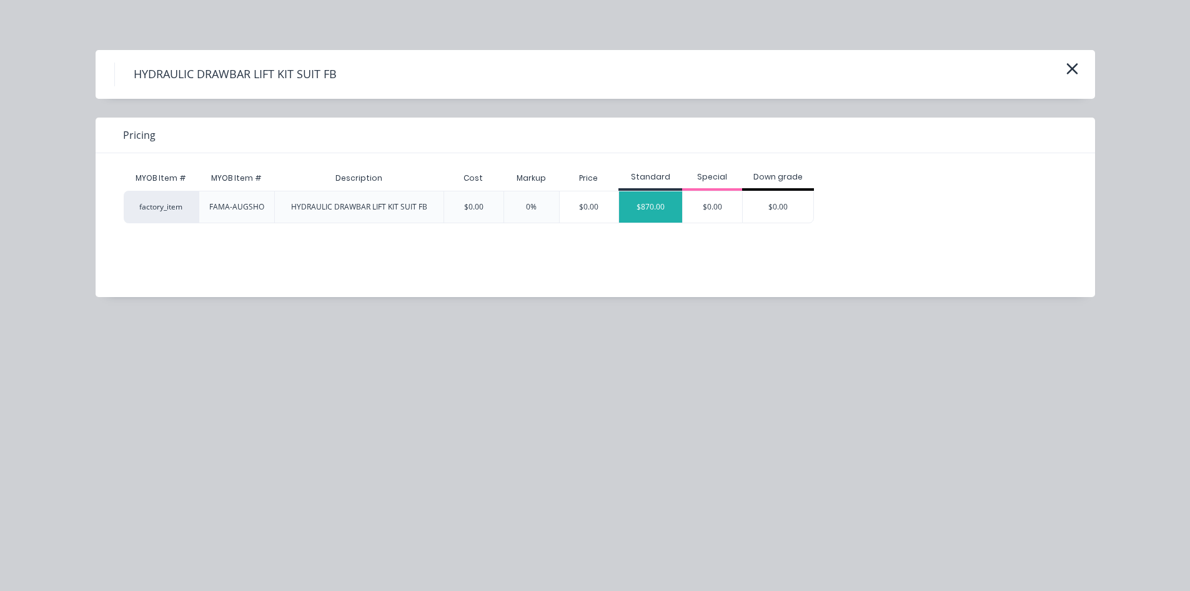
click at [646, 207] on div "$870.00" at bounding box center [650, 206] width 63 height 31
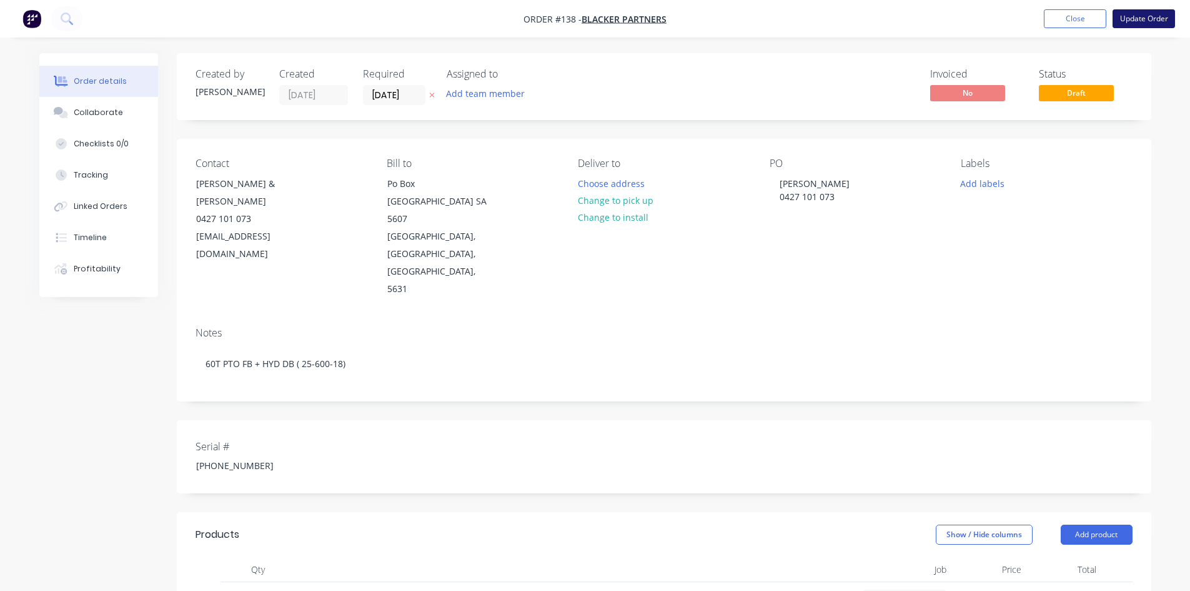
click at [1144, 16] on button "Update Order" at bounding box center [1144, 18] width 62 height 19
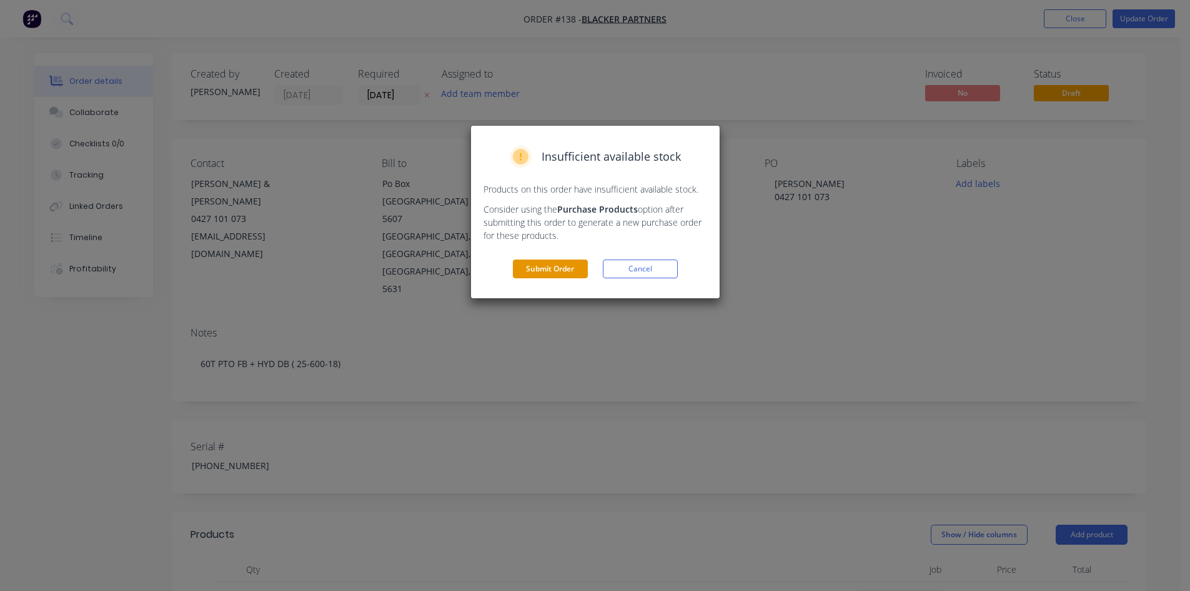
click at [534, 269] on button "Submit Order" at bounding box center [550, 268] width 75 height 19
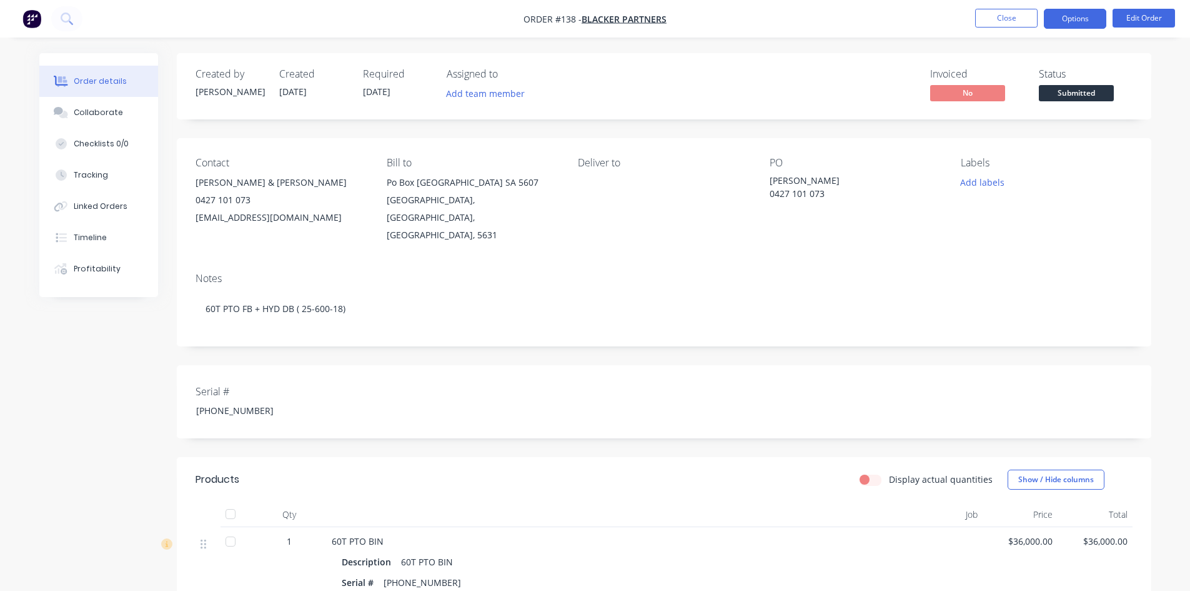
click at [1097, 20] on button "Options" at bounding box center [1075, 19] width 62 height 20
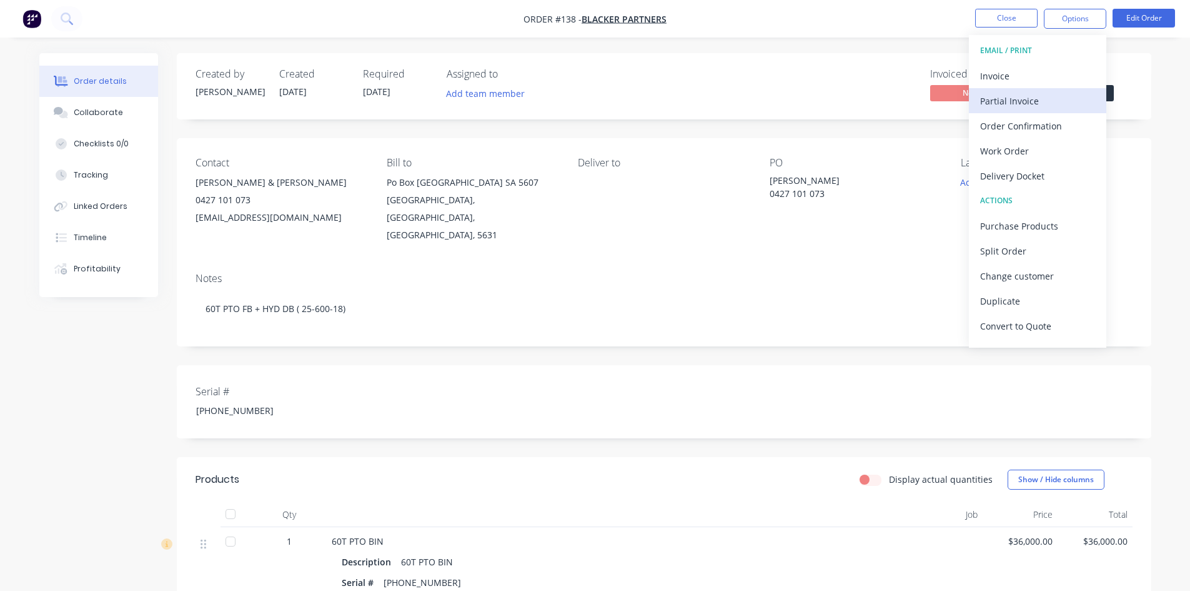
click at [1019, 102] on div "Partial Invoice" at bounding box center [1037, 101] width 115 height 18
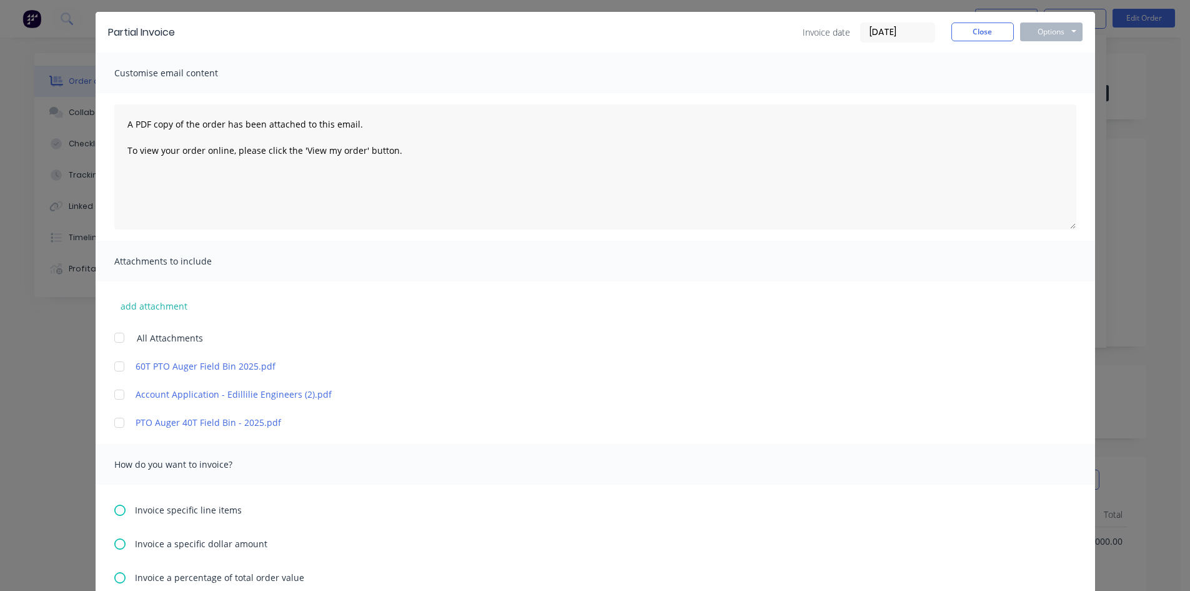
scroll to position [187, 0]
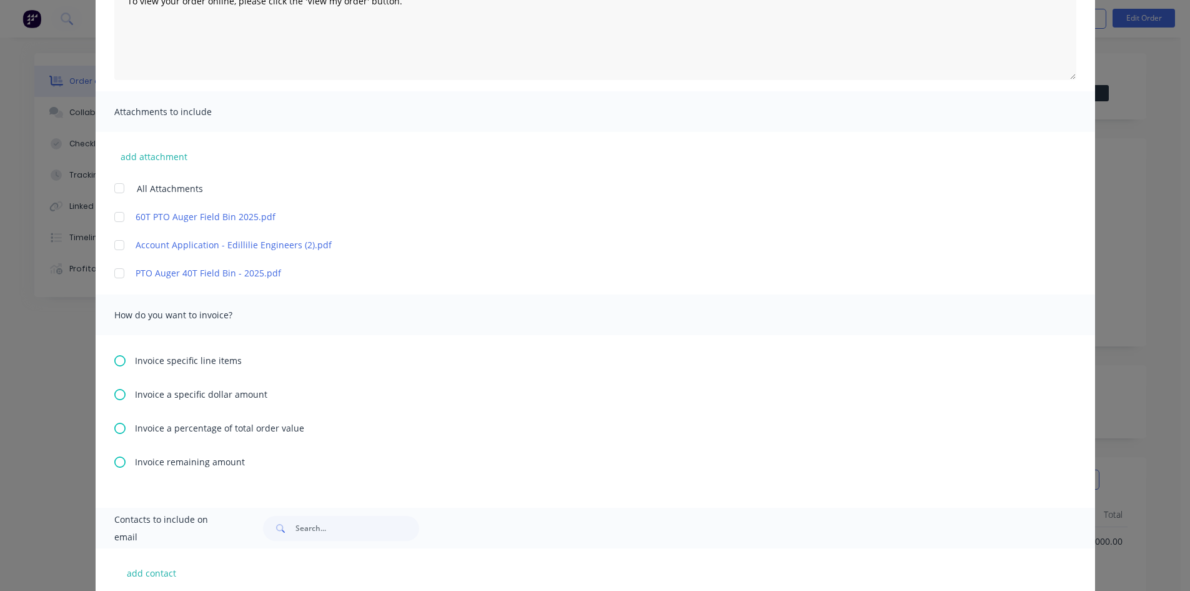
click at [115, 427] on icon at bounding box center [119, 427] width 11 height 11
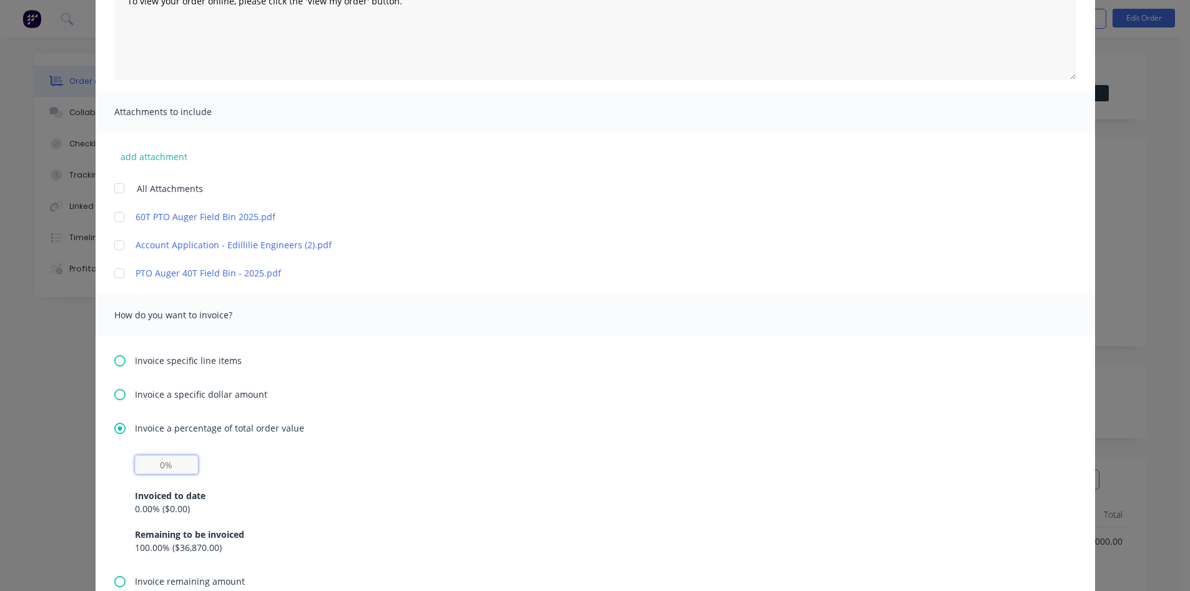
click at [156, 466] on input "text" at bounding box center [166, 464] width 63 height 19
type input "30%"
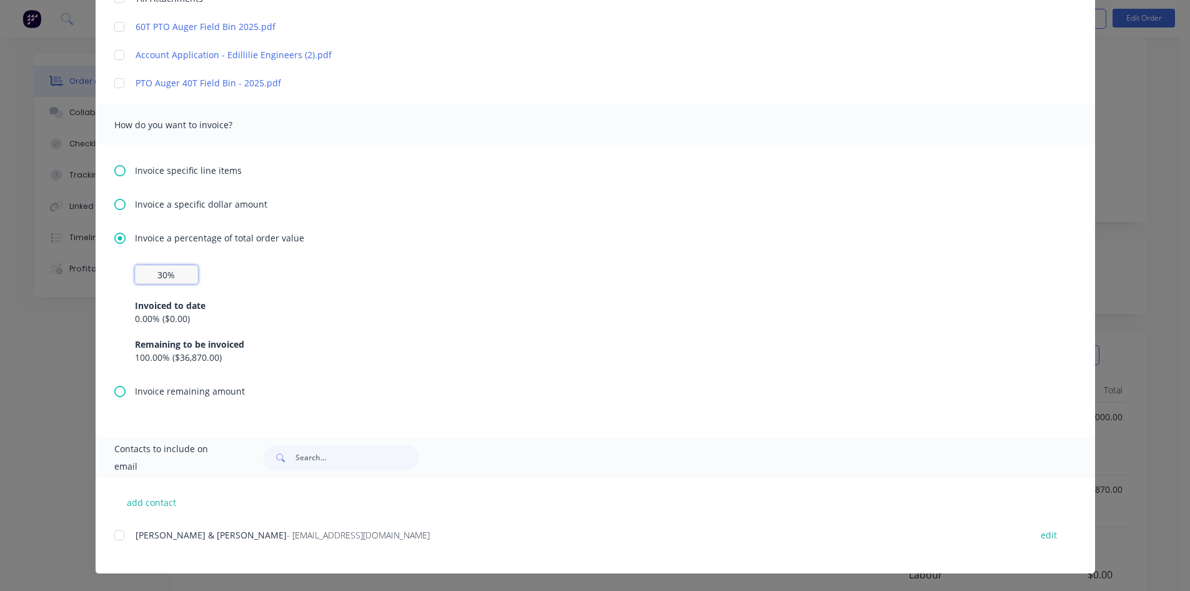
scroll to position [125, 0]
click at [114, 534] on div at bounding box center [119, 534] width 25 height 25
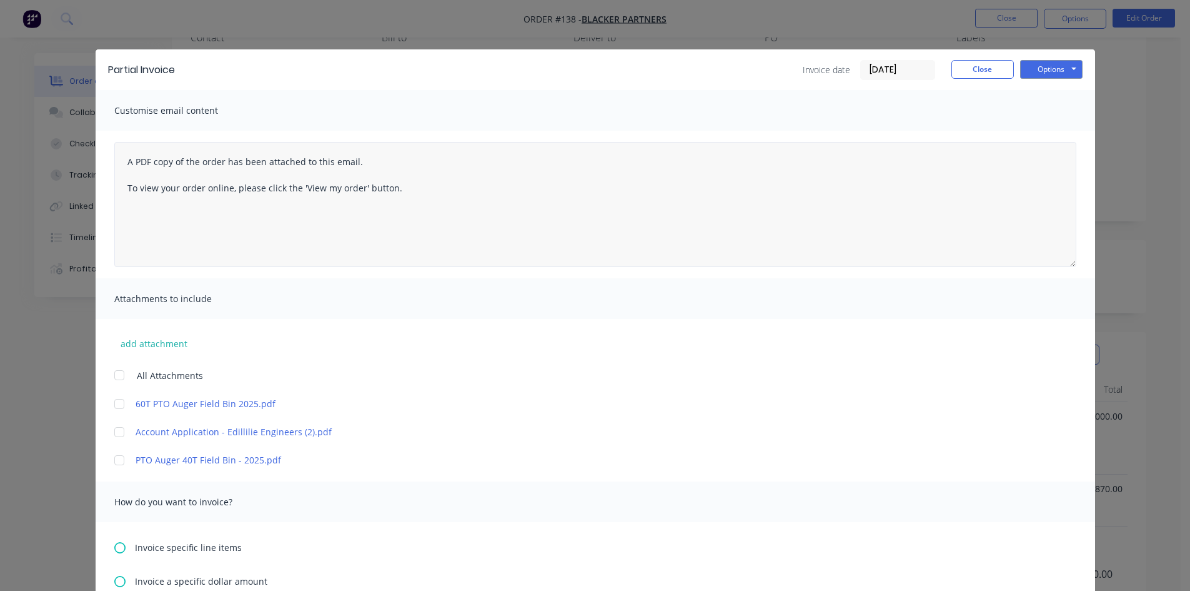
scroll to position [0, 0]
click at [1043, 72] on button "Options" at bounding box center [1051, 70] width 62 height 19
click at [1039, 90] on button "Preview" at bounding box center [1060, 92] width 80 height 21
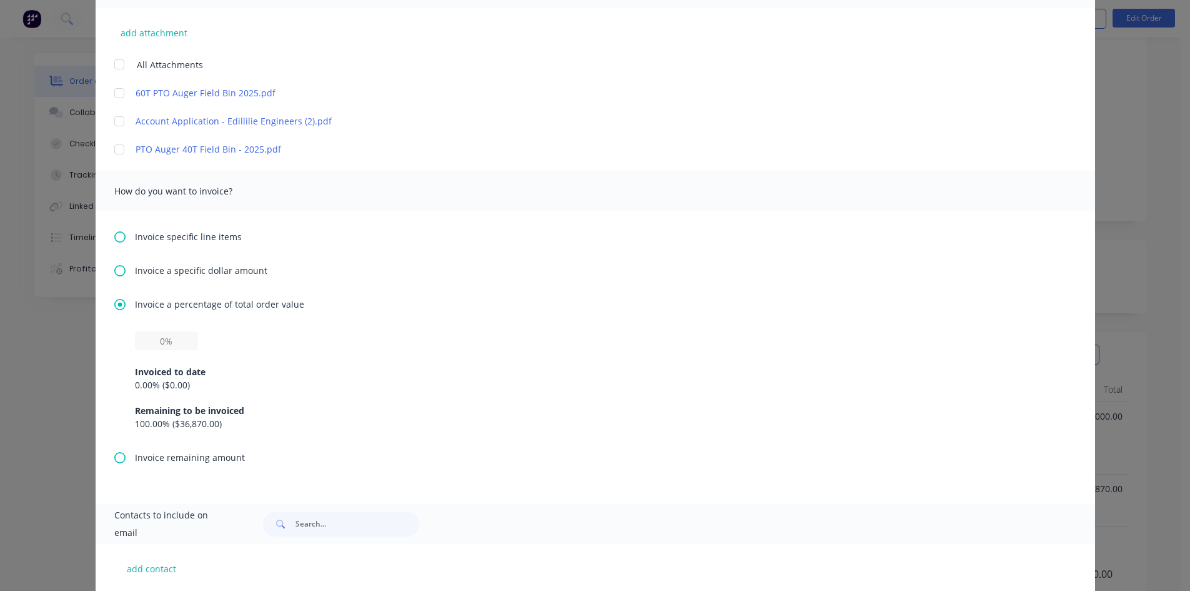
scroll to position [312, 0]
click at [156, 340] on input "text" at bounding box center [166, 339] width 63 height 19
type input "30%"
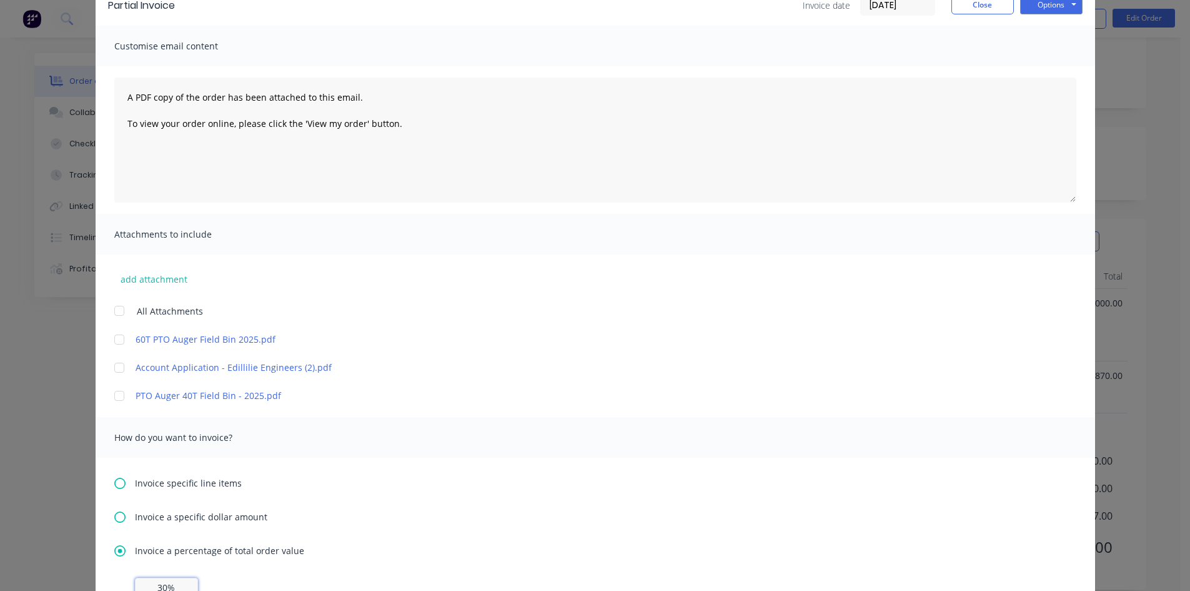
scroll to position [0, 0]
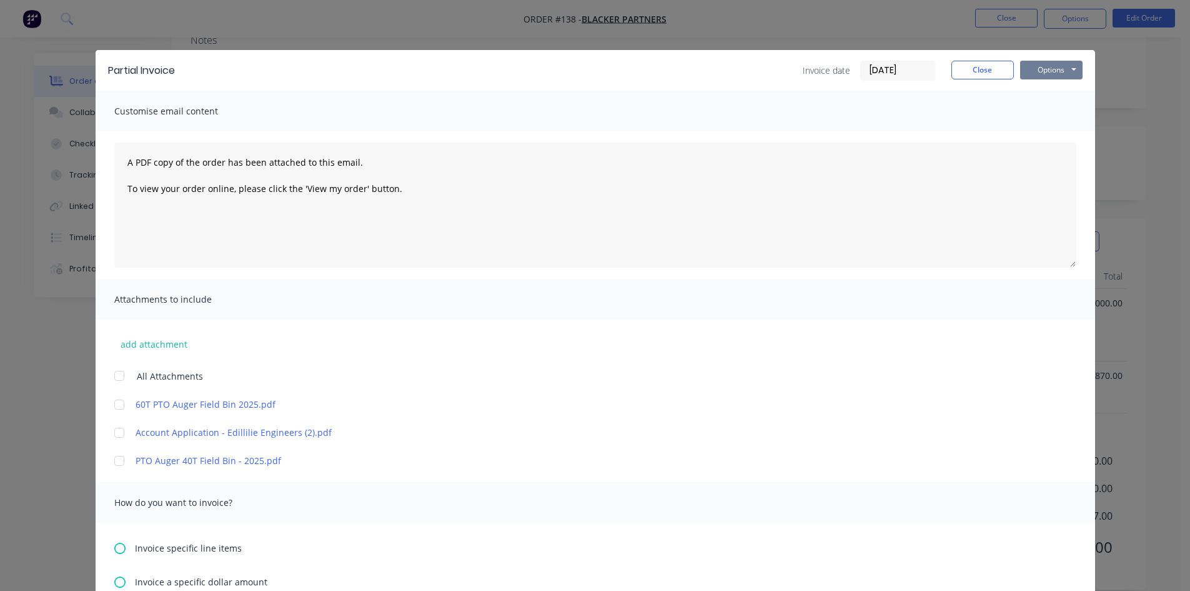
click at [1042, 72] on button "Options" at bounding box center [1051, 70] width 62 height 19
click at [1032, 133] on button "Email" at bounding box center [1060, 133] width 80 height 21
drag, startPoint x: 106, startPoint y: 565, endPoint x: 107, endPoint y: 556, distance: 8.8
click at [106, 561] on icon "button" at bounding box center [104, 564] width 8 height 11
click at [995, 65] on button "Close" at bounding box center [983, 70] width 62 height 19
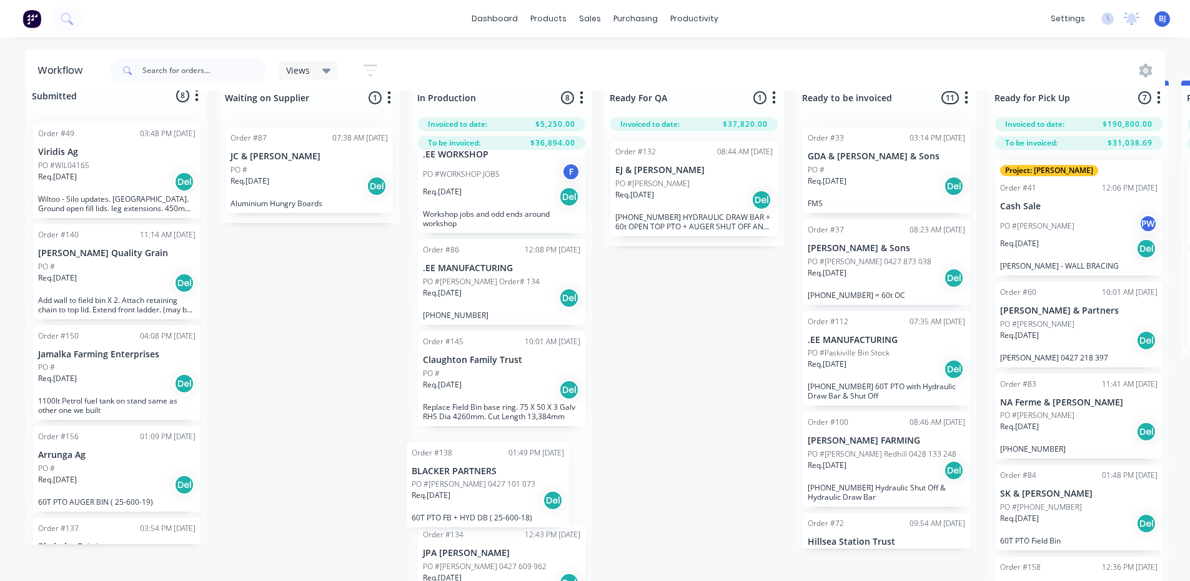
scroll to position [349, 0]
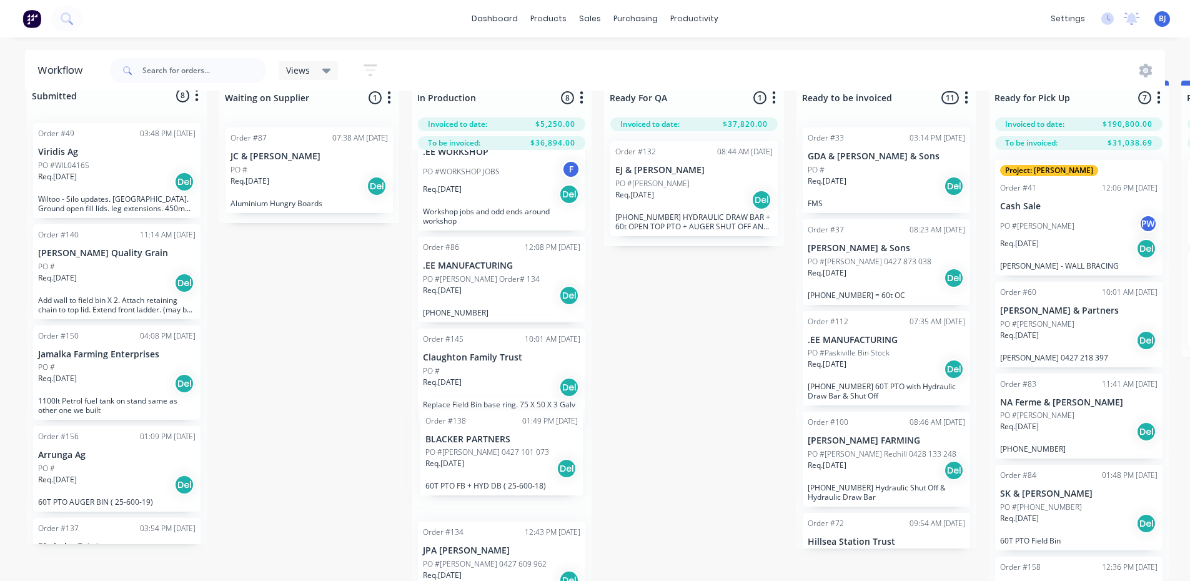
drag, startPoint x: 106, startPoint y: 384, endPoint x: 497, endPoint y: 442, distance: 395.5
click at [497, 442] on div "Submitted 8 Status colour #273444 hex #273444 Save Cancel Summaries Total order…" at bounding box center [942, 331] width 1903 height 501
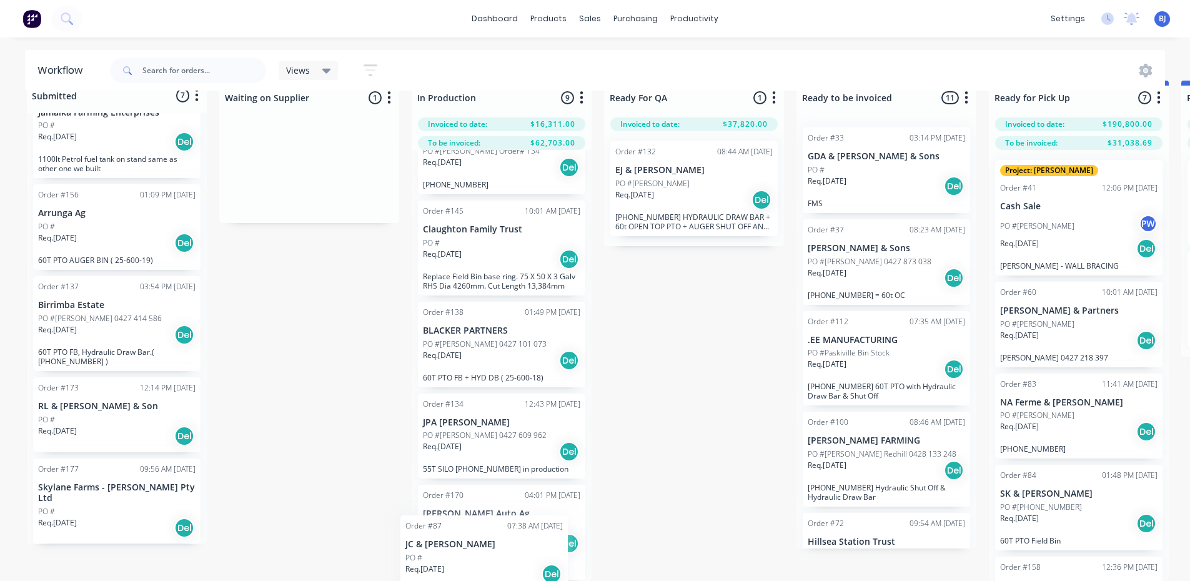
scroll to position [569, 0]
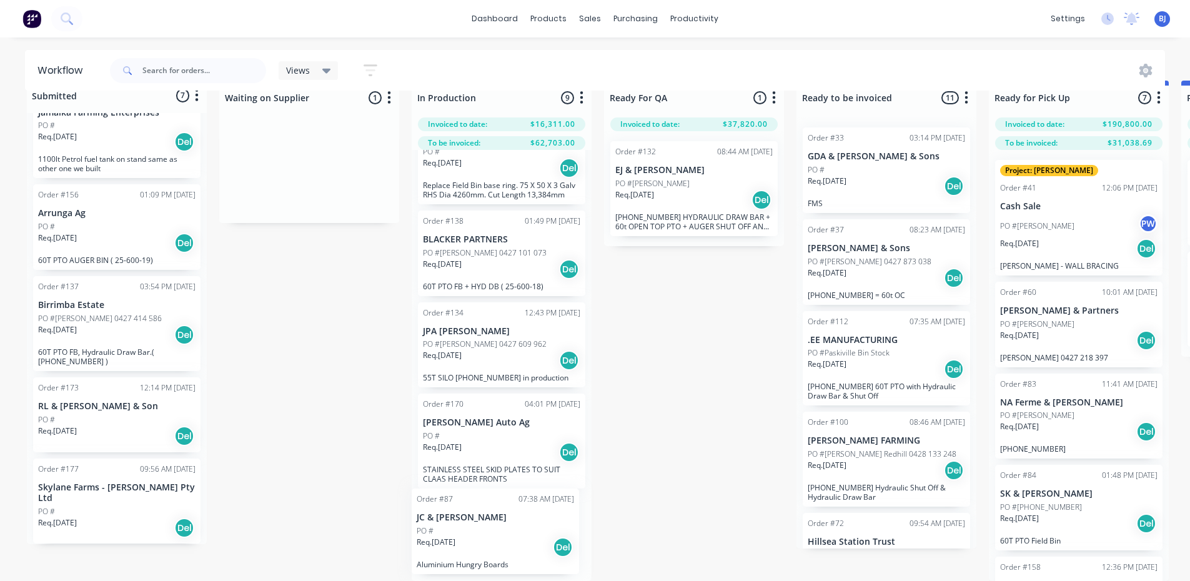
drag, startPoint x: 322, startPoint y: 215, endPoint x: 503, endPoint y: 537, distance: 369.9
click at [502, 538] on div "Submitted 7 Status colour #273444 hex #273444 Save Cancel Summaries Total order…" at bounding box center [942, 331] width 1903 height 501
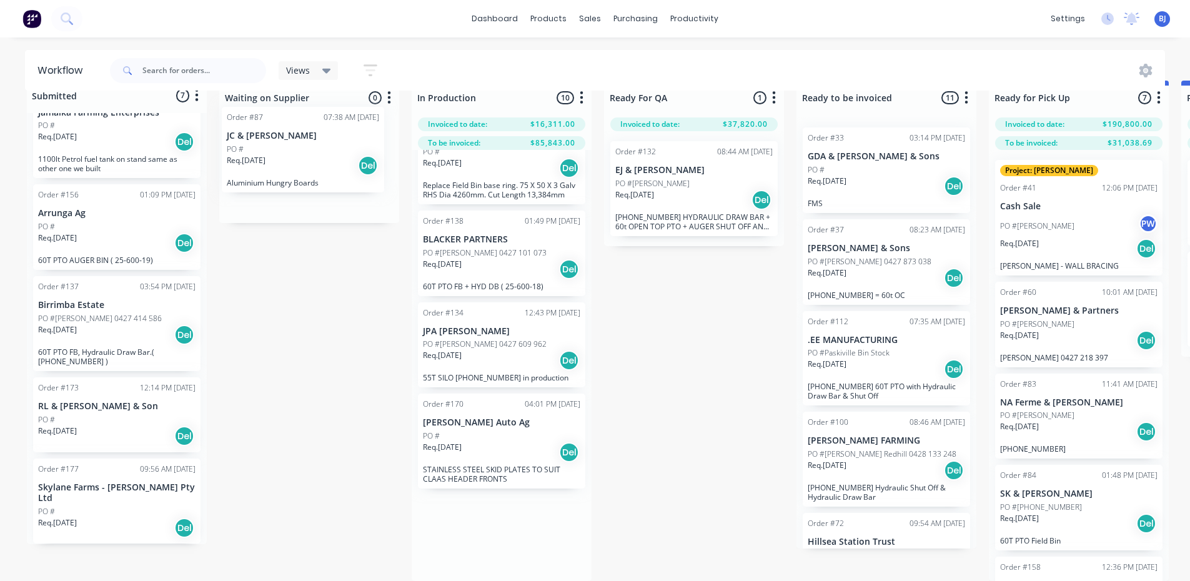
drag, startPoint x: 471, startPoint y: 524, endPoint x: 271, endPoint y: 146, distance: 427.4
click at [271, 146] on div "Submitted 7 Status colour #273444 hex #273444 Save Cancel Summaries Total order…" at bounding box center [942, 331] width 1903 height 501
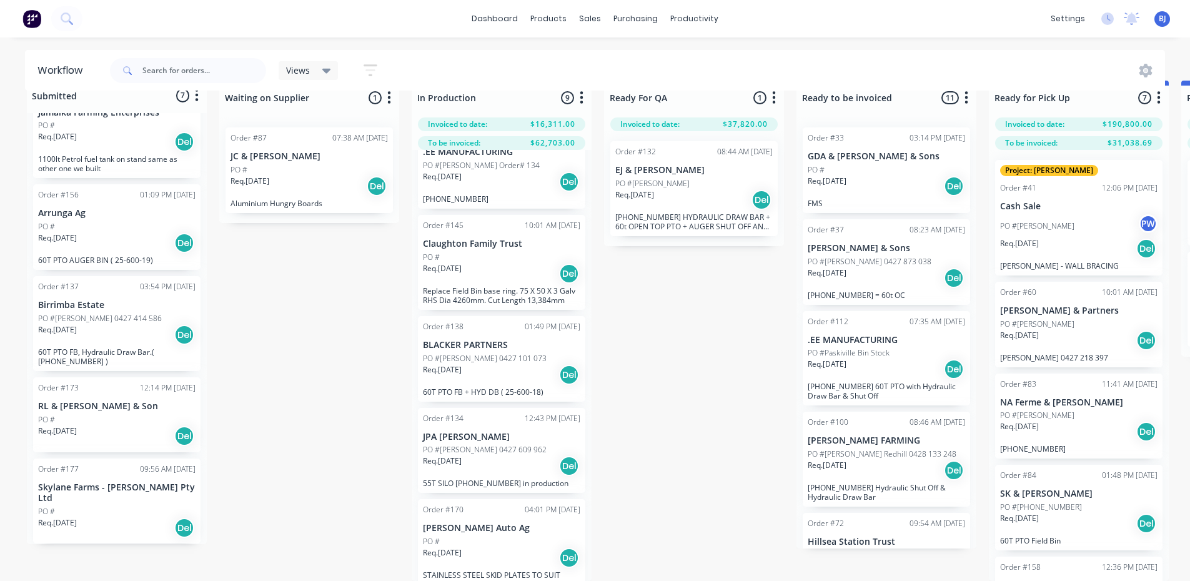
scroll to position [477, 0]
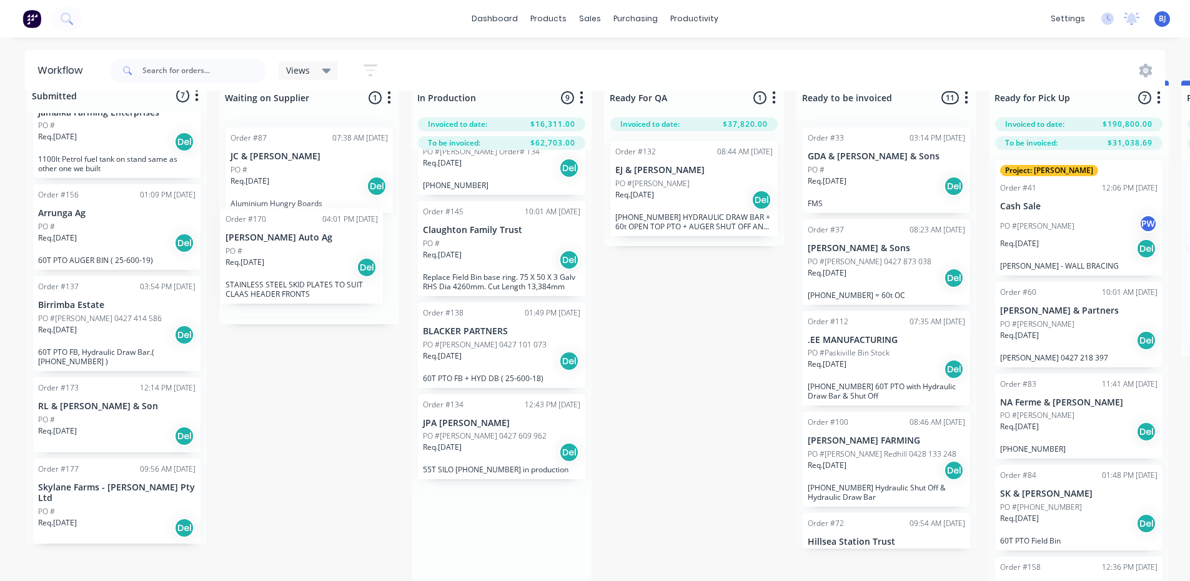
drag, startPoint x: 479, startPoint y: 518, endPoint x: 291, endPoint y: 256, distance: 322.4
click at [288, 253] on div "Submitted 7 Status colour #273444 hex #273444 Save Cancel Summaries Total order…" at bounding box center [942, 331] width 1903 height 501
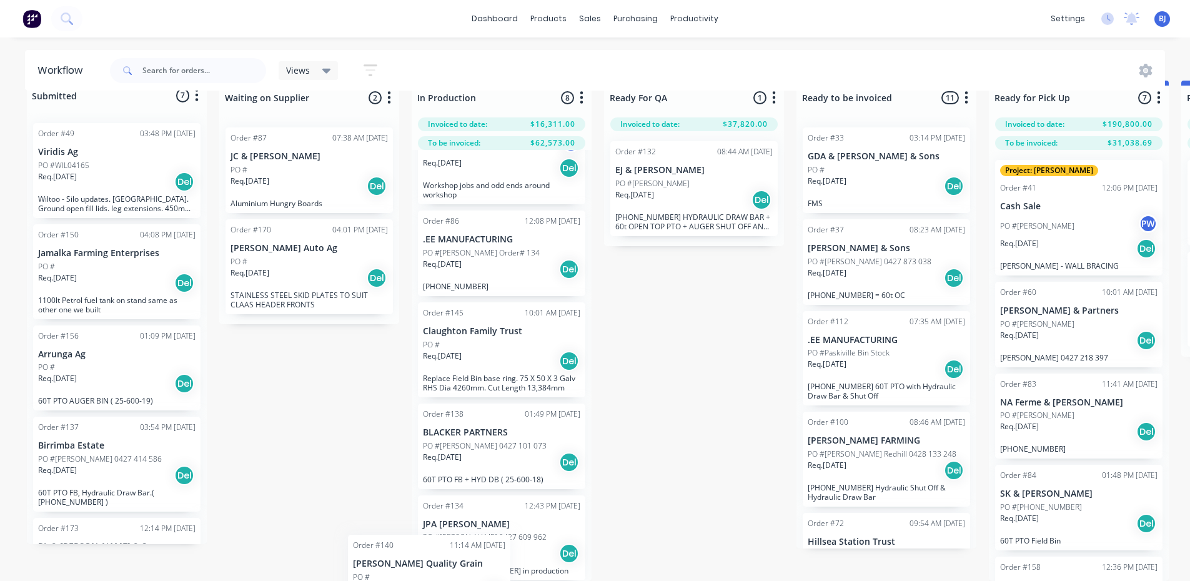
scroll to position [481, 0]
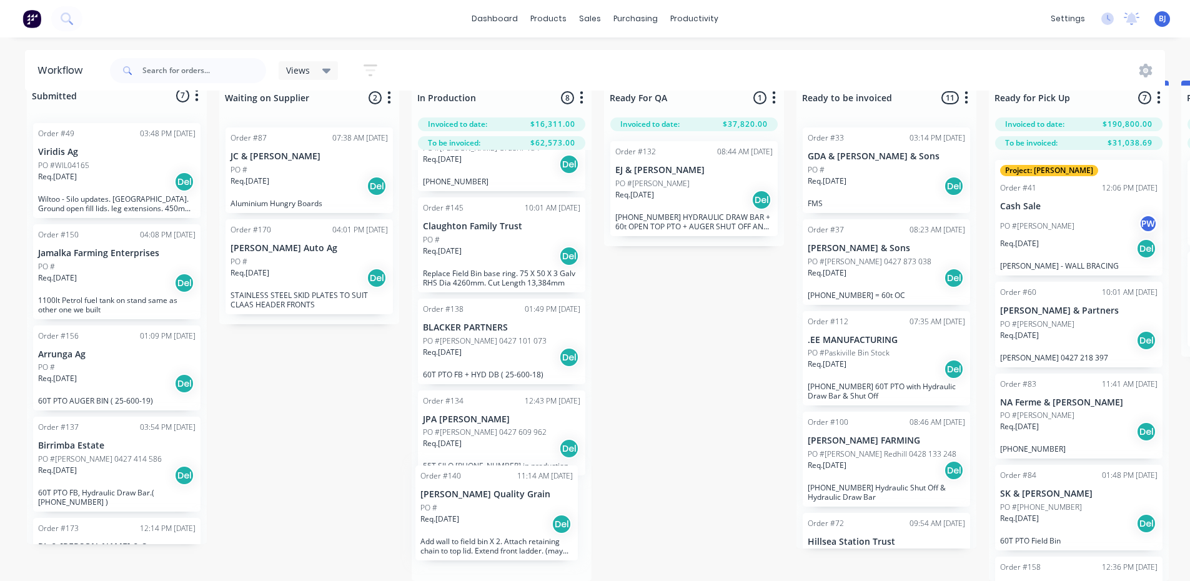
drag, startPoint x: 107, startPoint y: 266, endPoint x: 492, endPoint y: 519, distance: 461.0
click at [492, 519] on div "Submitted 7 Status colour #273444 hex #273444 Save Cancel Summaries Total order…" at bounding box center [942, 331] width 1903 height 501
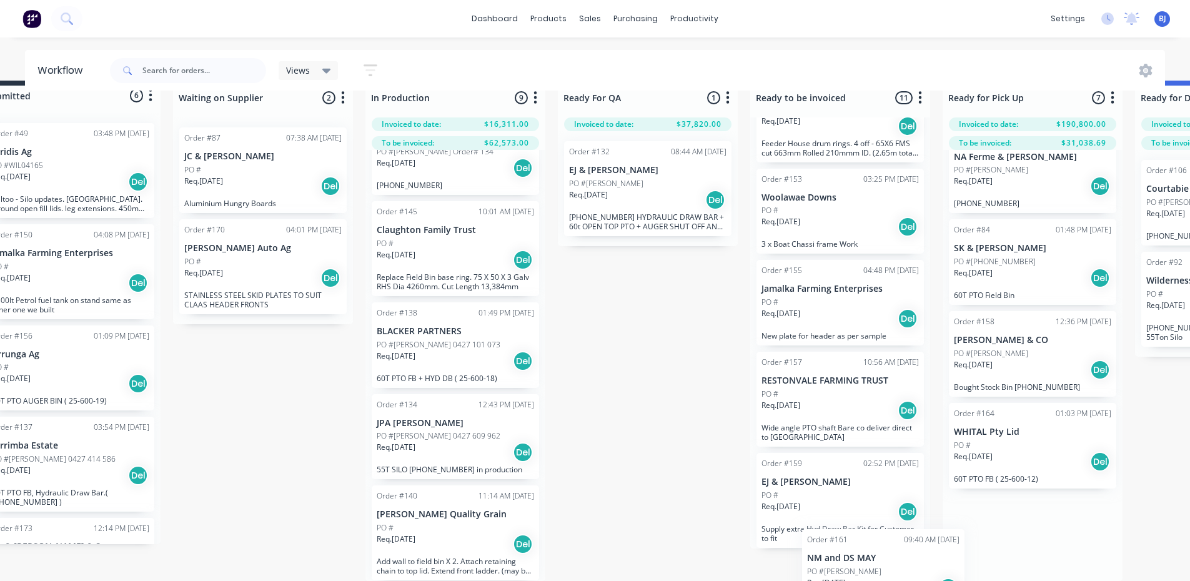
scroll to position [727, 0]
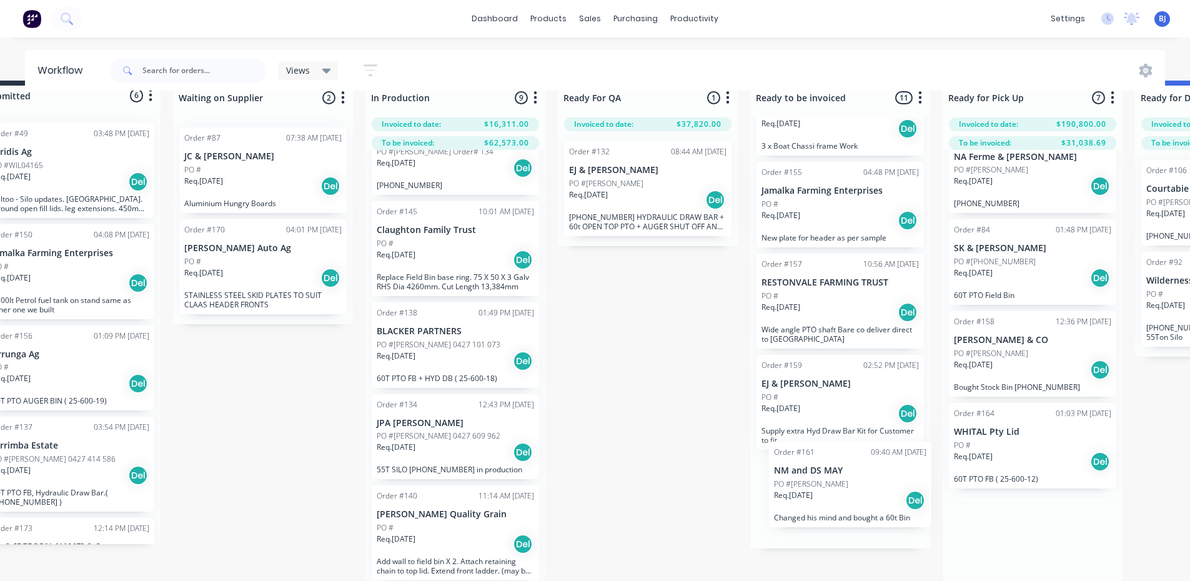
drag, startPoint x: 1024, startPoint y: 434, endPoint x: 796, endPoint y: 482, distance: 232.5
click at [795, 482] on div "Submitted 6 Status colour #273444 hex #273444 Save Cancel Summaries Total order…" at bounding box center [895, 331] width 1903 height 501
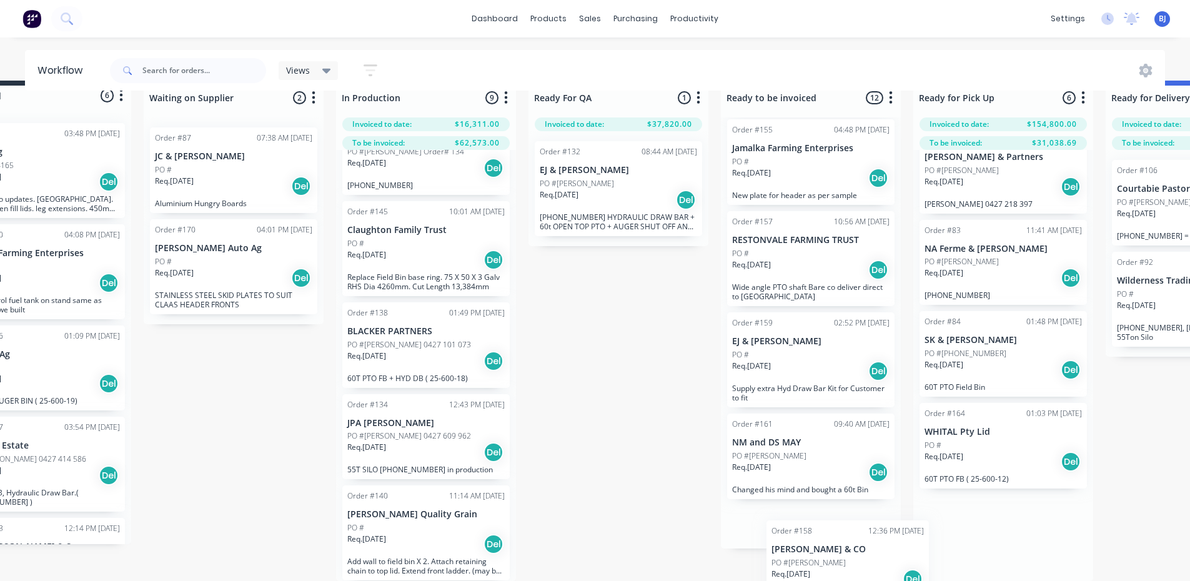
scroll to position [819, 0]
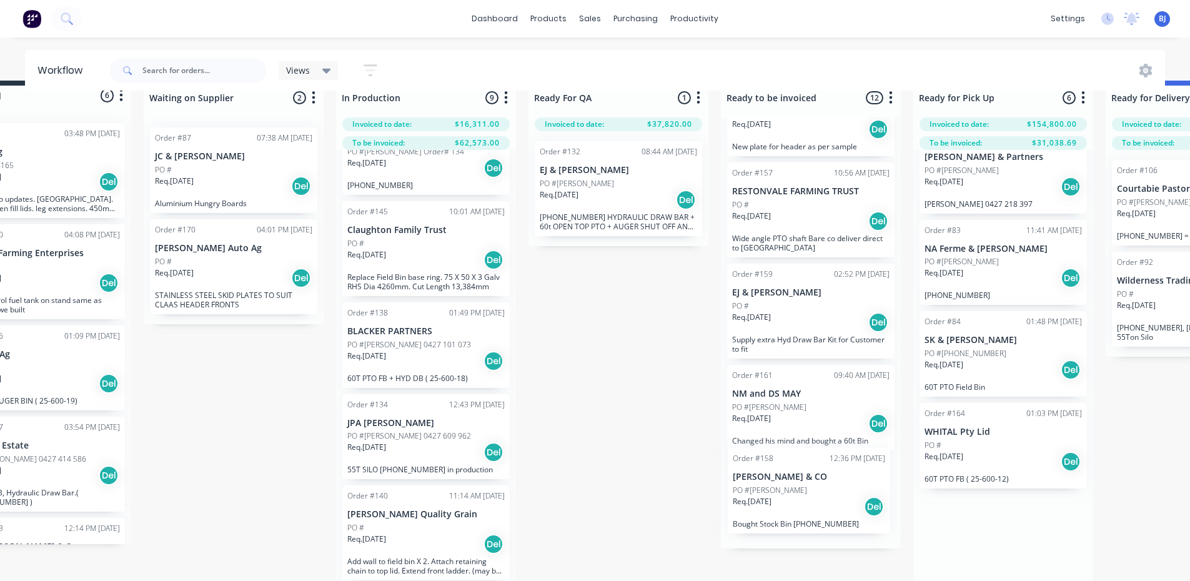
drag, startPoint x: 965, startPoint y: 433, endPoint x: 743, endPoint y: 487, distance: 228.4
click at [741, 490] on div "Submitted 6 Status colour #273444 hex #273444 Save Cancel Summaries Total order…" at bounding box center [866, 331] width 1903 height 501
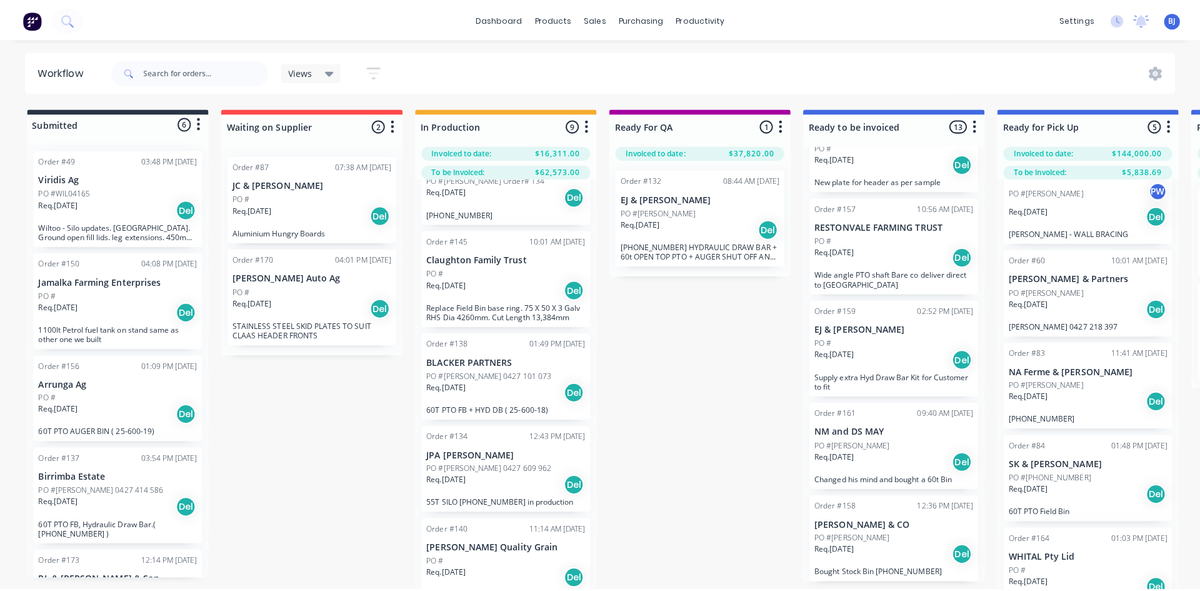
scroll to position [0, 0]
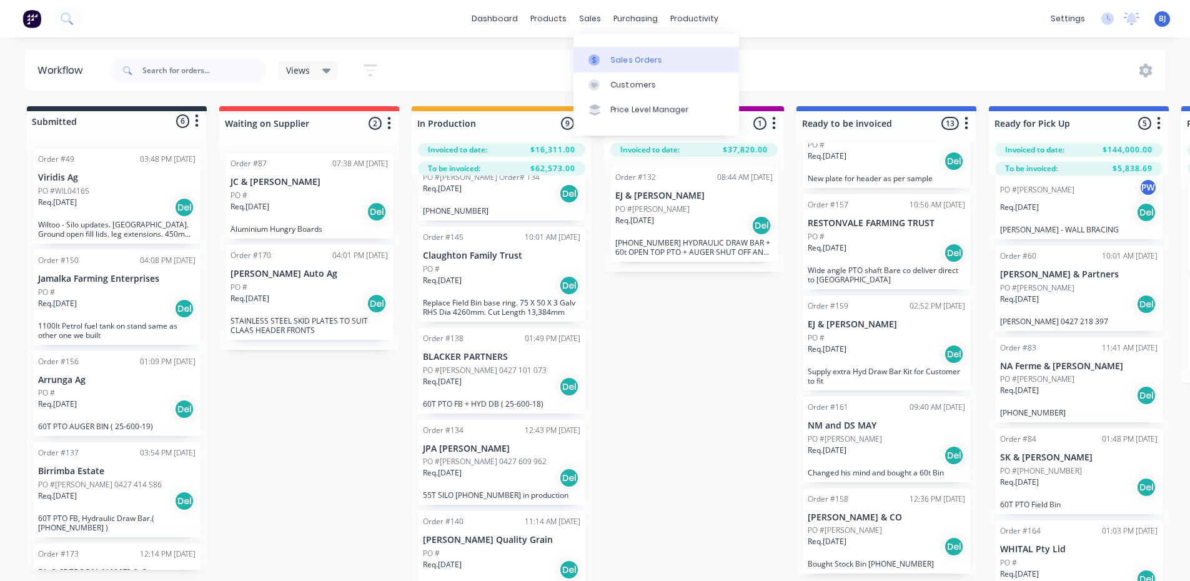
click at [598, 61] on icon at bounding box center [594, 59] width 11 height 11
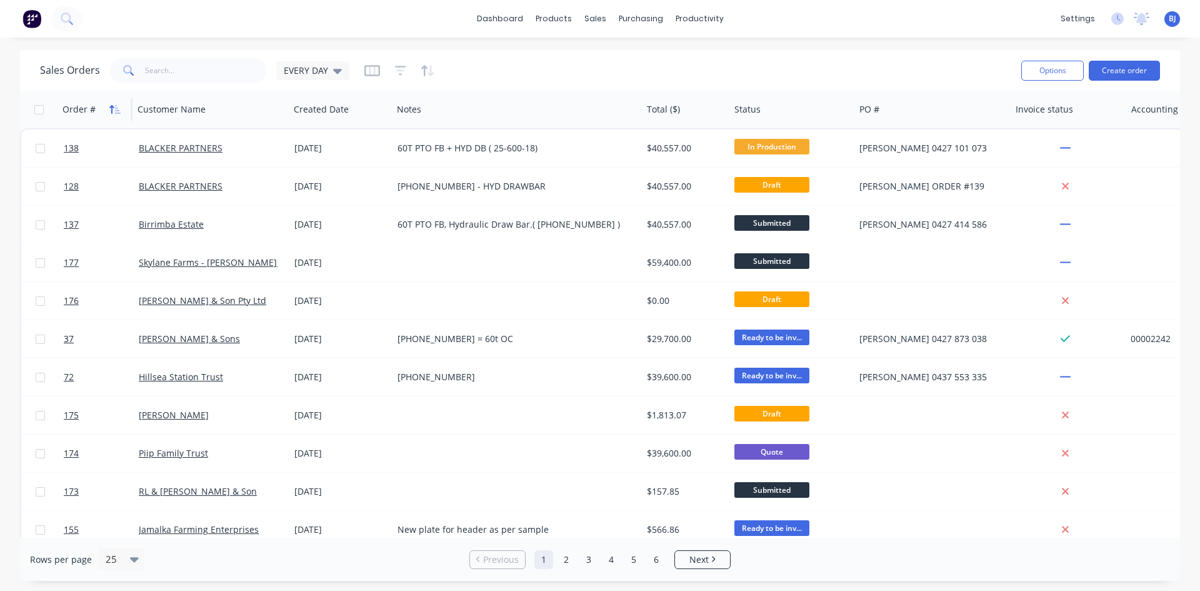
click at [116, 115] on button "button" at bounding box center [115, 109] width 19 height 19
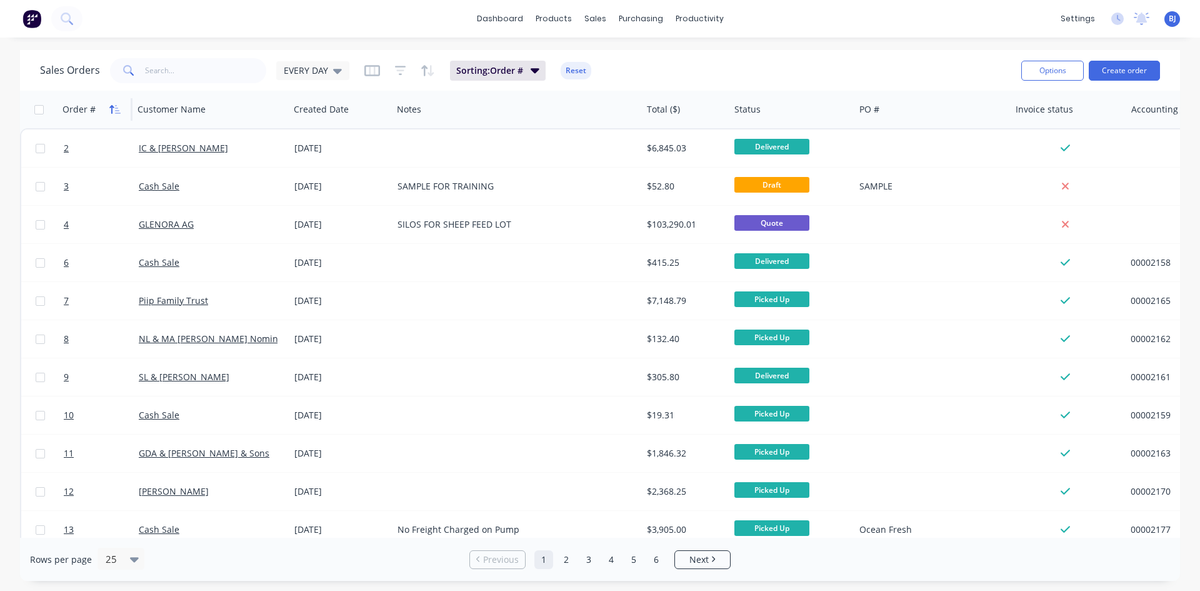
click at [116, 116] on button "button" at bounding box center [115, 109] width 19 height 19
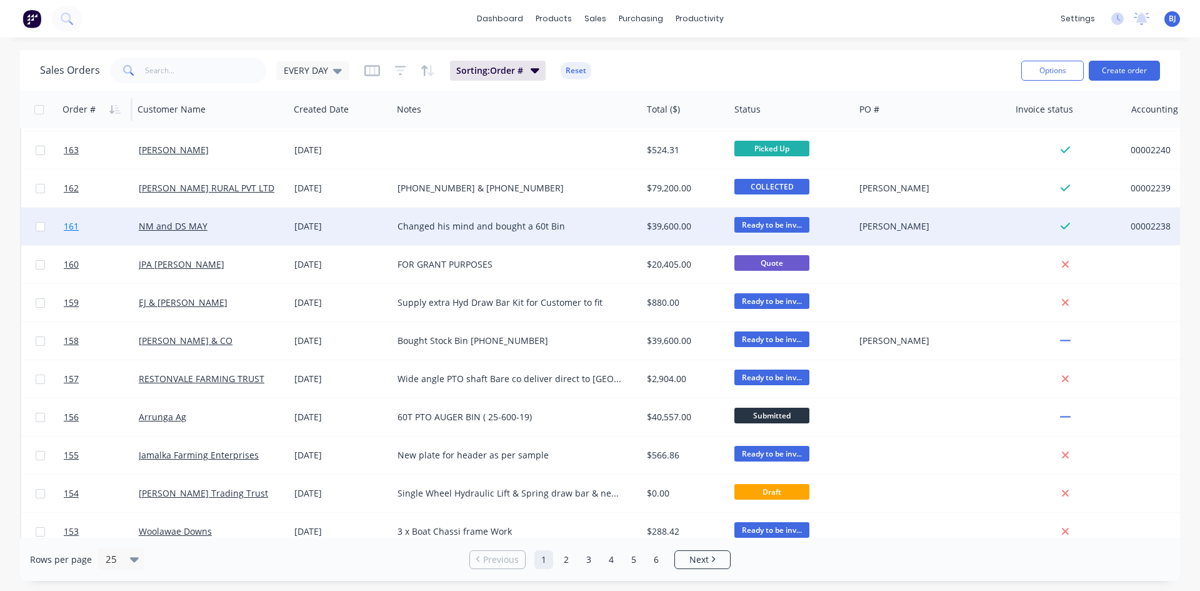
scroll to position [550, 0]
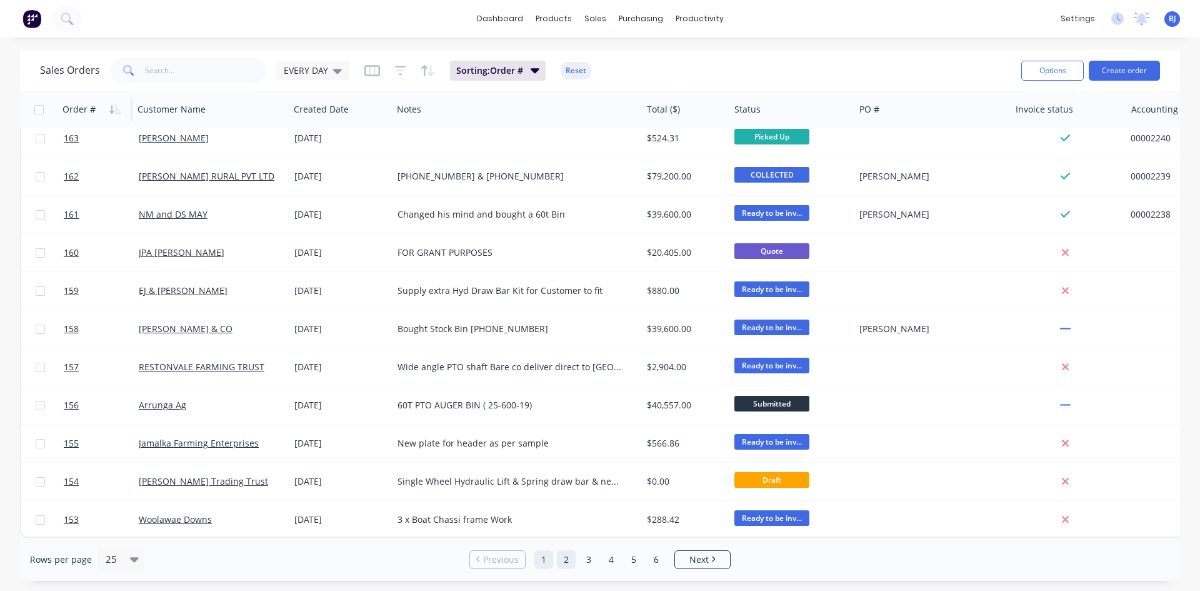
click at [566, 561] on link "2" at bounding box center [566, 559] width 19 height 19
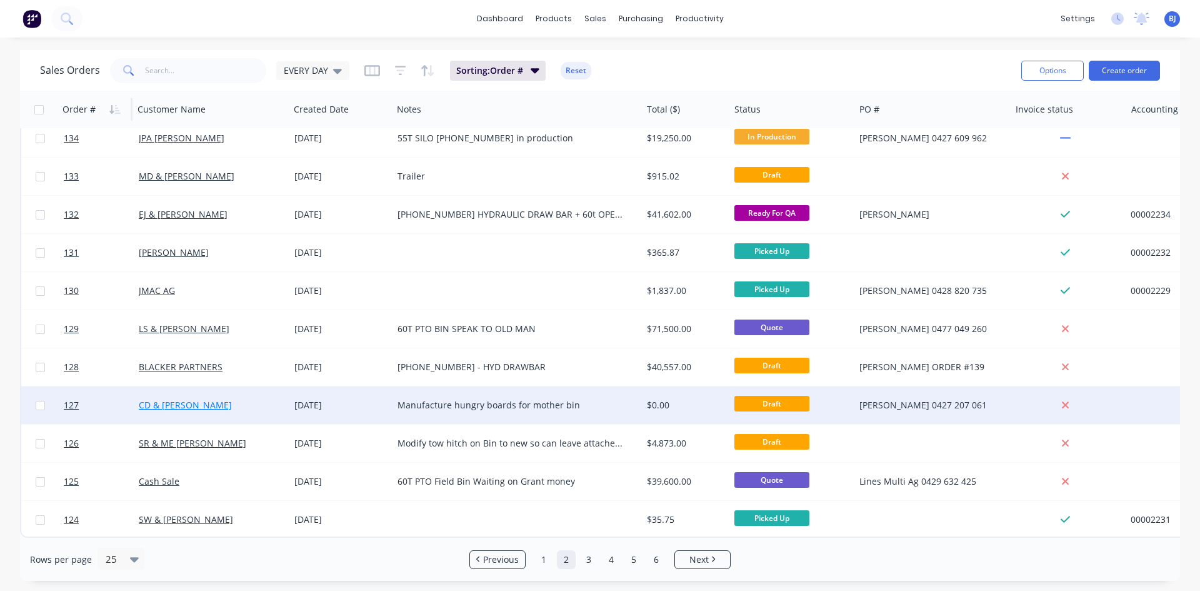
click at [169, 399] on link "CD & JM Skinner" at bounding box center [185, 405] width 93 height 12
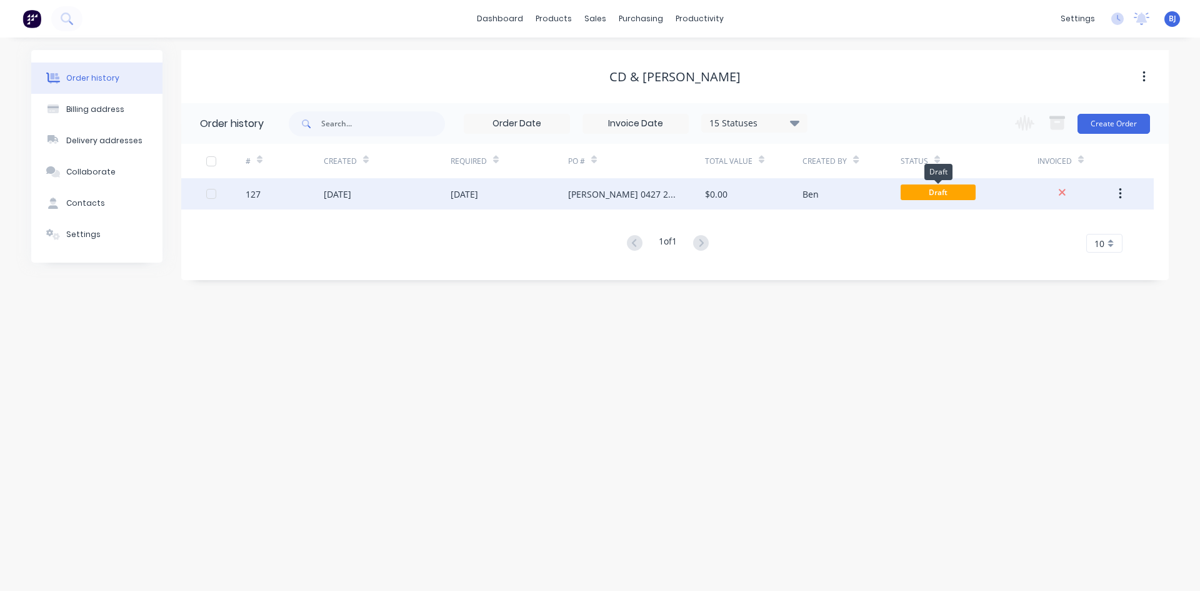
click at [936, 193] on span "Draft" at bounding box center [937, 192] width 75 height 16
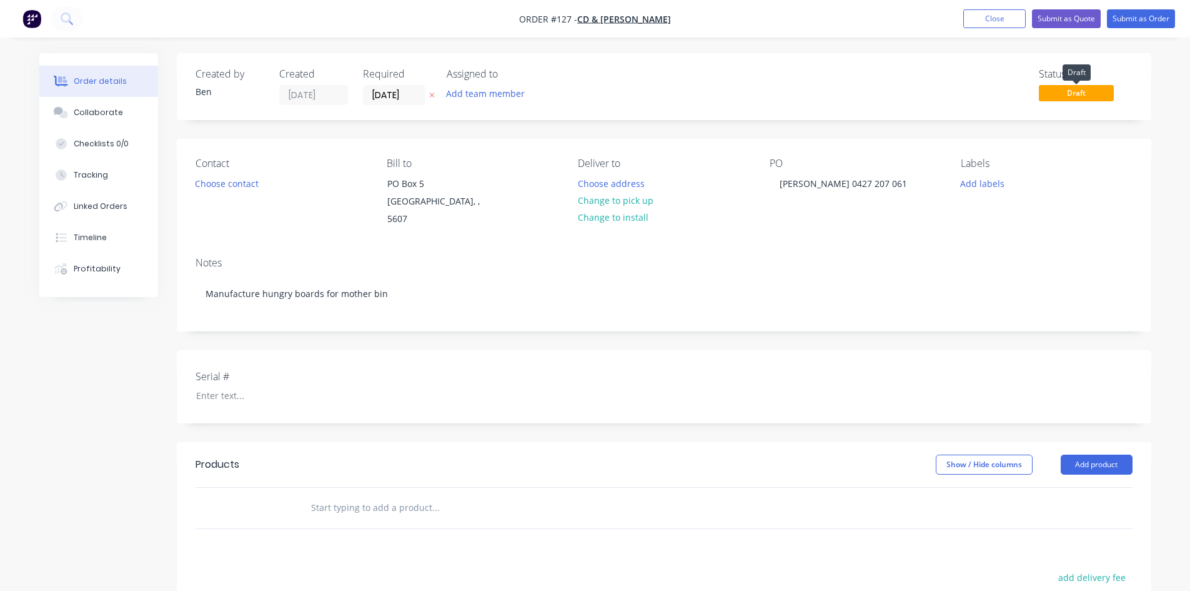
click at [1095, 97] on span "Draft" at bounding box center [1076, 93] width 75 height 16
click at [1134, 19] on button "Submit as Order" at bounding box center [1141, 18] width 68 height 19
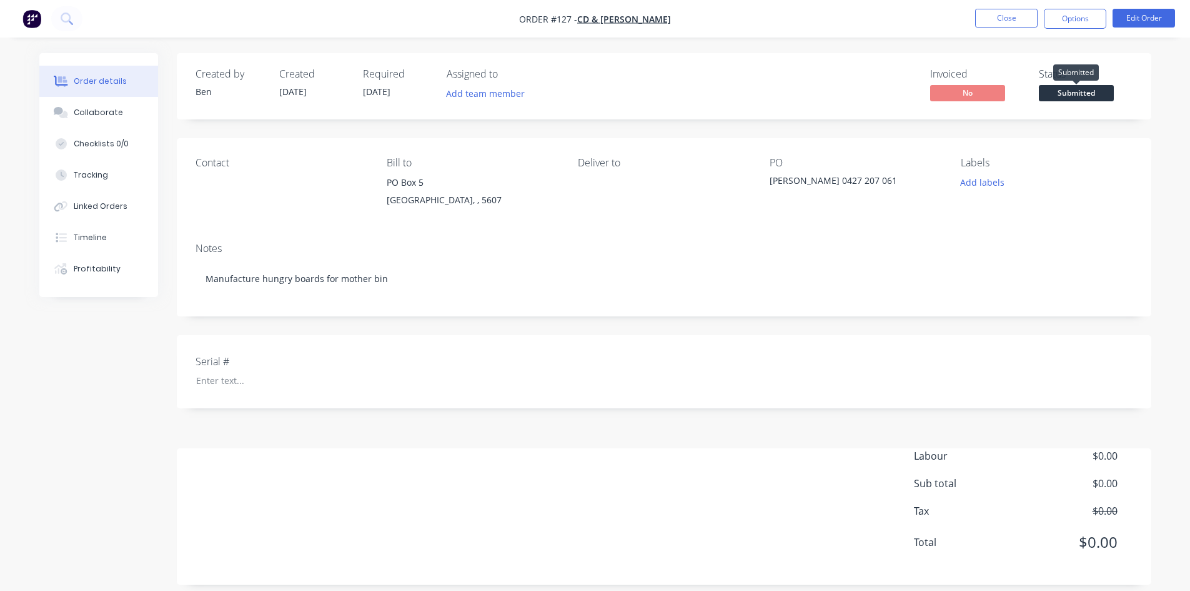
click at [1070, 94] on span "Submitted" at bounding box center [1076, 93] width 75 height 16
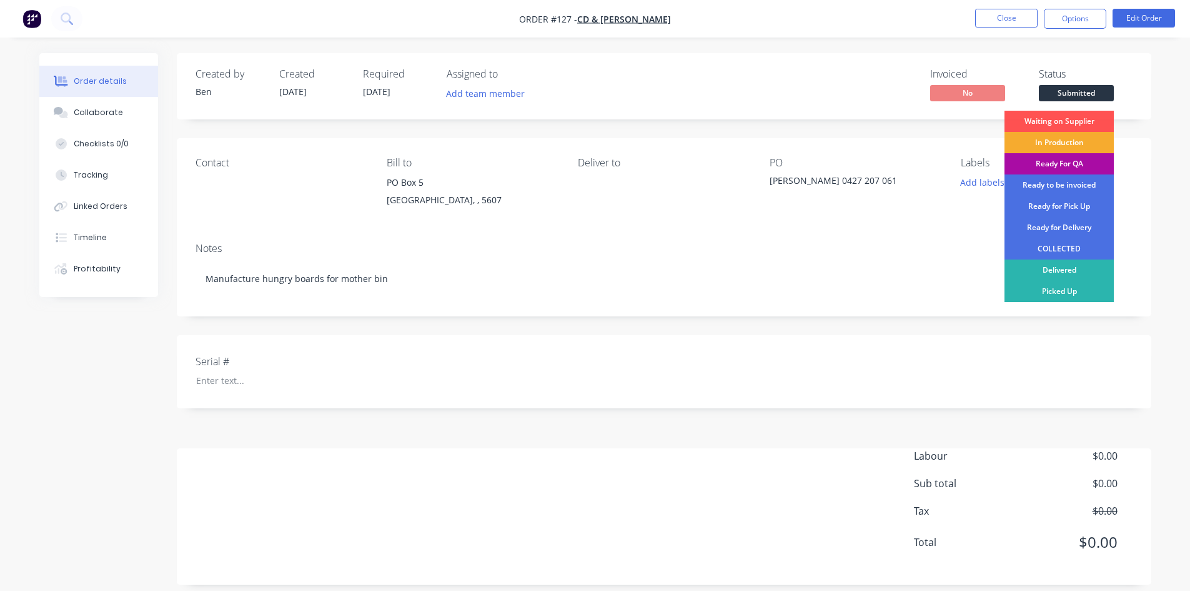
click at [1055, 139] on div "In Production" at bounding box center [1059, 142] width 109 height 21
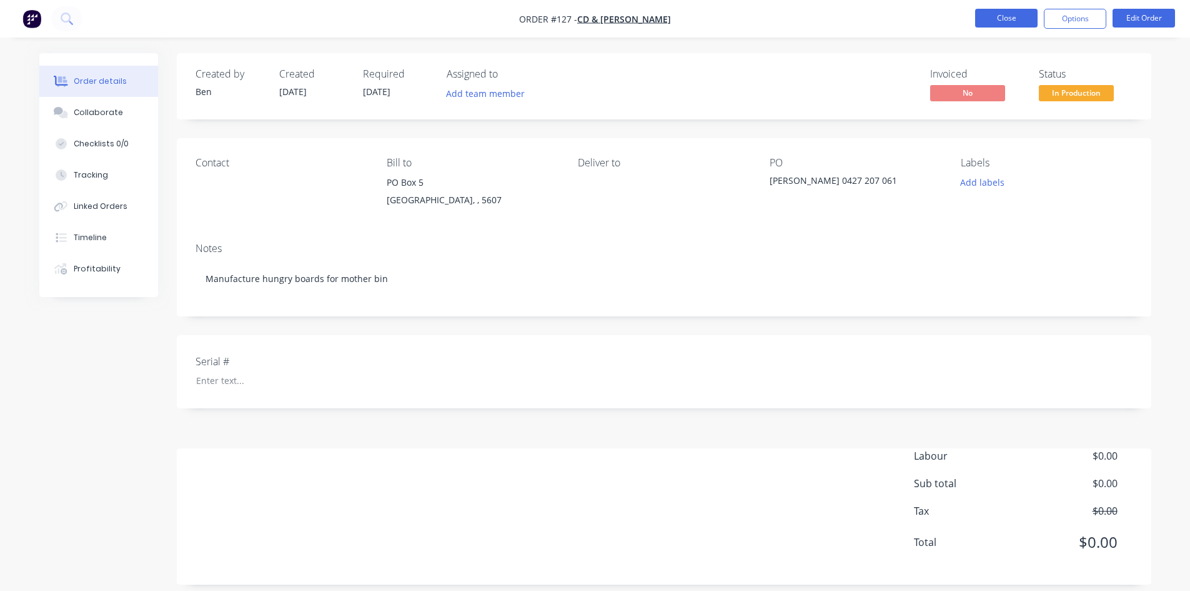
click at [1017, 17] on button "Close" at bounding box center [1006, 18] width 62 height 19
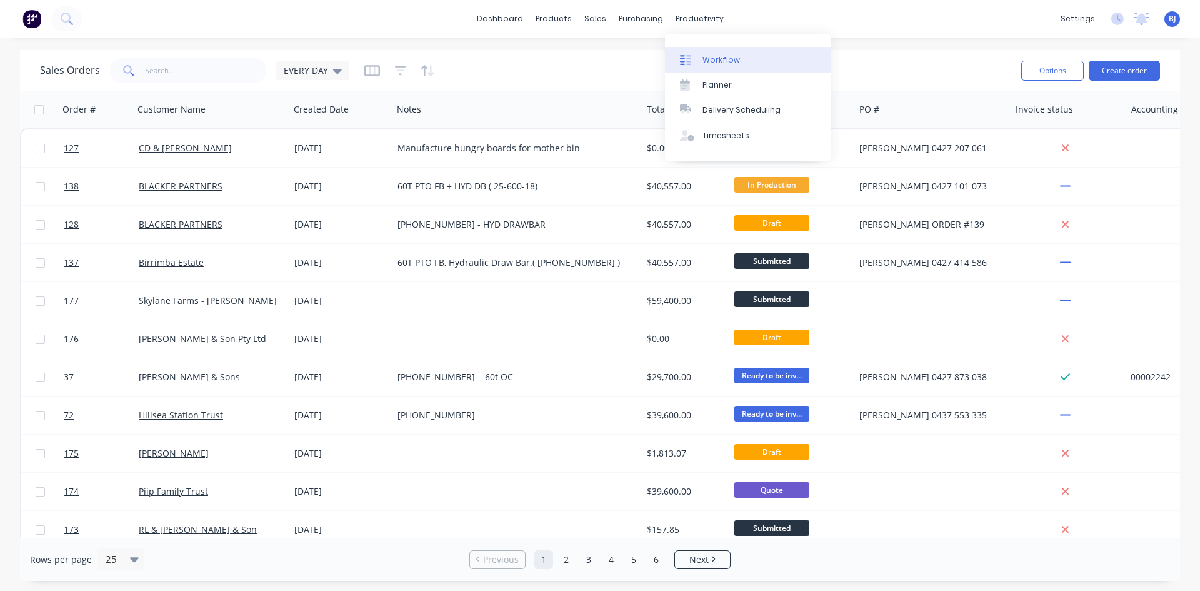
click at [697, 61] on div at bounding box center [689, 59] width 19 height 11
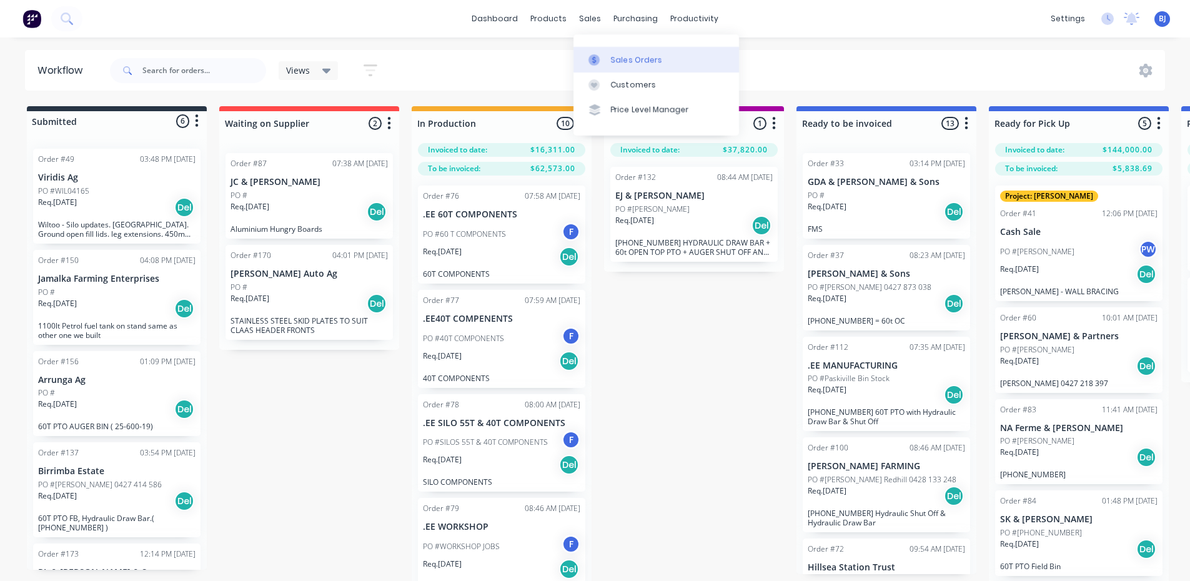
click at [593, 60] on icon at bounding box center [594, 59] width 11 height 11
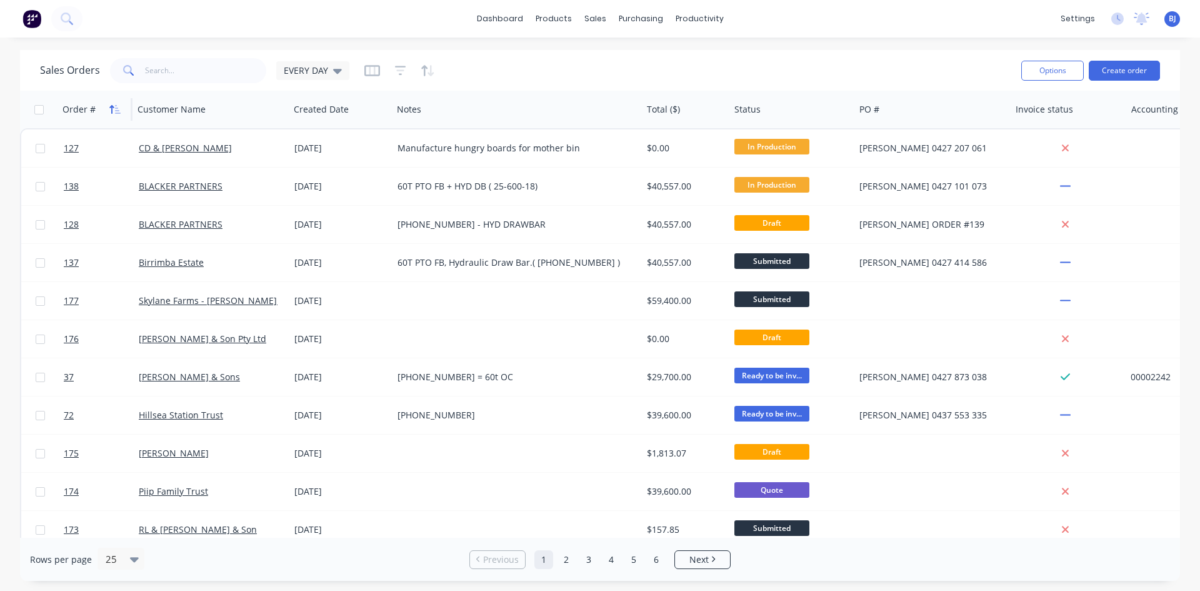
click at [114, 115] on button "button" at bounding box center [115, 109] width 19 height 19
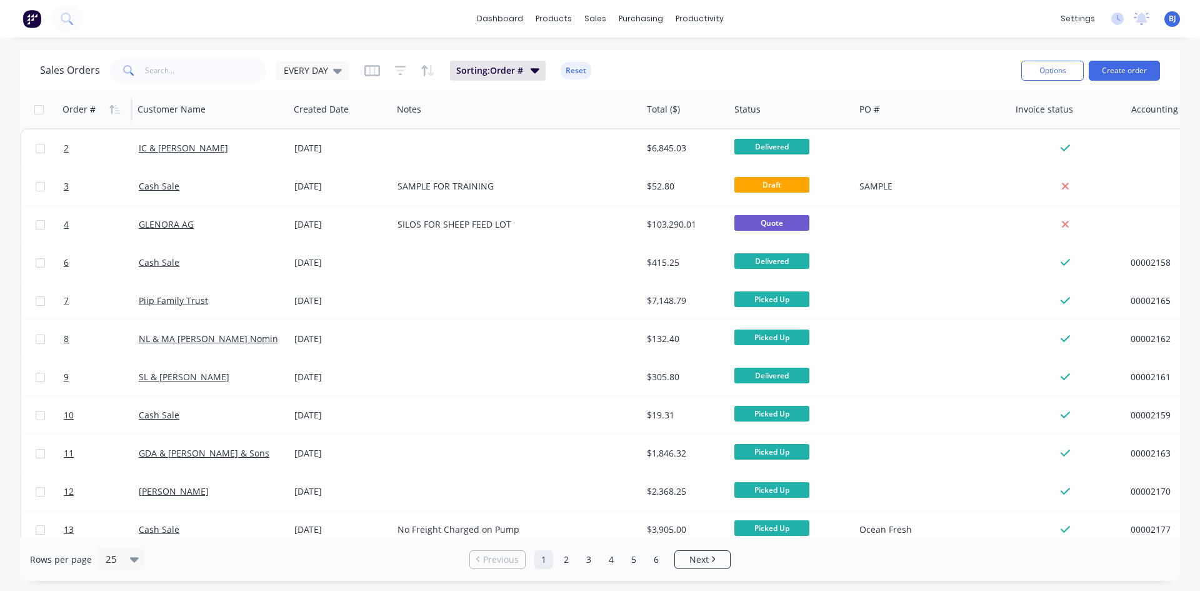
click at [114, 115] on button "button" at bounding box center [115, 109] width 19 height 19
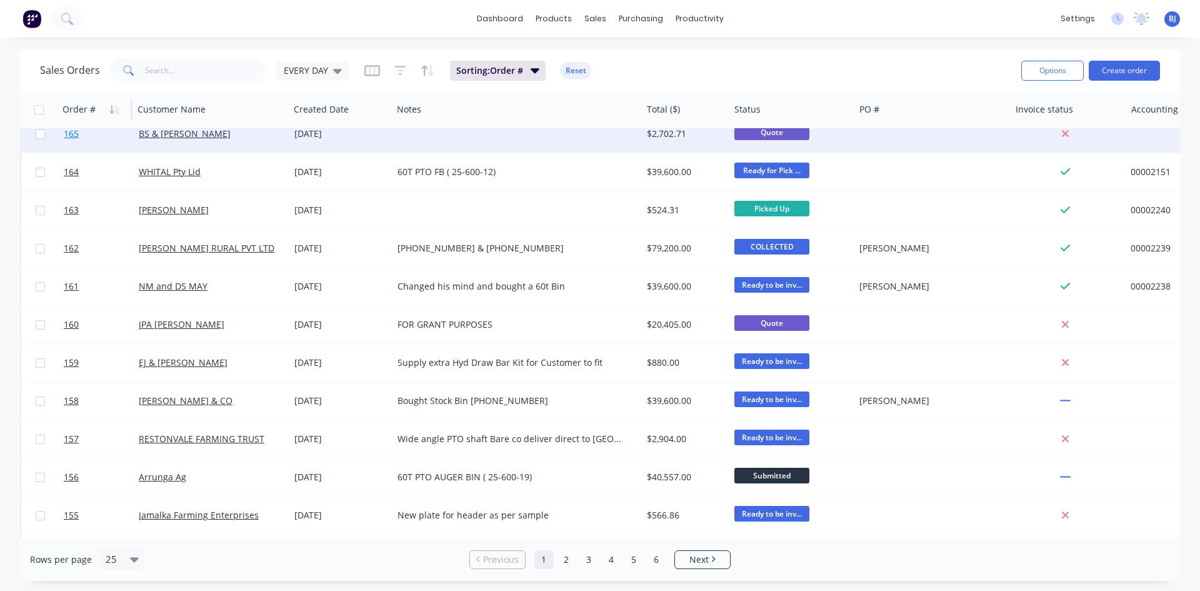
scroll to position [550, 0]
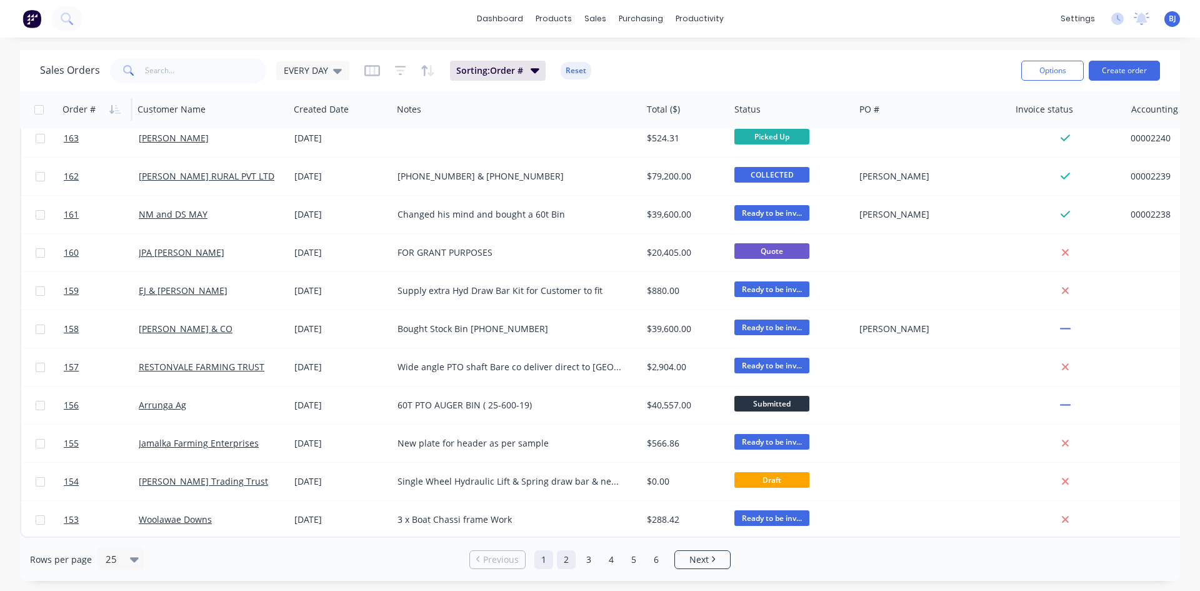
click at [571, 559] on link "2" at bounding box center [566, 559] width 19 height 19
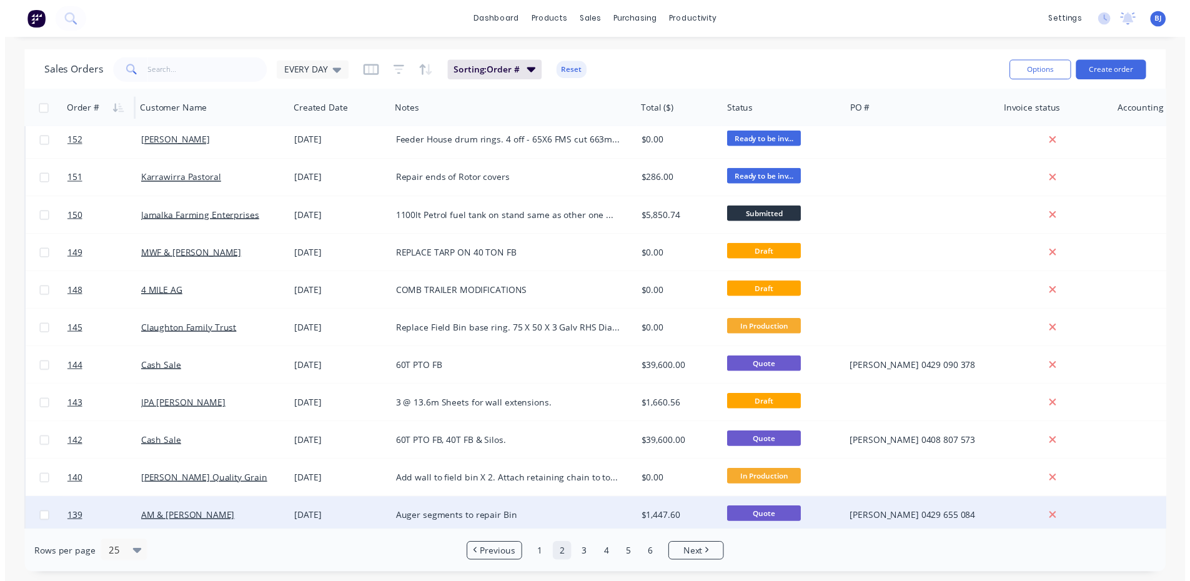
scroll to position [0, 0]
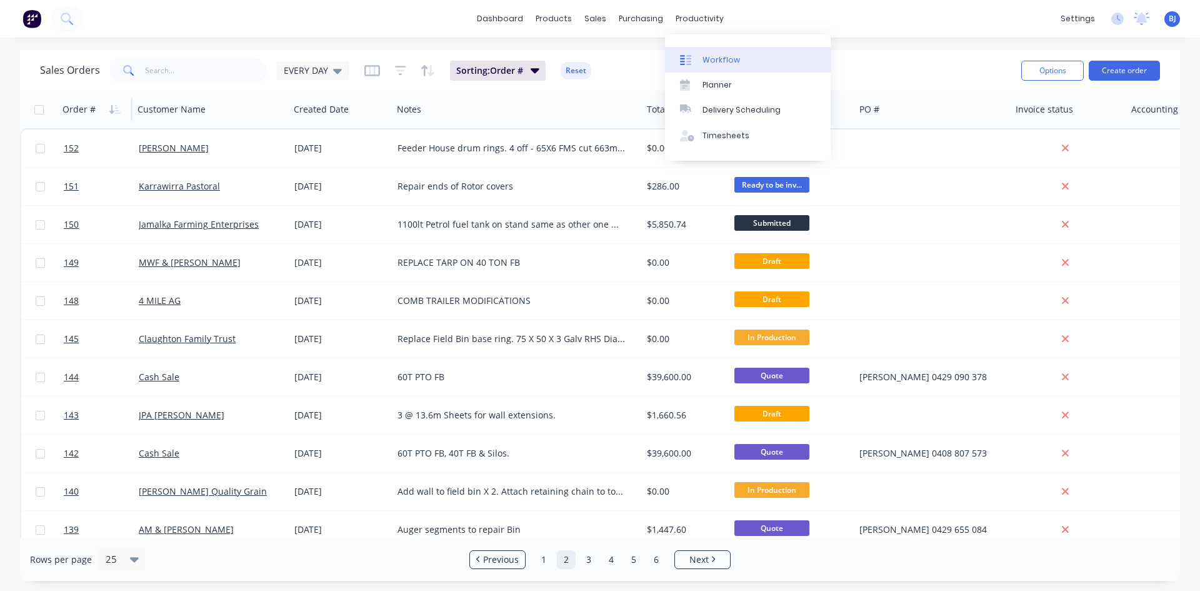
click at [703, 59] on div "Workflow" at bounding box center [720, 59] width 37 height 11
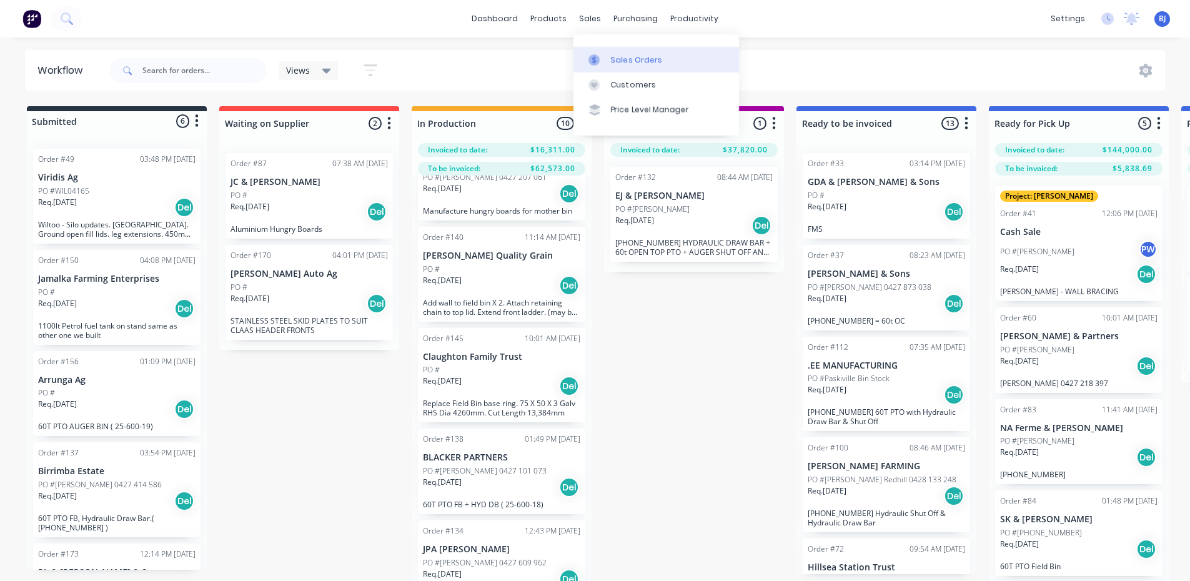
click at [602, 66] on link "Sales Orders" at bounding box center [657, 59] width 166 height 25
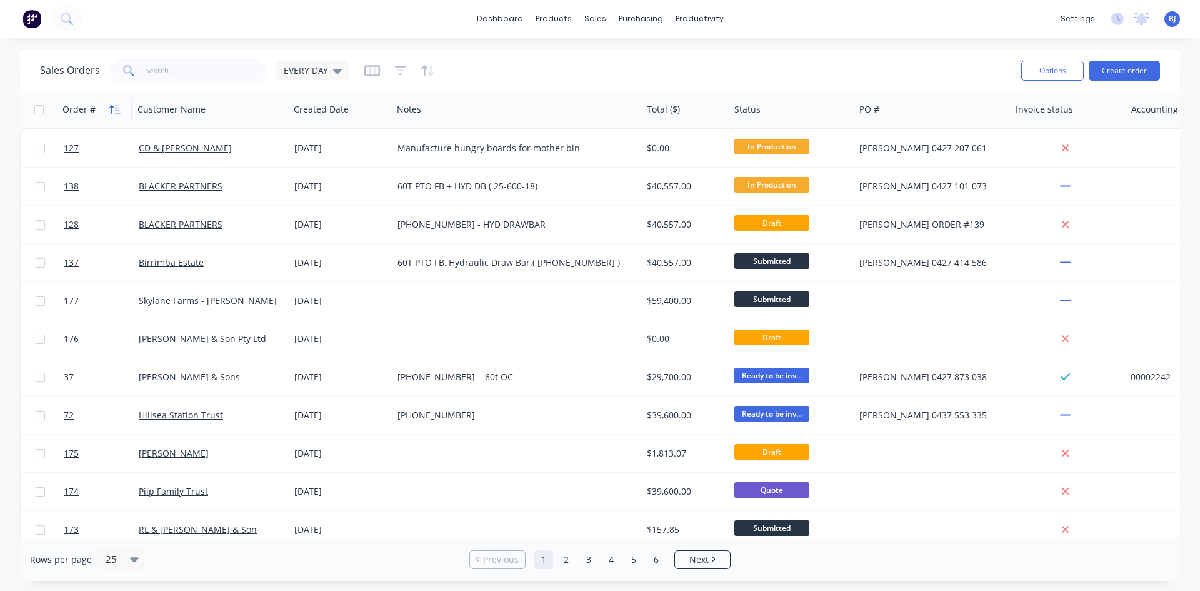
click at [114, 110] on icon "button" at bounding box center [114, 109] width 11 height 10
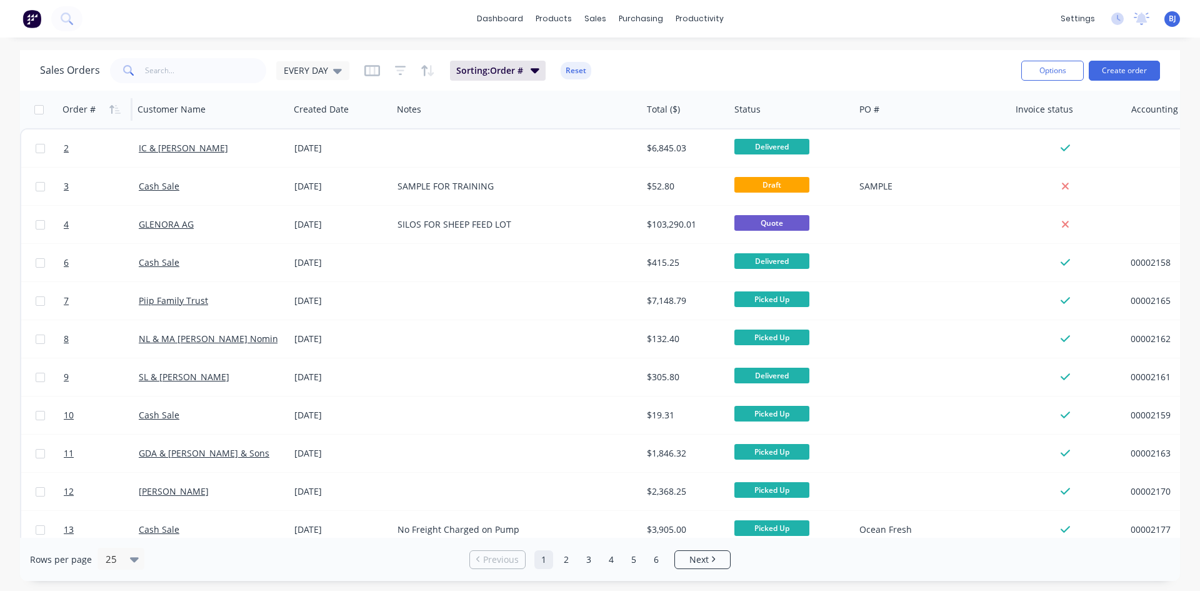
click at [114, 110] on icon "button" at bounding box center [114, 109] width 11 height 10
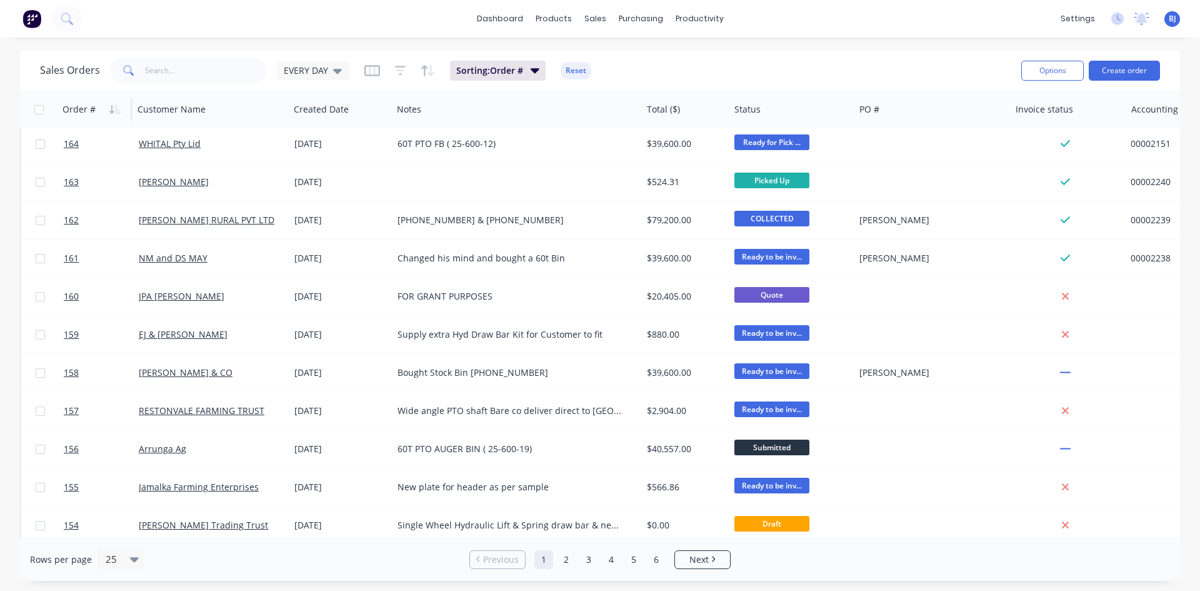
scroll to position [550, 0]
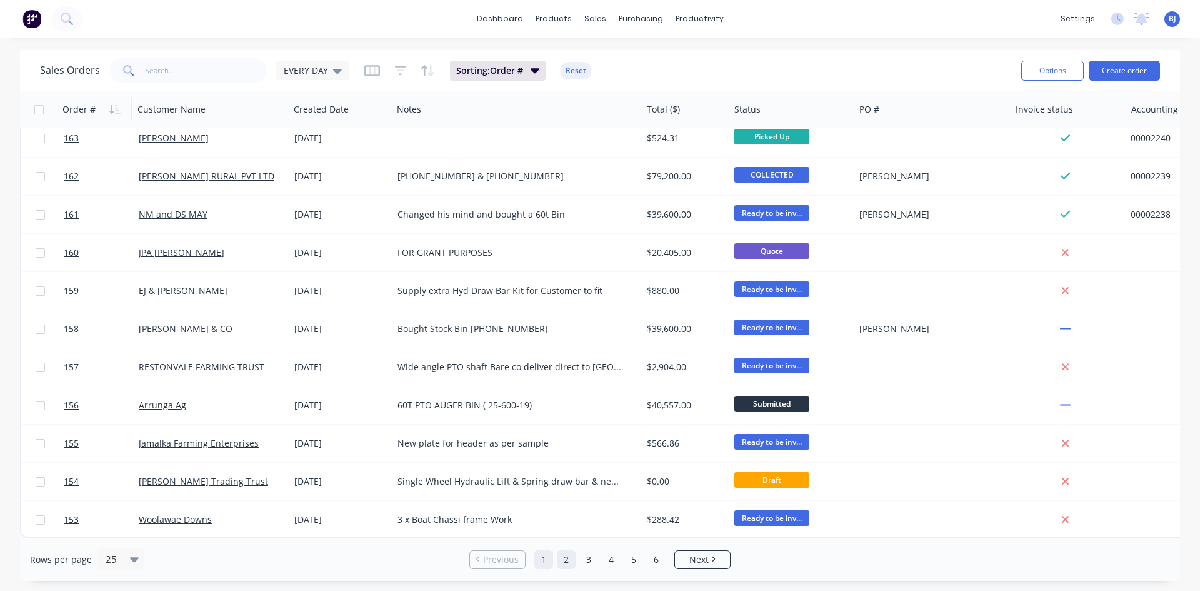
click at [562, 561] on link "2" at bounding box center [566, 559] width 19 height 19
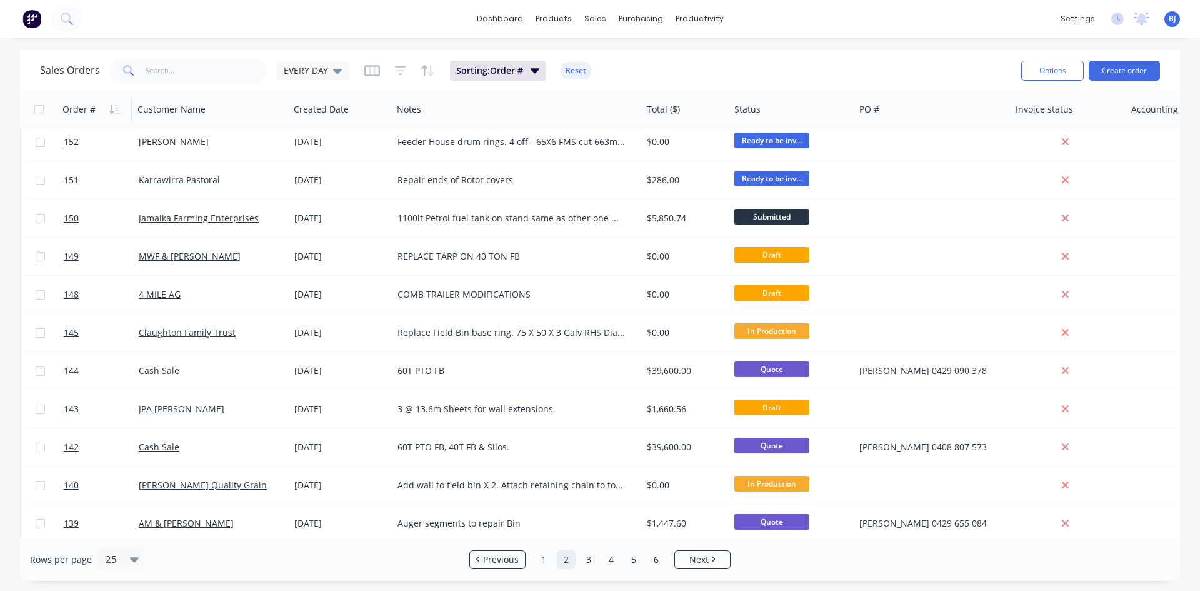
scroll to position [0, 0]
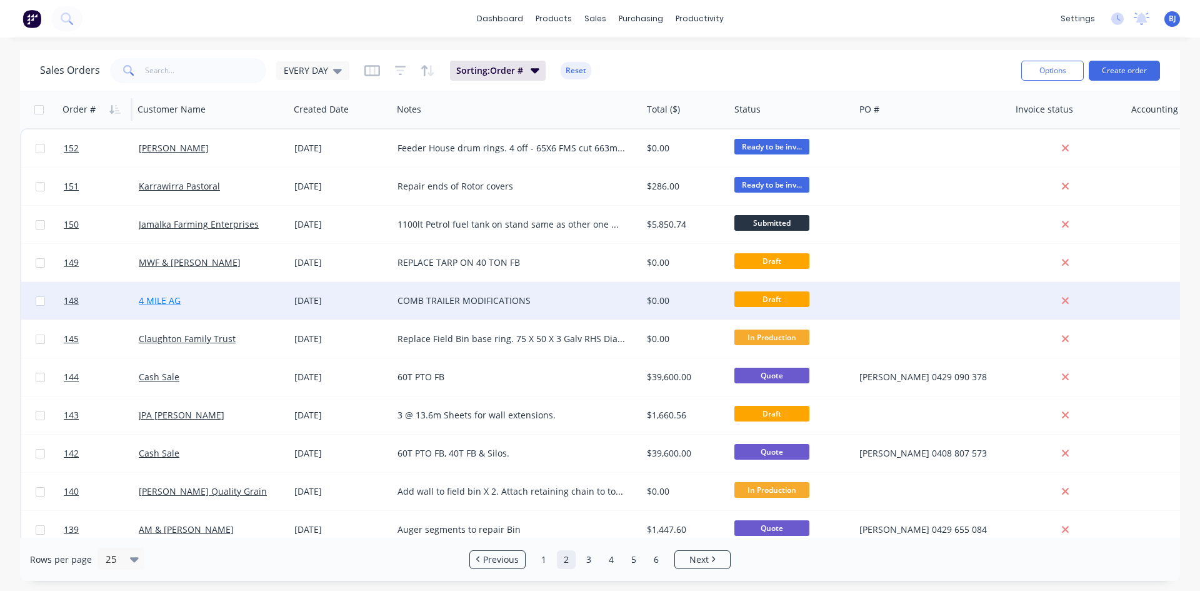
click at [167, 302] on link "4 MILE AG" at bounding box center [160, 300] width 42 height 12
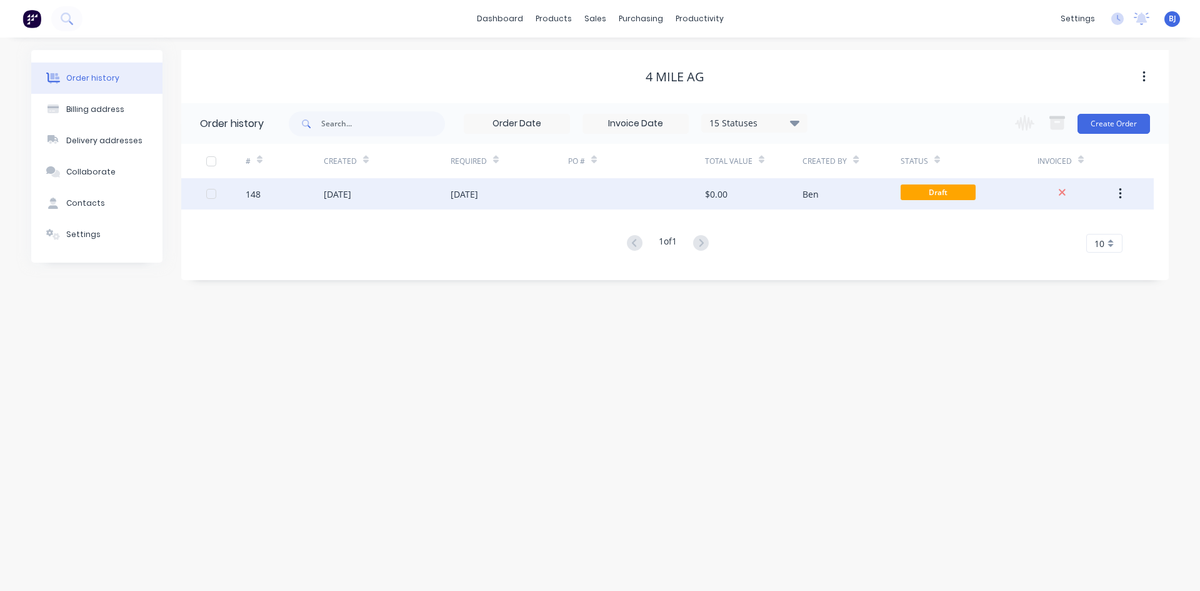
click at [478, 196] on div "09 Sep 2025" at bounding box center [464, 193] width 27 height 13
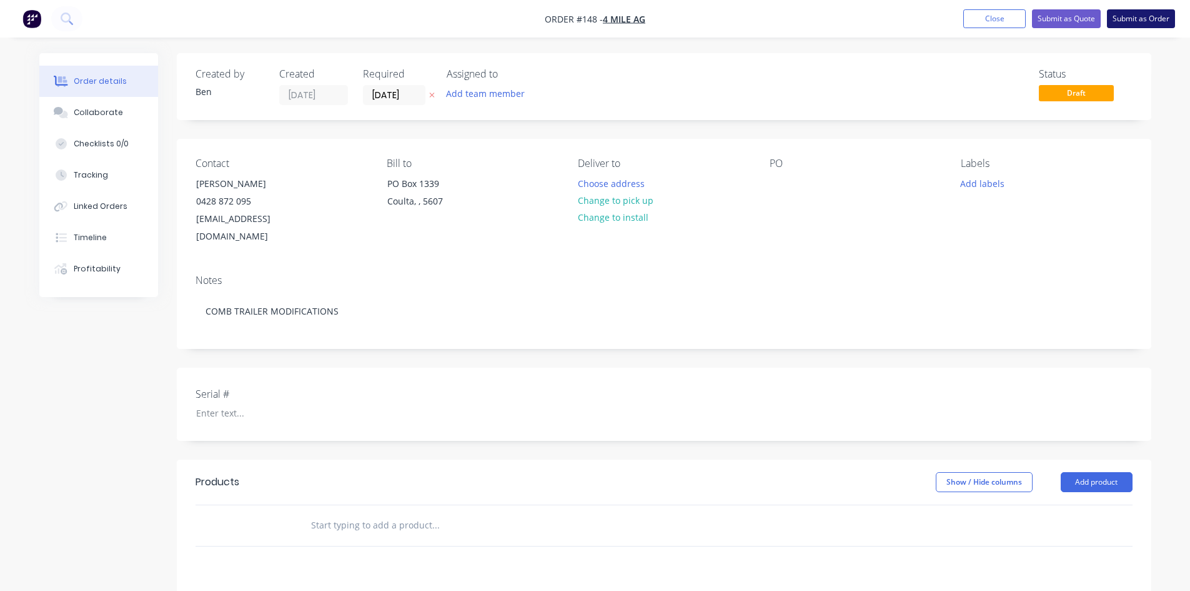
click at [1132, 21] on button "Submit as Order" at bounding box center [1141, 18] width 68 height 19
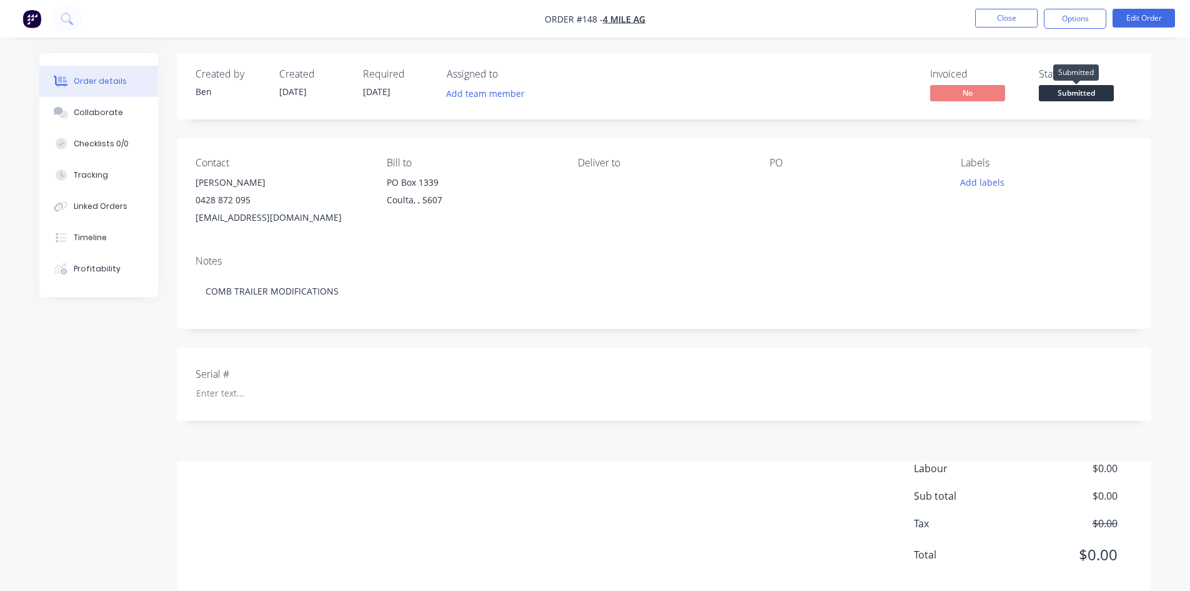
click at [1082, 94] on span "Submitted" at bounding box center [1076, 93] width 75 height 16
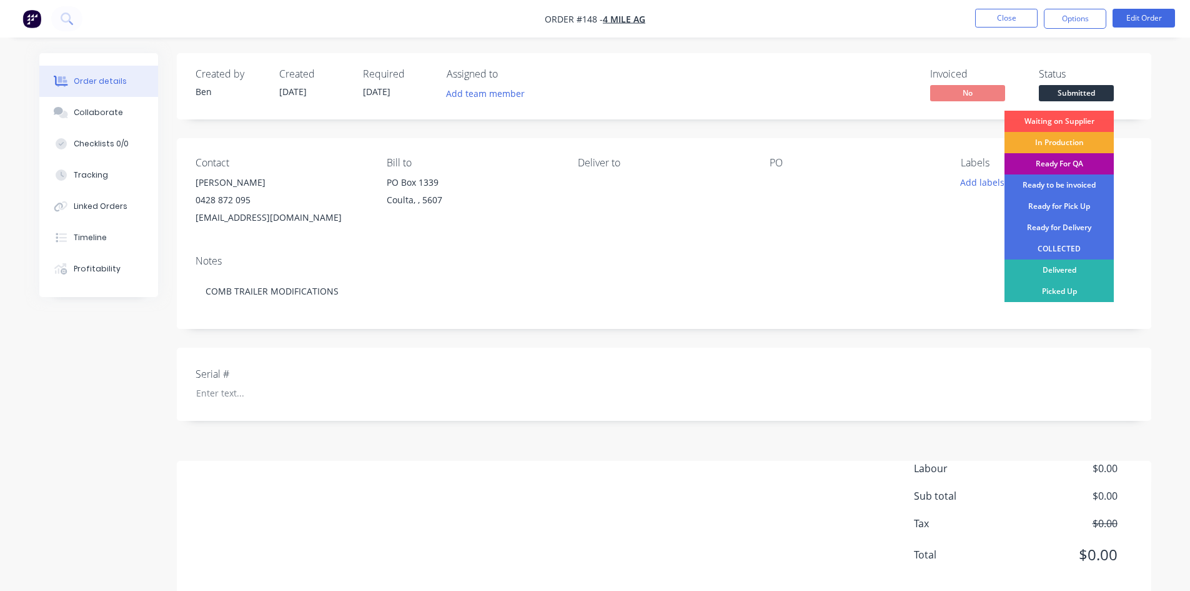
click at [1066, 137] on div "In Production" at bounding box center [1059, 142] width 109 height 21
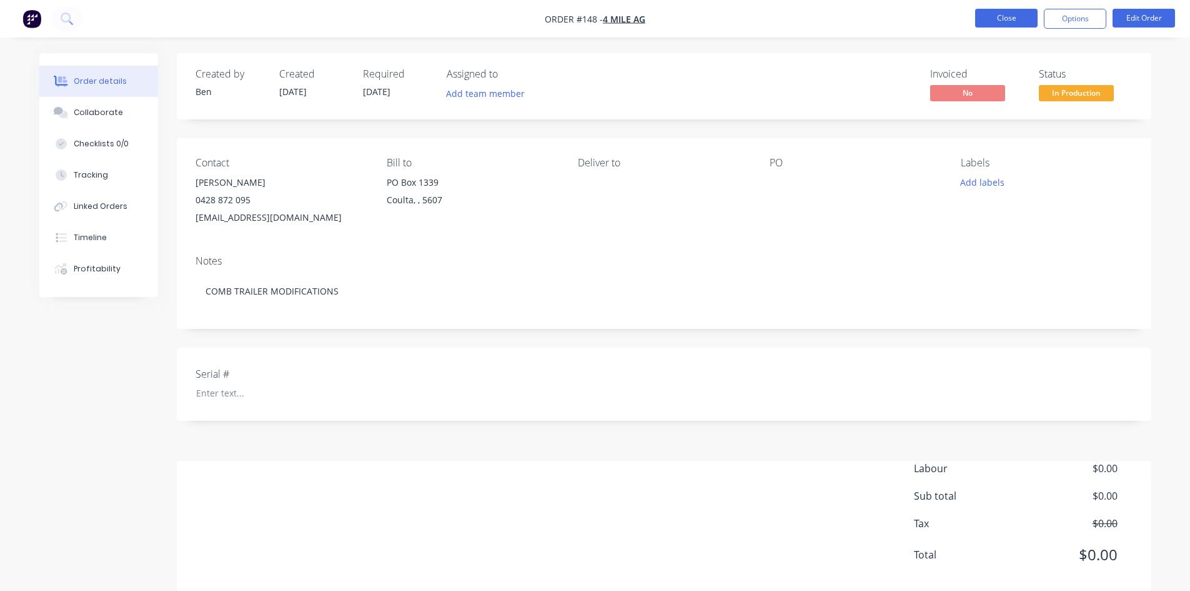
click at [1010, 22] on button "Close" at bounding box center [1006, 18] width 62 height 19
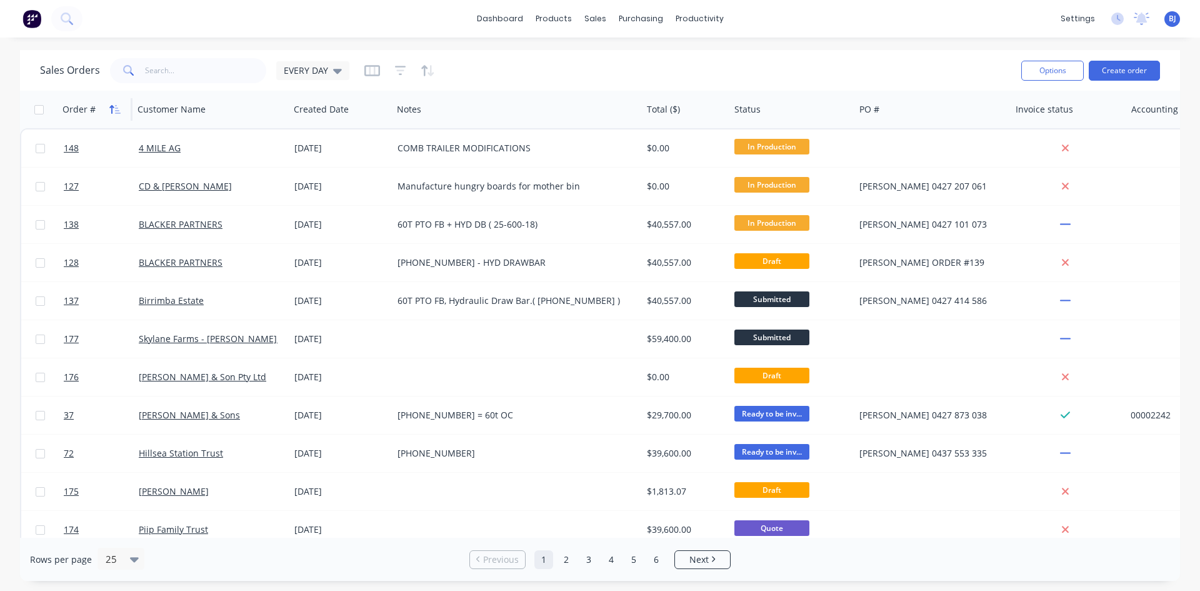
click at [112, 107] on icon "button" at bounding box center [114, 109] width 11 height 10
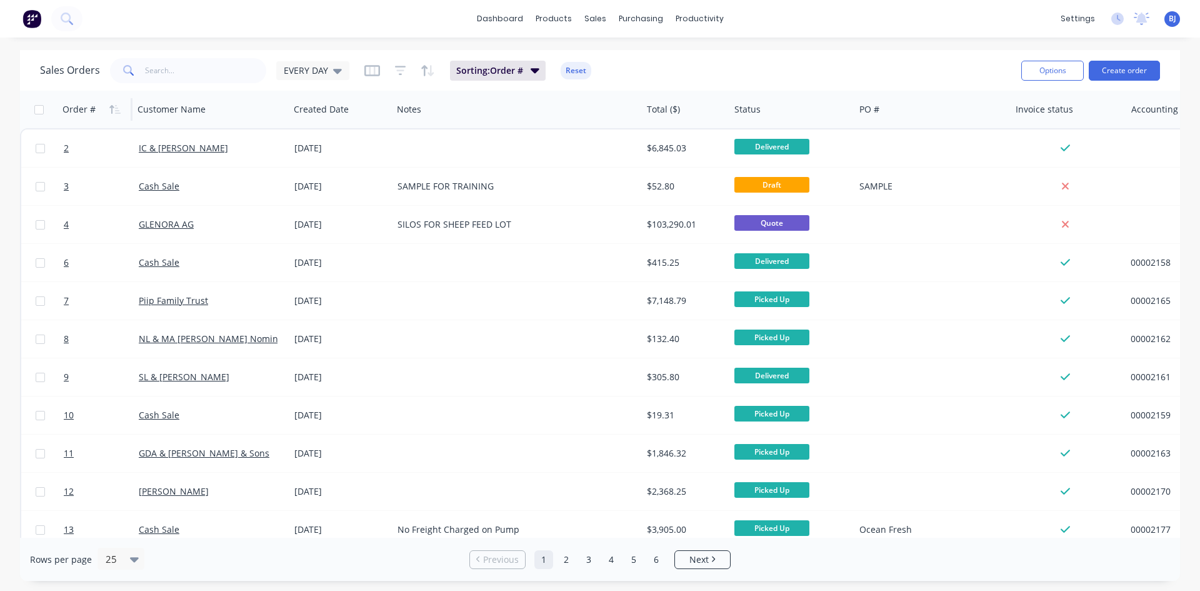
click at [112, 107] on icon "button" at bounding box center [114, 109] width 11 height 10
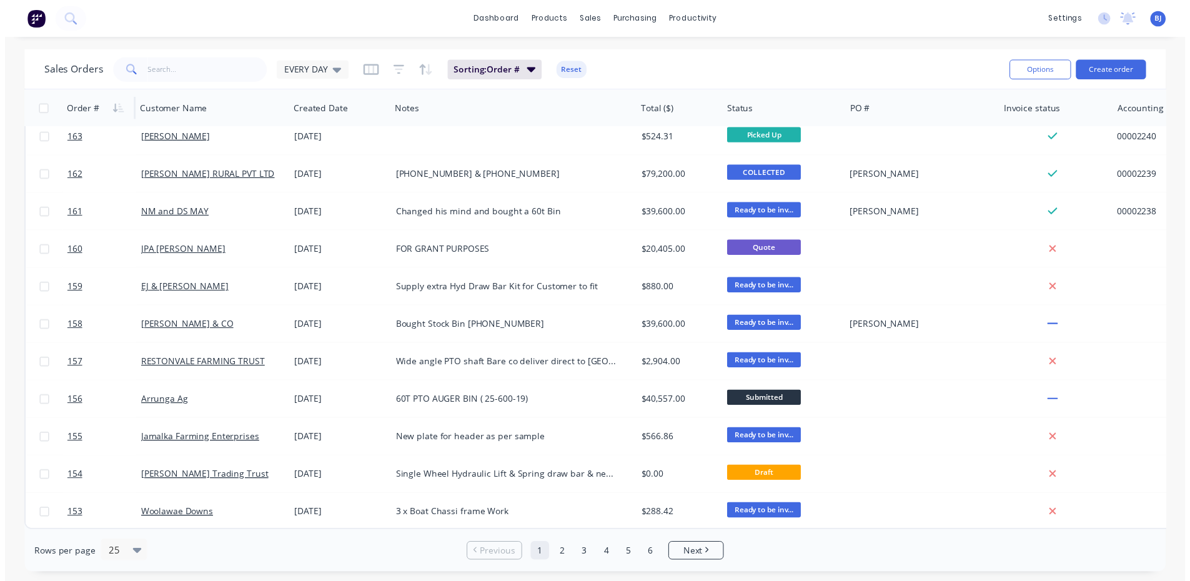
scroll to position [550, 0]
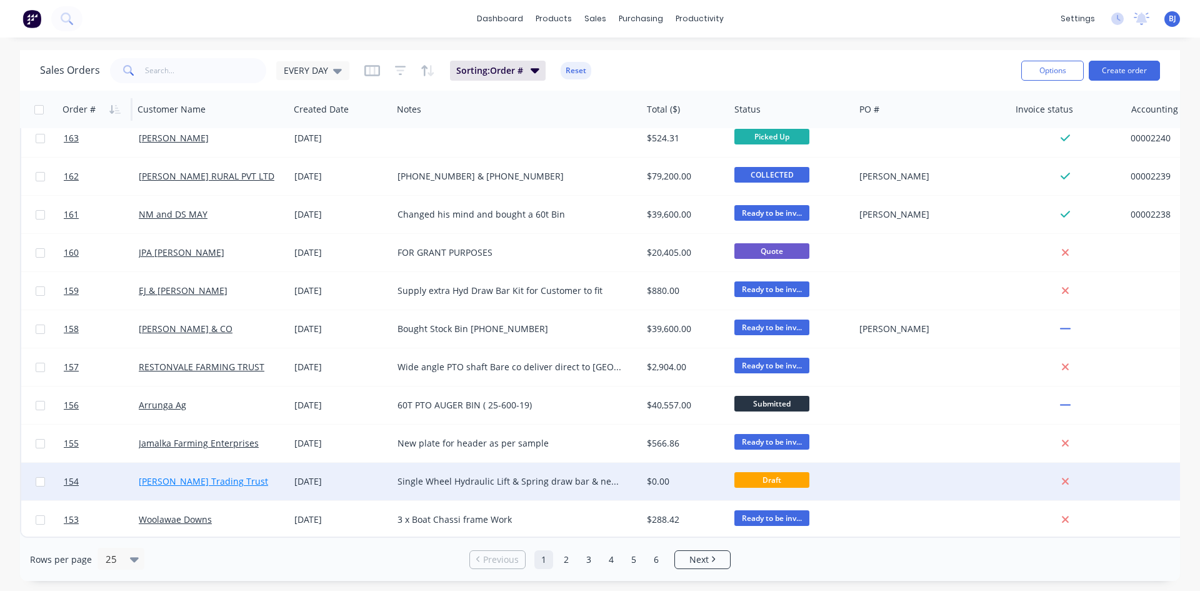
click at [187, 475] on link "Paul Parsons Trading Trust" at bounding box center [203, 481] width 129 height 12
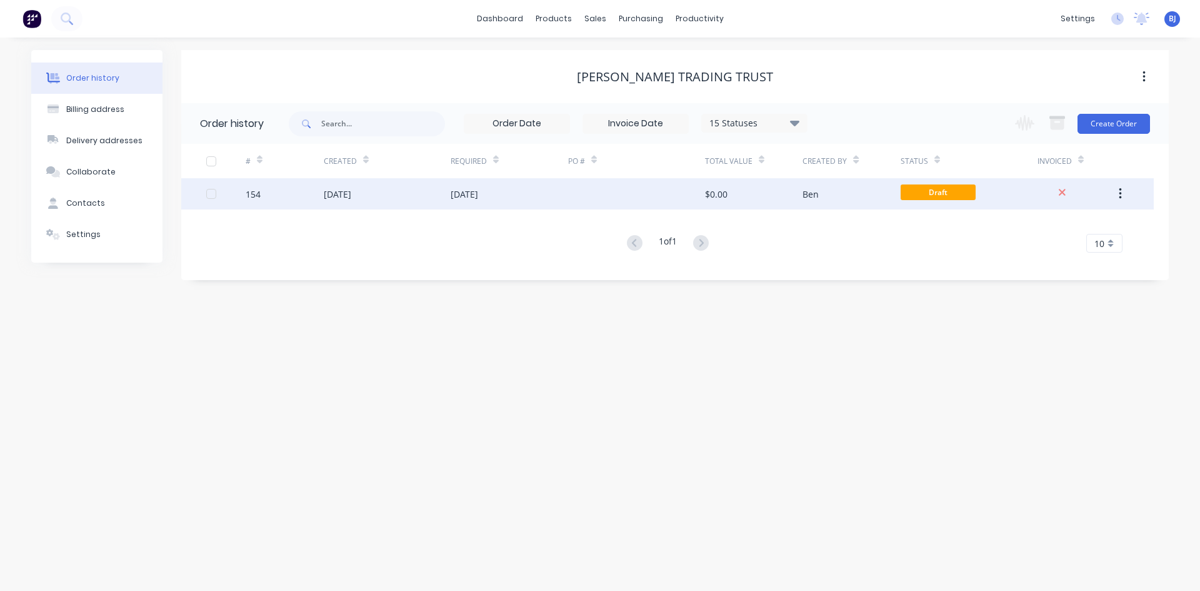
click at [351, 194] on div "10 Sep 2025" at bounding box center [337, 193] width 27 height 13
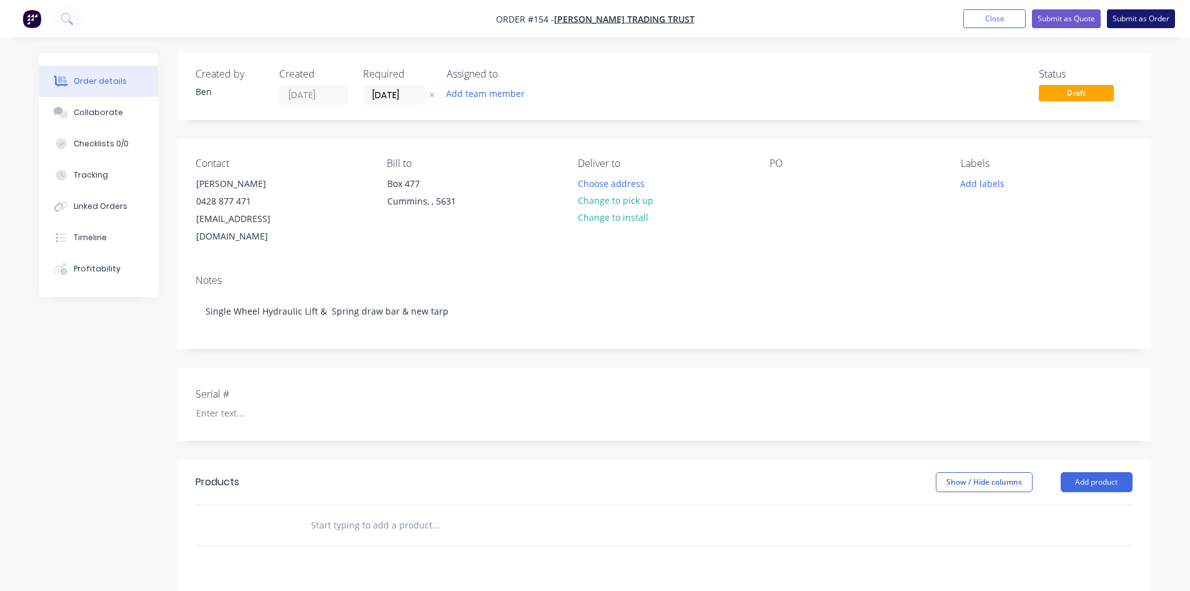
click at [1130, 20] on button "Submit as Order" at bounding box center [1141, 18] width 68 height 19
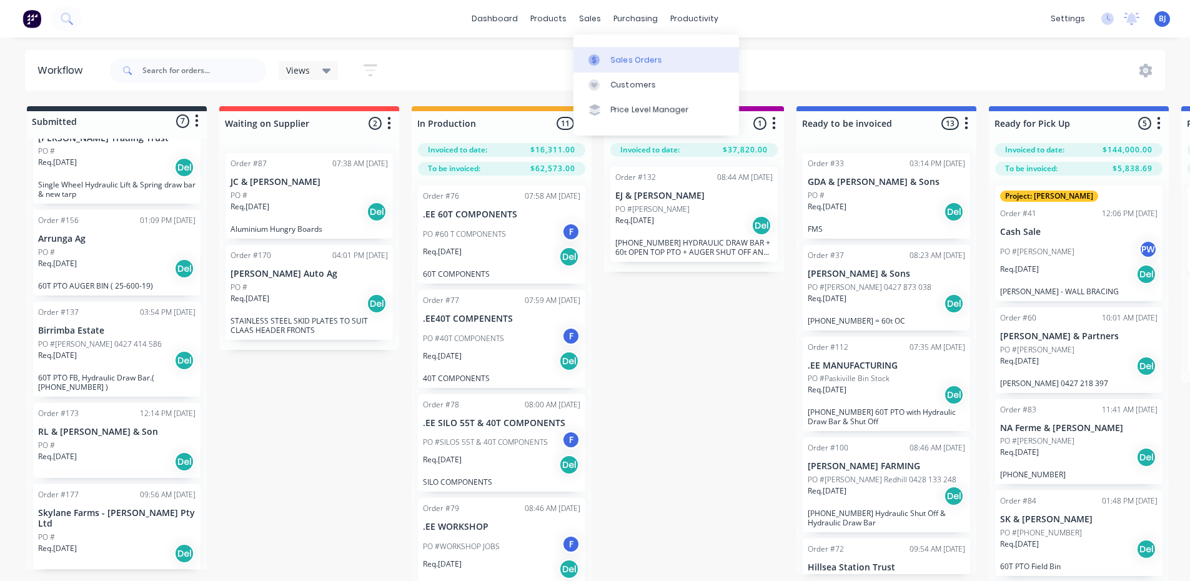
click at [594, 59] on icon at bounding box center [594, 59] width 11 height 11
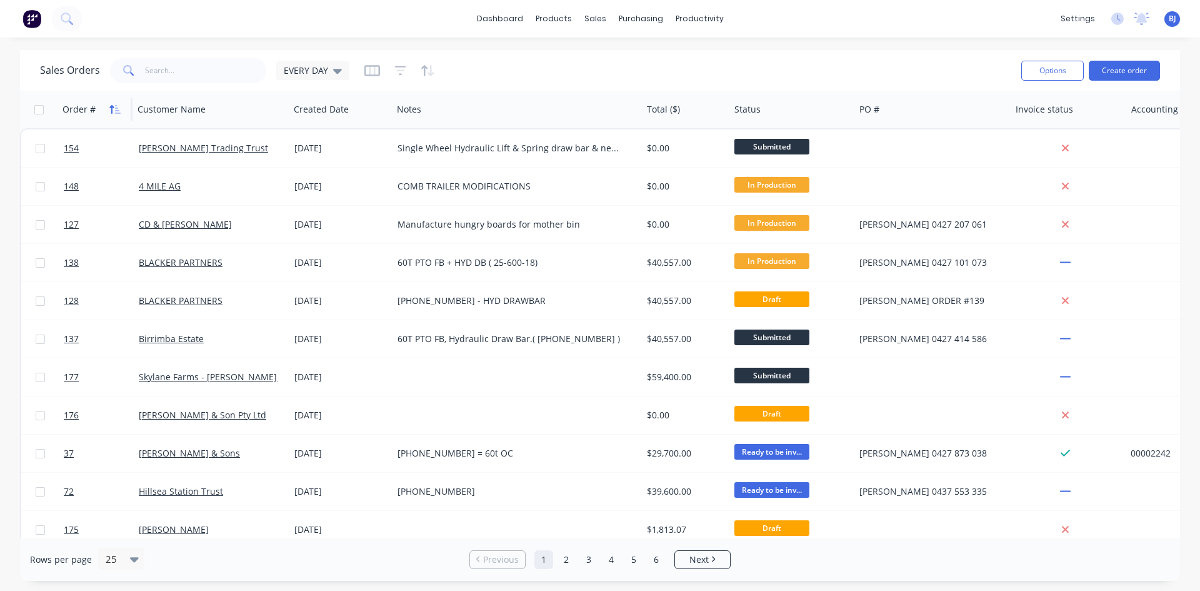
click at [113, 106] on icon "button" at bounding box center [111, 109] width 4 height 9
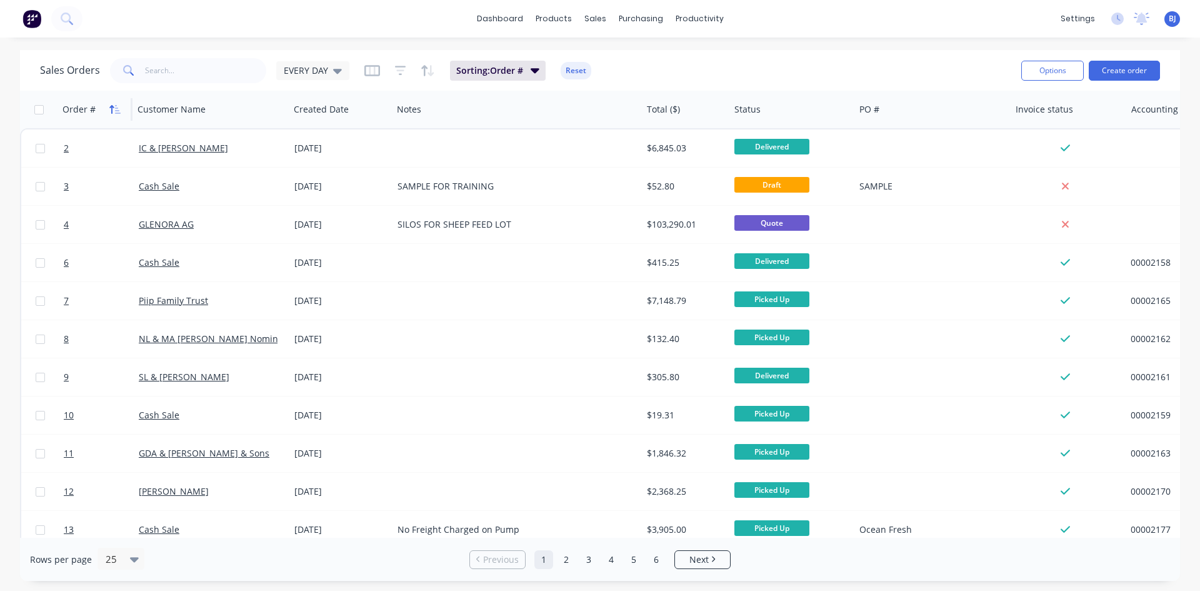
click at [113, 109] on icon "button" at bounding box center [114, 109] width 11 height 10
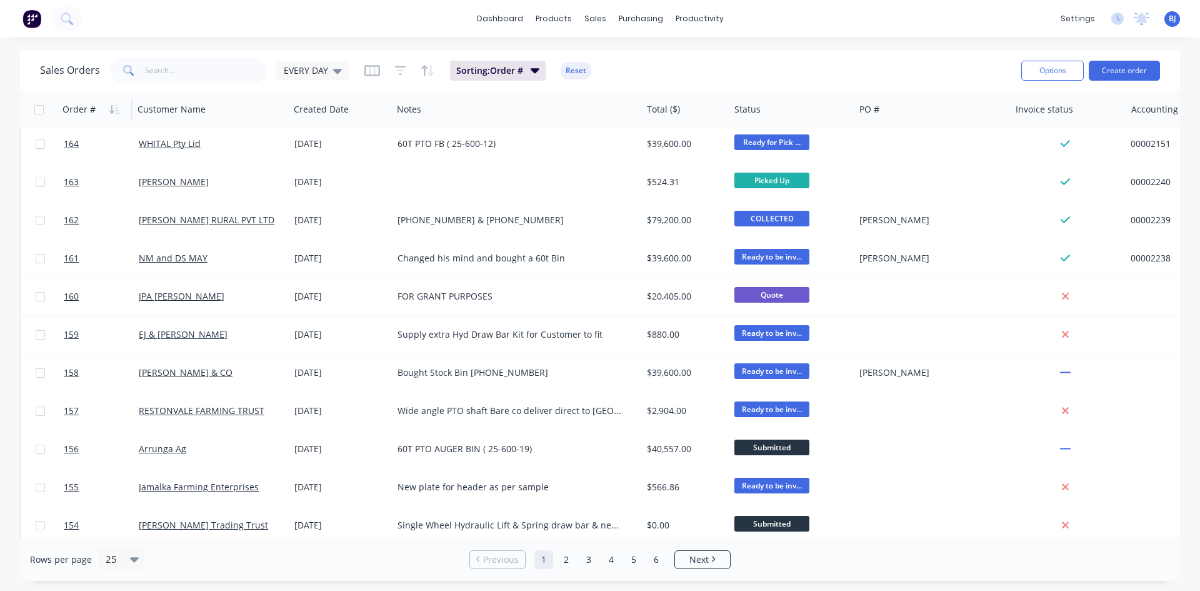
scroll to position [550, 0]
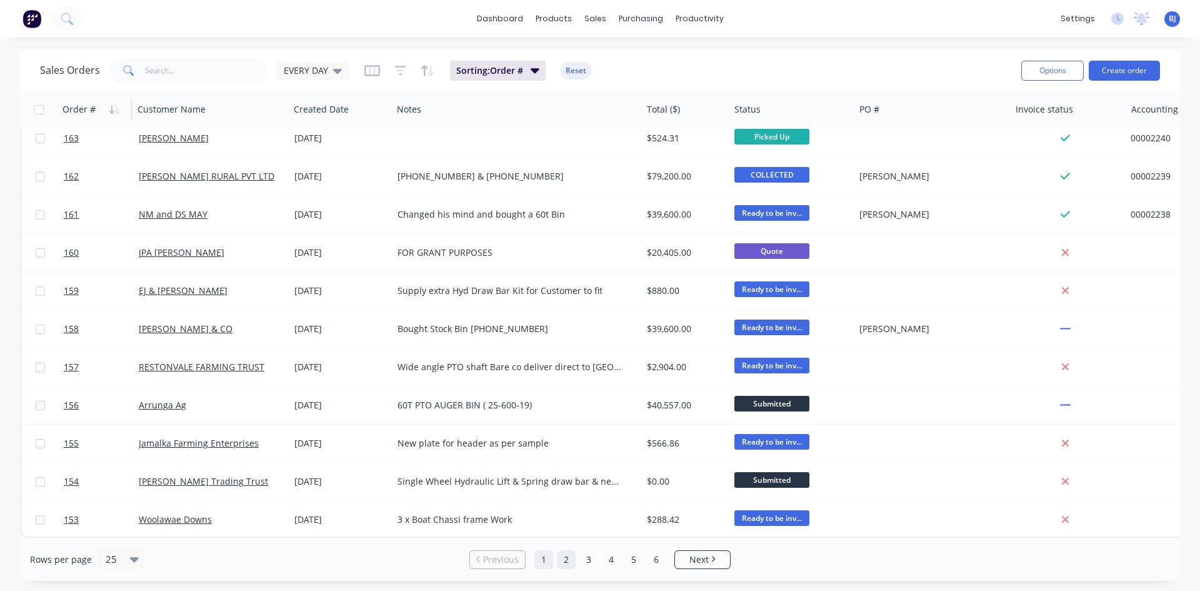
click at [566, 559] on link "2" at bounding box center [566, 559] width 19 height 19
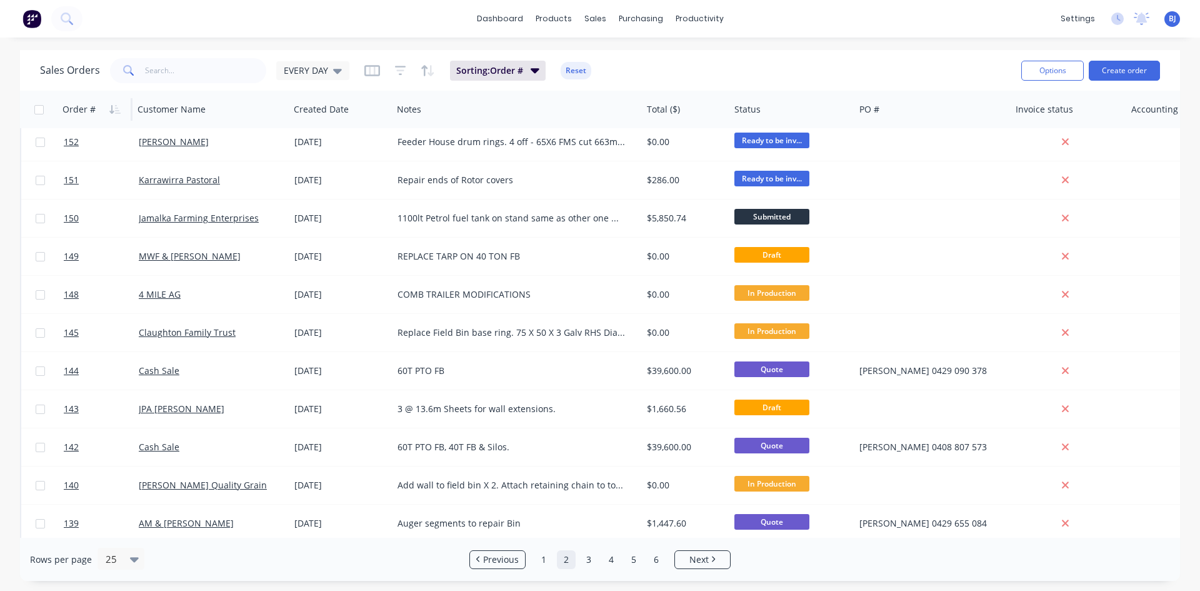
scroll to position [0, 0]
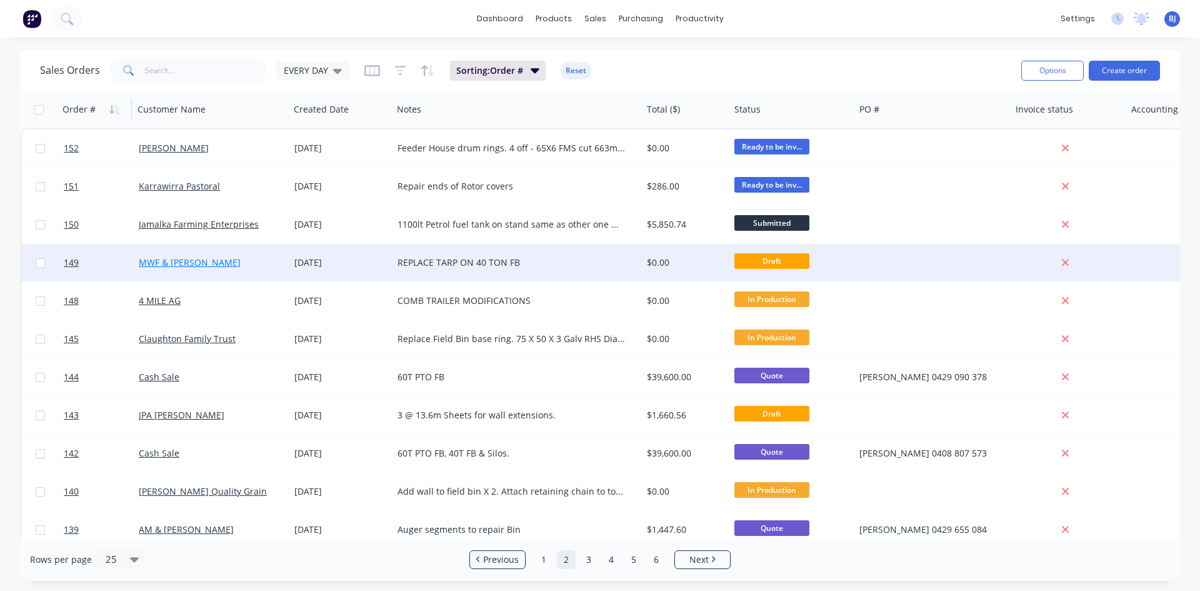
click at [159, 259] on link "MWF & EM Burns" at bounding box center [190, 262] width 102 height 12
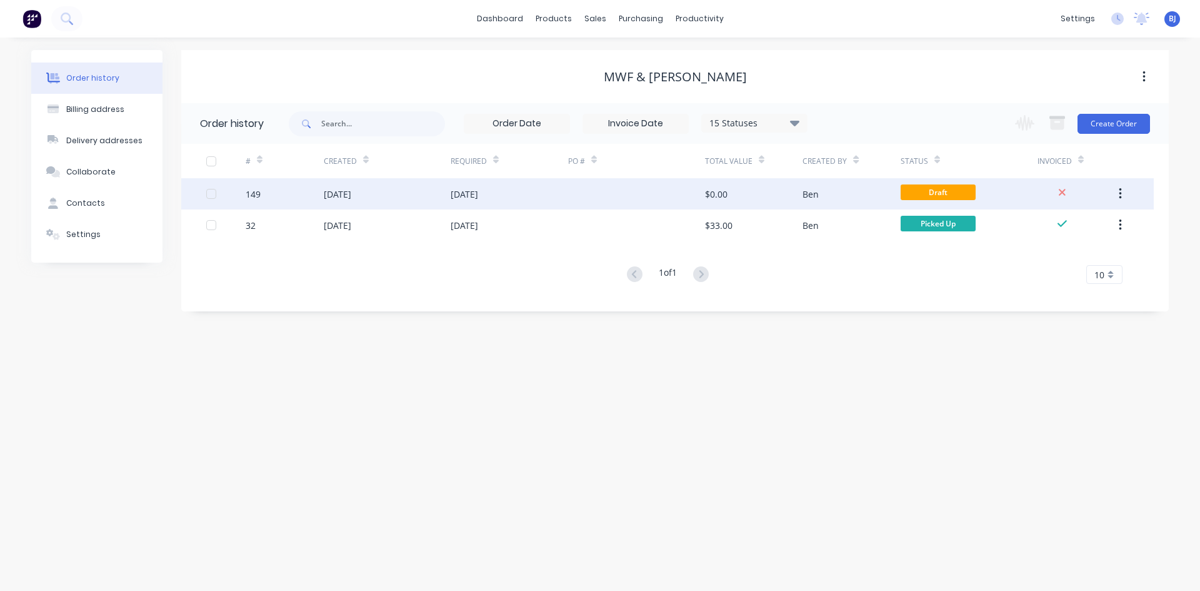
click at [384, 196] on div "09 Sep 2025" at bounding box center [387, 193] width 127 height 31
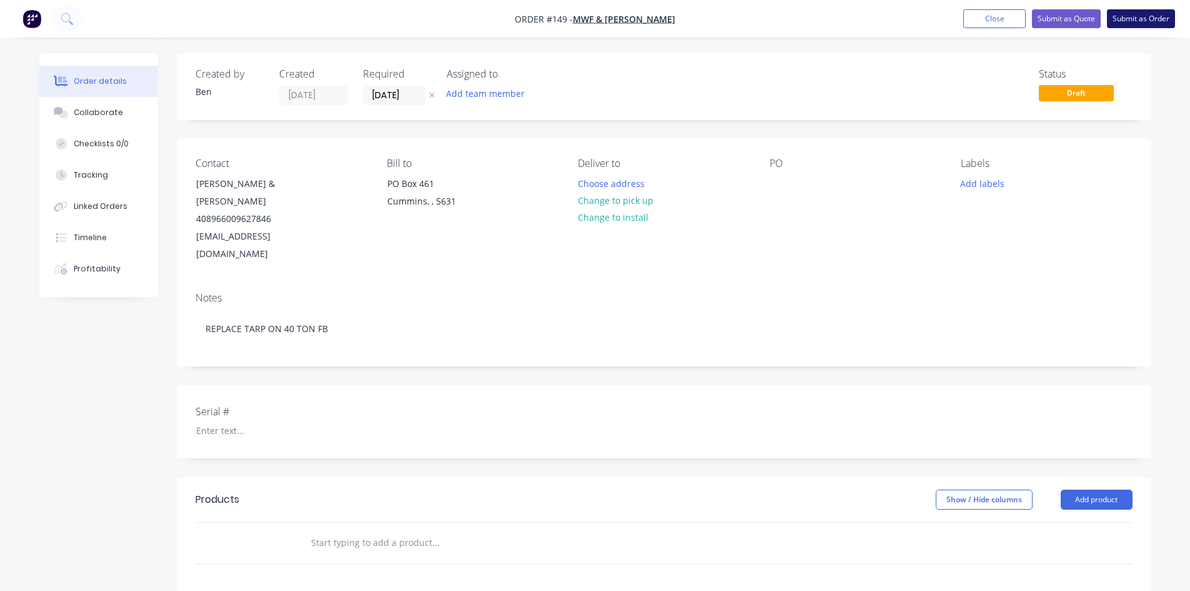
click at [1146, 17] on button "Submit as Order" at bounding box center [1141, 18] width 68 height 19
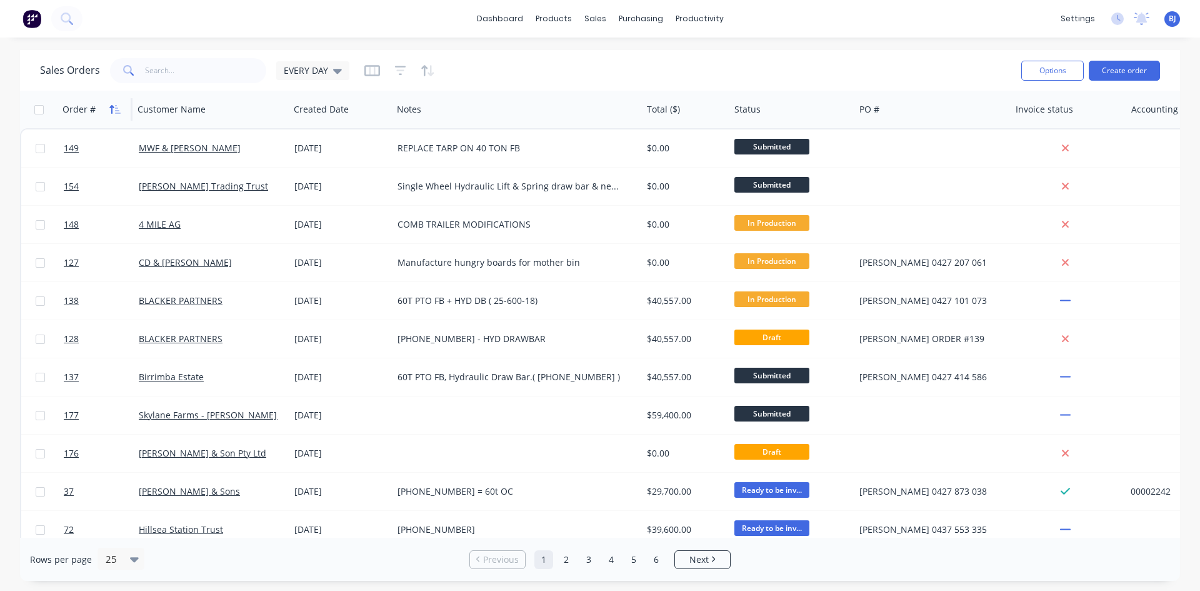
click at [107, 109] on button "button" at bounding box center [115, 109] width 19 height 19
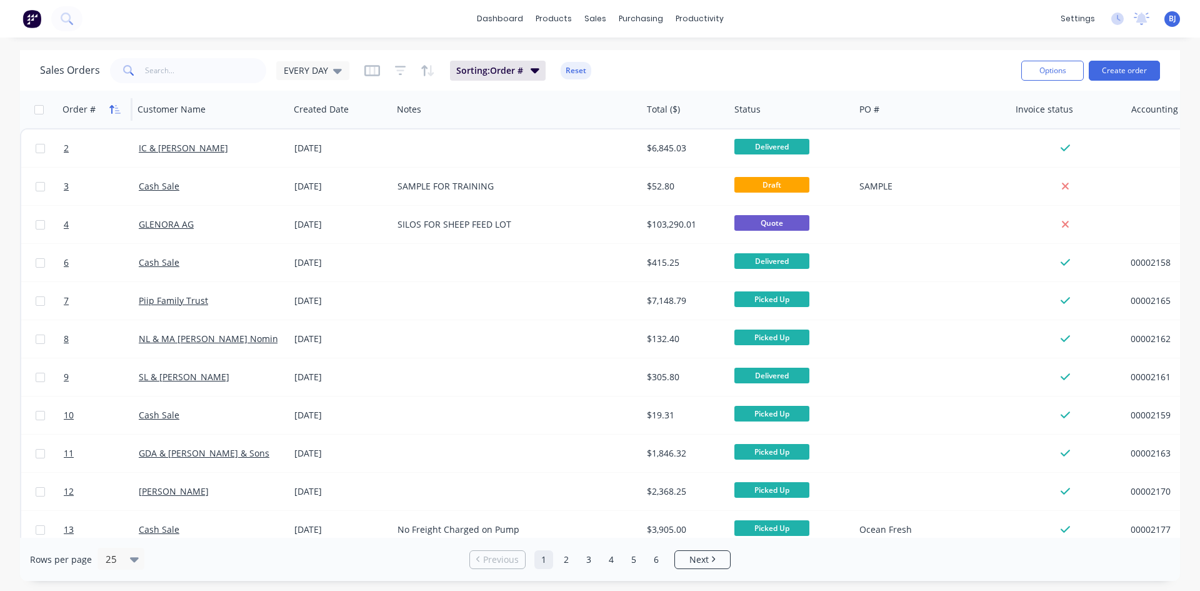
click at [111, 109] on icon "button" at bounding box center [114, 109] width 11 height 10
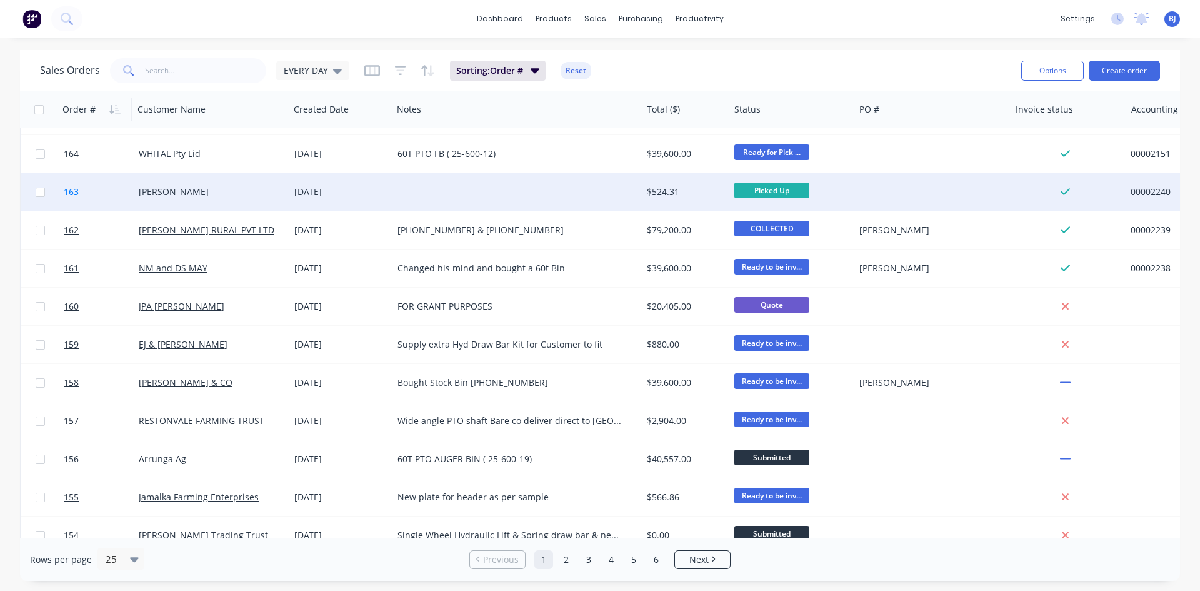
scroll to position [550, 0]
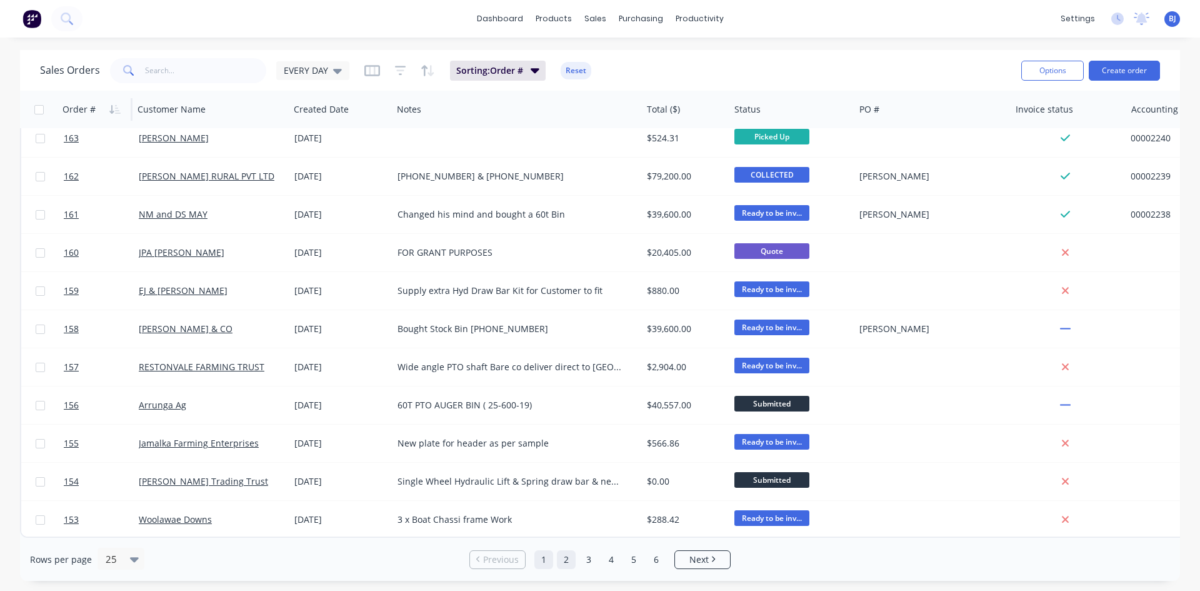
click at [569, 561] on link "2" at bounding box center [566, 559] width 19 height 19
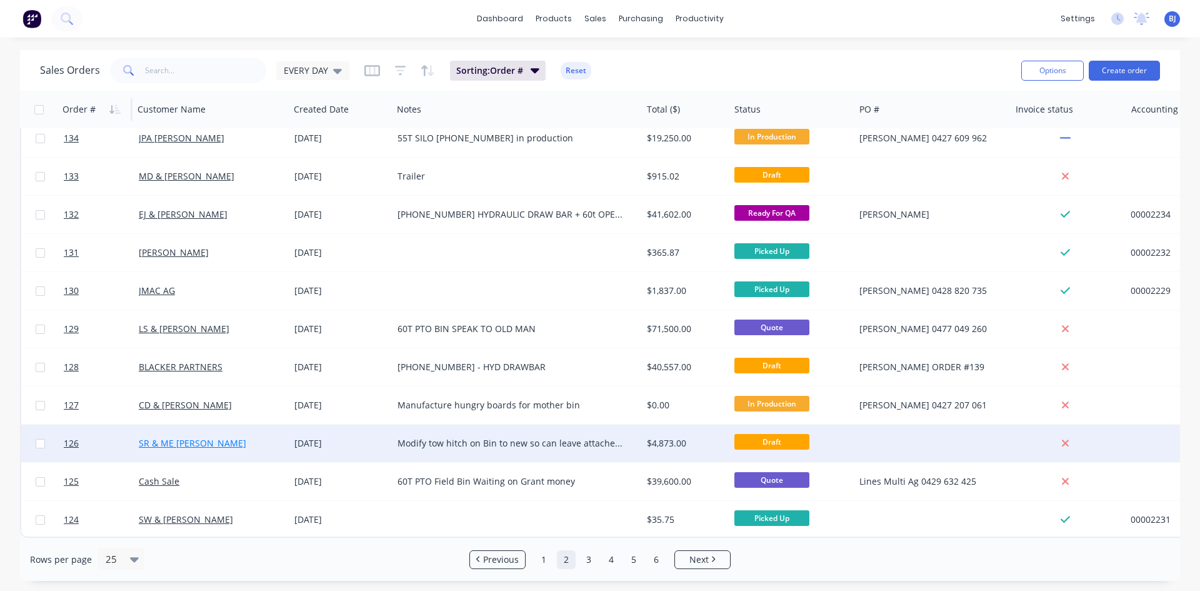
click at [181, 437] on link "SR & ME MICKAN" at bounding box center [192, 443] width 107 height 12
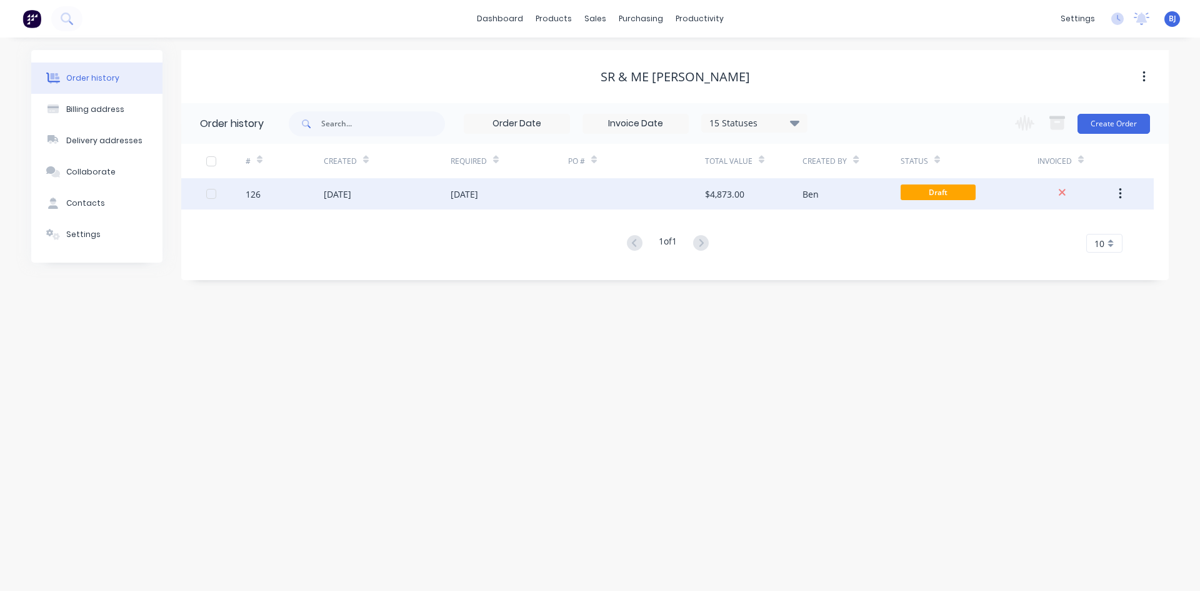
click at [351, 196] on div "25 Aug 2025" at bounding box center [337, 193] width 27 height 13
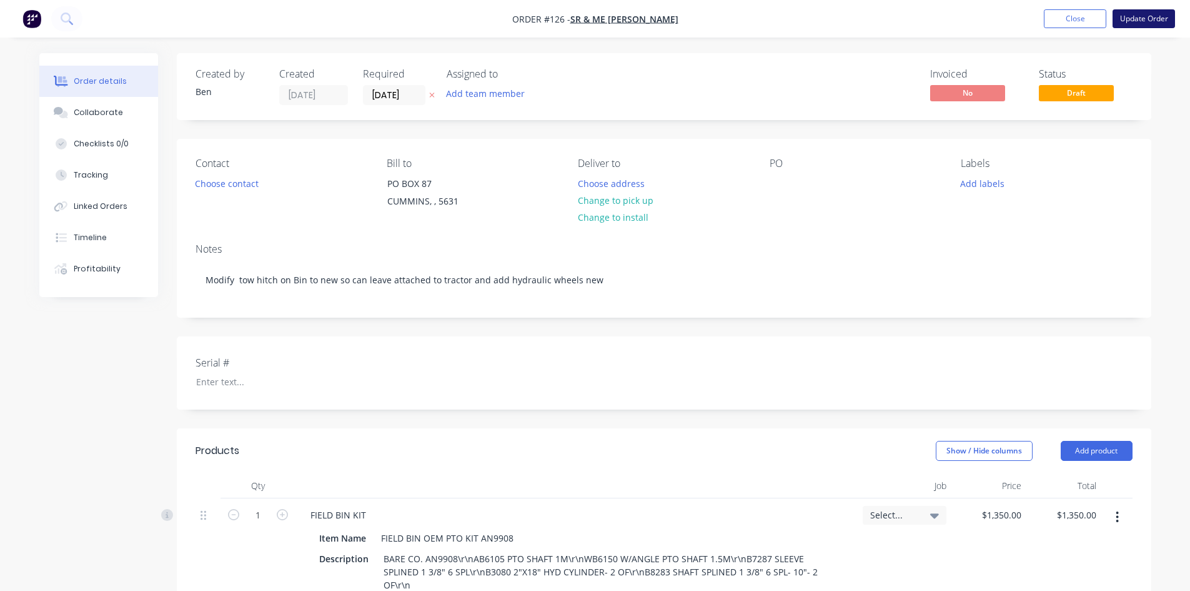
click at [1147, 18] on button "Update Order" at bounding box center [1144, 18] width 62 height 19
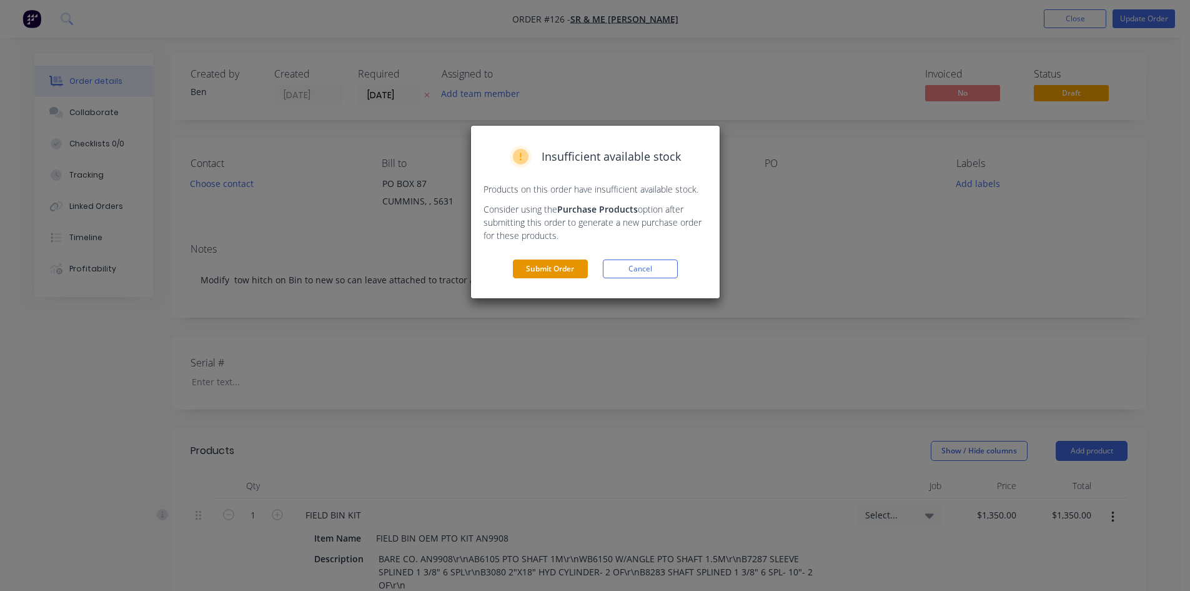
click at [552, 266] on button "Submit Order" at bounding box center [550, 268] width 75 height 19
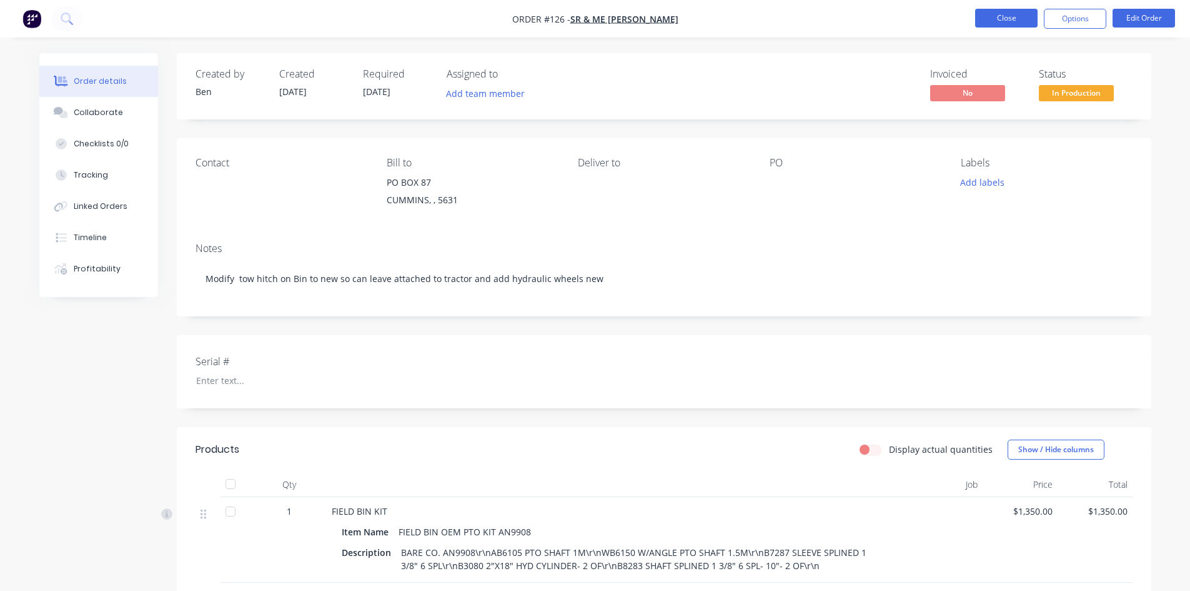
click at [1005, 20] on button "Close" at bounding box center [1006, 18] width 62 height 19
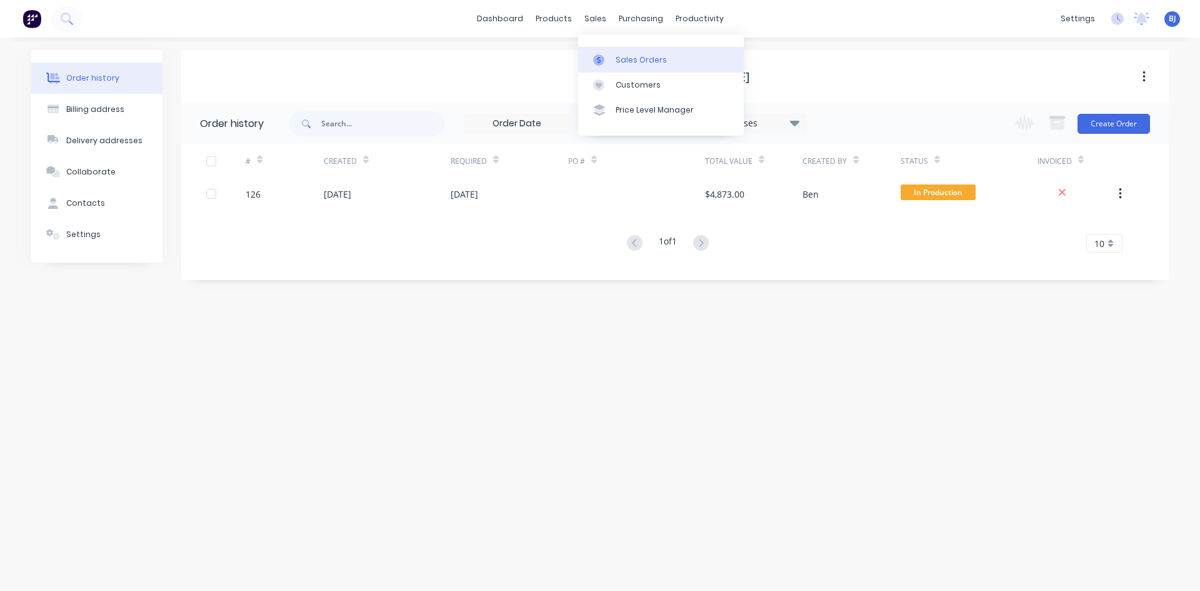
click at [598, 59] on icon at bounding box center [599, 59] width 4 height 7
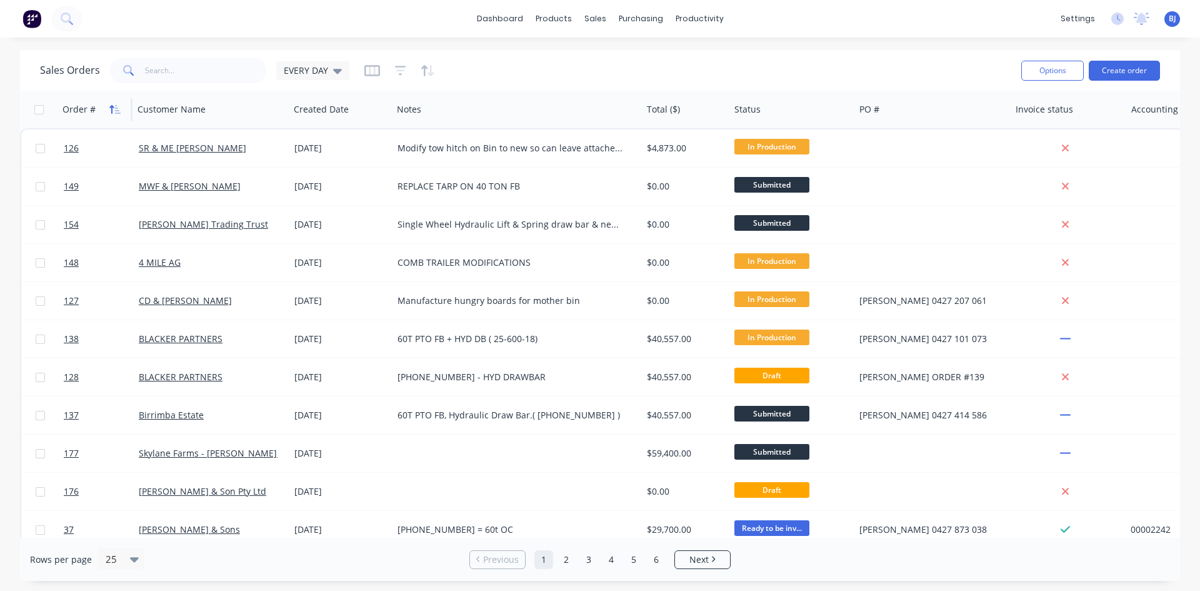
click at [109, 108] on icon "button" at bounding box center [114, 109] width 11 height 10
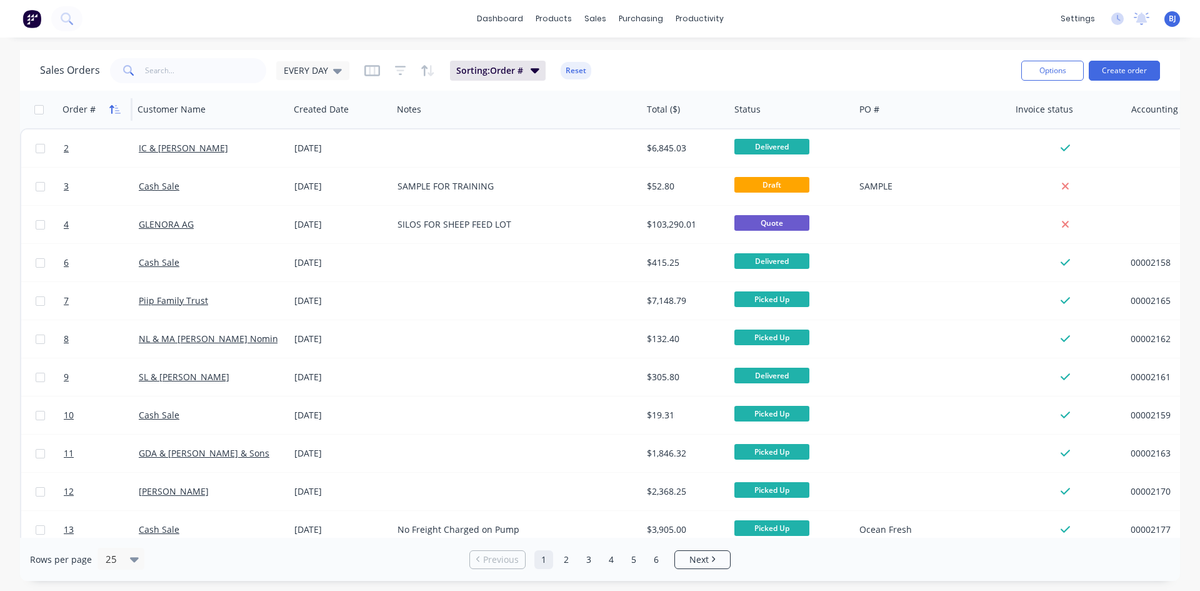
click at [110, 111] on icon "button" at bounding box center [114, 109] width 11 height 10
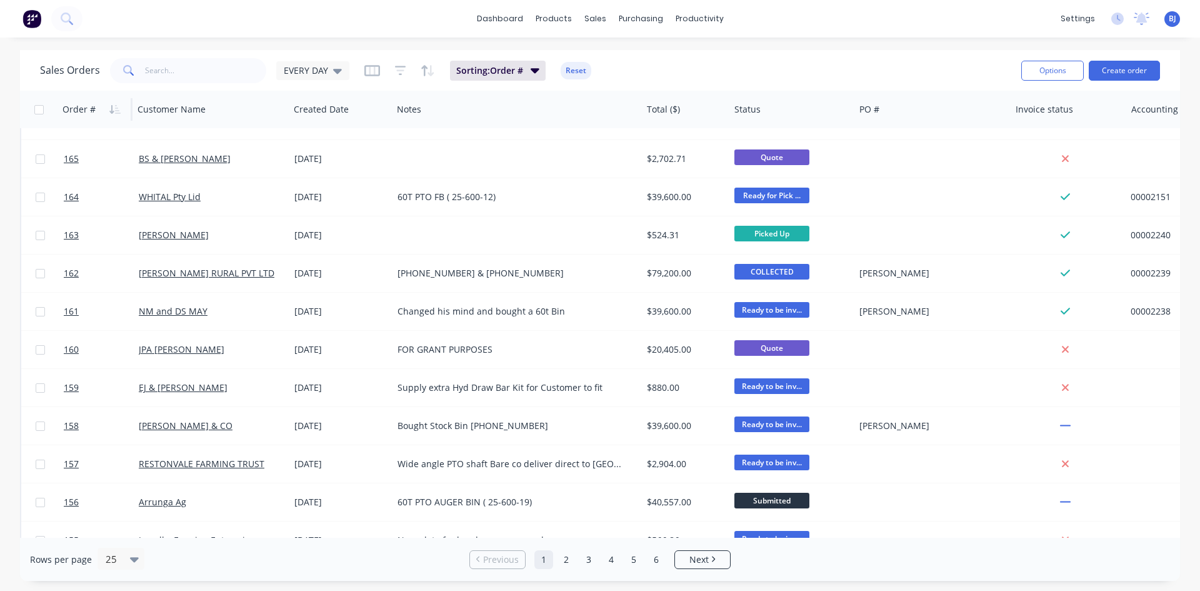
scroll to position [550, 0]
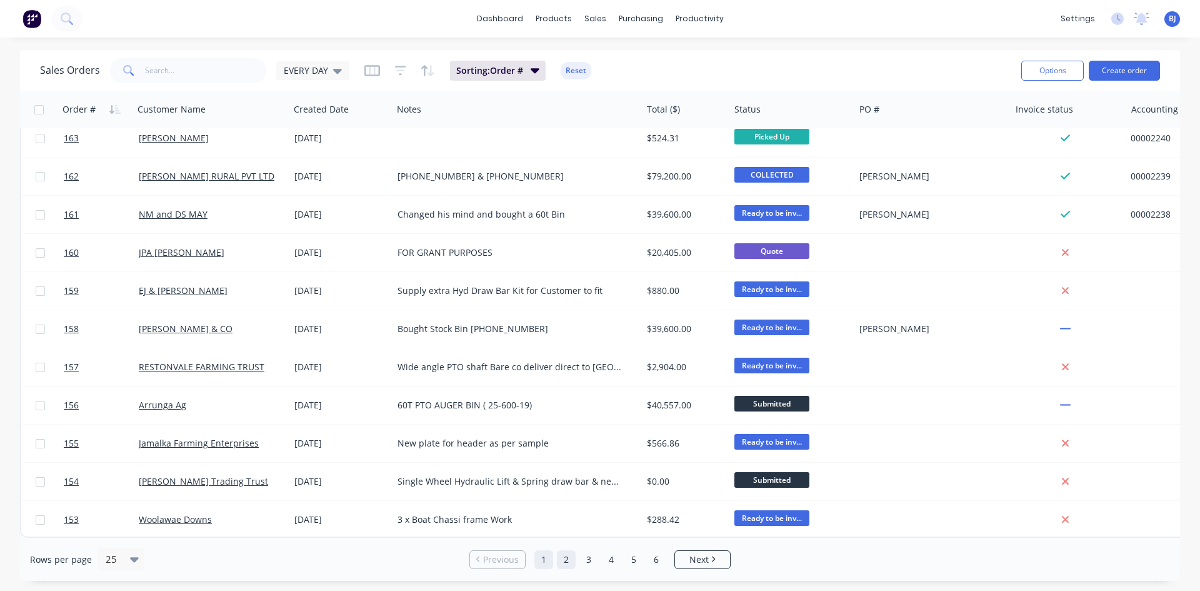
click at [562, 559] on link "2" at bounding box center [566, 559] width 19 height 19
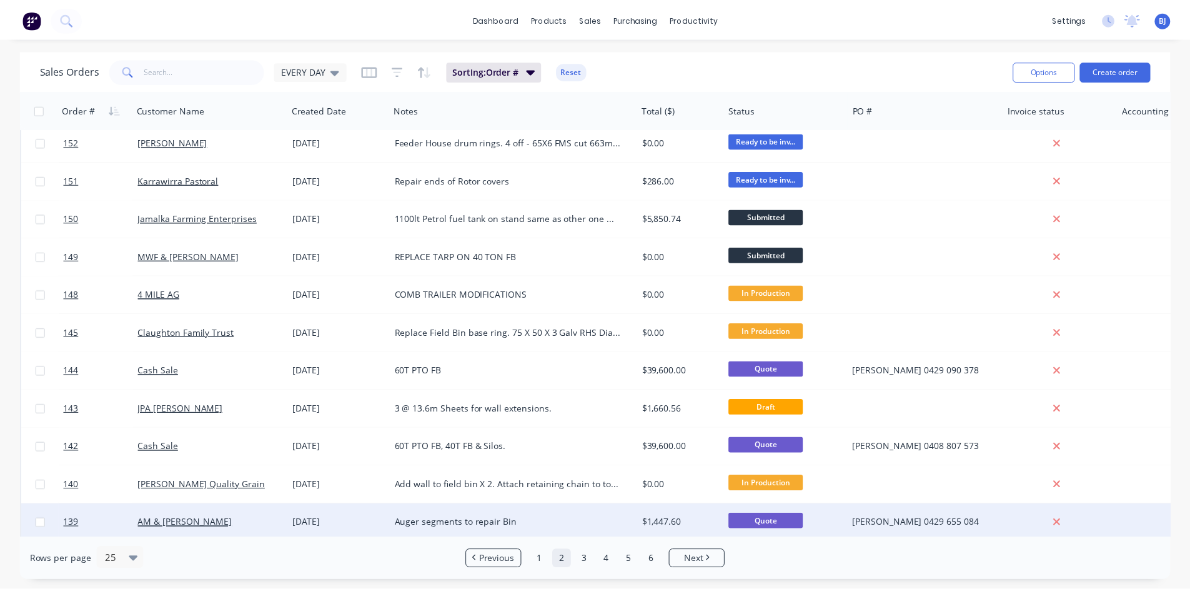
scroll to position [0, 0]
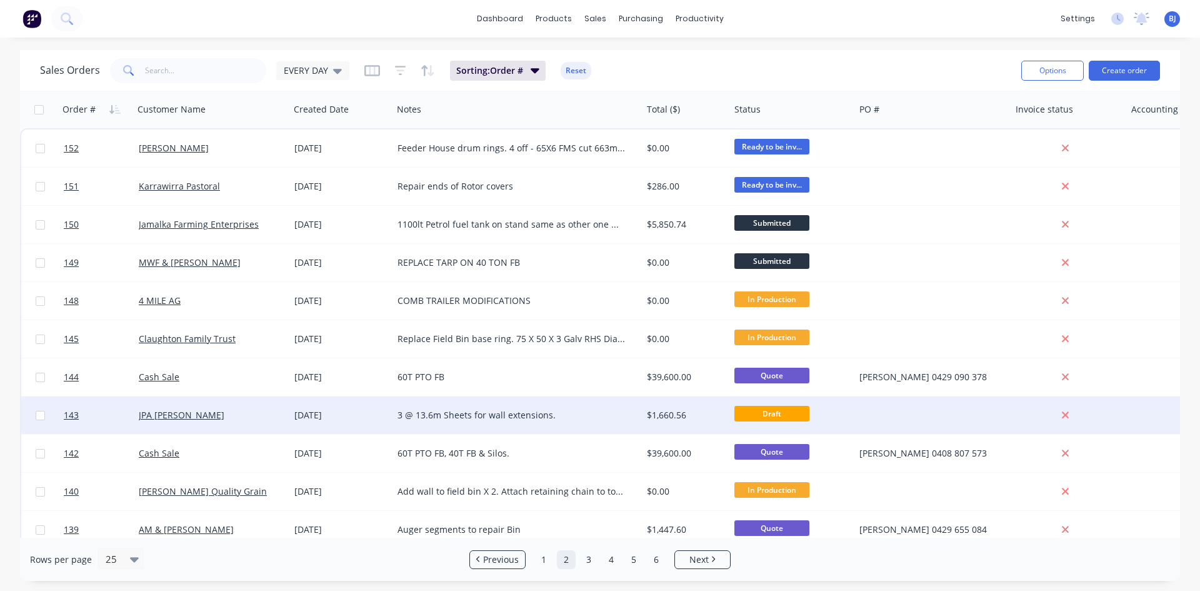
click at [314, 419] on div "04 Sep 2025" at bounding box center [340, 415] width 93 height 12
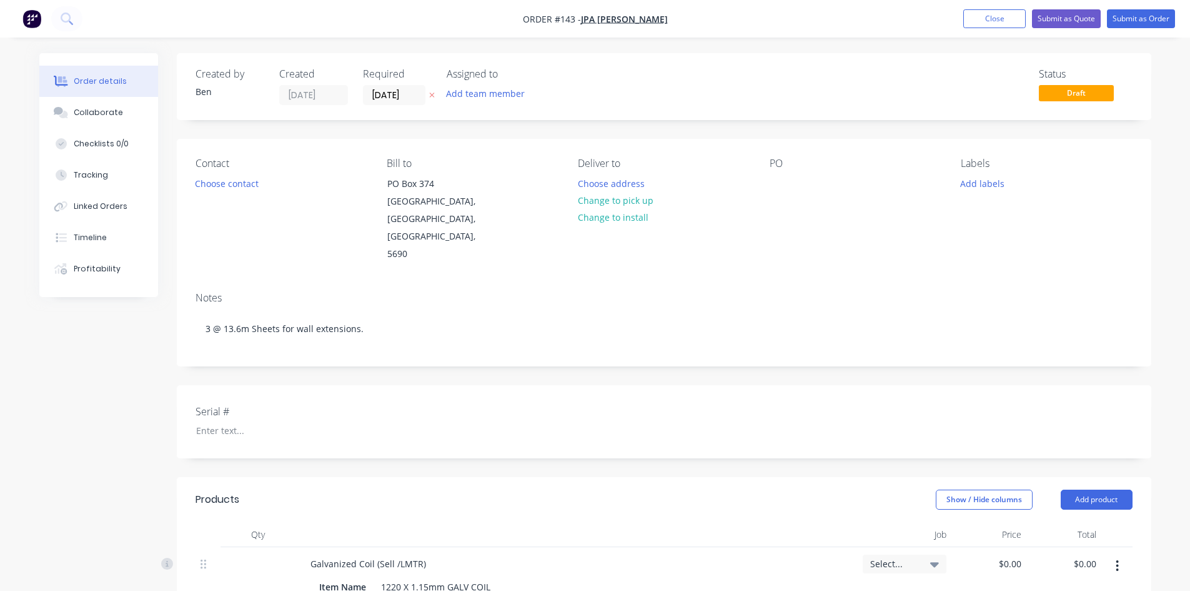
type input "$37.00"
type input "$1,509.60"
click at [1123, 23] on button "Submit as Order" at bounding box center [1141, 18] width 68 height 19
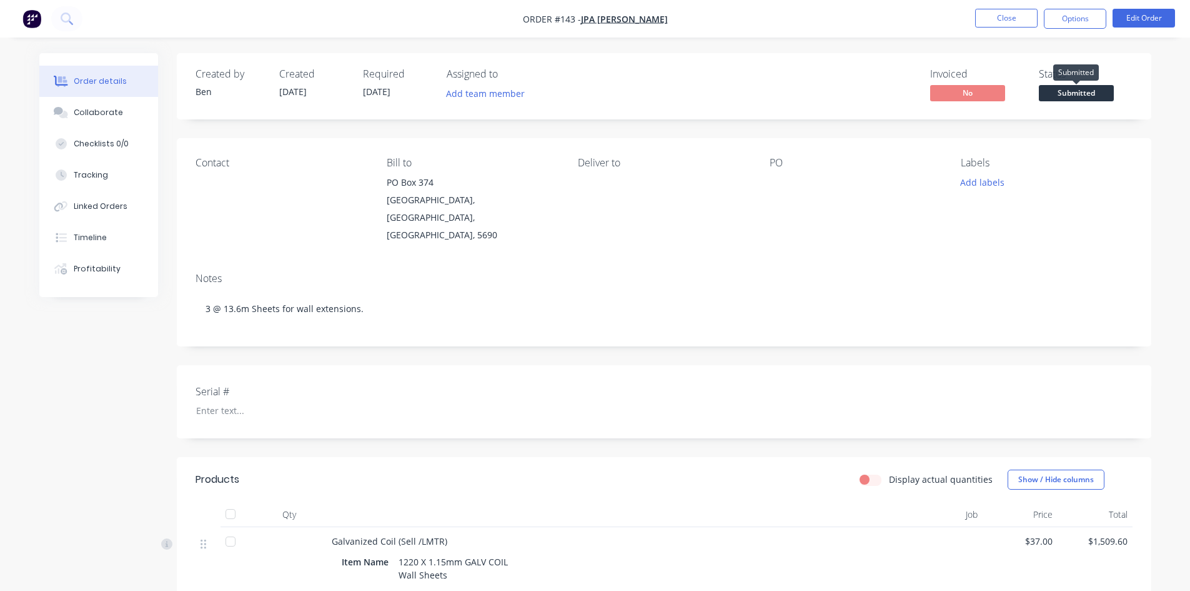
click at [1085, 94] on span "Submitted" at bounding box center [1076, 93] width 75 height 16
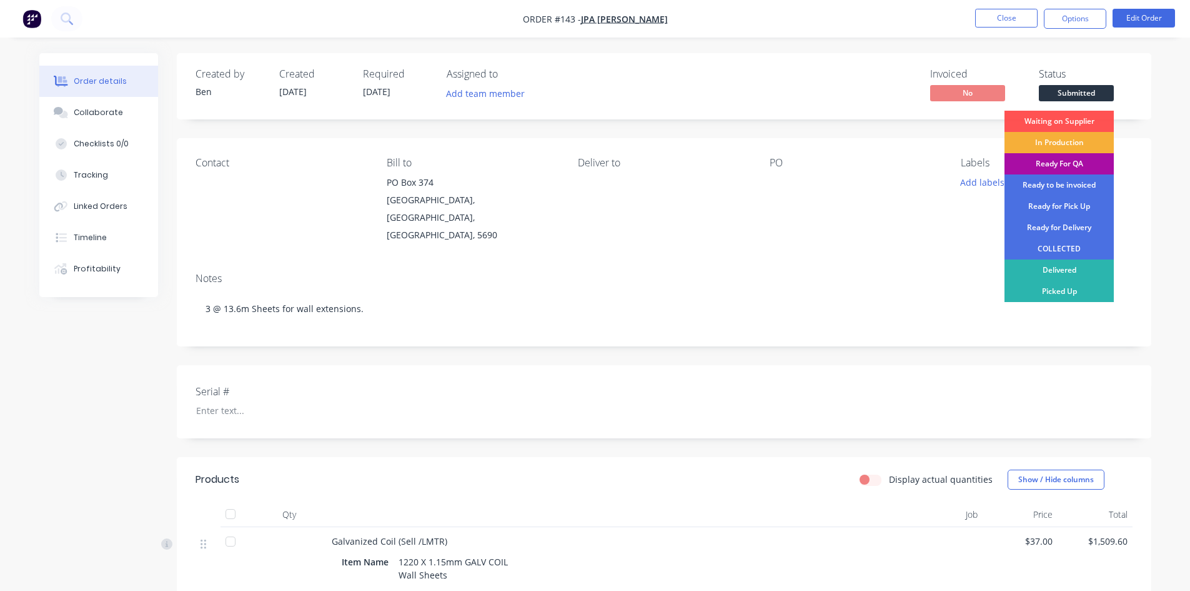
click at [1065, 139] on div "In Production" at bounding box center [1059, 142] width 109 height 21
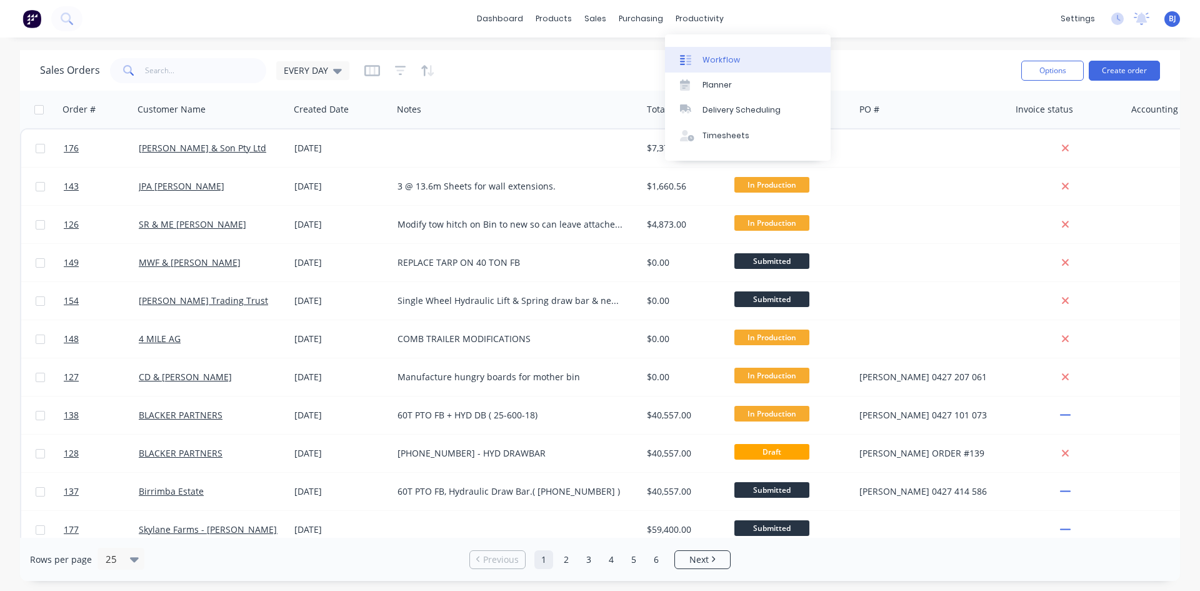
click at [686, 59] on icon at bounding box center [685, 59] width 11 height 11
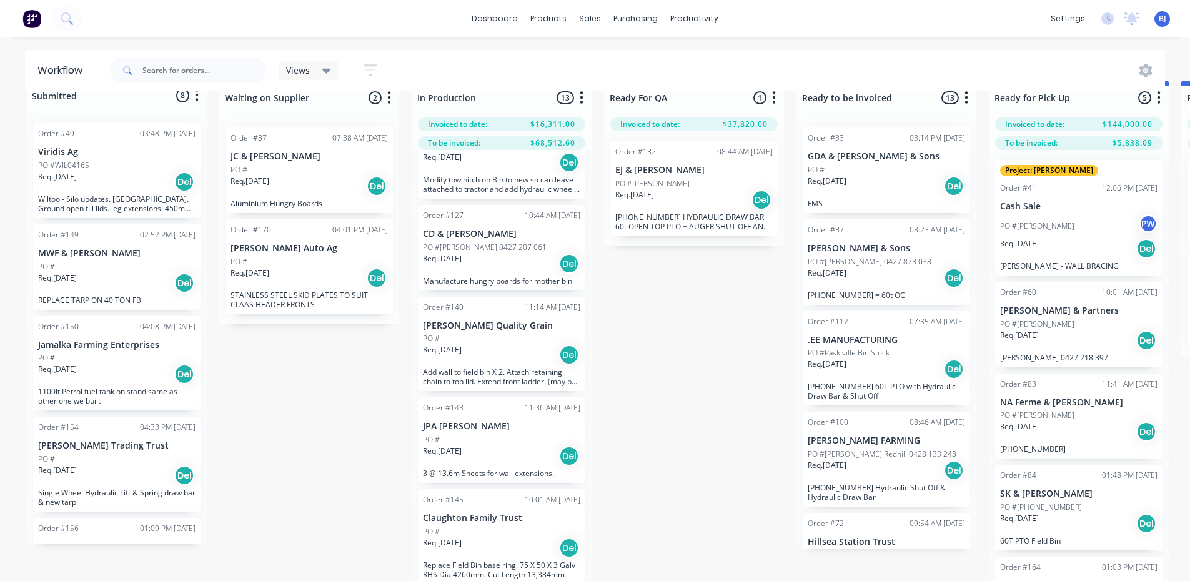
scroll to position [666, 0]
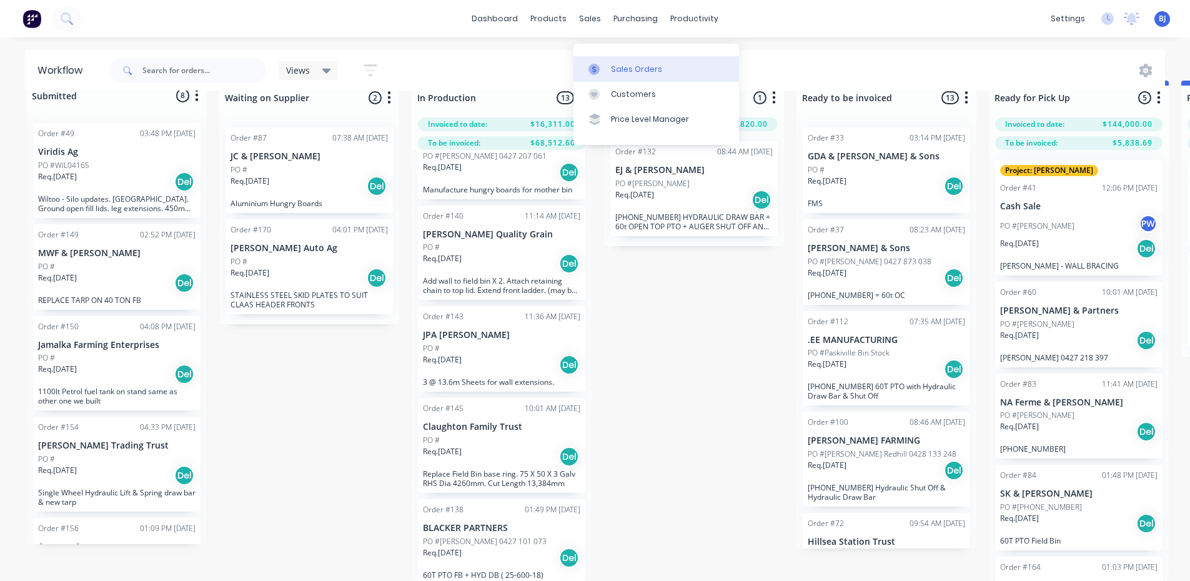
click at [601, 64] on div at bounding box center [598, 69] width 19 height 11
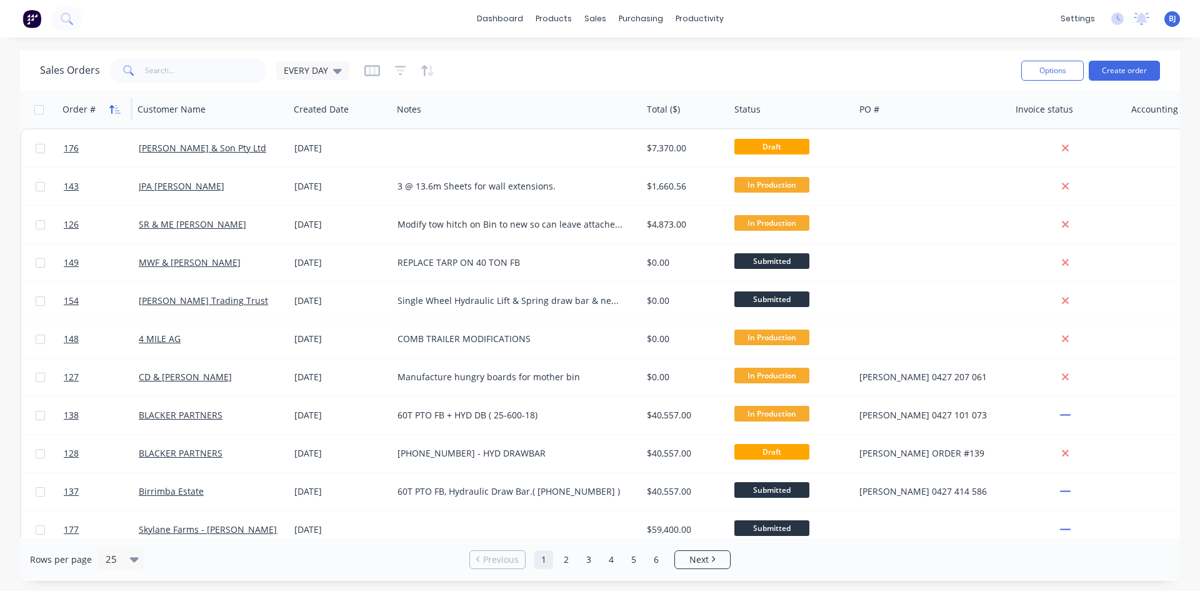
click at [119, 110] on icon "button" at bounding box center [118, 109] width 6 height 9
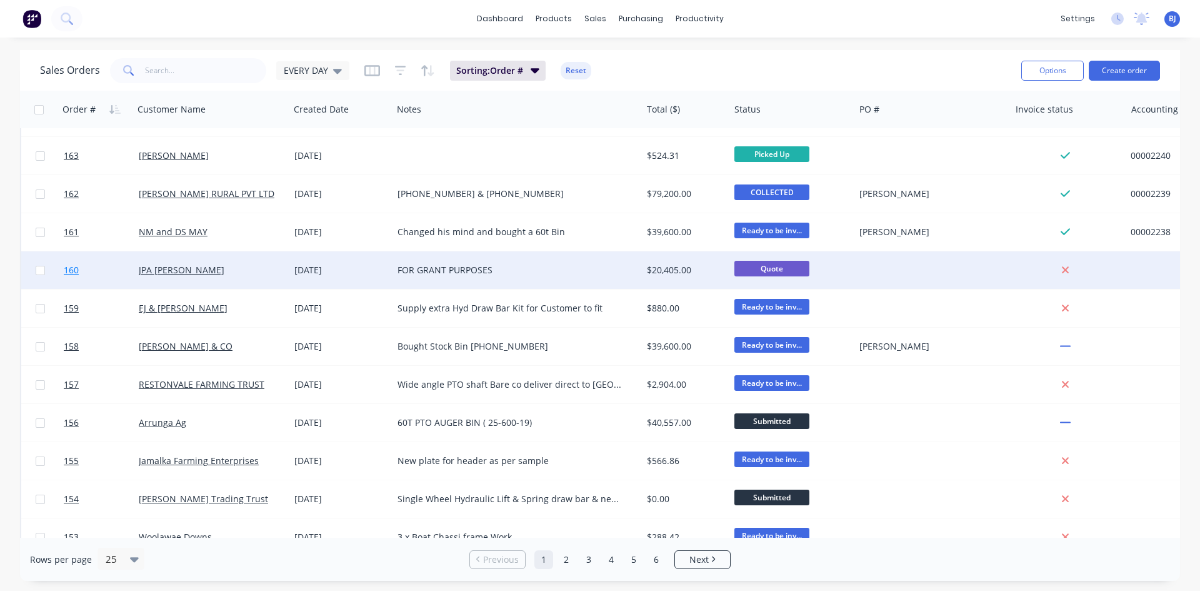
scroll to position [550, 0]
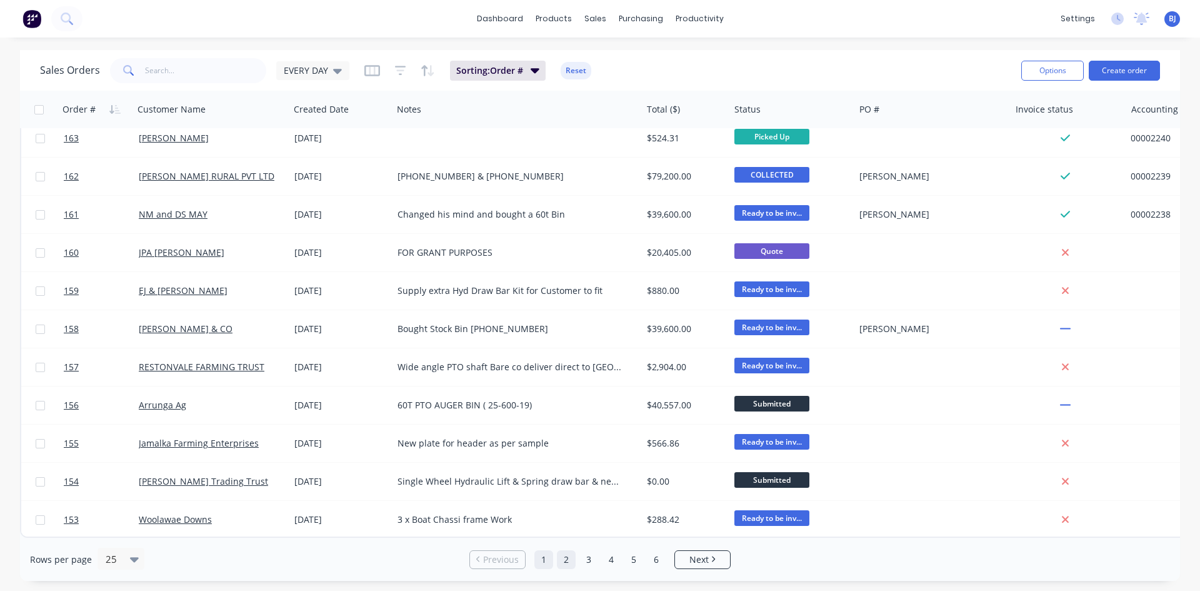
click at [567, 561] on link "2" at bounding box center [566, 559] width 19 height 19
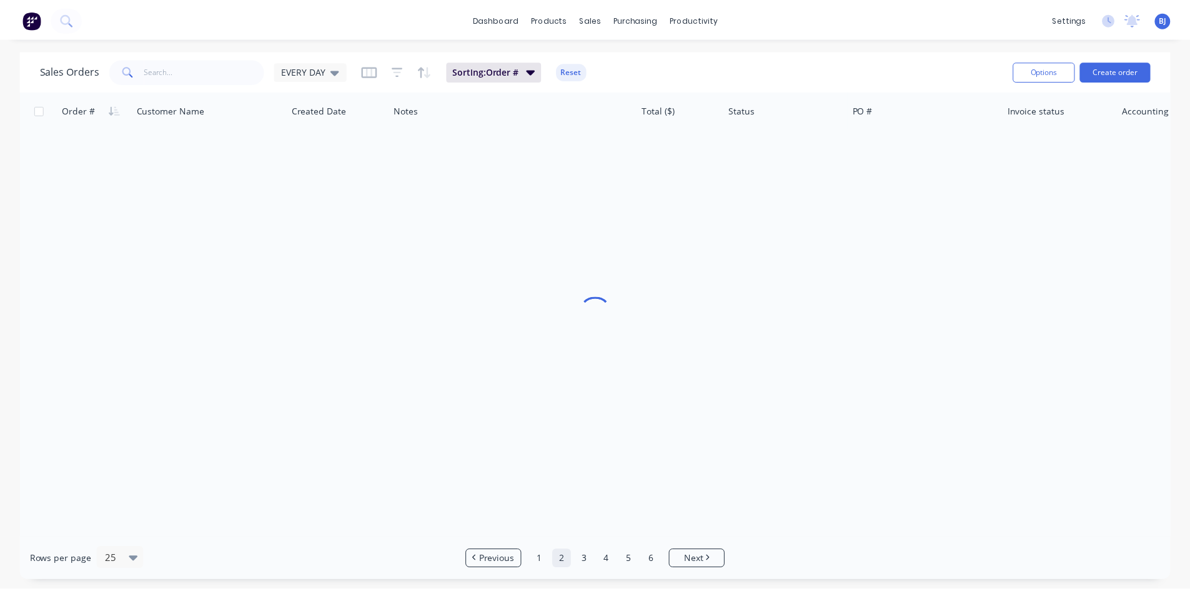
scroll to position [0, 0]
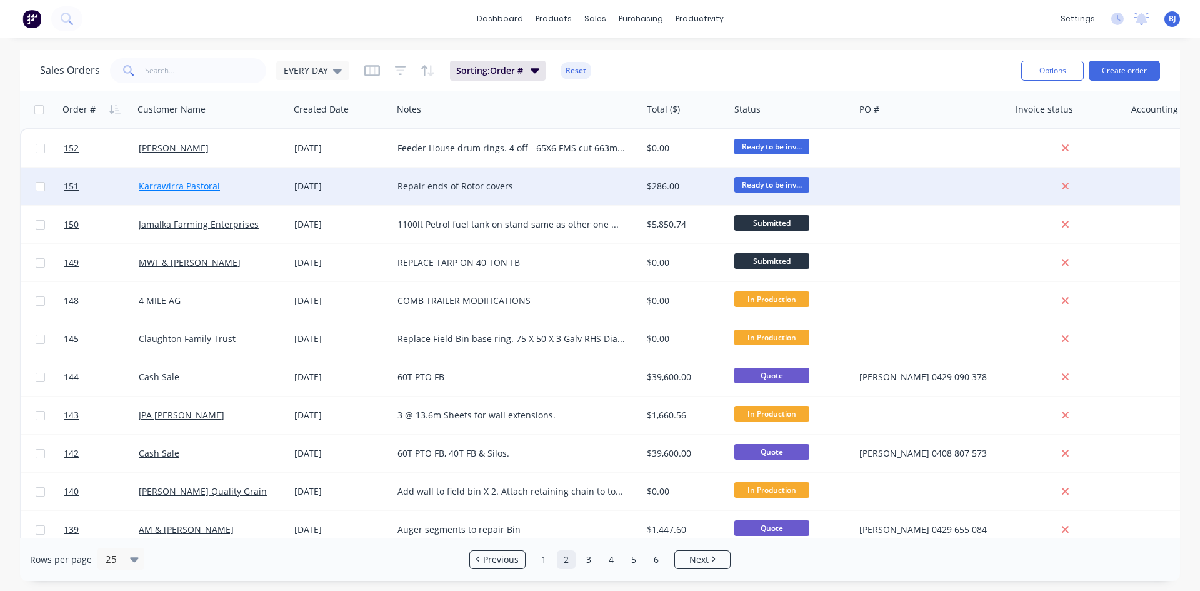
click at [150, 185] on link "Karrawirra Pastoral" at bounding box center [179, 186] width 81 height 12
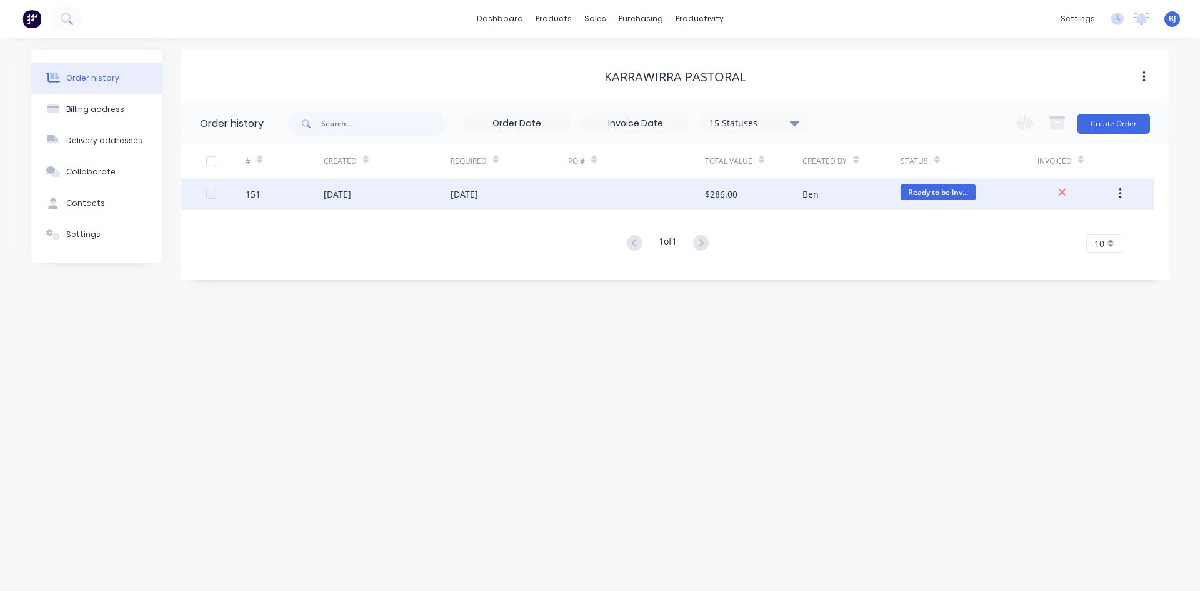
click at [351, 197] on div "[DATE]" at bounding box center [337, 193] width 27 height 13
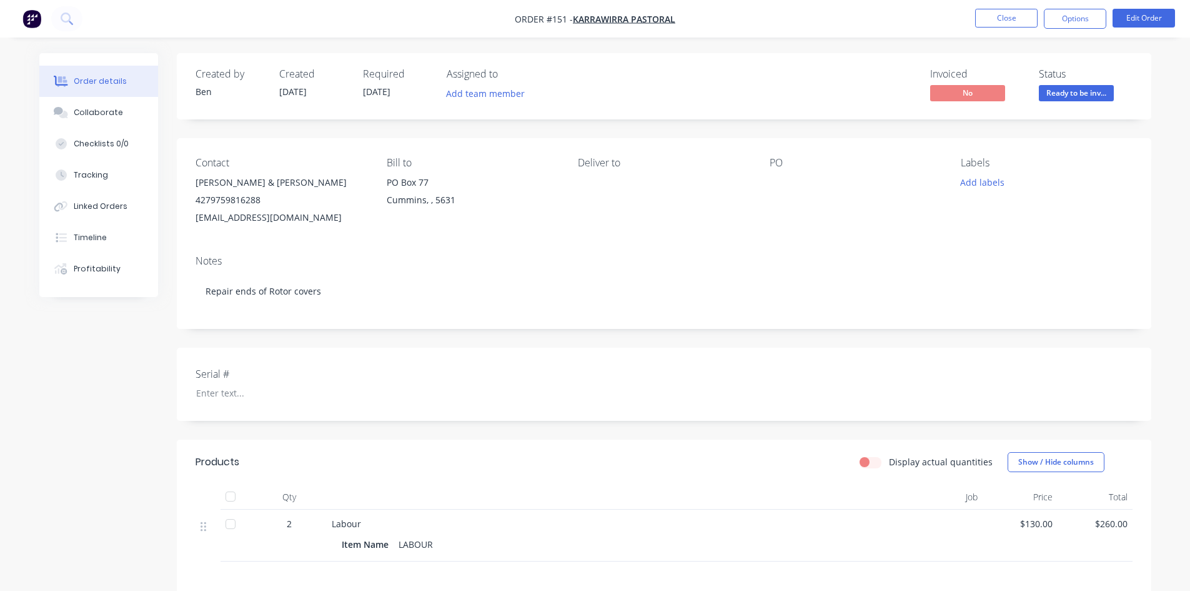
scroll to position [62, 0]
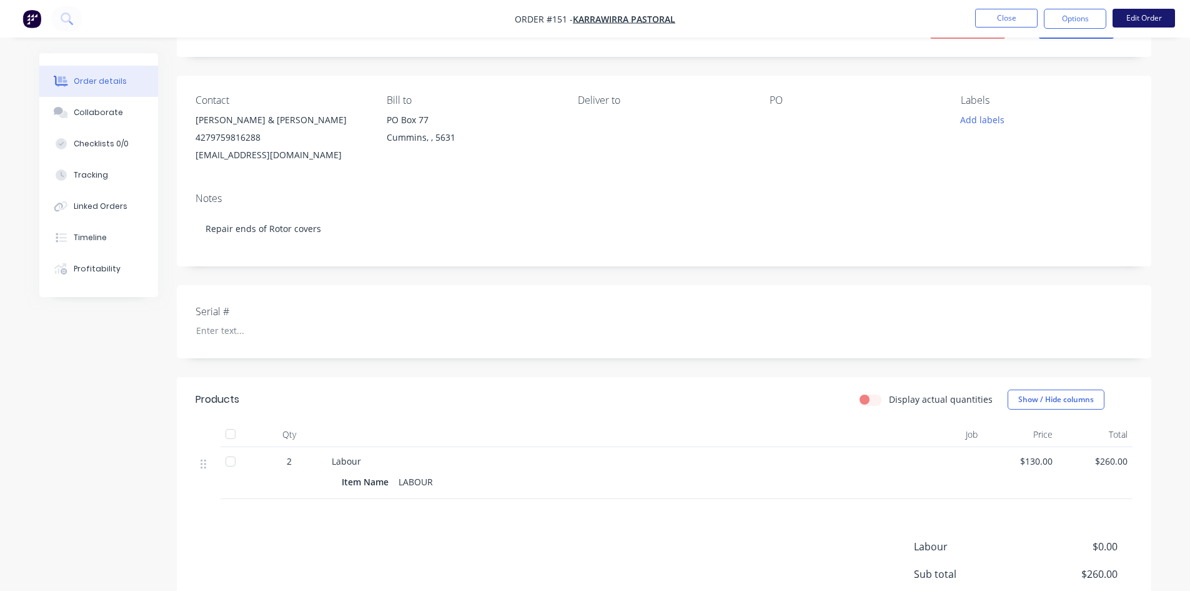
click at [1135, 15] on button "Edit Order" at bounding box center [1144, 18] width 62 height 19
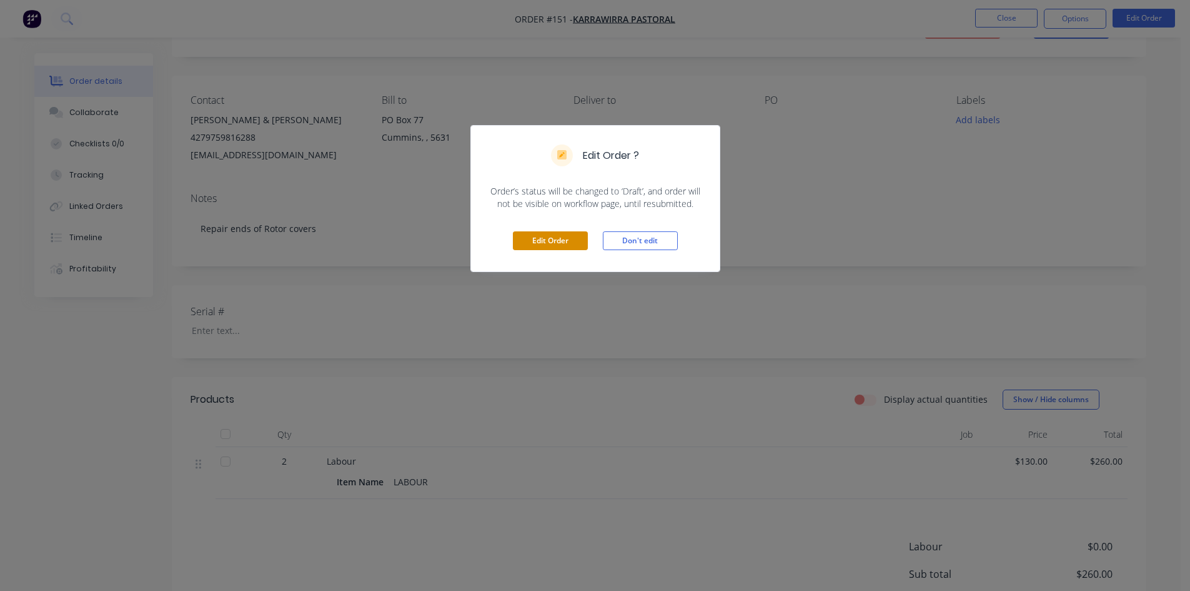
click at [544, 237] on button "Edit Order" at bounding box center [550, 240] width 75 height 19
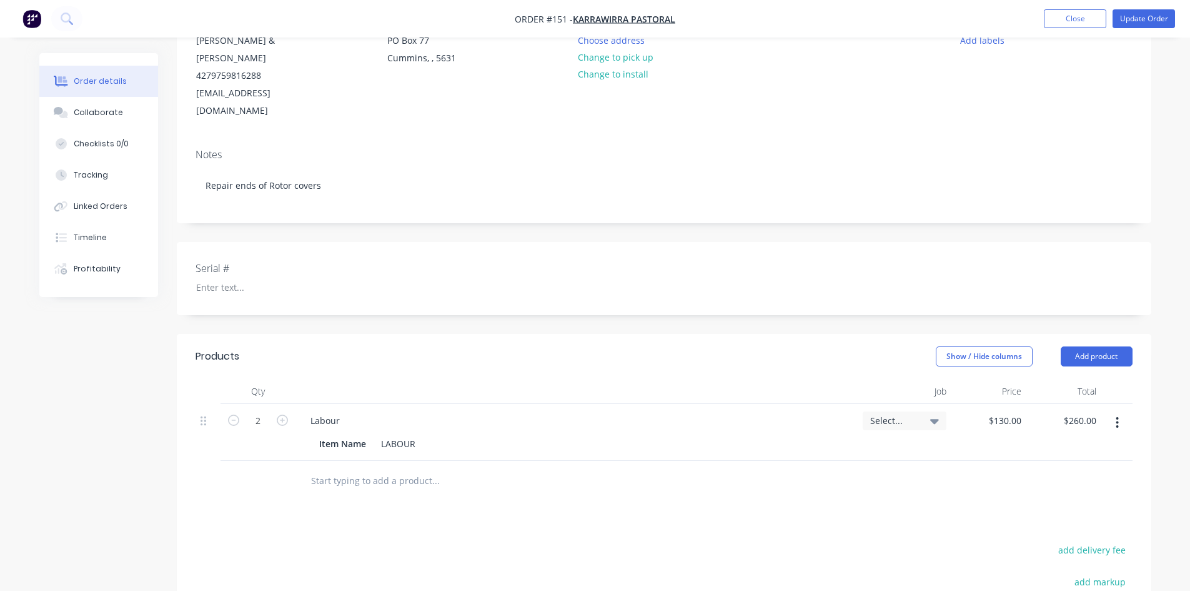
scroll to position [187, 0]
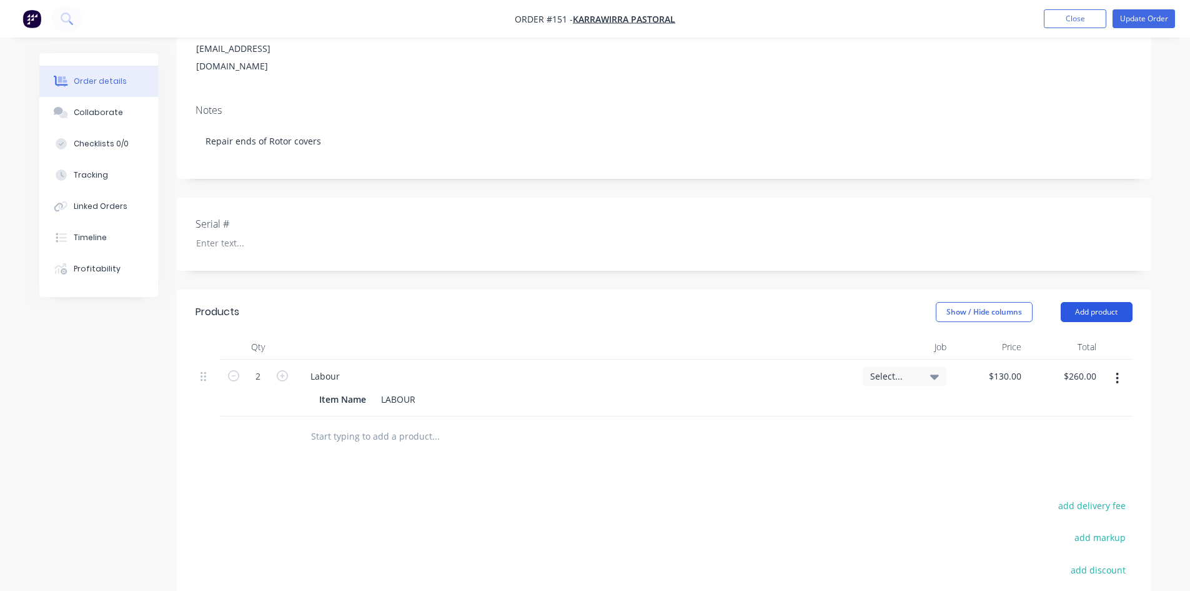
click at [1087, 302] on button "Add product" at bounding box center [1097, 312] width 72 height 20
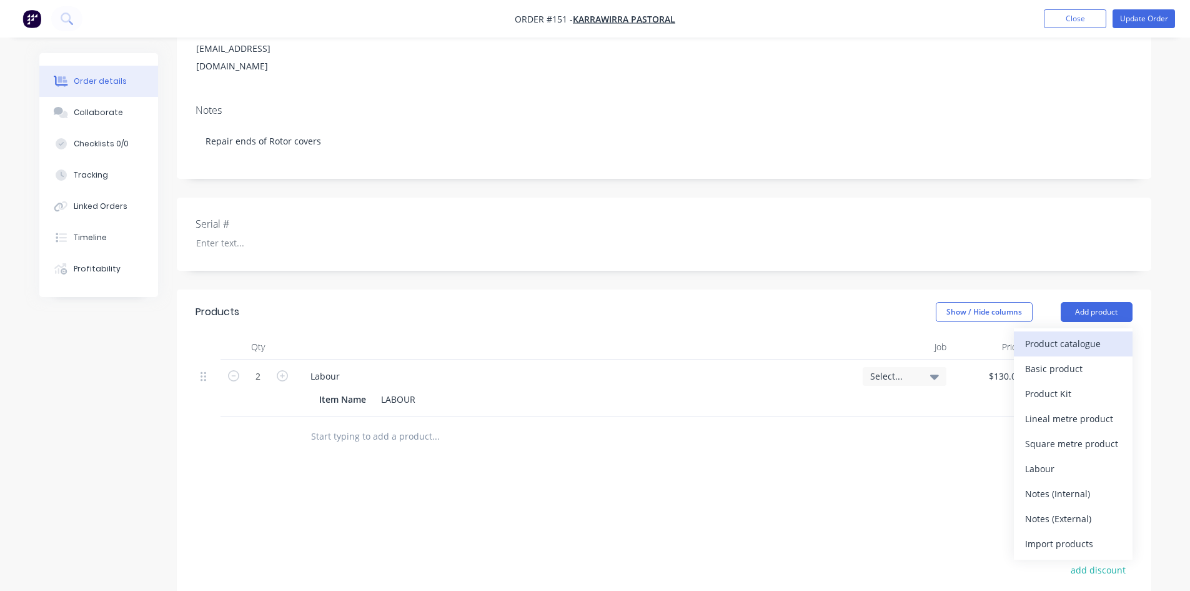
click at [1053, 334] on div "Product catalogue" at bounding box center [1073, 343] width 96 height 18
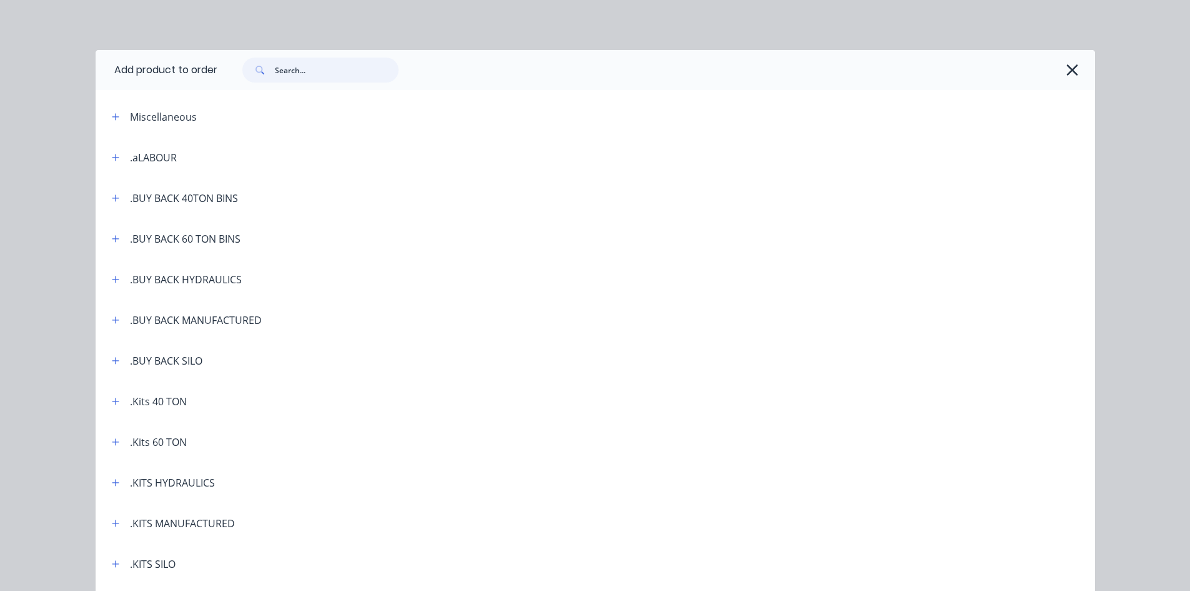
click at [294, 71] on input "text" at bounding box center [337, 69] width 124 height 25
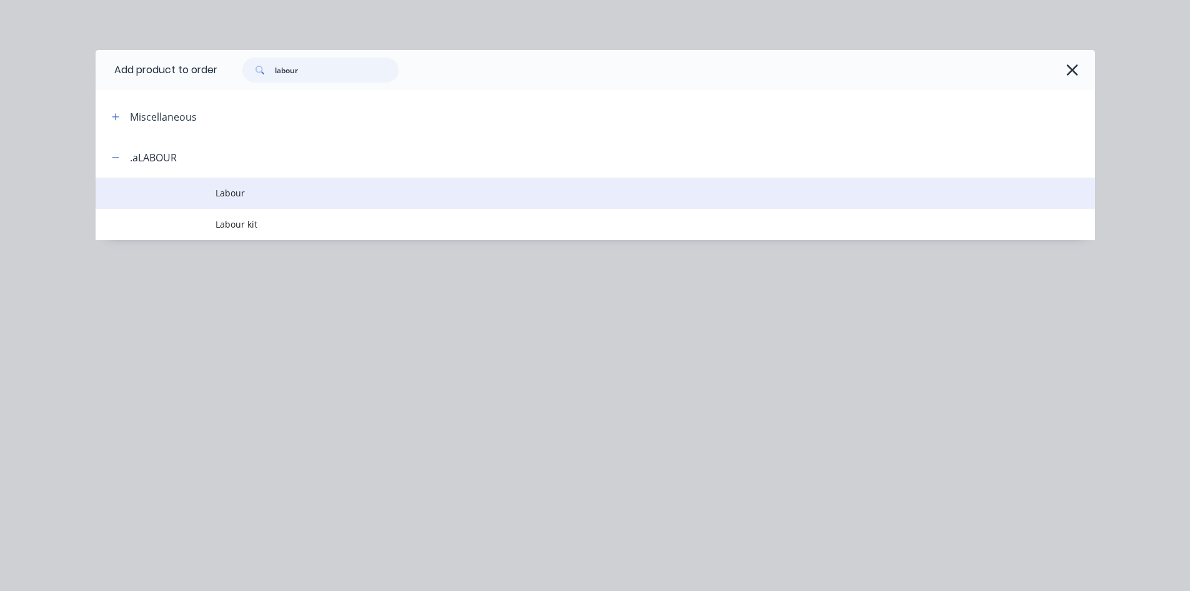
type input "labour"
click at [234, 192] on span "Labour" at bounding box center [568, 192] width 704 height 13
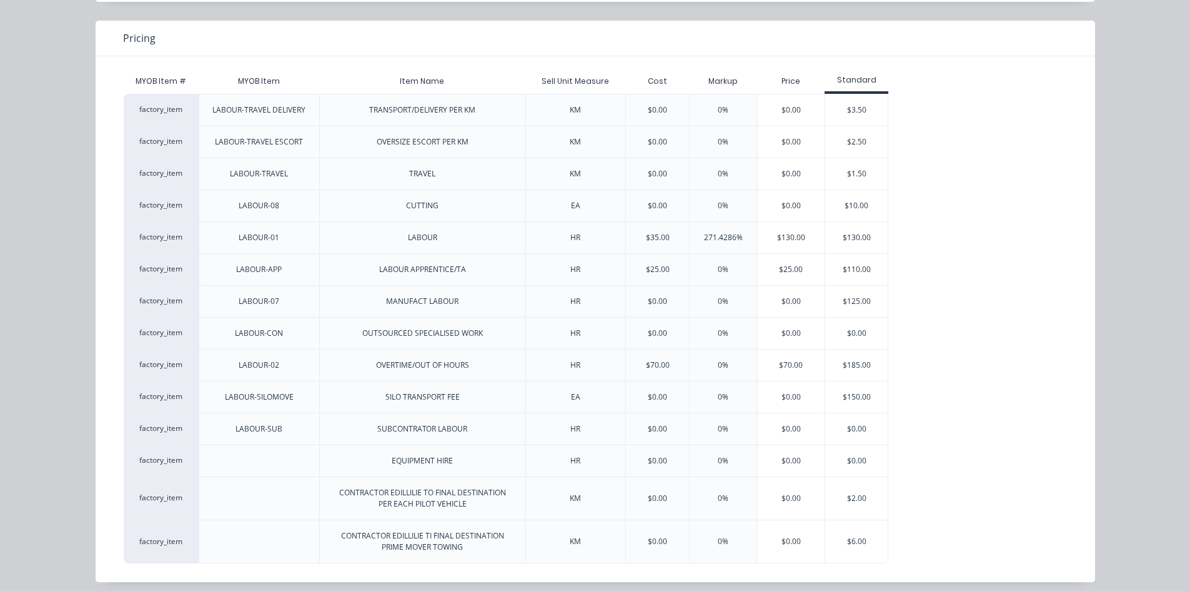
scroll to position [106, 0]
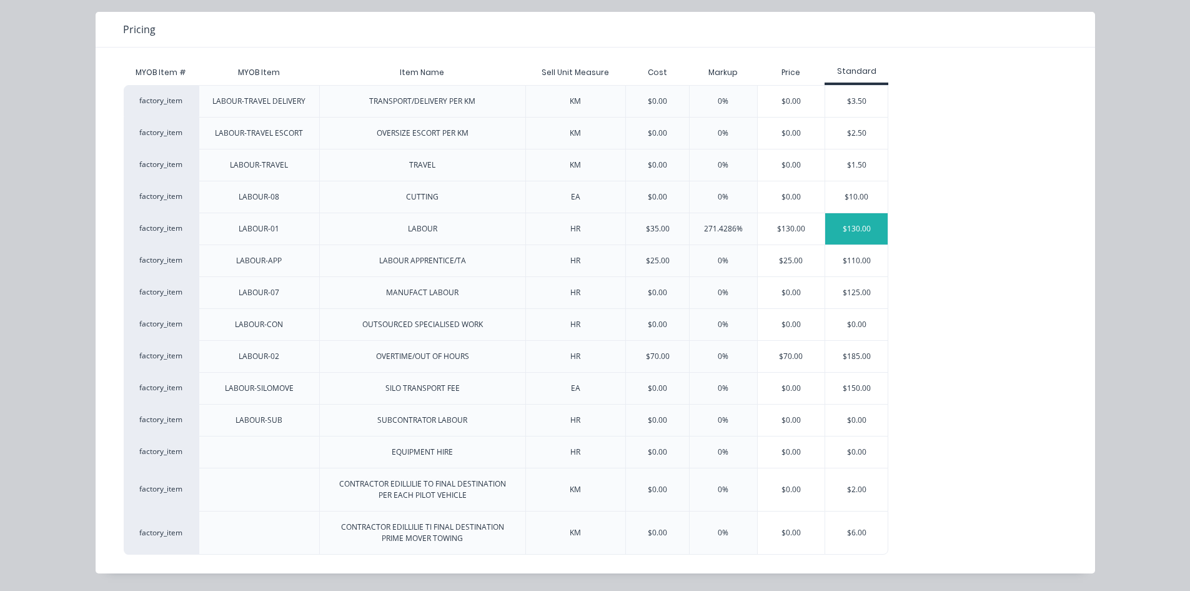
click at [846, 226] on div "$130.00" at bounding box center [856, 228] width 62 height 31
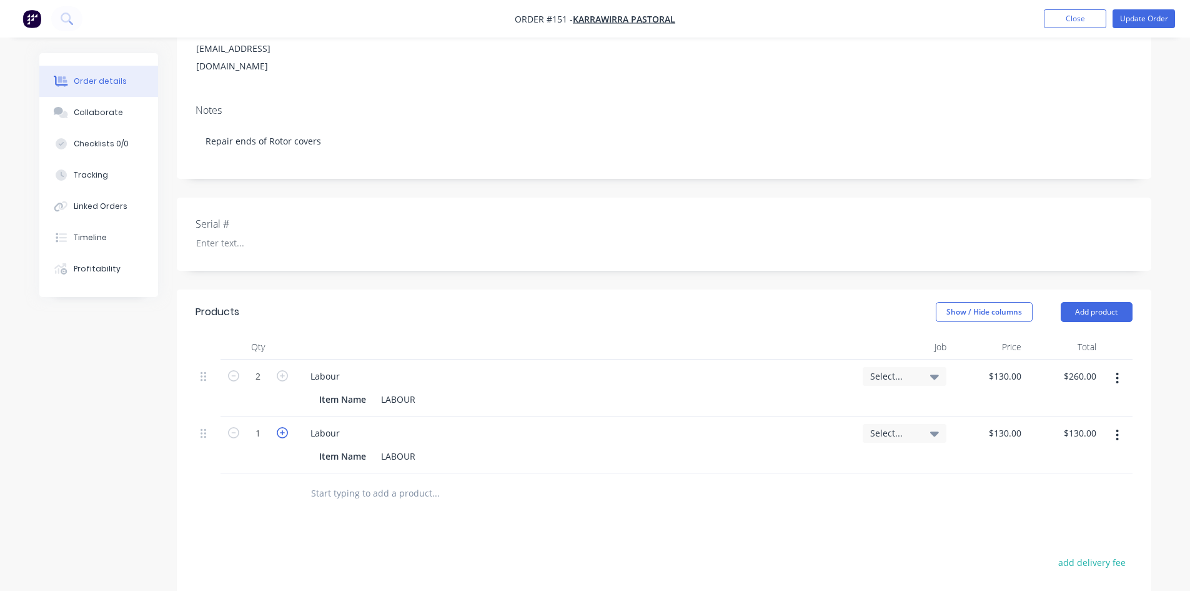
click at [284, 427] on icon "button" at bounding box center [282, 432] width 11 height 11
type input "2"
type input "$260.00"
click at [284, 427] on icon "button" at bounding box center [282, 432] width 11 height 11
type input "3"
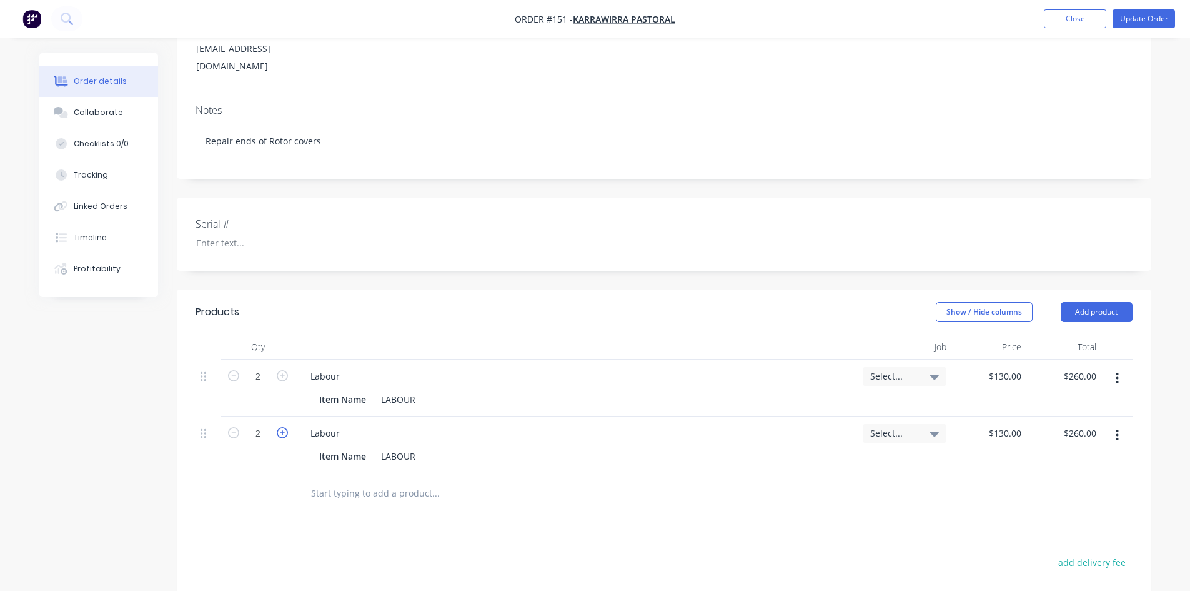
type input "$390.00"
click at [284, 427] on icon "button" at bounding box center [282, 432] width 11 height 11
type input "4"
type input "$520.00"
click at [284, 427] on icon "button" at bounding box center [282, 432] width 11 height 11
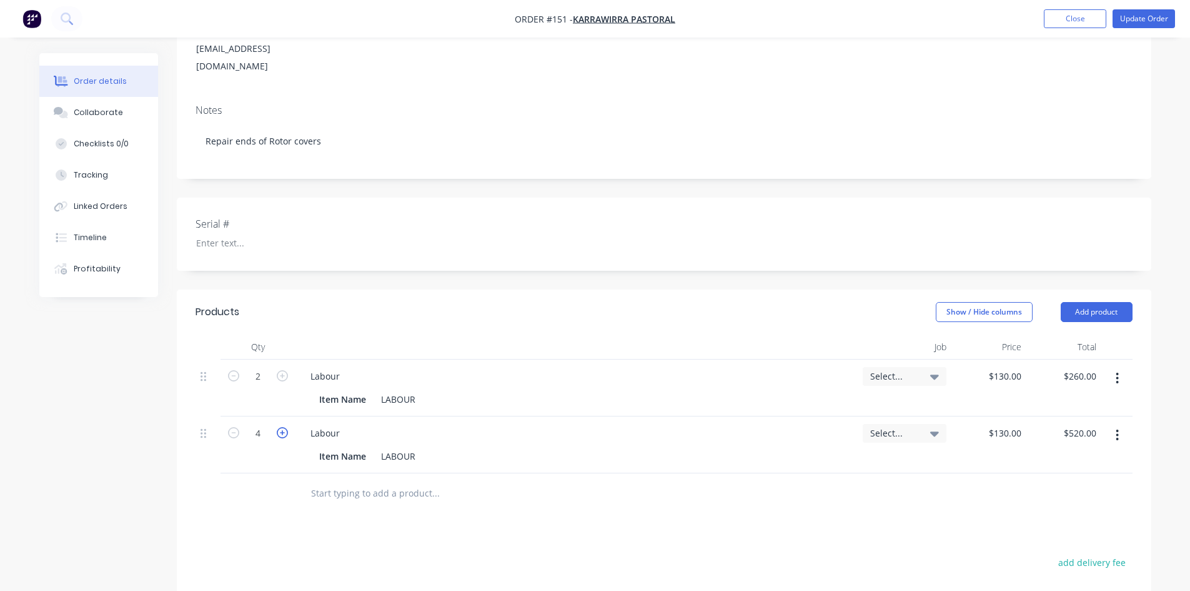
type input "5"
type input "$650.00"
click at [1115, 424] on button "button" at bounding box center [1117, 435] width 29 height 22
drag, startPoint x: 1027, startPoint y: 505, endPoint x: 854, endPoint y: 436, distance: 185.9
click at [1024, 530] on button "Delete" at bounding box center [1073, 542] width 119 height 25
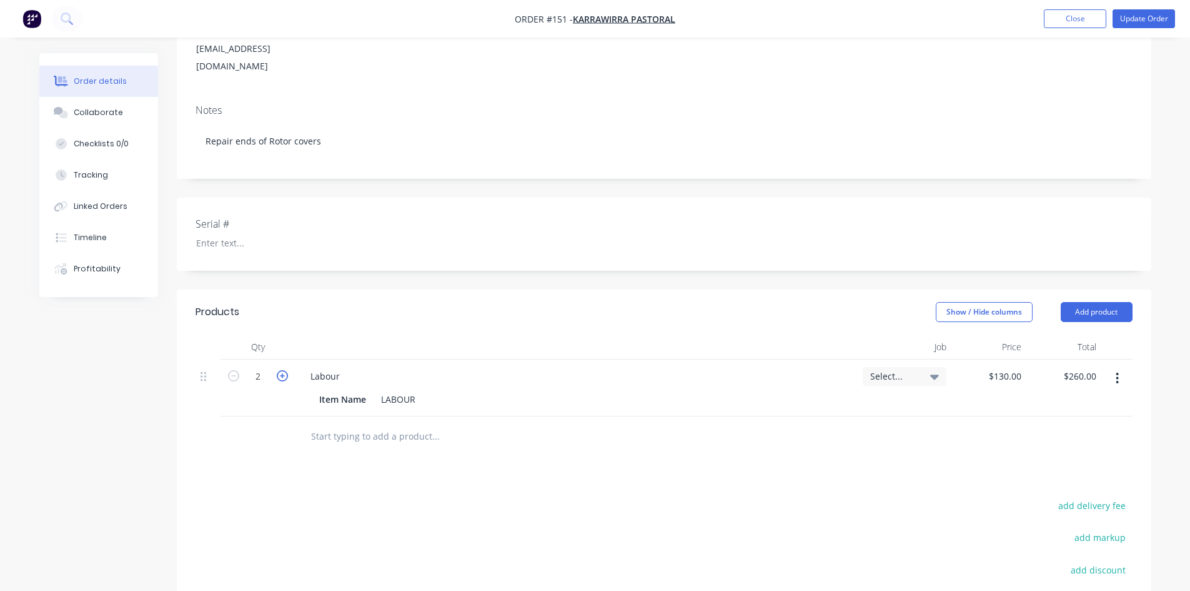
click at [284, 370] on icon "button" at bounding box center [282, 375] width 11 height 11
type input "3"
type input "$390.00"
click at [284, 370] on icon "button" at bounding box center [282, 375] width 11 height 11
type input "4"
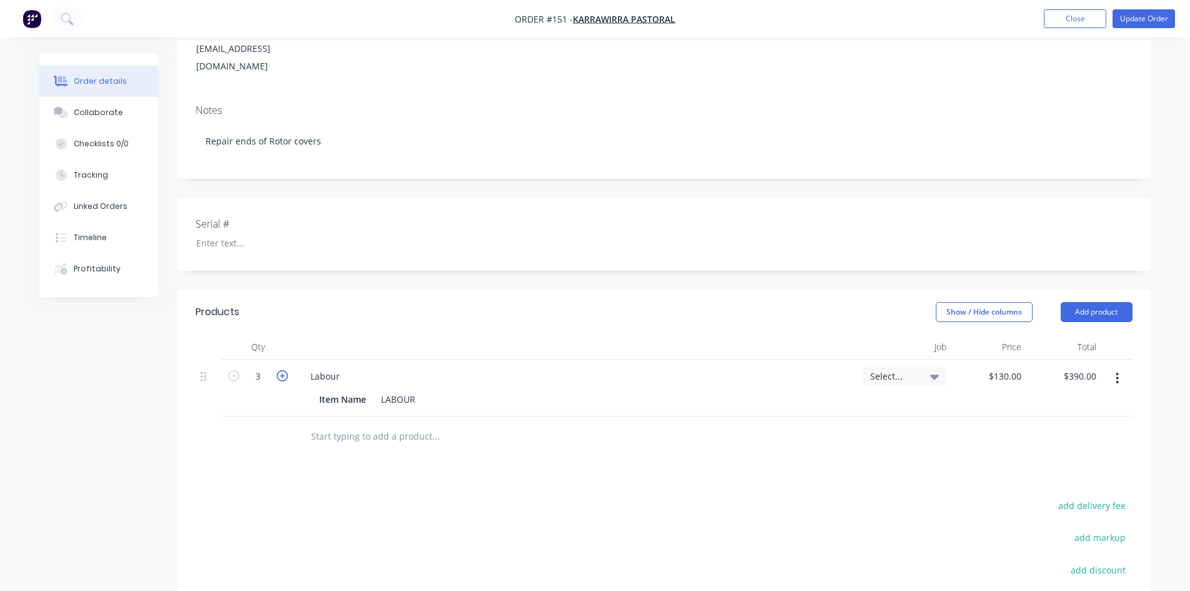
type input "$520.00"
click at [284, 370] on icon "button" at bounding box center [282, 375] width 11 height 11
type input "5"
type input "$650.00"
click at [284, 370] on icon "button" at bounding box center [282, 375] width 11 height 11
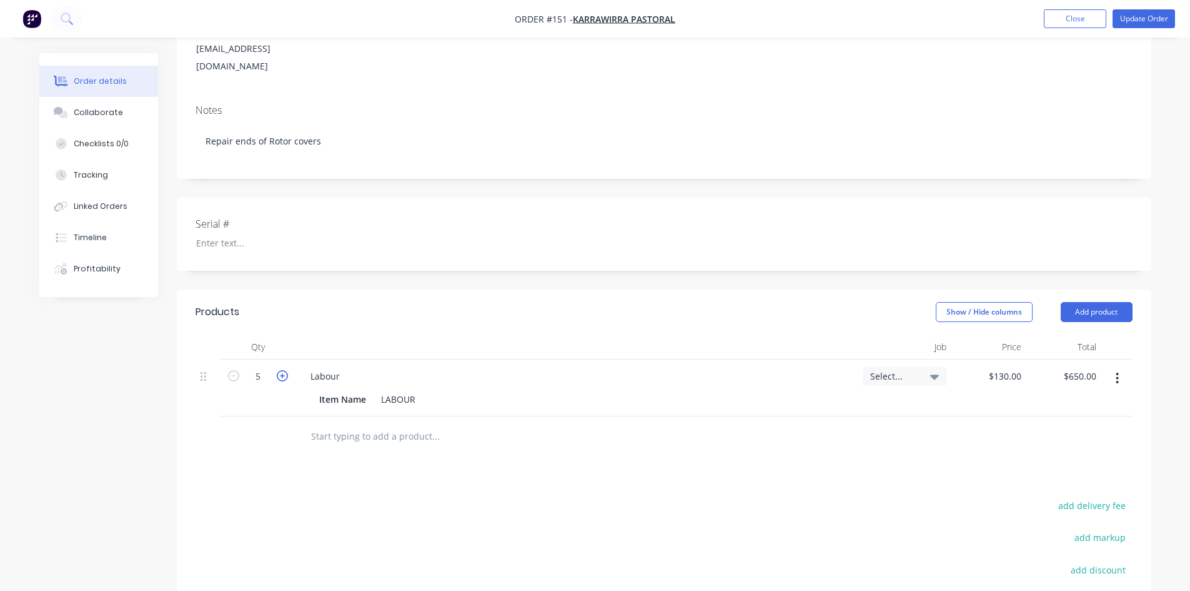
type input "6"
type input "$780.00"
click at [284, 370] on icon "button" at bounding box center [282, 375] width 11 height 11
type input "7"
type input "$910.00"
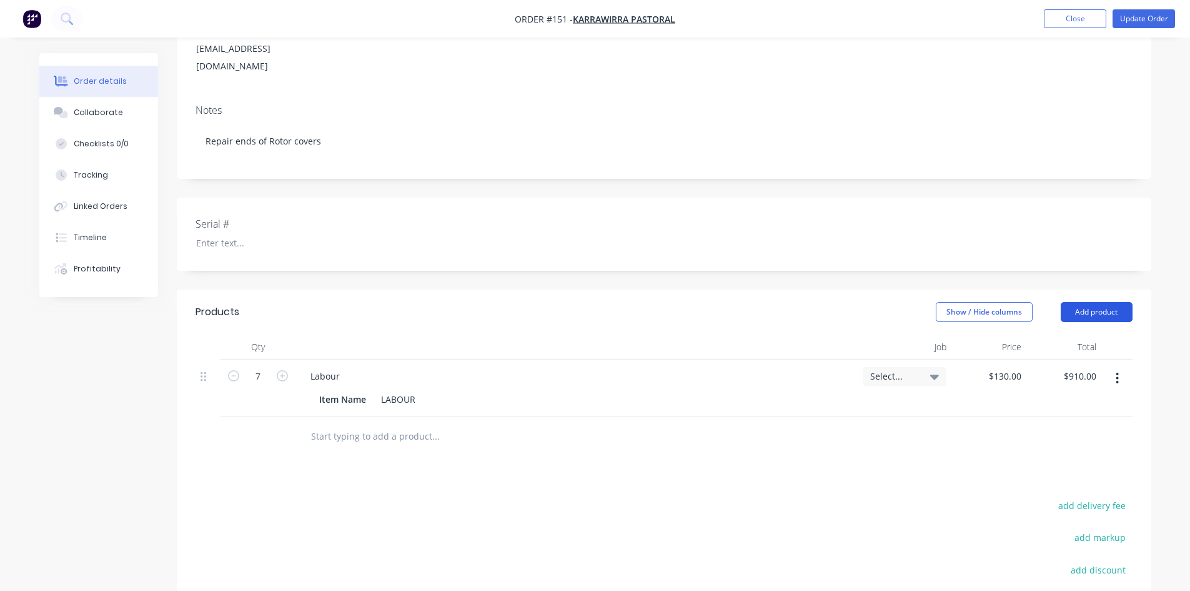
click at [1110, 302] on button "Add product" at bounding box center [1097, 312] width 72 height 20
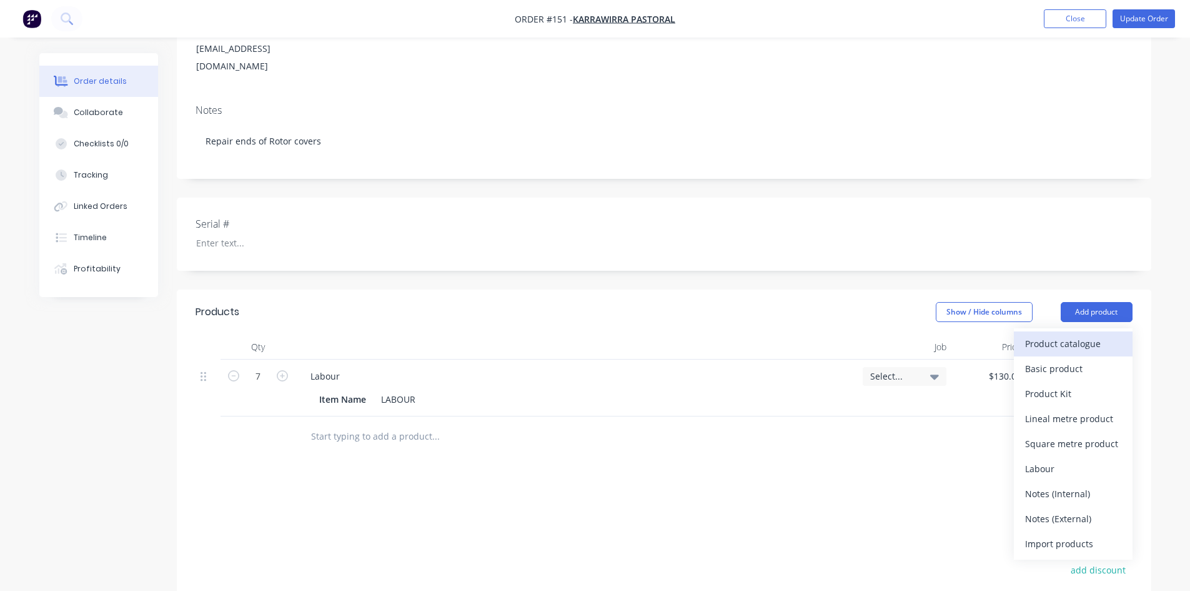
click at [1047, 334] on div "Product catalogue" at bounding box center [1073, 343] width 96 height 18
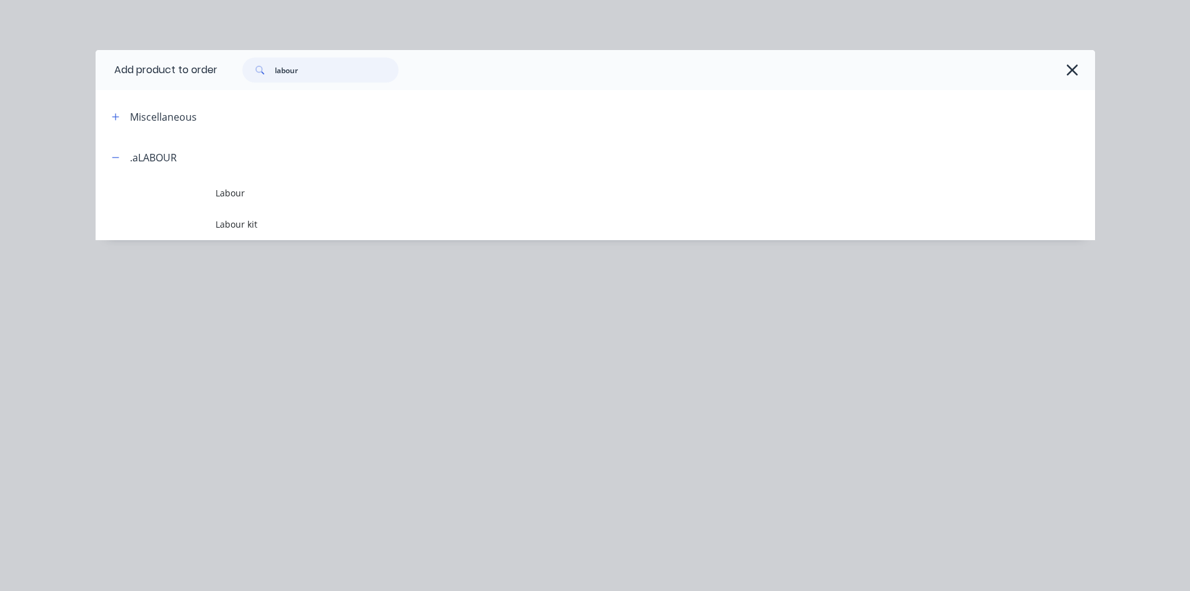
click at [305, 71] on input "labour" at bounding box center [337, 69] width 124 height 25
type input "l"
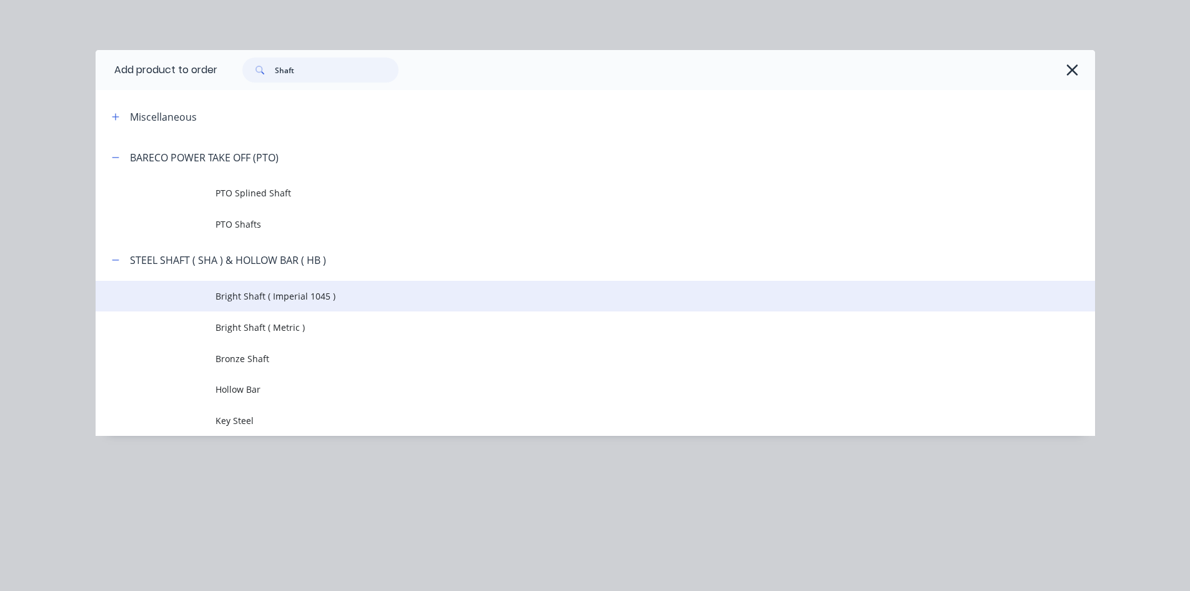
type input "Shaft"
click at [298, 294] on span "Bright Shaft ( Imperial 1045 )" at bounding box center [568, 295] width 704 height 13
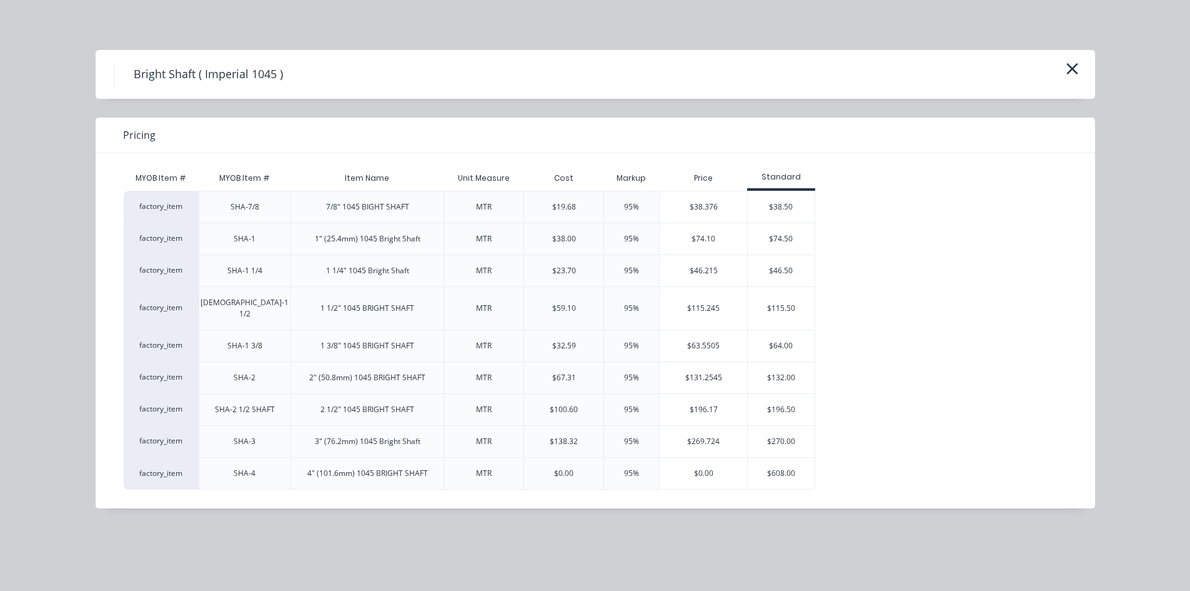
scroll to position [250, 0]
click at [769, 208] on div "$38.50" at bounding box center [781, 206] width 67 height 31
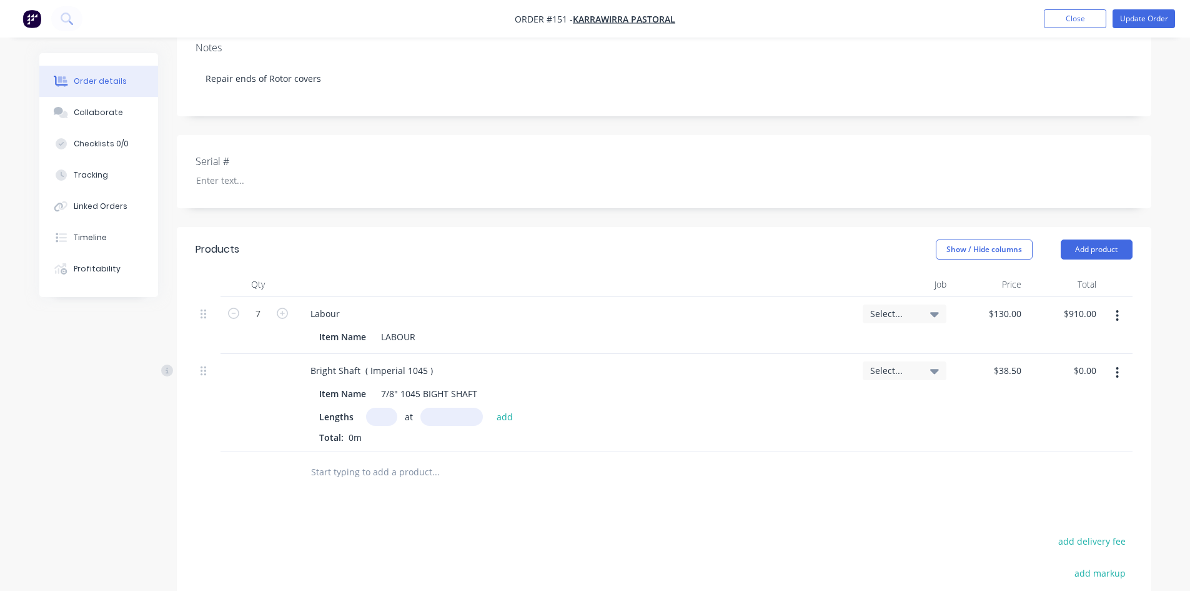
drag, startPoint x: 377, startPoint y: 382, endPoint x: 382, endPoint y: 387, distance: 7.5
click at [382, 407] on input "text" at bounding box center [381, 416] width 31 height 18
type input "1"
click at [450, 407] on input "text" at bounding box center [452, 416] width 62 height 18
type input "140mm"
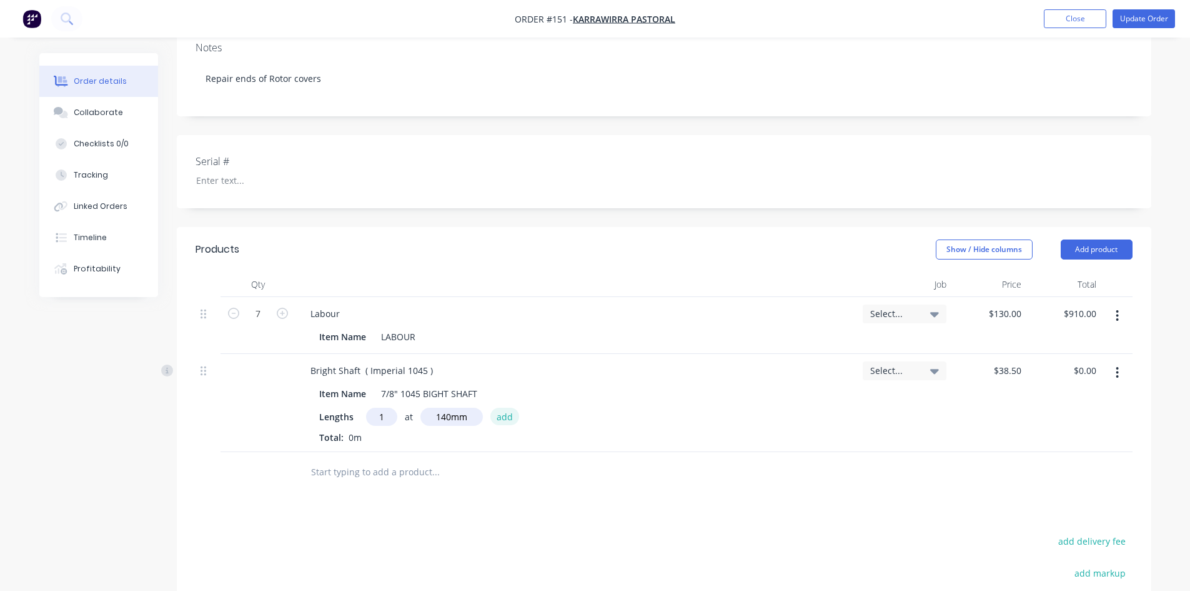
click at [498, 407] on button "add" at bounding box center [505, 415] width 29 height 17
type input "$5.39"
drag, startPoint x: 1088, startPoint y: 207, endPoint x: 1087, endPoint y: 220, distance: 12.5
click at [1088, 239] on button "Add product" at bounding box center [1097, 249] width 72 height 20
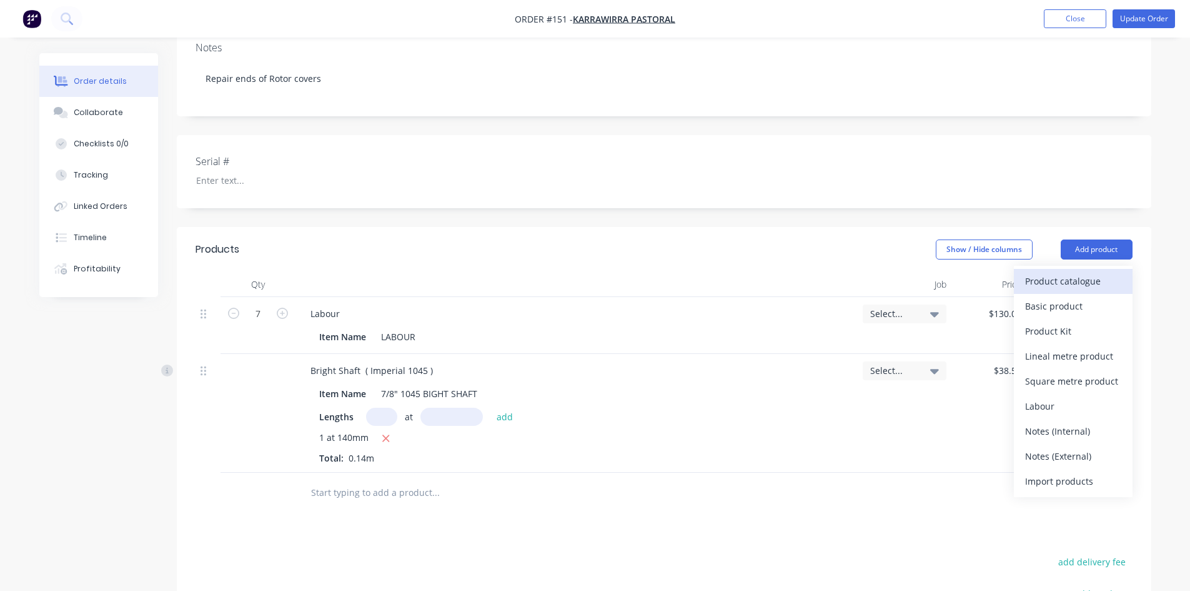
click at [1050, 272] on div "Product catalogue" at bounding box center [1073, 281] width 96 height 18
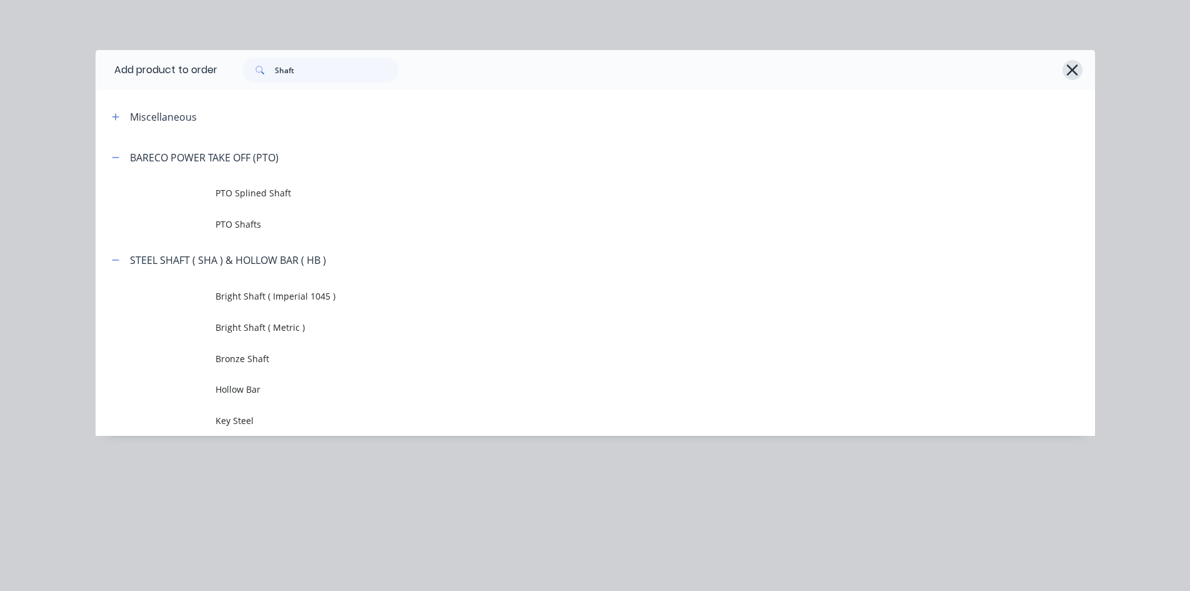
click at [1066, 71] on icon "button" at bounding box center [1072, 69] width 13 height 17
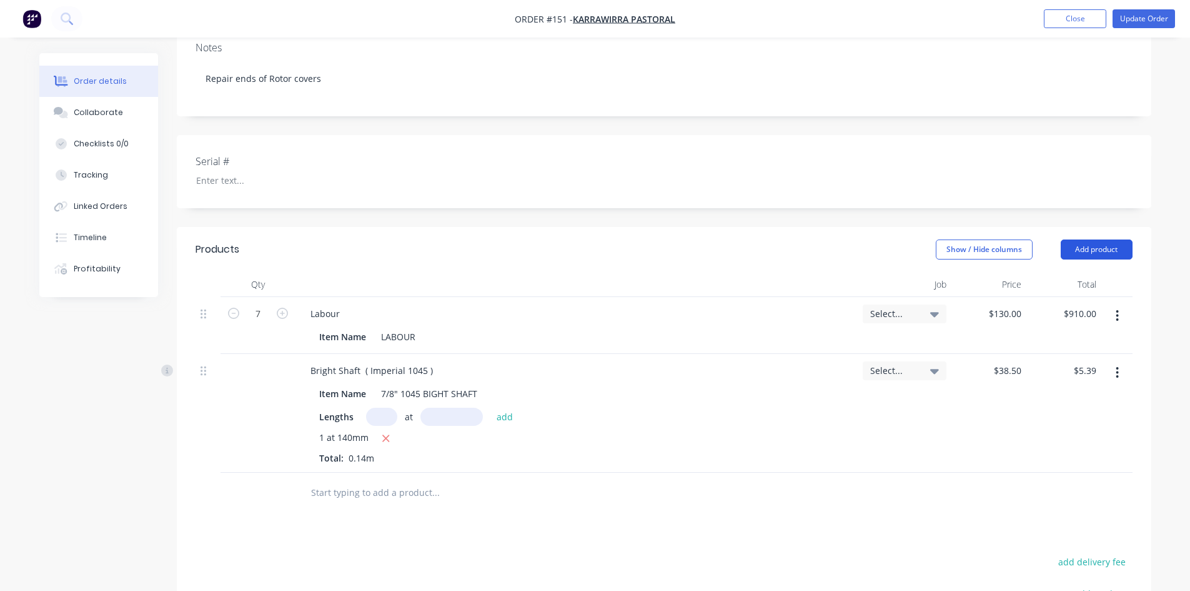
click at [1075, 239] on button "Add product" at bounding box center [1097, 249] width 72 height 20
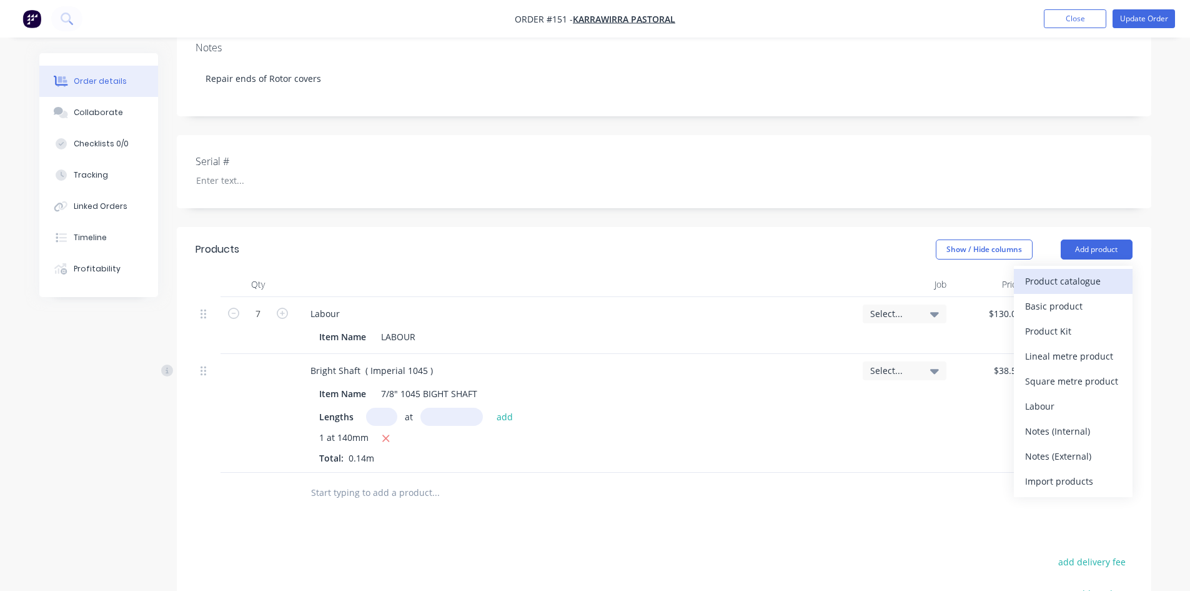
click at [1040, 272] on div "Product catalogue" at bounding box center [1073, 281] width 96 height 18
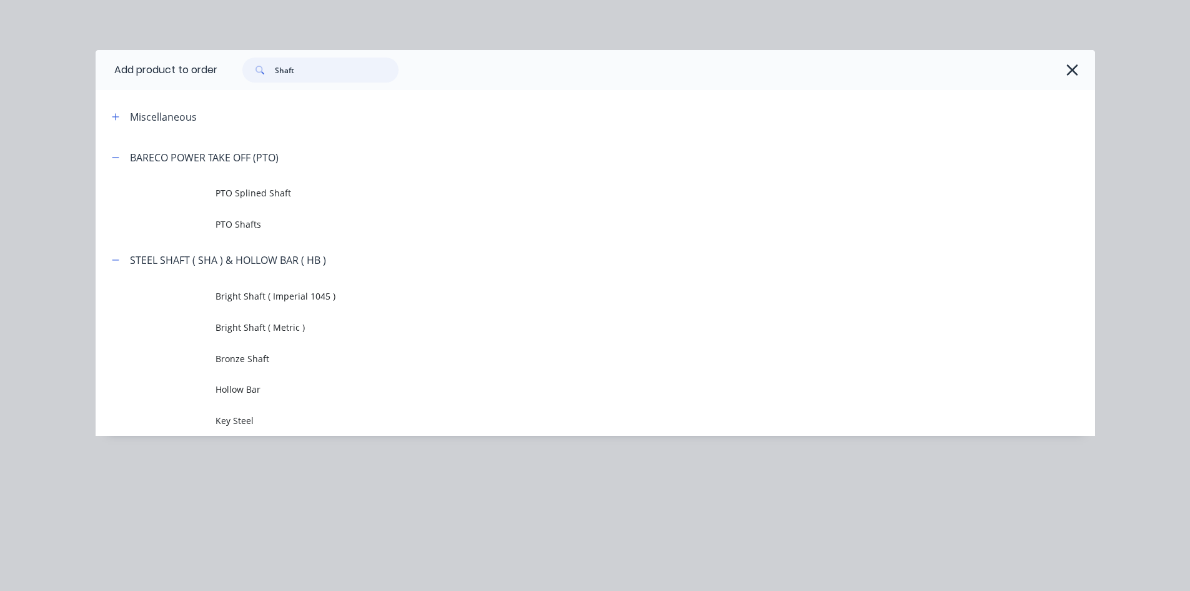
click at [304, 71] on input "Shaft" at bounding box center [337, 69] width 124 height 25
type input "S"
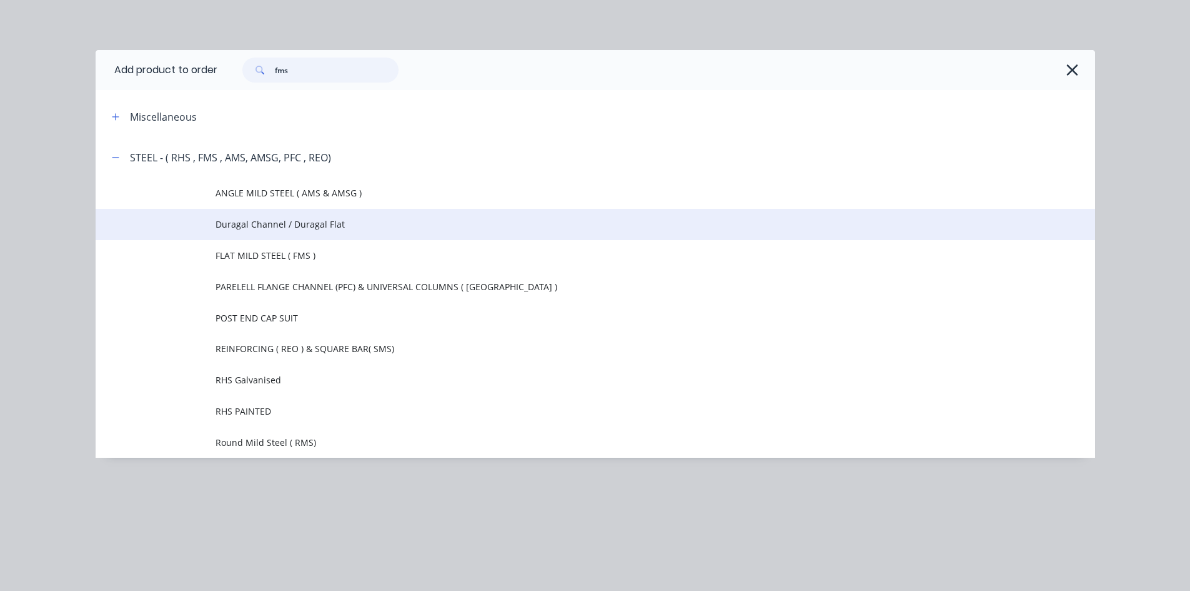
scroll to position [312, 0]
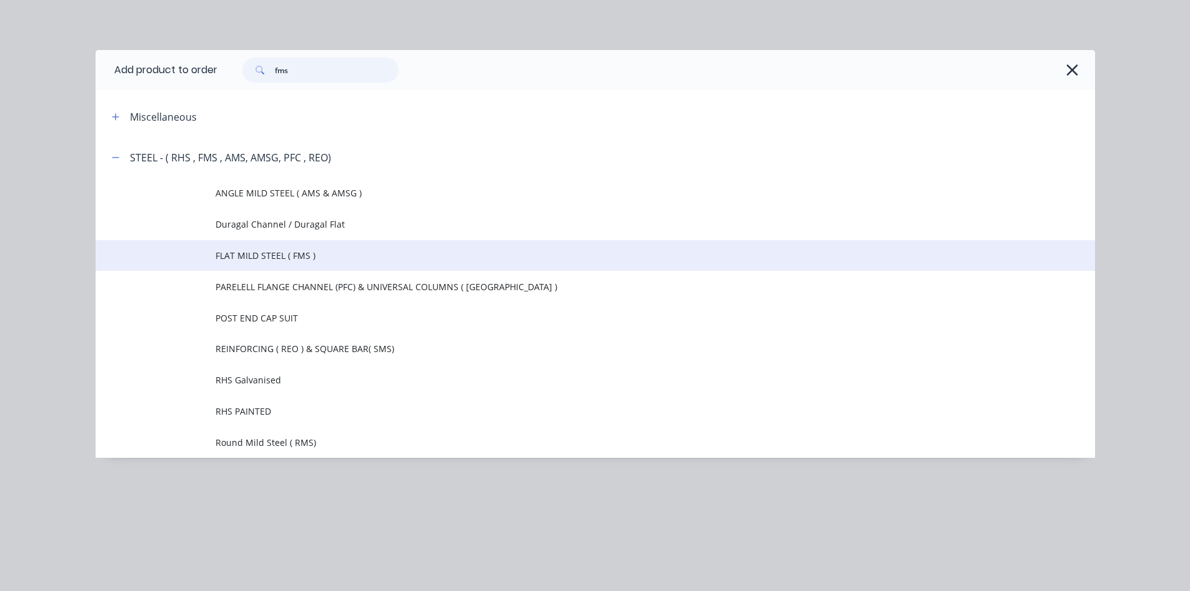
type input "fms"
click at [294, 256] on span "FLAT MILD STEEL ( FMS )" at bounding box center [568, 255] width 704 height 13
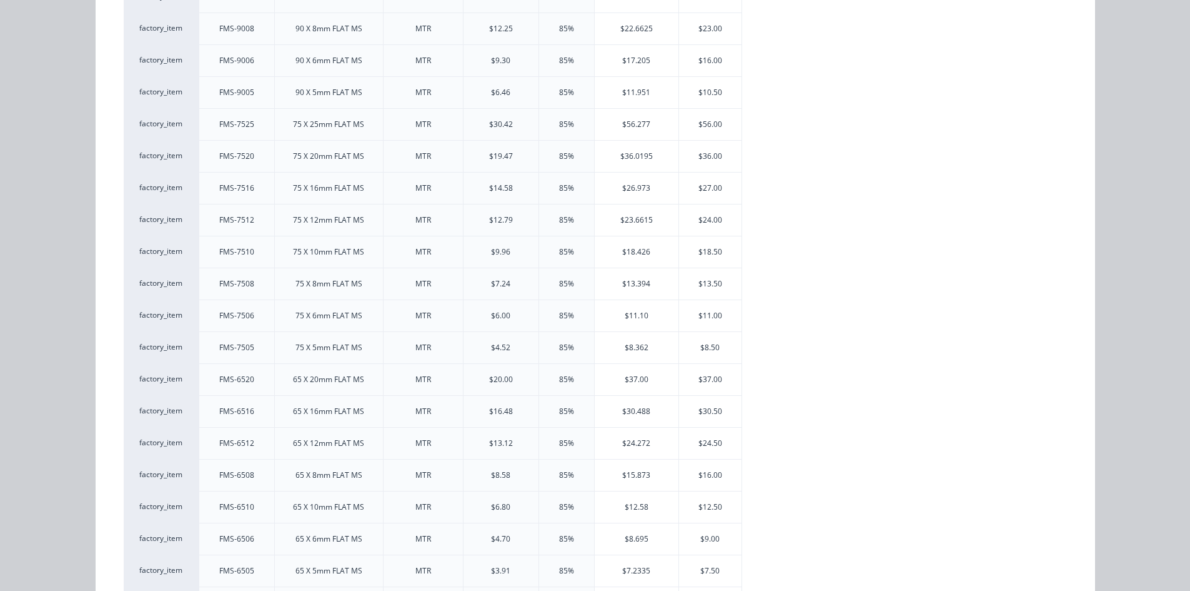
scroll to position [1312, 0]
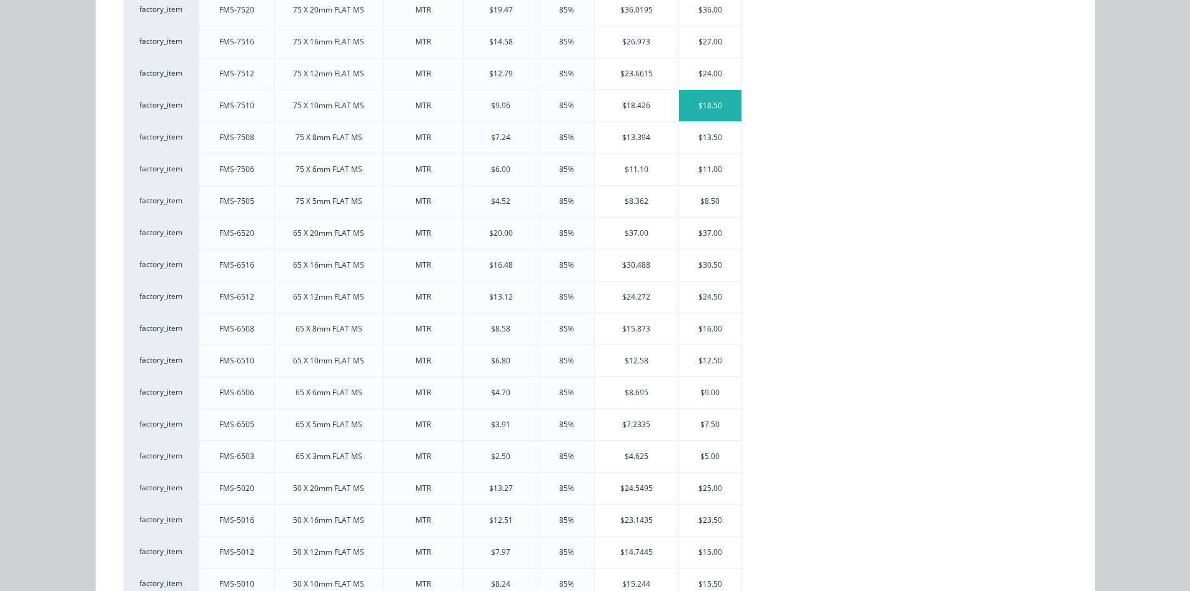
click at [714, 109] on div "$18.50" at bounding box center [710, 105] width 62 height 31
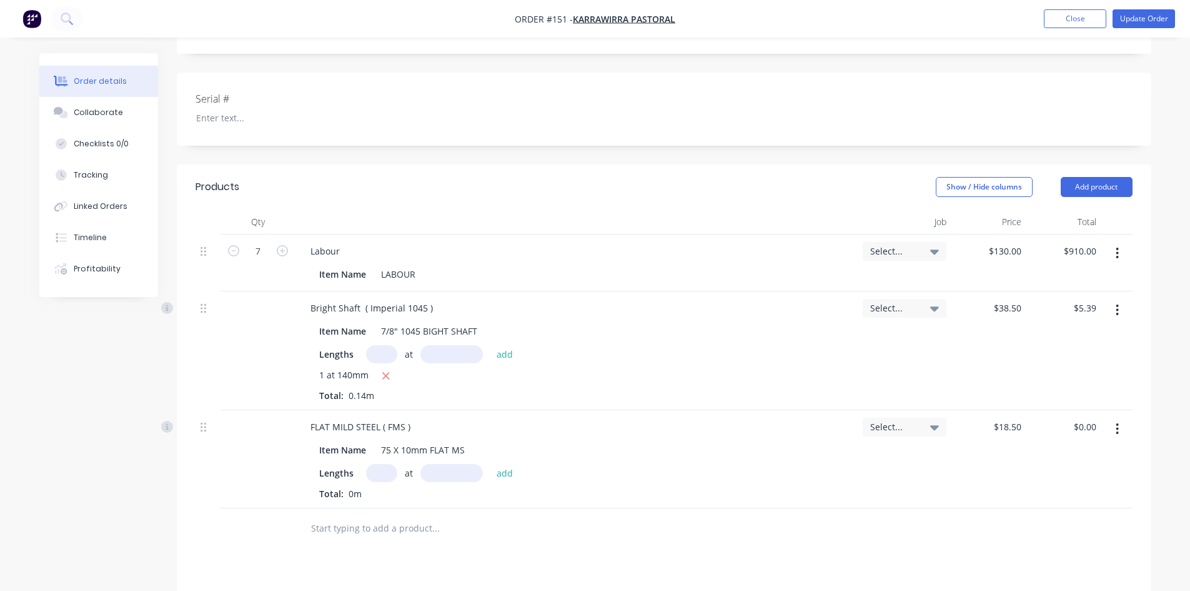
drag, startPoint x: 371, startPoint y: 434, endPoint x: 379, endPoint y: 436, distance: 8.2
click at [376, 464] on input "text" at bounding box center [381, 473] width 31 height 18
type input "1"
click at [450, 464] on input "text" at bounding box center [452, 473] width 62 height 18
type input "220mm"
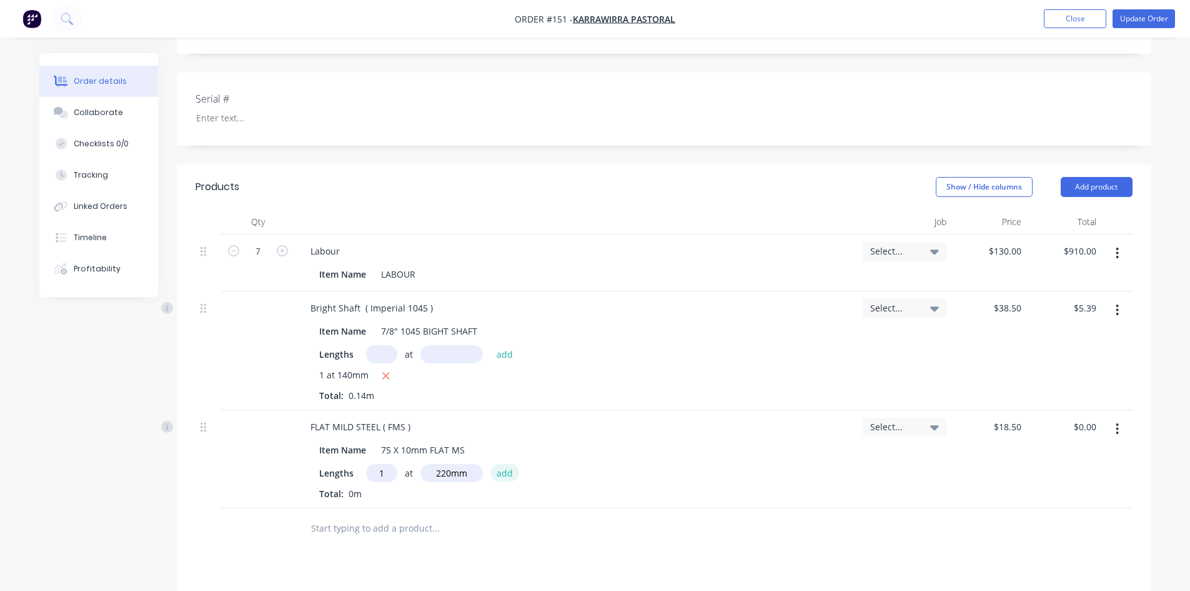
click at [500, 464] on button "add" at bounding box center [505, 472] width 29 height 17
type input "$4.07"
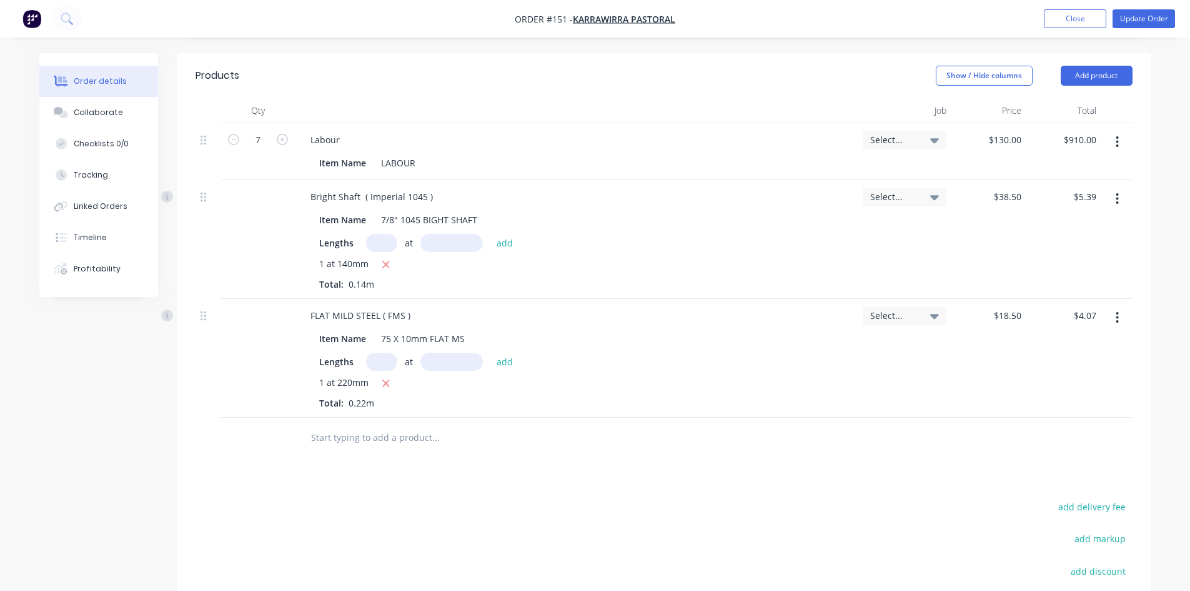
scroll to position [422, 0]
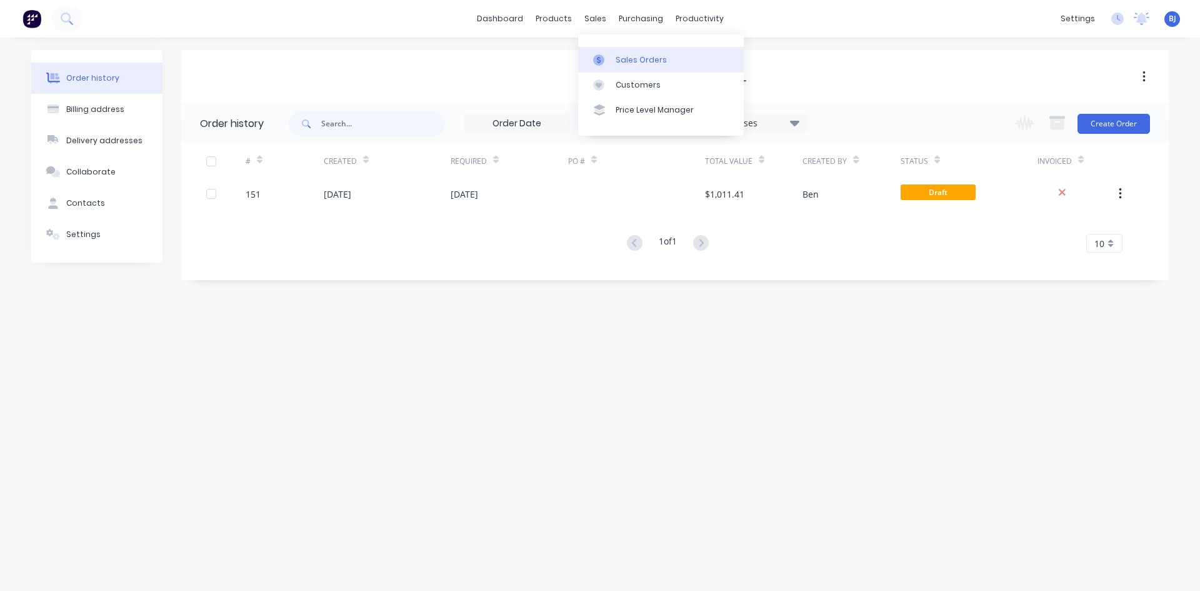
click at [601, 59] on icon at bounding box center [598, 59] width 11 height 11
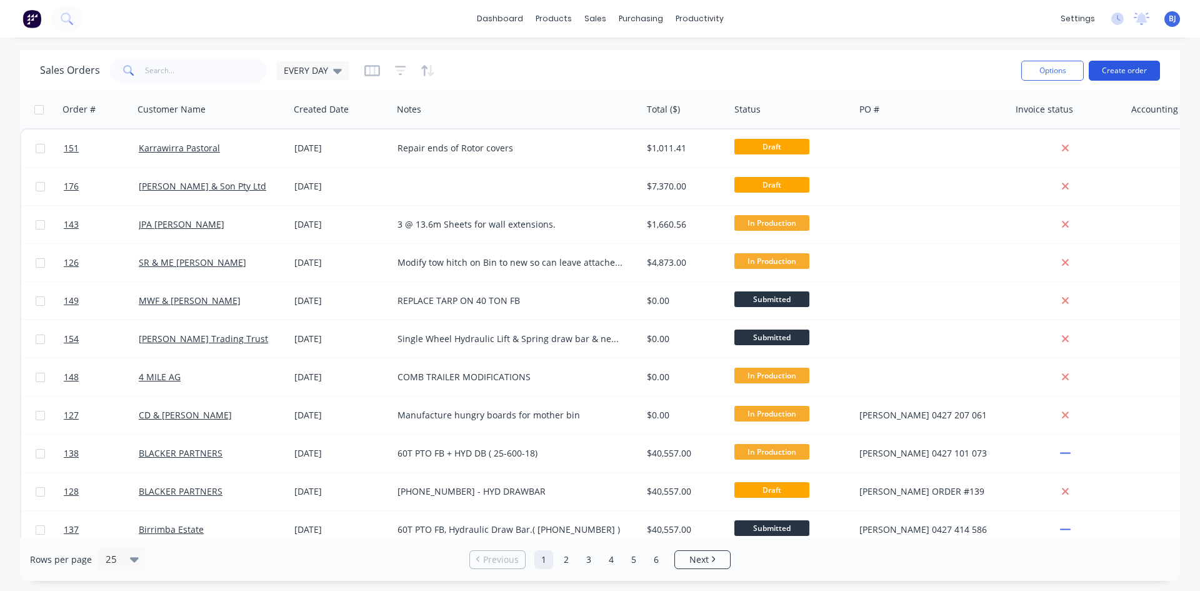
click at [1117, 66] on button "Create order" at bounding box center [1124, 71] width 71 height 20
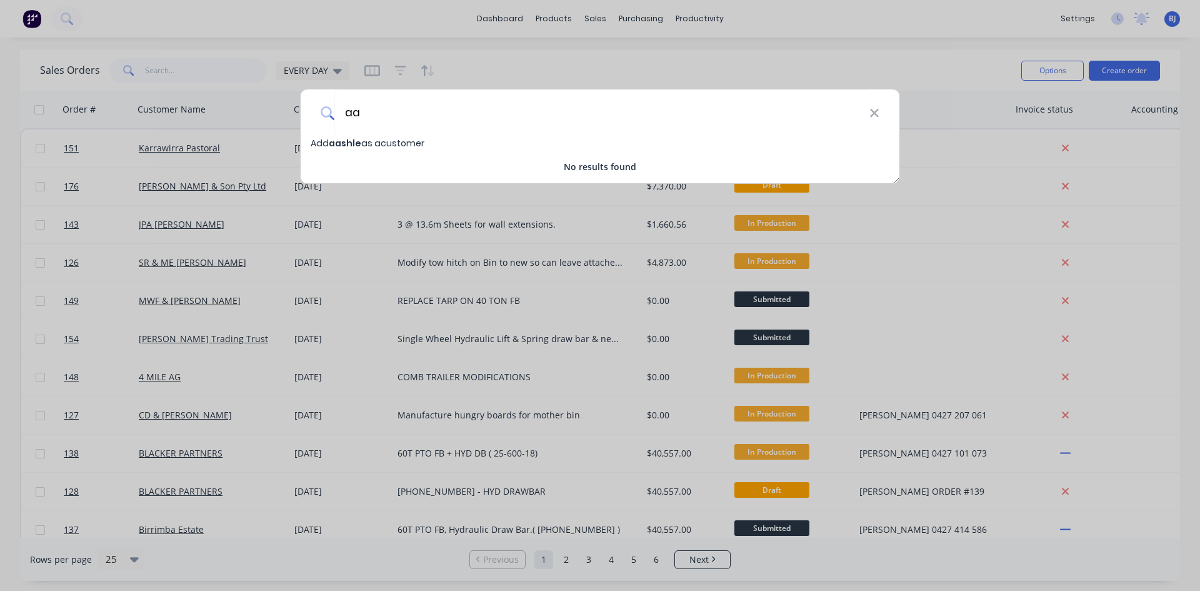
type input "a"
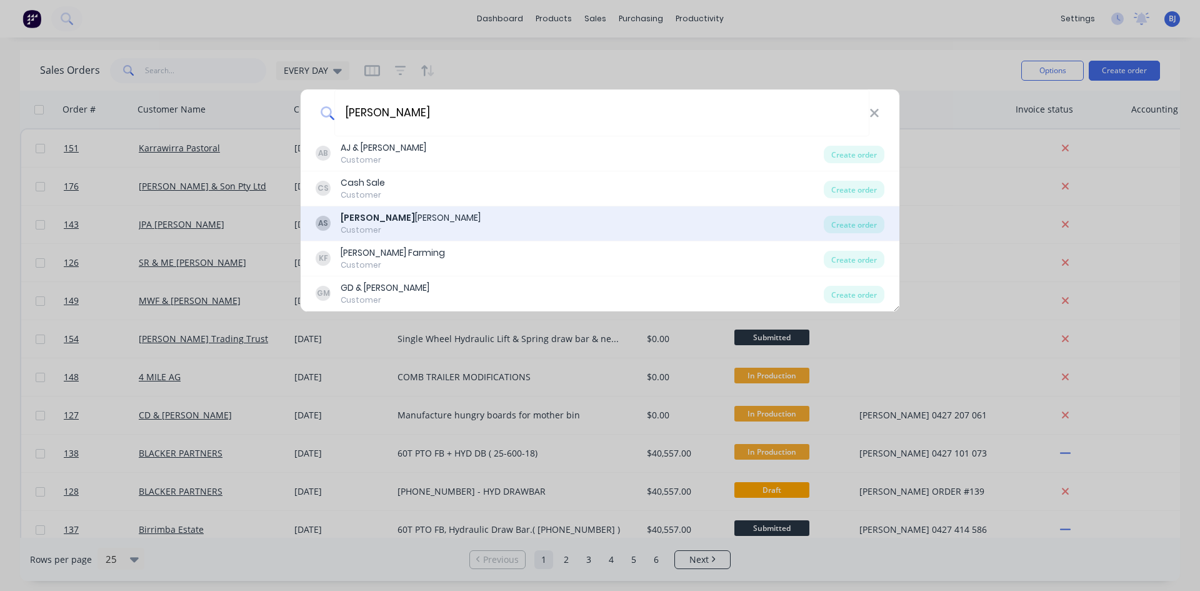
type input "Ashley"
click at [416, 231] on div "AS Ashley Stephens Customer" at bounding box center [570, 223] width 508 height 24
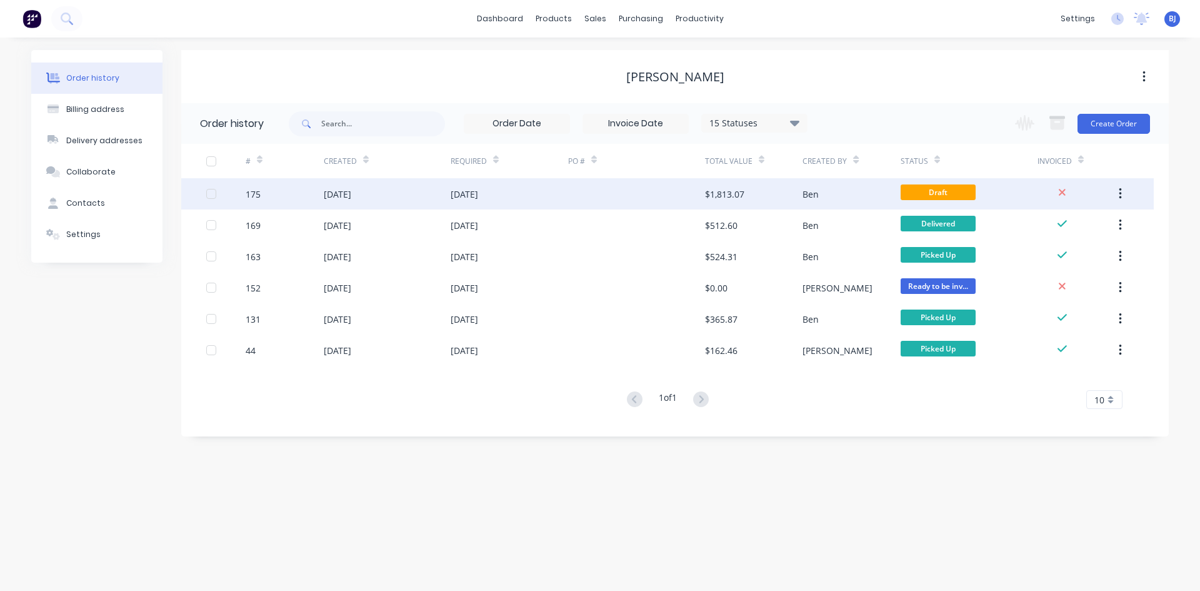
click at [478, 194] on div "22 Sep 2025" at bounding box center [464, 193] width 27 height 13
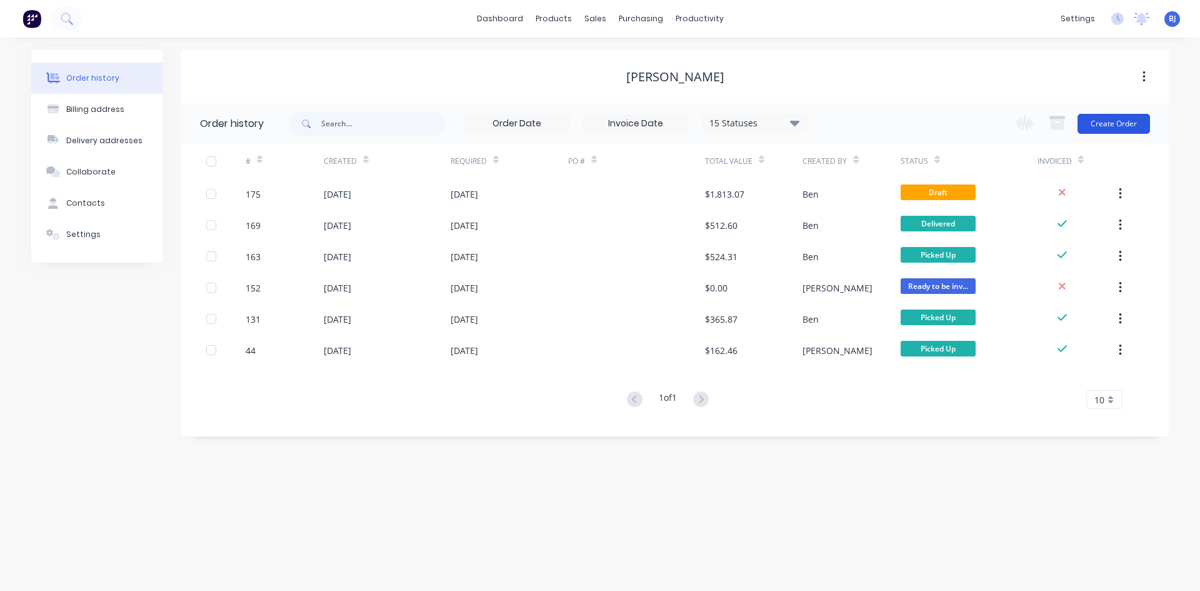
click at [1109, 121] on button "Create Order" at bounding box center [1113, 124] width 72 height 20
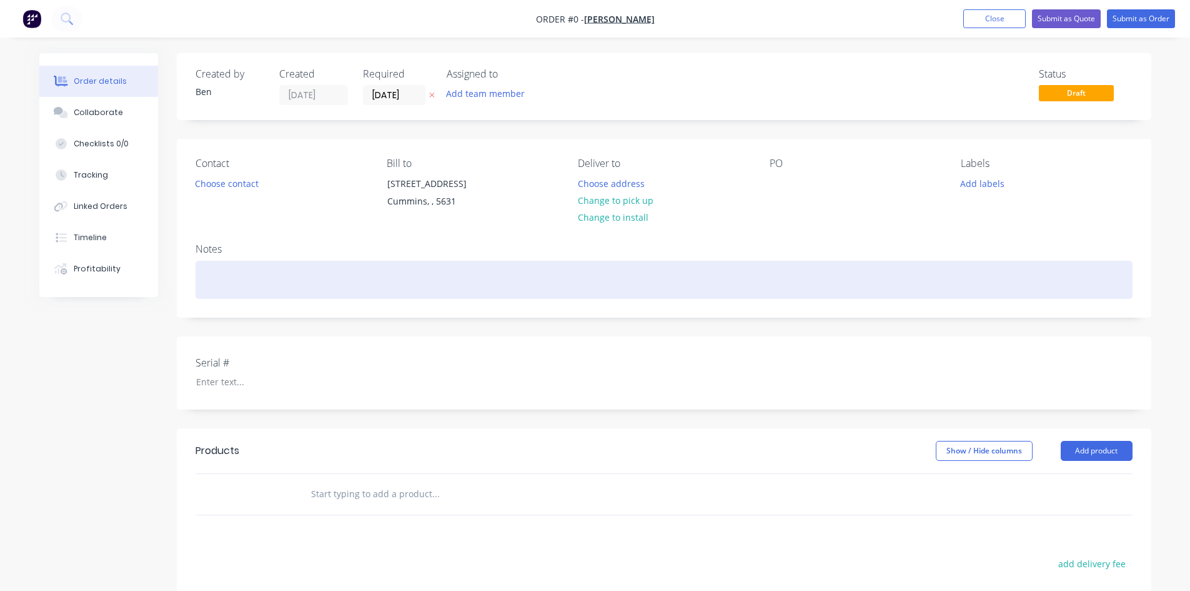
click at [212, 276] on div at bounding box center [664, 280] width 937 height 38
click at [333, 283] on div "Rings rolled 3 @ 9" Diameter" at bounding box center [664, 280] width 937 height 38
click at [333, 279] on div "Rings rolled 3 @ 9" Diameter" at bounding box center [664, 280] width 937 height 38
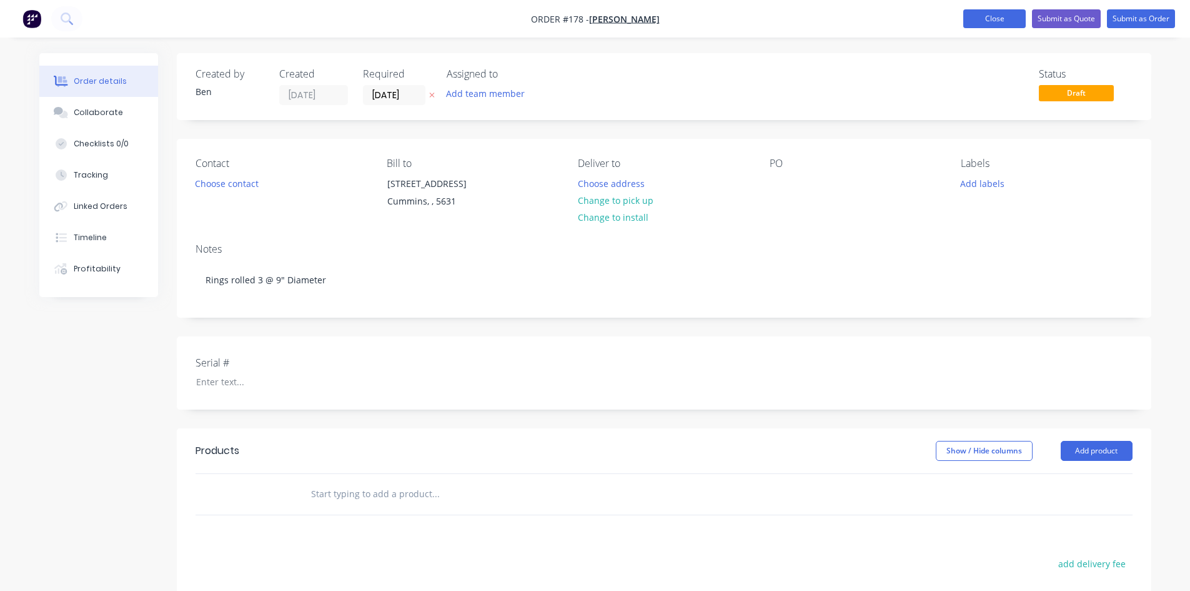
click at [994, 19] on button "Close" at bounding box center [995, 18] width 62 height 19
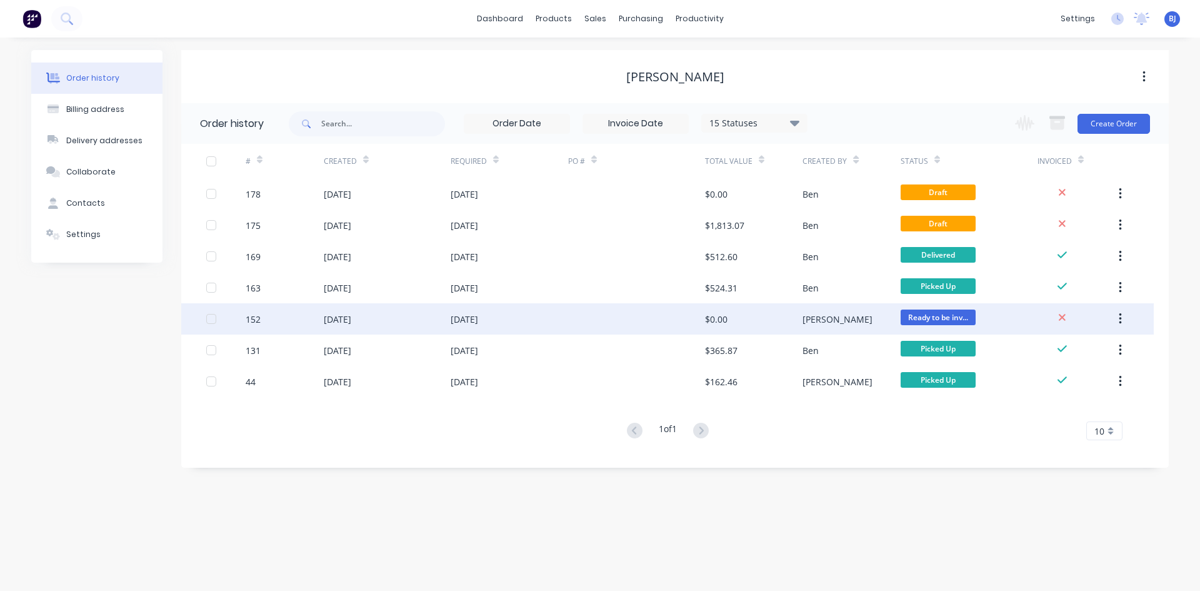
click at [467, 319] on div "10 Sep 2025" at bounding box center [464, 318] width 27 height 13
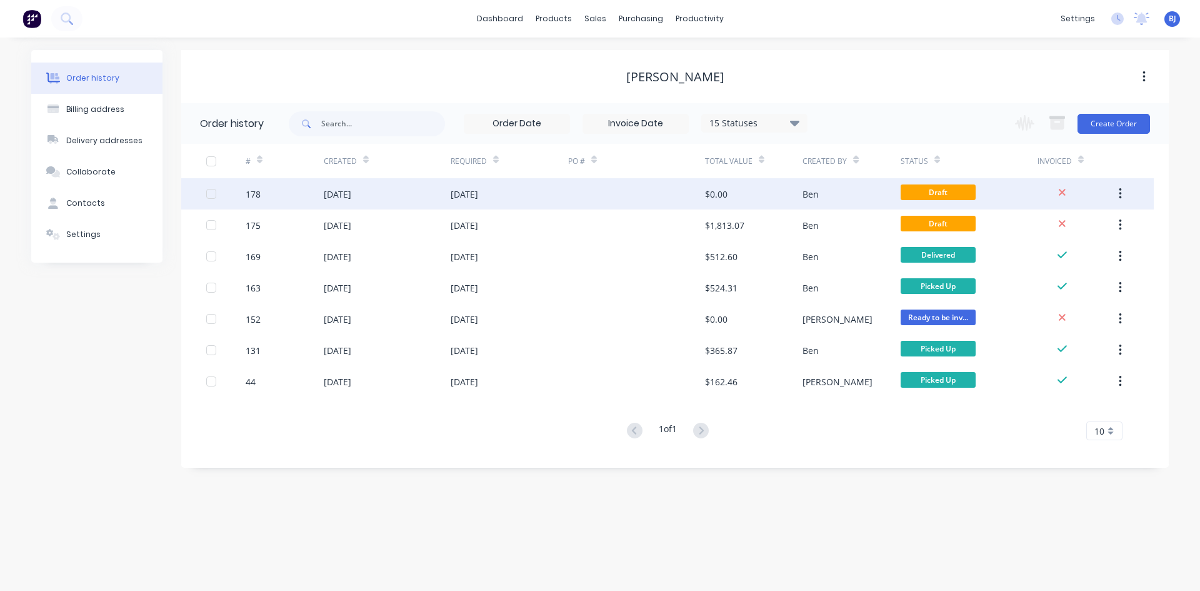
click at [478, 191] on div "23 Sep 2025" at bounding box center [464, 193] width 27 height 13
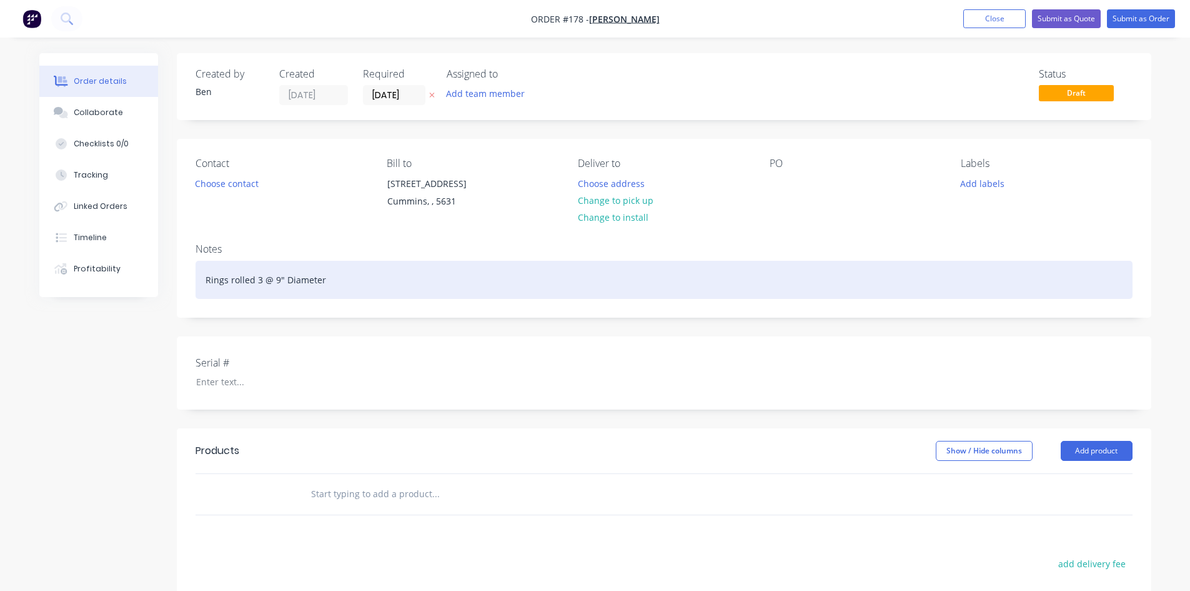
click at [339, 279] on div "Rings rolled 3 @ 9" Diameter" at bounding box center [664, 280] width 937 height 38
click at [272, 279] on div "Rings rolled 3 @ 9" Diameter ( FMS 65 X 6 )" at bounding box center [664, 280] width 937 height 38
click at [275, 279] on div "Rings rolled 3 @ I9" Diameter ( FMS 65 X 6 )" at bounding box center [664, 280] width 937 height 38
drag, startPoint x: 281, startPoint y: 277, endPoint x: 287, endPoint y: 291, distance: 14.3
click at [282, 281] on div "Rings rolled 3 @ ID9" Diameter ( FMS 65 X 6 )" at bounding box center [664, 280] width 937 height 38
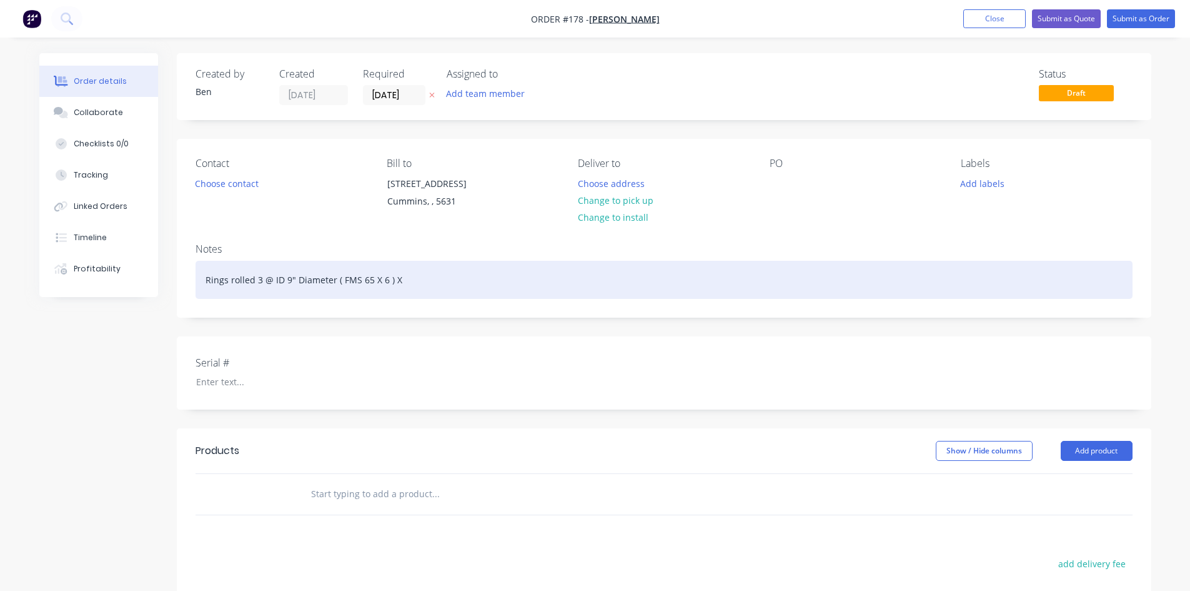
drag, startPoint x: 281, startPoint y: 279, endPoint x: 288, endPoint y: 294, distance: 16.5
click at [281, 280] on div "Rings rolled 3 @ ID 9" Diameter ( FMS 65 X 6 ) X" at bounding box center [664, 280] width 937 height 38
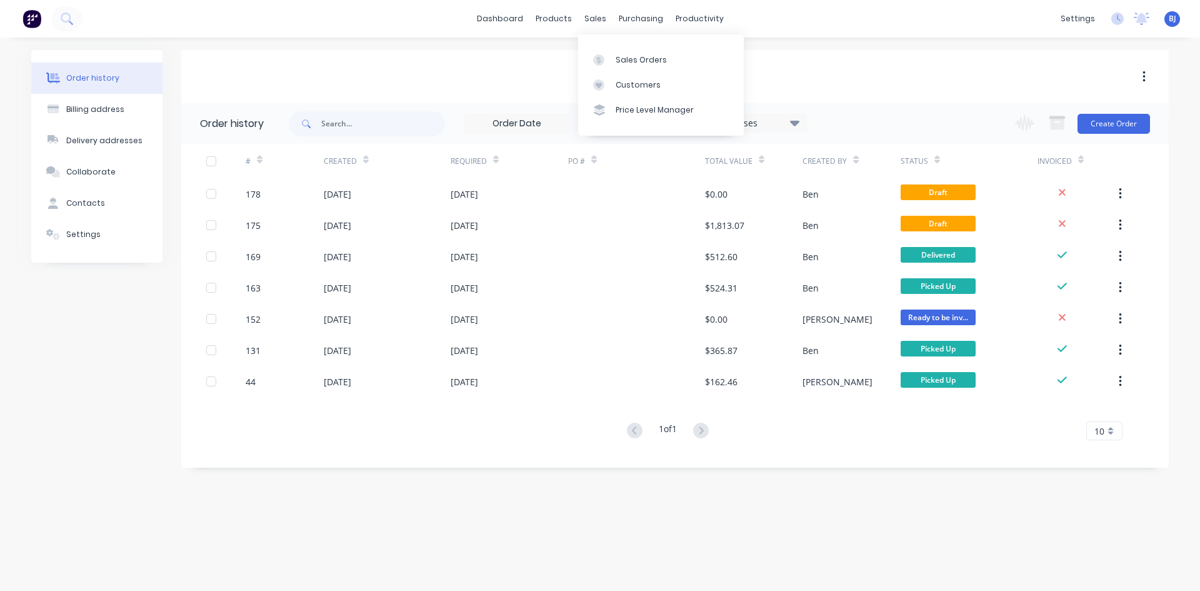
click at [591, 24] on div "sales" at bounding box center [595, 18] width 34 height 19
click at [606, 64] on div at bounding box center [602, 59] width 19 height 11
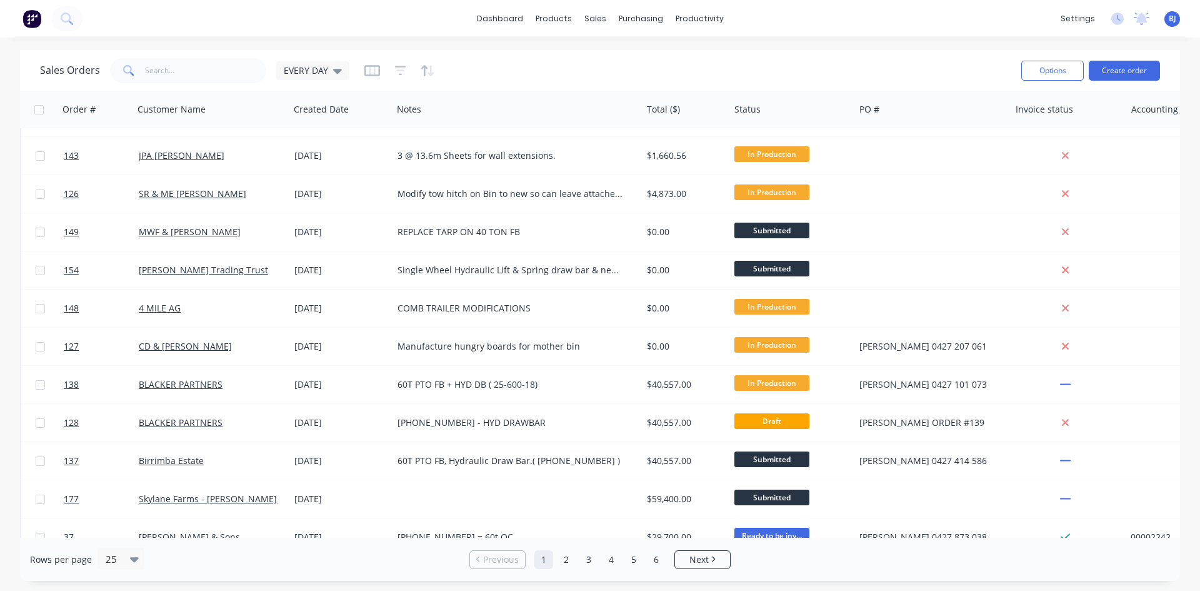
scroll to position [125, 0]
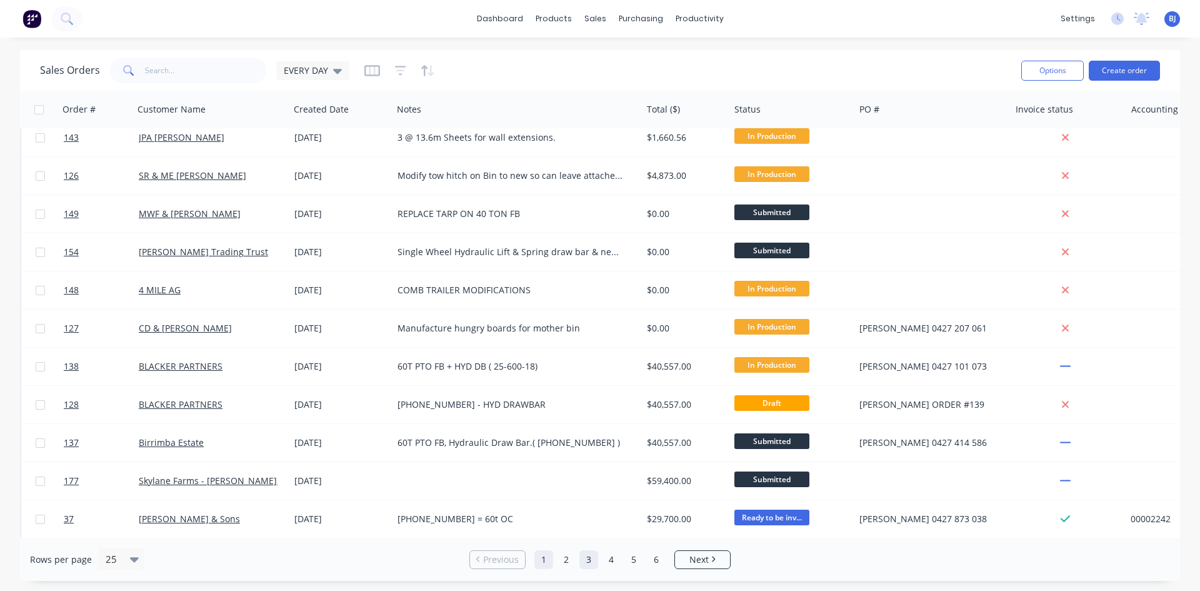
click at [591, 562] on link "3" at bounding box center [588, 559] width 19 height 19
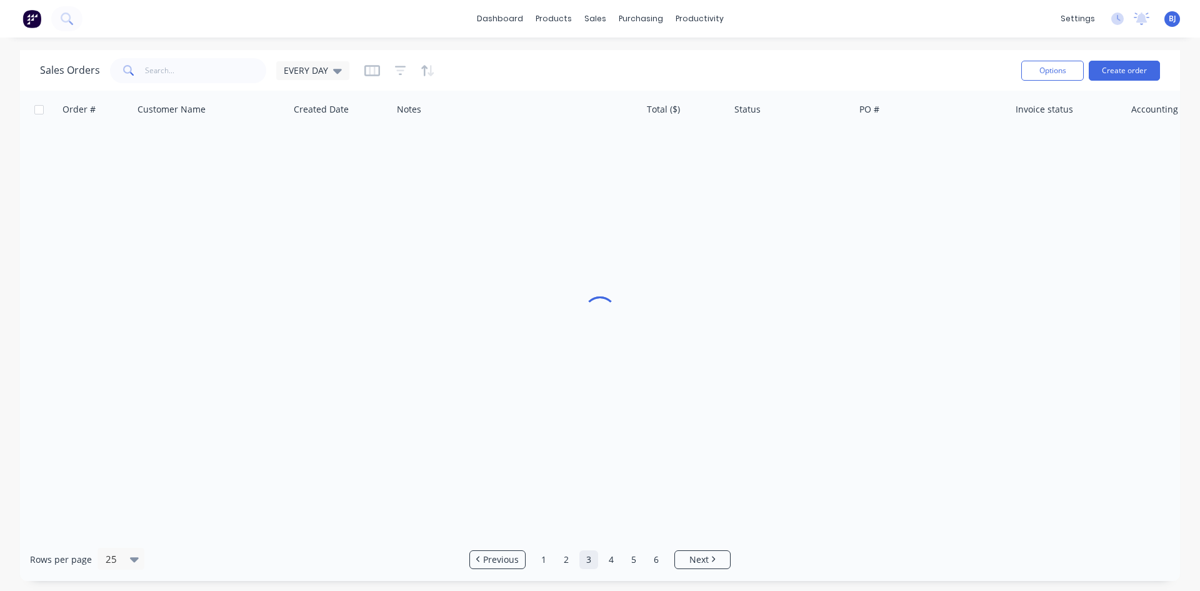
scroll to position [0, 0]
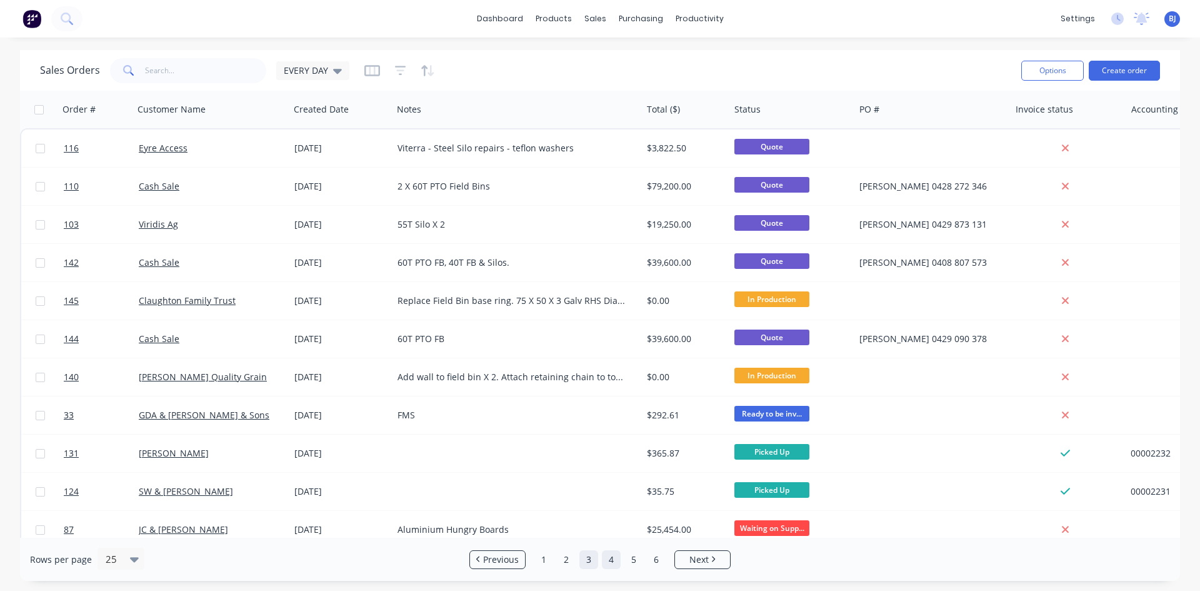
click at [609, 560] on link "4" at bounding box center [611, 559] width 19 height 19
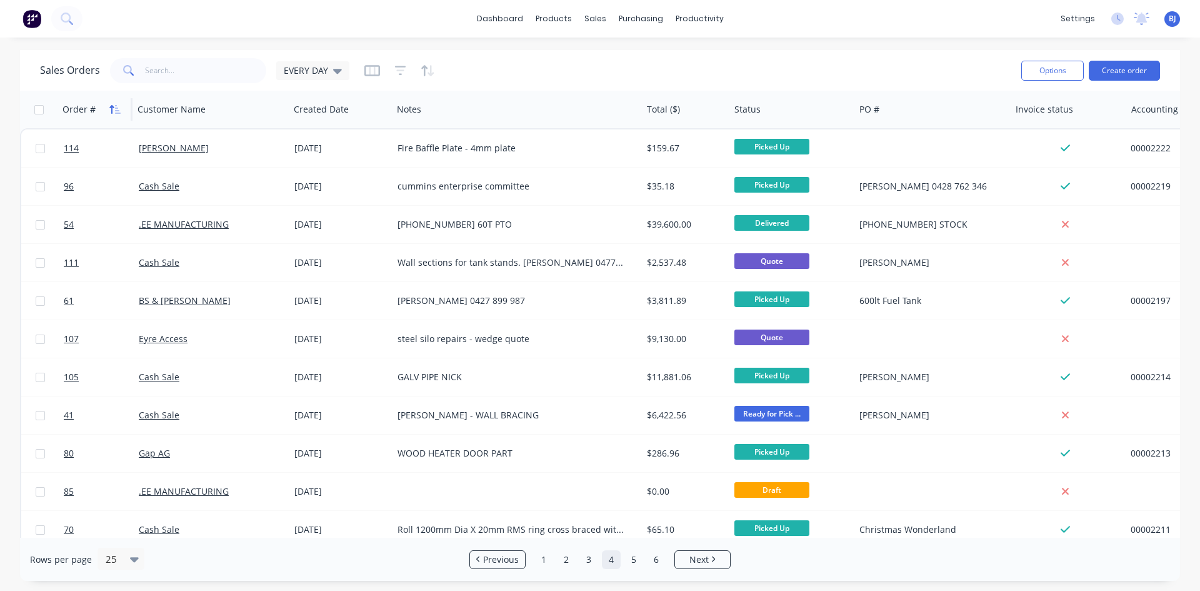
click at [111, 110] on icon "button" at bounding box center [114, 109] width 11 height 10
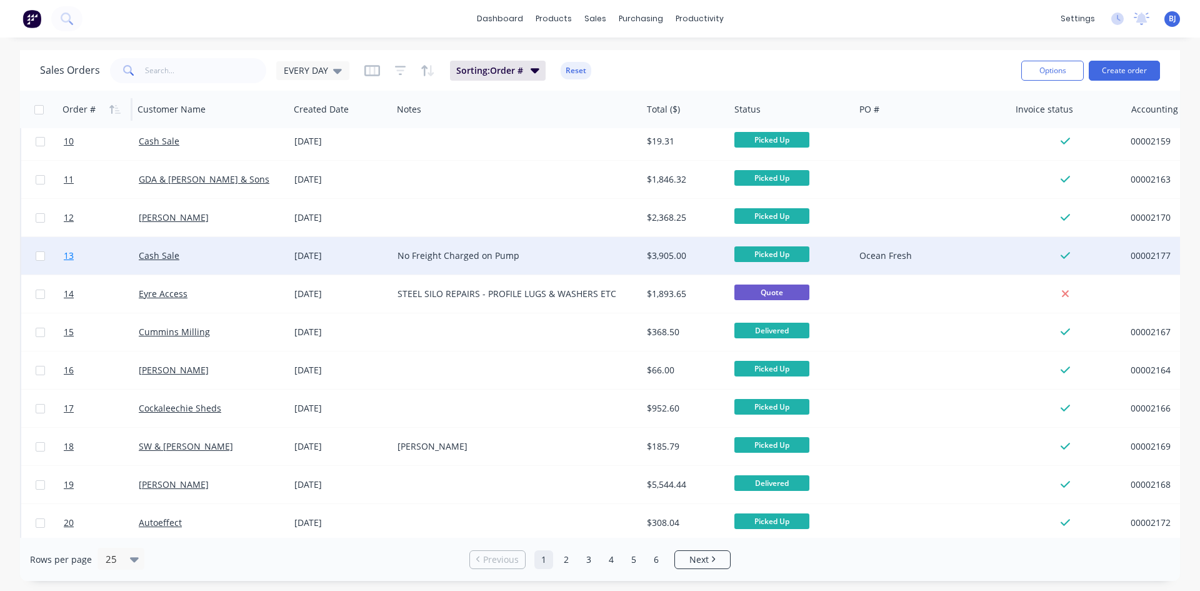
scroll to position [550, 0]
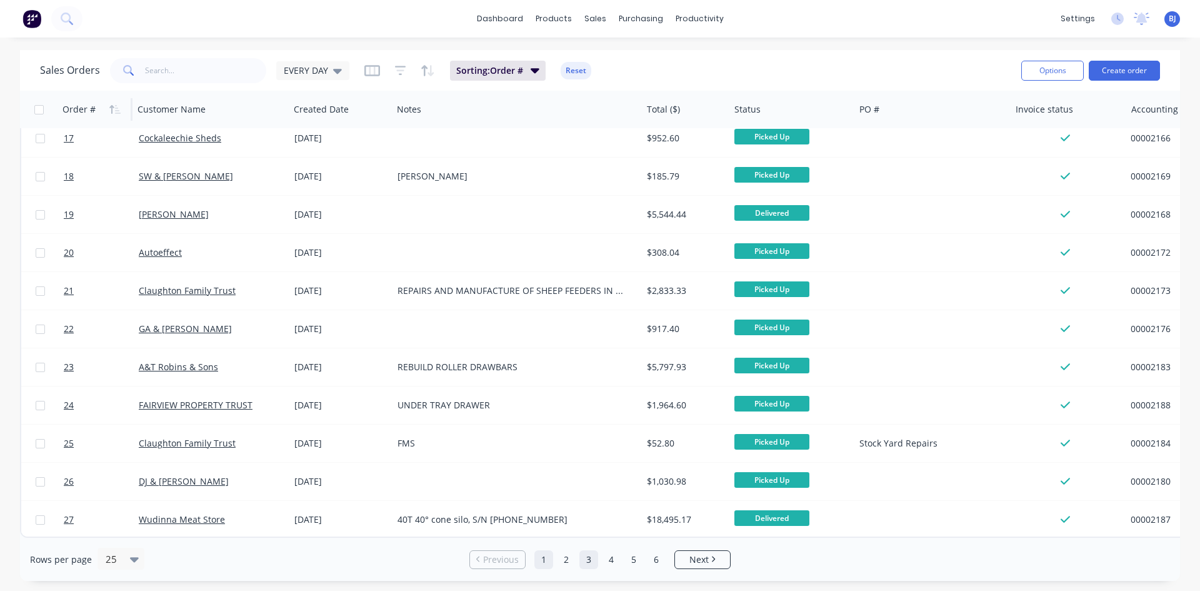
click at [589, 561] on link "3" at bounding box center [588, 559] width 19 height 19
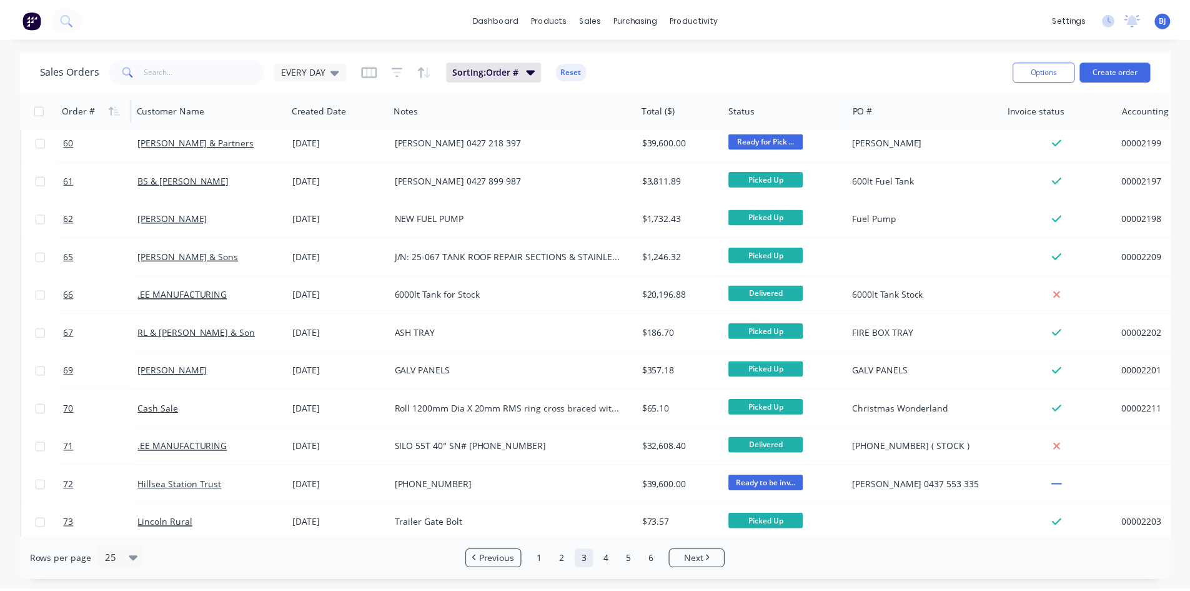
scroll to position [0, 0]
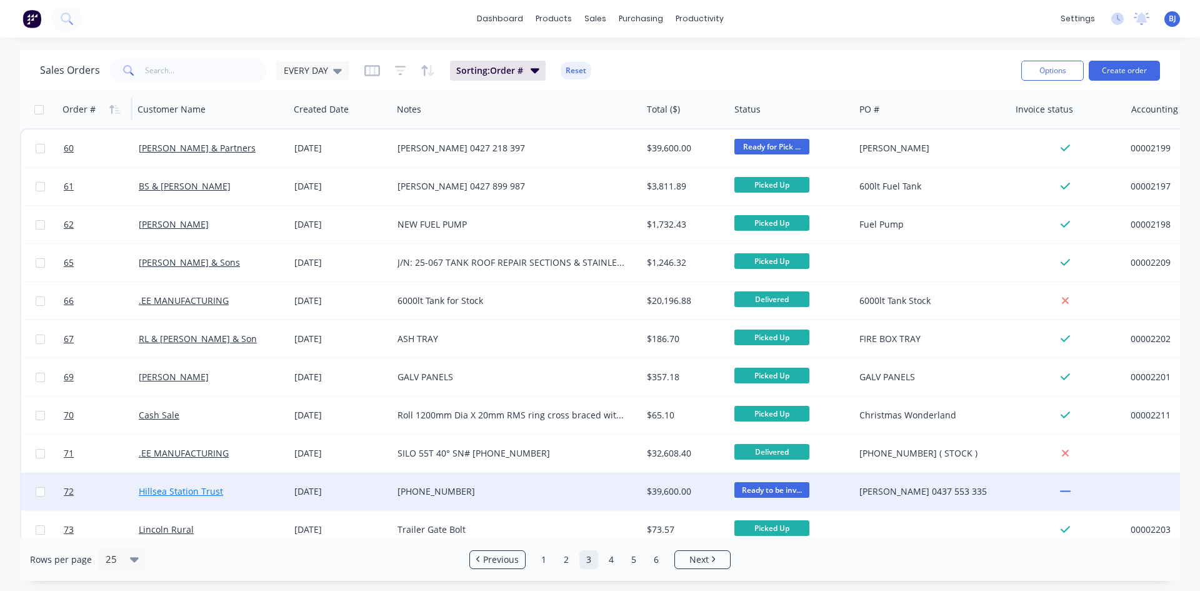
click at [186, 490] on link "Hillsea Station Trust" at bounding box center [181, 491] width 84 height 12
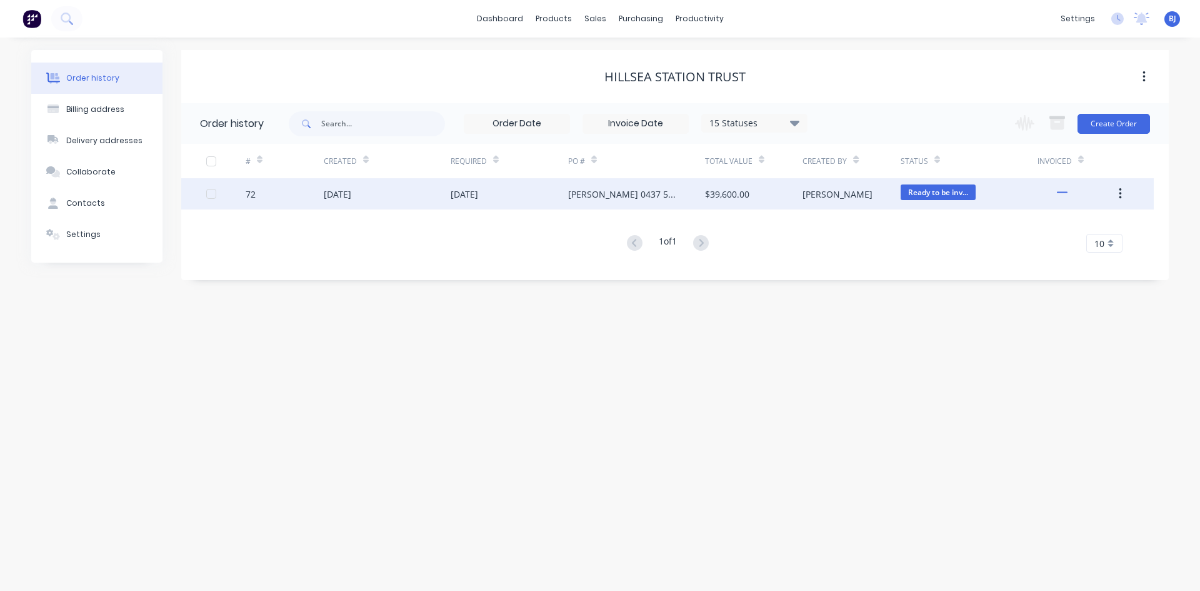
click at [351, 194] on div "27 Aug 2025" at bounding box center [337, 193] width 27 height 13
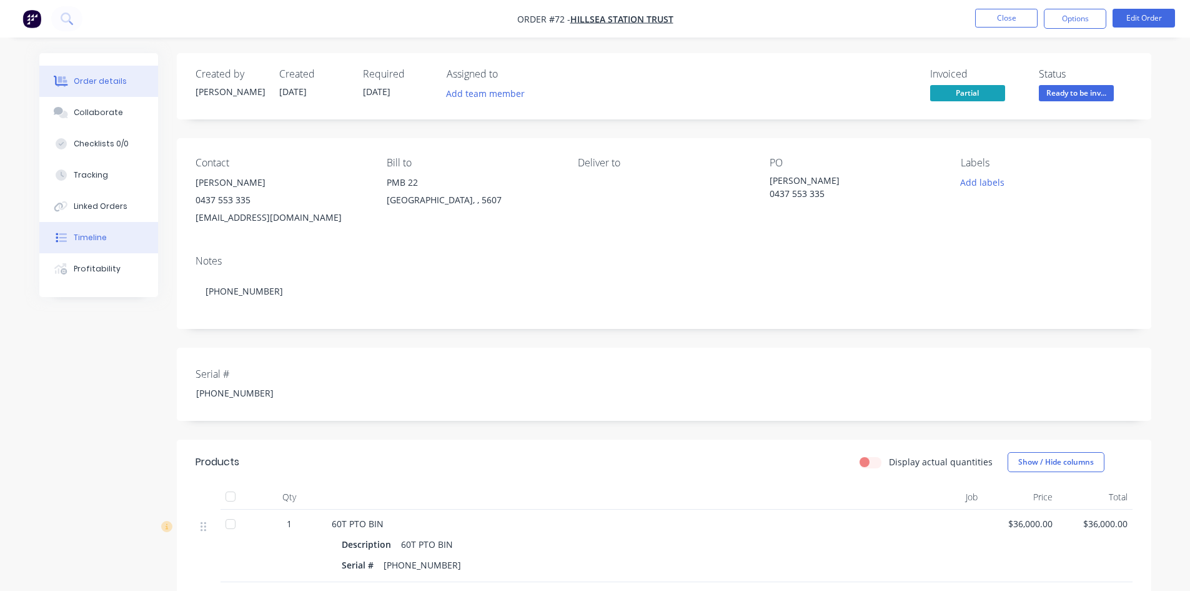
click at [108, 236] on button "Timeline" at bounding box center [98, 237] width 119 height 31
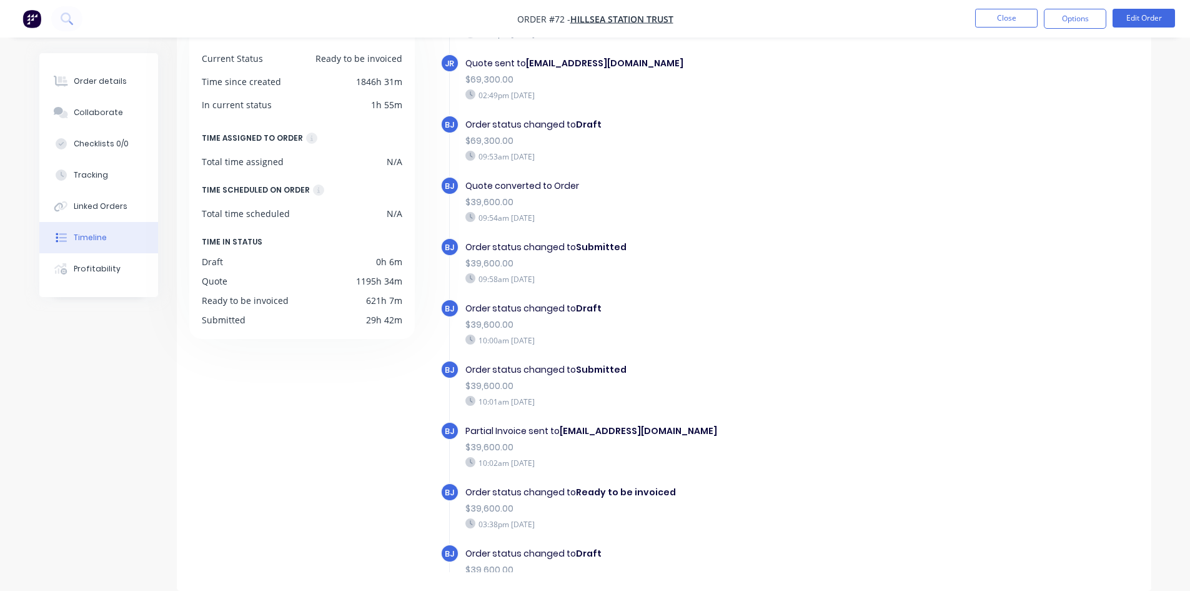
scroll to position [250, 0]
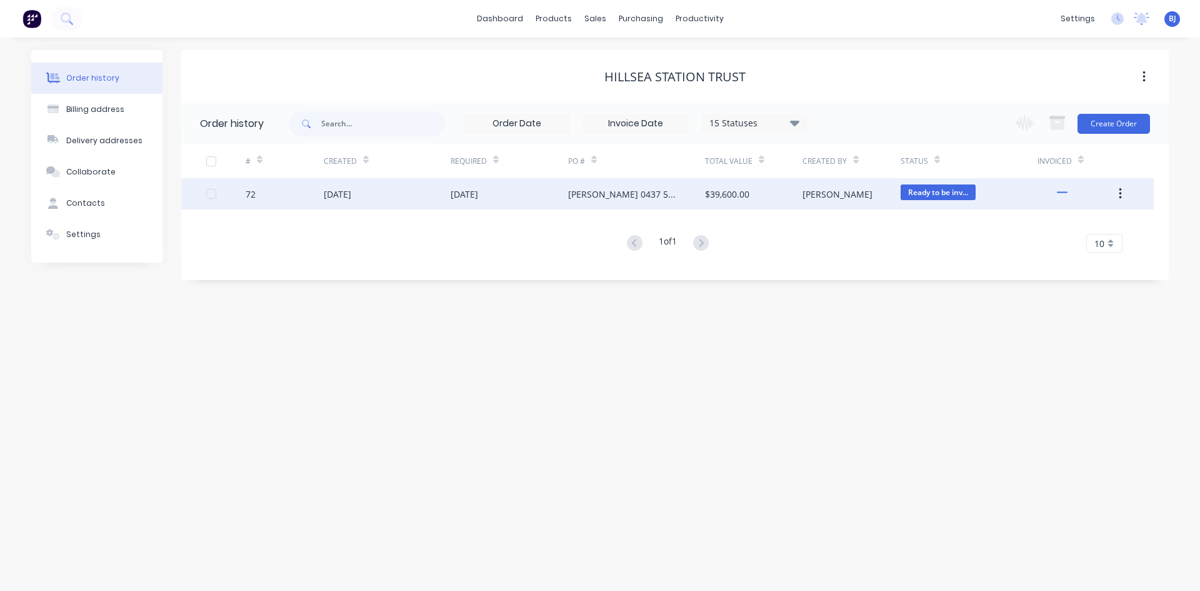
click at [478, 196] on div "08 Jul 2025" at bounding box center [464, 193] width 27 height 13
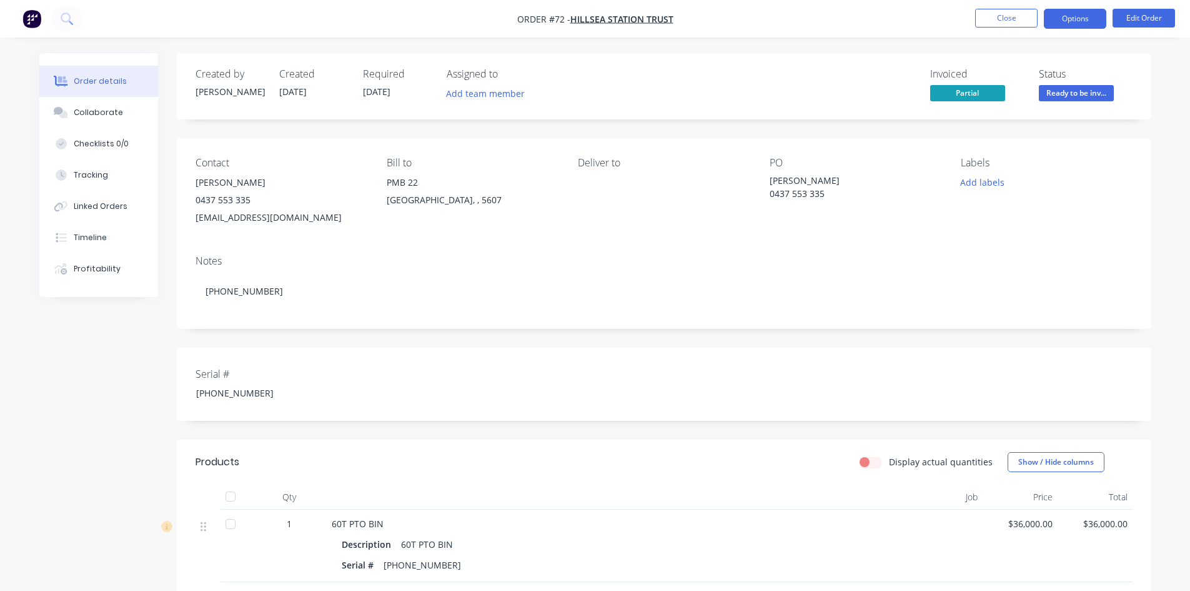
click at [1075, 20] on button "Options" at bounding box center [1075, 19] width 62 height 20
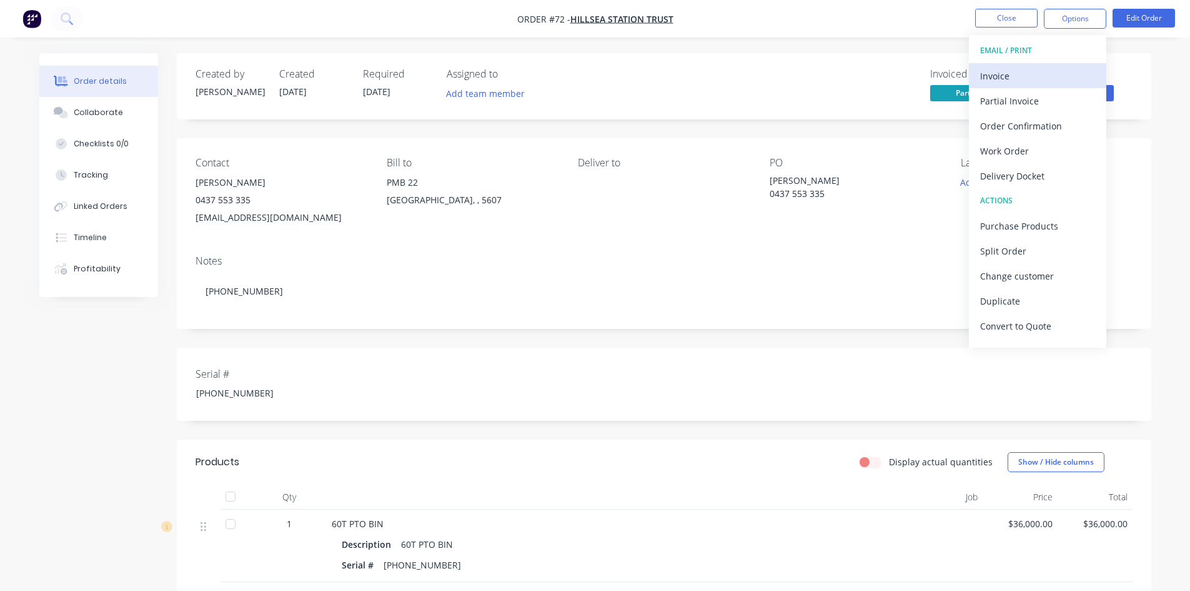
click at [1012, 77] on div "Invoice" at bounding box center [1037, 76] width 115 height 18
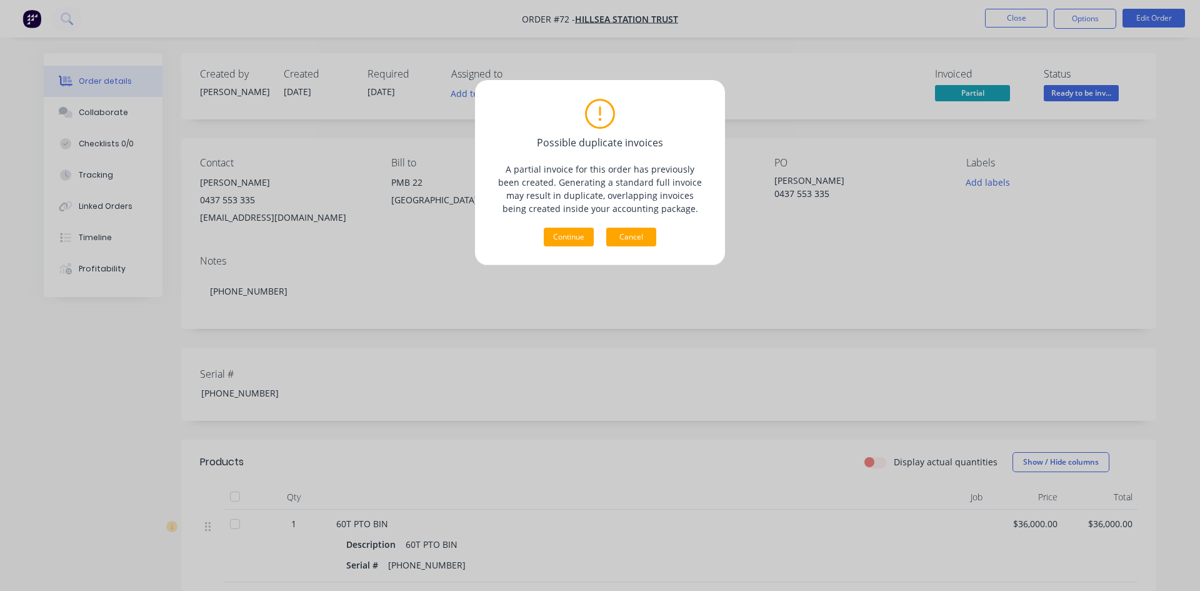
click at [647, 242] on button "Cancel" at bounding box center [631, 236] width 50 height 19
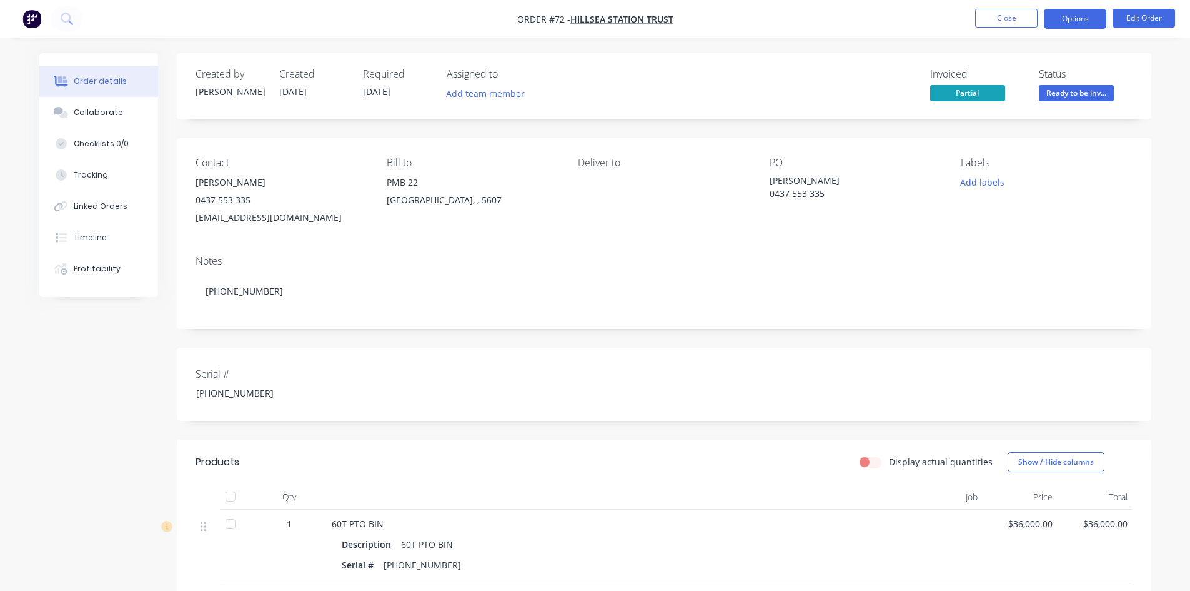
click at [1100, 27] on button "Options" at bounding box center [1075, 19] width 62 height 20
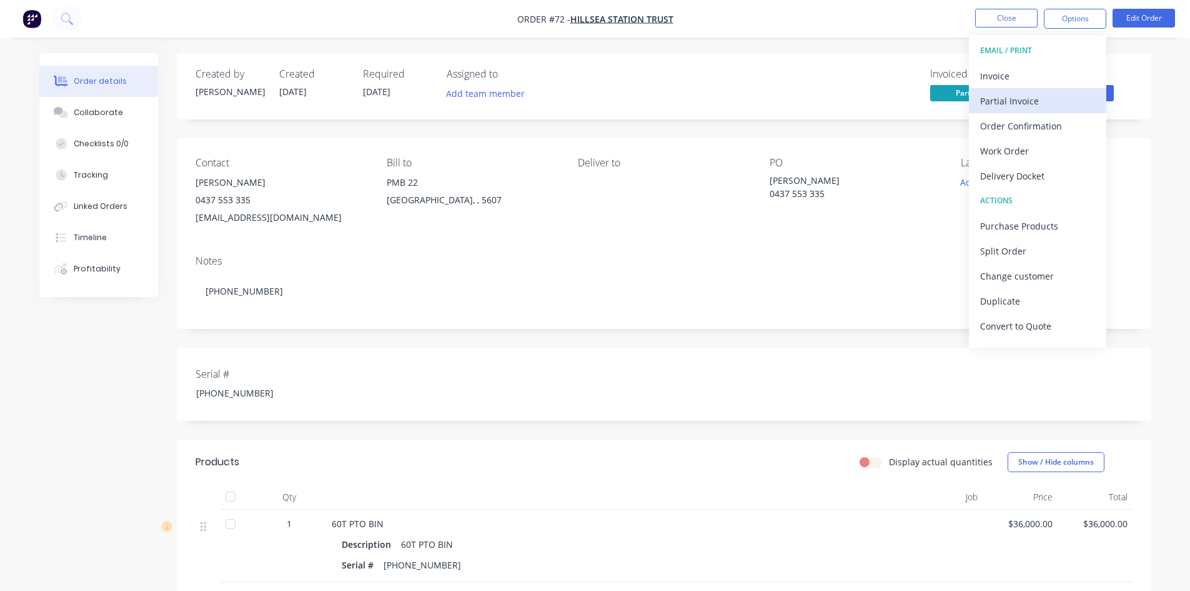
click at [1023, 104] on div "Partial Invoice" at bounding box center [1037, 101] width 115 height 18
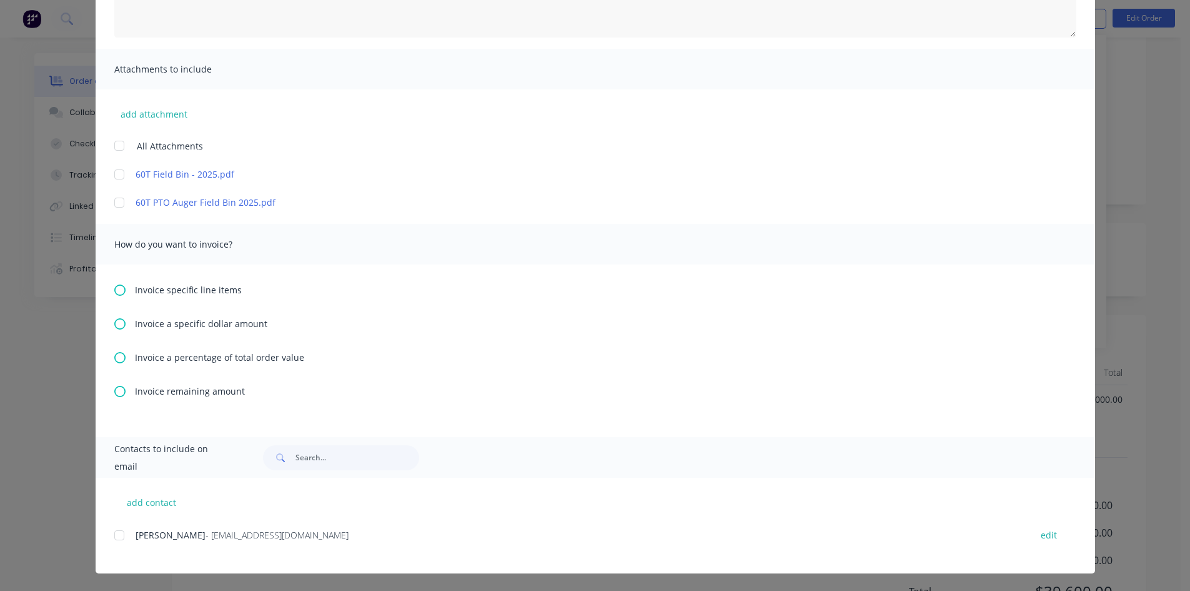
scroll to position [125, 0]
click at [116, 392] on icon at bounding box center [119, 391] width 11 height 11
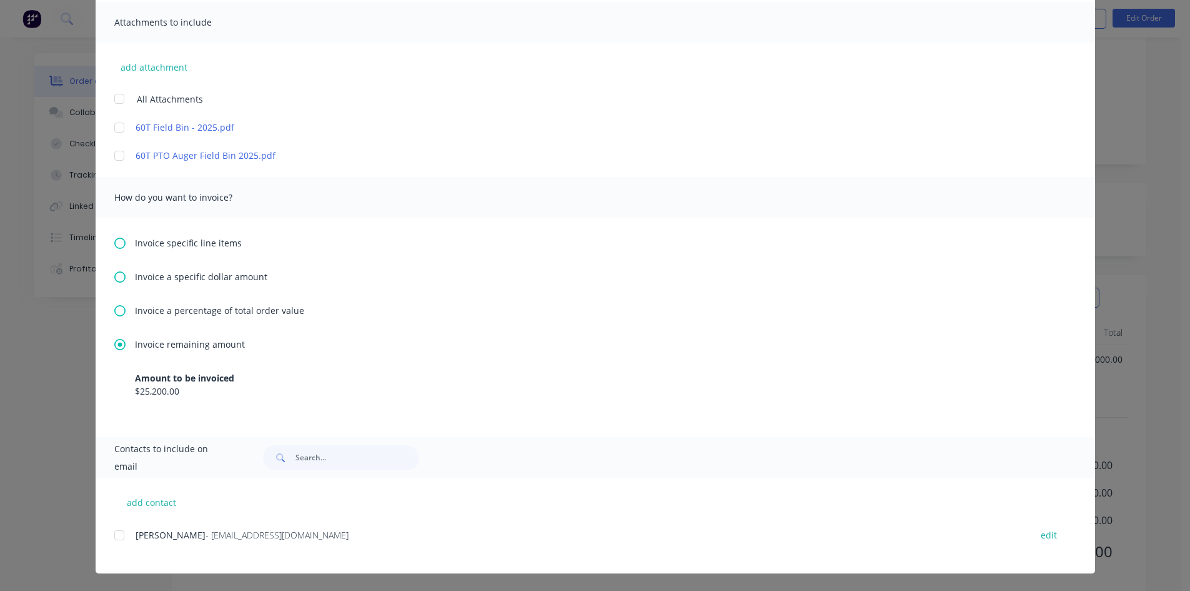
scroll to position [186, 0]
click at [116, 536] on div at bounding box center [119, 534] width 25 height 25
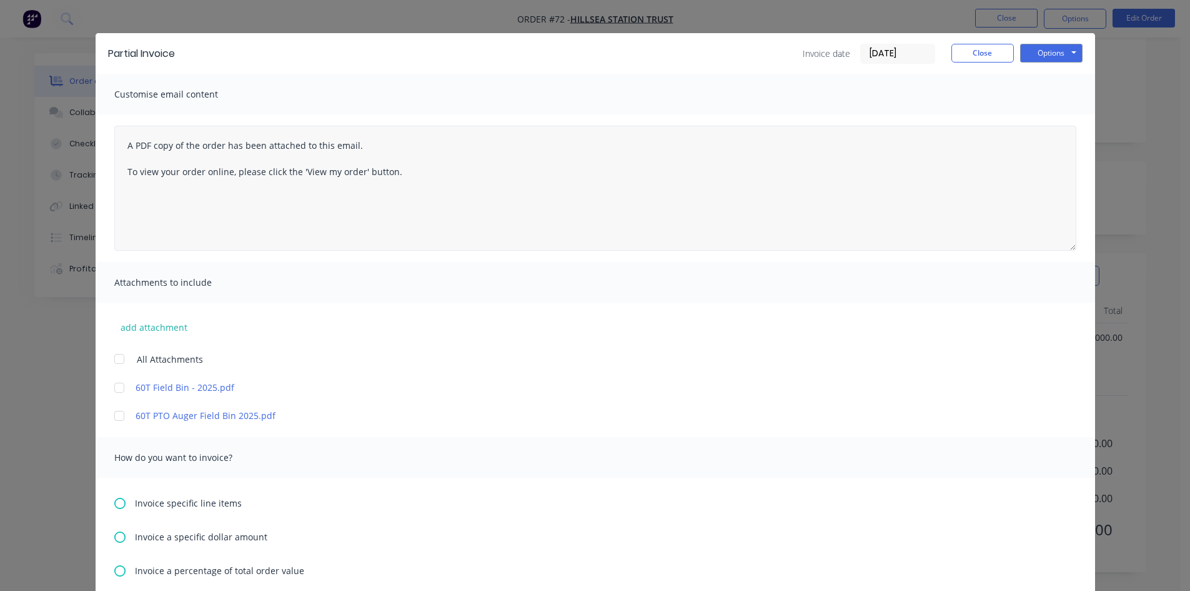
scroll to position [0, 0]
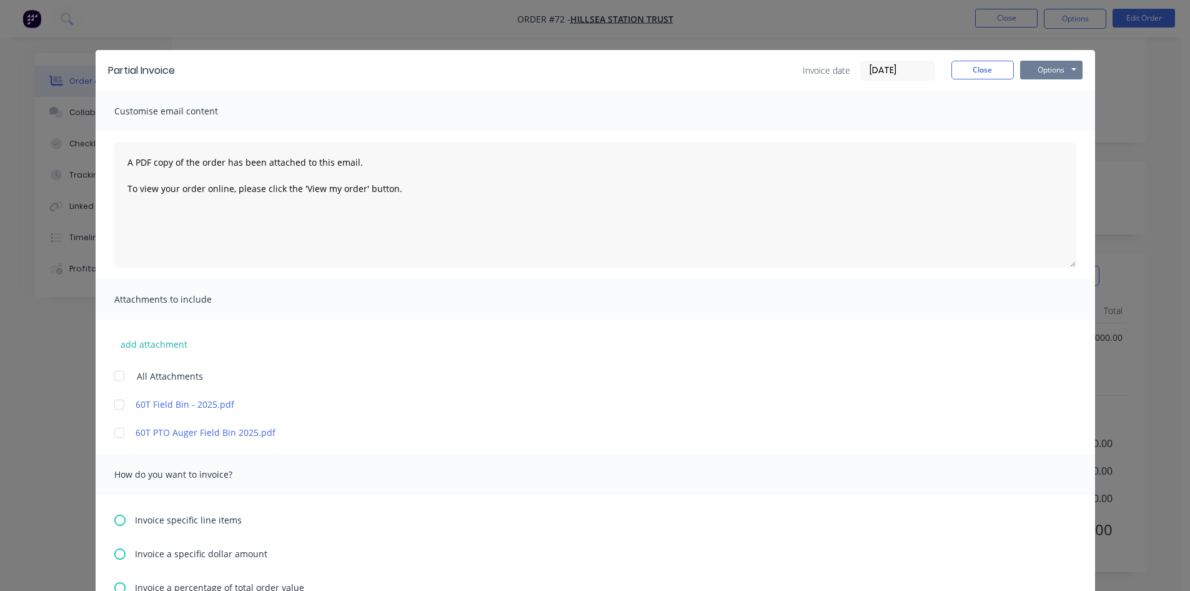
click at [1052, 66] on button "Options" at bounding box center [1051, 70] width 62 height 19
click at [1044, 91] on button "Preview" at bounding box center [1060, 92] width 80 height 21
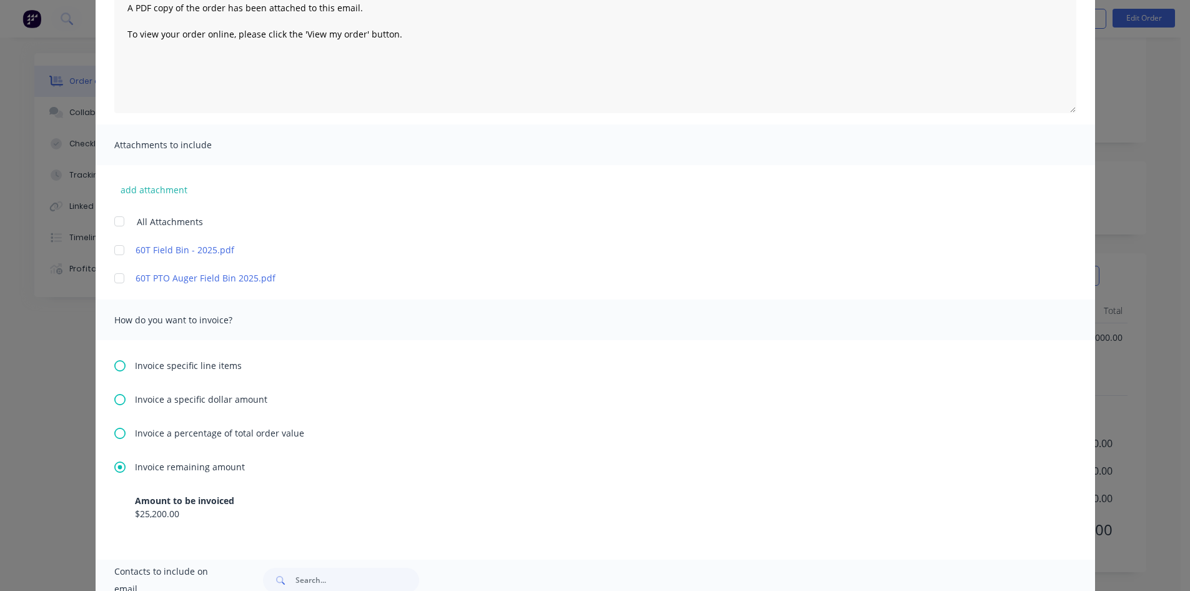
scroll to position [250, 0]
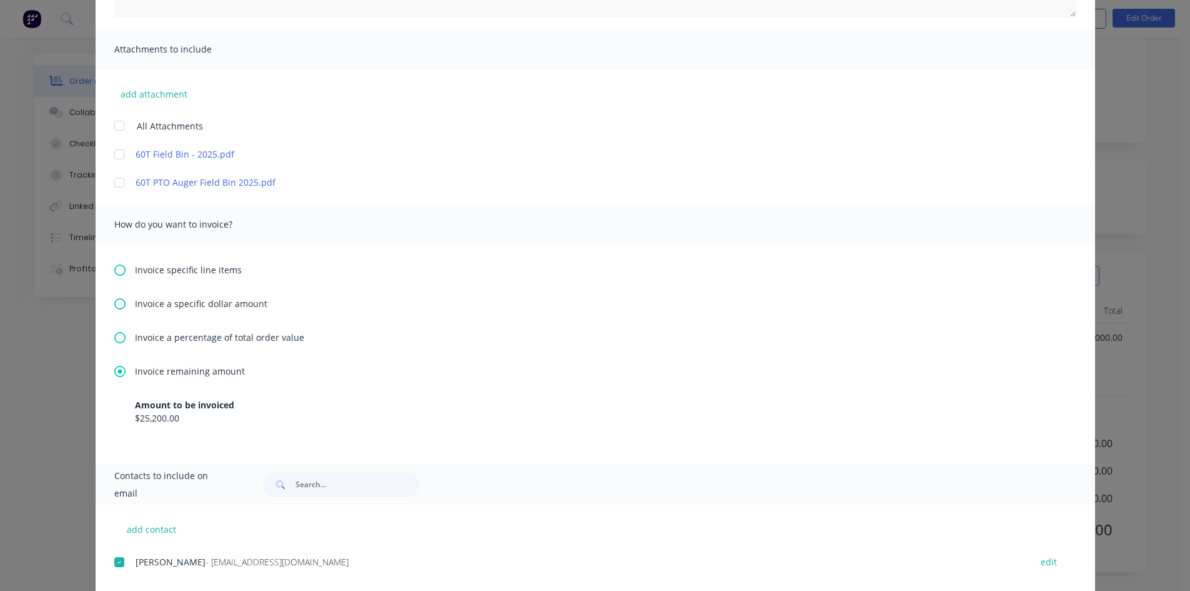
click at [116, 371] on icon at bounding box center [119, 371] width 11 height 11
click at [116, 335] on icon at bounding box center [119, 337] width 11 height 11
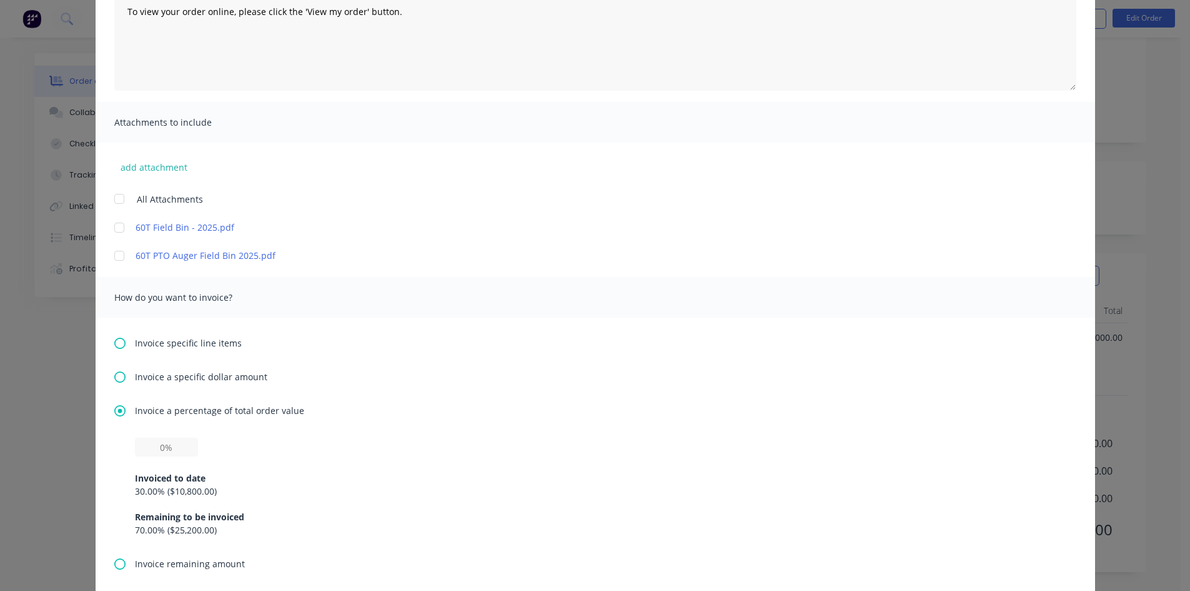
scroll to position [187, 0]
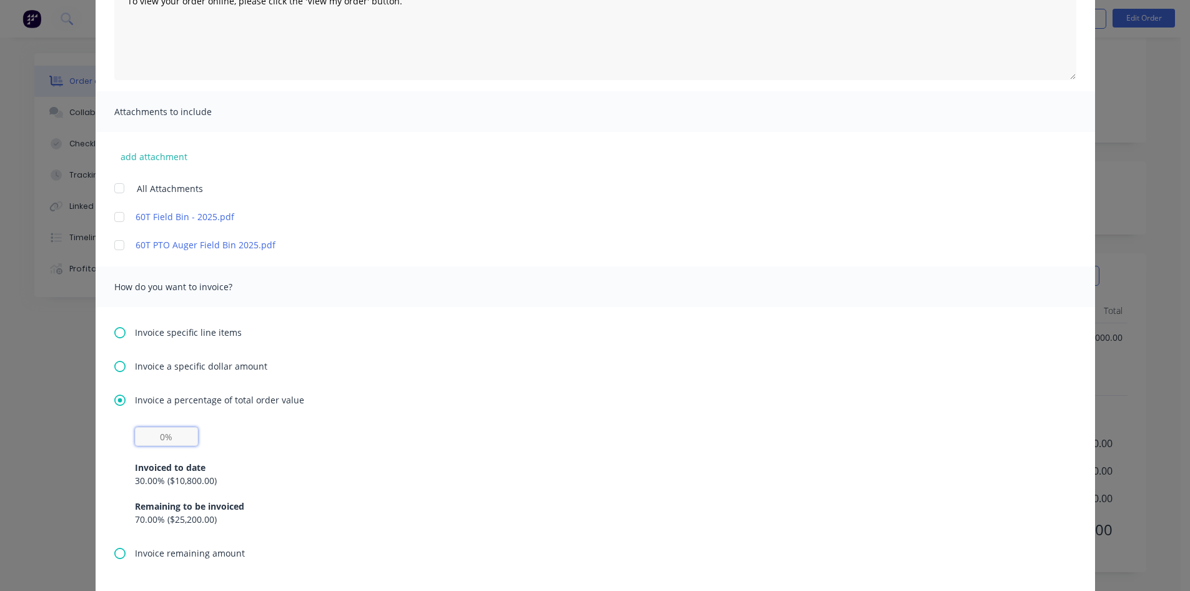
click at [171, 433] on input "text" at bounding box center [166, 436] width 63 height 19
click at [247, 433] on div "30% Invoiced to date 30.00 % ( $10,800.00 ) Remaining to be invoiced 70.00 % ( …" at bounding box center [595, 476] width 921 height 99
click at [168, 438] on input "30%" at bounding box center [166, 436] width 63 height 19
click at [168, 437] on input "30%" at bounding box center [166, 436] width 63 height 19
type input "30%"
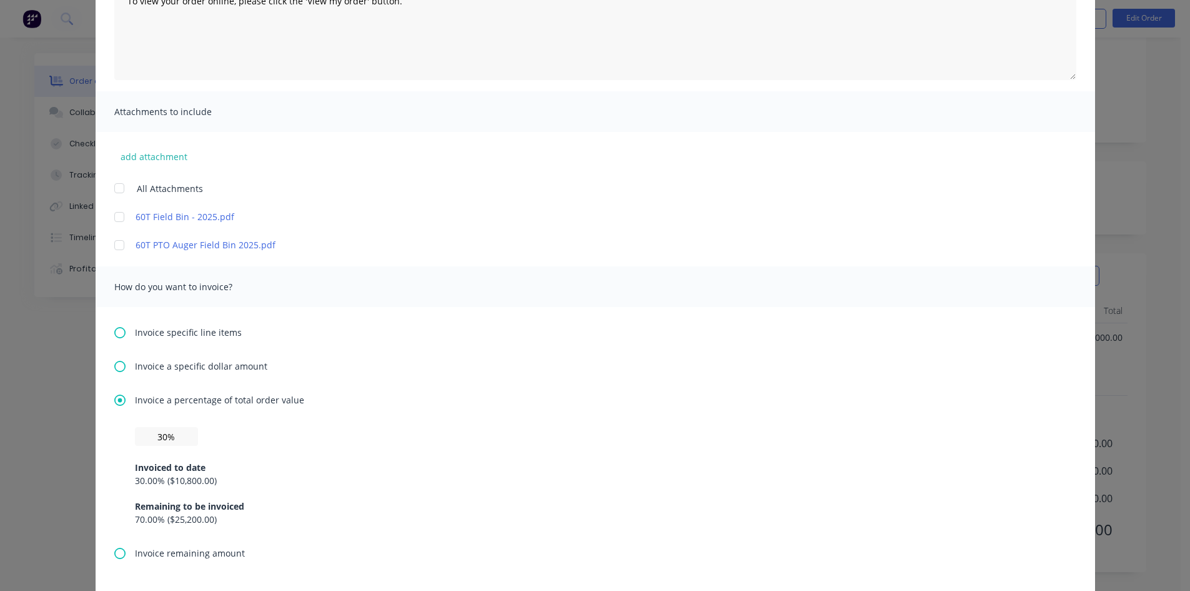
click at [299, 457] on div "Invoiced to date 30.00 % ( $10,800.00 ) Remaining to be invoiced 70.00 % ( $25,…" at bounding box center [595, 486] width 921 height 80
click at [117, 552] on icon at bounding box center [119, 552] width 11 height 11
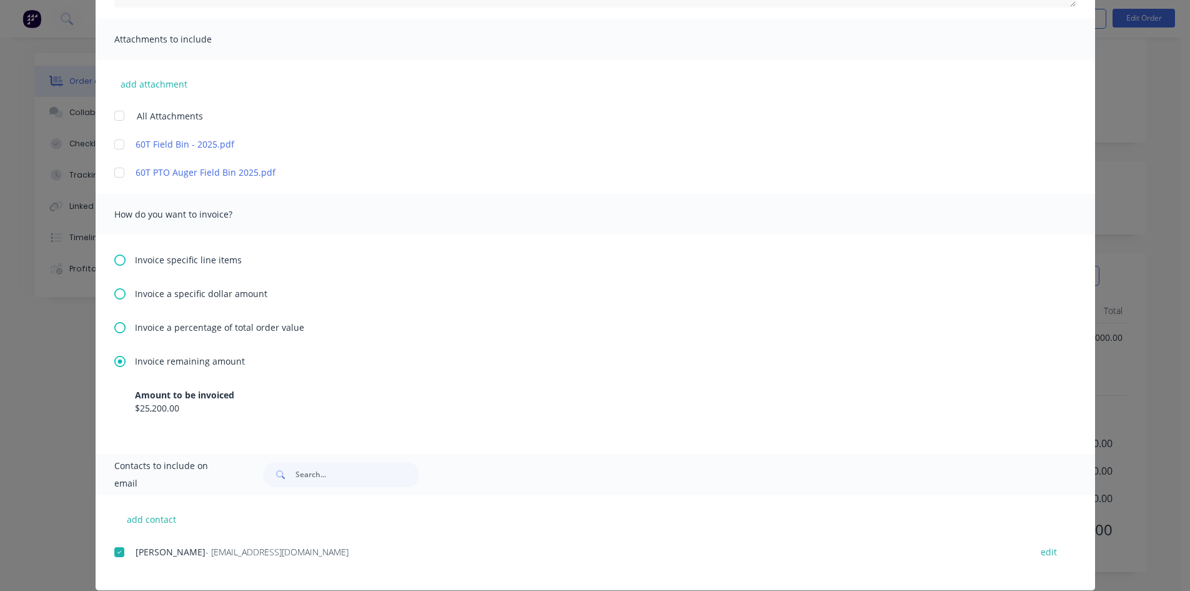
scroll to position [277, 0]
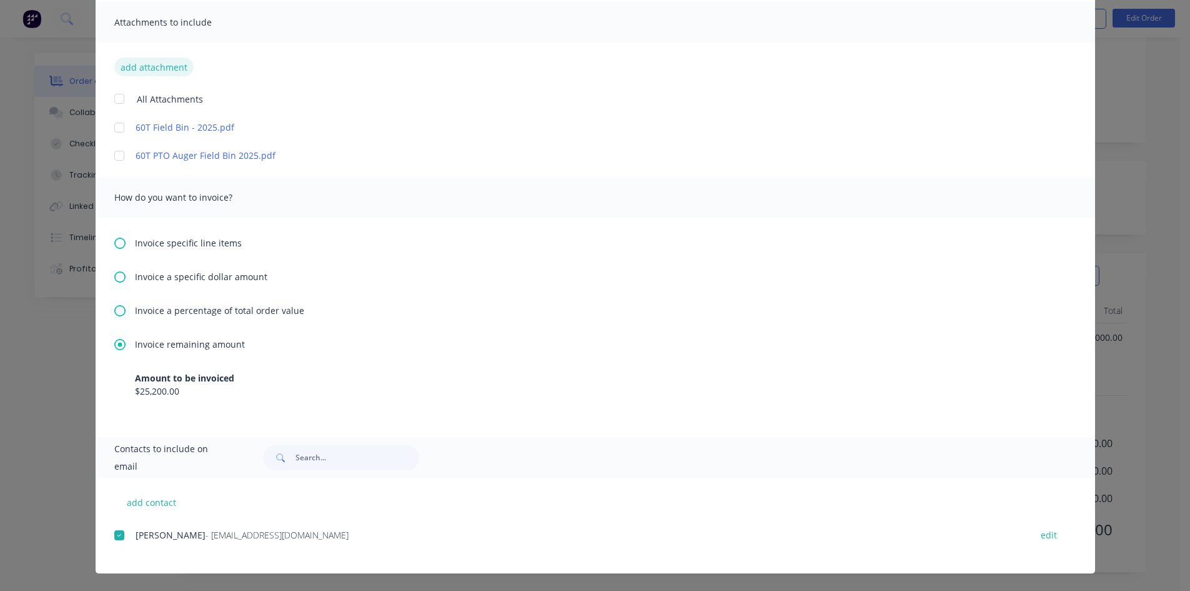
click at [139, 66] on button "add attachment" at bounding box center [153, 66] width 79 height 19
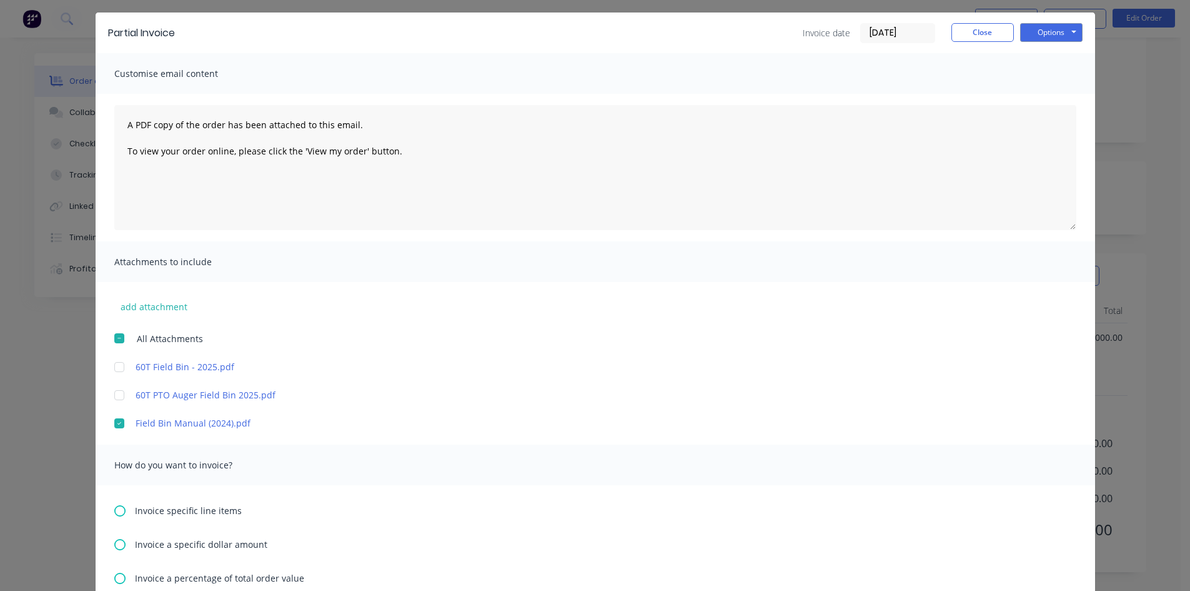
scroll to position [0, 0]
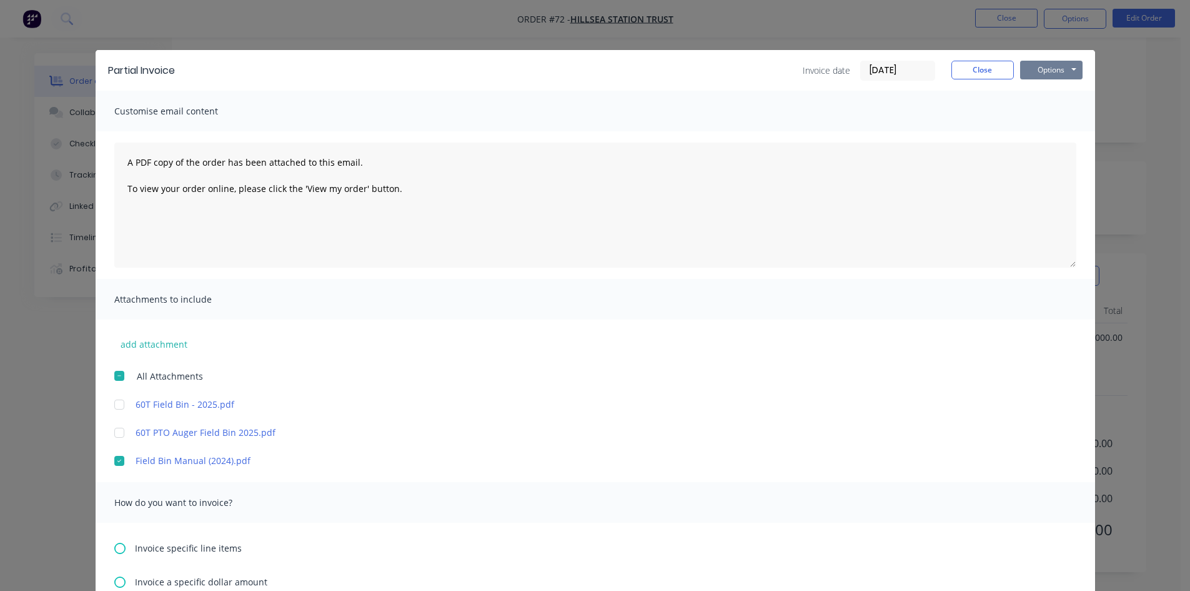
click at [1054, 71] on button "Options" at bounding box center [1051, 70] width 62 height 19
click at [1046, 94] on button "Preview" at bounding box center [1060, 92] width 80 height 21
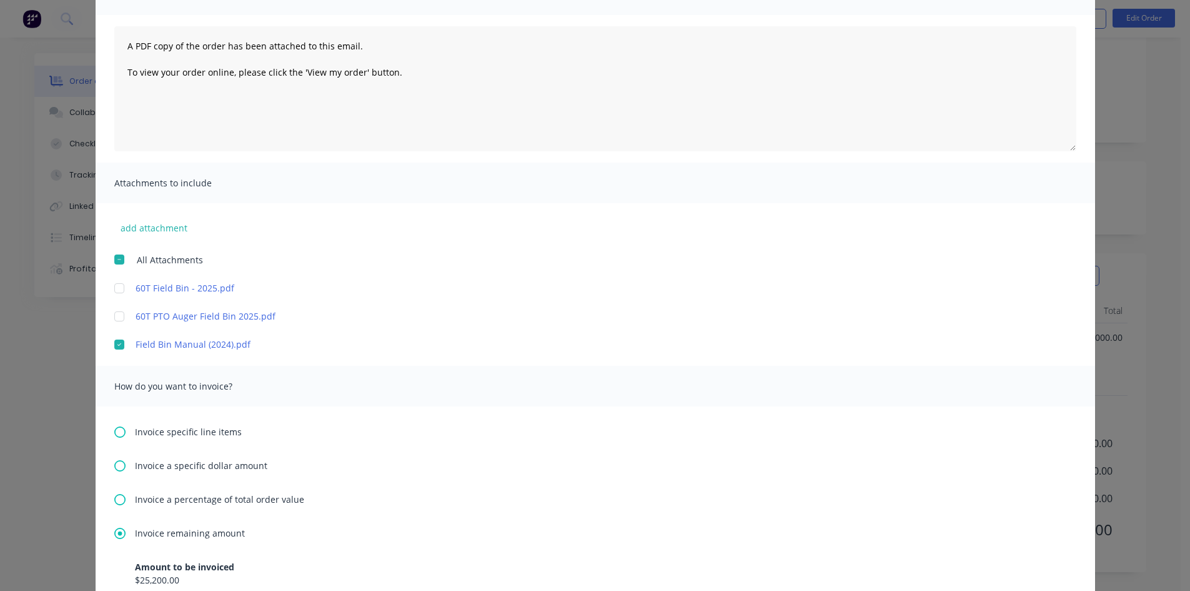
scroll to position [55, 0]
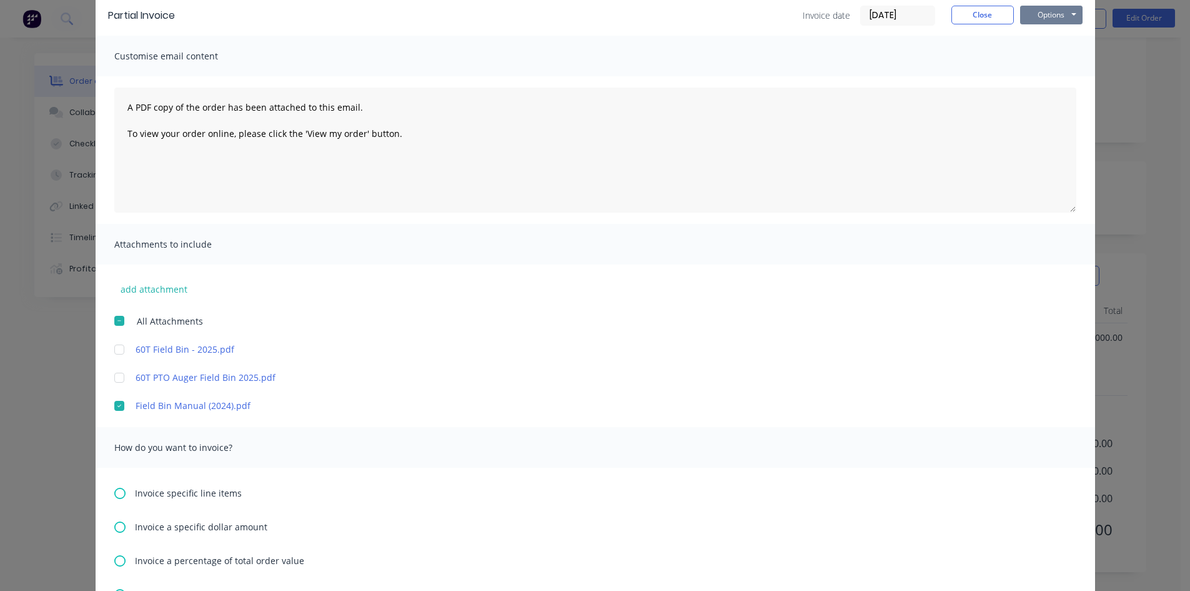
click at [1050, 14] on button "Options" at bounding box center [1051, 15] width 62 height 19
click at [1034, 75] on button "Email" at bounding box center [1060, 78] width 80 height 21
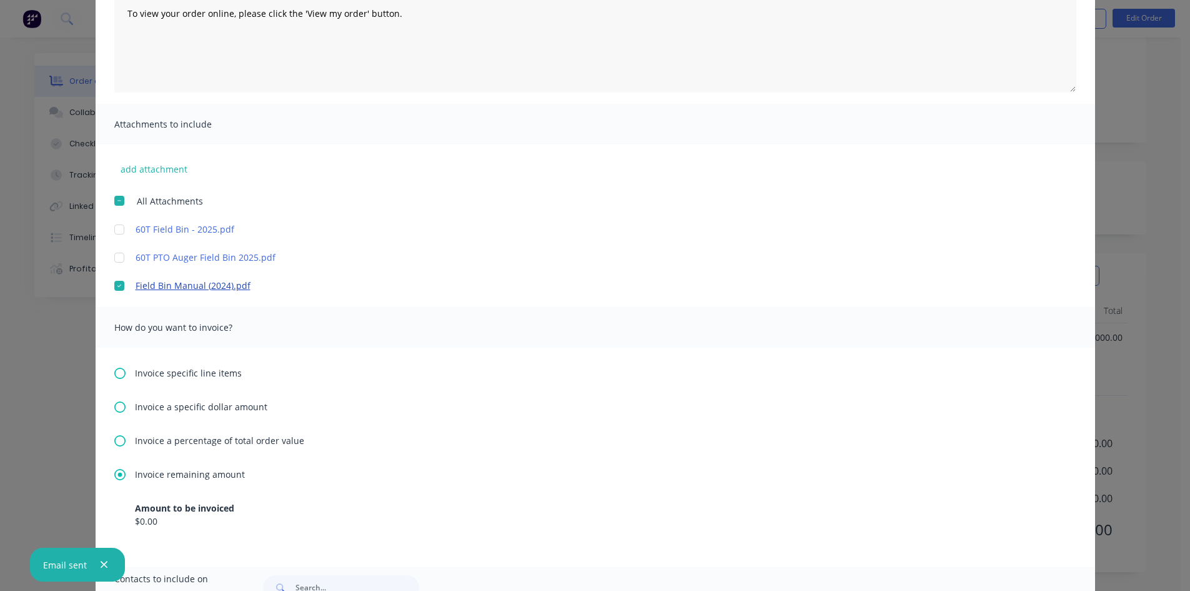
scroll to position [250, 0]
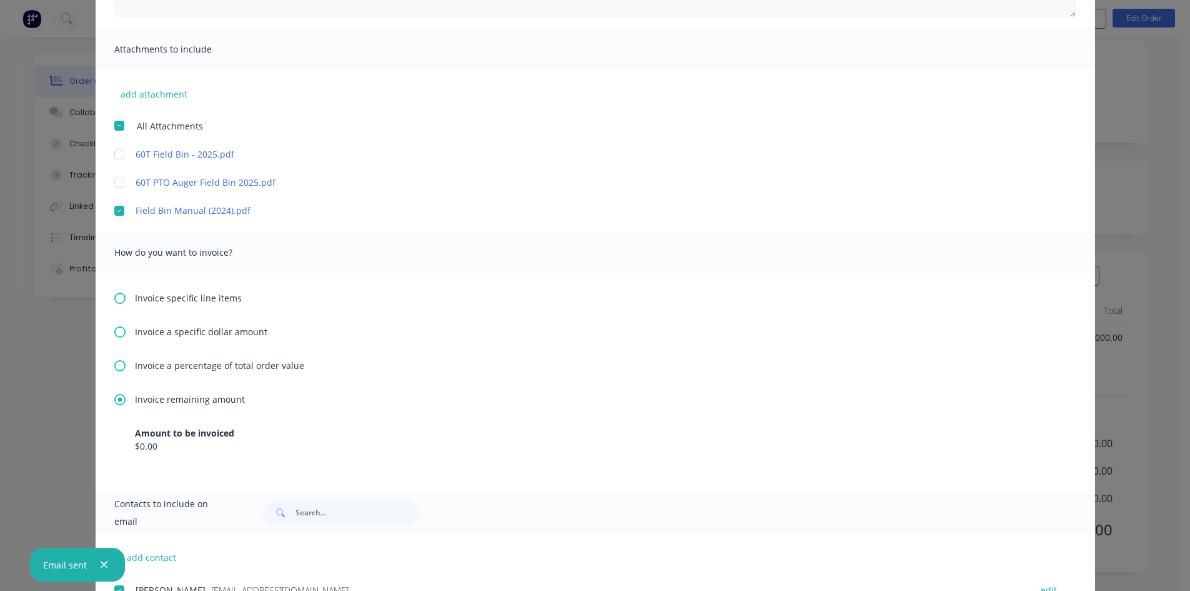
click at [109, 561] on button "button" at bounding box center [104, 565] width 16 height 16
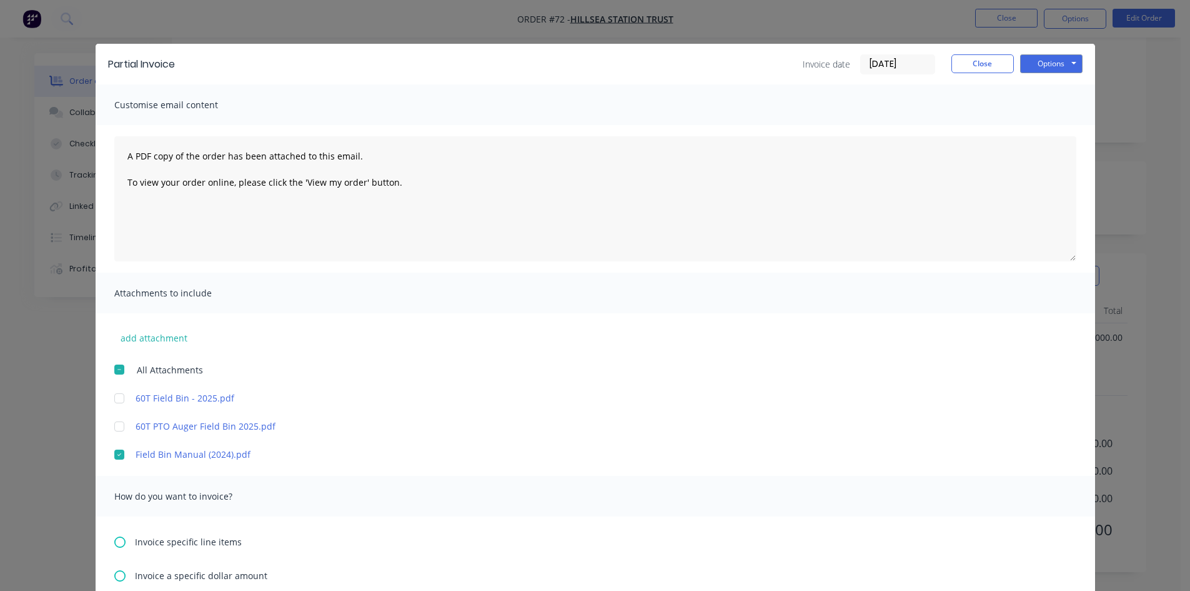
scroll to position [0, 0]
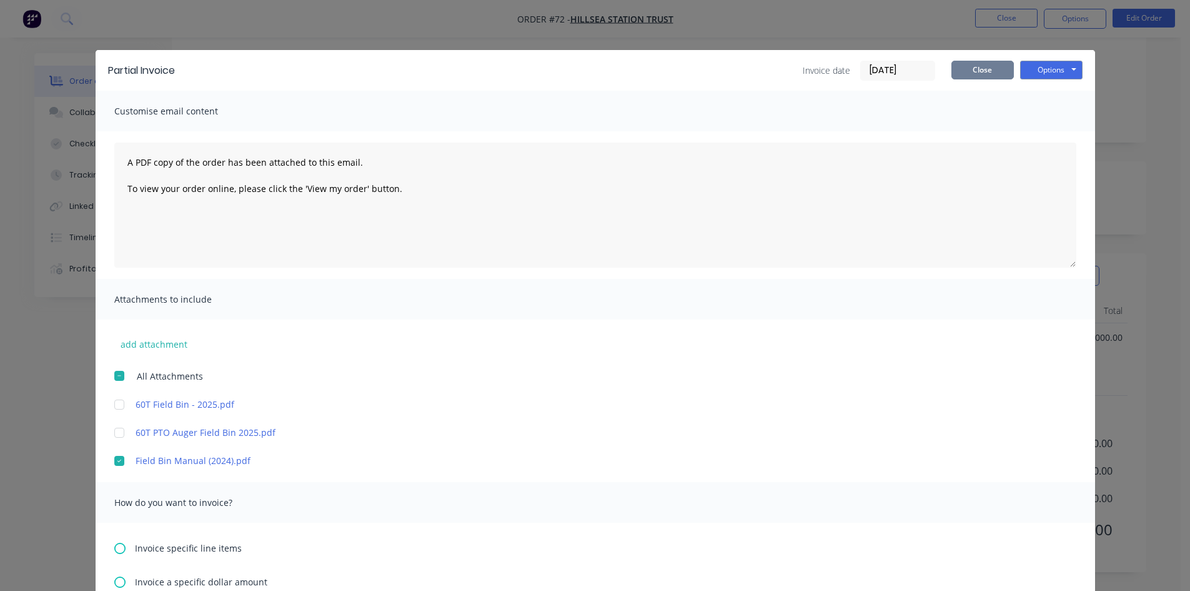
click at [986, 72] on button "Close" at bounding box center [983, 70] width 62 height 19
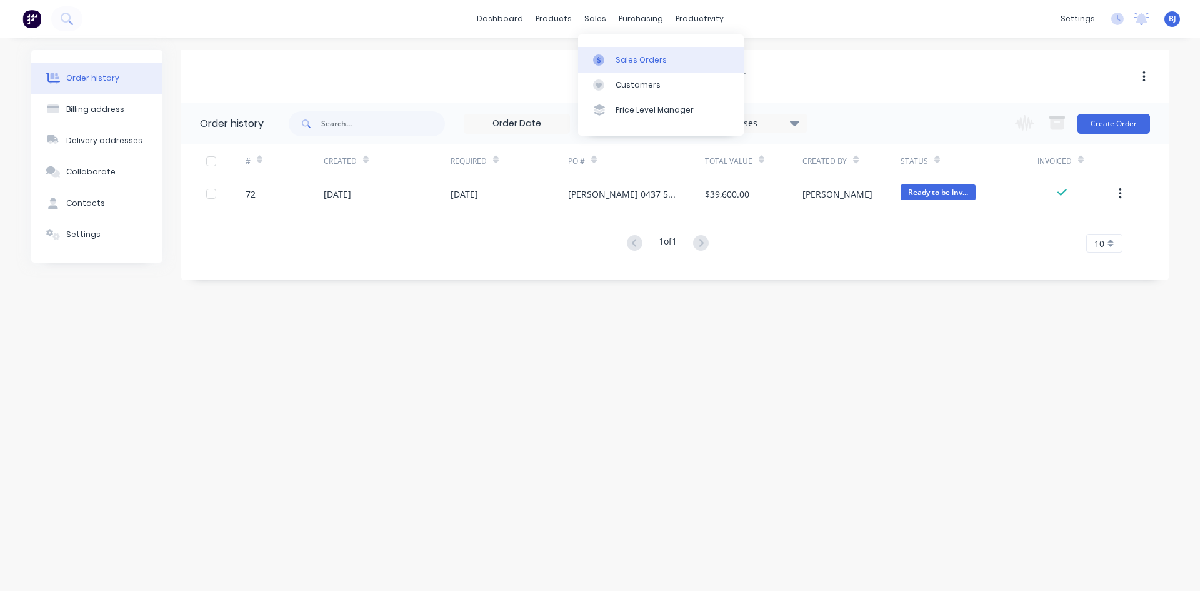
click at [606, 62] on div at bounding box center [602, 59] width 19 height 11
